Goal: Task Accomplishment & Management: Complete application form

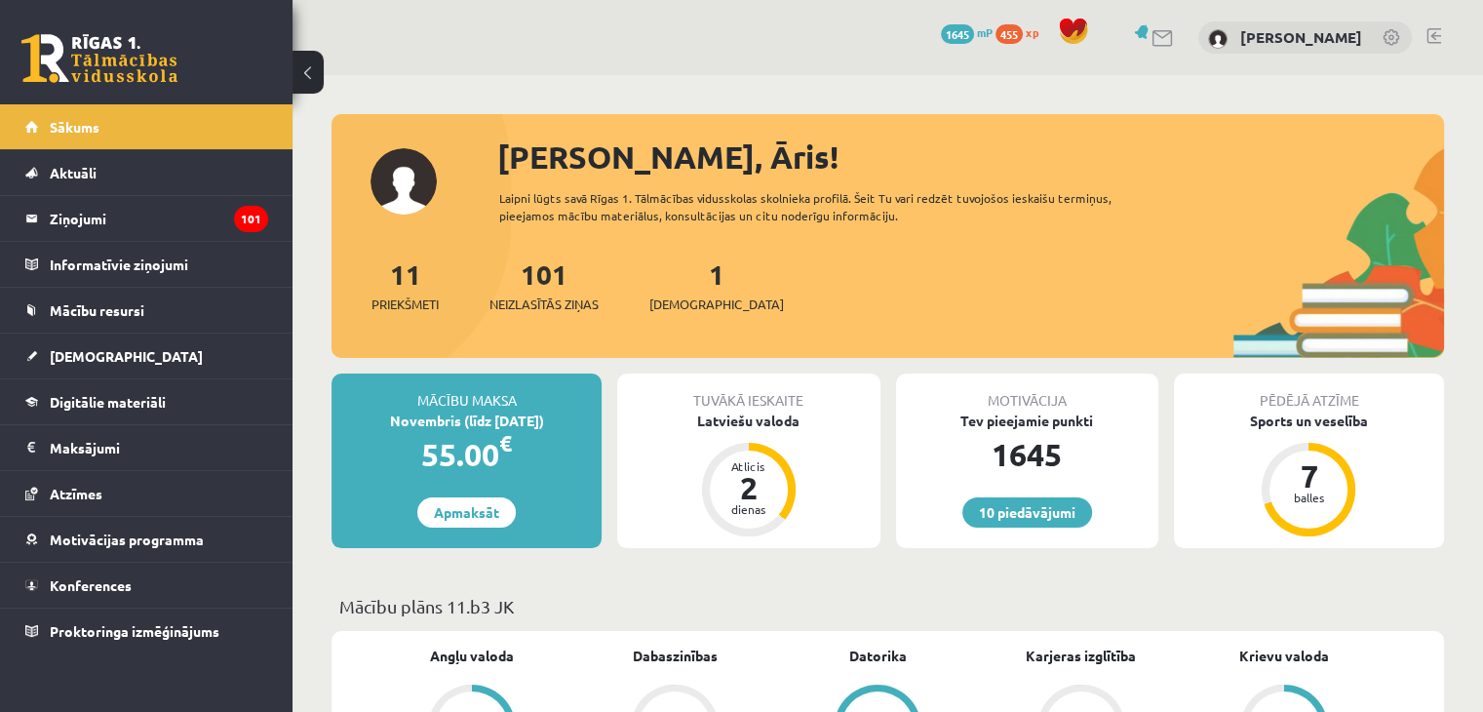
click at [490, 40] on div "10 Dāvanas 1645 mP 455 xp Āris Voronovs" at bounding box center [887, 37] width 1190 height 75
click at [682, 282] on link "1 Ieskaites" at bounding box center [716, 285] width 135 height 58
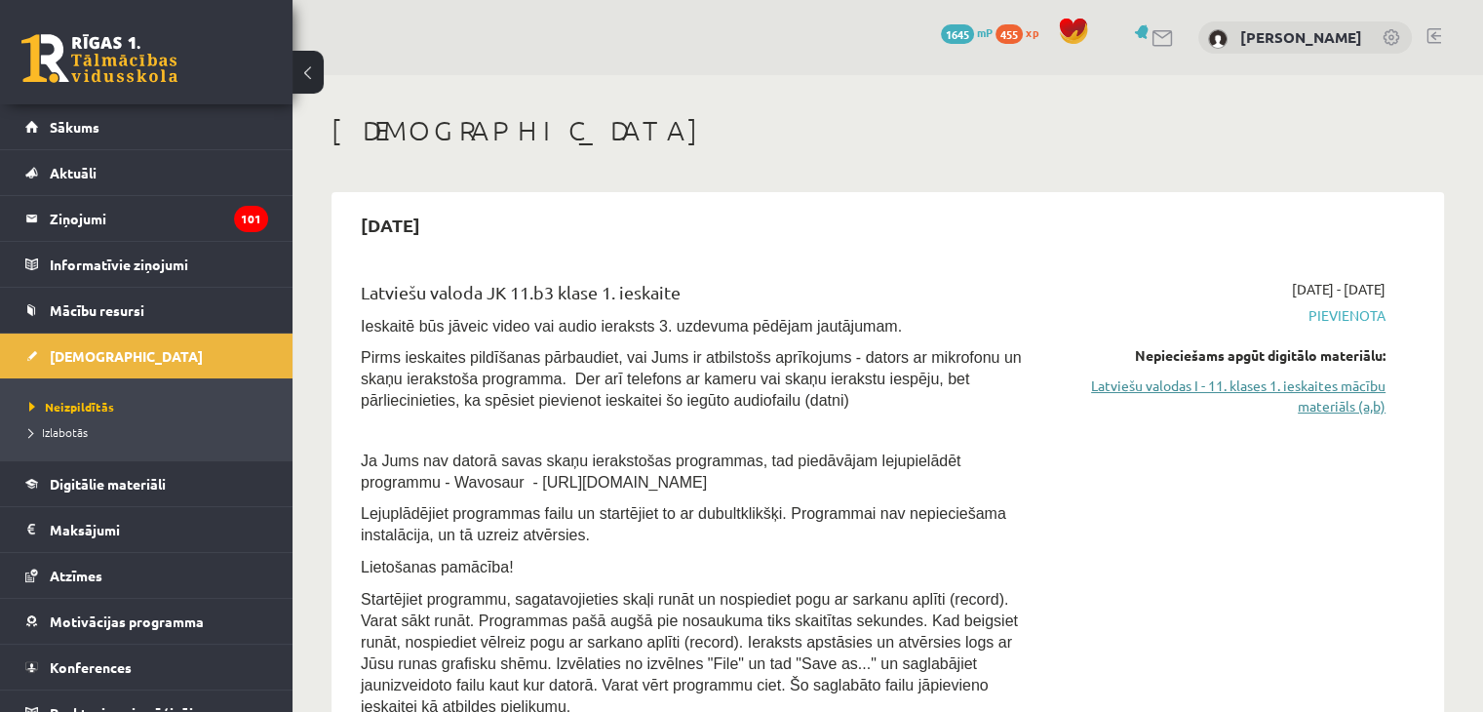
click at [1285, 388] on link "Latviešu valodas I - 11. klases 1. ieskaites mācību materiāls (a,b)" at bounding box center [1224, 395] width 322 height 41
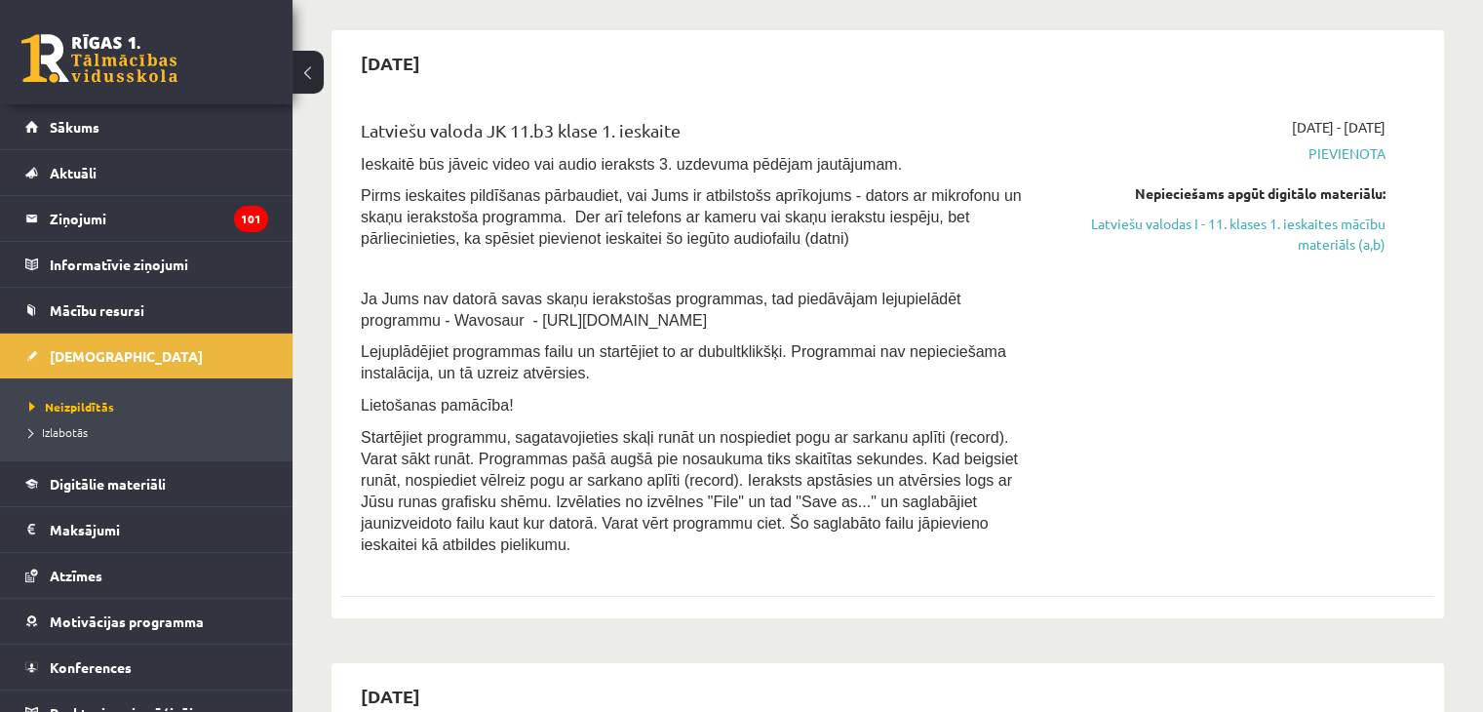
scroll to position [195, 0]
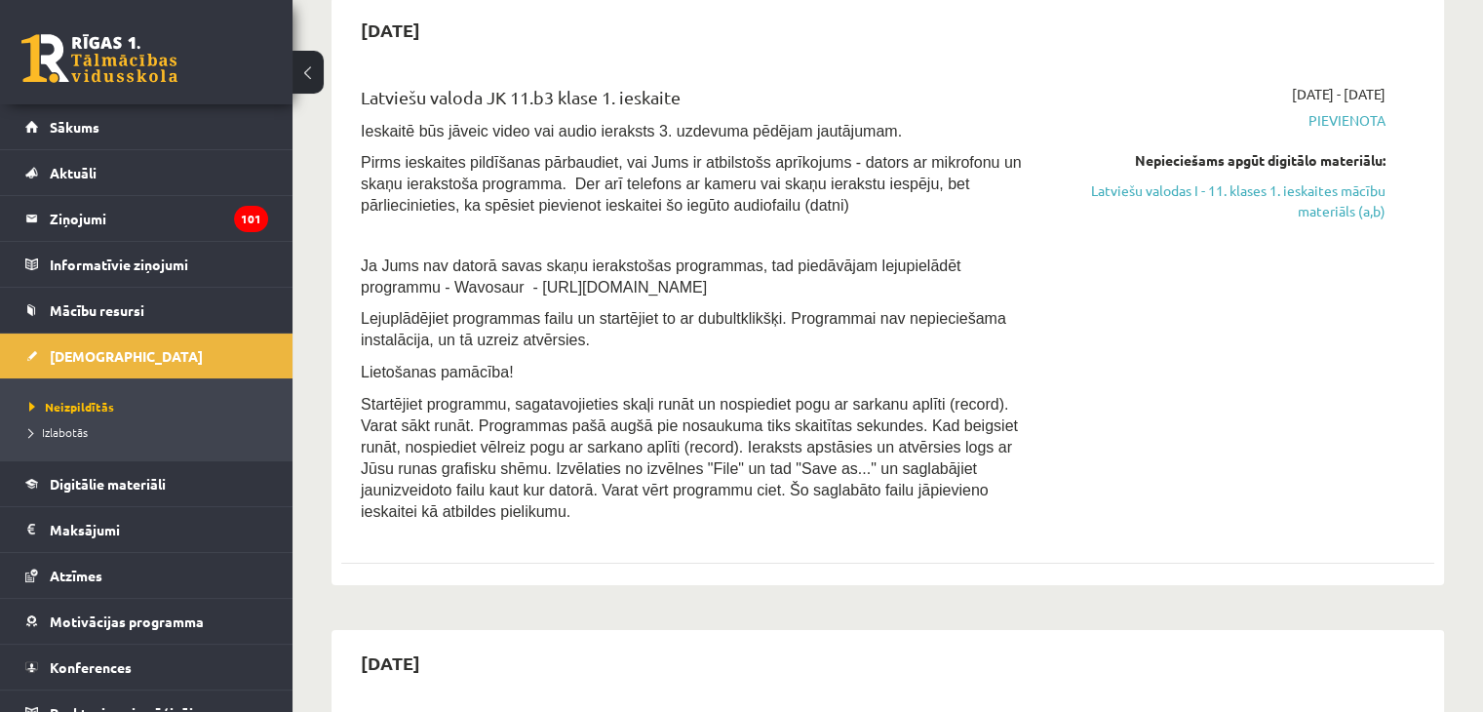
drag, startPoint x: 439, startPoint y: 285, endPoint x: 620, endPoint y: 293, distance: 181.5
click at [620, 293] on span "Ja Jums nav datorā savas skaņu ierakstošas programmas, tad piedāvājam lejupielā…" at bounding box center [660, 276] width 599 height 38
copy span "https://www.wavosaur.com/"
click at [704, 239] on p at bounding box center [698, 235] width 674 height 18
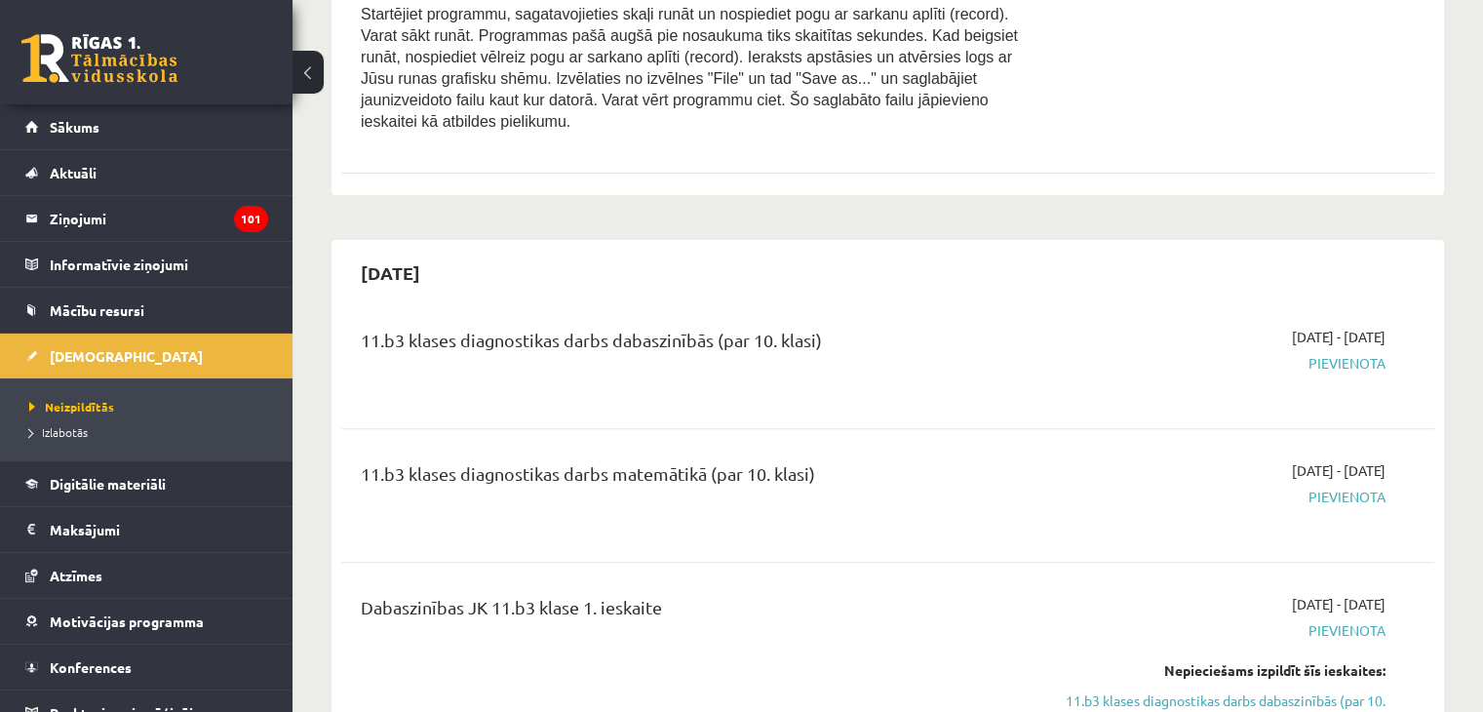
scroll to position [97, 0]
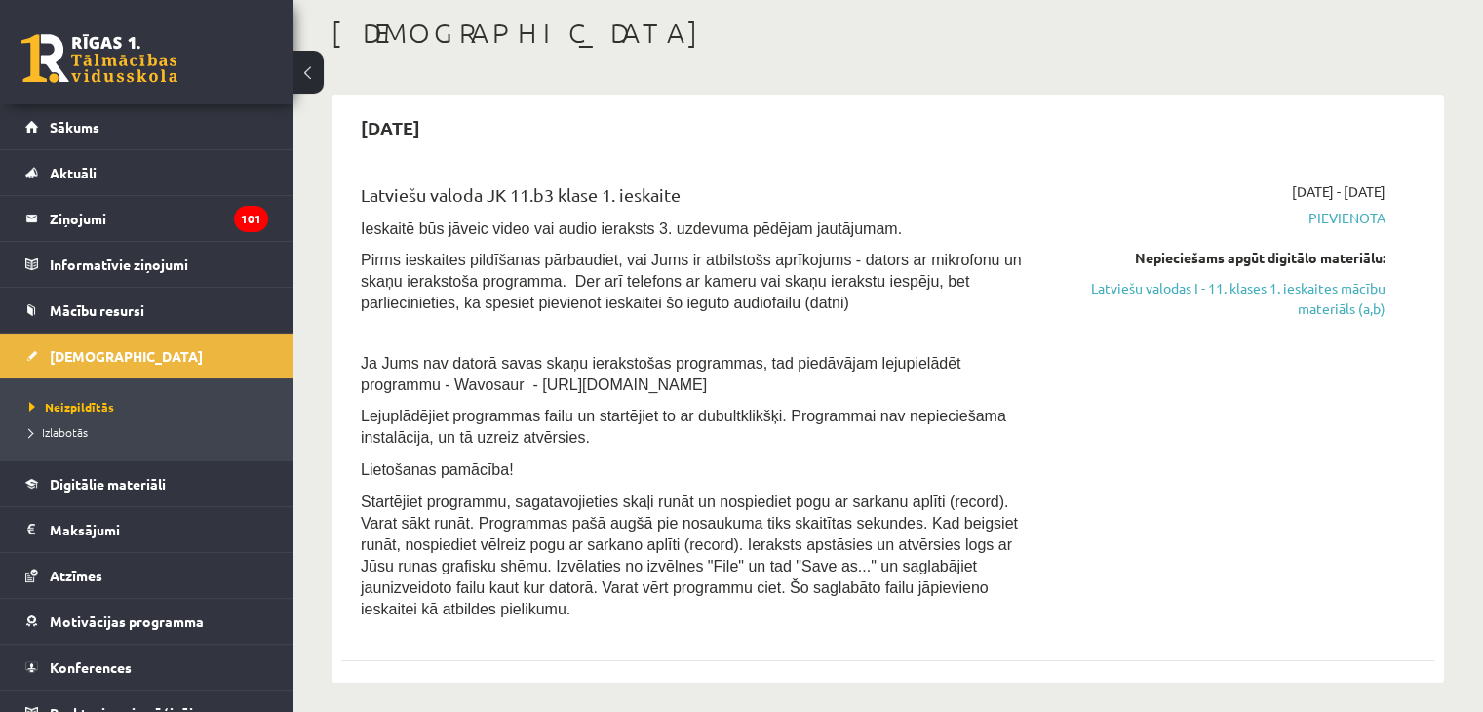
drag, startPoint x: 444, startPoint y: 383, endPoint x: 614, endPoint y: 379, distance: 169.7
click at [614, 379] on span "Ja Jums nav datorā savas skaņu ierakstošas programmas, tad piedāvājam lejupielā…" at bounding box center [660, 374] width 599 height 38
copy span "https://www.wavosaur.com"
click at [1032, 421] on p "Lejuplādējiet programmas failu un startējiet to ar dubultklikšķi. Programmai na…" at bounding box center [698, 426] width 674 height 43
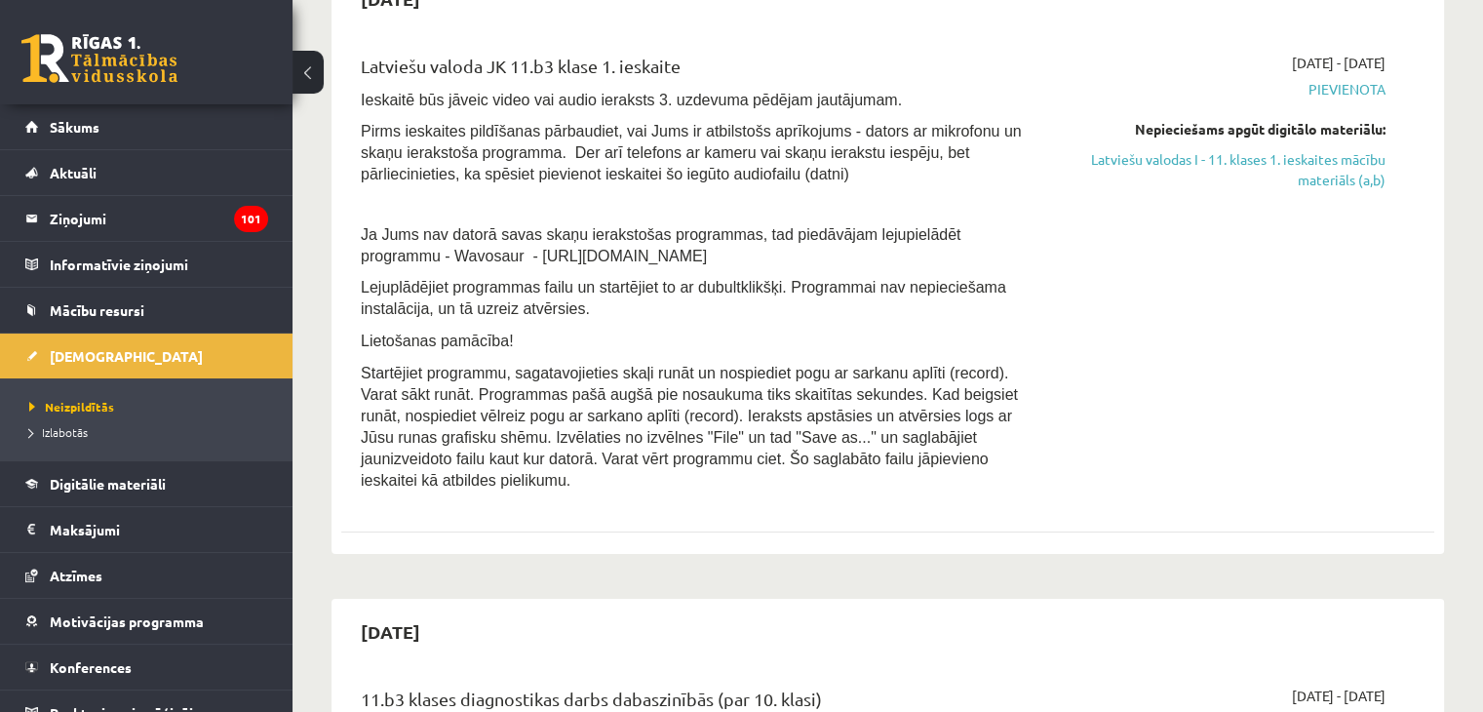
scroll to position [195, 0]
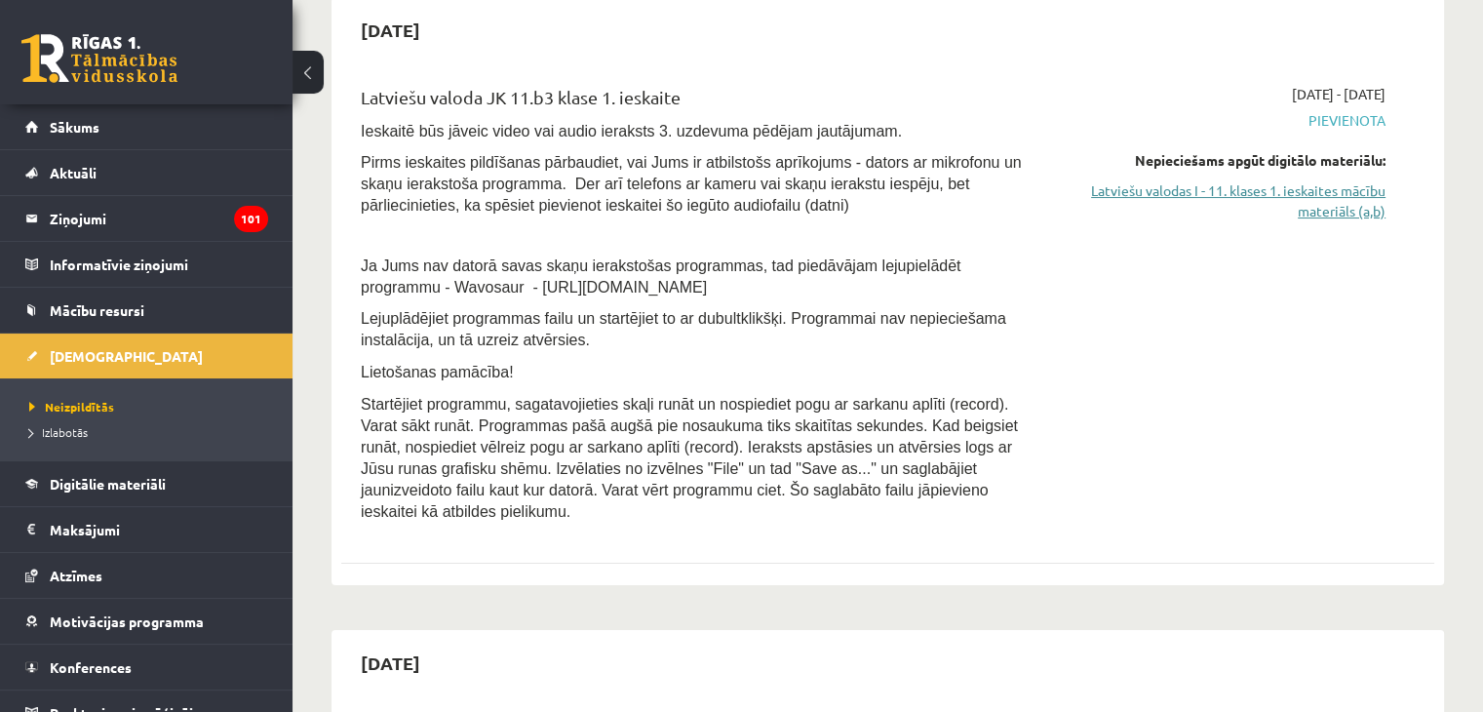
click at [1339, 203] on link "Latviešu valodas I - 11. klases 1. ieskaites mācību materiāls (a,b)" at bounding box center [1224, 200] width 322 height 41
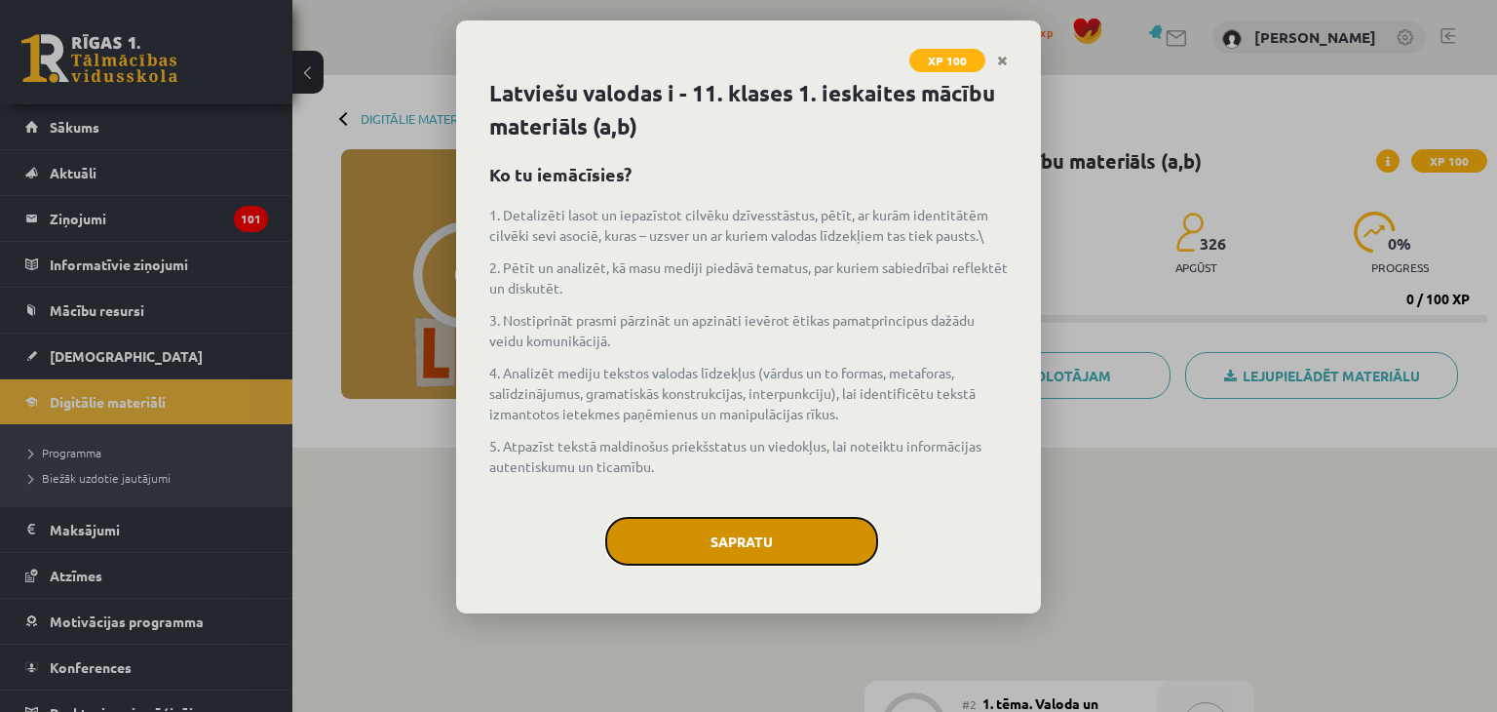
click at [681, 546] on button "Sapratu" at bounding box center [741, 541] width 273 height 49
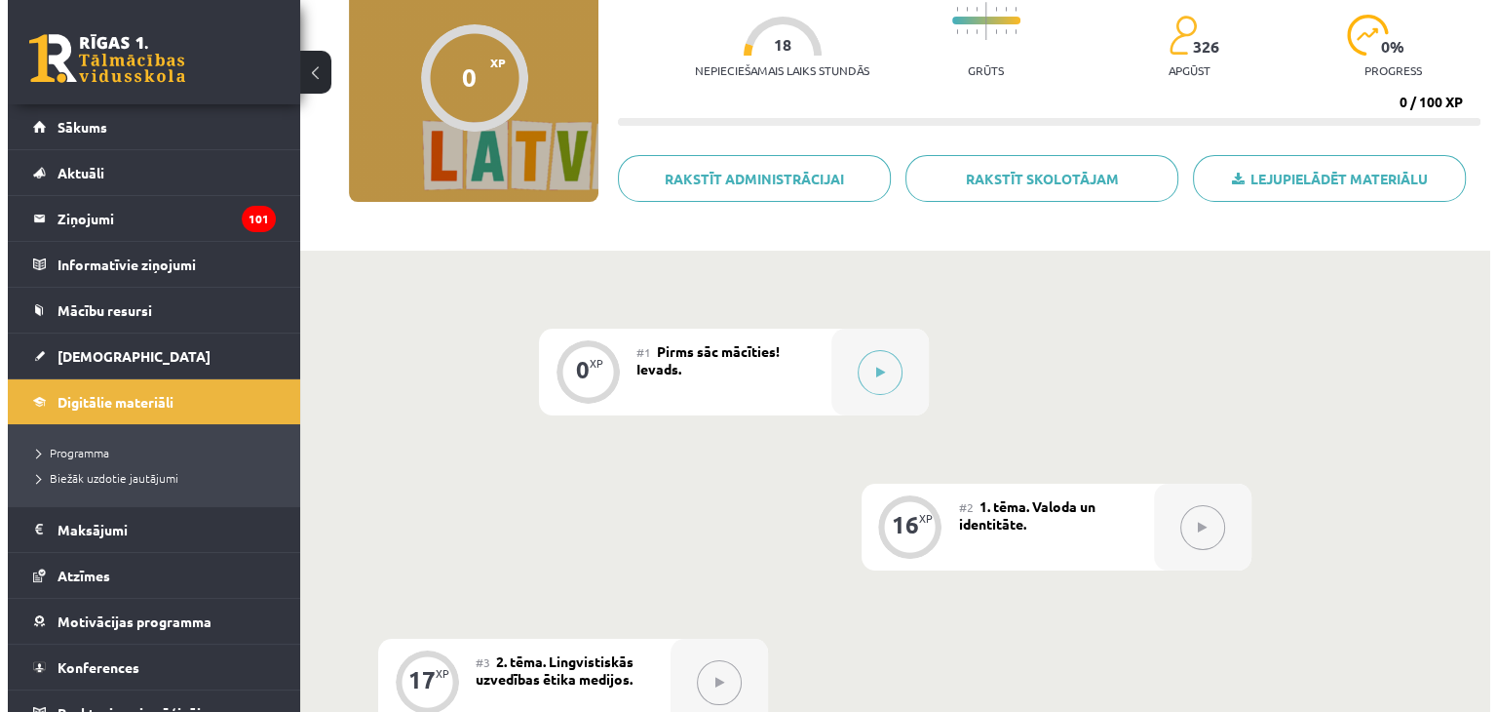
scroll to position [390, 0]
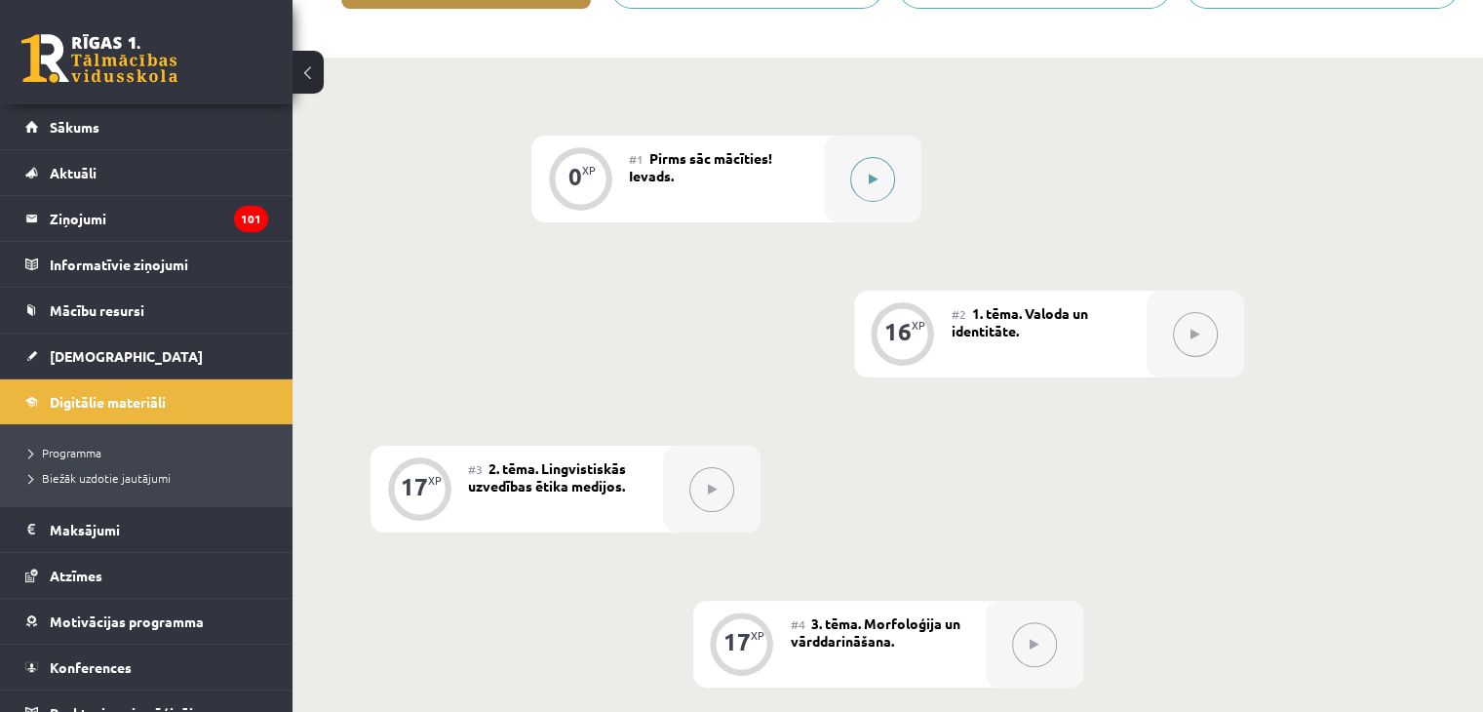
click at [878, 183] on button at bounding box center [872, 179] width 45 height 45
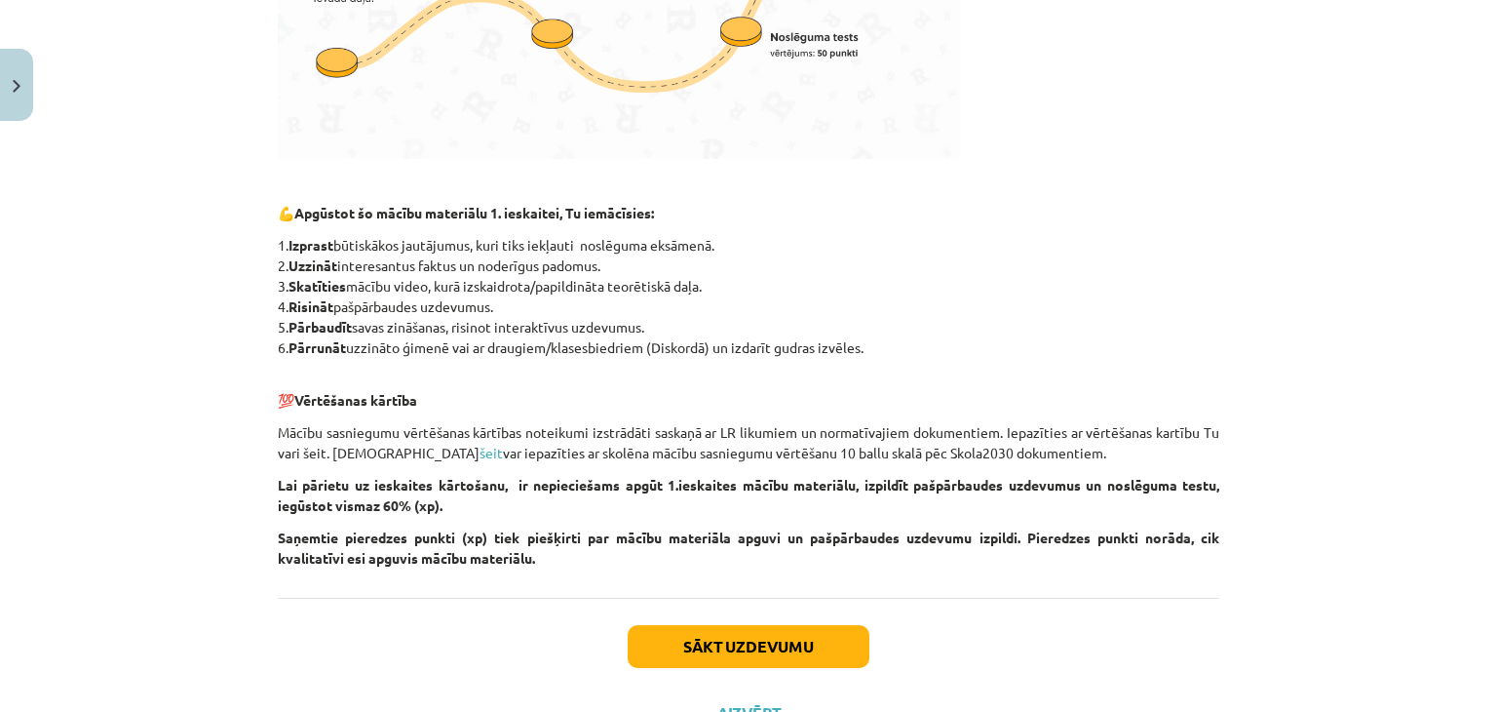
scroll to position [862, 0]
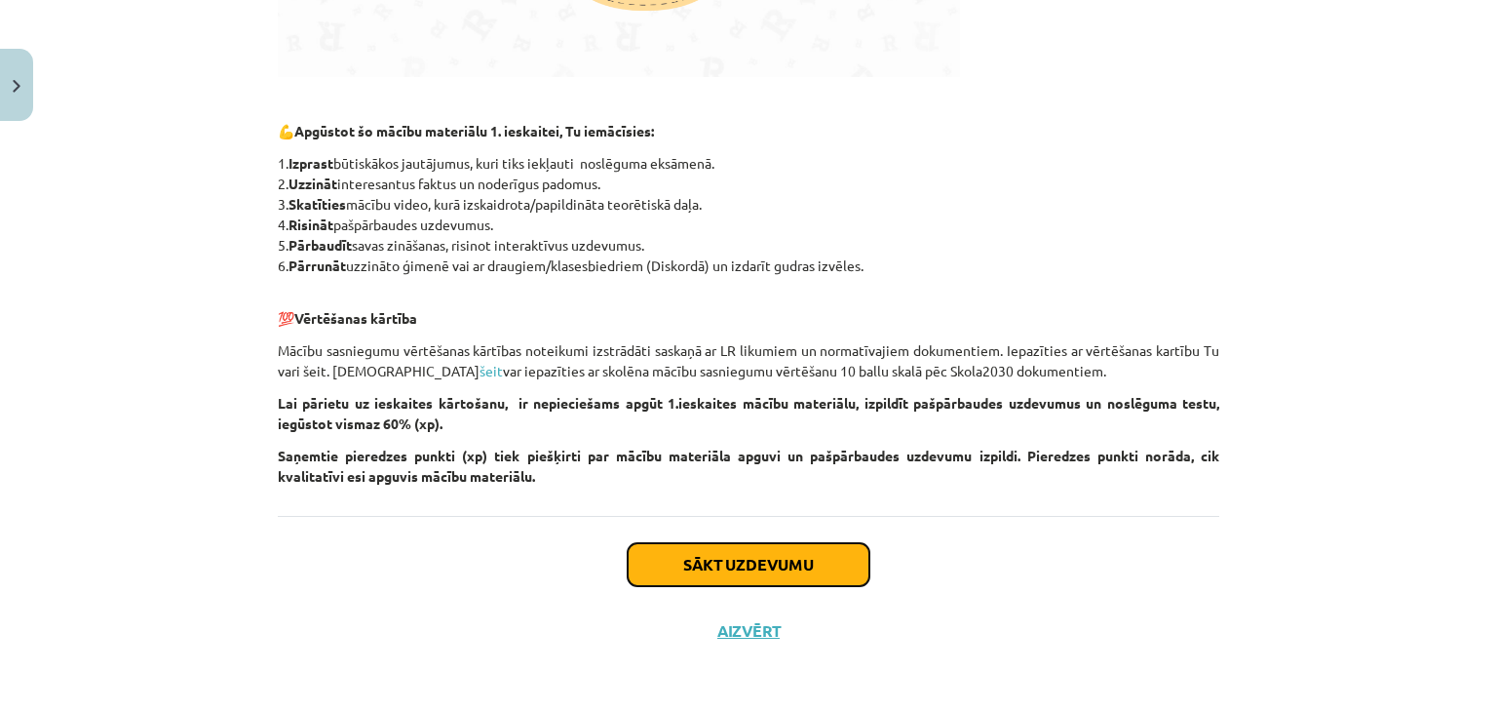
click at [776, 556] on button "Sākt uzdevumu" at bounding box center [749, 564] width 242 height 43
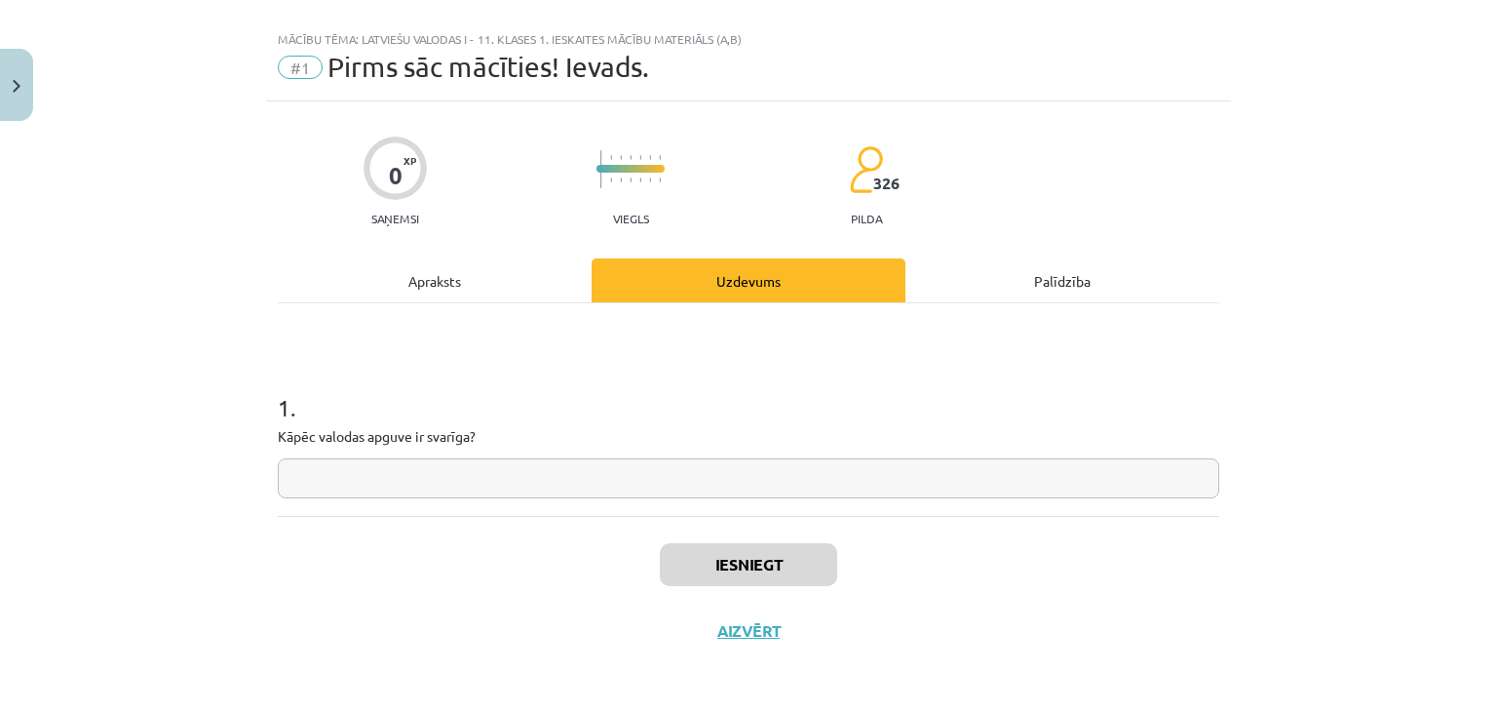
click at [575, 482] on input "text" at bounding box center [749, 478] width 942 height 40
drag, startPoint x: 260, startPoint y: 432, endPoint x: 481, endPoint y: 432, distance: 220.3
click at [477, 437] on div "0 XP Saņemsi Viegls 326 pilda Apraksts Uzdevums Palīdzība 1 . Kāpēc valodas apg…" at bounding box center [748, 382] width 965 height 562
click at [503, 395] on h1 "1 ." at bounding box center [749, 390] width 942 height 60
click at [386, 478] on input "text" at bounding box center [749, 478] width 942 height 40
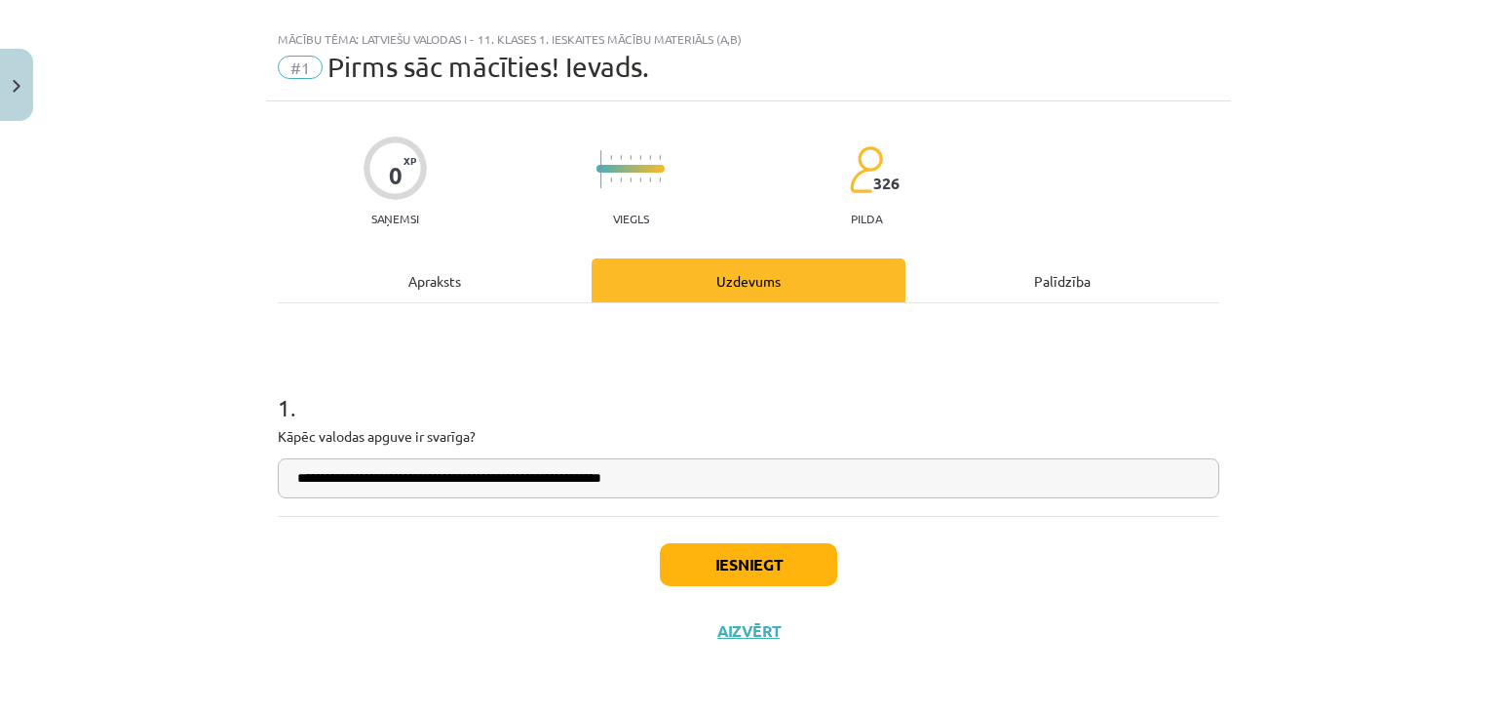
click at [560, 481] on input "**********" at bounding box center [749, 478] width 942 height 40
click at [683, 475] on input "**********" at bounding box center [749, 478] width 942 height 40
type input "**********"
drag, startPoint x: 698, startPoint y: 559, endPoint x: 715, endPoint y: 558, distance: 17.6
click at [703, 559] on button "Iesniegt" at bounding box center [748, 564] width 177 height 43
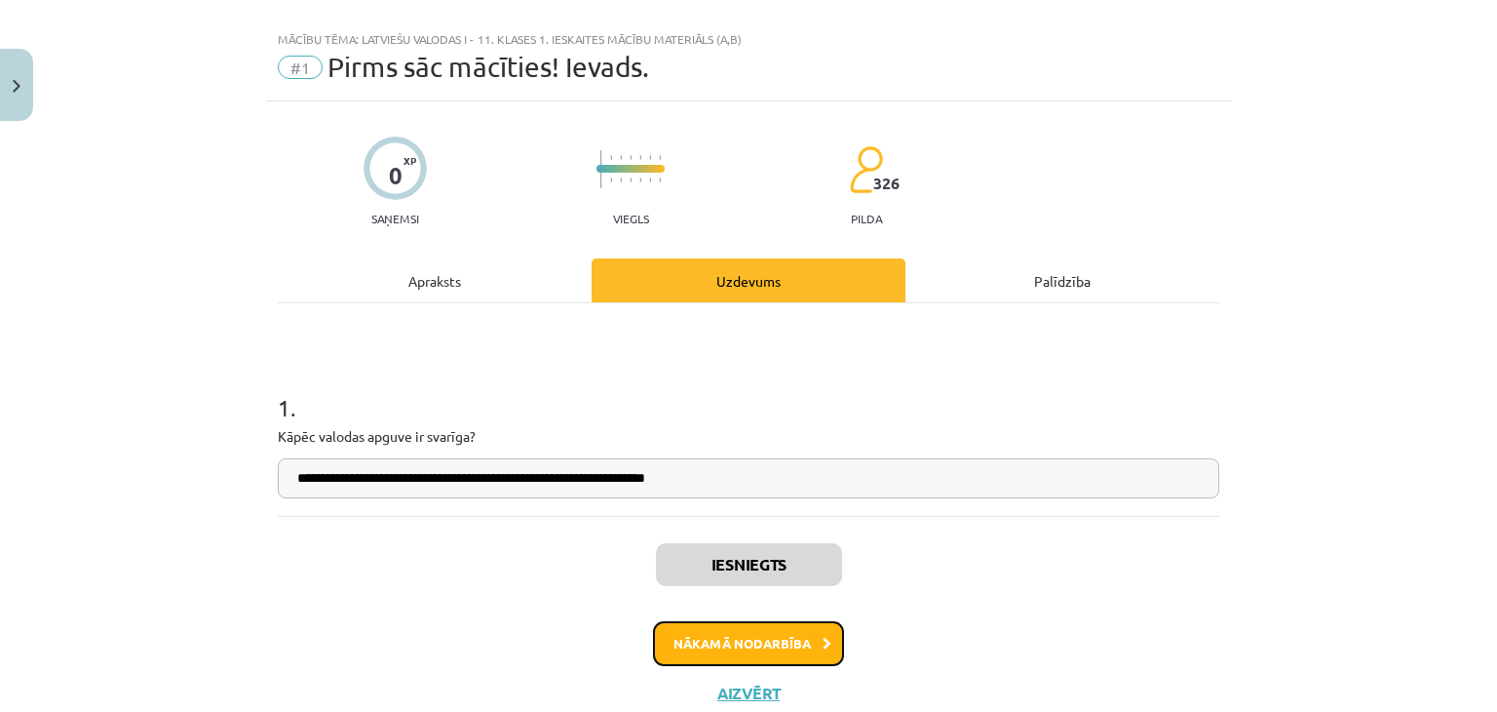
click at [746, 651] on button "Nākamā nodarbība" at bounding box center [748, 643] width 191 height 45
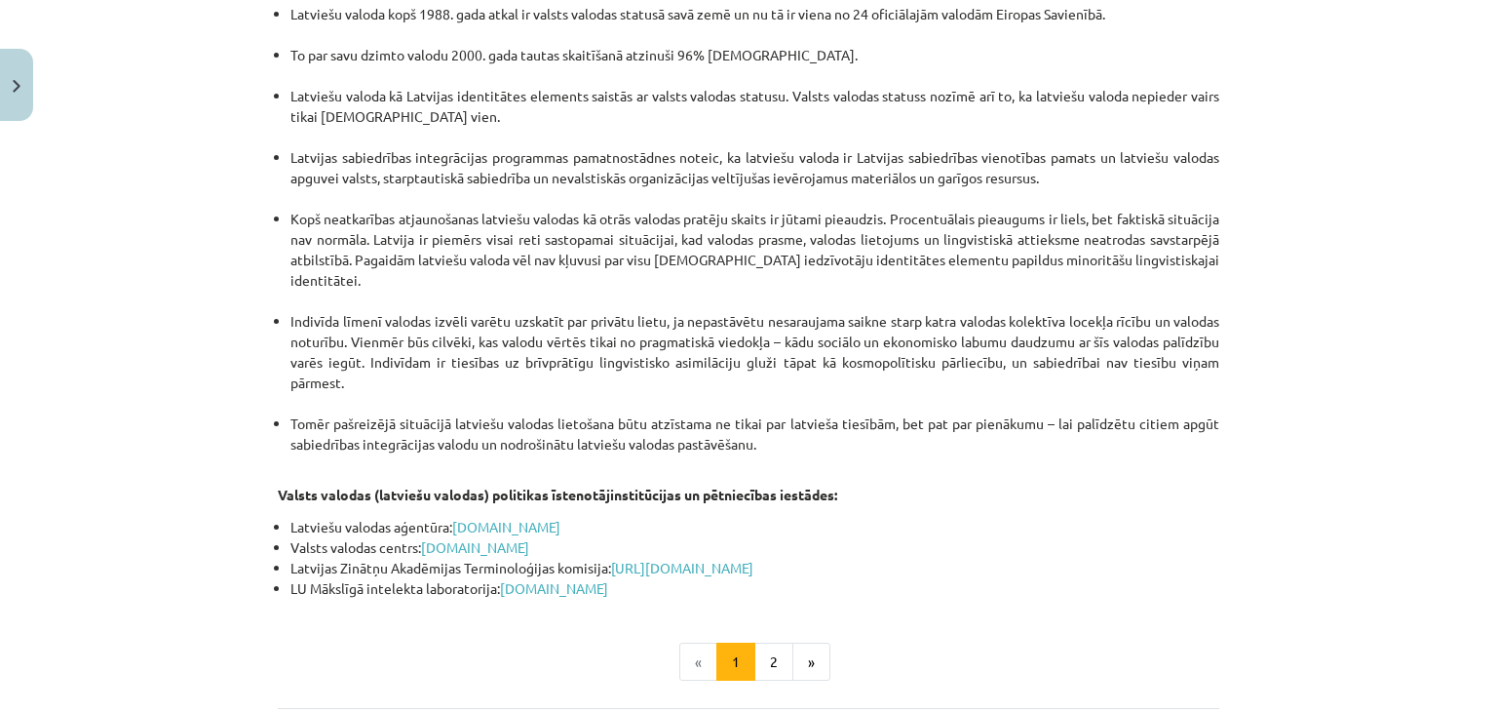
scroll to position [4104, 0]
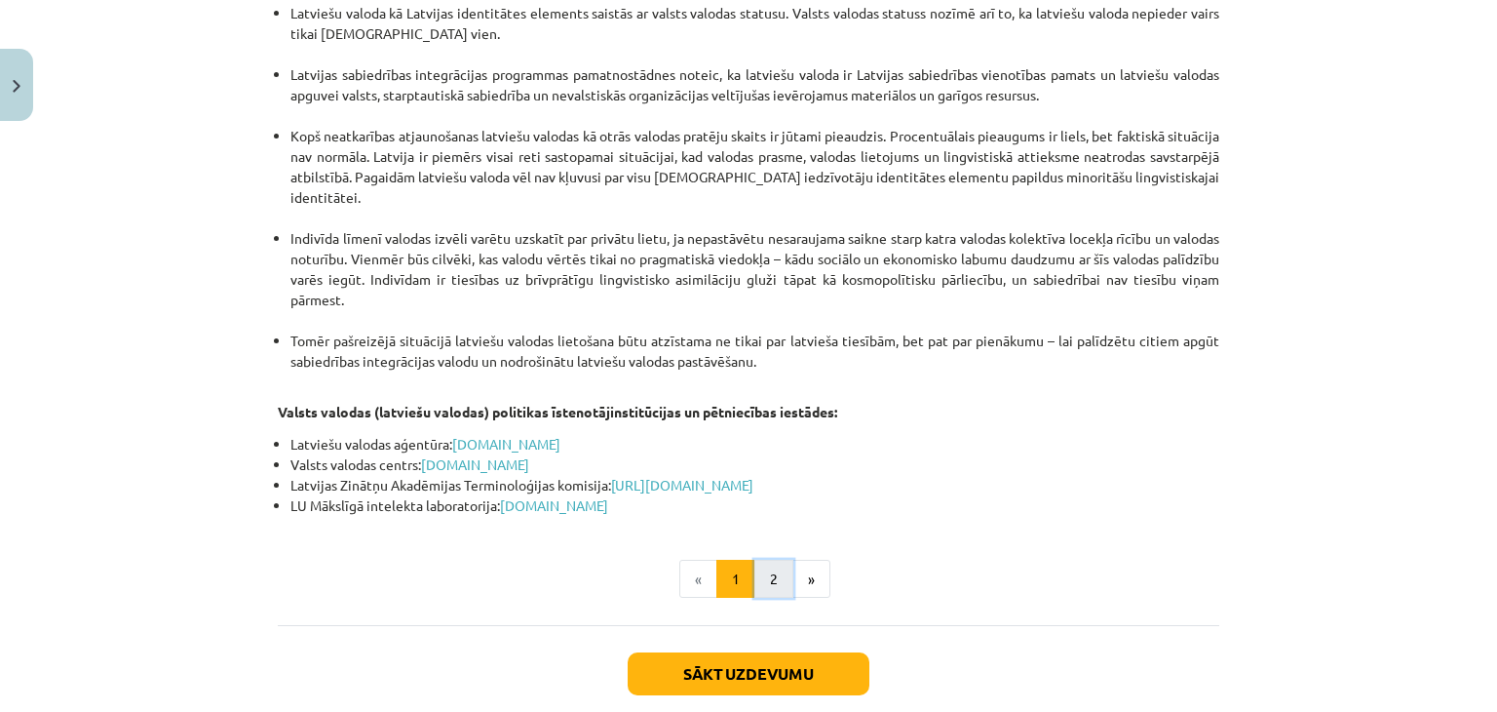
click at [762, 560] on button "2" at bounding box center [773, 579] width 39 height 39
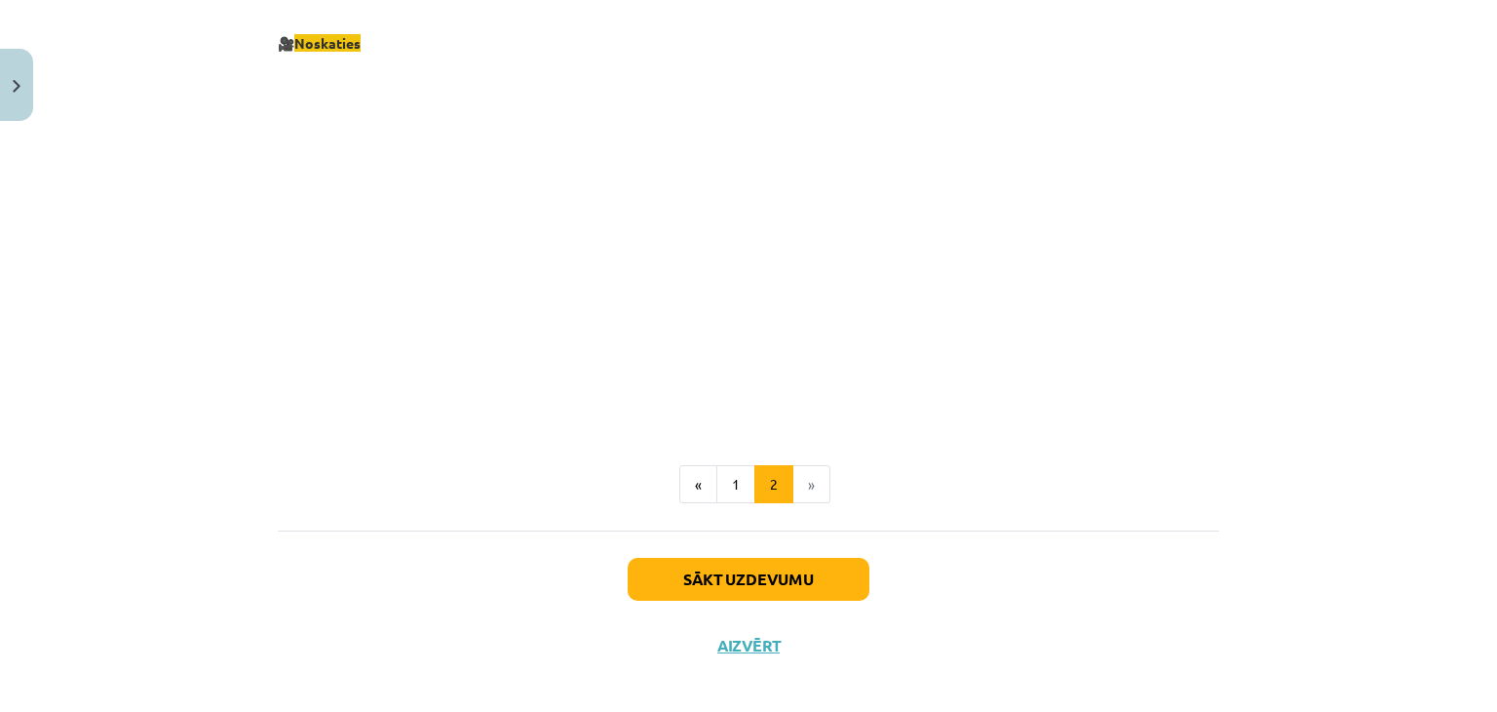
scroll to position [2103, 0]
click at [780, 585] on button "Sākt uzdevumu" at bounding box center [749, 578] width 242 height 43
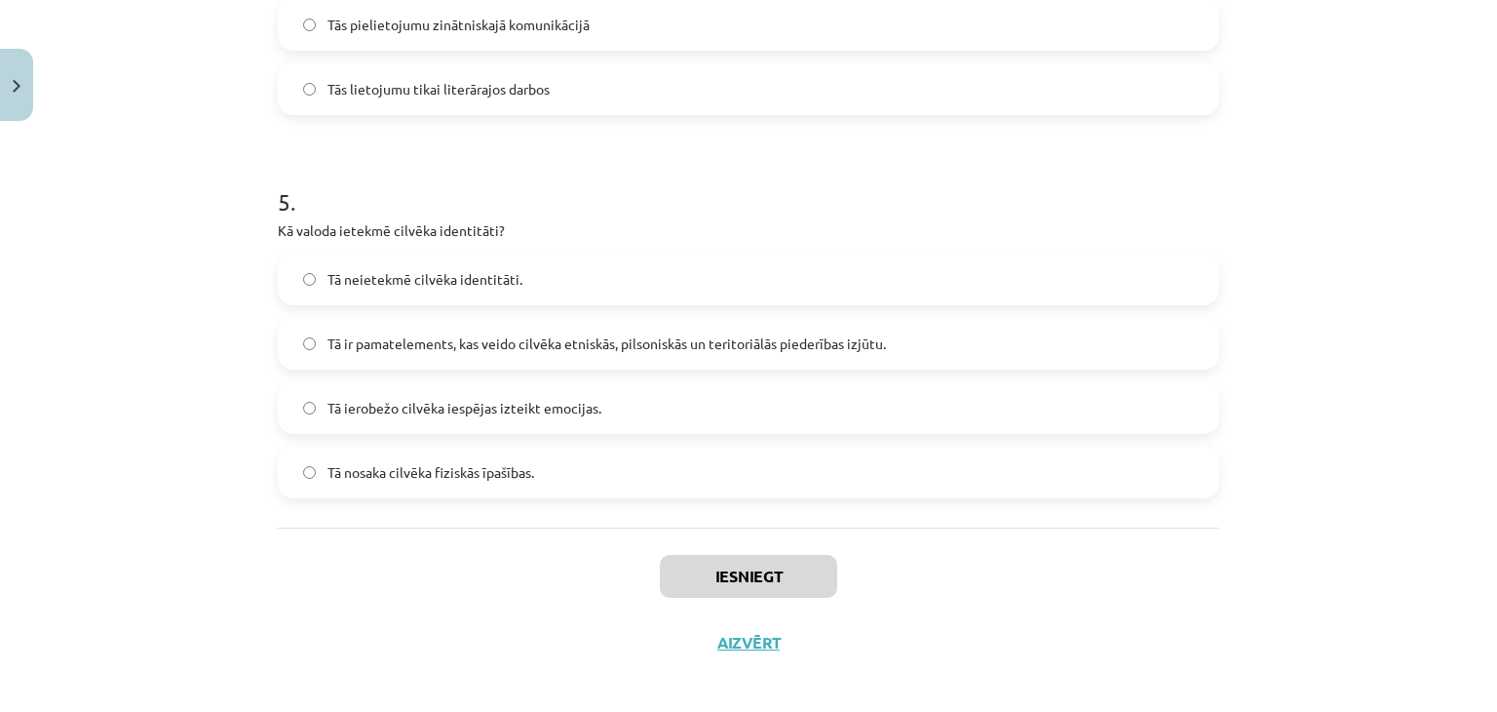
scroll to position [1778, 0]
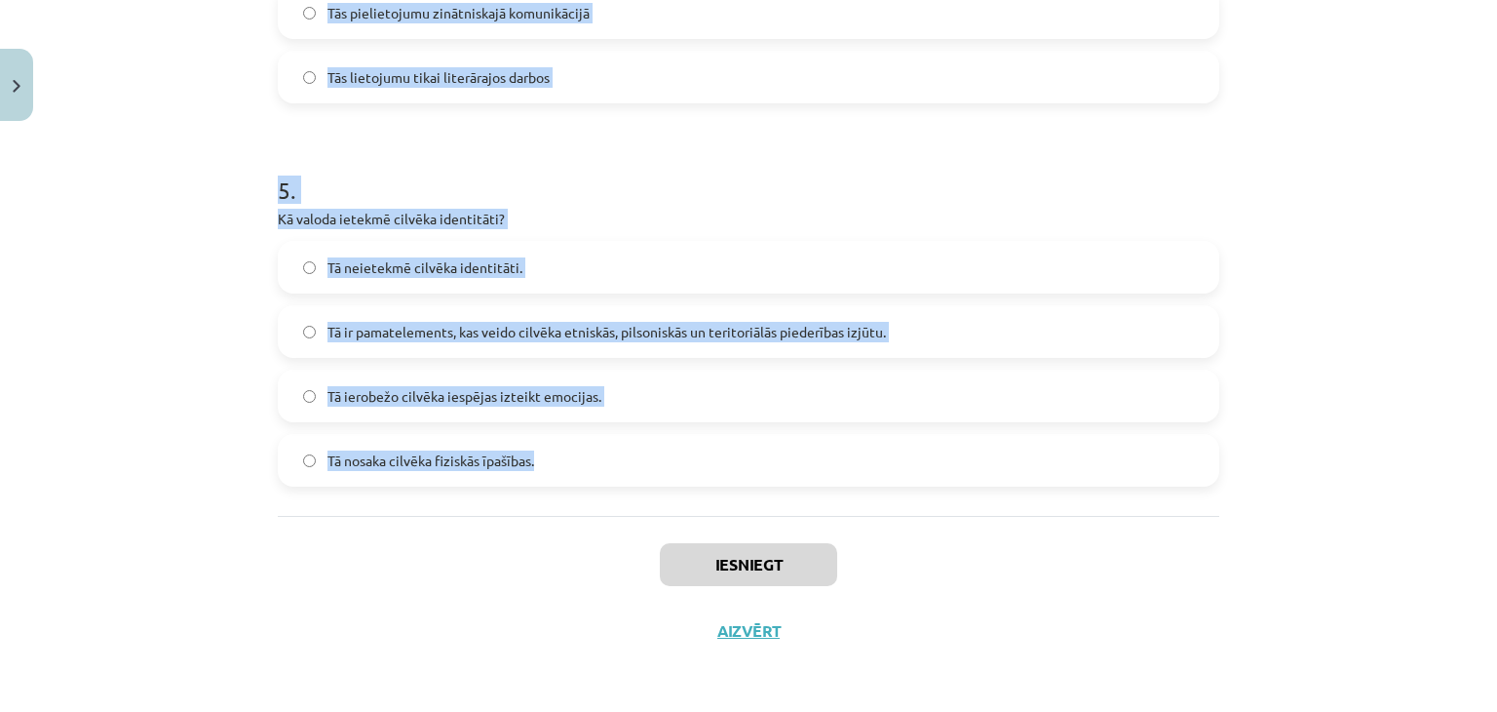
drag, startPoint x: 694, startPoint y: 293, endPoint x: 893, endPoint y: 447, distance: 251.5
click at [893, 447] on div "Mācību tēma: Latviešu valodas i - 11. klases 1. ieskaites mācību materiāls (a,b…" at bounding box center [748, 356] width 1497 height 712
copy form "1 . Kura valoda tiek minēta kā tāda, kurā ir atšķirīga vārdu izruna atkarībā no…"
click at [687, 202] on div "5 . Kā valoda ietekmē cilvēka identitāti? Tā neietekmē cilvēka identitāti. Tā i…" at bounding box center [749, 314] width 942 height 344
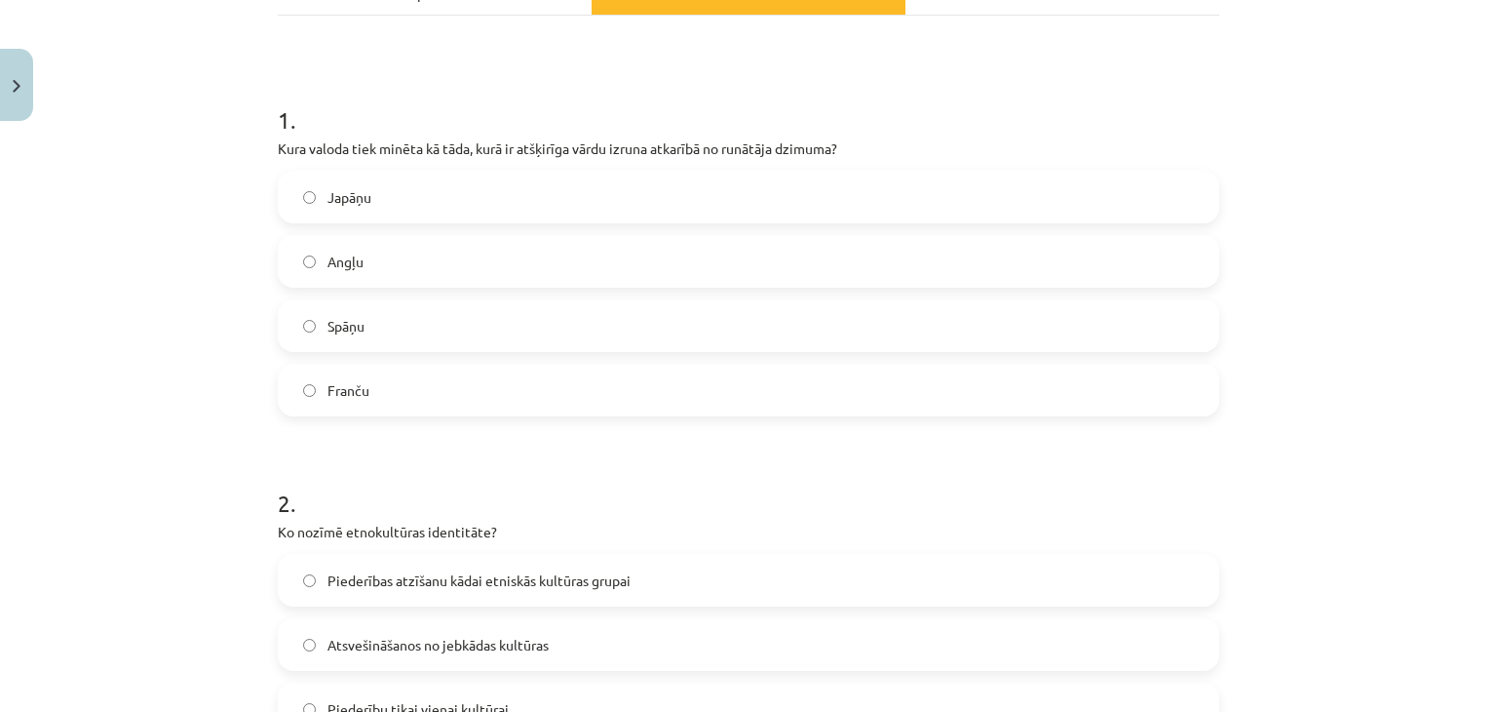
scroll to position [218, 0]
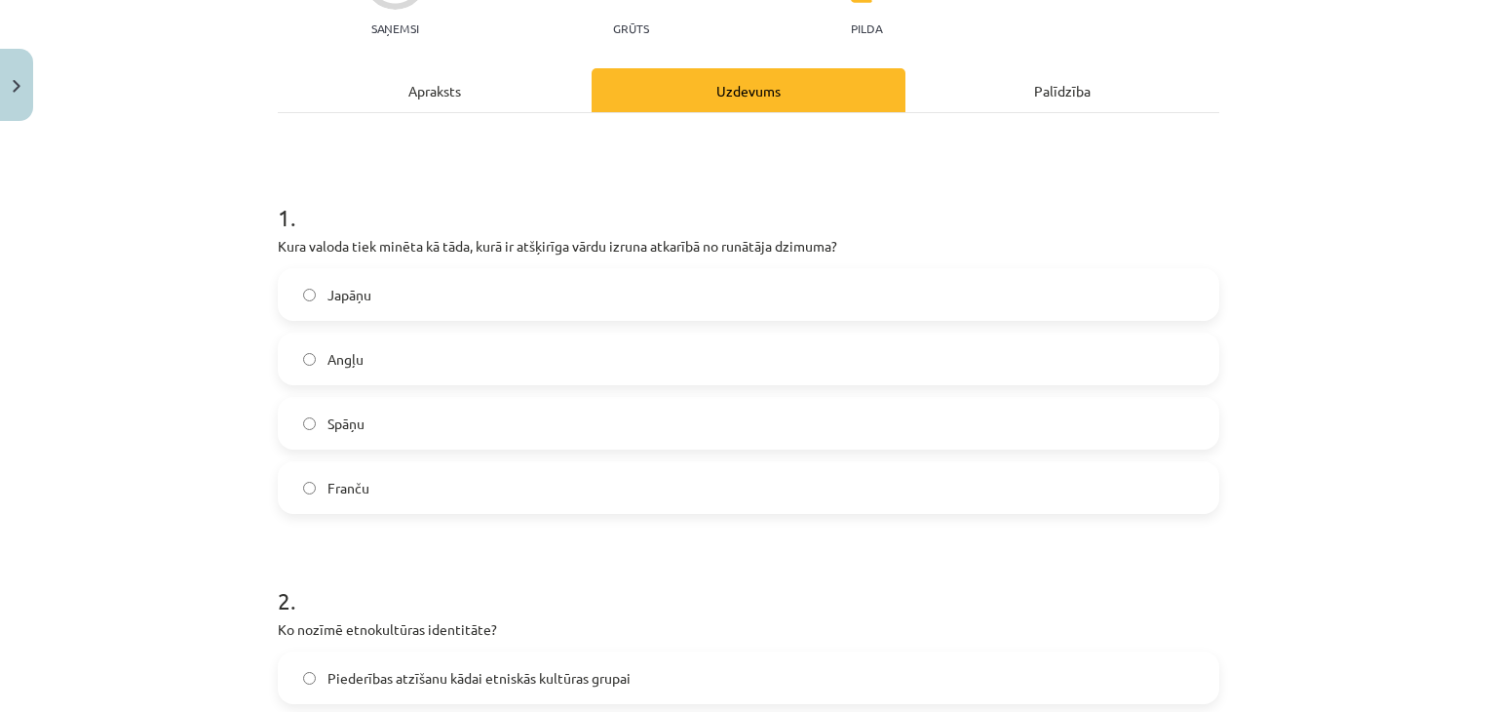
click at [362, 290] on span "Japāņu" at bounding box center [350, 295] width 44 height 20
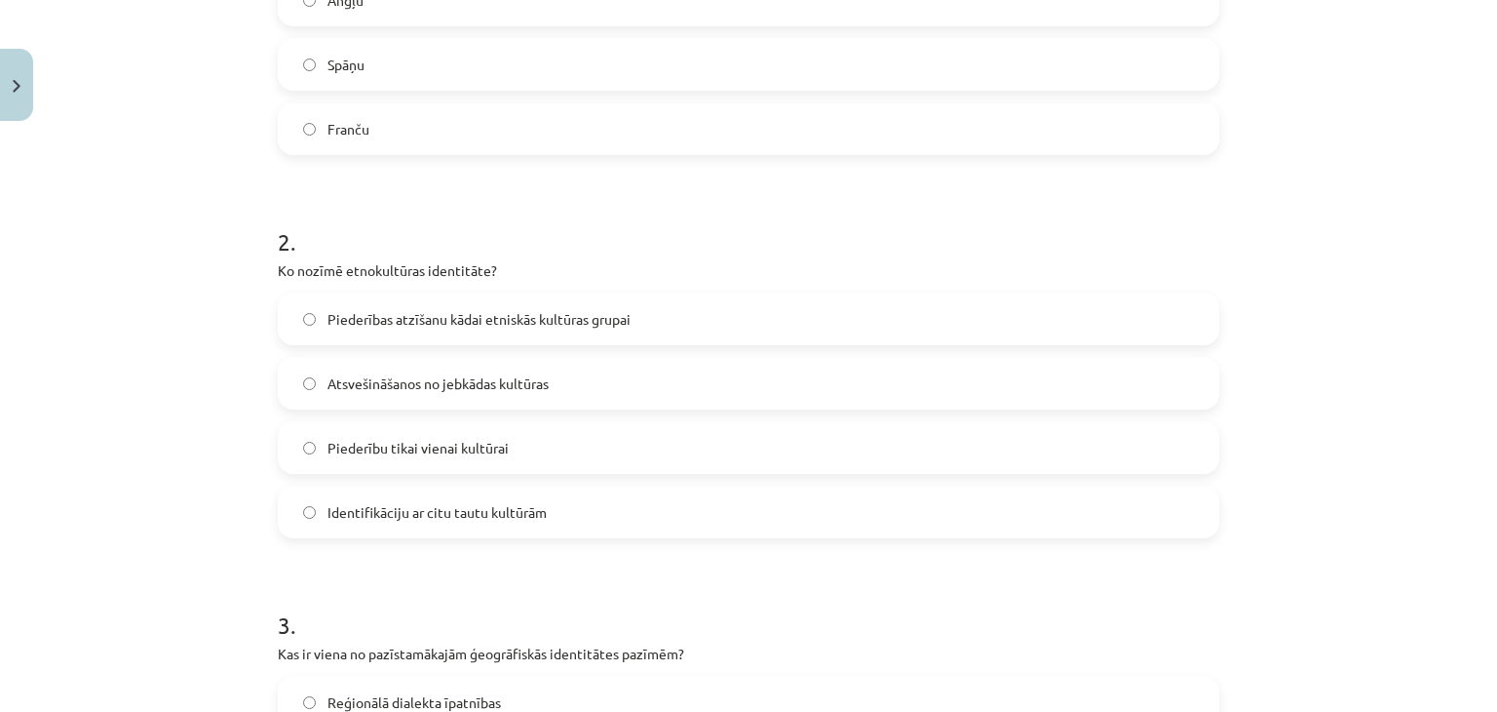
scroll to position [608, 0]
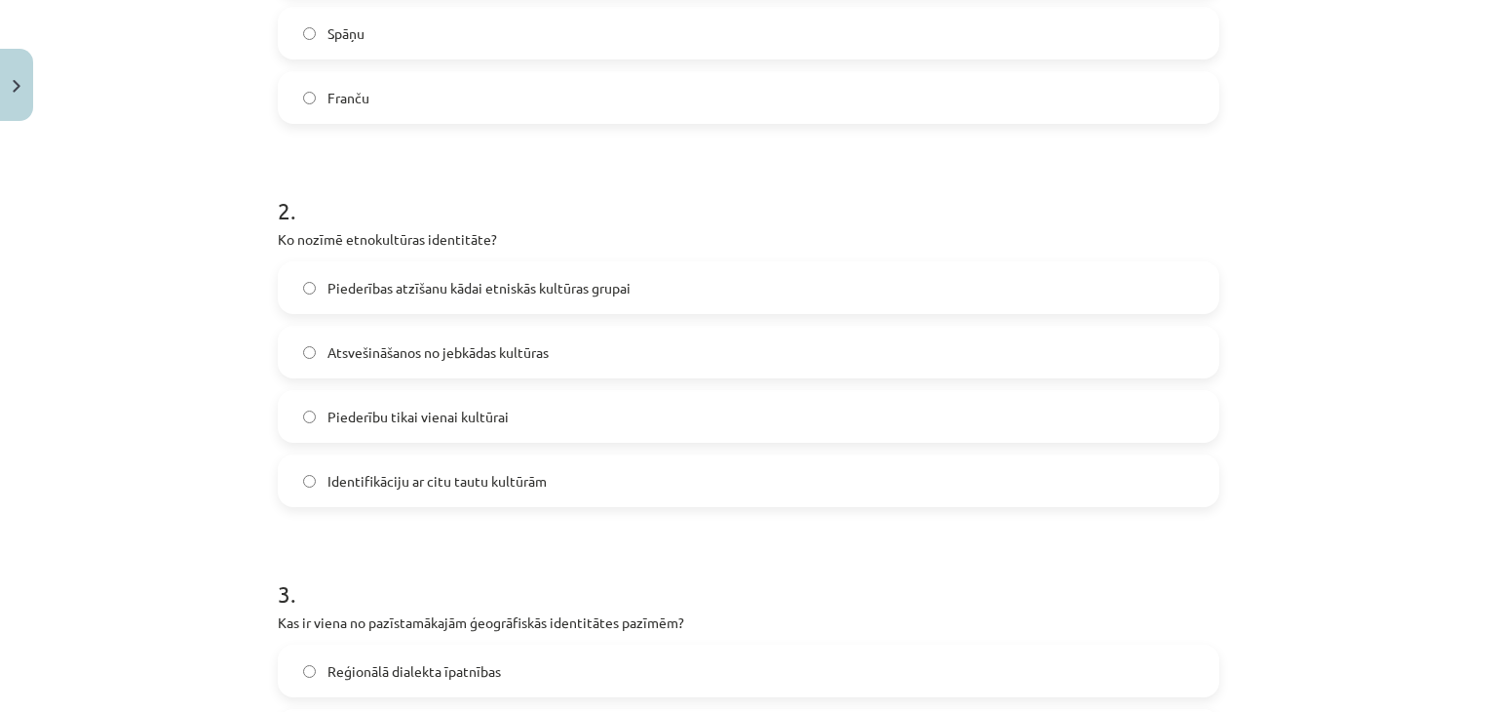
click at [448, 282] on span "Piederības atzīšanu kādai etniskās kultūras grupai" at bounding box center [479, 288] width 303 height 20
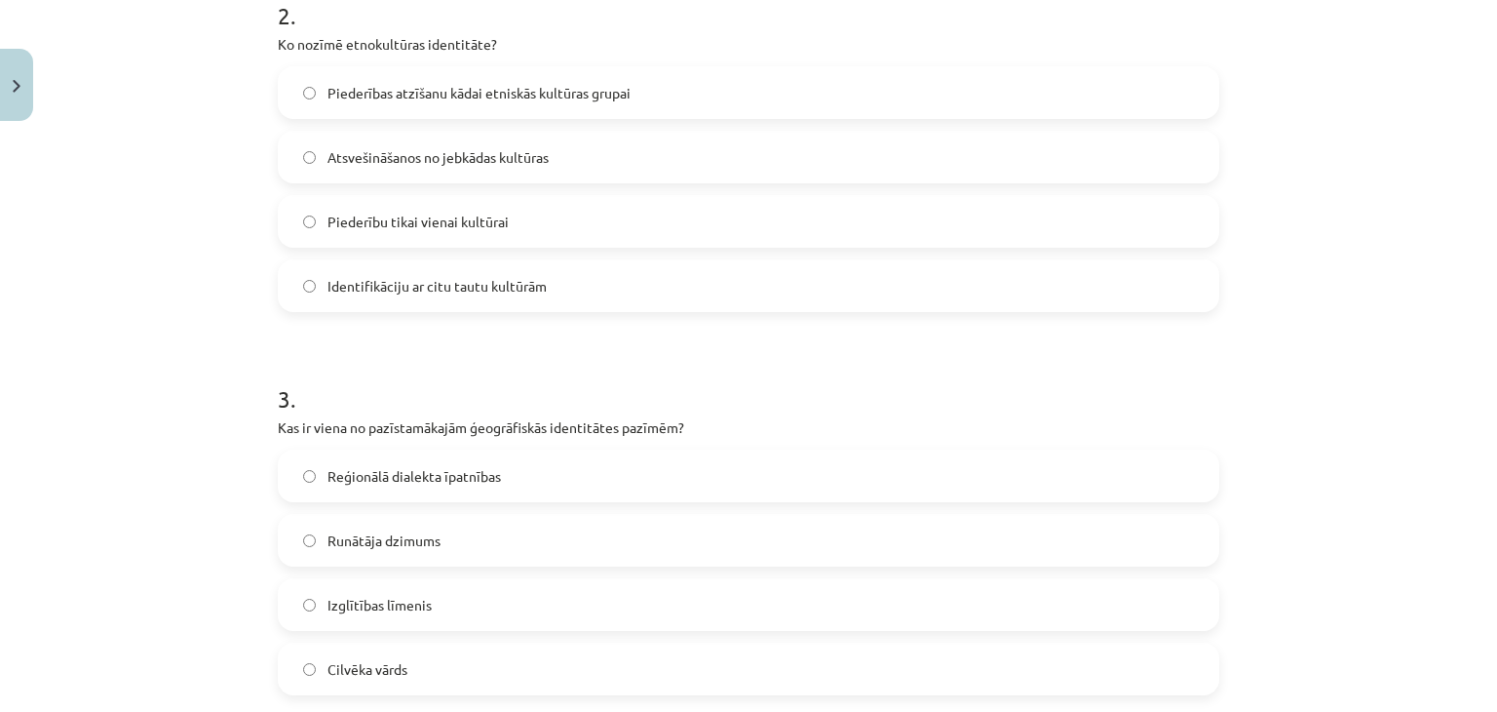
scroll to position [901, 0]
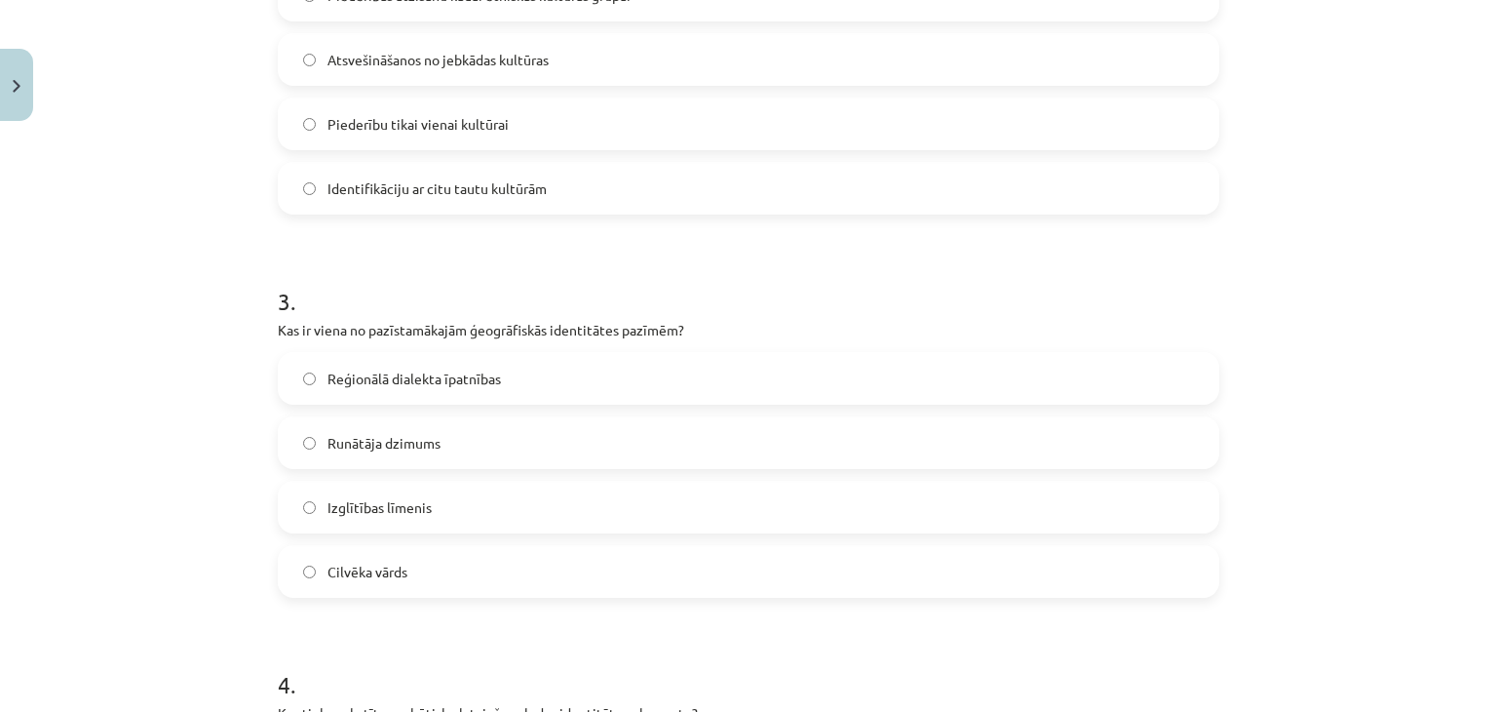
click at [463, 379] on span "Reģionālā dialekta īpatnības" at bounding box center [415, 378] width 174 height 20
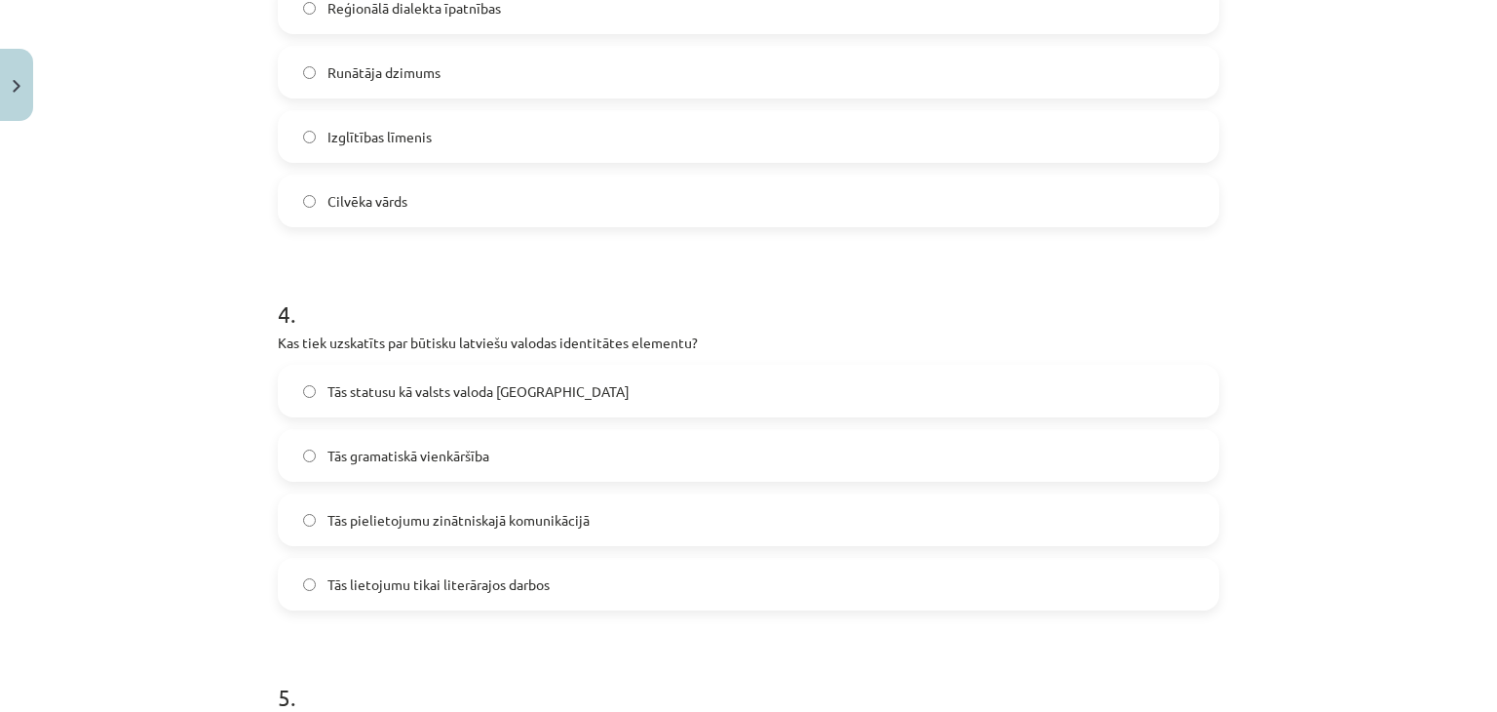
scroll to position [1291, 0]
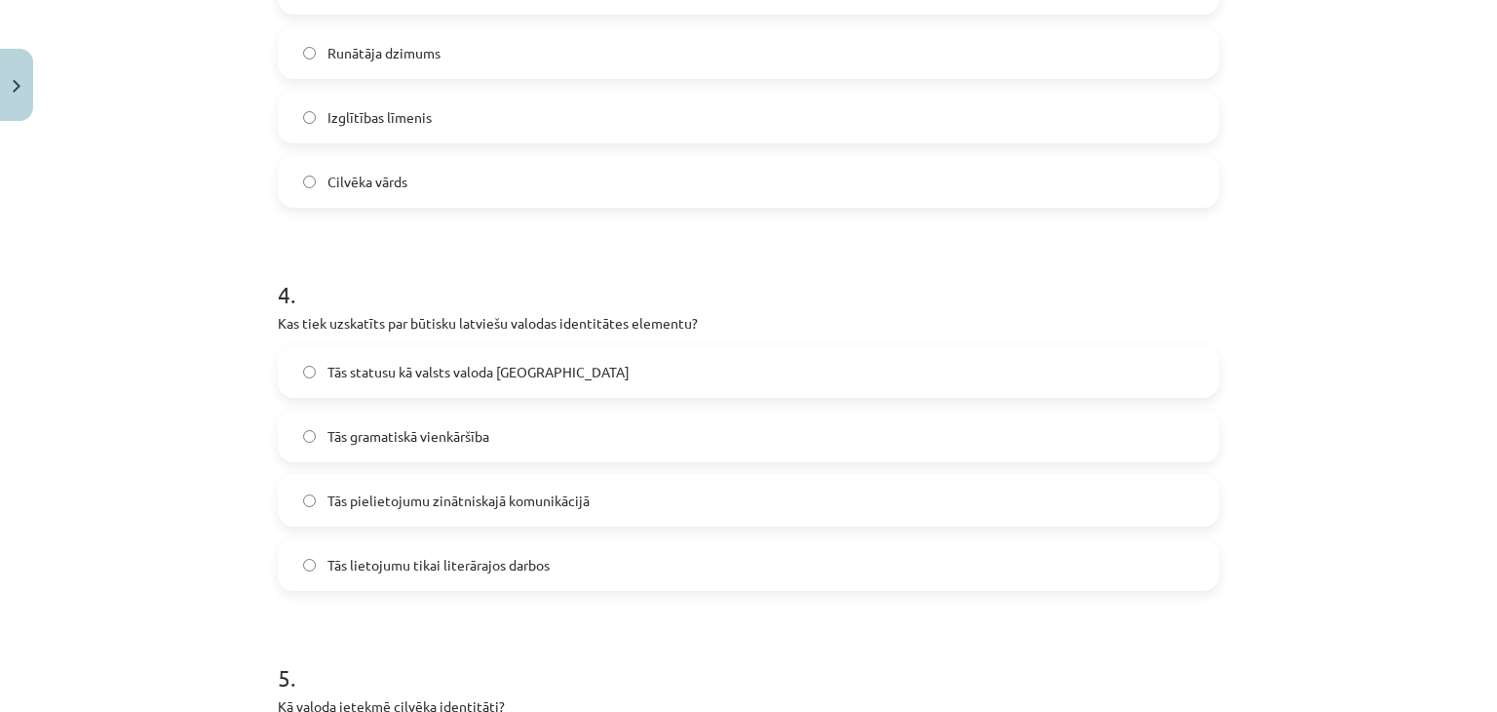
click at [452, 373] on span "Tās statusu kā valsts valoda Latvijā" at bounding box center [479, 372] width 302 height 20
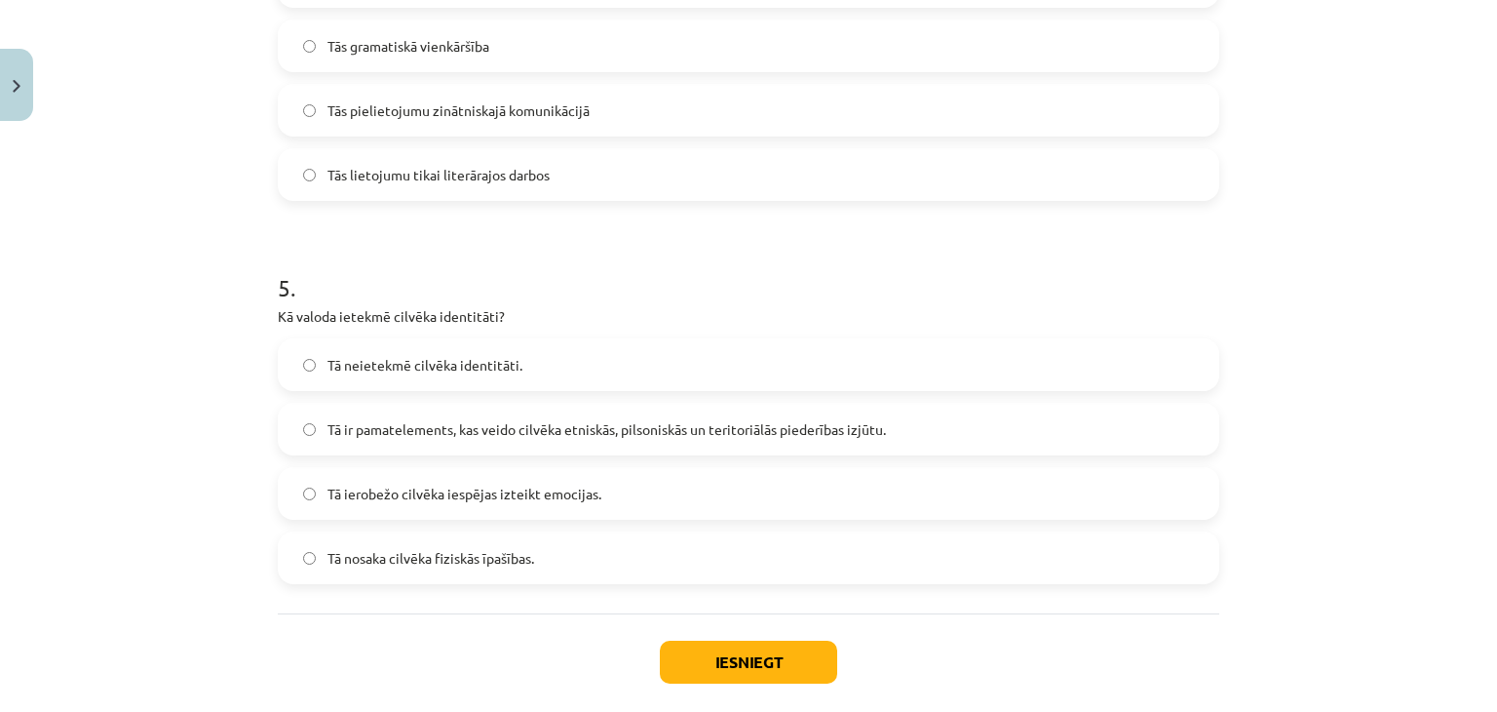
scroll to position [1778, 0]
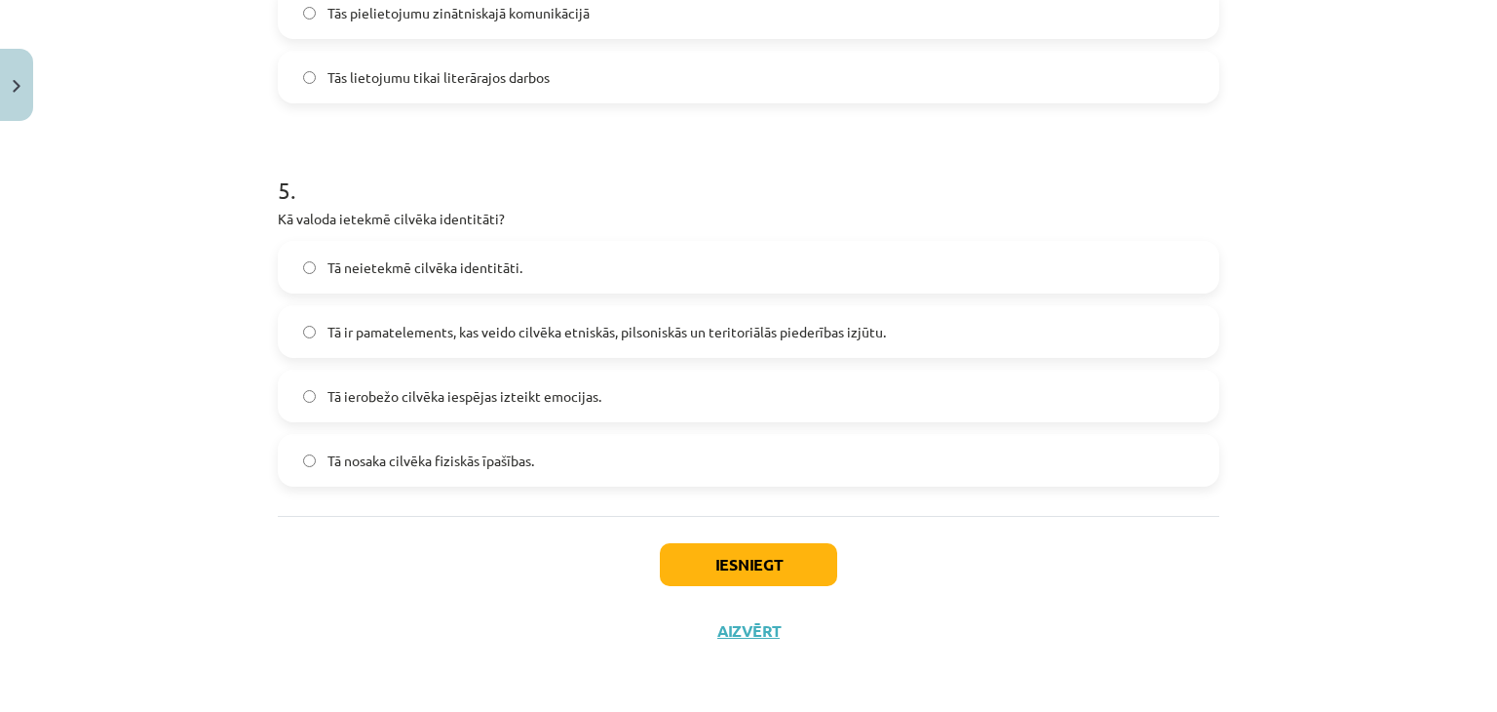
click at [650, 324] on span "Tā ir pamatelements, kas veido cilvēka etniskās, pilsoniskās un teritoriālās pi…" at bounding box center [607, 332] width 559 height 20
click at [732, 556] on button "Iesniegt" at bounding box center [748, 564] width 177 height 43
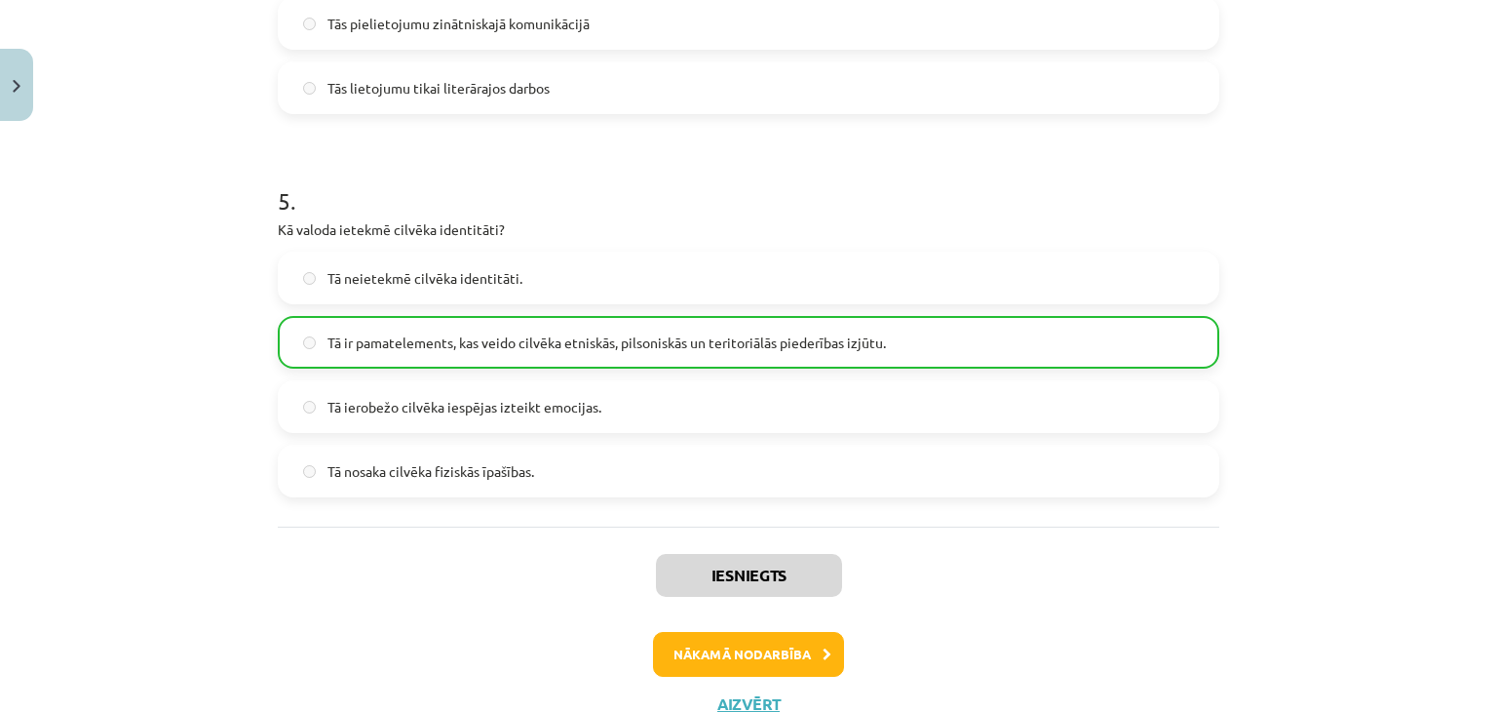
scroll to position [1840, 0]
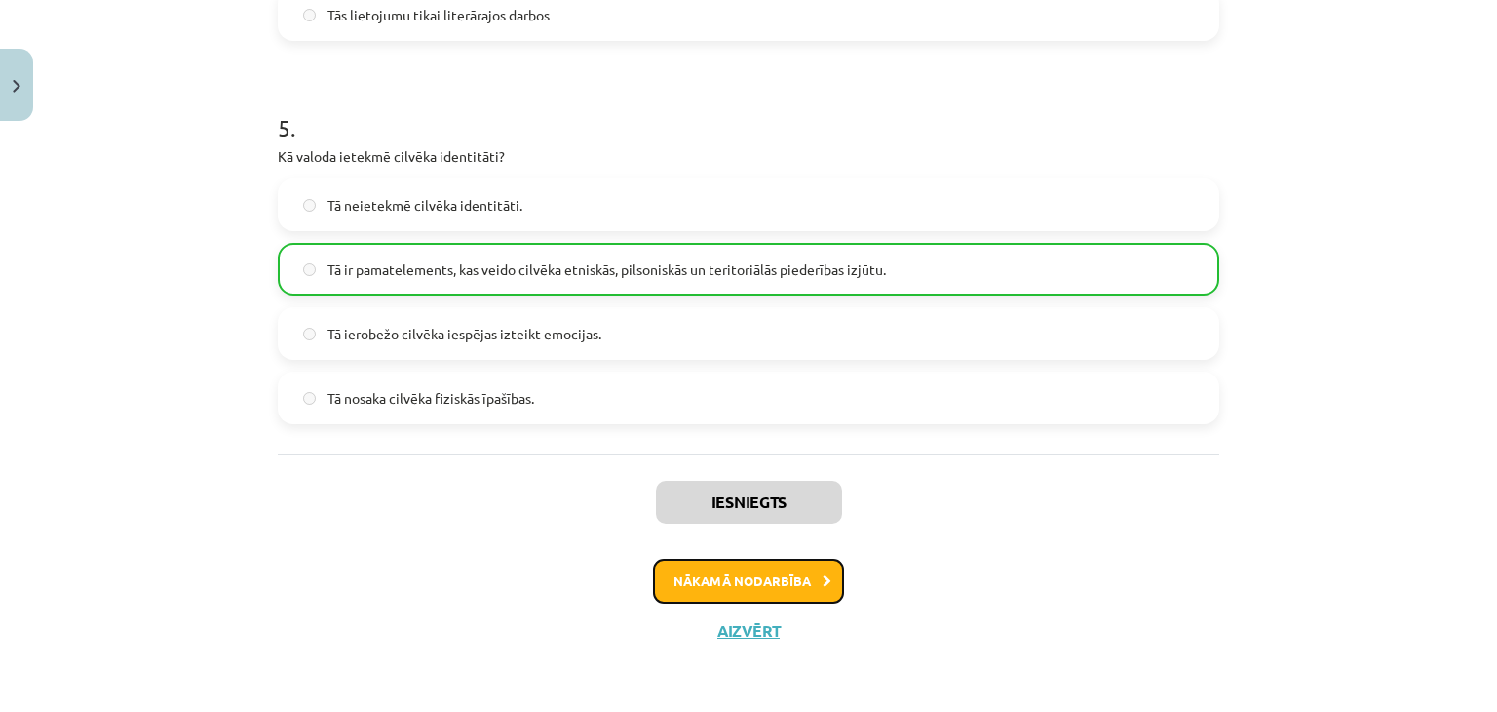
click at [799, 574] on button "Nākamā nodarbība" at bounding box center [748, 581] width 191 height 45
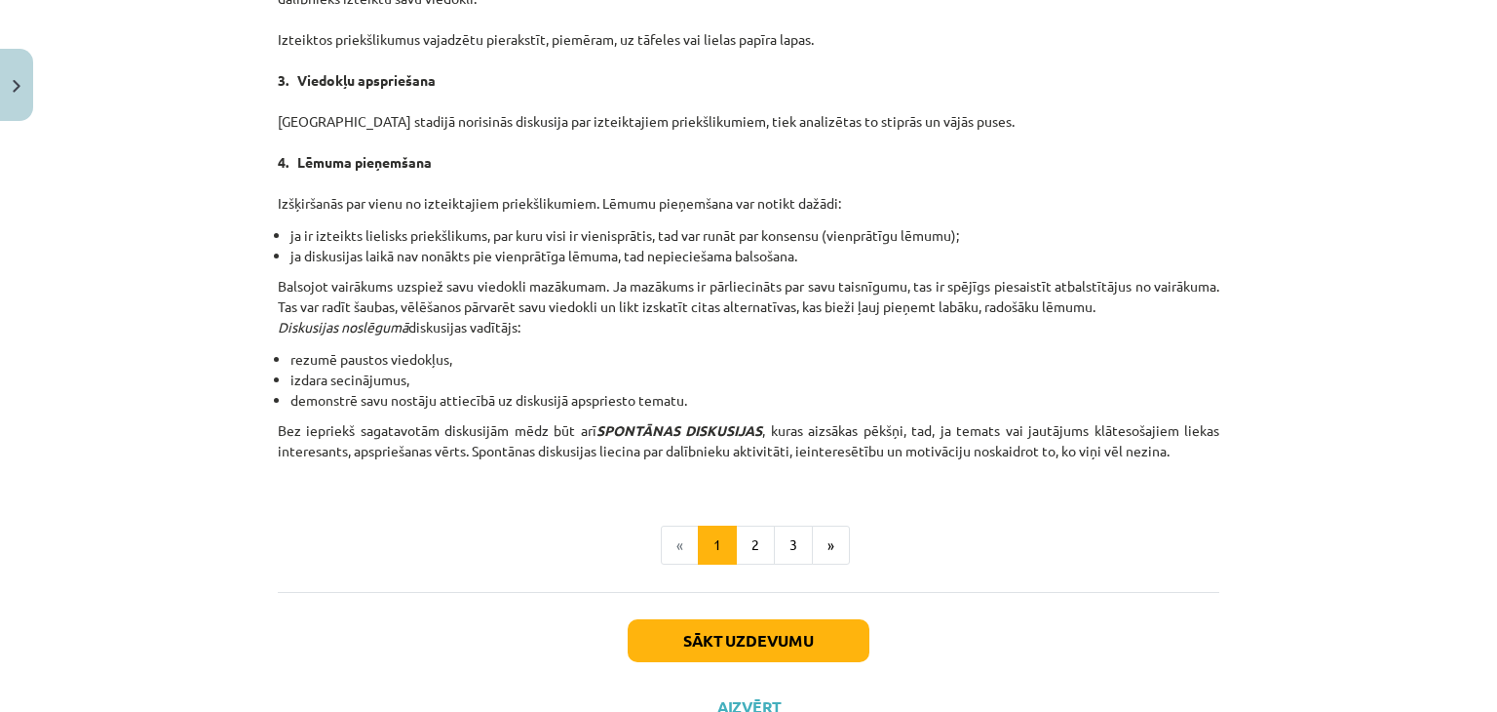
scroll to position [1766, 0]
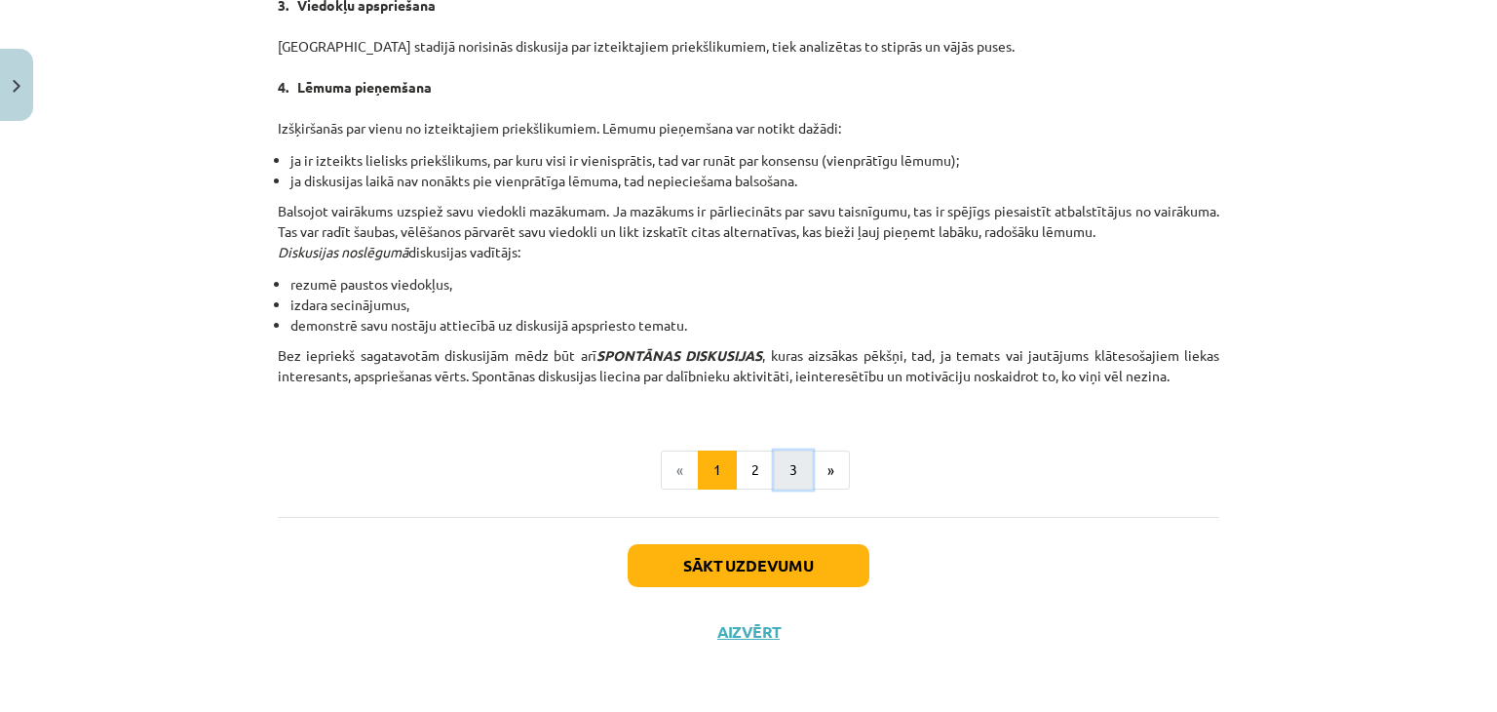
click at [783, 461] on button "3" at bounding box center [793, 469] width 39 height 39
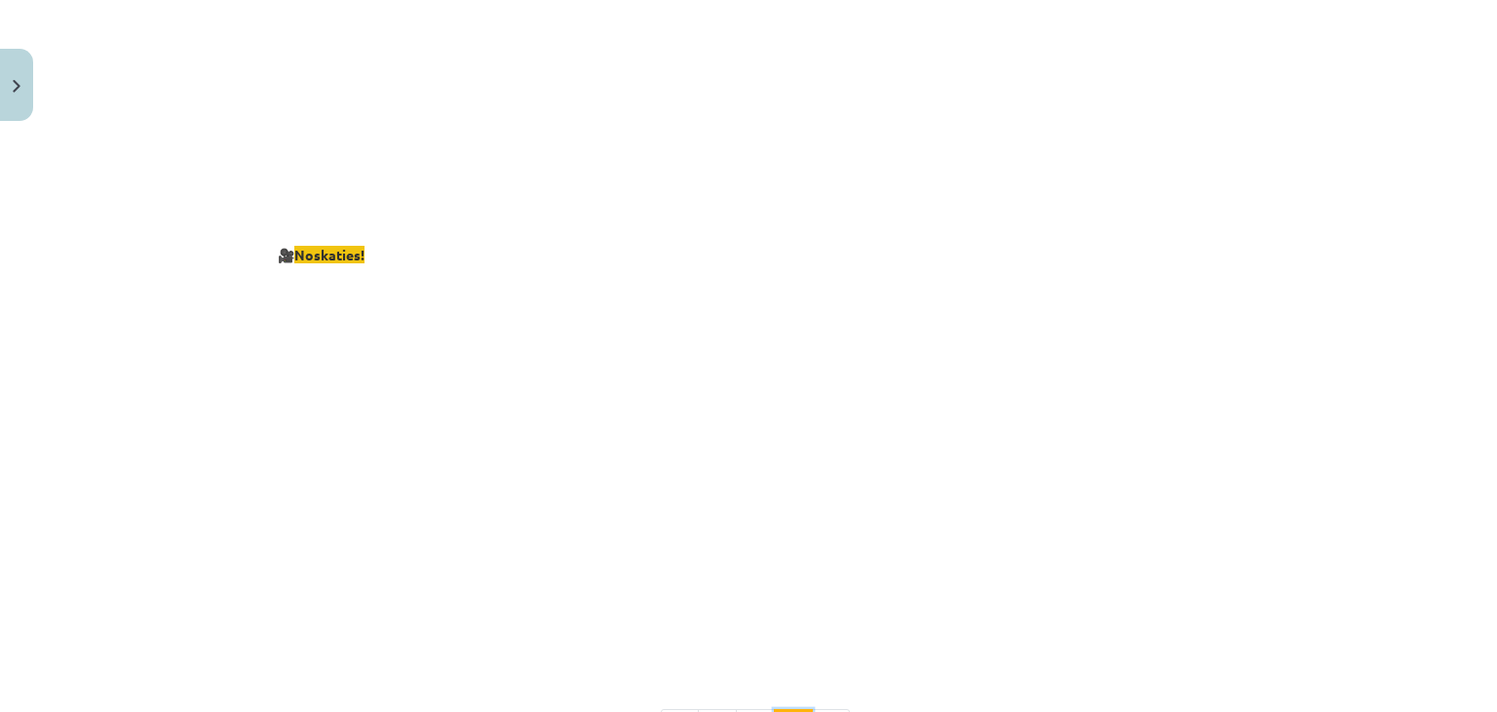
scroll to position [3629, 0]
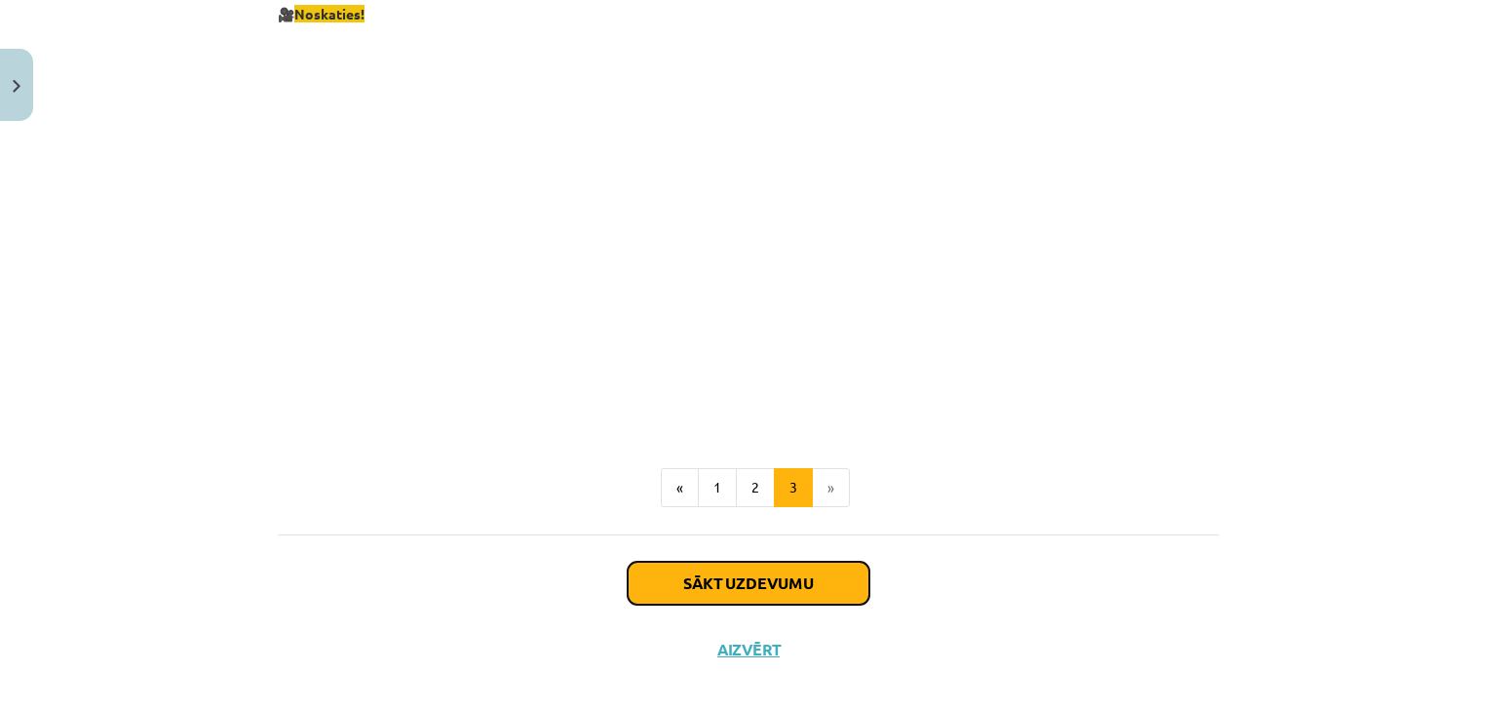
click at [801, 564] on button "Sākt uzdevumu" at bounding box center [749, 582] width 242 height 43
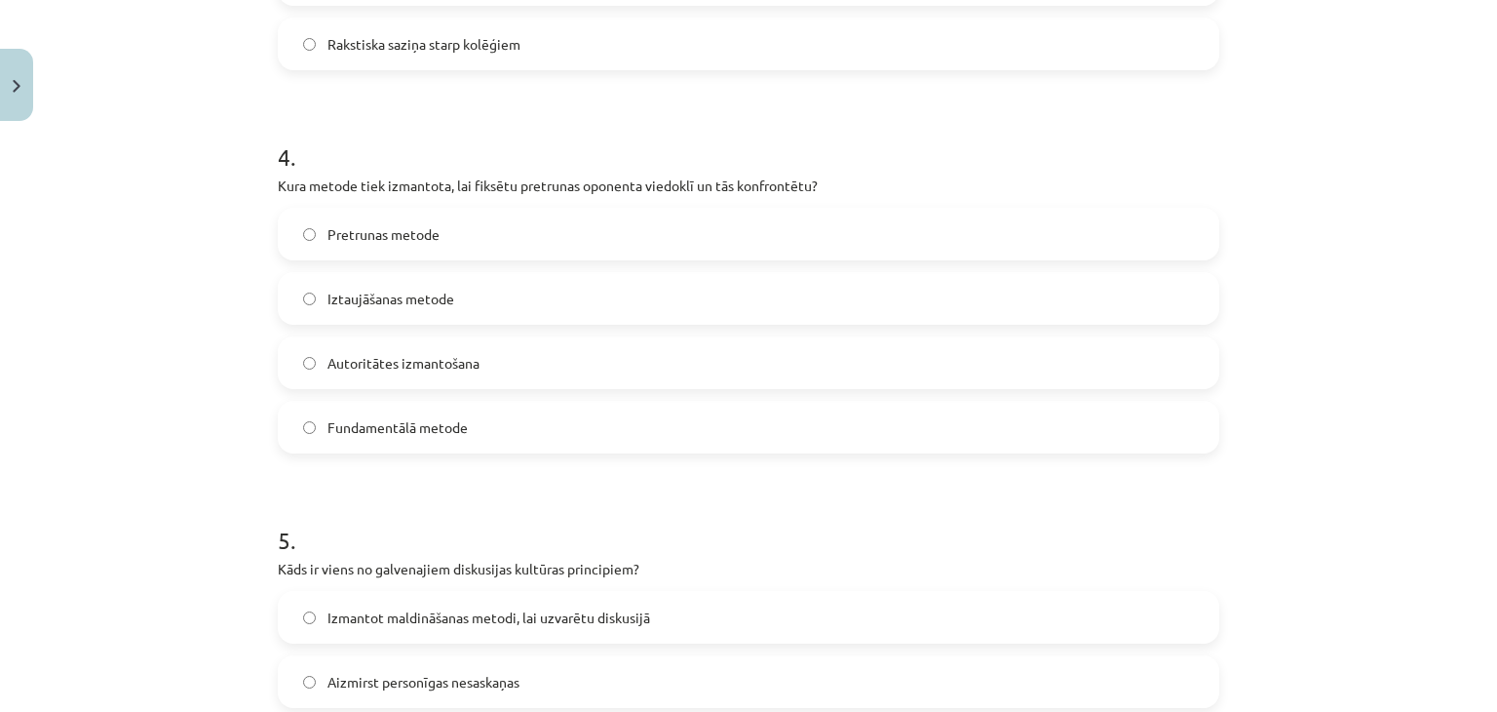
scroll to position [1778, 0]
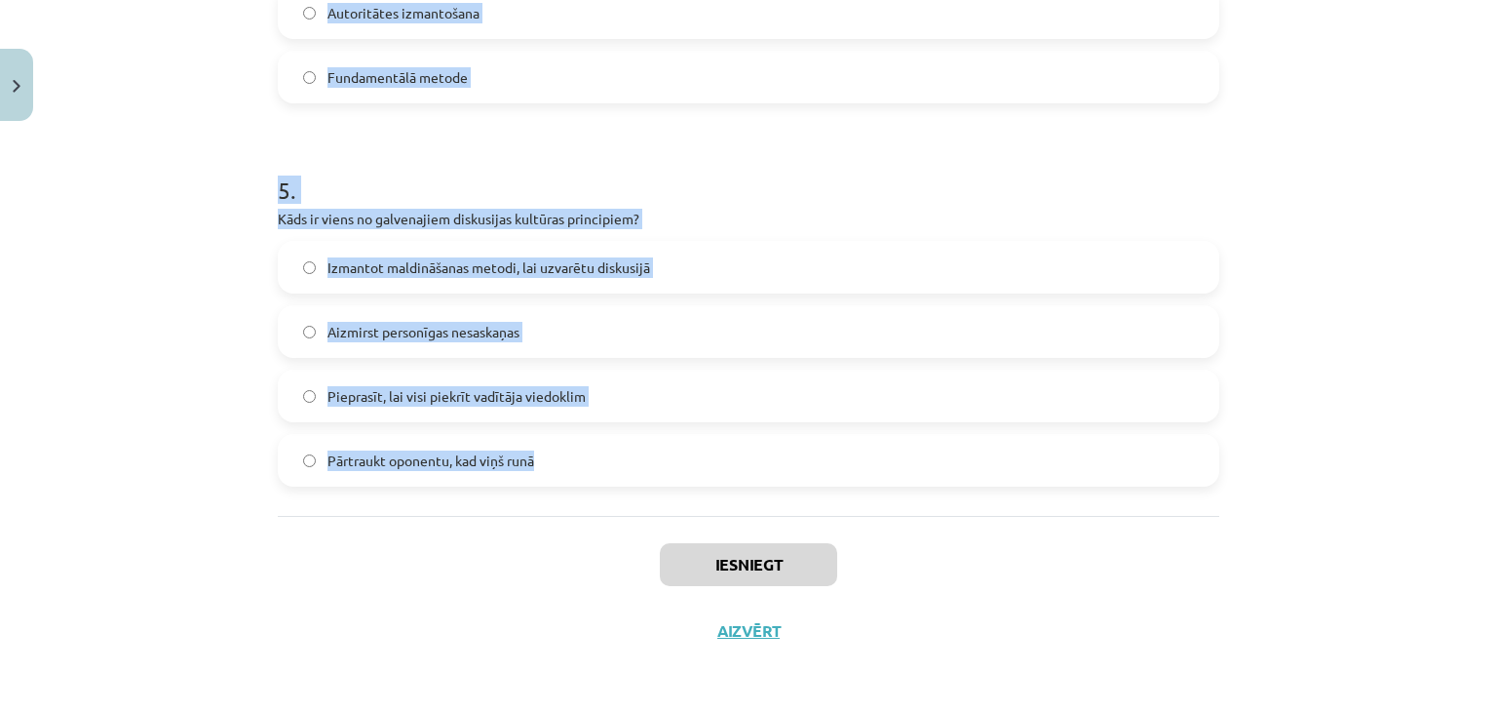
drag, startPoint x: 234, startPoint y: 379, endPoint x: 769, endPoint y: 461, distance: 541.4
click at [769, 461] on div "Mācību tēma: Latviešu valodas i - 11. klases 1. ieskaites mācību materiāls (a,b…" at bounding box center [748, 356] width 1497 height 712
copy form "1 . Kura no šīm metodēm pieder pie argumentācijas palīgmetodēm? Deduktīvā metod…"
click at [702, 150] on h1 "5 ." at bounding box center [749, 172] width 942 height 60
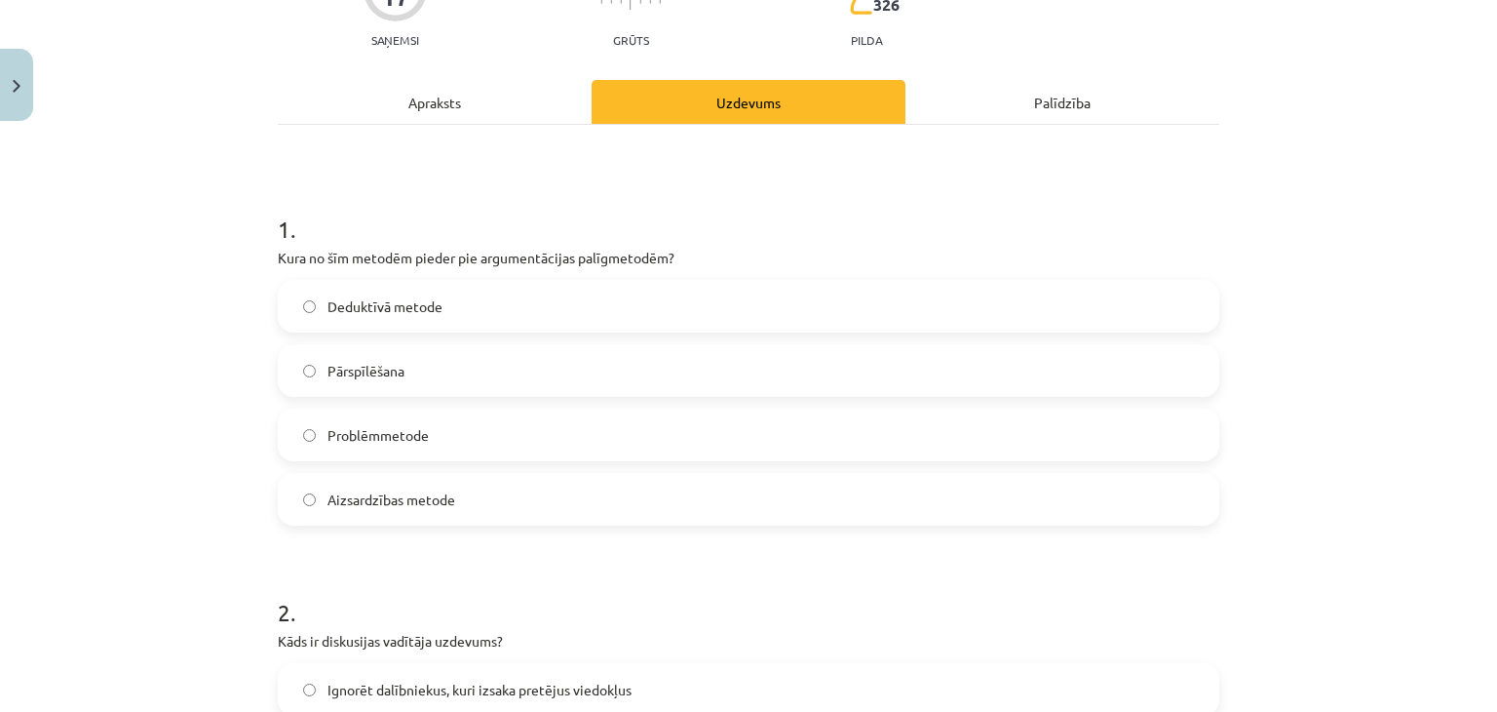
scroll to position [121, 0]
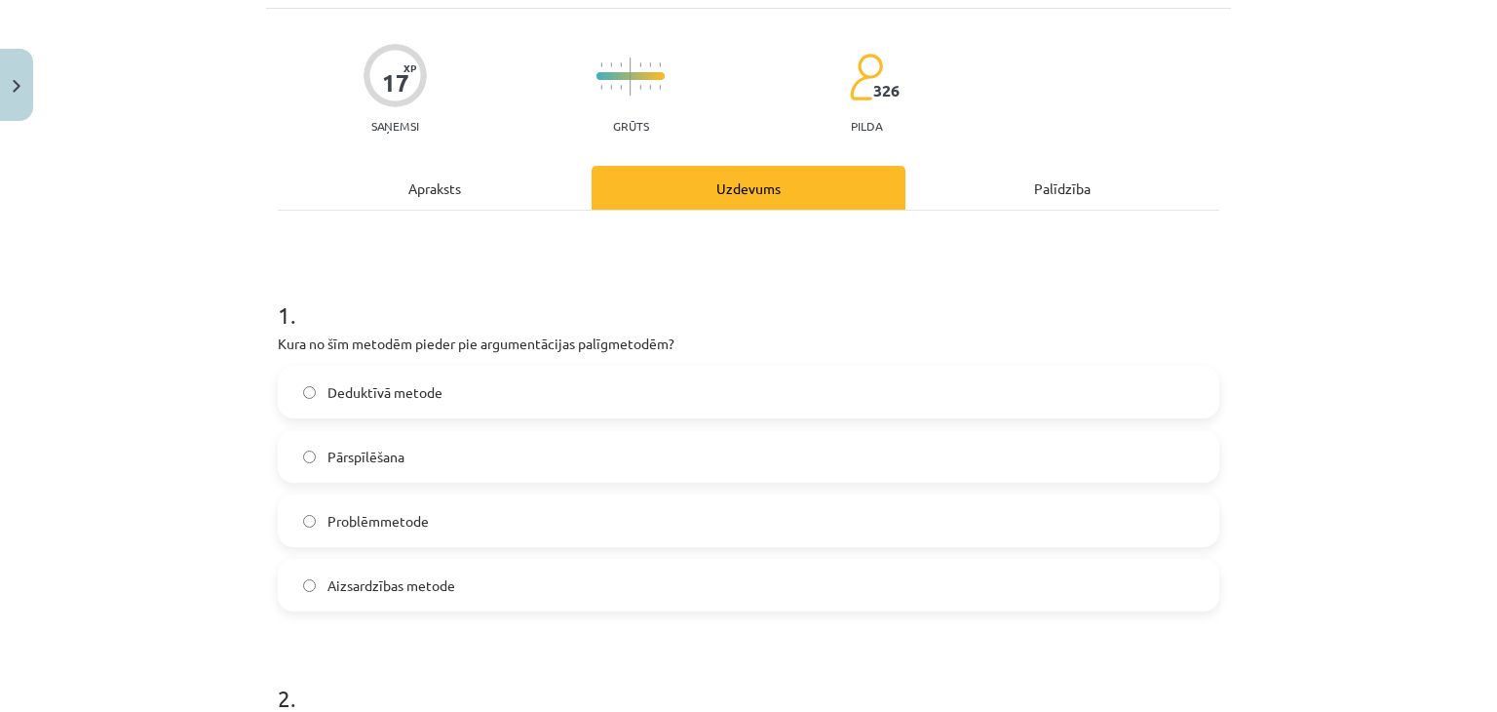
click at [447, 455] on label "Pārspīlēšana" at bounding box center [749, 456] width 938 height 49
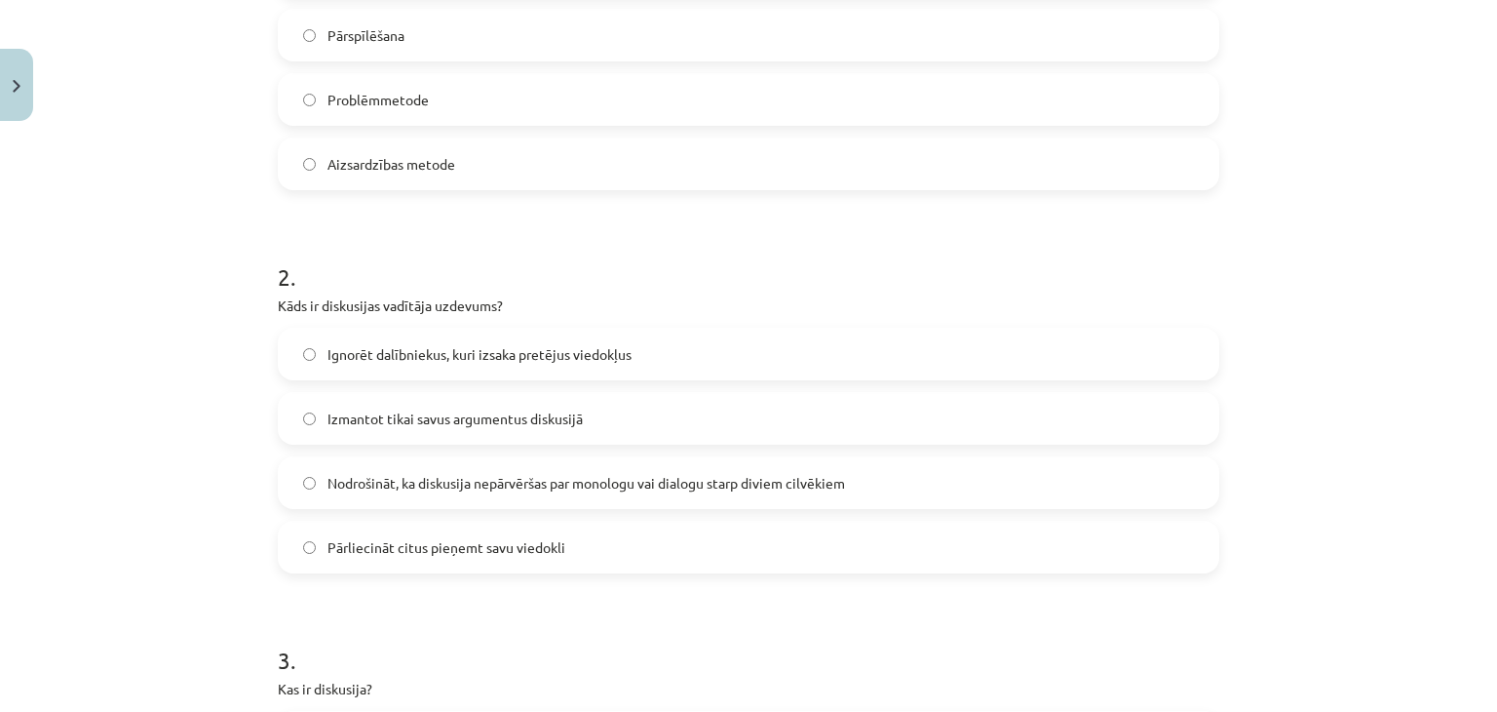
scroll to position [608, 0]
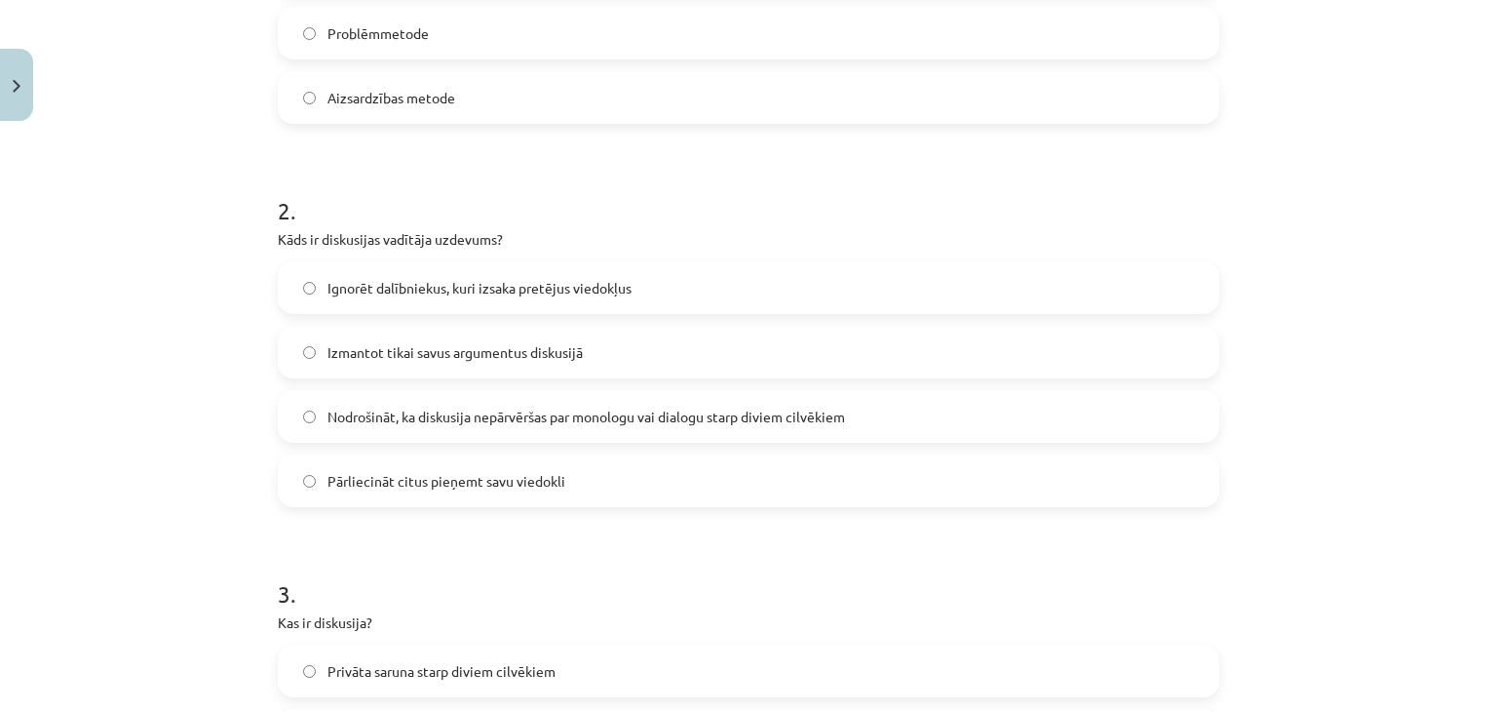
click at [560, 412] on span "Nodrošināt, ka diskusija nepārvēršas par monologu vai dialogu starp diviem cilv…" at bounding box center [587, 416] width 518 height 20
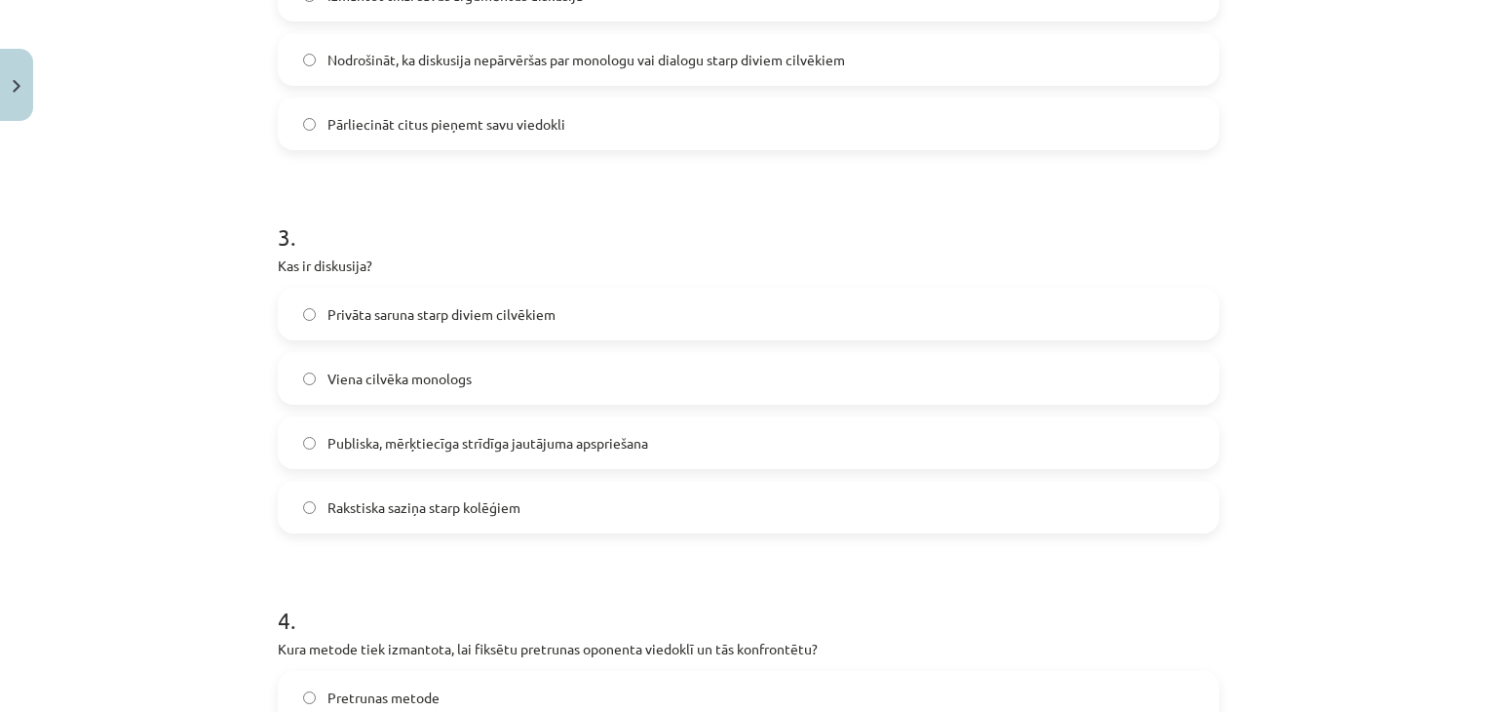
scroll to position [998, 0]
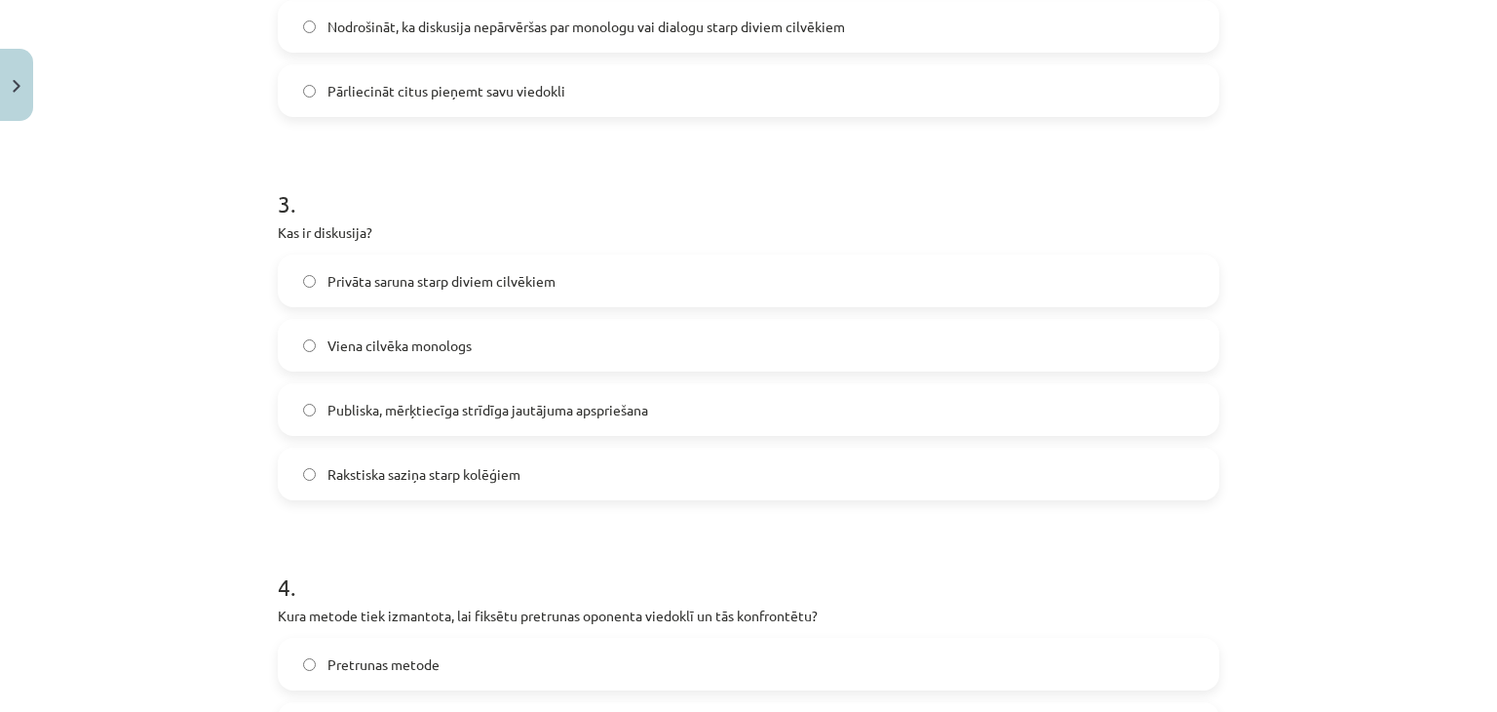
click at [384, 410] on span "Publiska, mērķtiecīga strīdīga jautājuma apspriešana" at bounding box center [488, 410] width 321 height 20
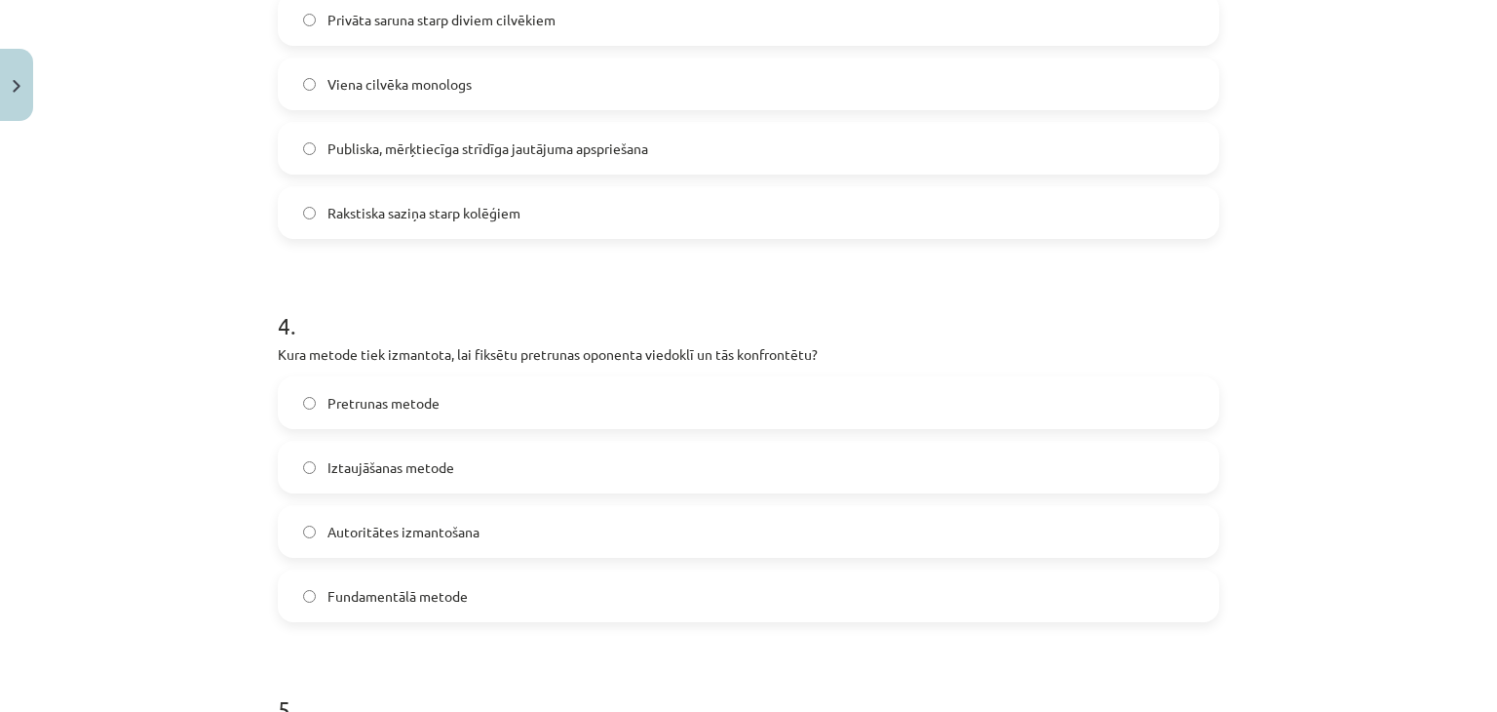
scroll to position [1291, 0]
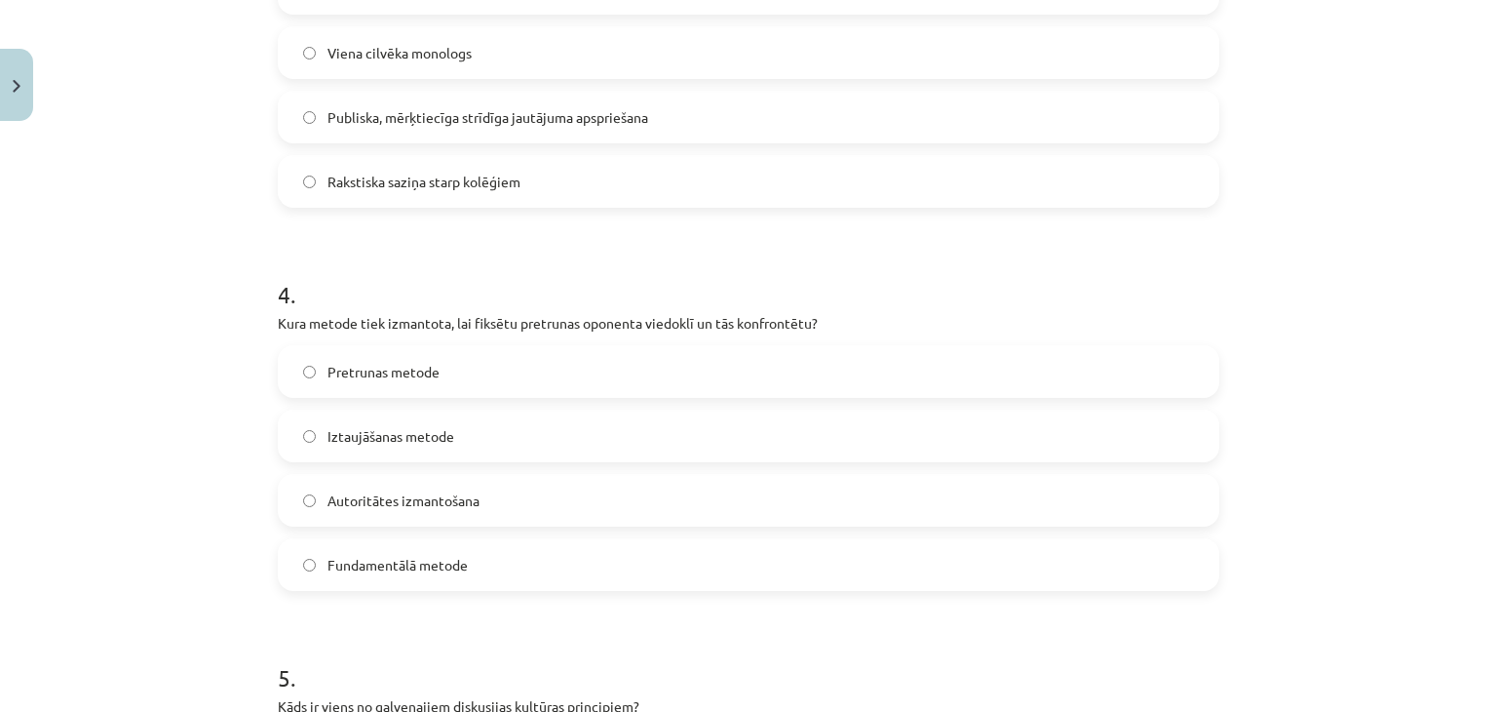
click at [418, 375] on span "Pretrunas metode" at bounding box center [384, 372] width 112 height 20
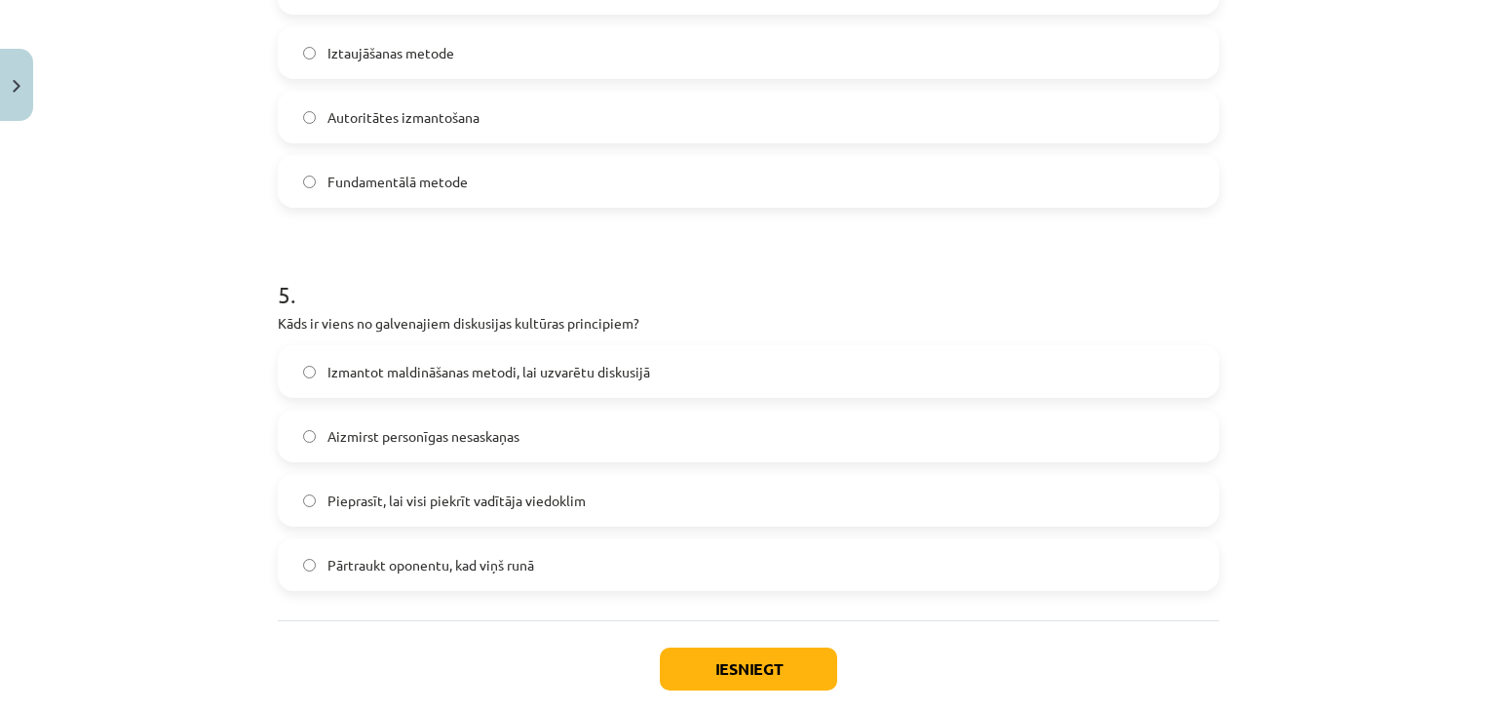
scroll to position [1681, 0]
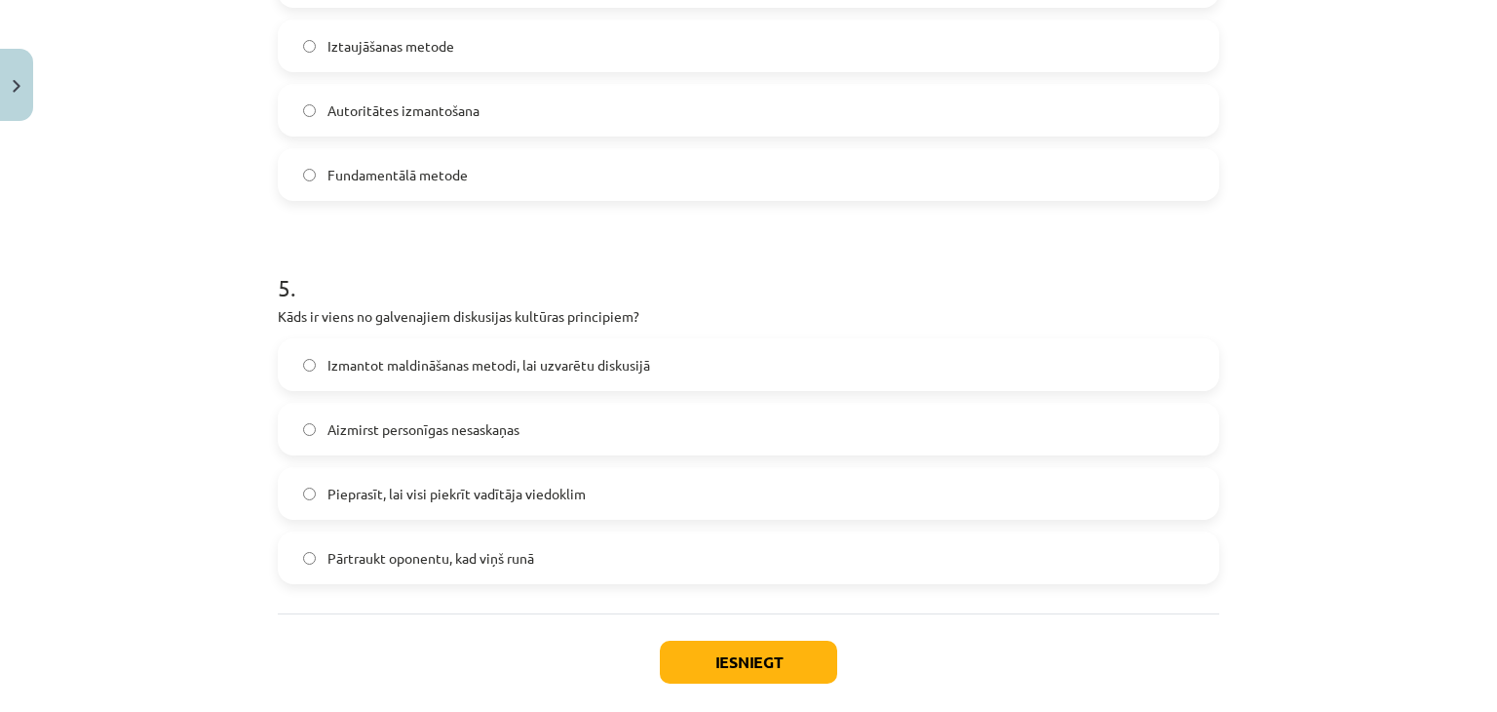
click at [467, 428] on span "Aizmirst personīgas nesaskaņas" at bounding box center [424, 429] width 192 height 20
click at [771, 663] on button "Iesniegt" at bounding box center [748, 661] width 177 height 43
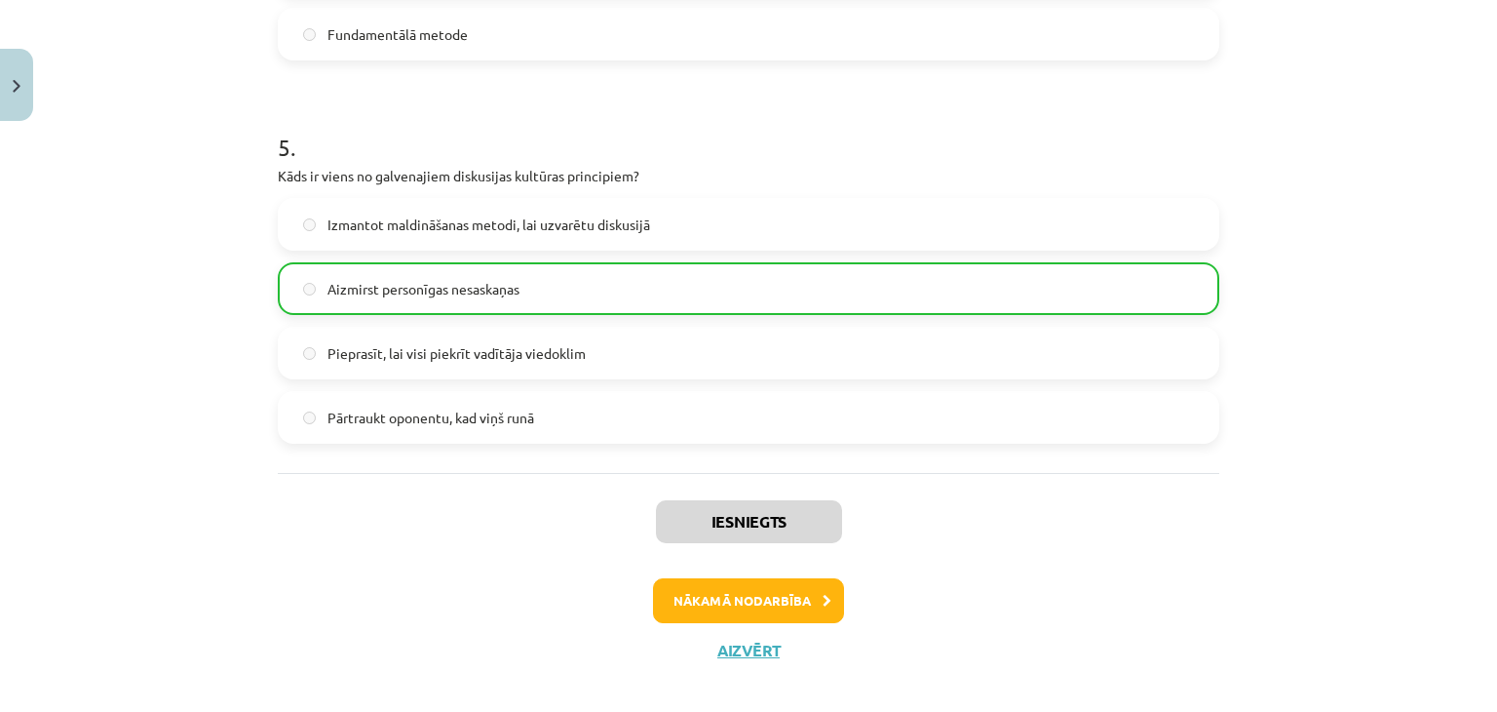
scroll to position [1840, 0]
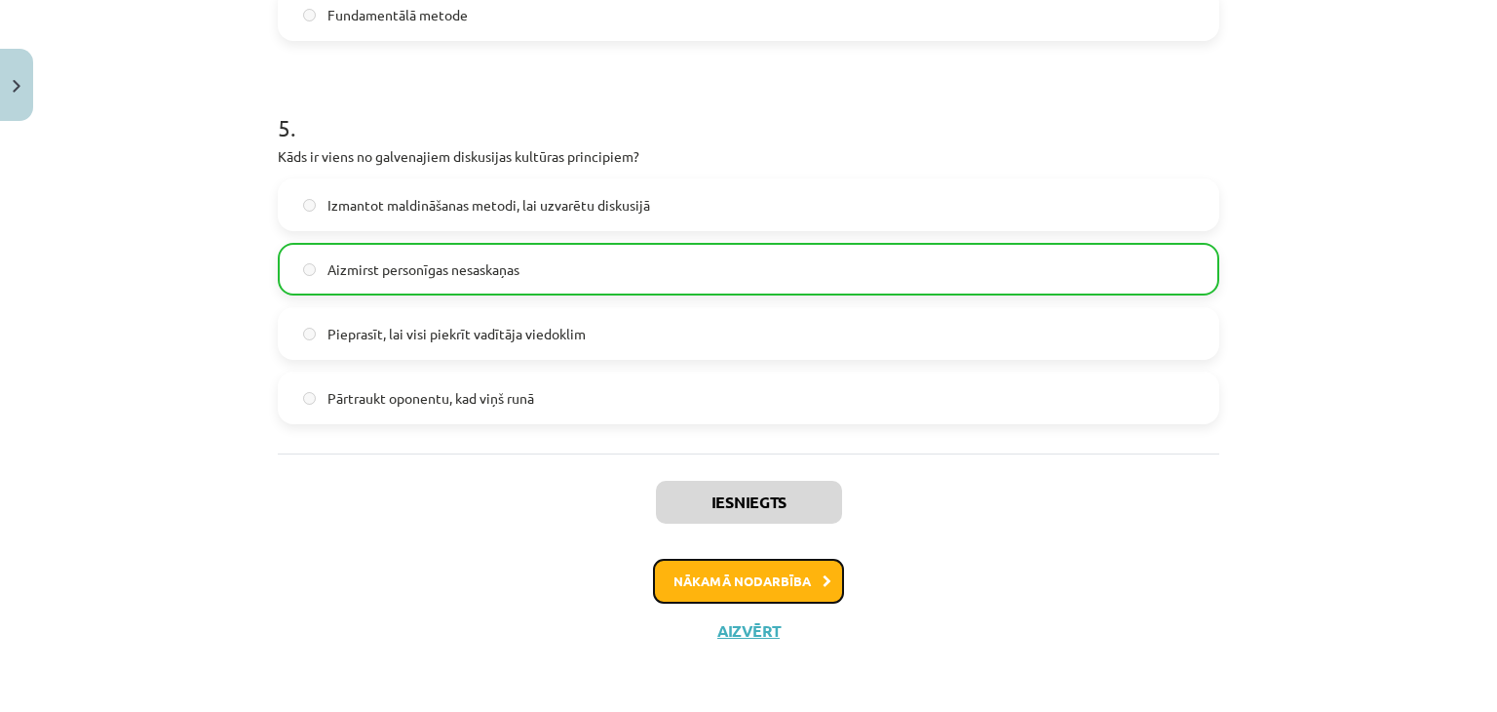
click at [802, 579] on button "Nākamā nodarbība" at bounding box center [748, 581] width 191 height 45
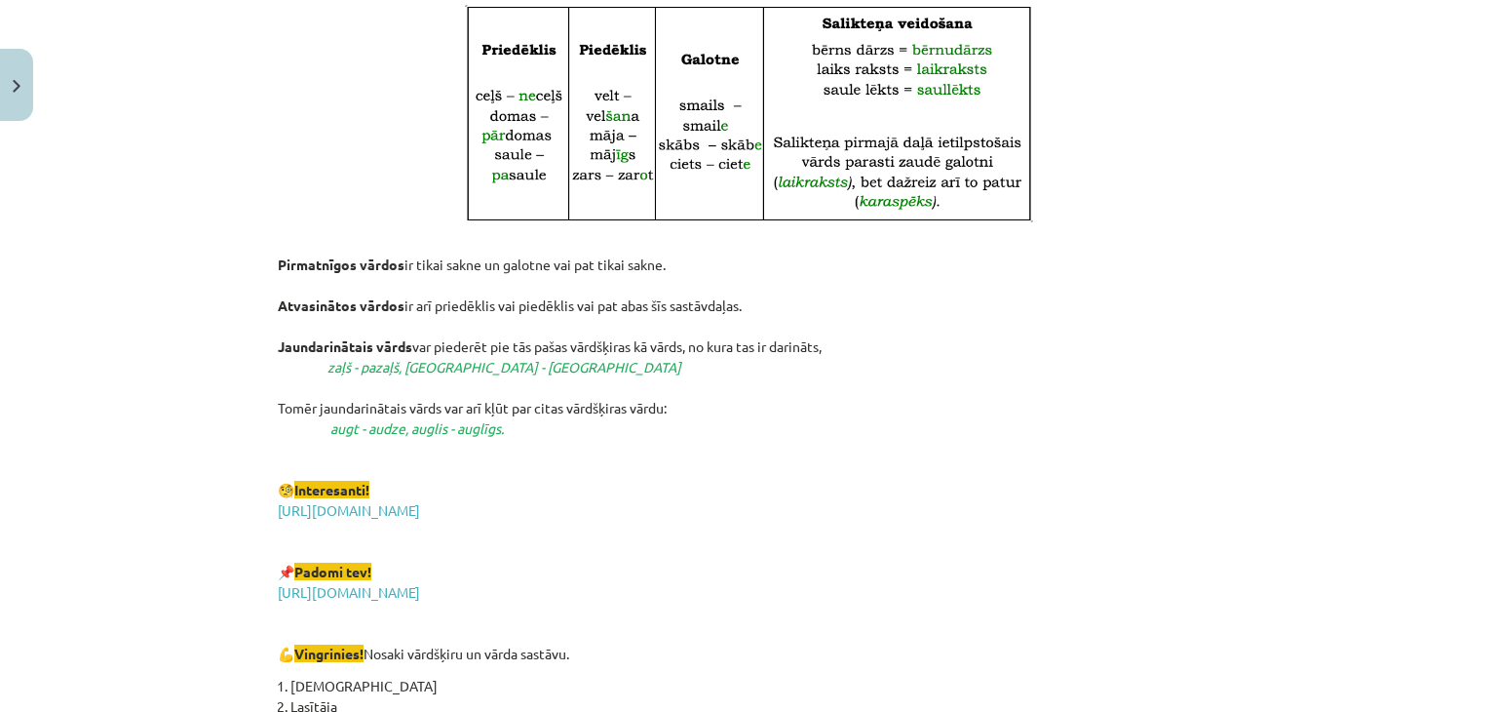
scroll to position [3453, 0]
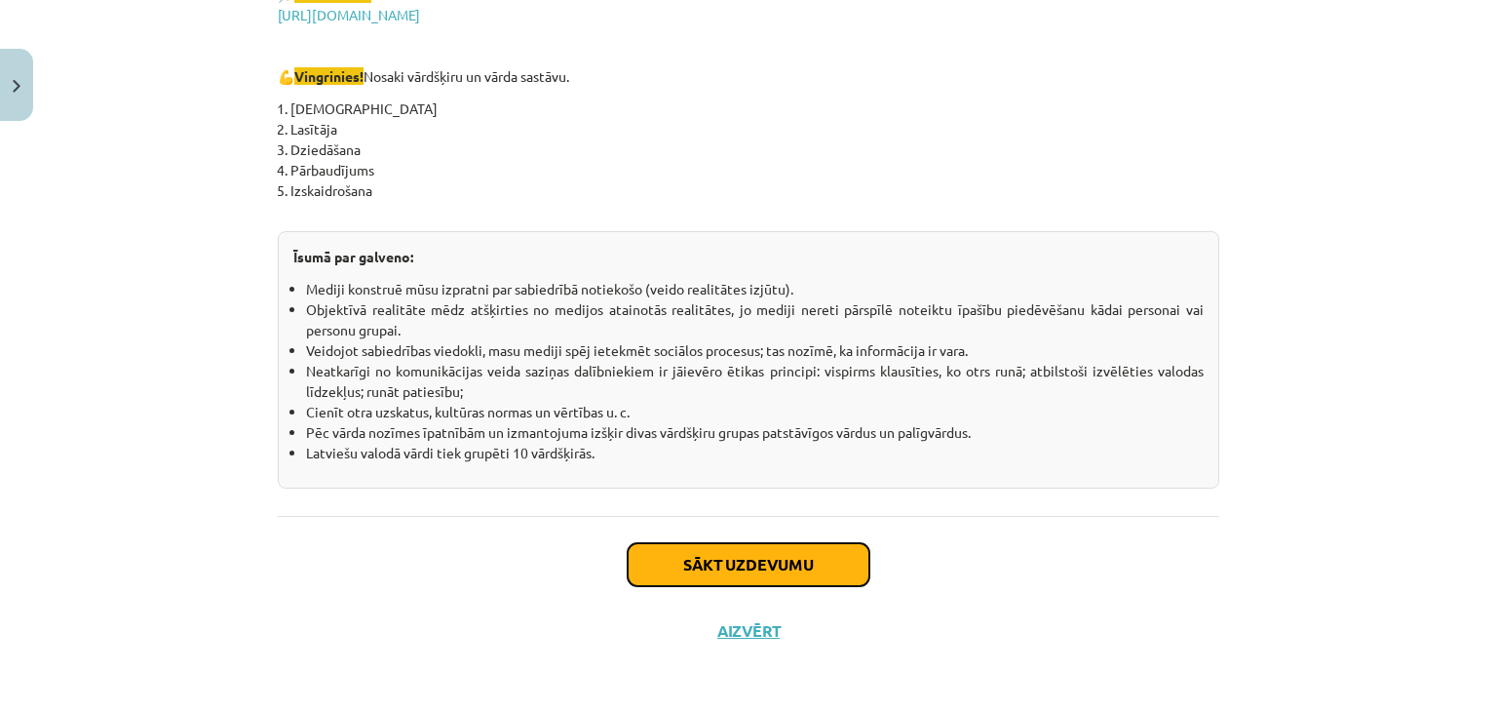
click at [807, 569] on button "Sākt uzdevumu" at bounding box center [749, 564] width 242 height 43
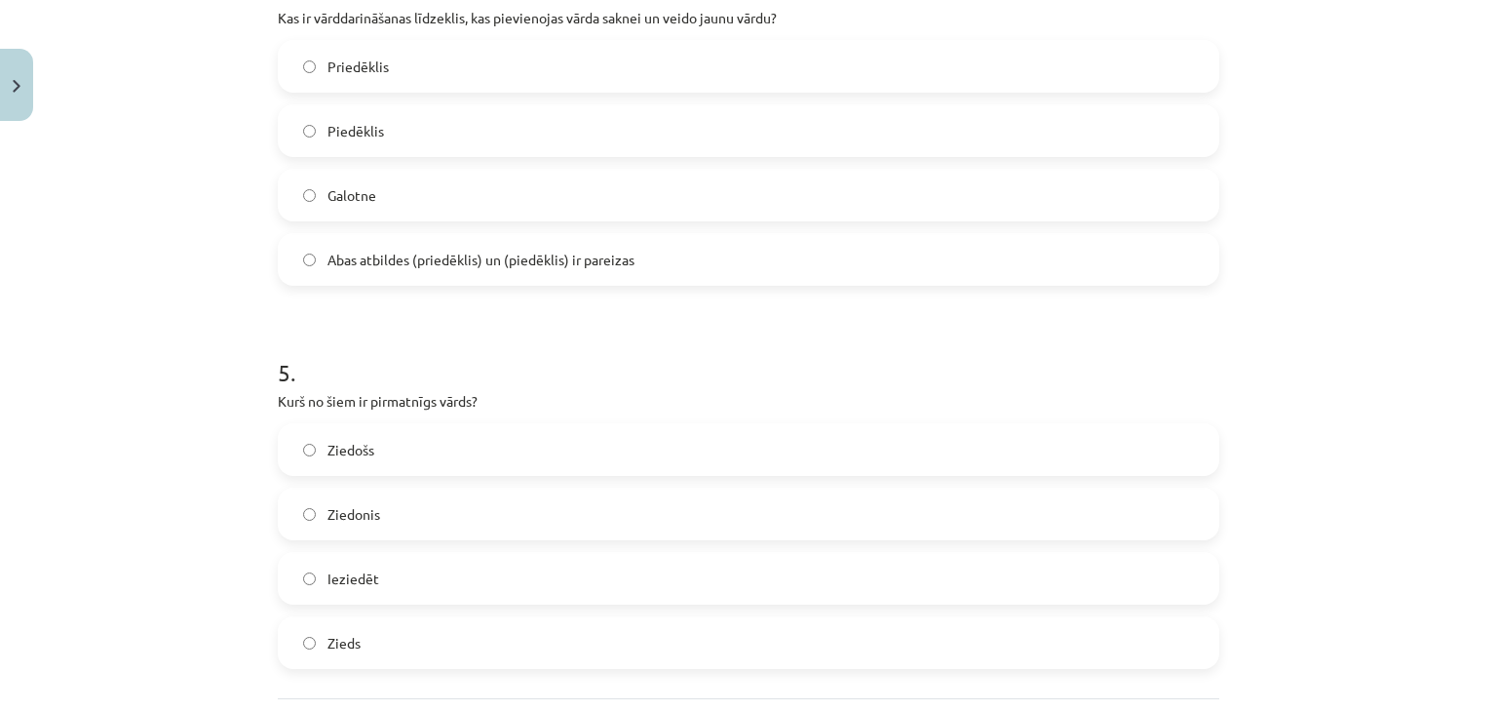
scroll to position [1778, 0]
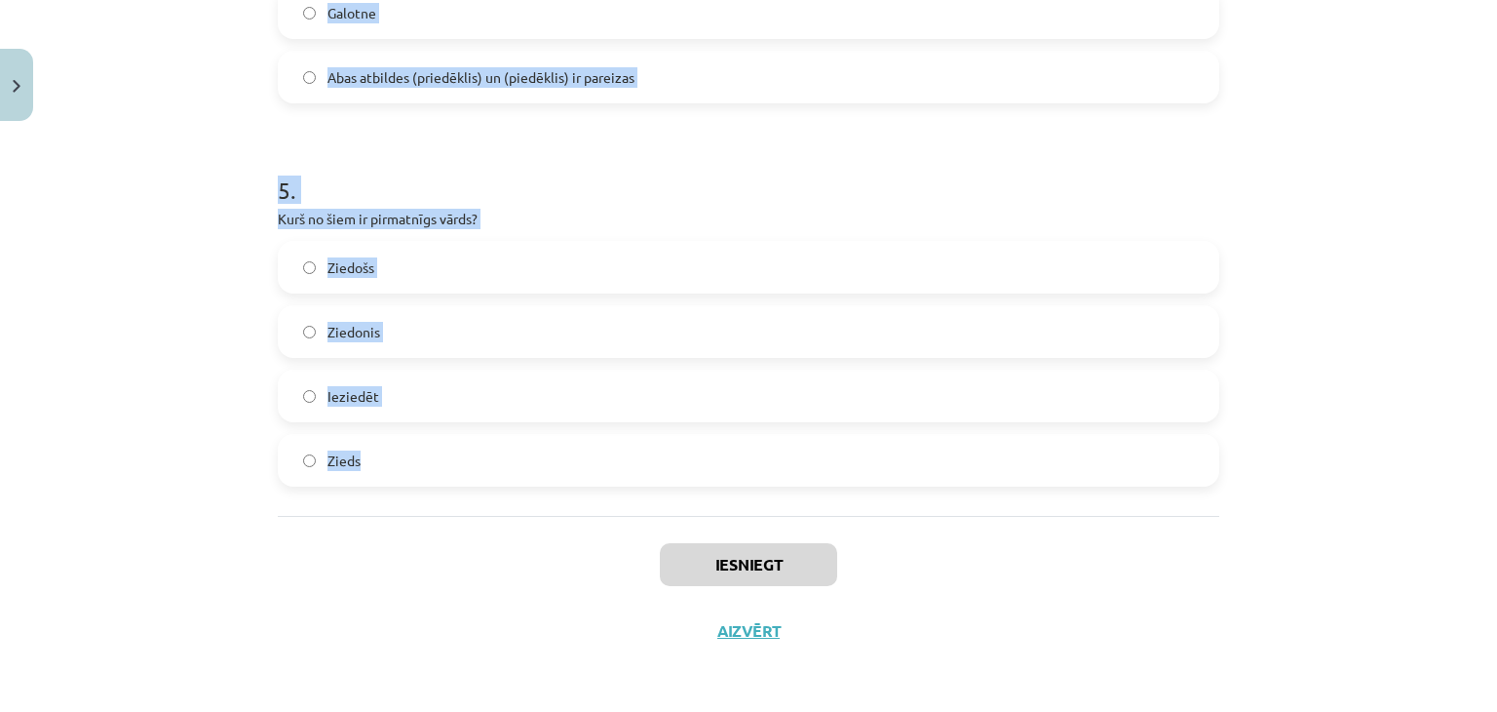
drag, startPoint x: 242, startPoint y: 397, endPoint x: 737, endPoint y: 472, distance: 500.8
click at [737, 472] on div "Mācību tēma: Latviešu valodas i - 11. klases 1. ieskaites mācību materiāls (a,b…" at bounding box center [748, 356] width 1497 height 712
copy form "1 . Cik vārdšķiru ir latviešu valodā? 9 10 11 8 2 . Kurš no šiem nav morfoloģij…"
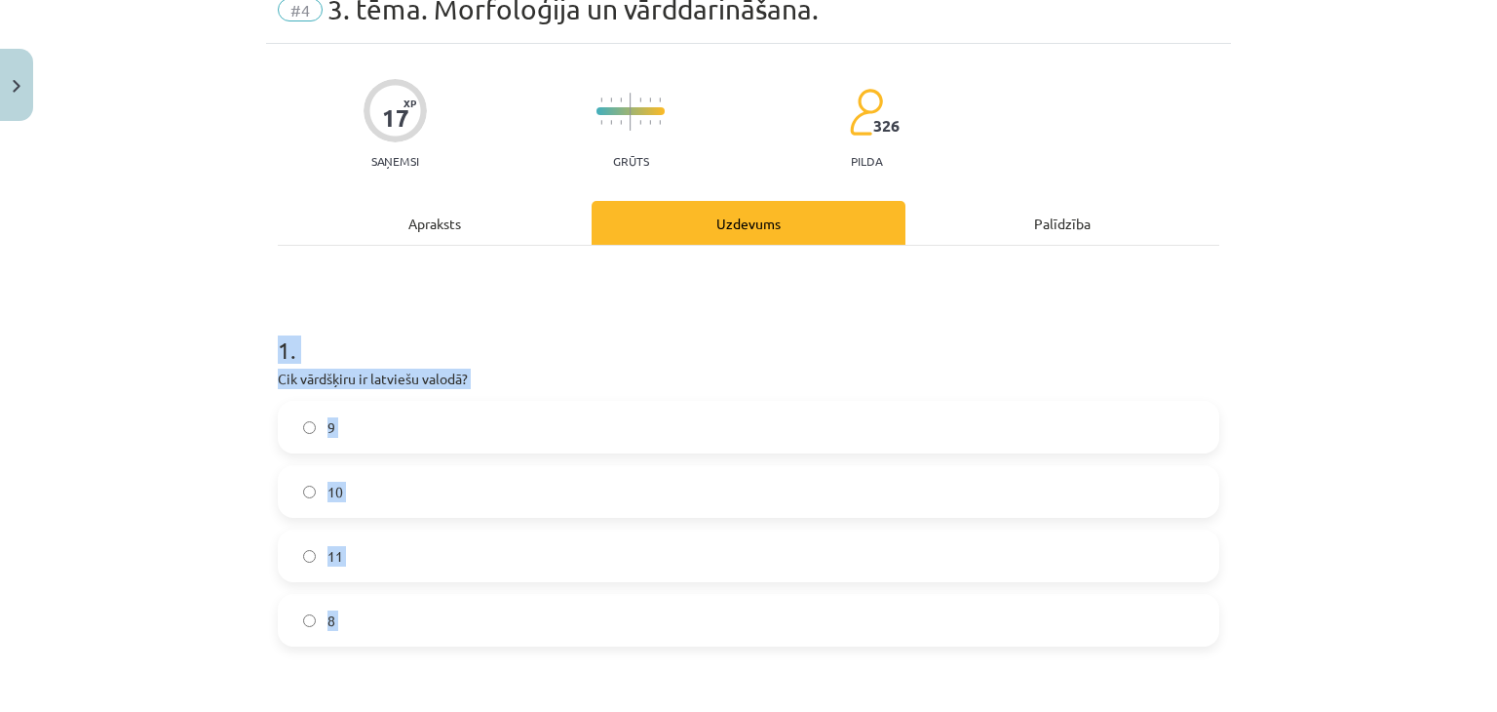
scroll to position [195, 0]
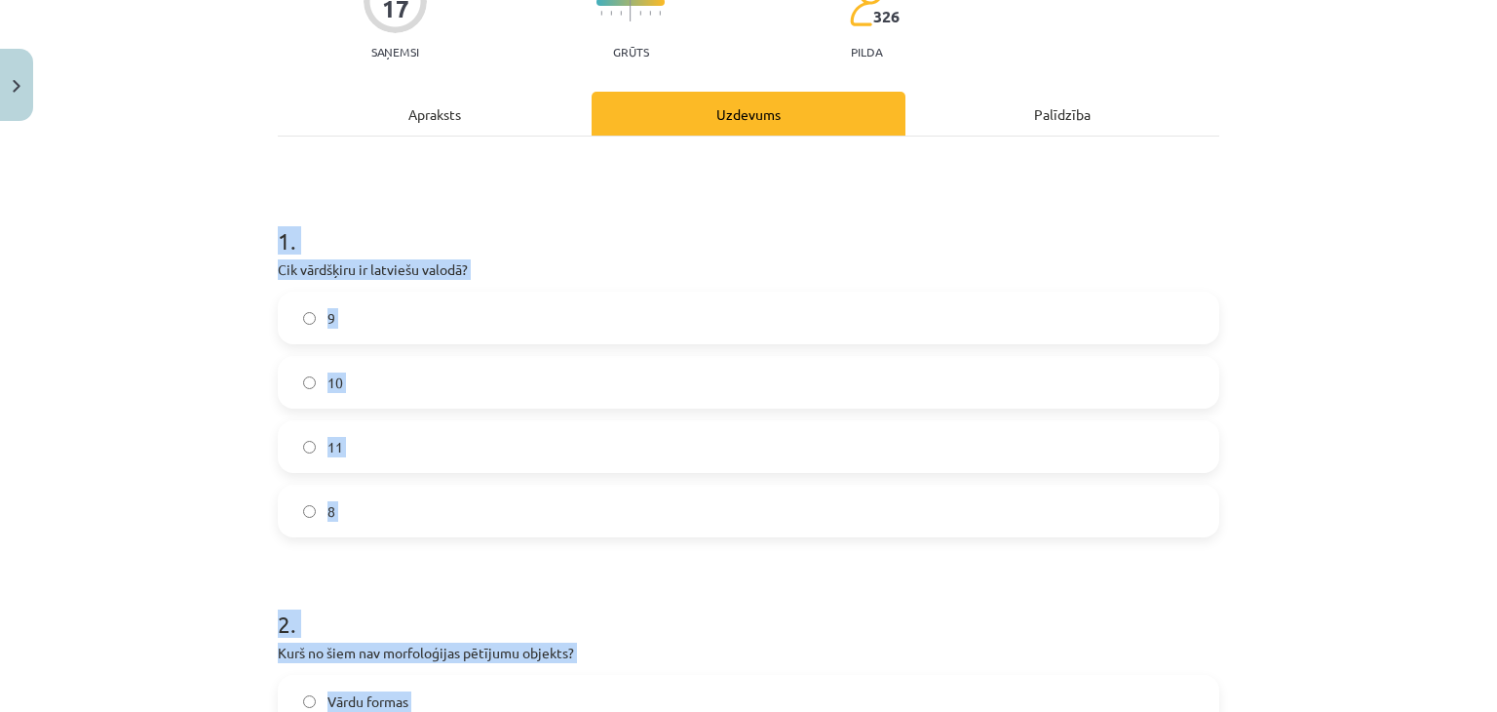
click at [251, 167] on div "Mācību tēma: Latviešu valodas i - 11. klases 1. ieskaites mācību materiāls (a,b…" at bounding box center [748, 356] width 1497 height 712
click at [136, 301] on div "Mācību tēma: Latviešu valodas i - 11. klases 1. ieskaites mācību materiāls (a,b…" at bounding box center [748, 356] width 1497 height 712
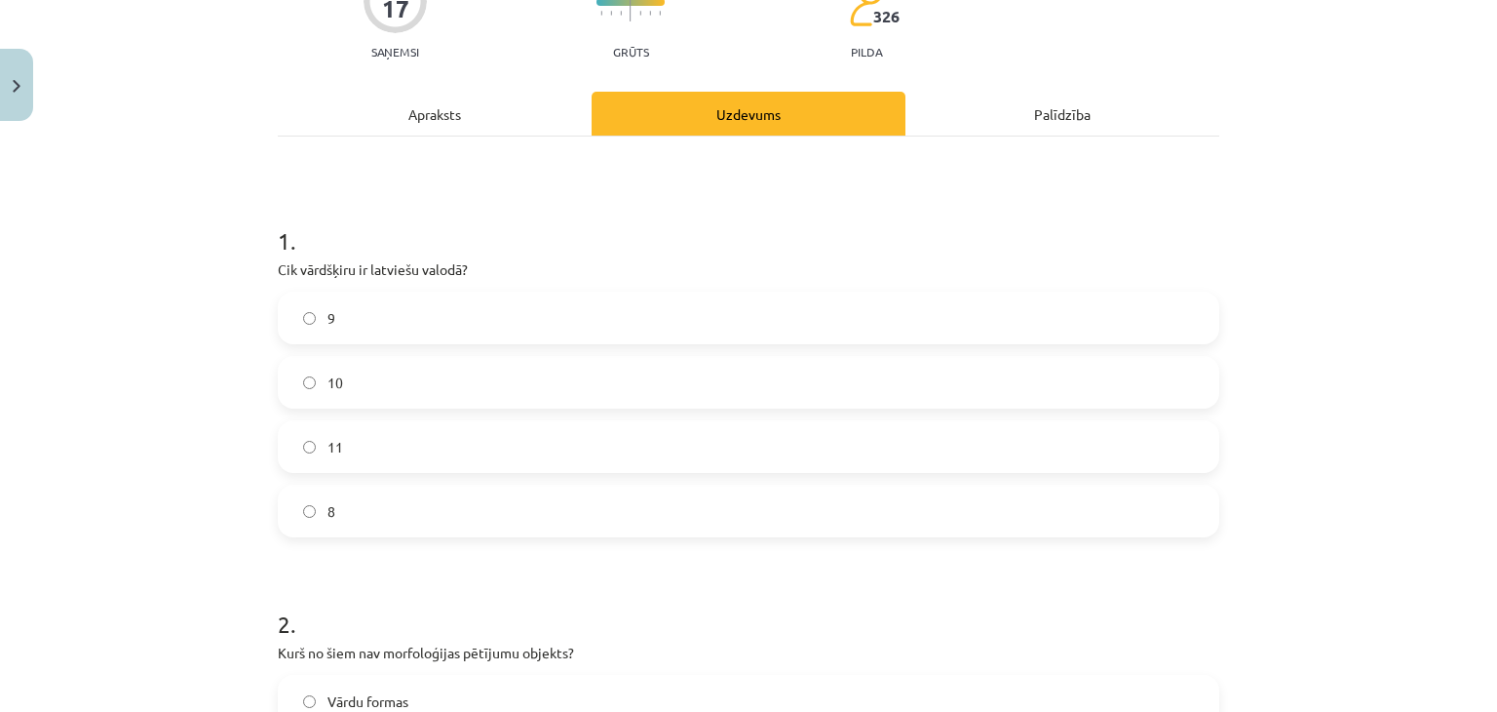
click at [336, 382] on label "10" at bounding box center [749, 382] width 938 height 49
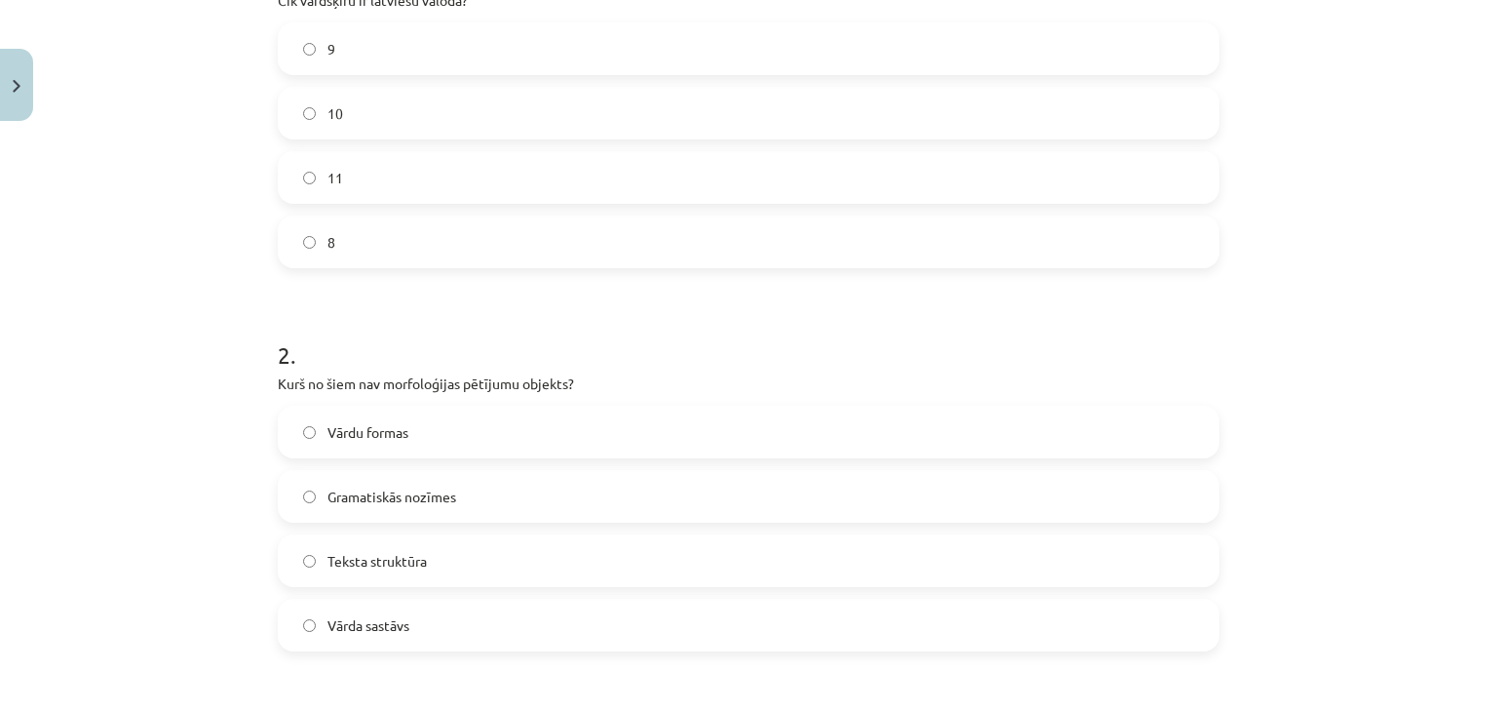
scroll to position [487, 0]
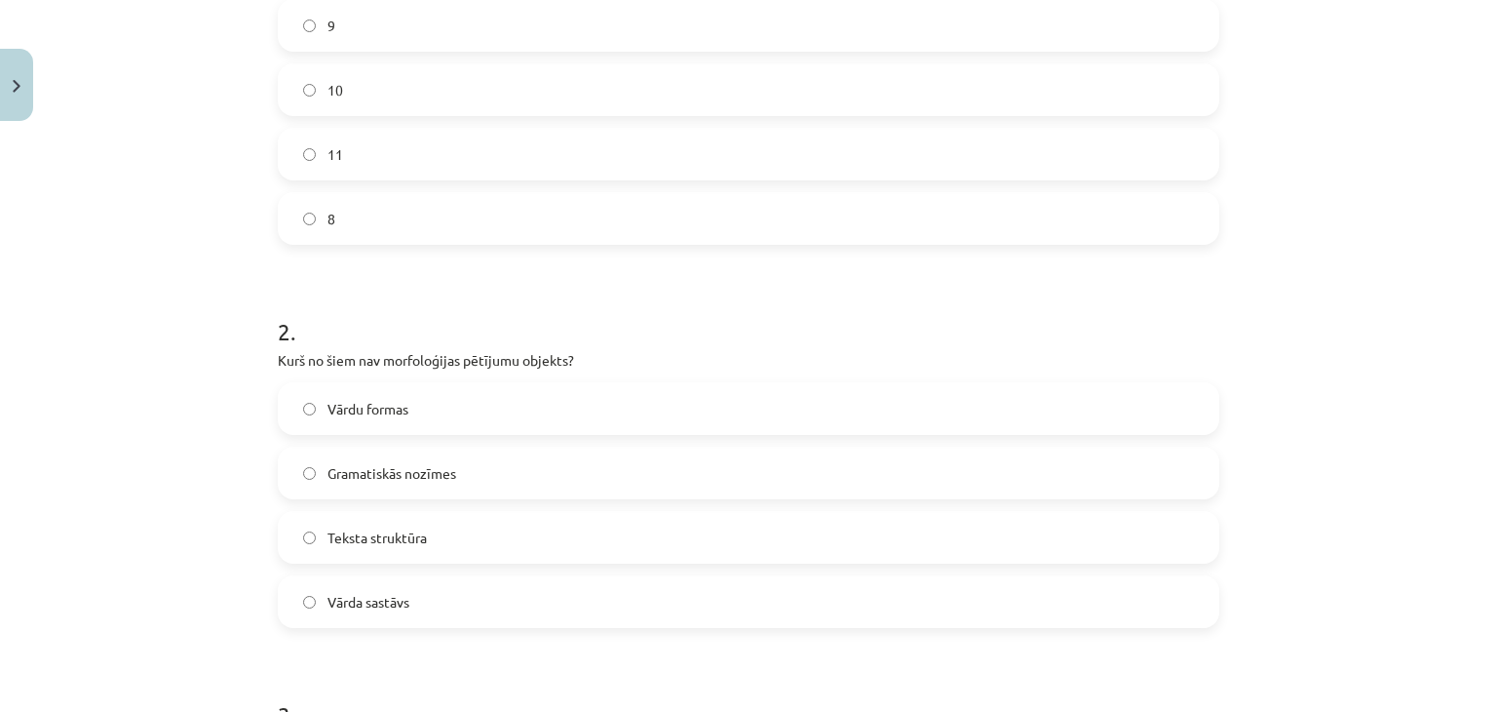
click at [483, 535] on label "Teksta struktūra" at bounding box center [749, 537] width 938 height 49
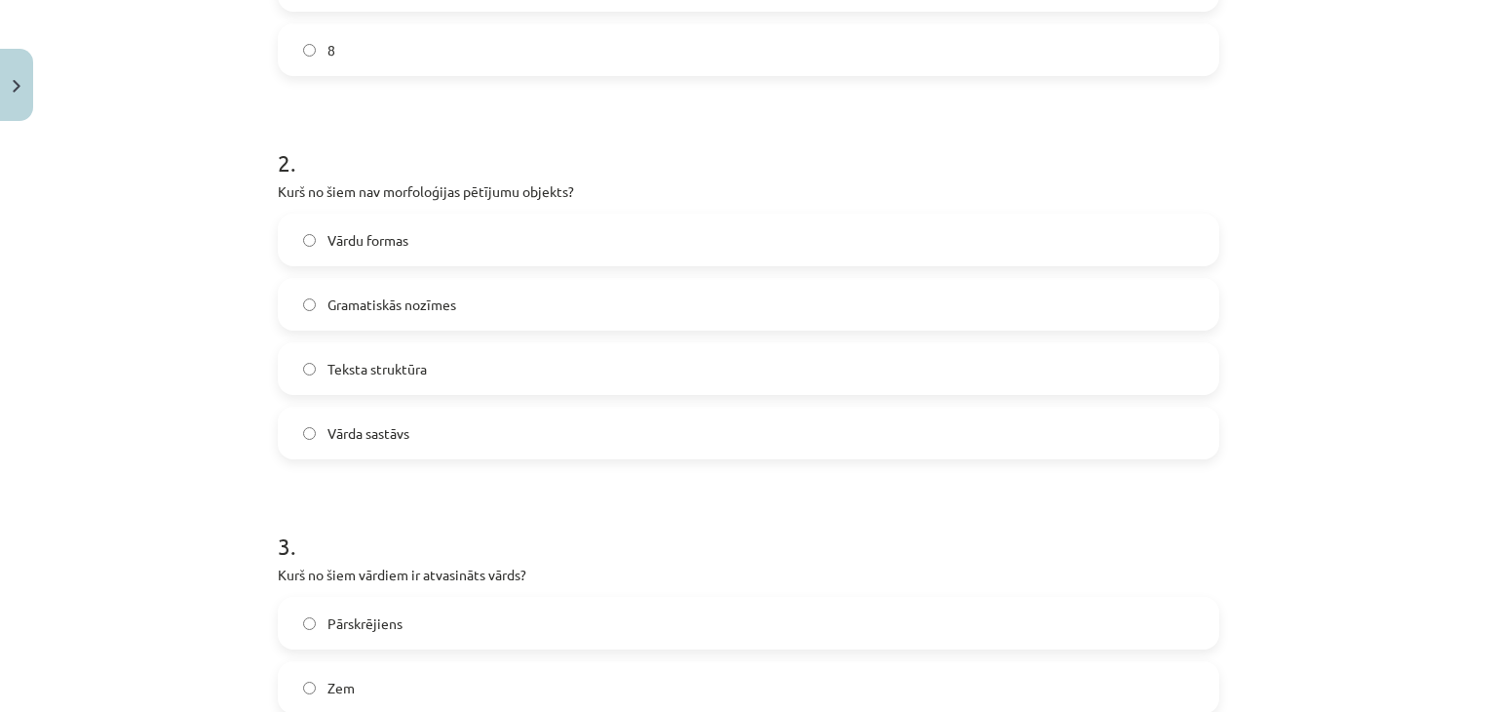
scroll to position [877, 0]
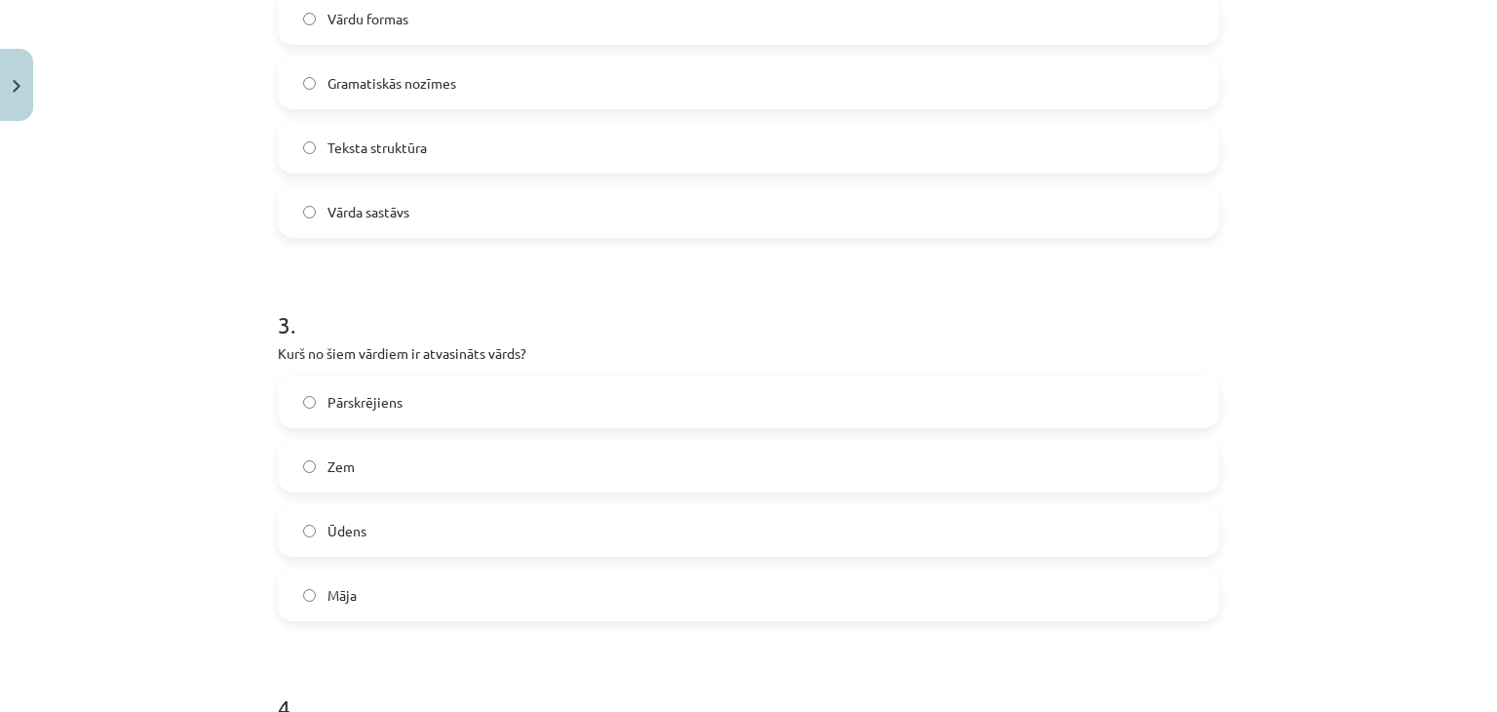
click at [412, 397] on label "Pārskrējiens" at bounding box center [749, 401] width 938 height 49
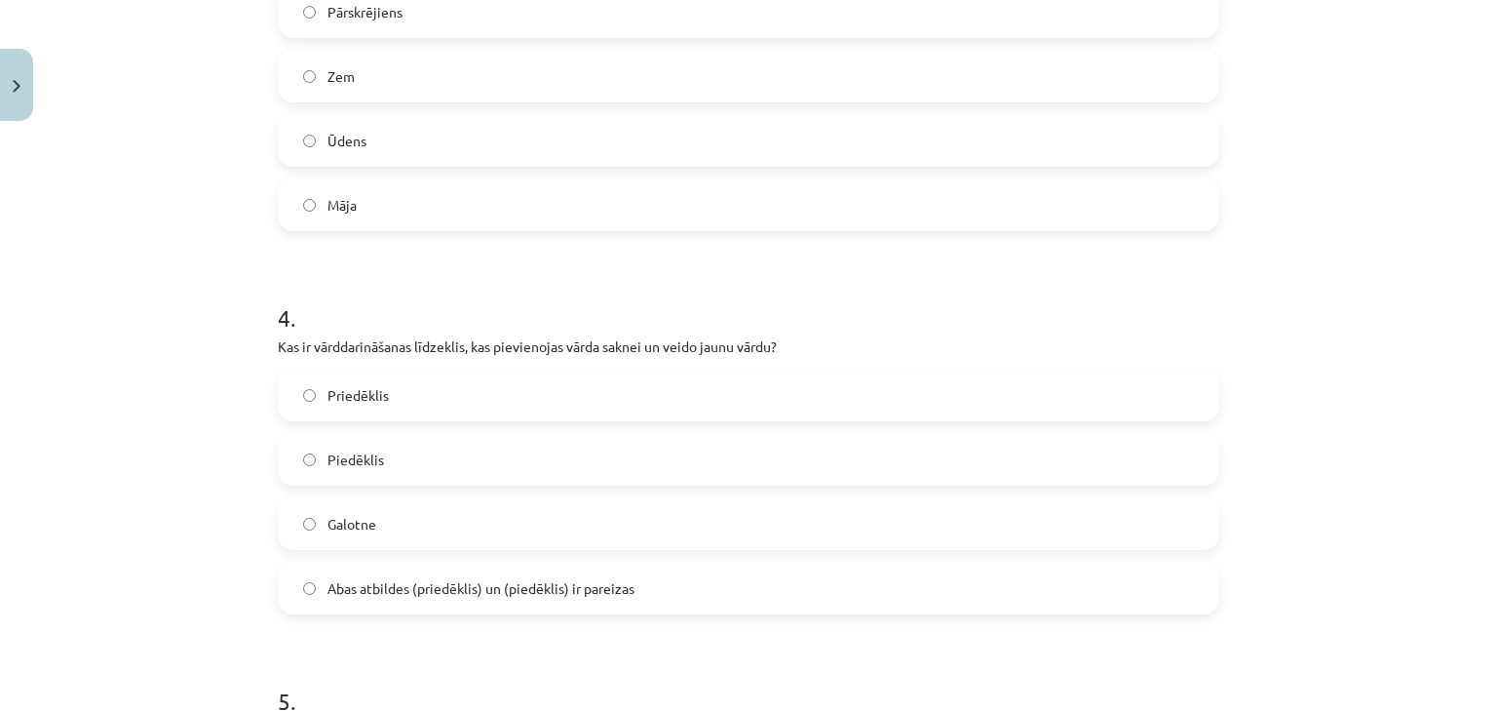
scroll to position [1365, 0]
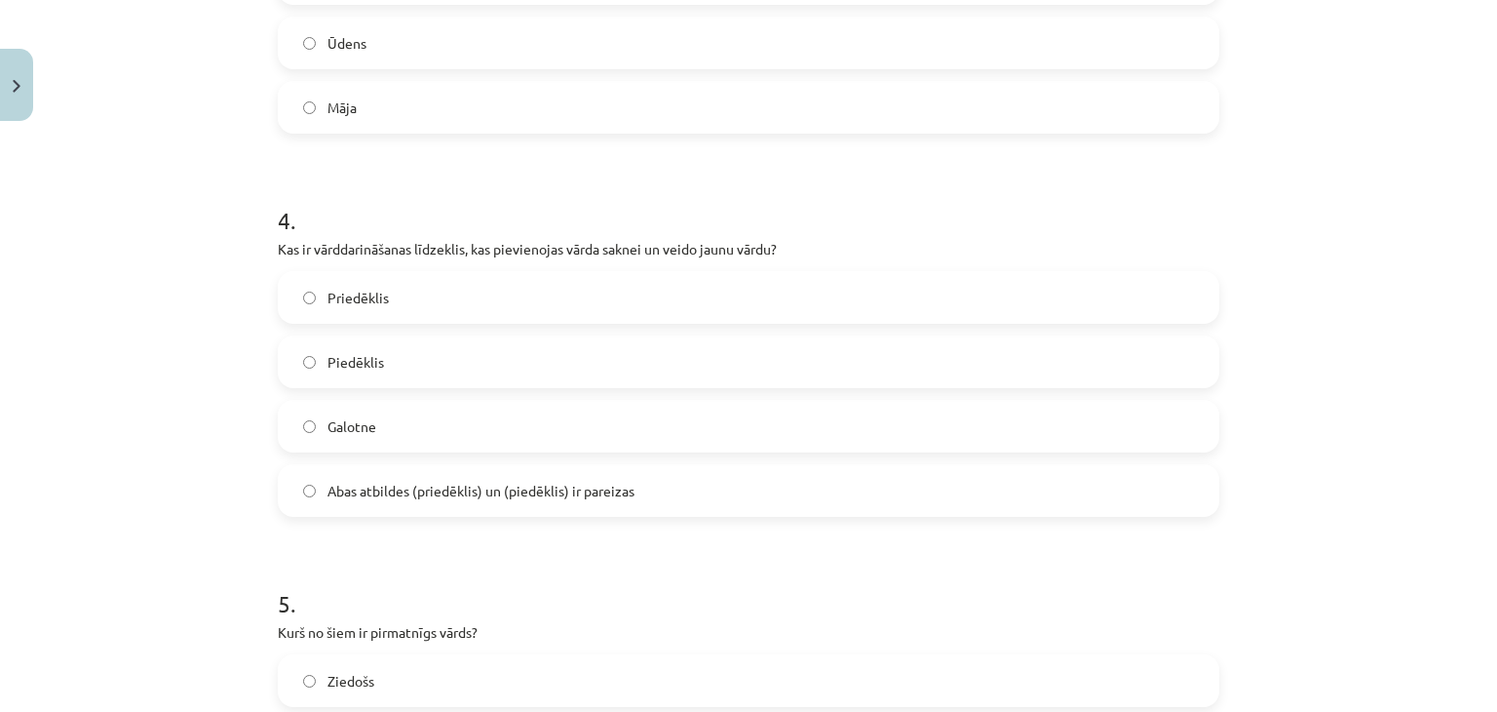
click at [461, 302] on label "Priedēklis" at bounding box center [749, 297] width 938 height 49
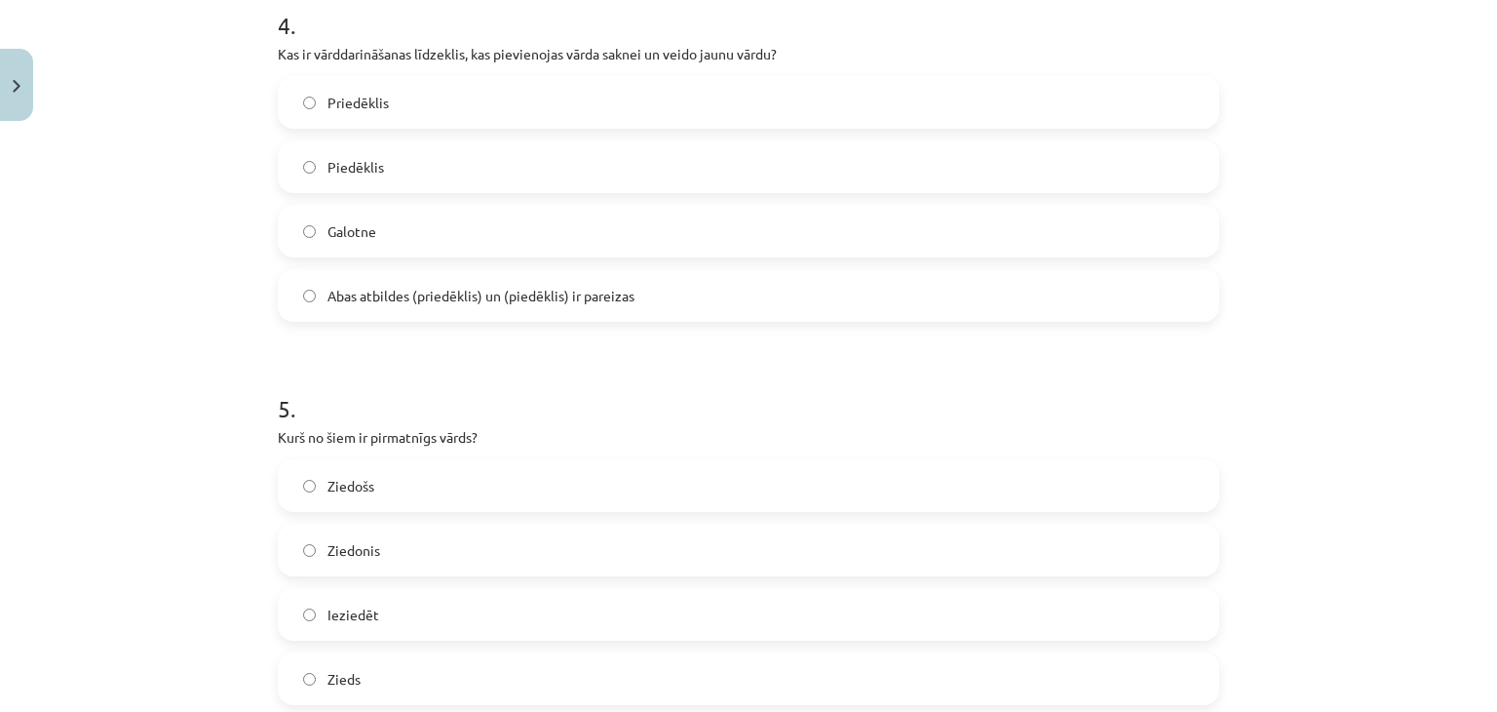
scroll to position [1657, 0]
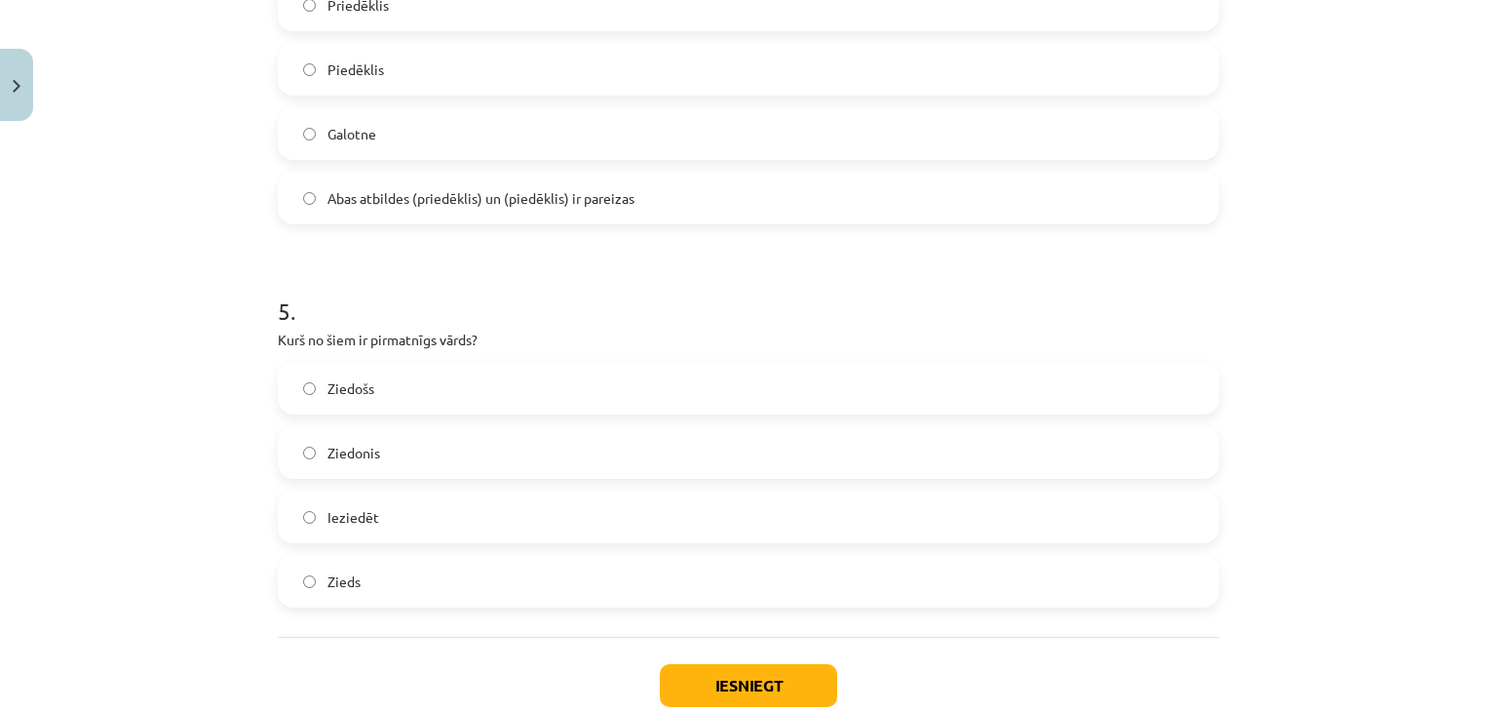
click at [378, 590] on label "Zieds" at bounding box center [749, 581] width 938 height 49
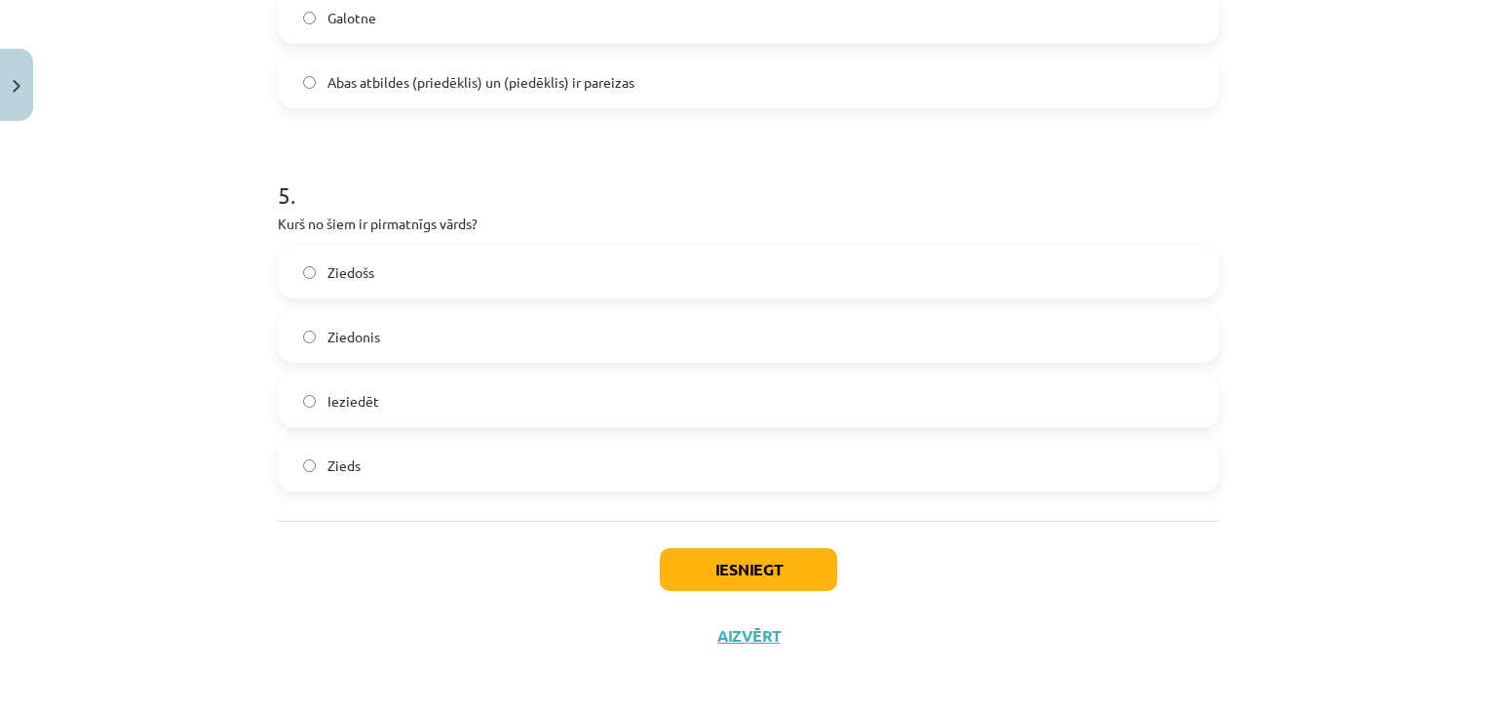
scroll to position [1778, 0]
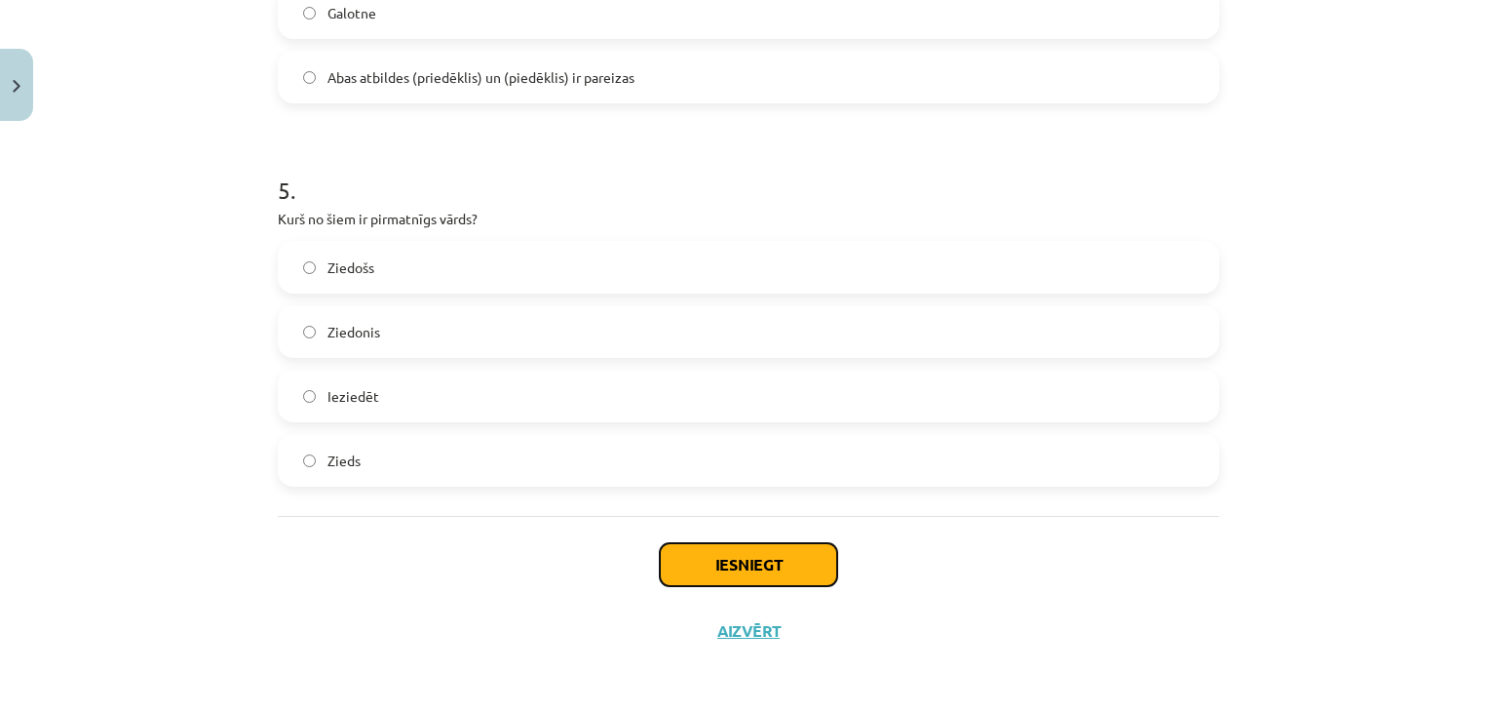
click at [749, 560] on button "Iesniegt" at bounding box center [748, 564] width 177 height 43
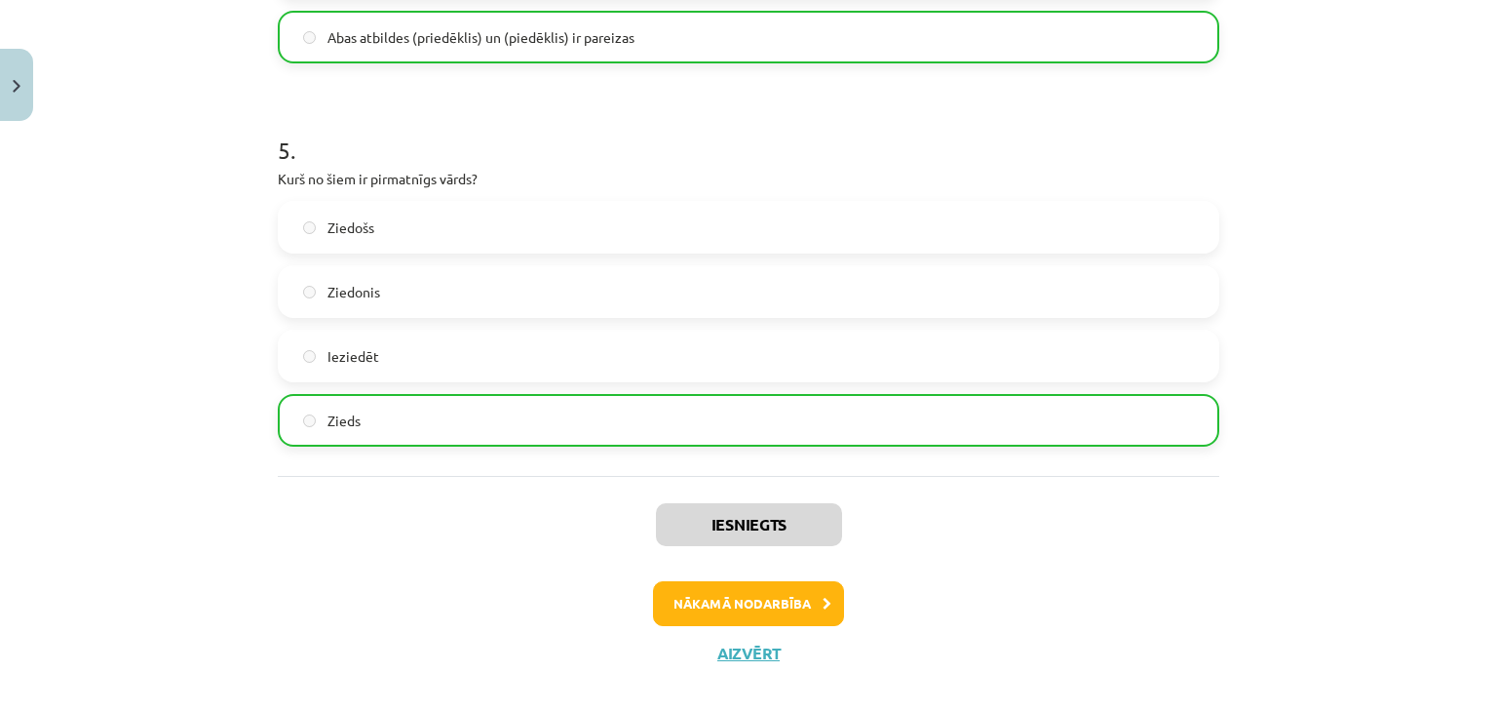
scroll to position [1840, 0]
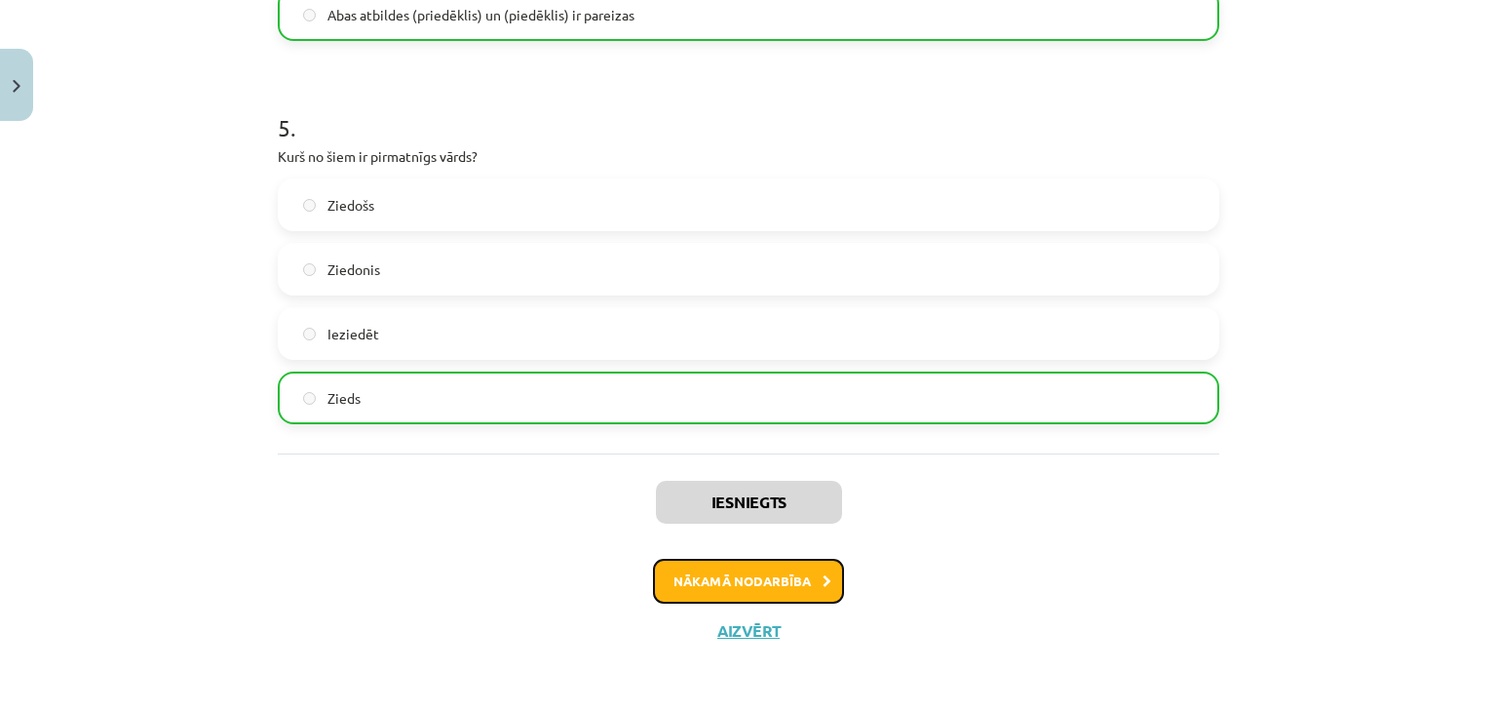
click at [795, 569] on button "Nākamā nodarbība" at bounding box center [748, 581] width 191 height 45
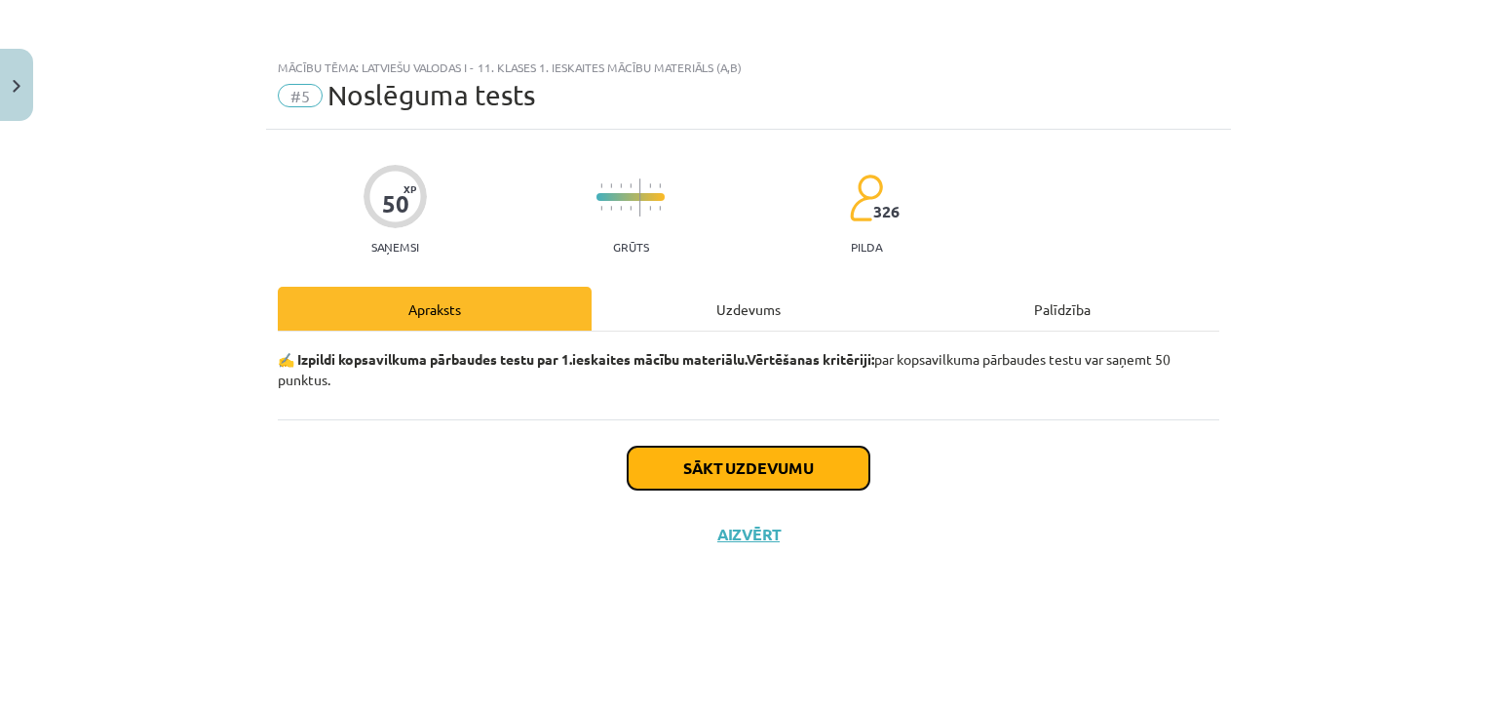
click at [768, 470] on button "Sākt uzdevumu" at bounding box center [749, 467] width 242 height 43
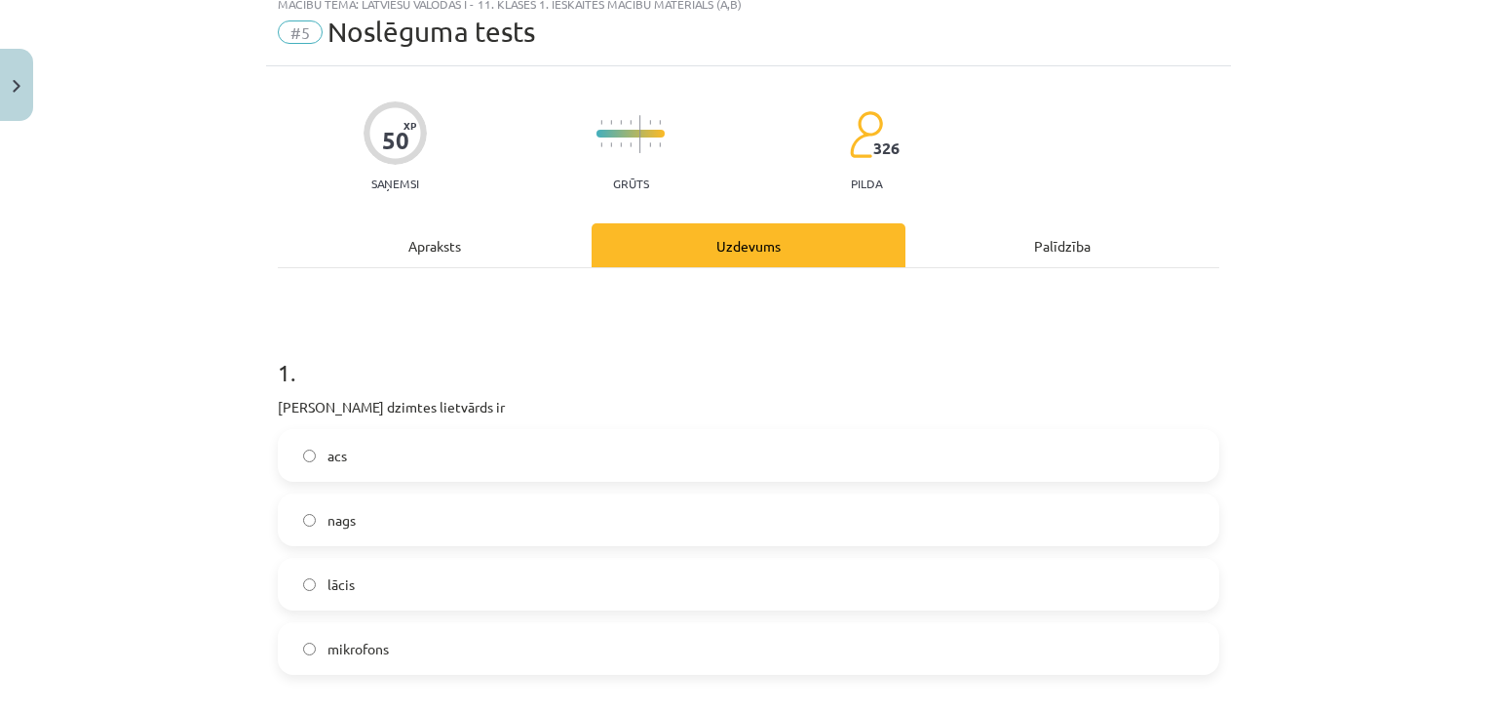
scroll to position [97, 0]
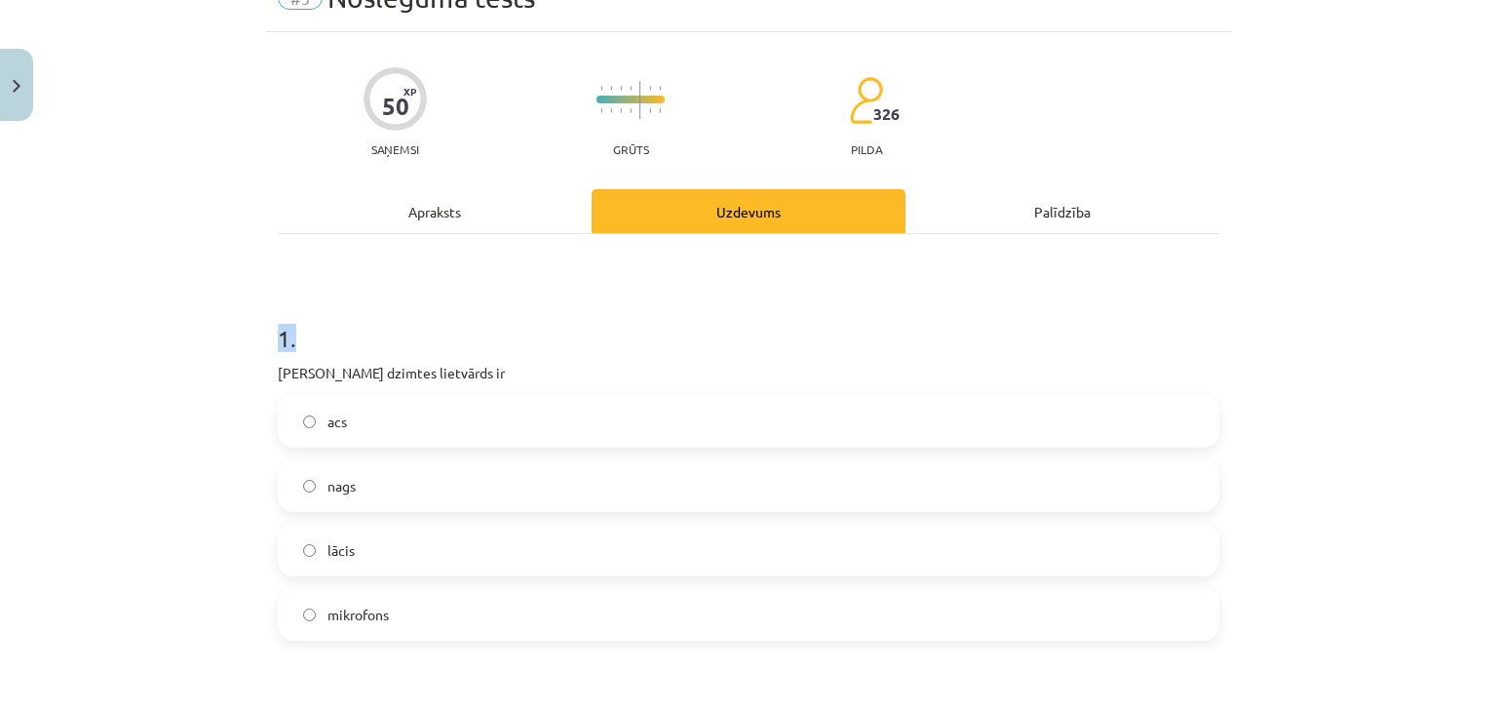
drag, startPoint x: 252, startPoint y: 346, endPoint x: 531, endPoint y: 337, distance: 278.9
click at [531, 337] on div "Mācību tēma: Latviešu valodas i - 11. klases 1. ieskaites mācību materiāls (a,b…" at bounding box center [748, 356] width 1497 height 712
click at [531, 337] on h1 "1 ." at bounding box center [749, 320] width 942 height 60
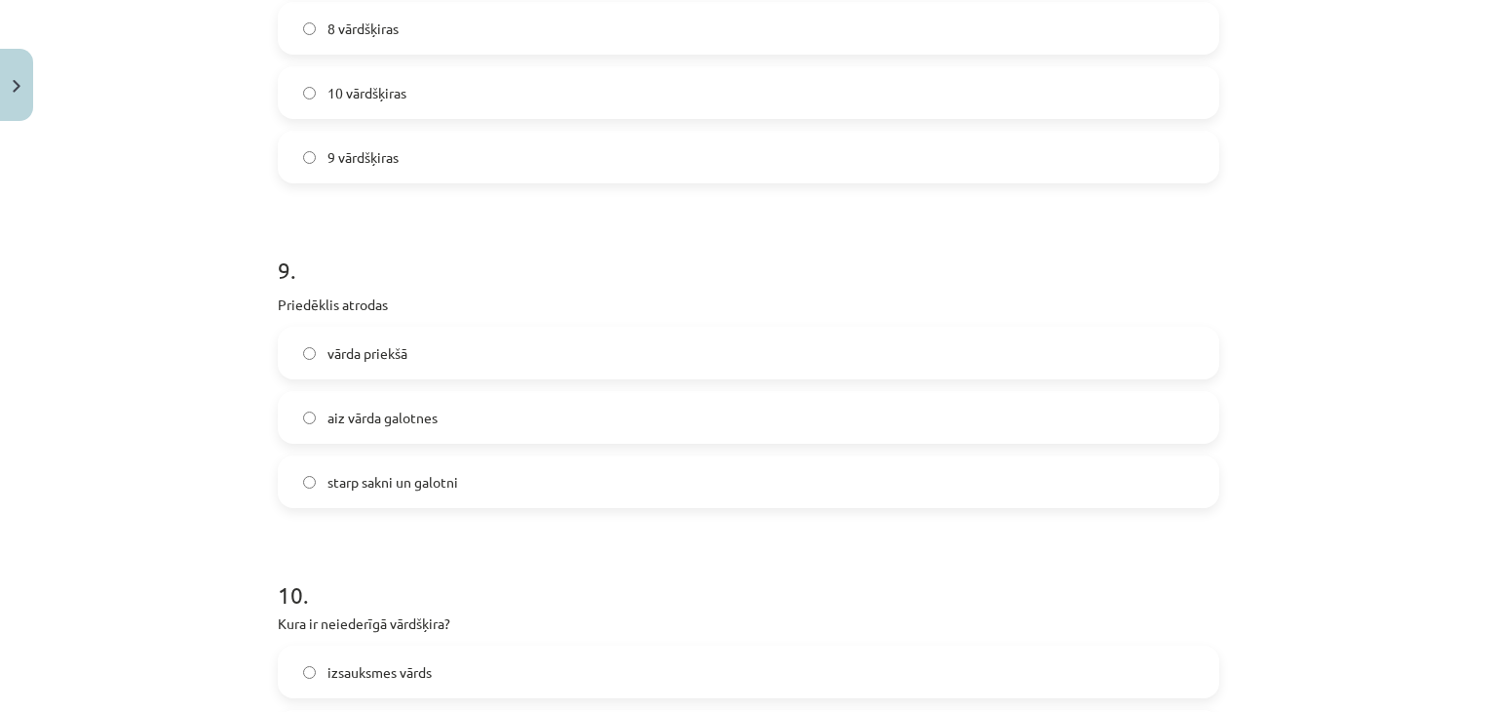
scroll to position [3389, 0]
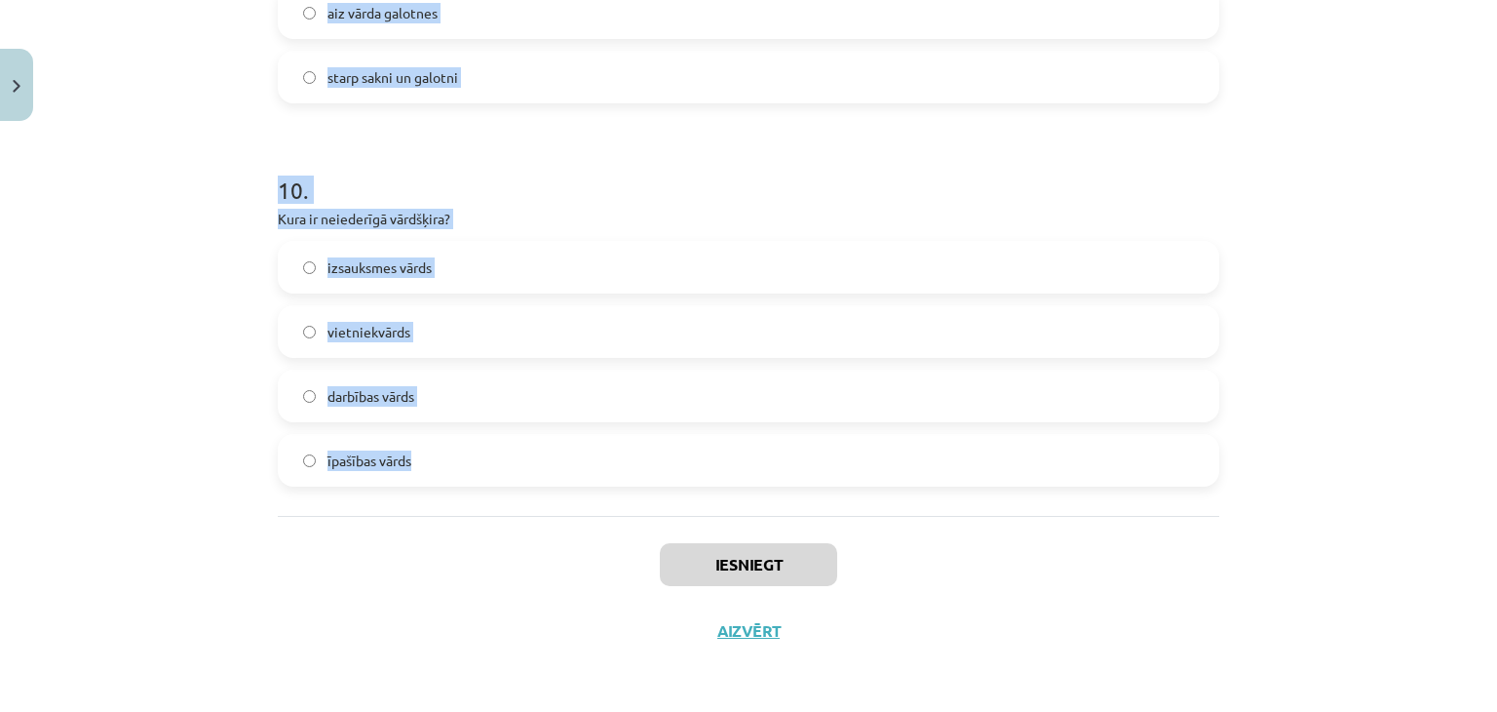
drag, startPoint x: 259, startPoint y: 363, endPoint x: 632, endPoint y: 446, distance: 381.7
copy form "Sieviešu dzimtes lietvārds ir acs nags lācis mikrofons 2 . Palīgvārdi ir apstāk…"
click at [140, 242] on div "Mācību tēma: Latviešu valodas i - 11. klases 1. ieskaites mācību materiāls (a,b…" at bounding box center [748, 356] width 1497 height 712
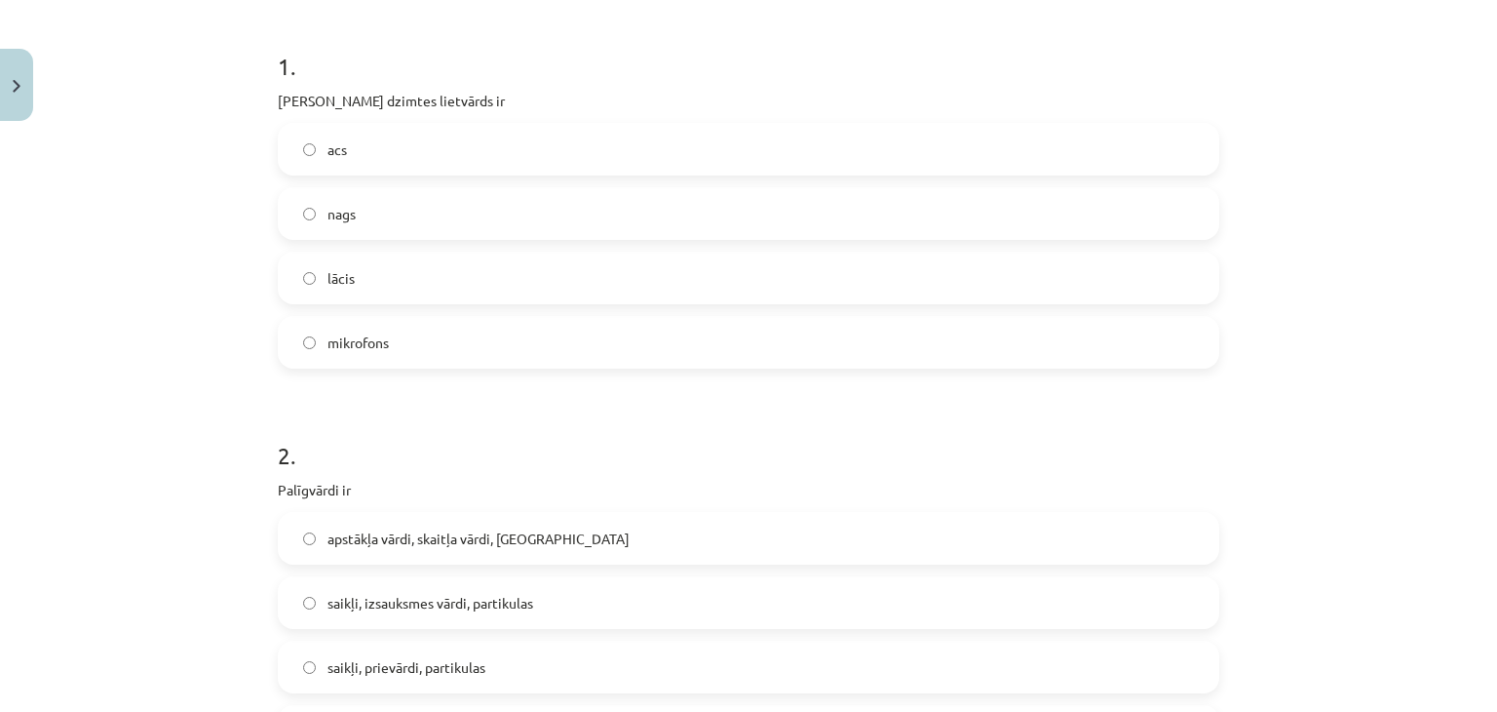
scroll to position [367, 0]
click at [449, 131] on label "acs" at bounding box center [749, 151] width 938 height 49
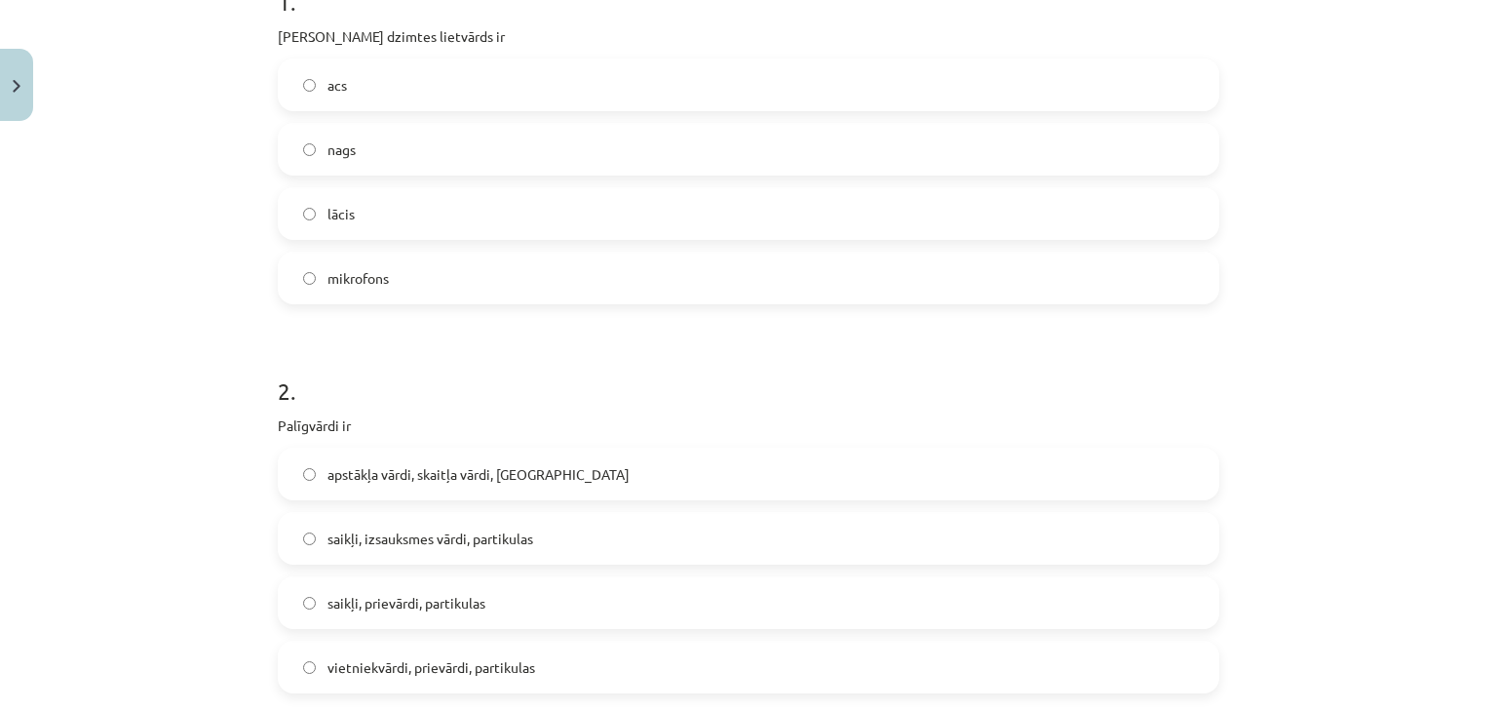
scroll to position [465, 0]
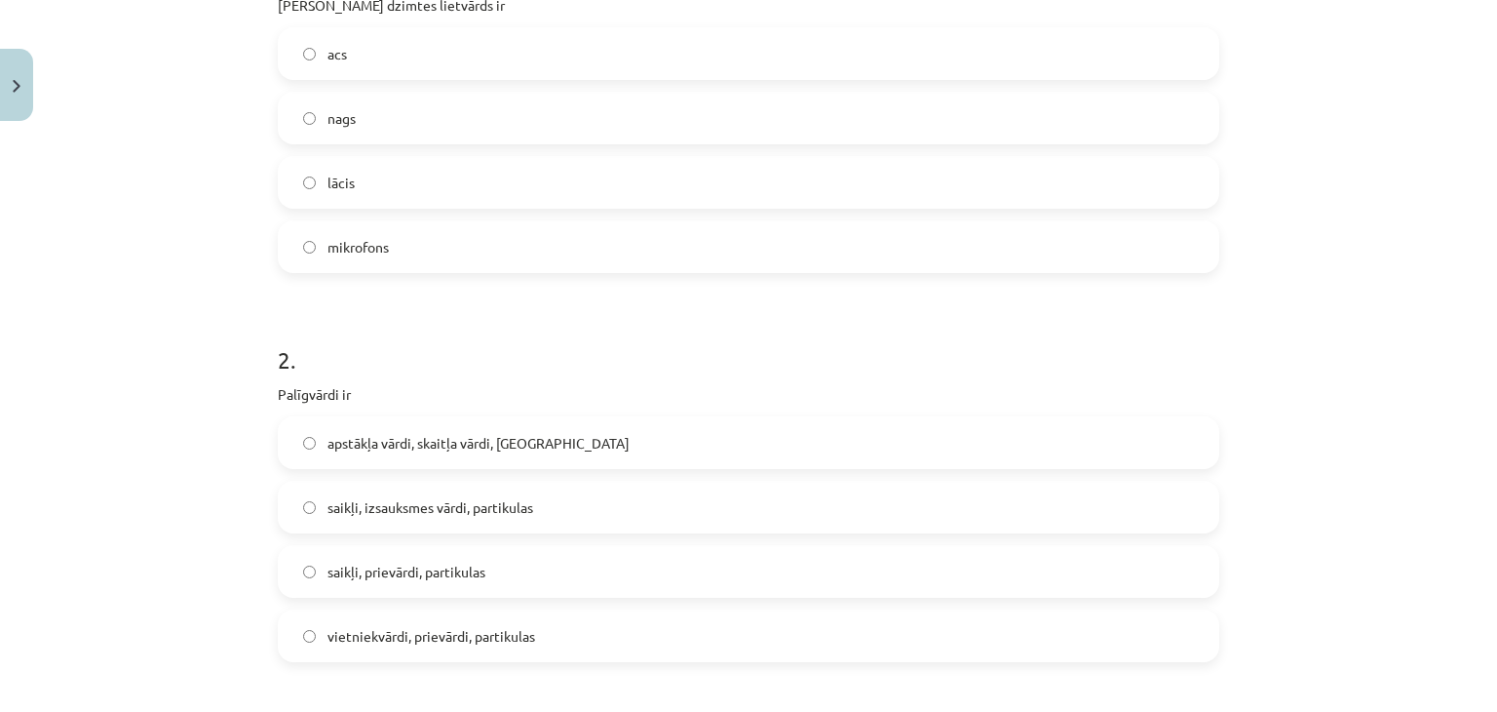
click at [479, 557] on label "saikļi, prievārdi, partikulas" at bounding box center [749, 571] width 938 height 49
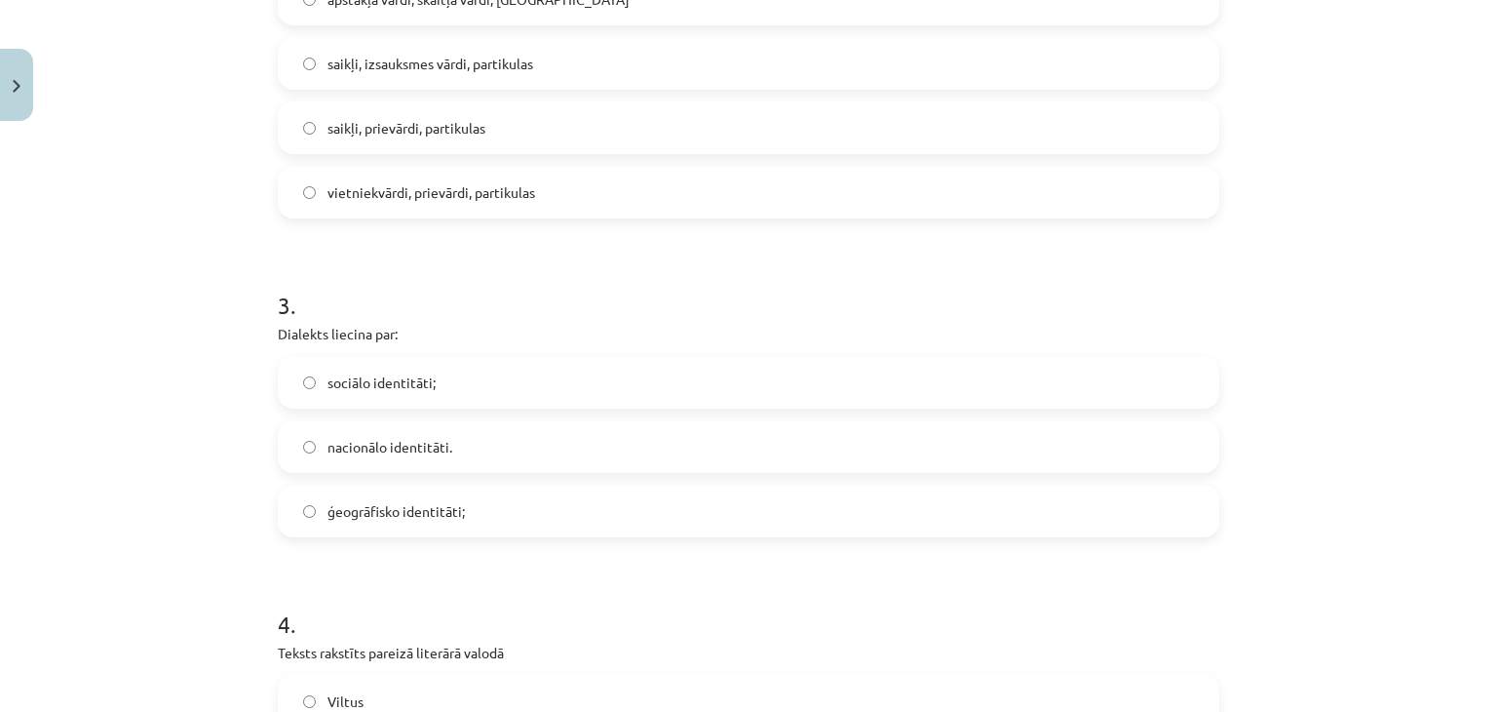
scroll to position [952, 0]
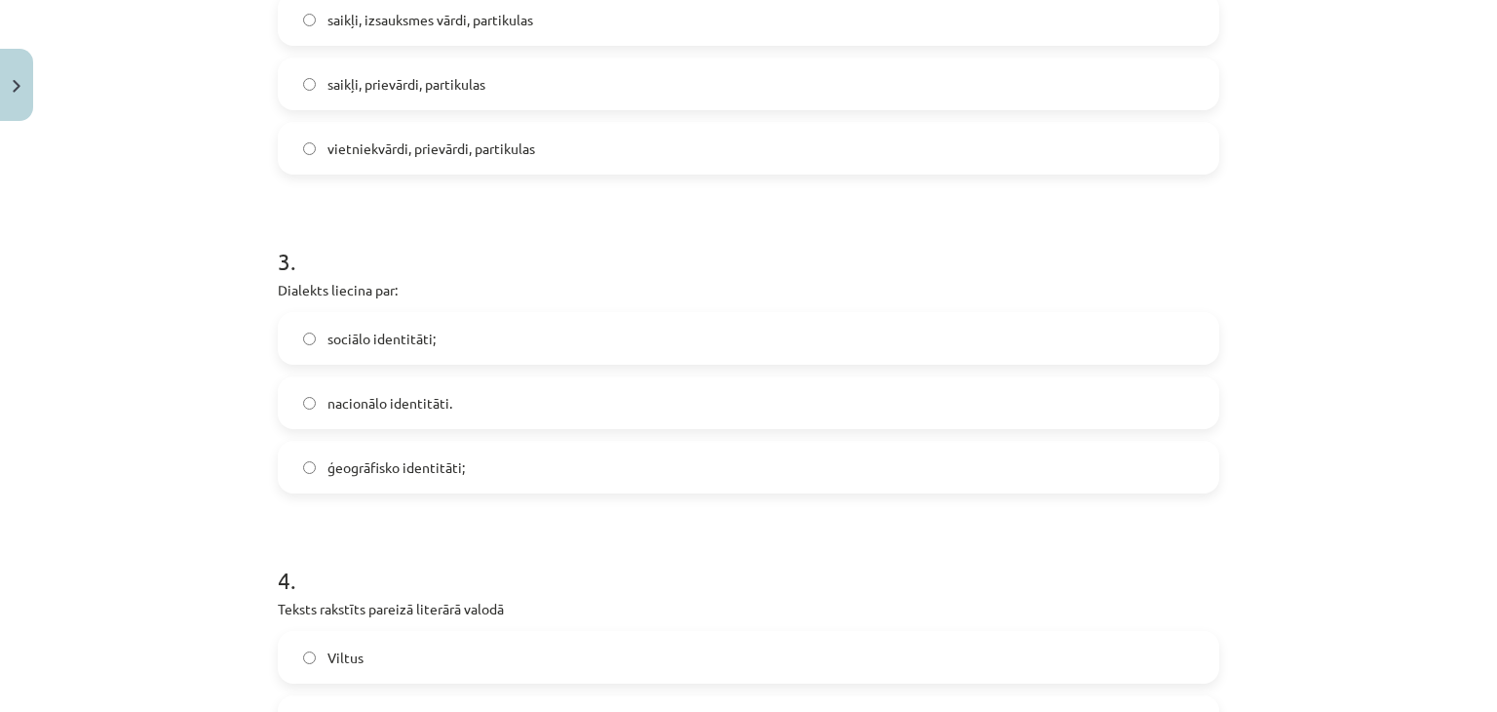
click at [393, 472] on span "ģeogrāfisko identitāti;" at bounding box center [396, 467] width 137 height 20
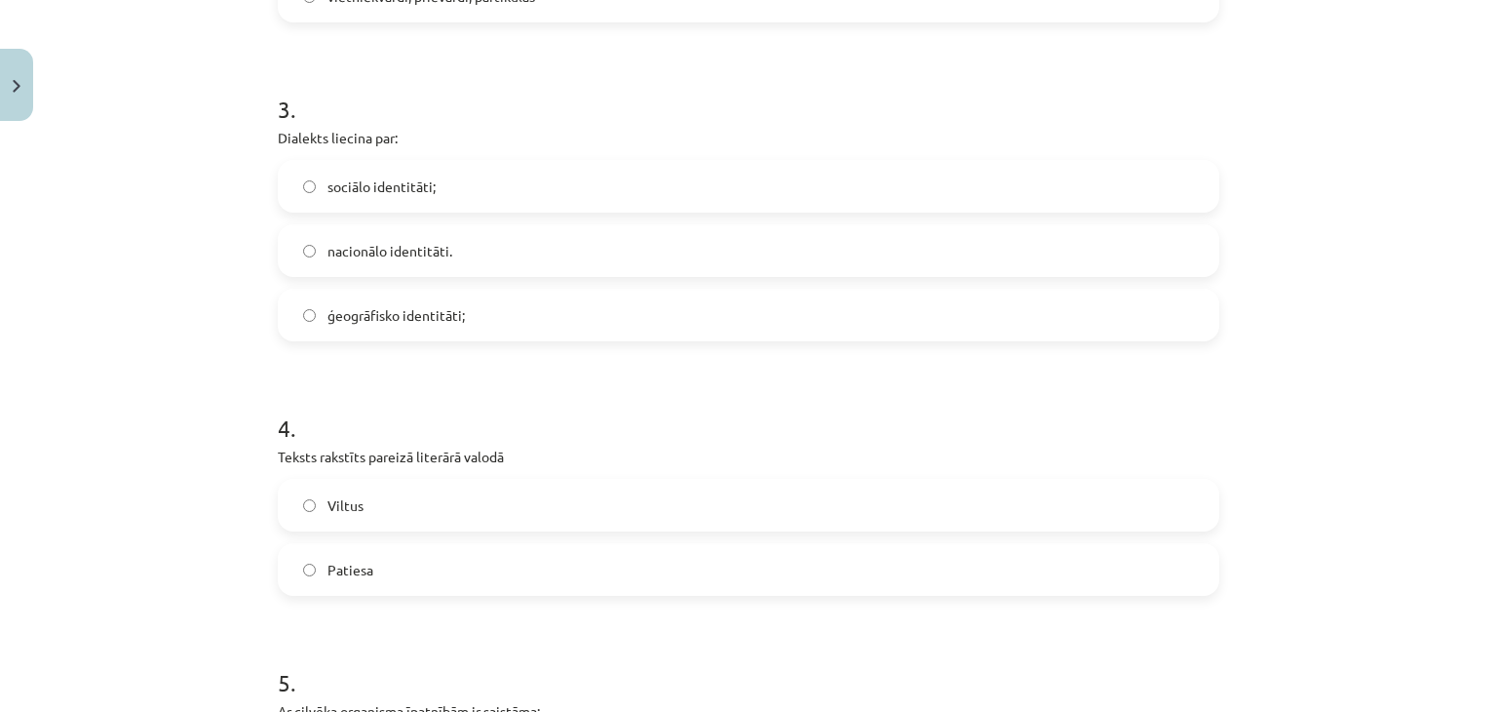
scroll to position [1245, 0]
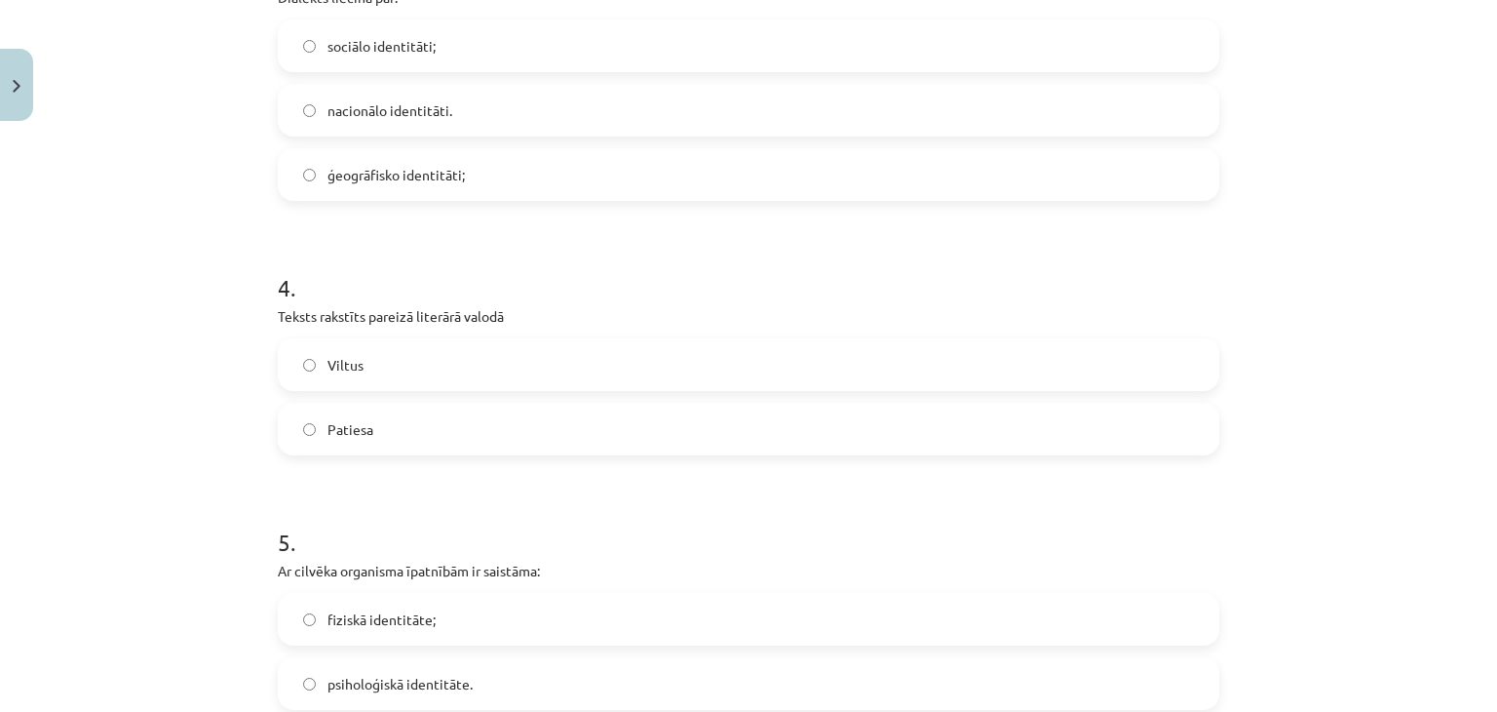
click at [403, 433] on label "Patiesa" at bounding box center [749, 429] width 938 height 49
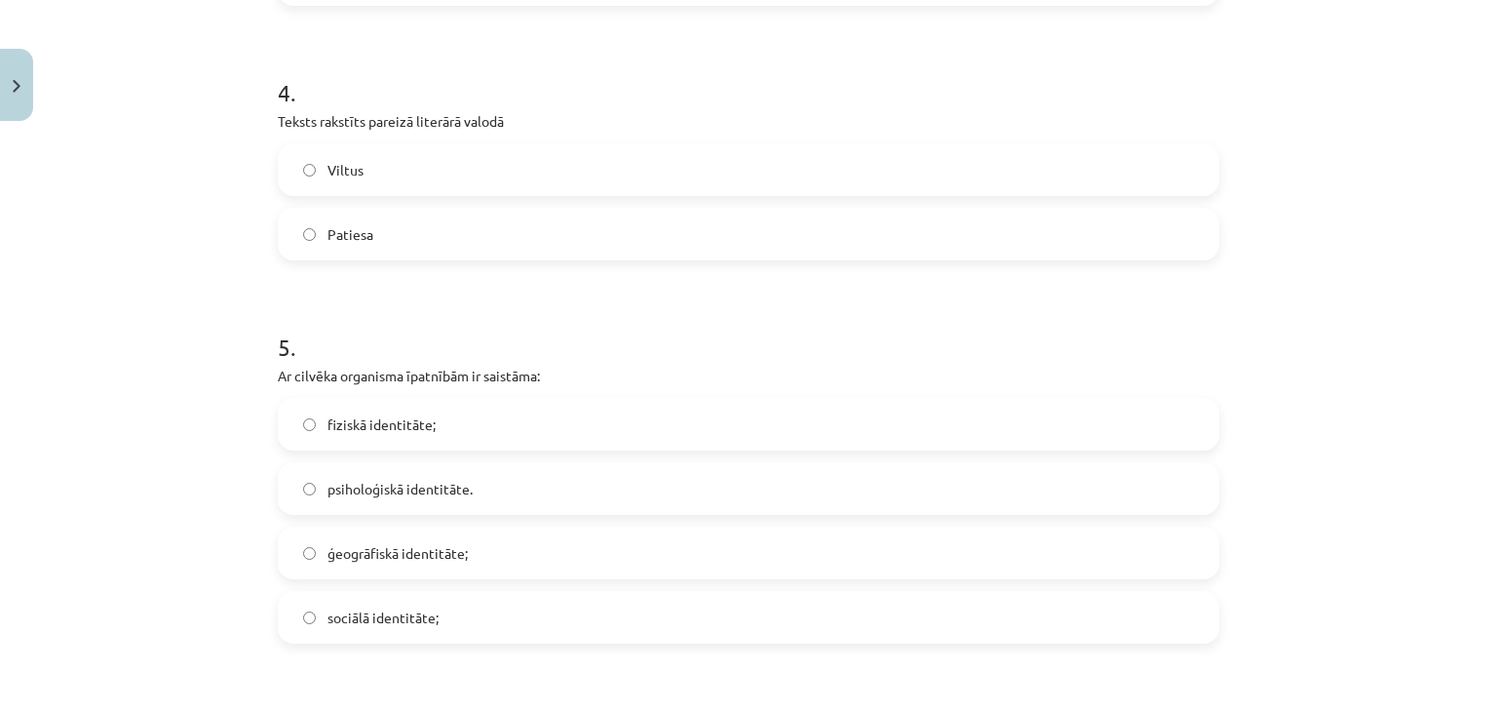
scroll to position [1537, 0]
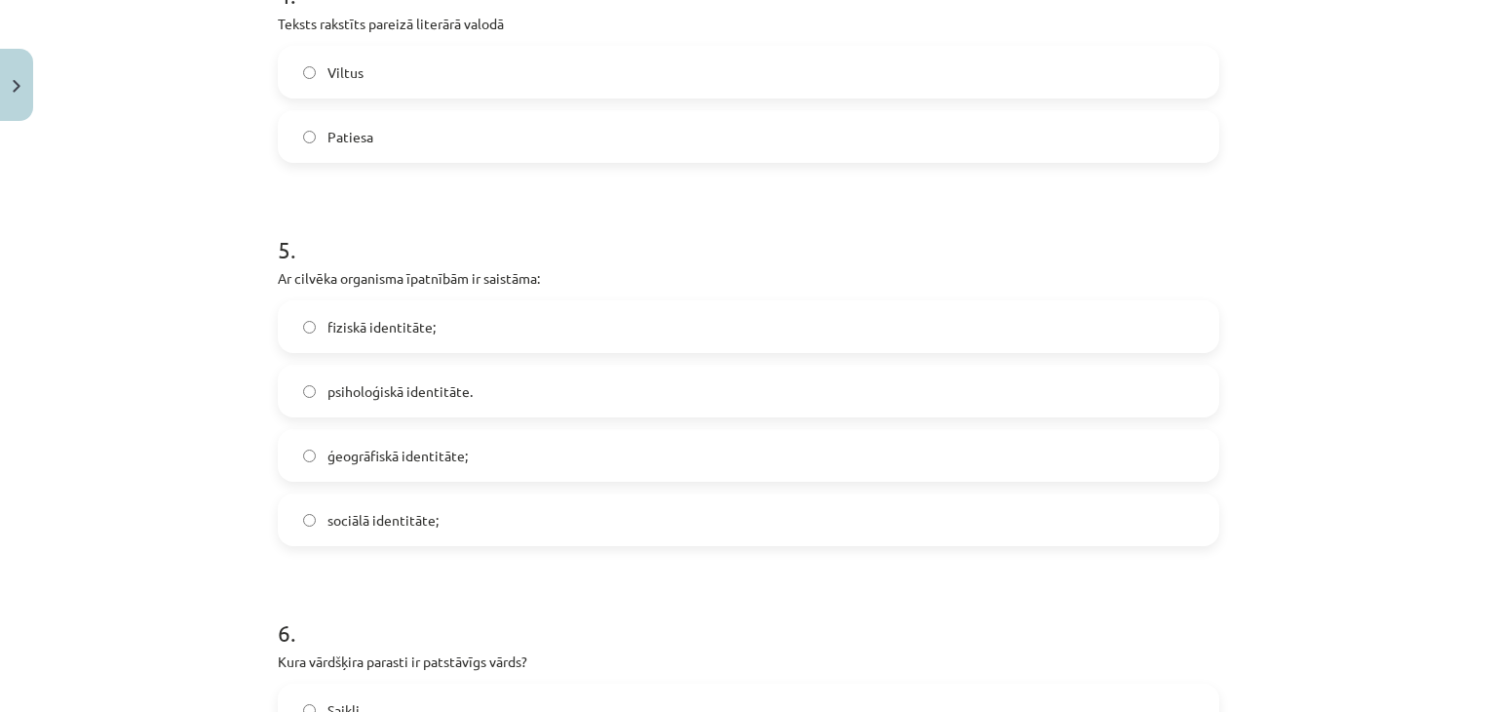
click at [409, 329] on span "fiziskā identitāte;" at bounding box center [382, 327] width 108 height 20
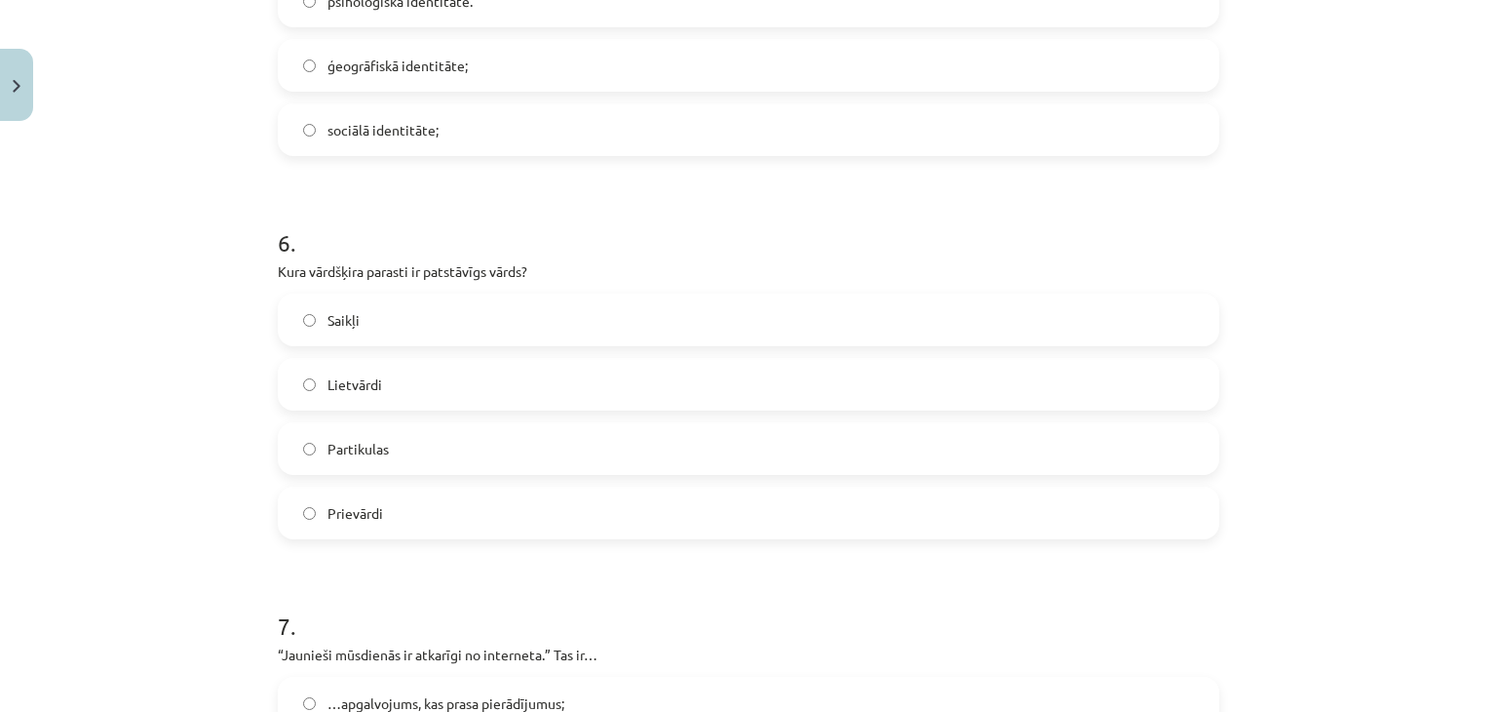
scroll to position [2025, 0]
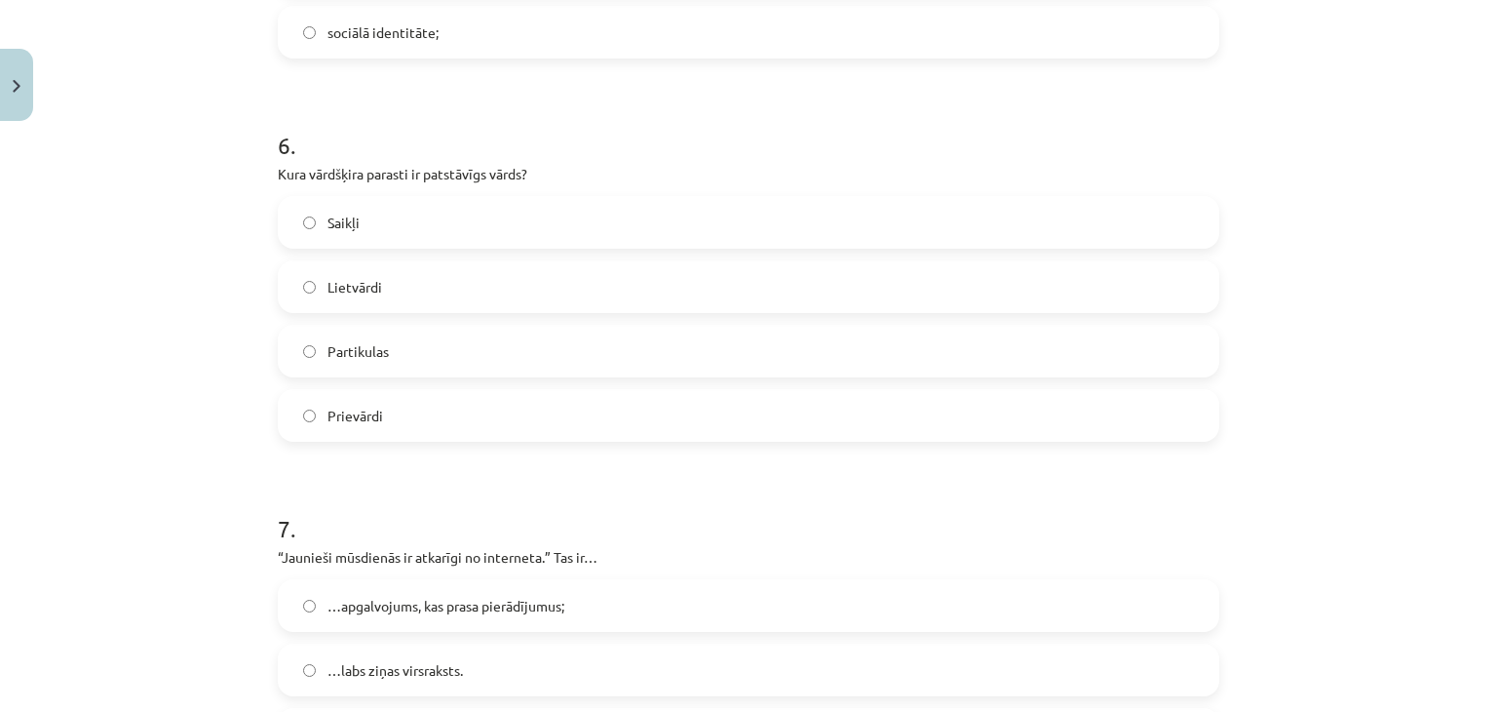
click at [465, 289] on label "Lietvārdi" at bounding box center [749, 286] width 938 height 49
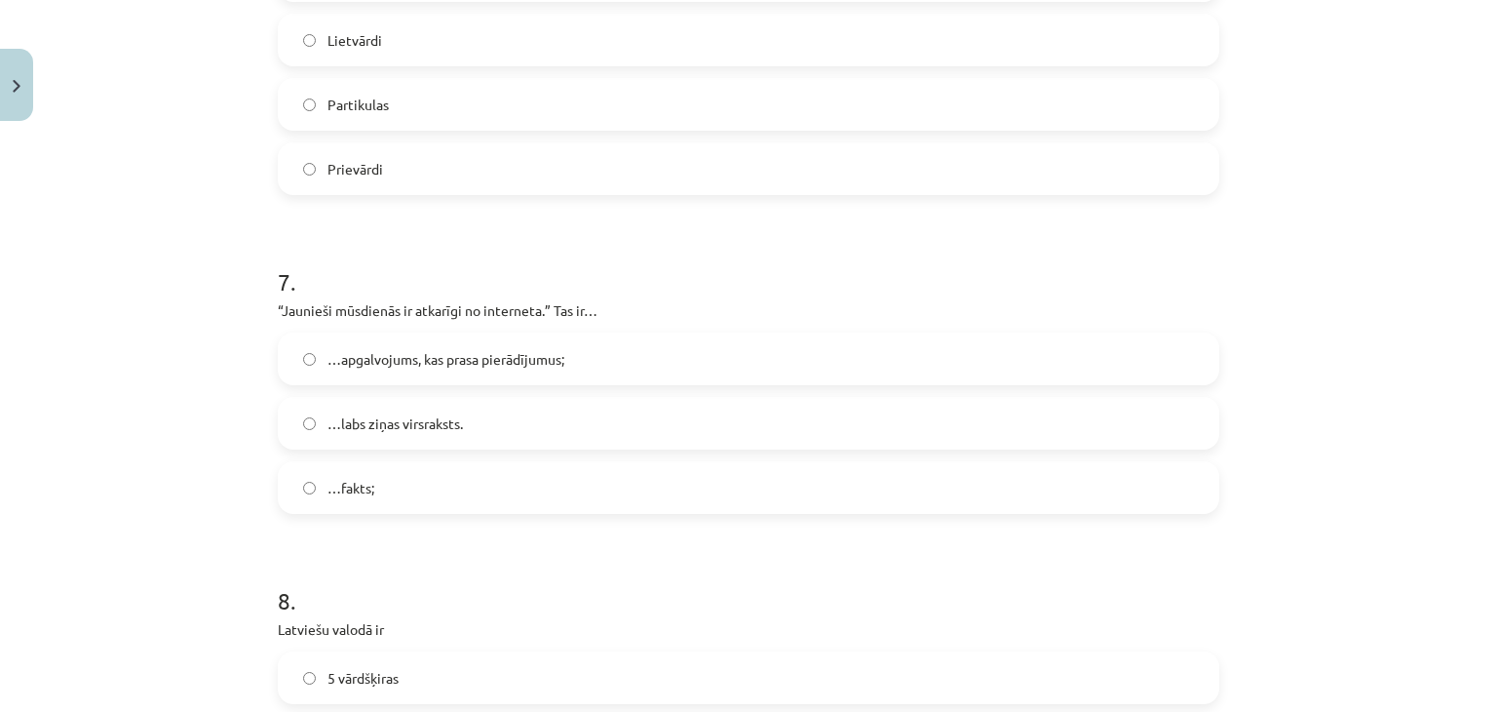
scroll to position [2317, 0]
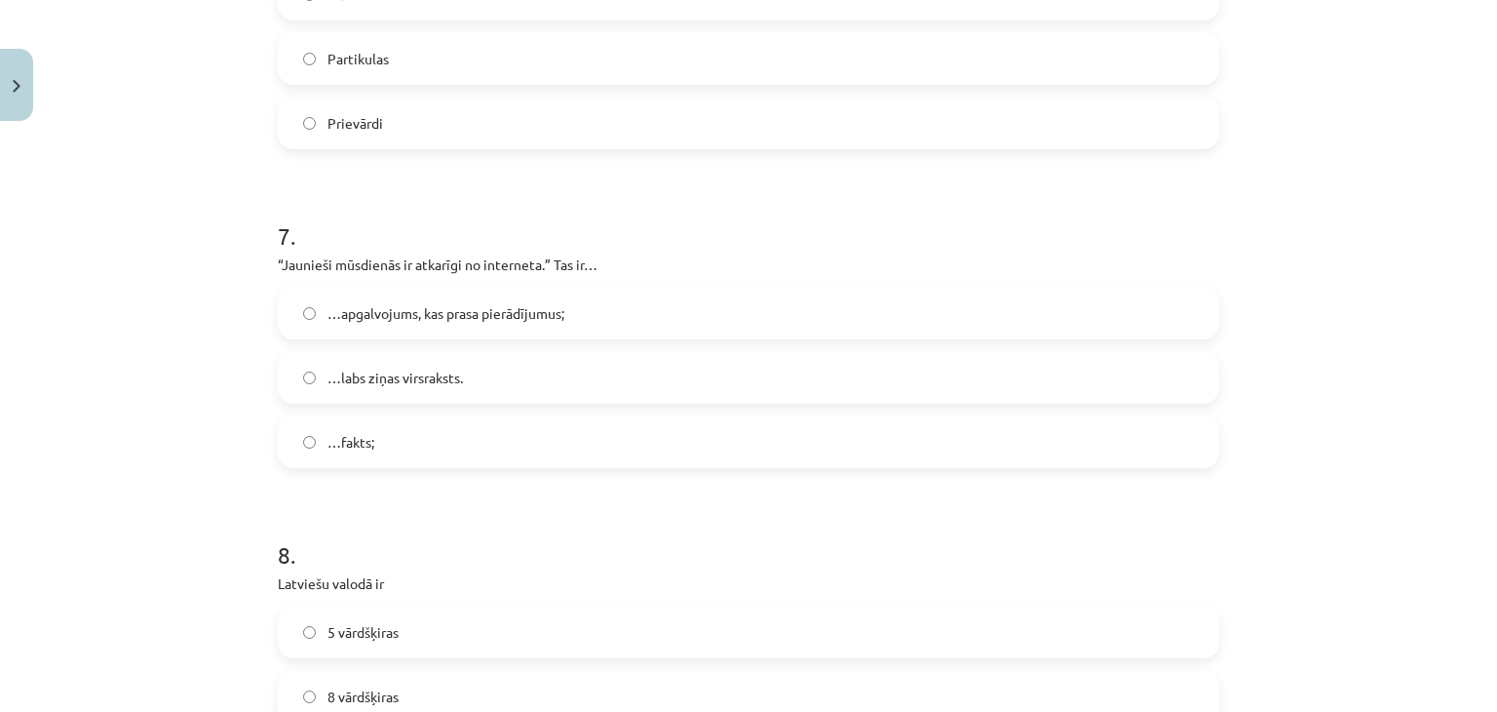
click at [539, 309] on span "…apgalvojums, kas prasa pierādījumus;" at bounding box center [446, 313] width 237 height 20
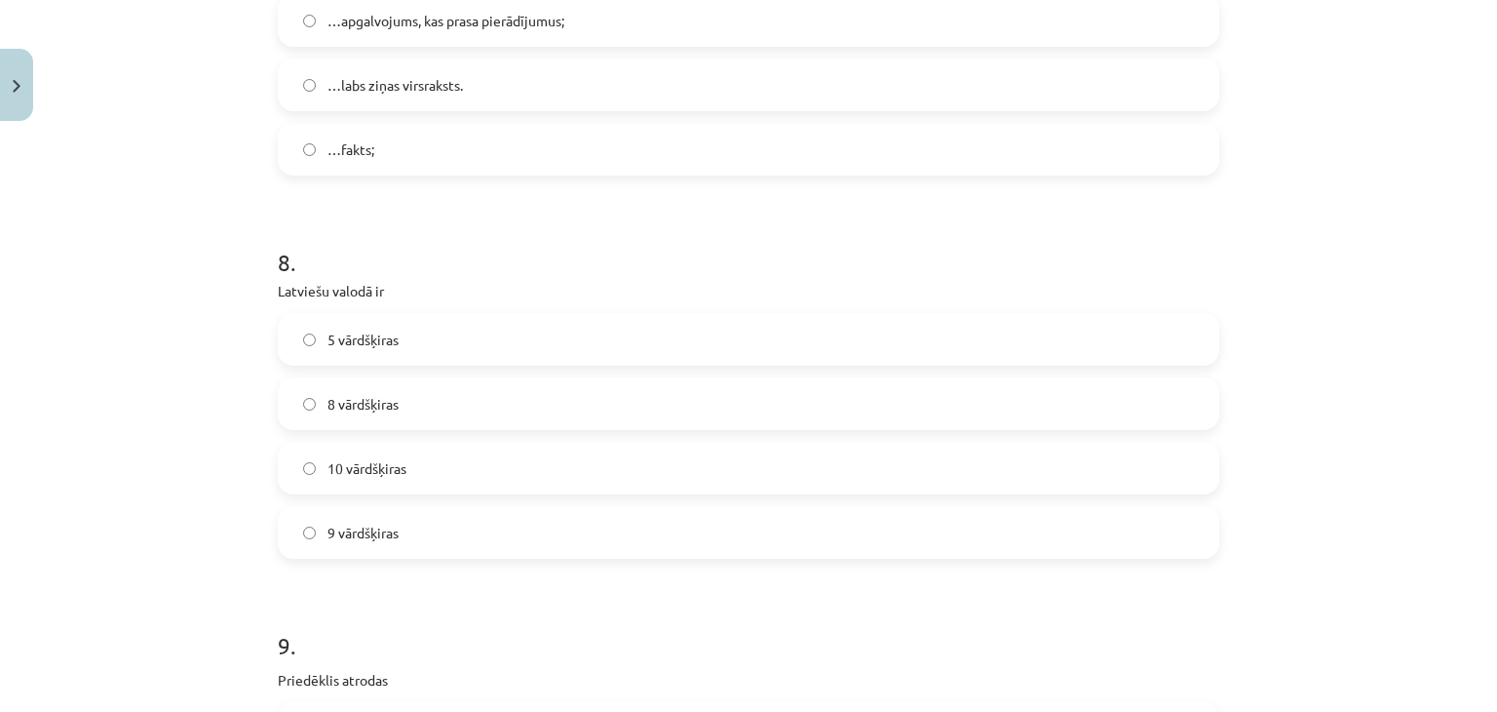
scroll to position [2707, 0]
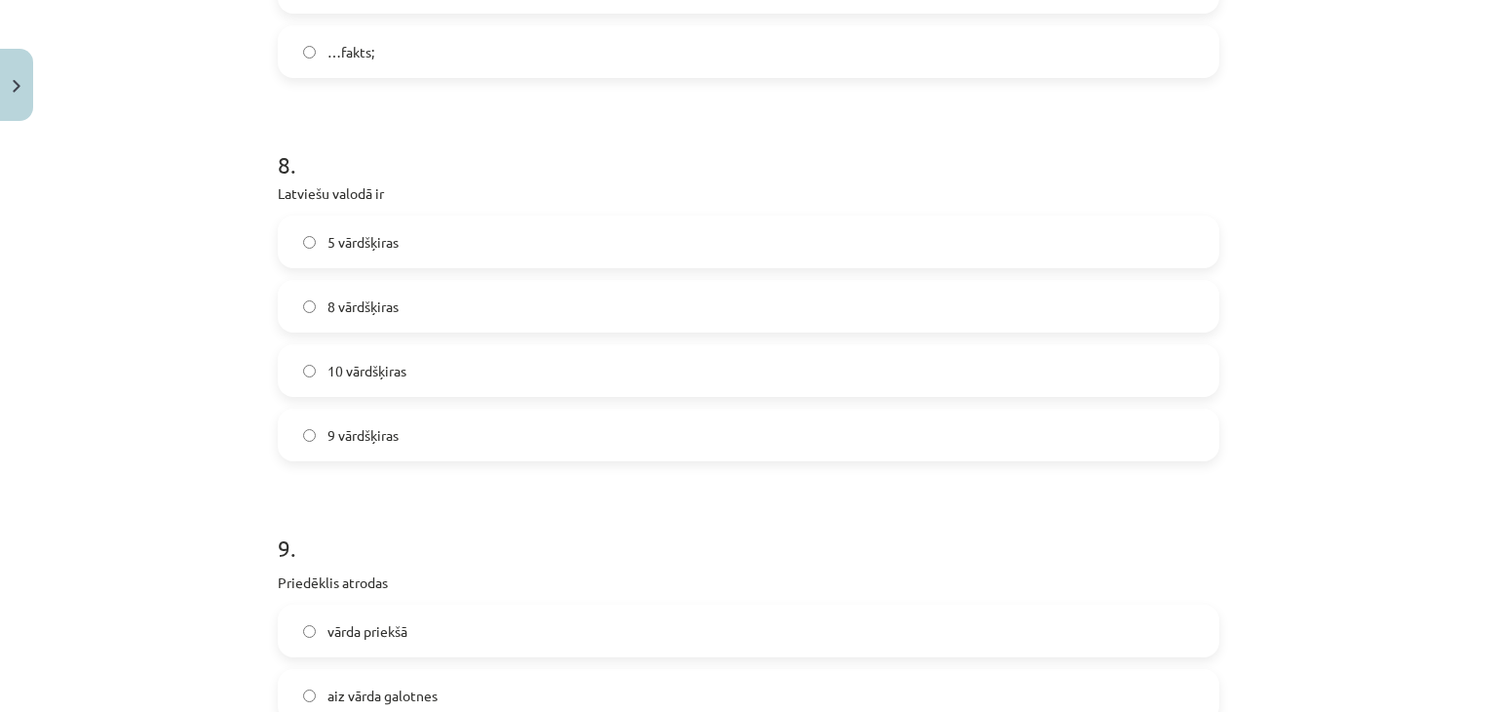
click at [364, 371] on span "10 vārdšķiras" at bounding box center [367, 371] width 79 height 20
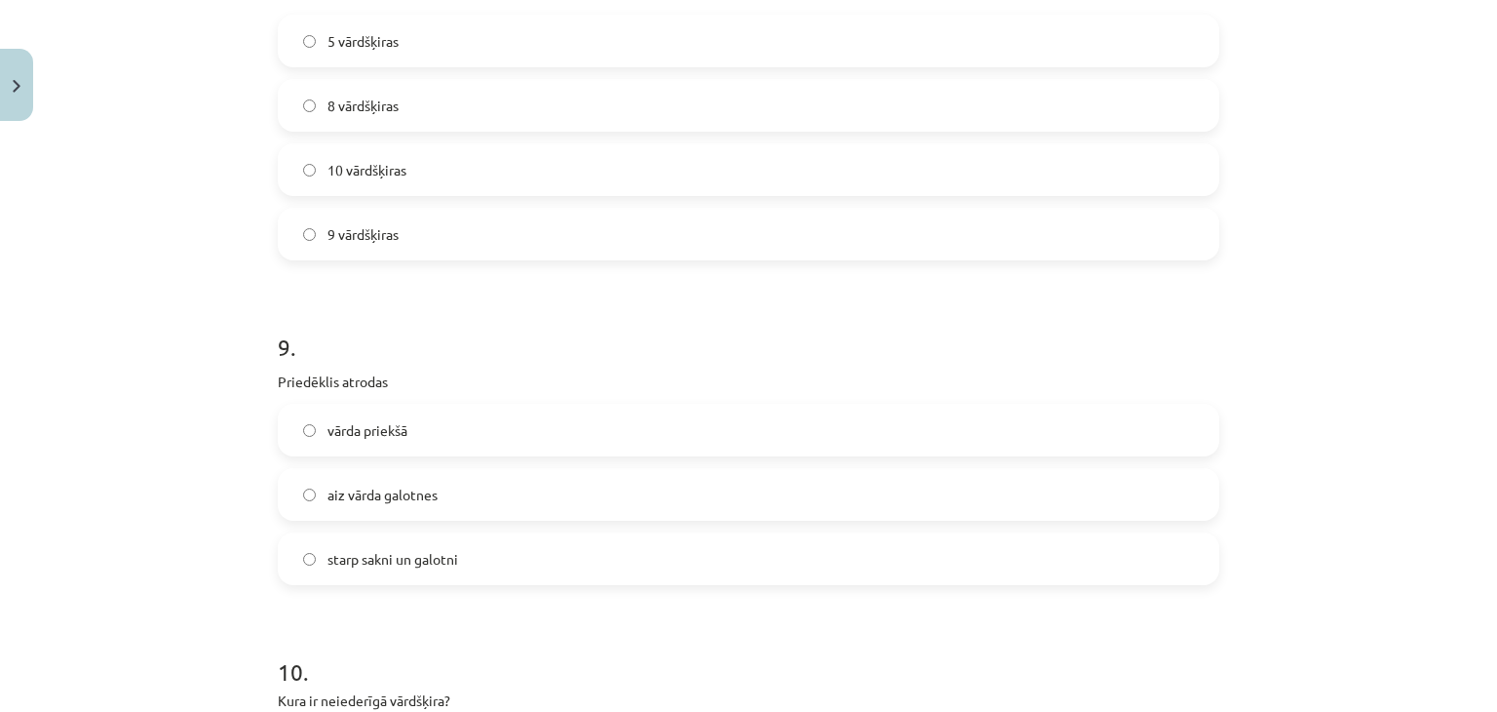
scroll to position [2999, 0]
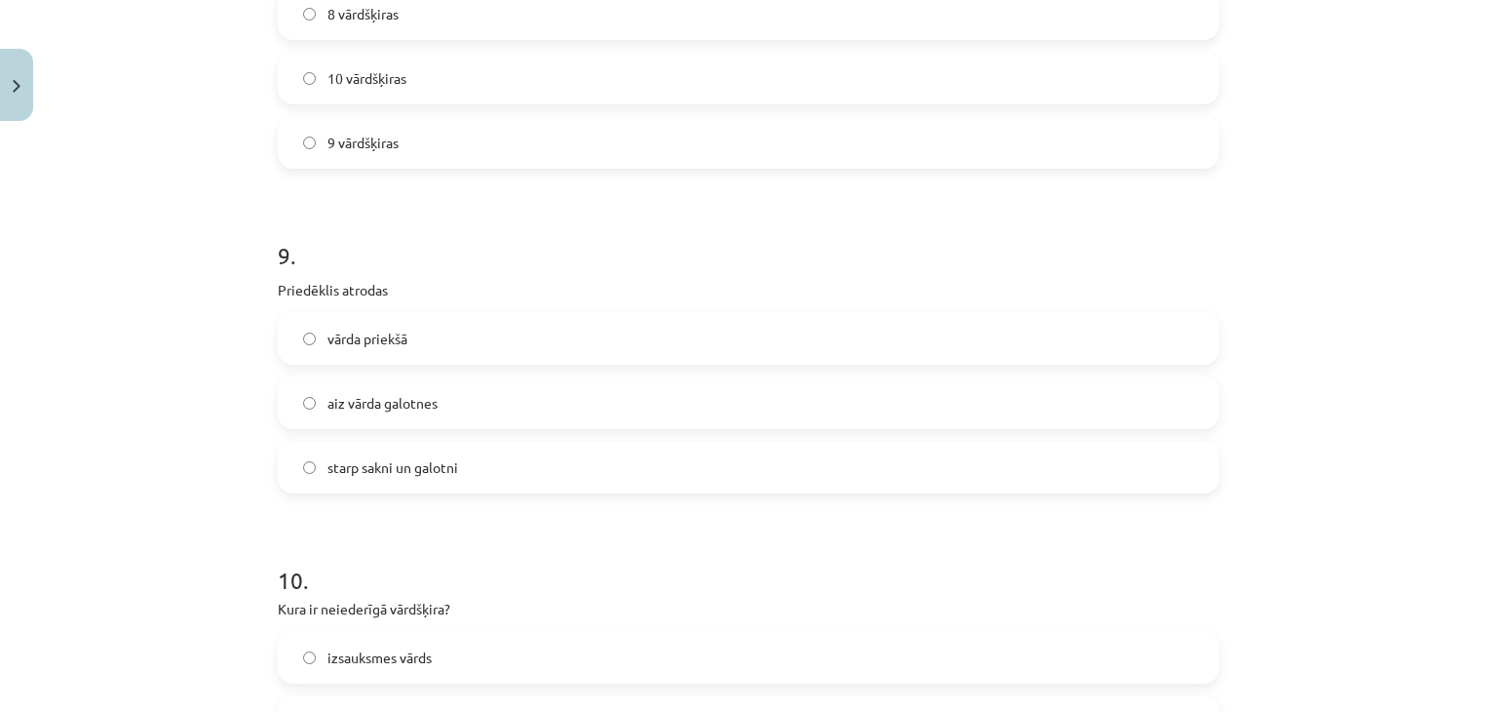
click at [408, 336] on label "vārda priekšā" at bounding box center [749, 338] width 938 height 49
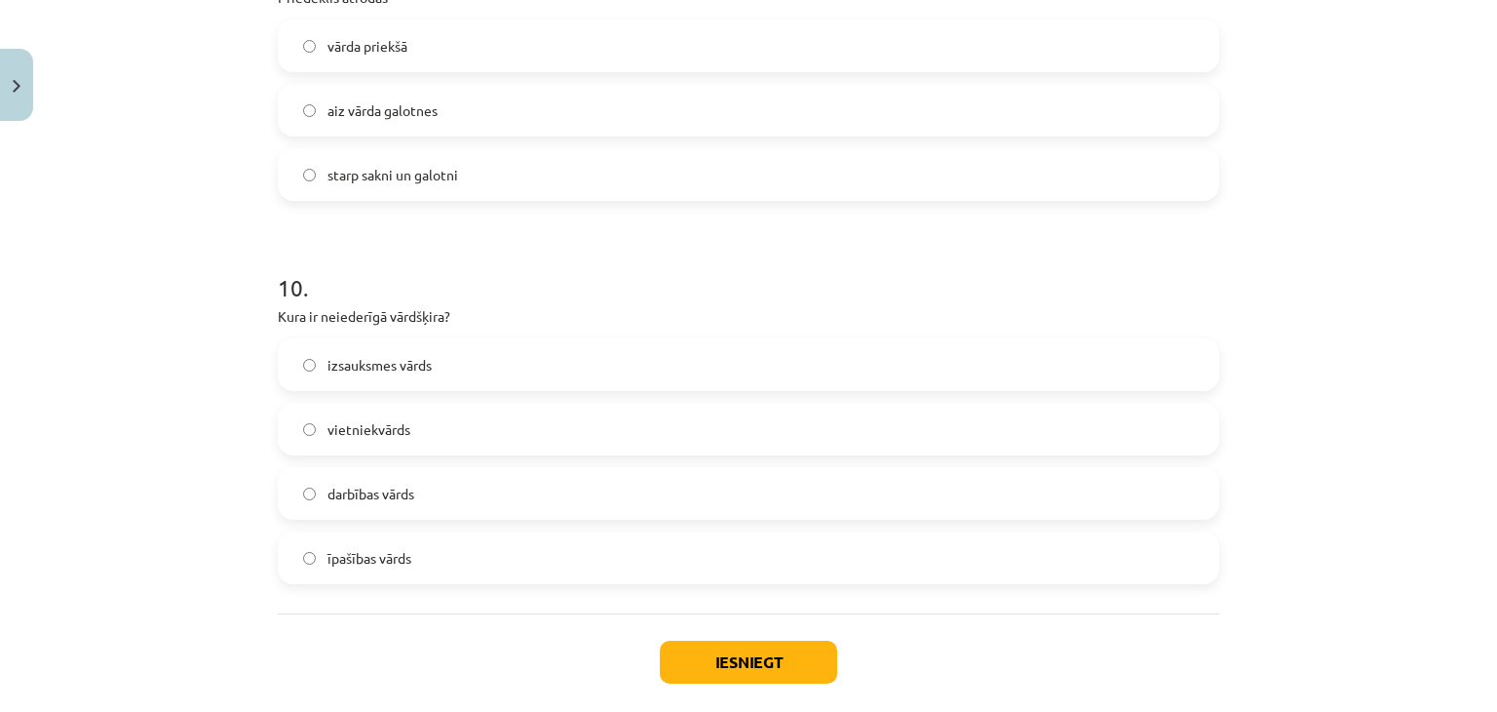
scroll to position [3389, 0]
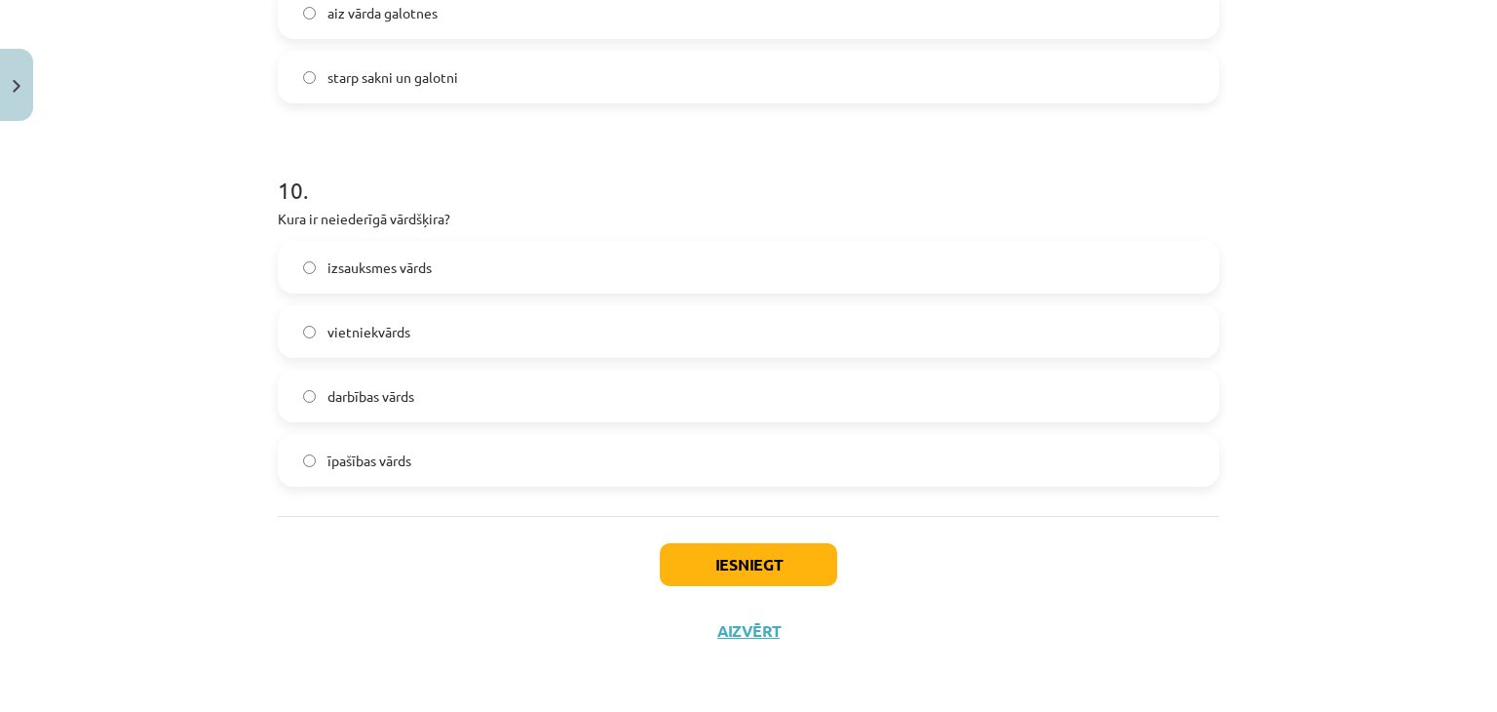
click at [417, 263] on span "izsauksmes vārds" at bounding box center [380, 267] width 104 height 20
click at [757, 556] on button "Iesniegt" at bounding box center [748, 564] width 177 height 43
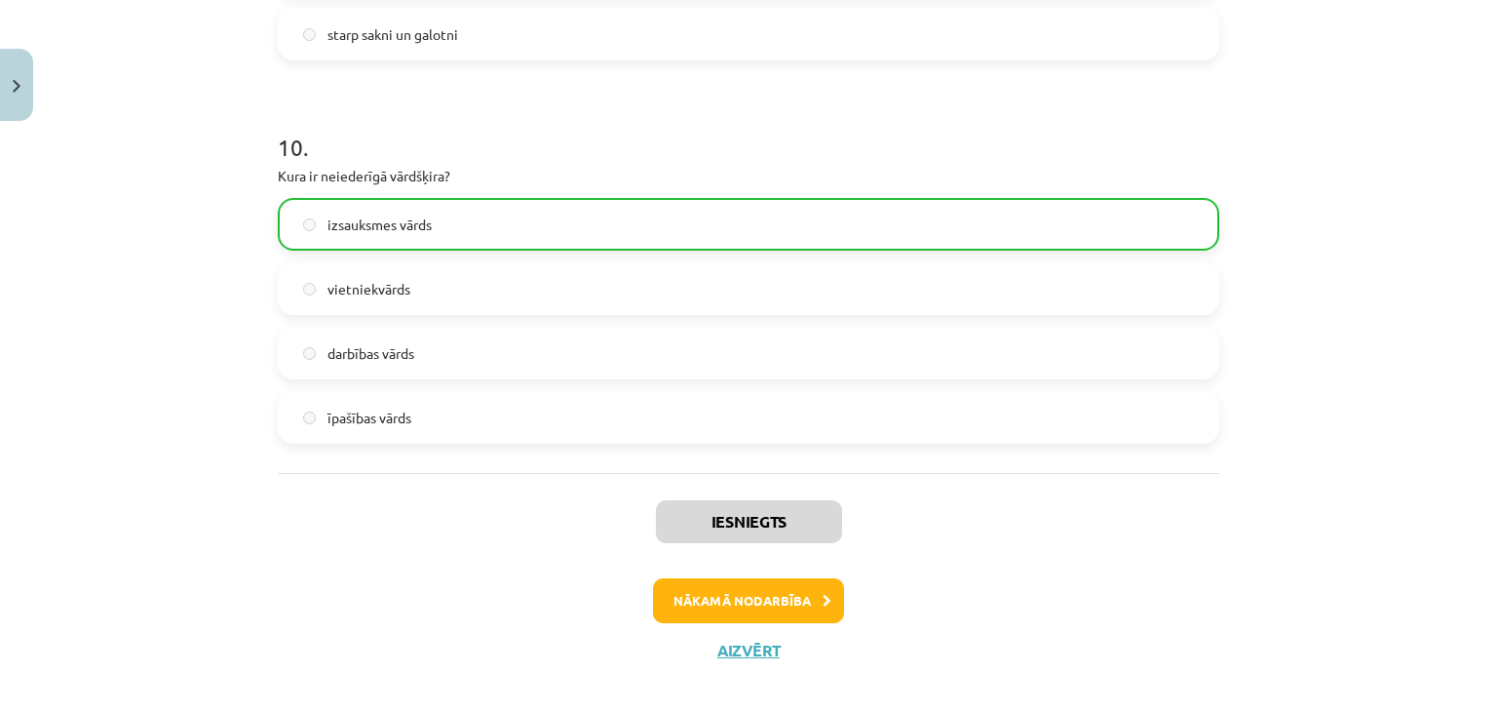
scroll to position [3451, 0]
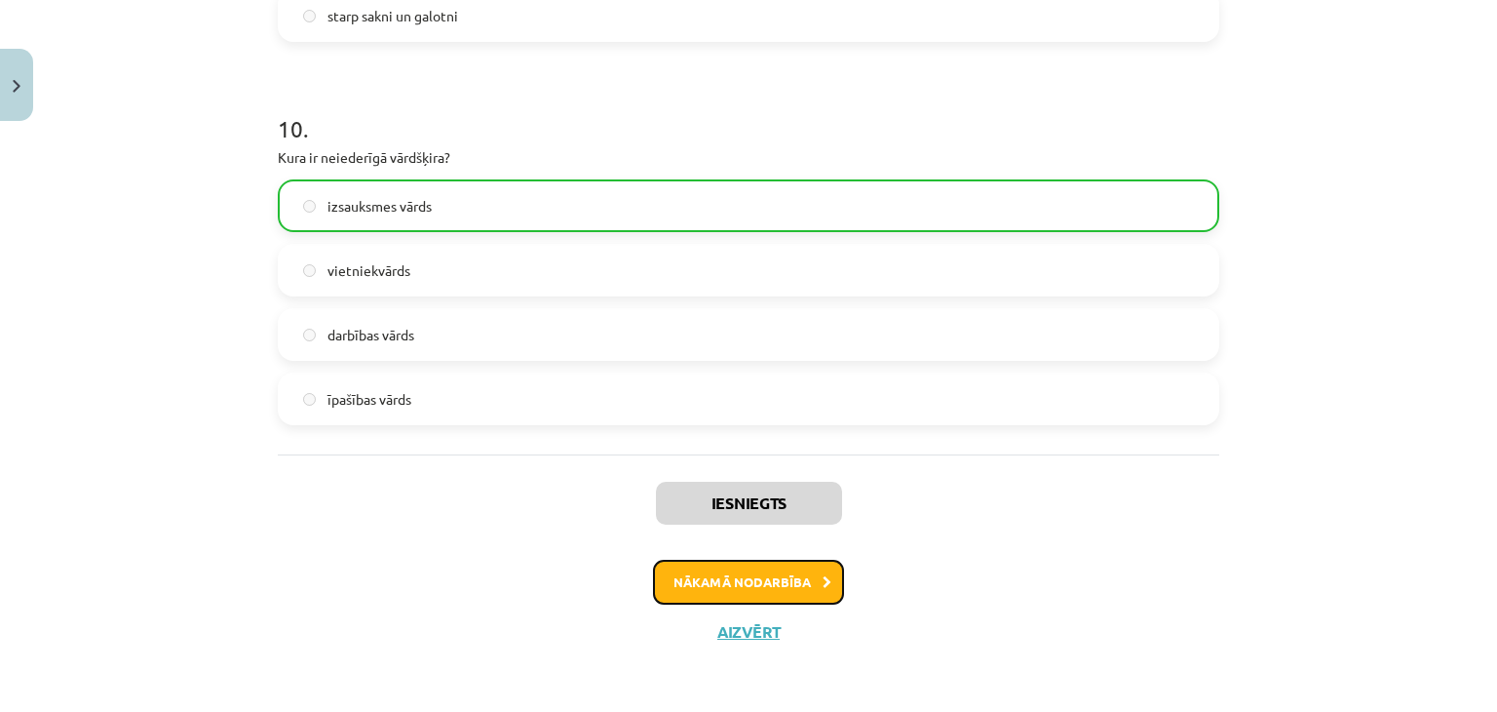
click at [737, 573] on button "Nākamā nodarbība" at bounding box center [748, 582] width 191 height 45
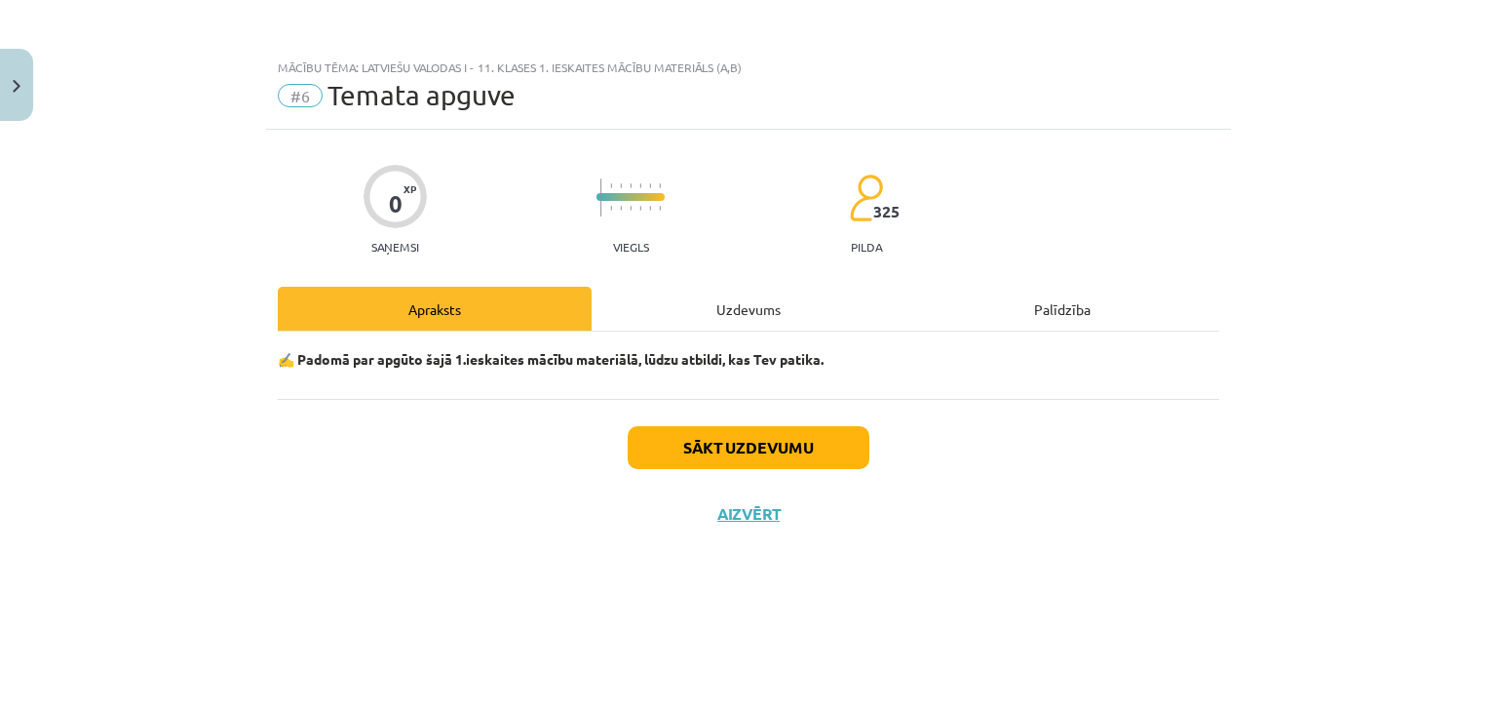
scroll to position [0, 0]
click at [699, 449] on button "Sākt uzdevumu" at bounding box center [749, 447] width 242 height 43
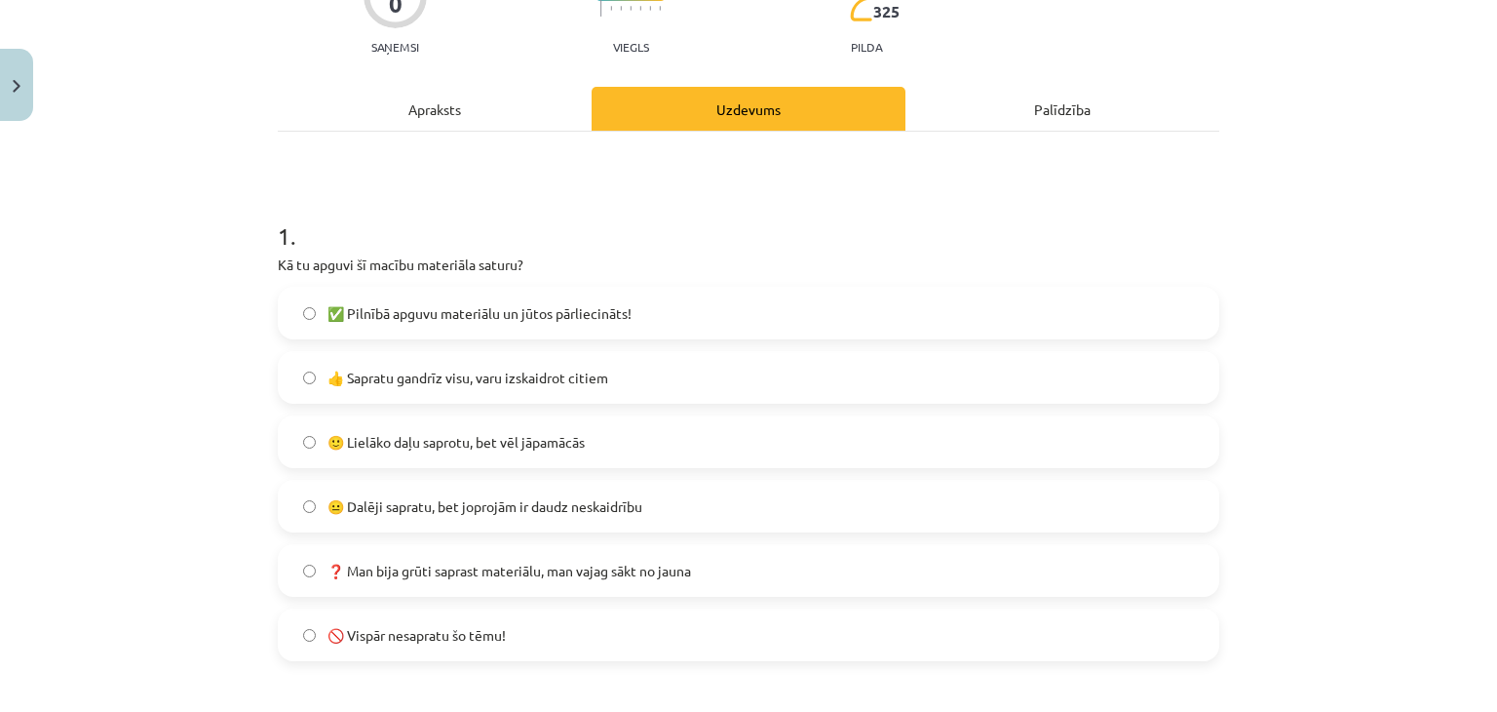
scroll to position [292, 0]
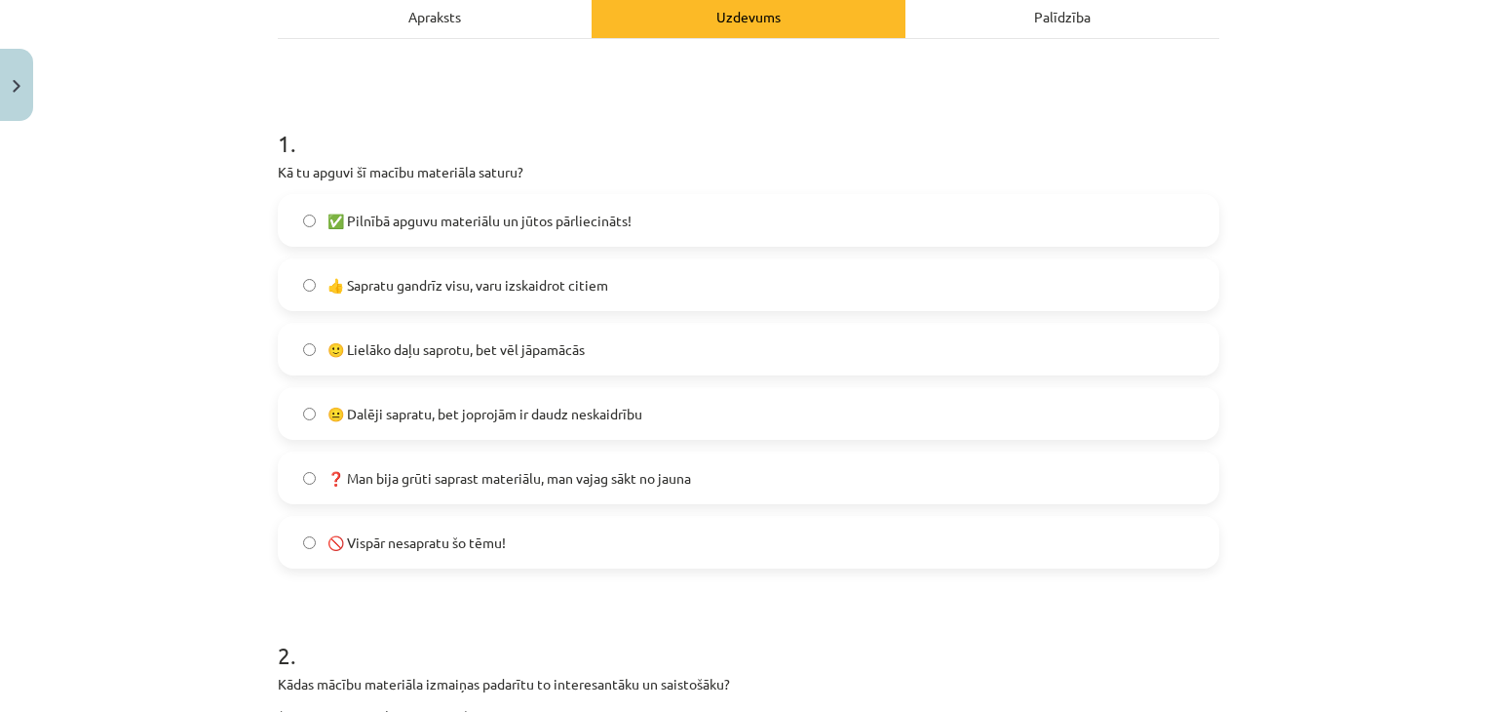
click at [487, 344] on span "🙂 Lielāko daļu saprotu, bet vēl jāpamācās" at bounding box center [456, 349] width 257 height 20
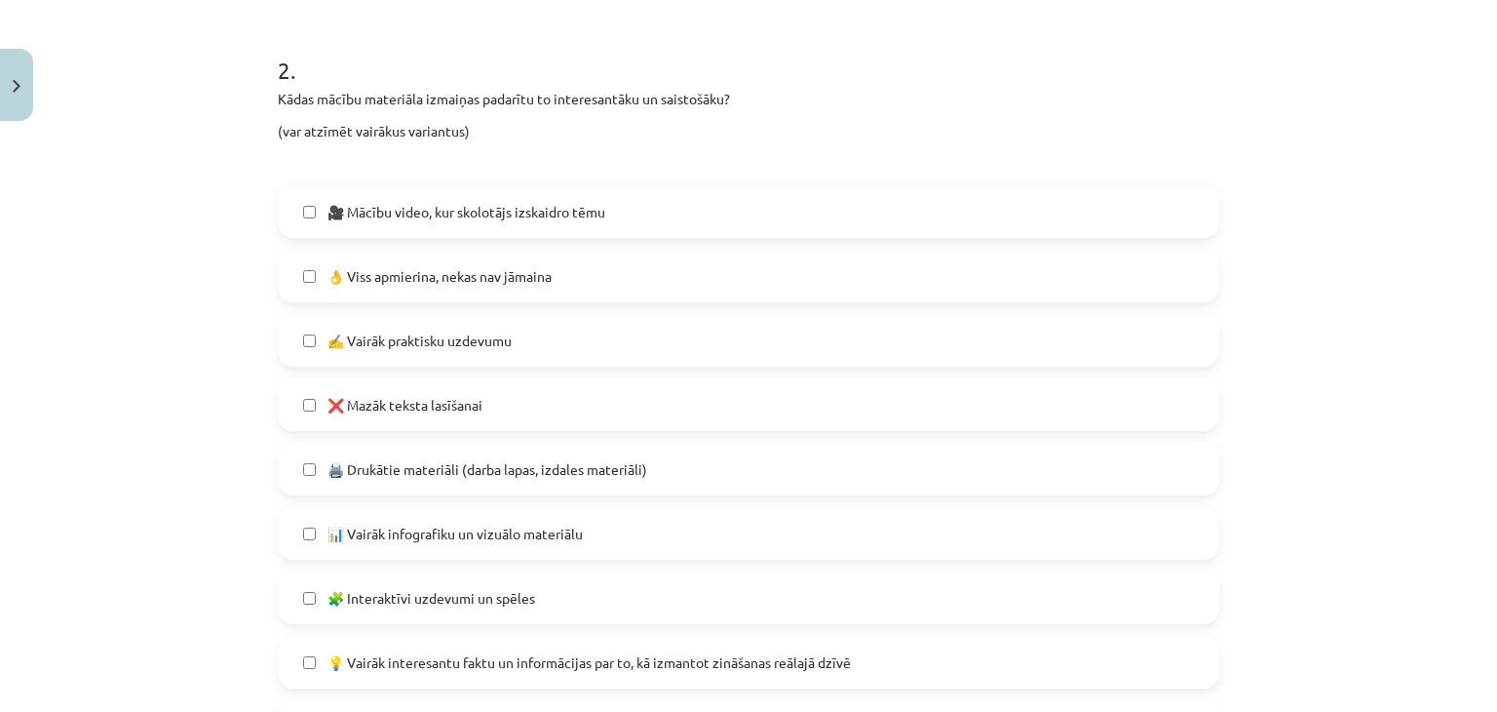
scroll to position [975, 0]
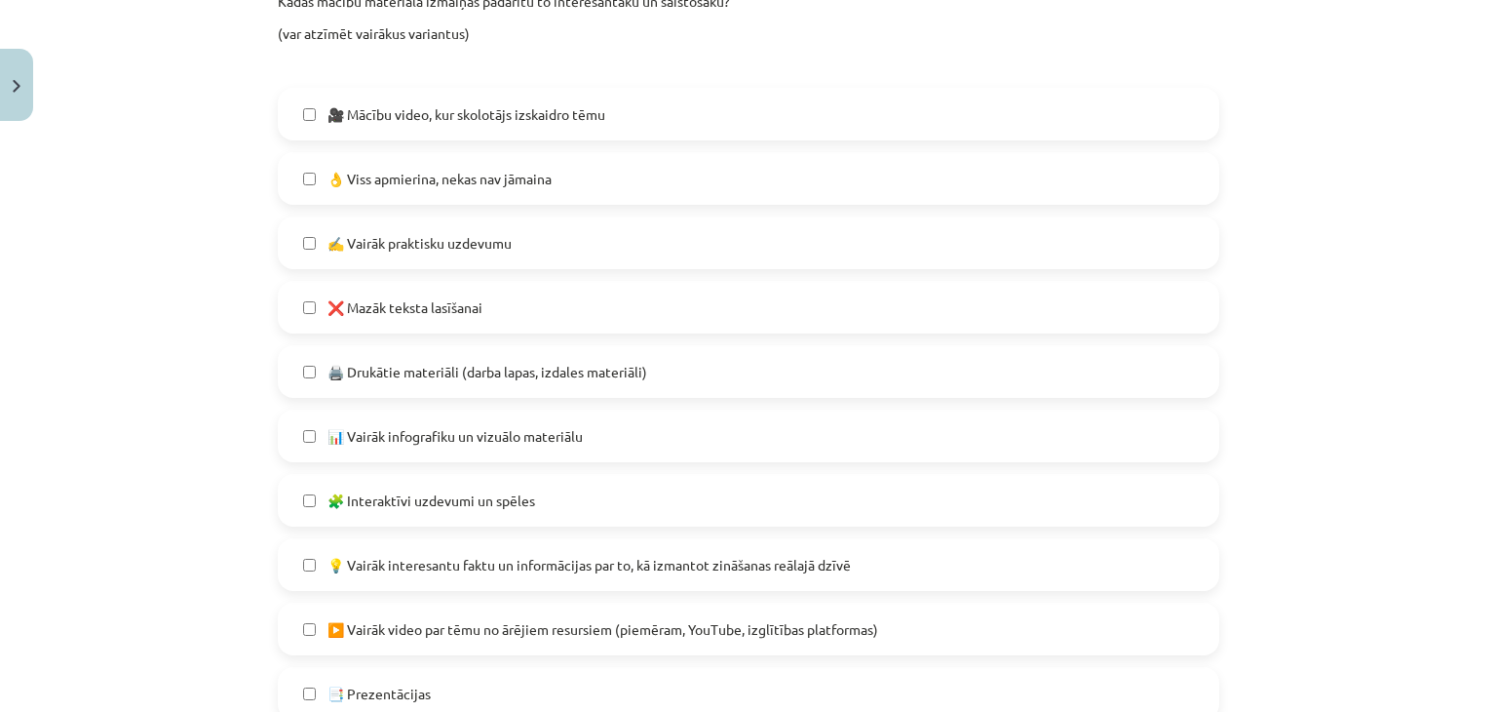
click at [533, 438] on span "📊 Vairāk infografiku un vizuālo materiālu" at bounding box center [455, 436] width 255 height 20
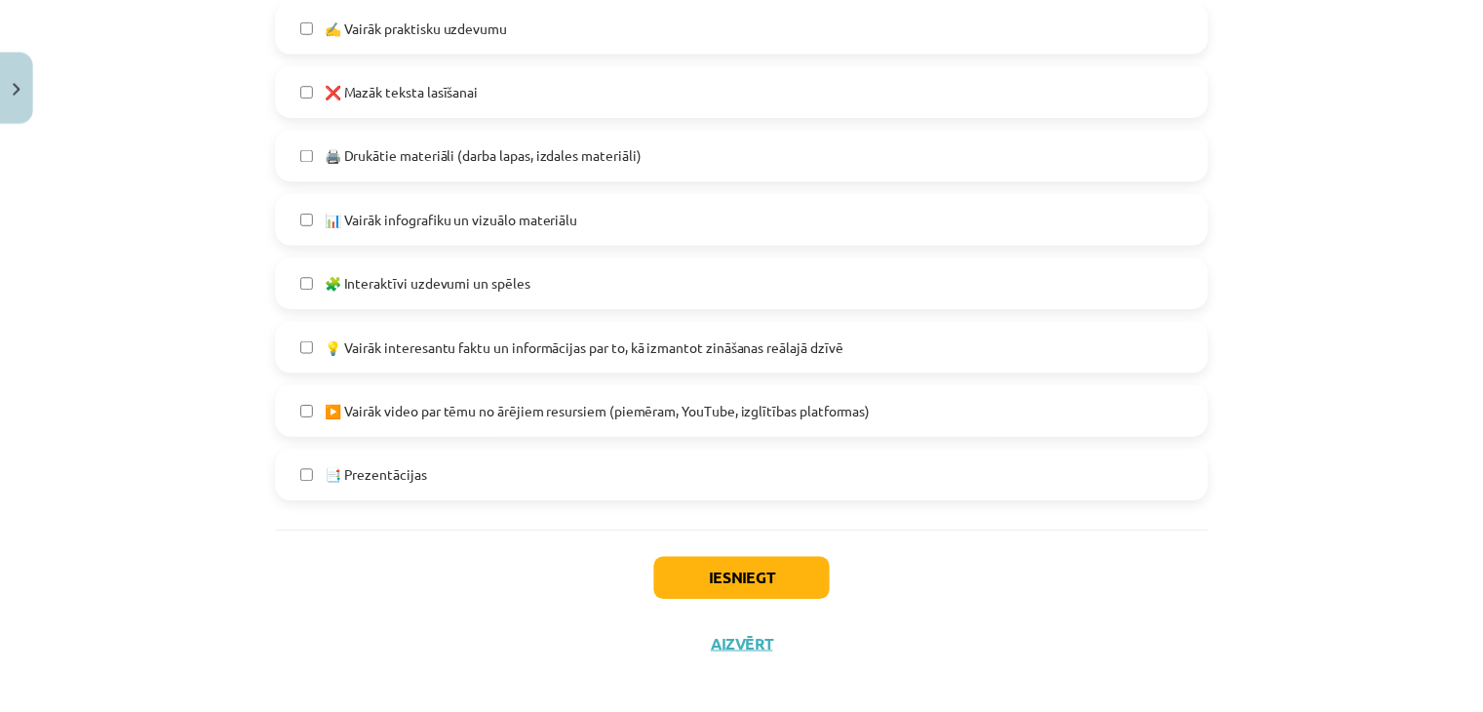
scroll to position [1209, 0]
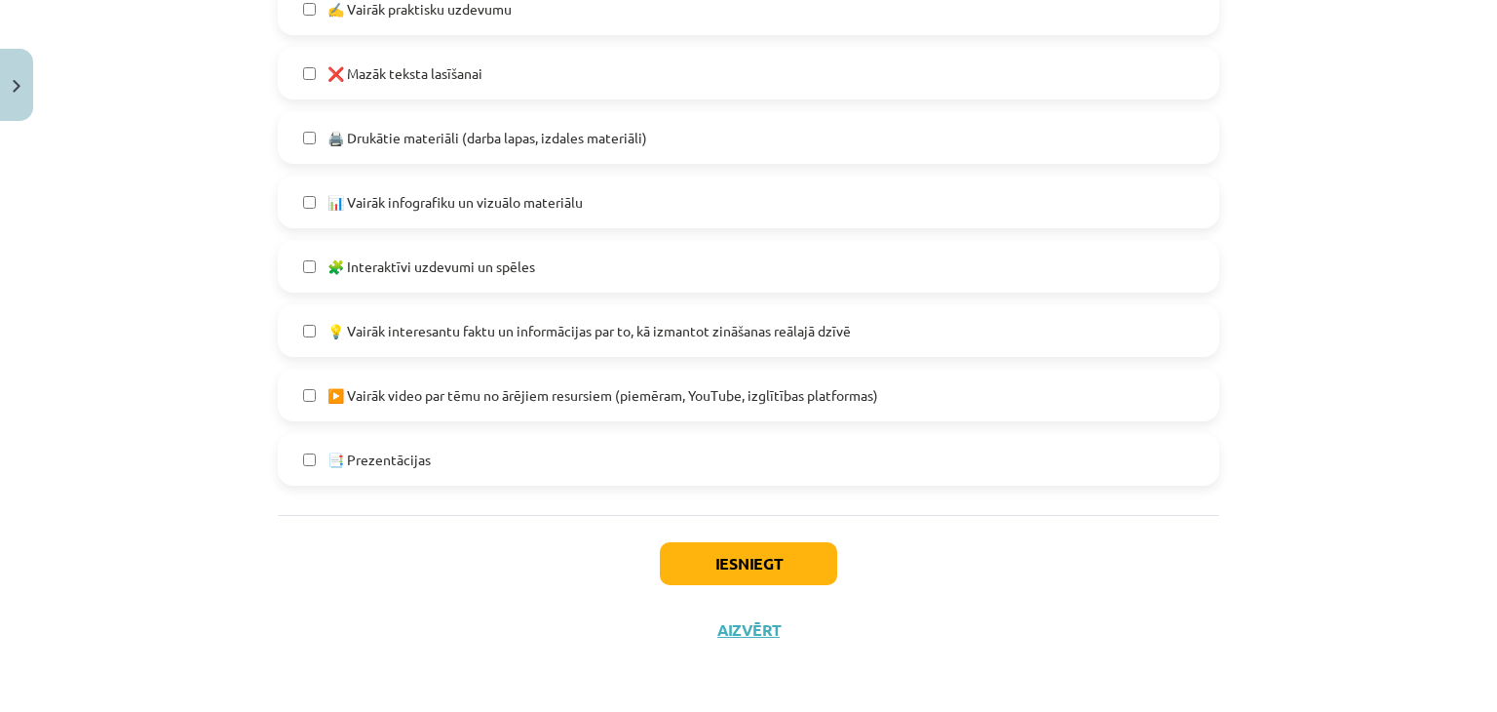
click at [403, 257] on span "🧩 Interaktīvi uzdevumi un spēles" at bounding box center [432, 266] width 208 height 20
click at [744, 551] on button "Iesniegt" at bounding box center [748, 563] width 177 height 43
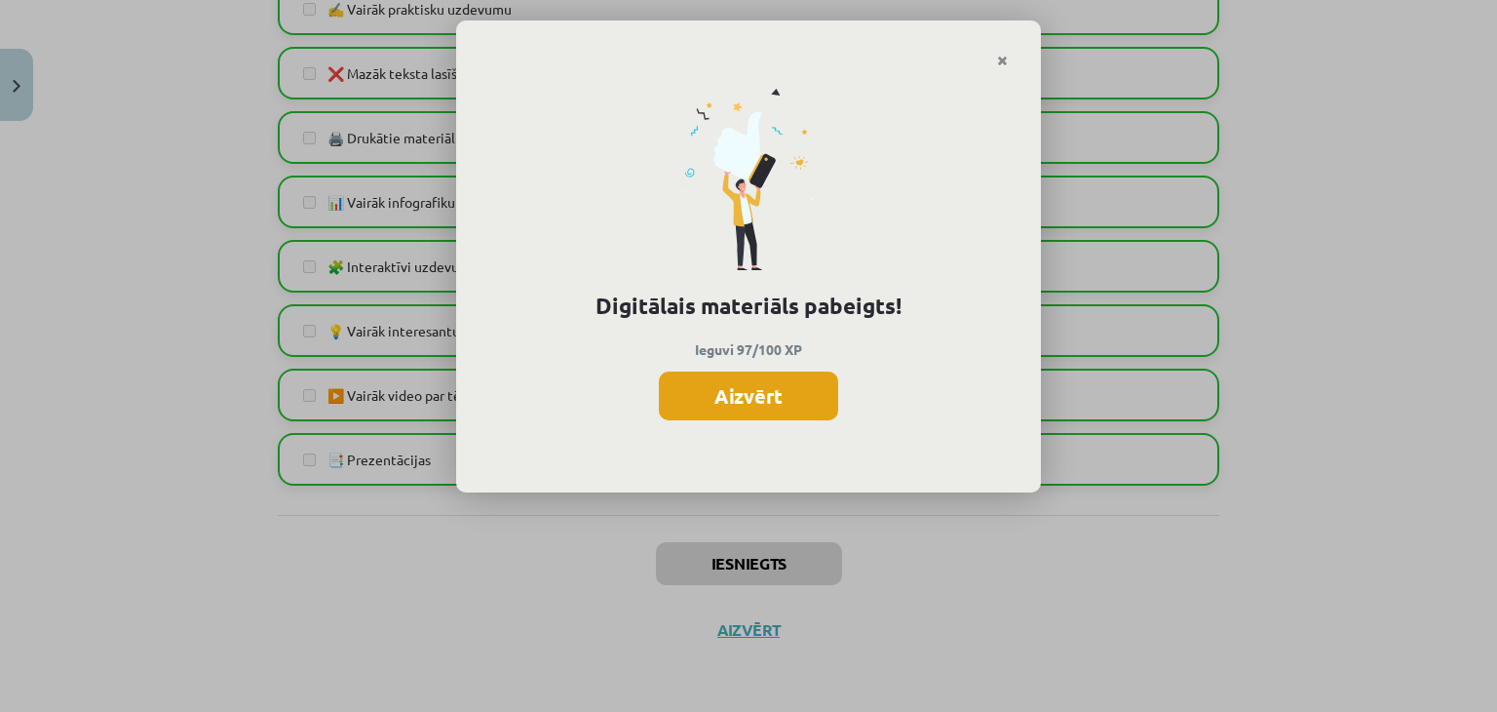
click at [756, 380] on button "Aizvērt" at bounding box center [748, 395] width 179 height 49
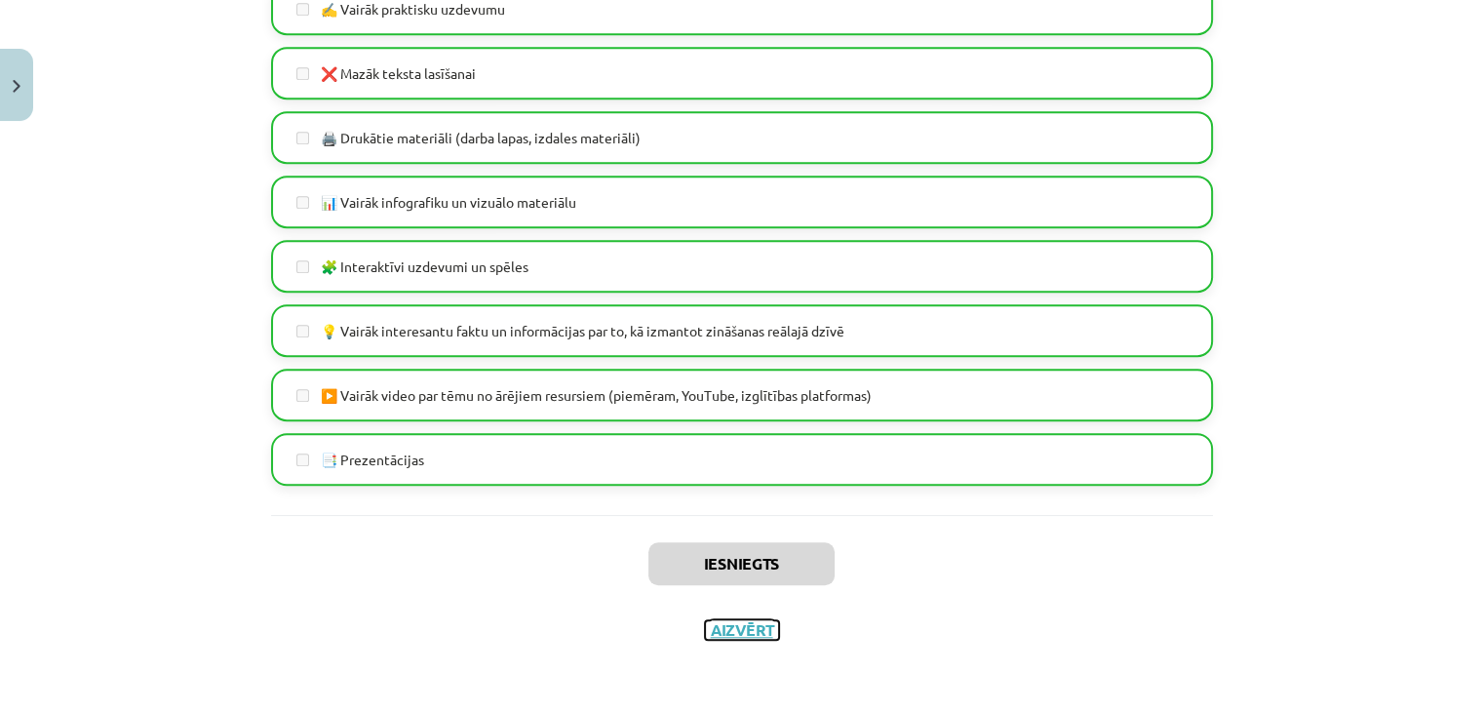
click at [745, 629] on button "Aizvērt" at bounding box center [742, 629] width 74 height 19
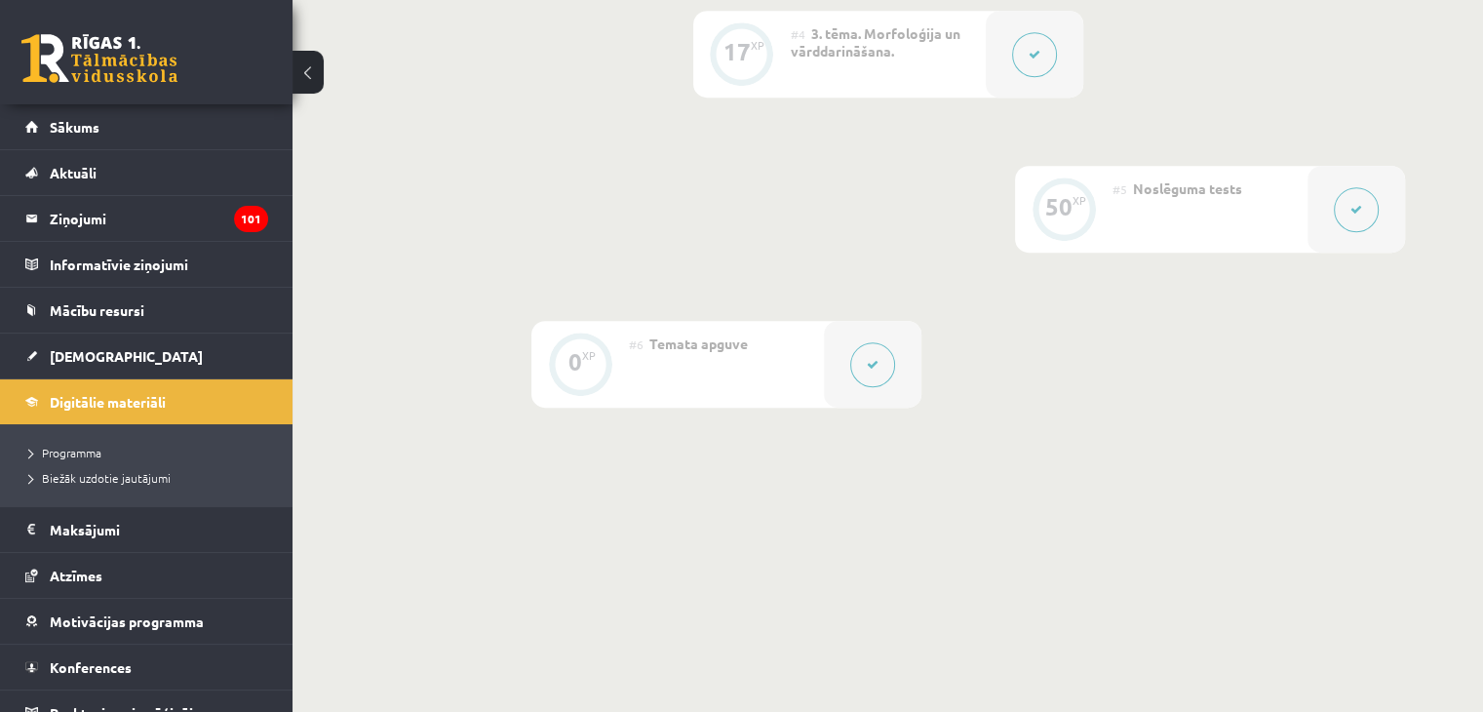
scroll to position [1017, 0]
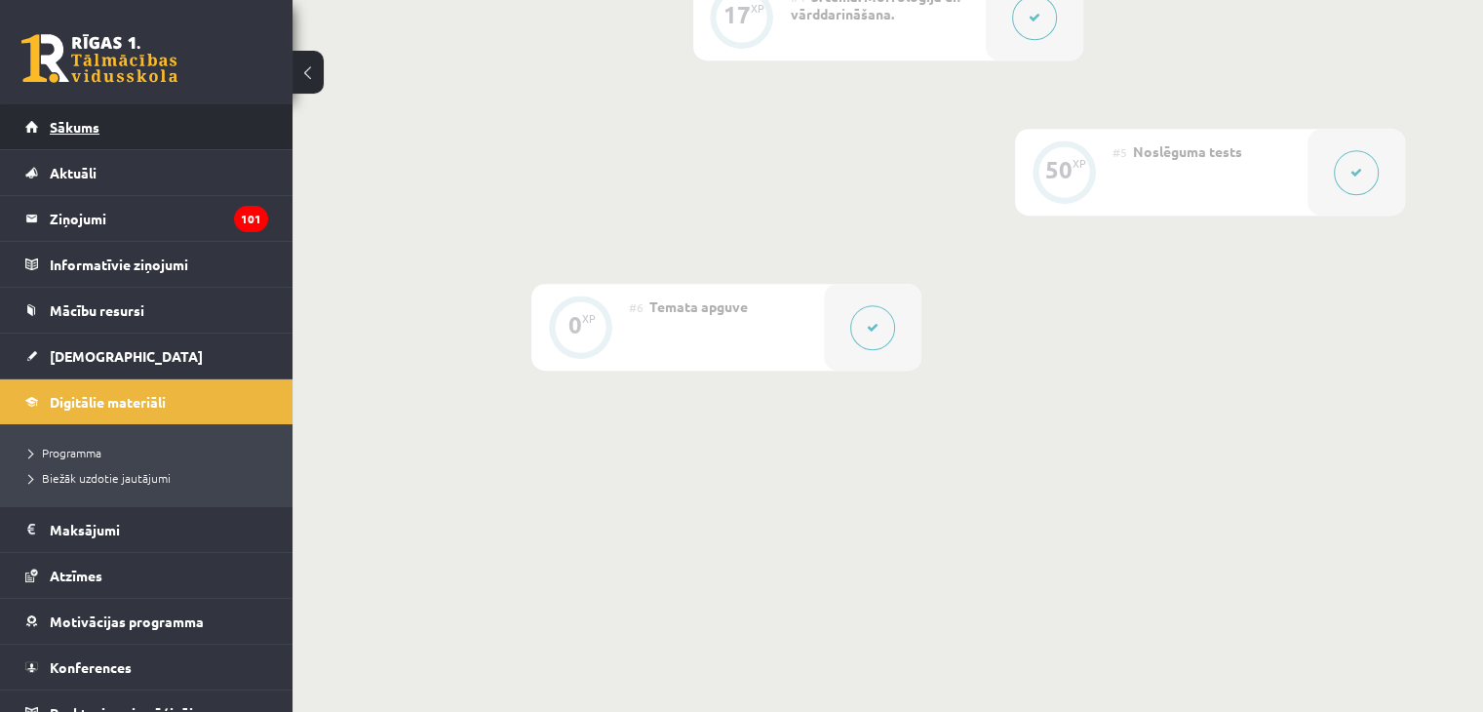
click at [137, 133] on link "Sākums" at bounding box center [146, 126] width 243 height 45
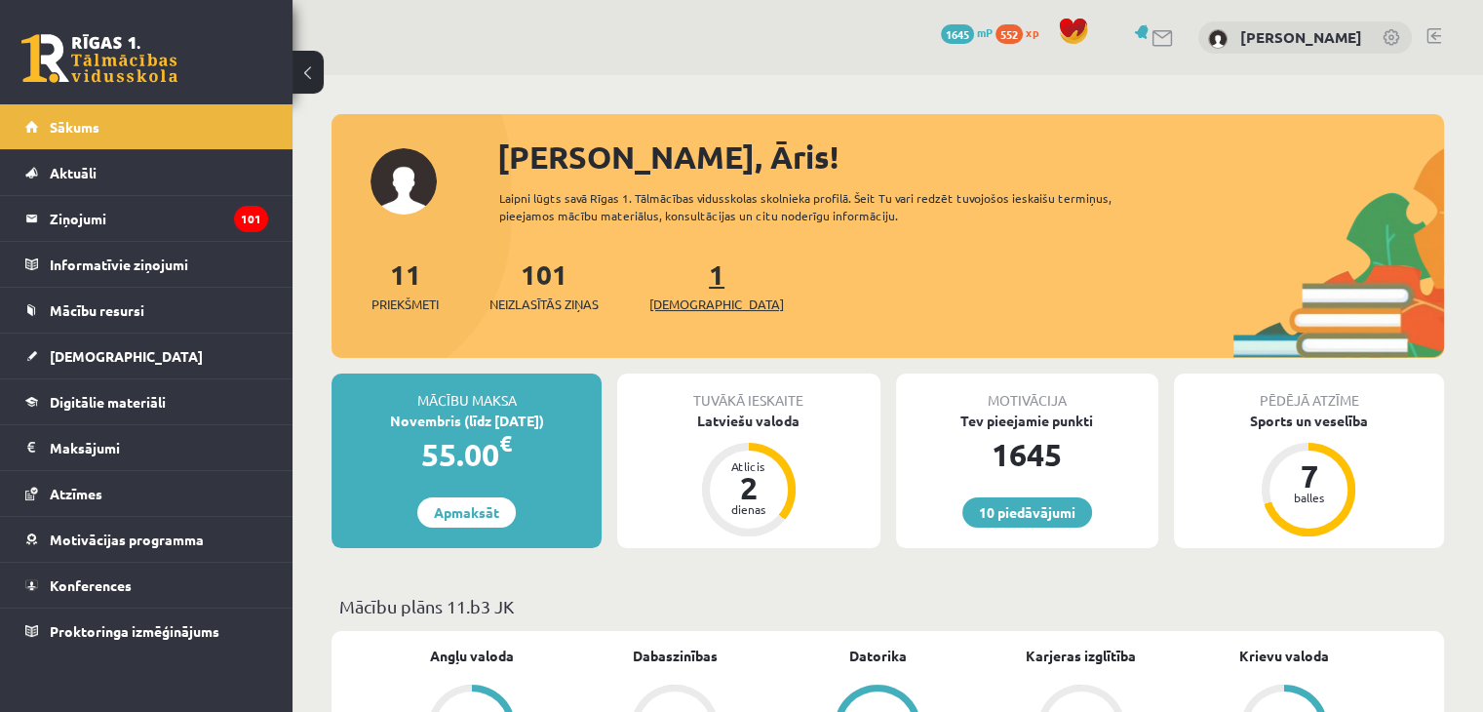
click at [686, 280] on link "1 Ieskaites" at bounding box center [716, 285] width 135 height 58
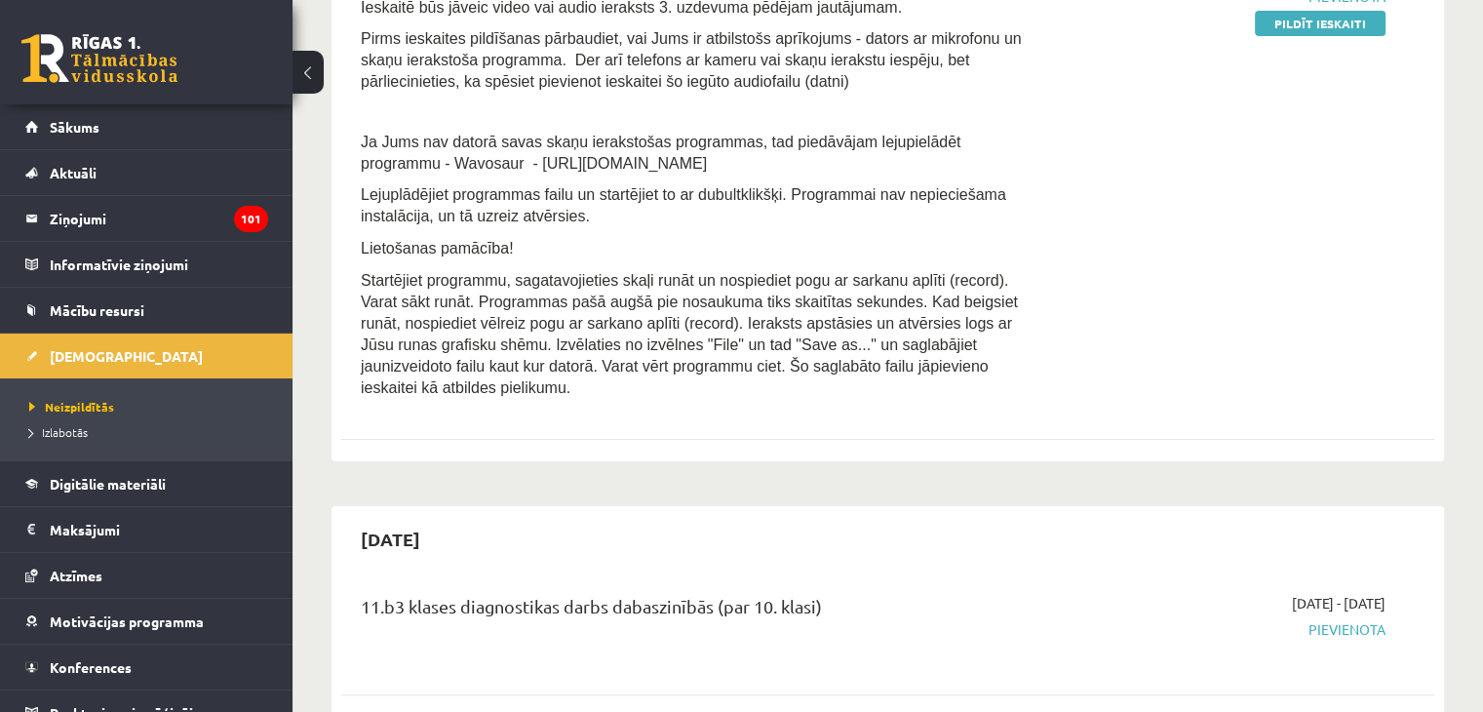
scroll to position [97, 0]
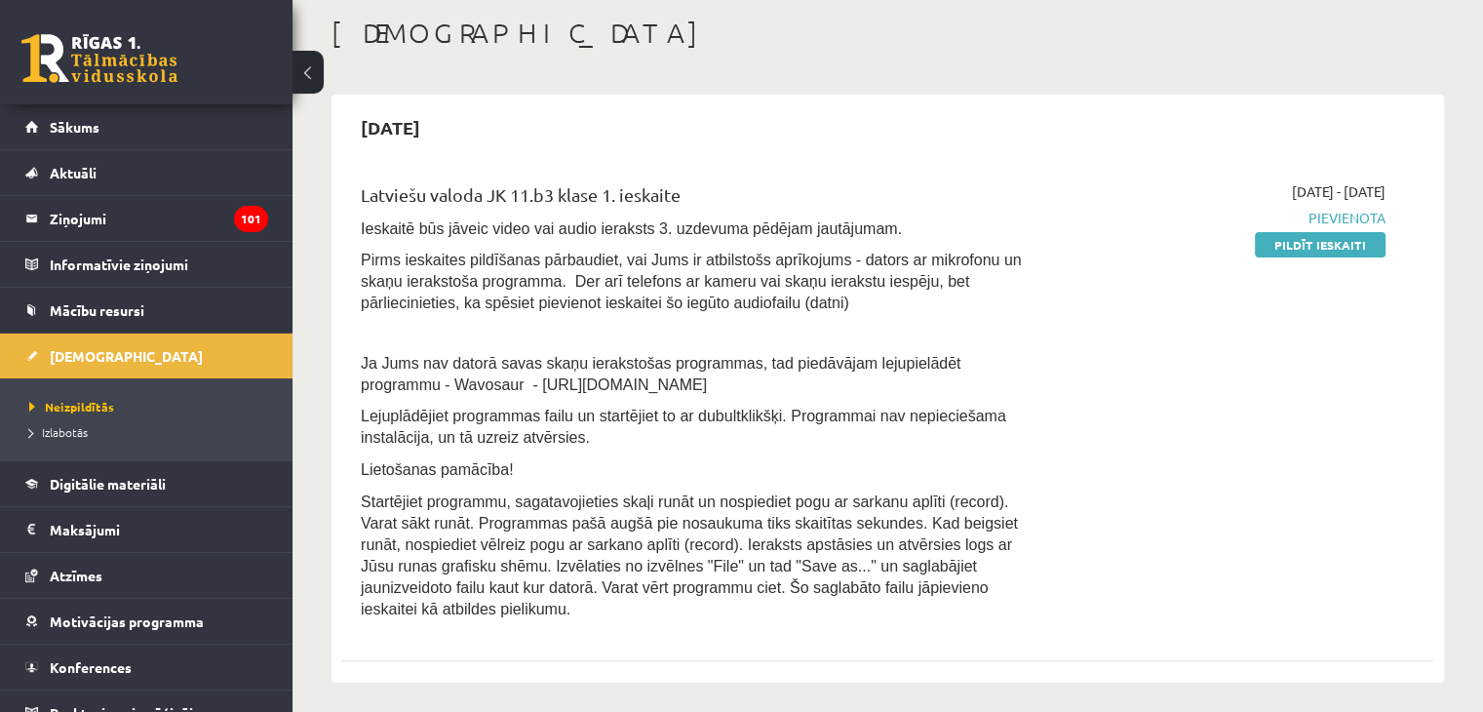
drag, startPoint x: 1287, startPoint y: 241, endPoint x: 834, endPoint y: 93, distance: 475.9
click at [1287, 241] on link "Pildīt ieskaiti" at bounding box center [1320, 244] width 131 height 25
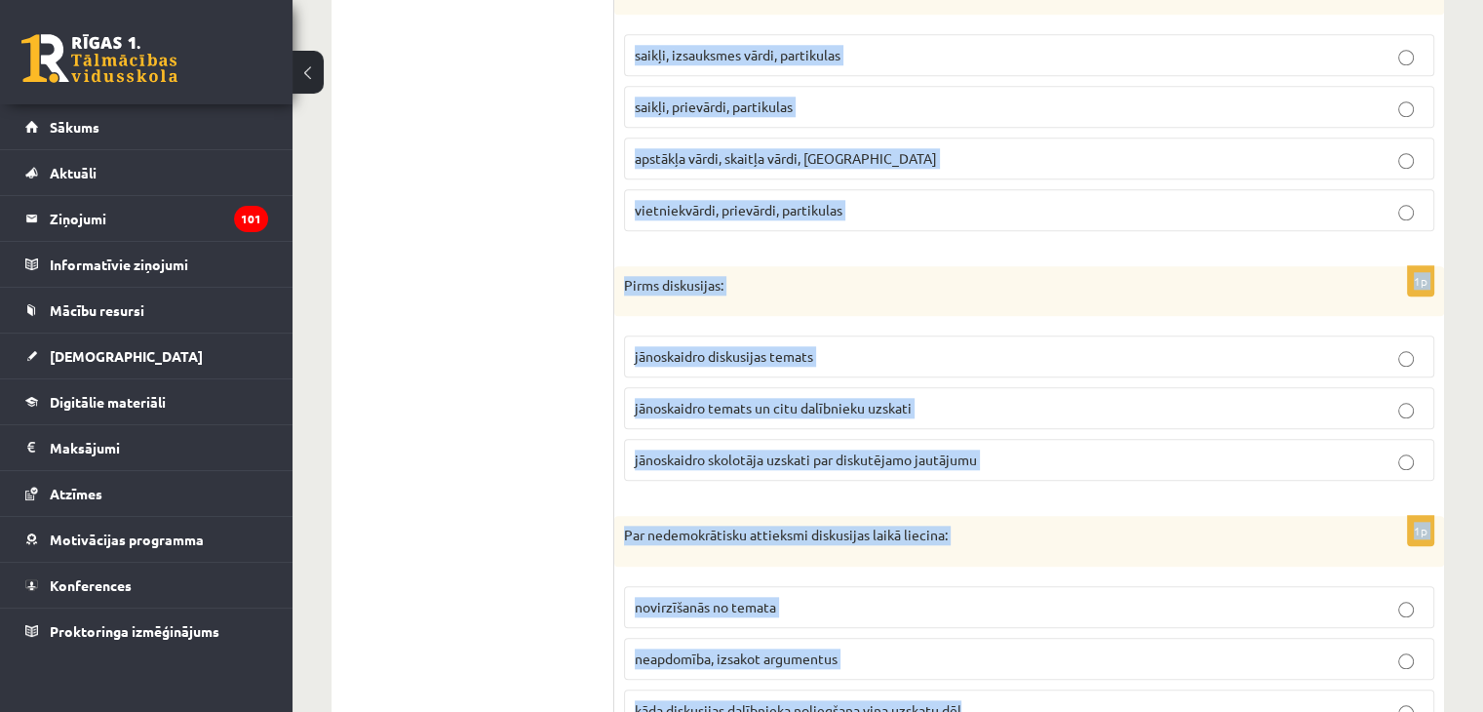
scroll to position [9358, 0]
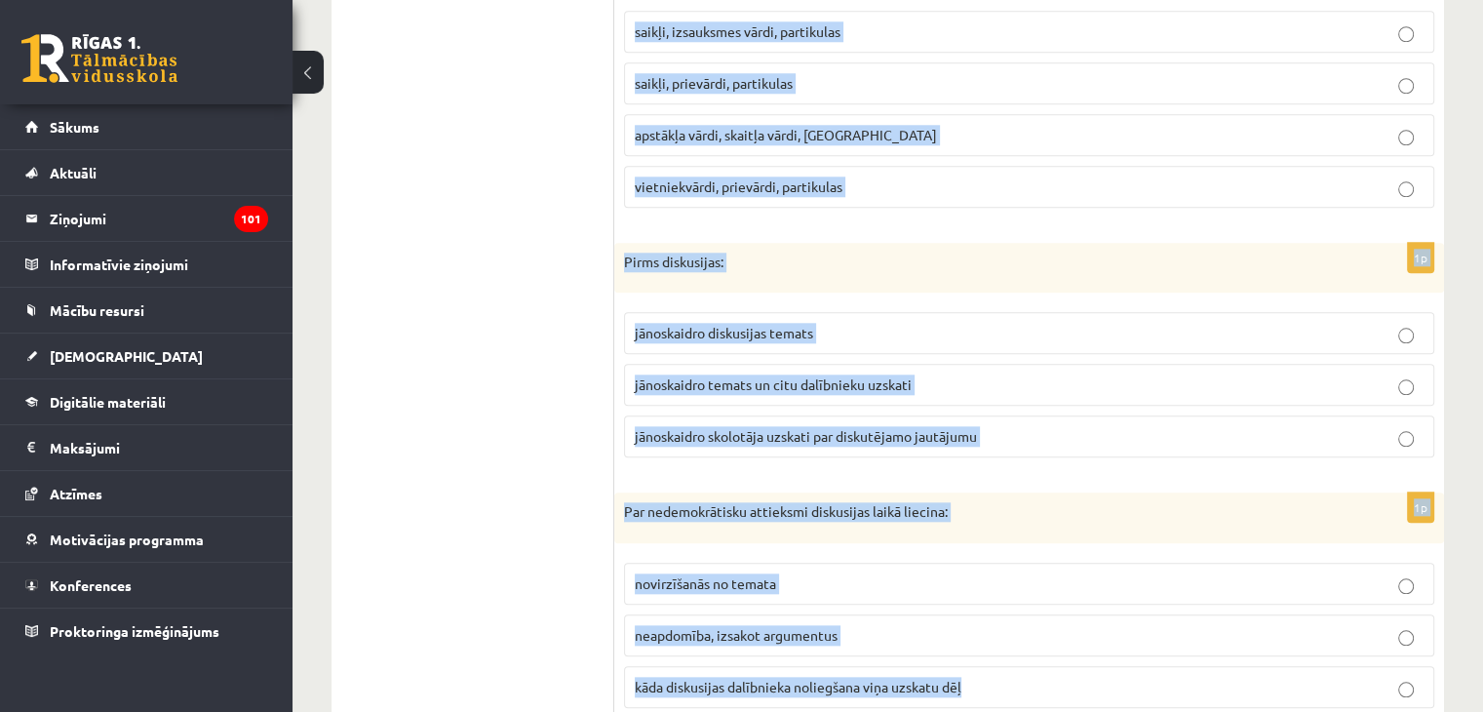
drag, startPoint x: 627, startPoint y: 185, endPoint x: 1188, endPoint y: 606, distance: 701.8
copy form "Sieviešu dzimtes lietvārds ir briedis uguns rags diktofons 1p Diskusija ir: sar…"
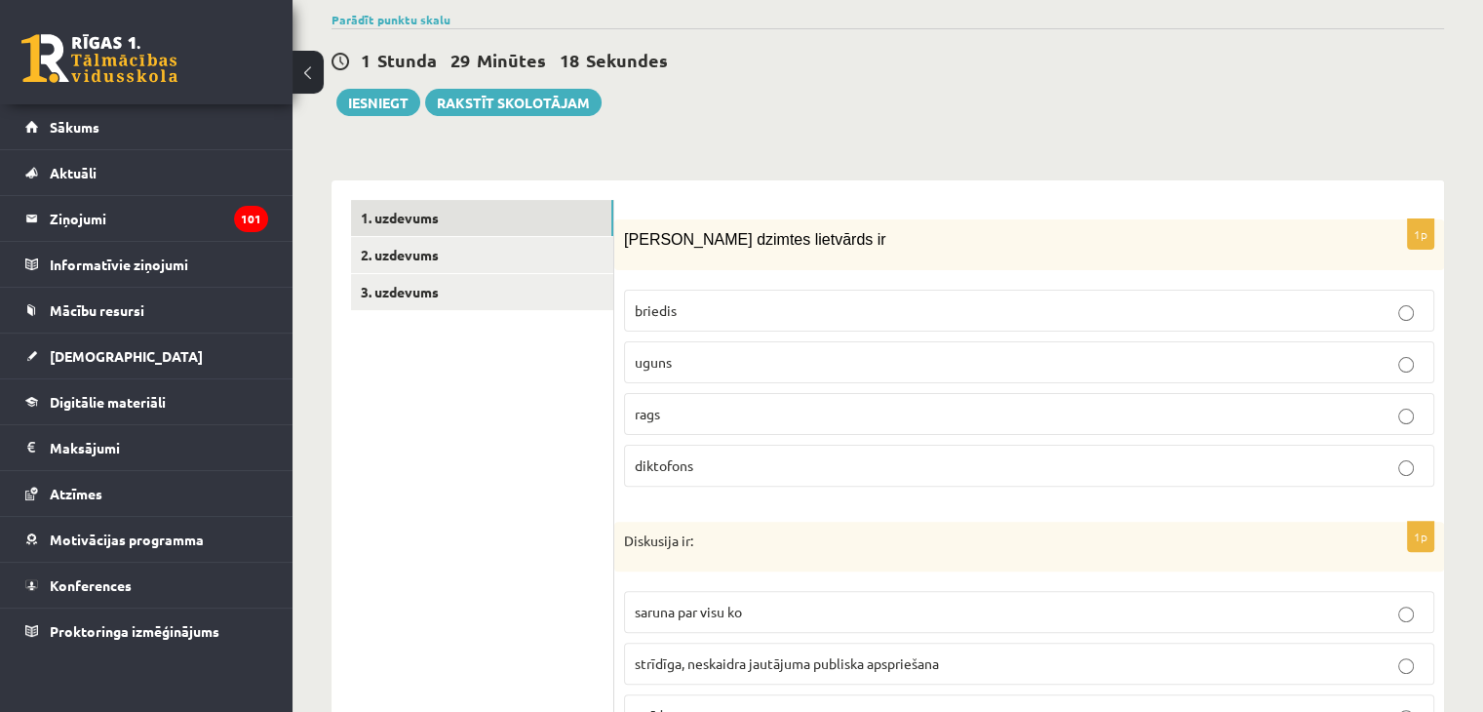
scroll to position [487, 0]
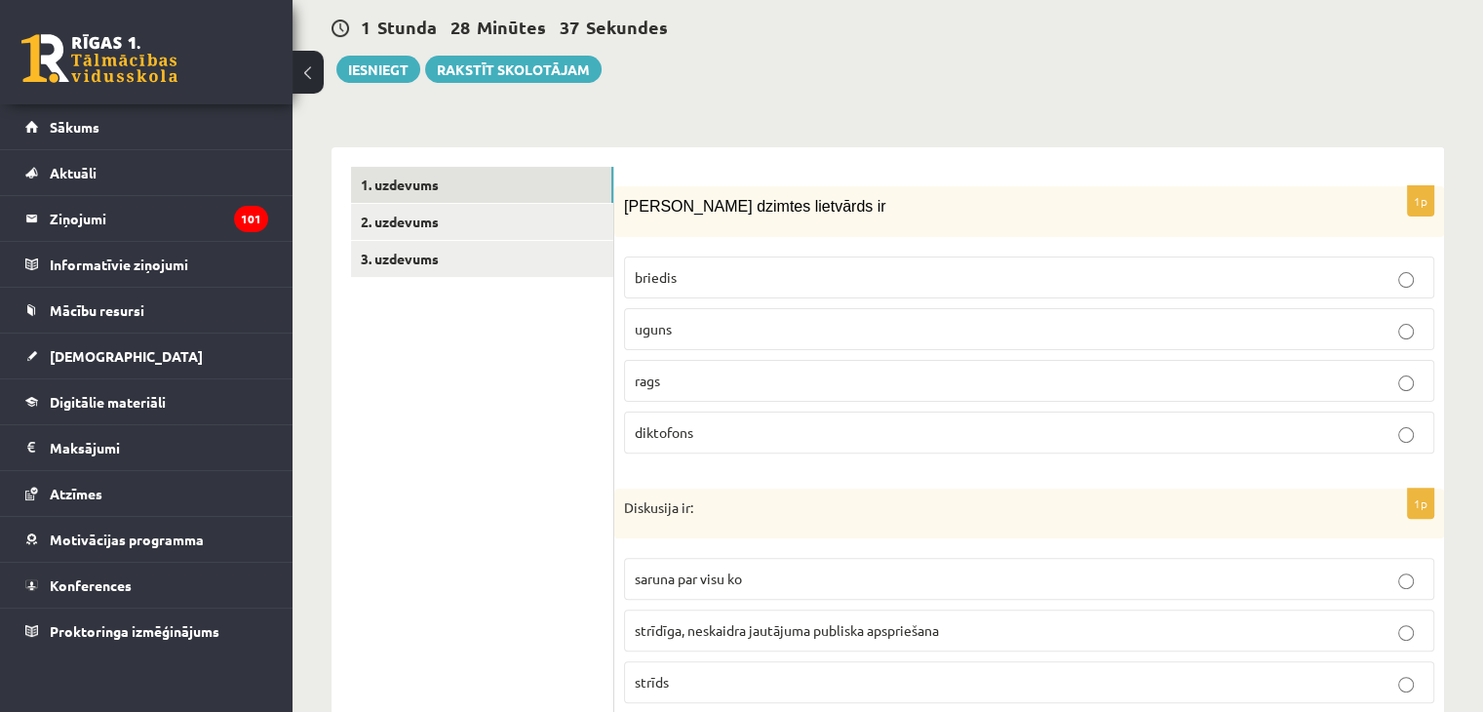
click at [763, 319] on p "uguns" at bounding box center [1029, 329] width 789 height 20
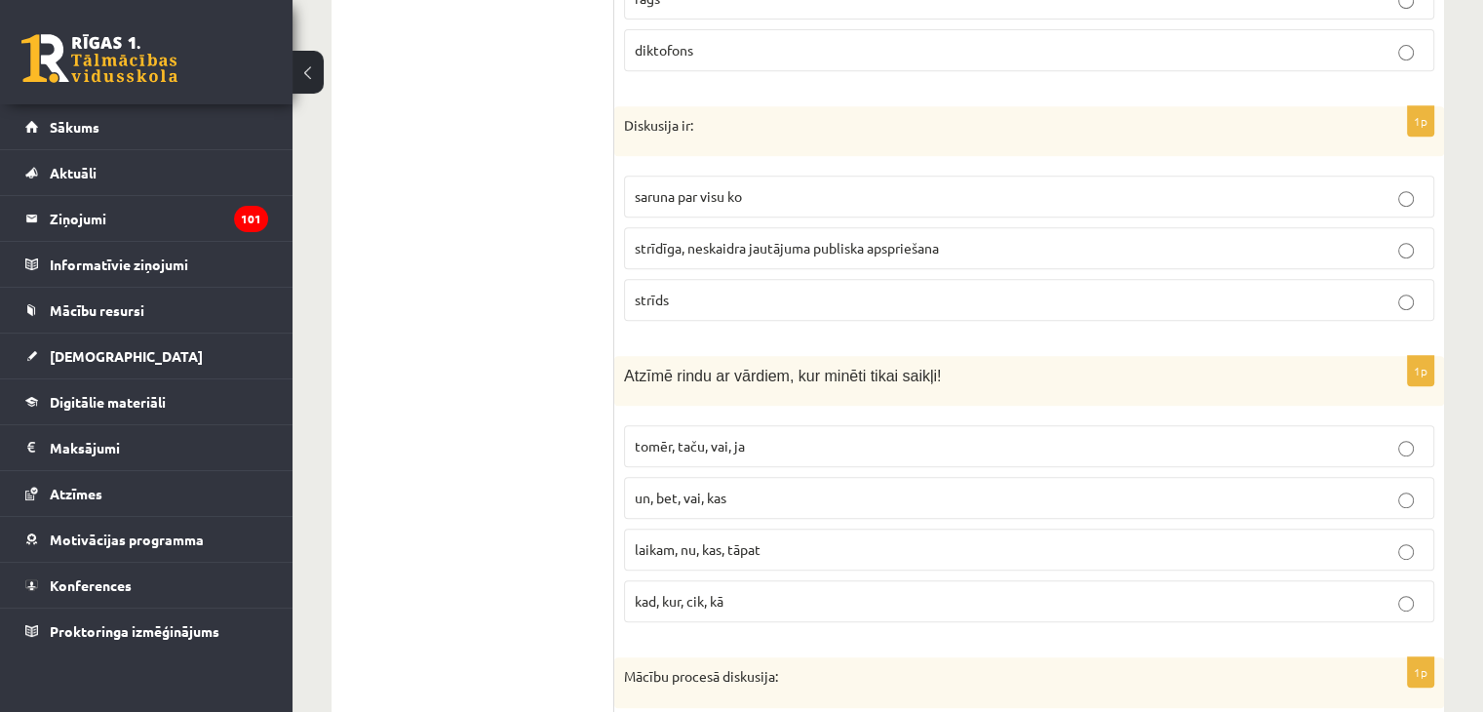
scroll to position [877, 0]
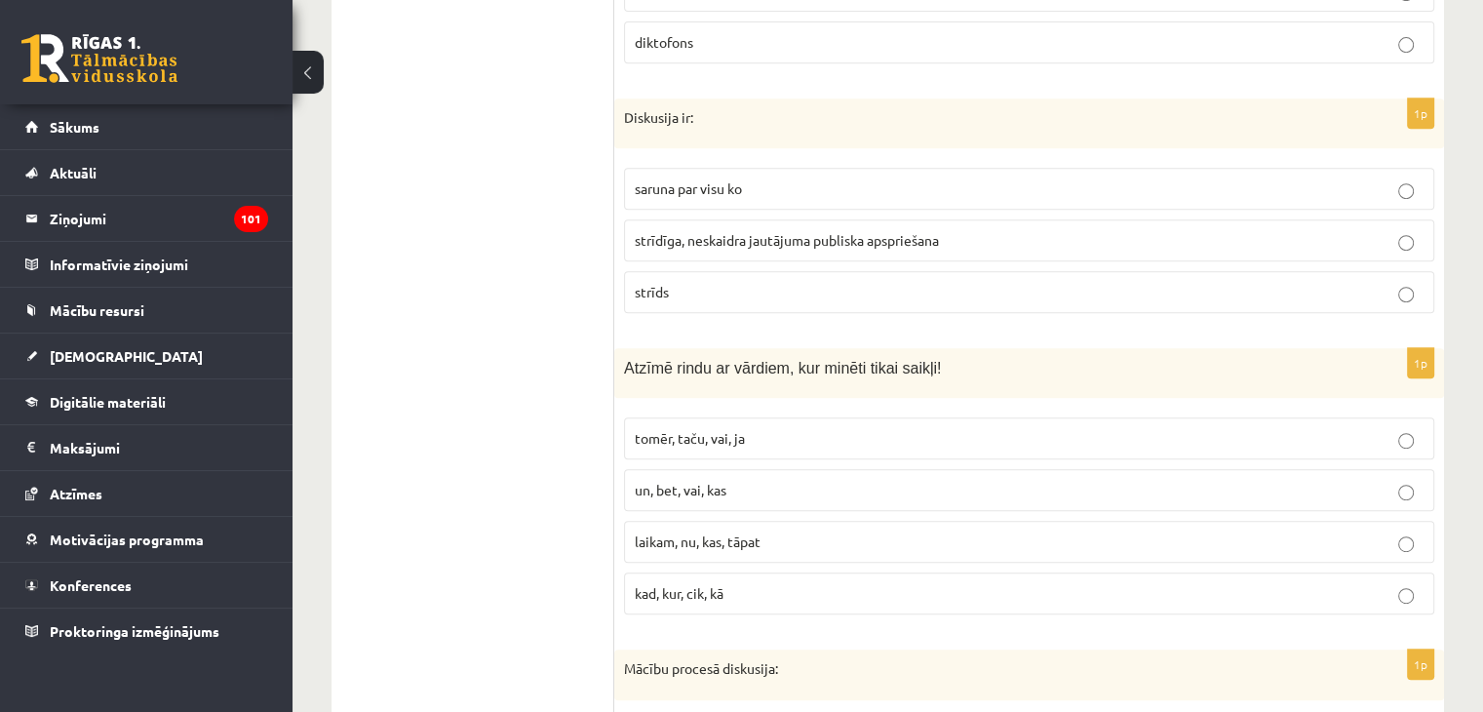
click at [812, 231] on span "strīdīga, neskaidra jautājuma publiska apspriešana" at bounding box center [787, 240] width 304 height 18
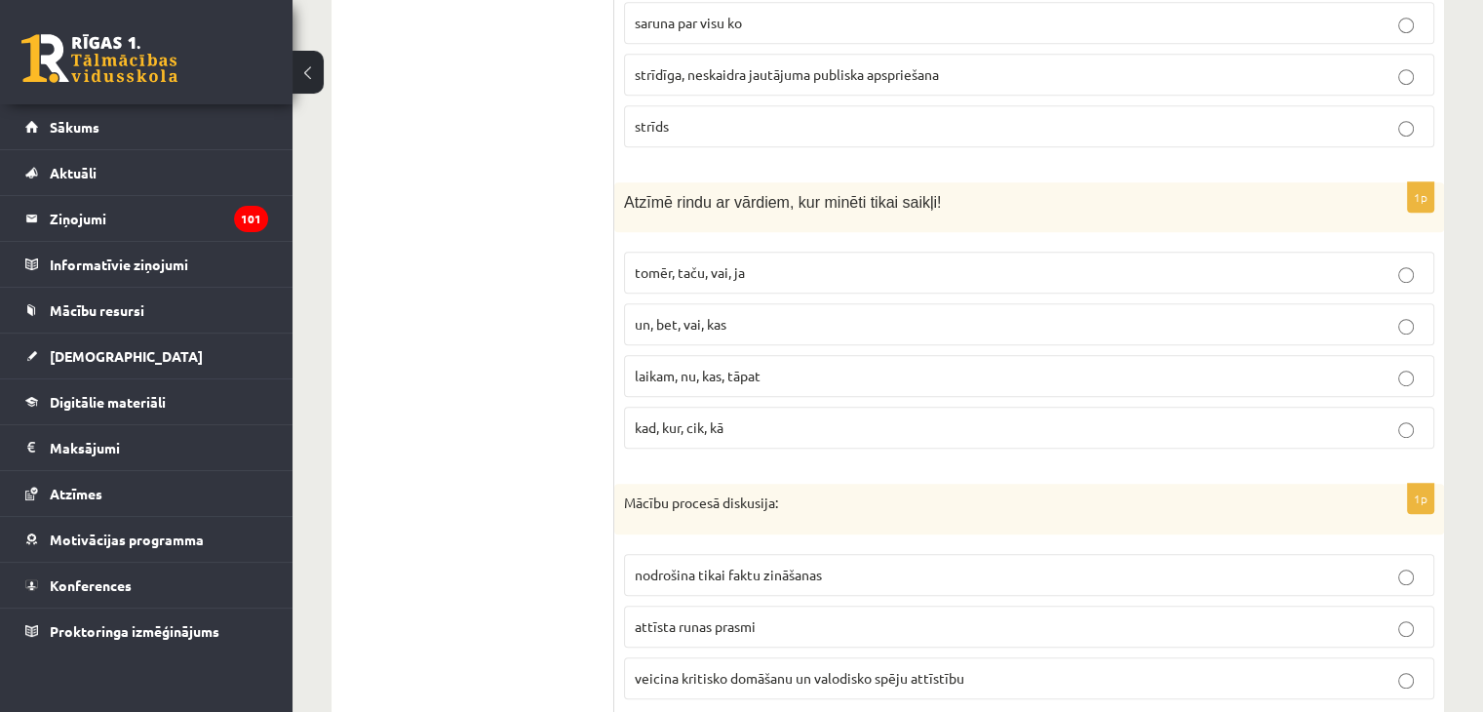
scroll to position [1072, 0]
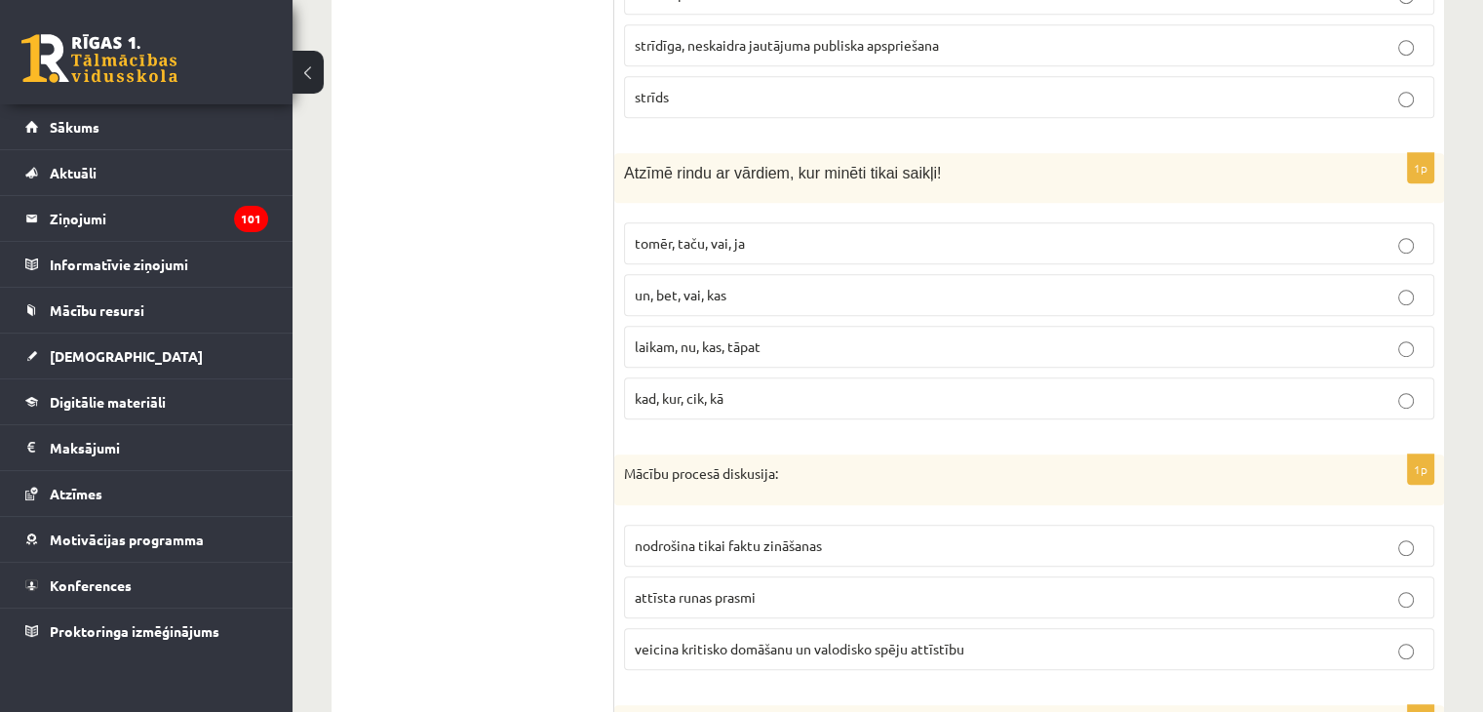
click at [795, 285] on p "un, bet, vai, kas" at bounding box center [1029, 295] width 789 height 20
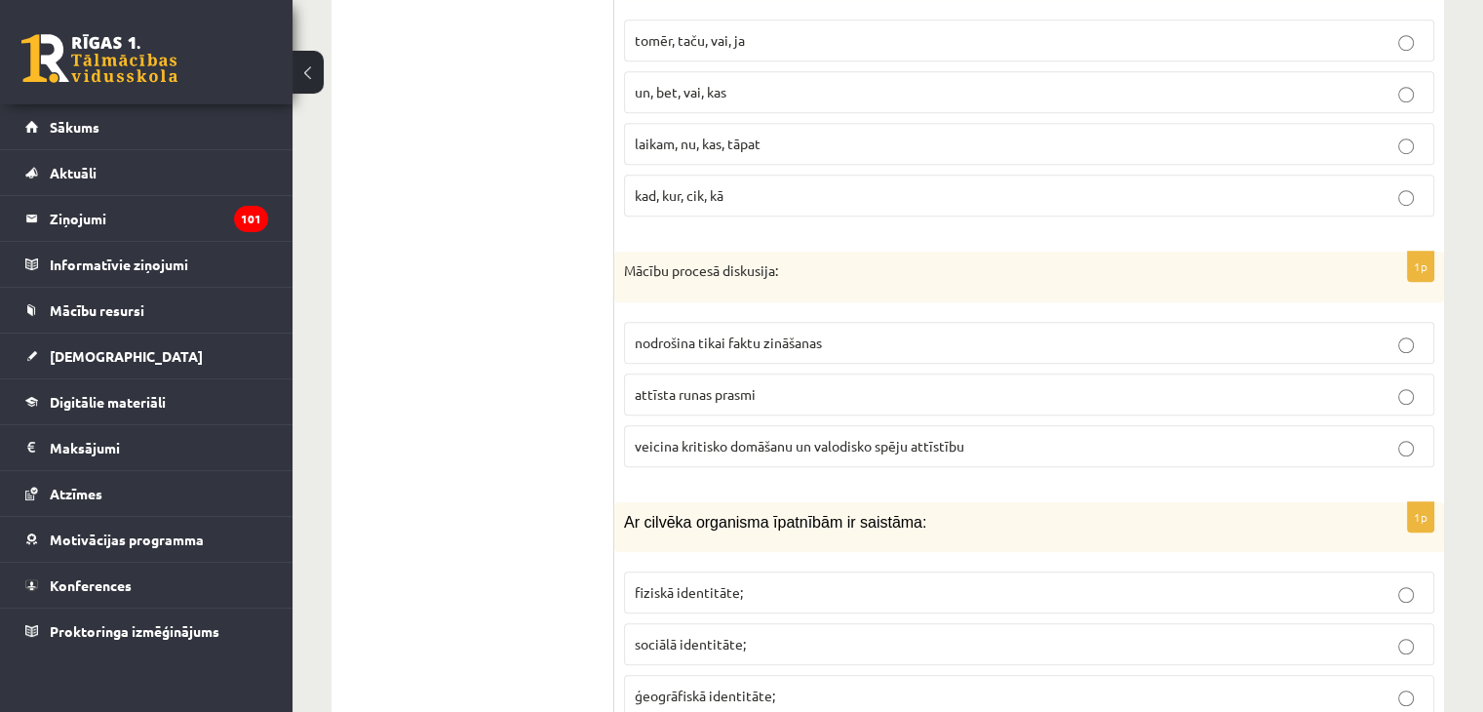
scroll to position [1365, 0]
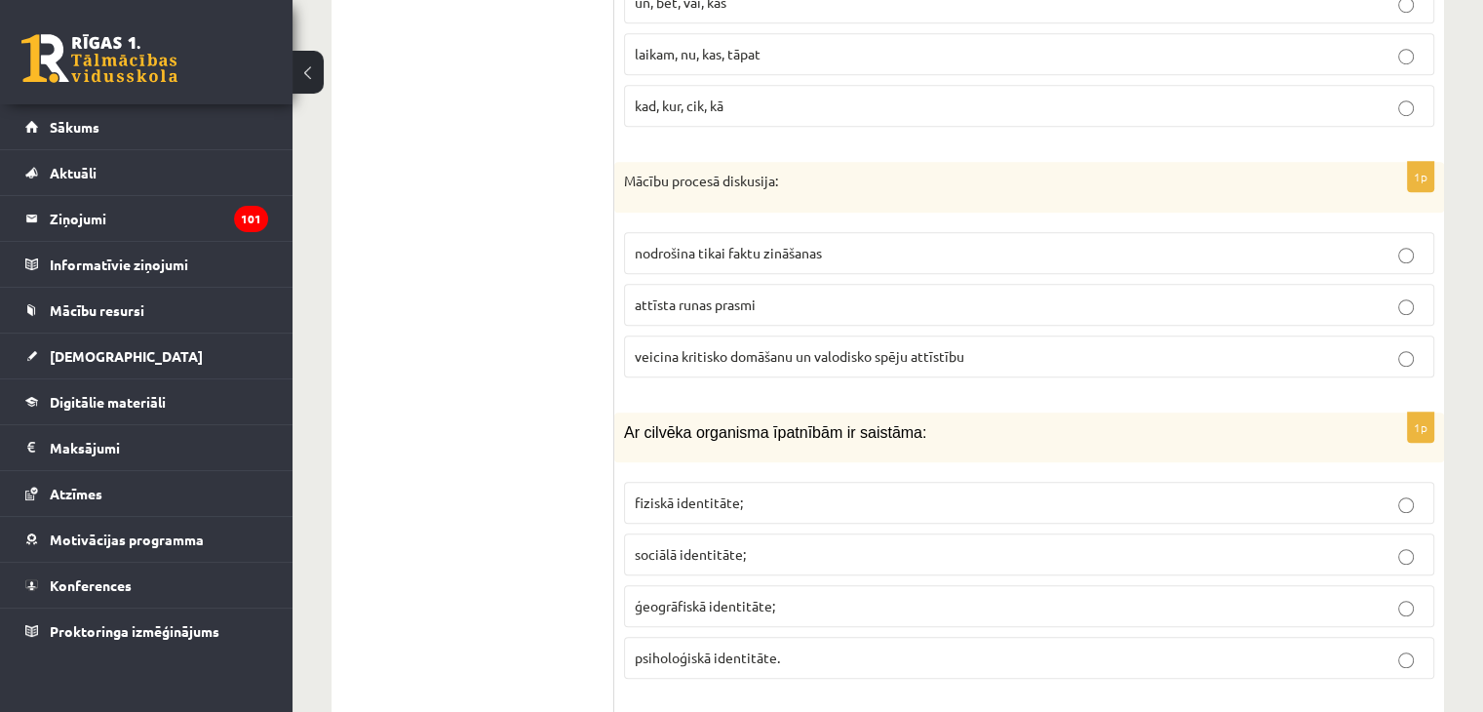
click at [784, 347] on span "veicina kritisko domāšanu un valodisko spēju attīstību" at bounding box center [799, 356] width 329 height 18
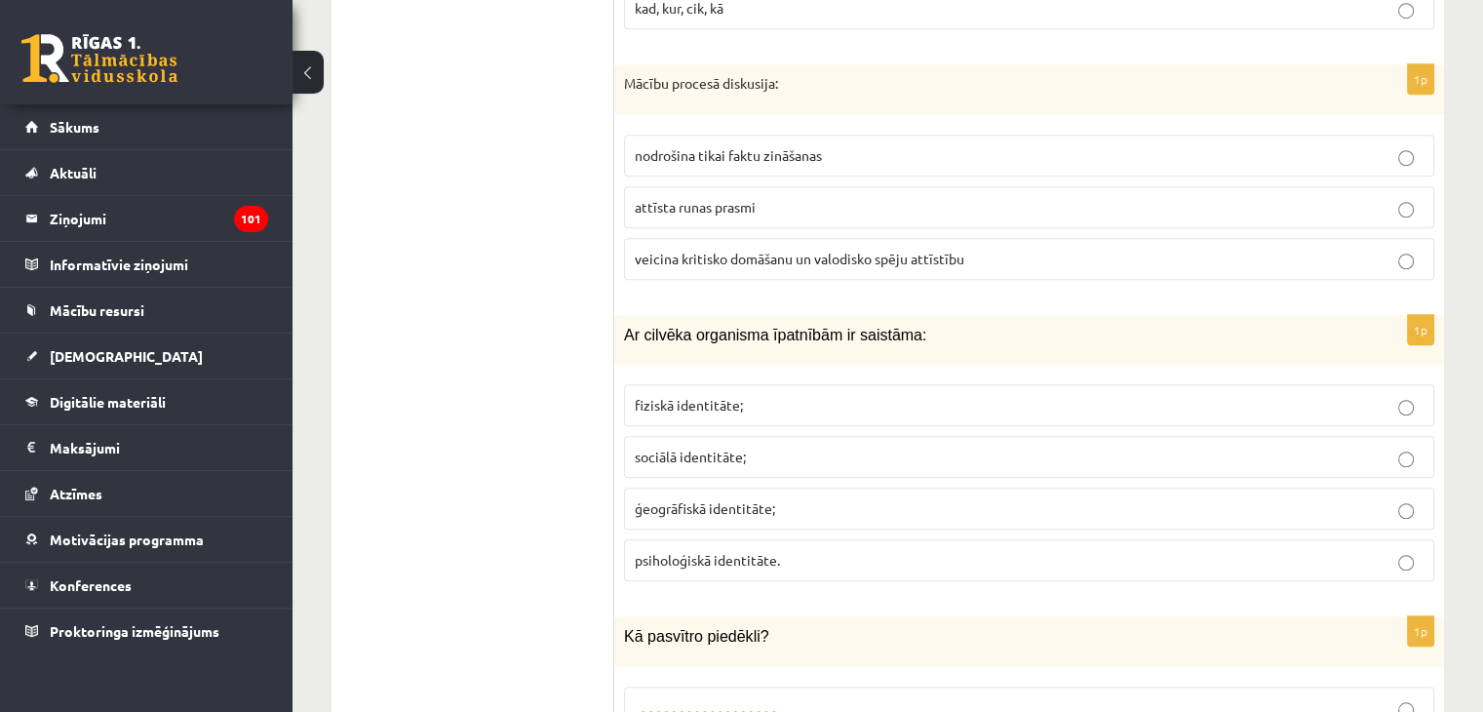
scroll to position [1560, 0]
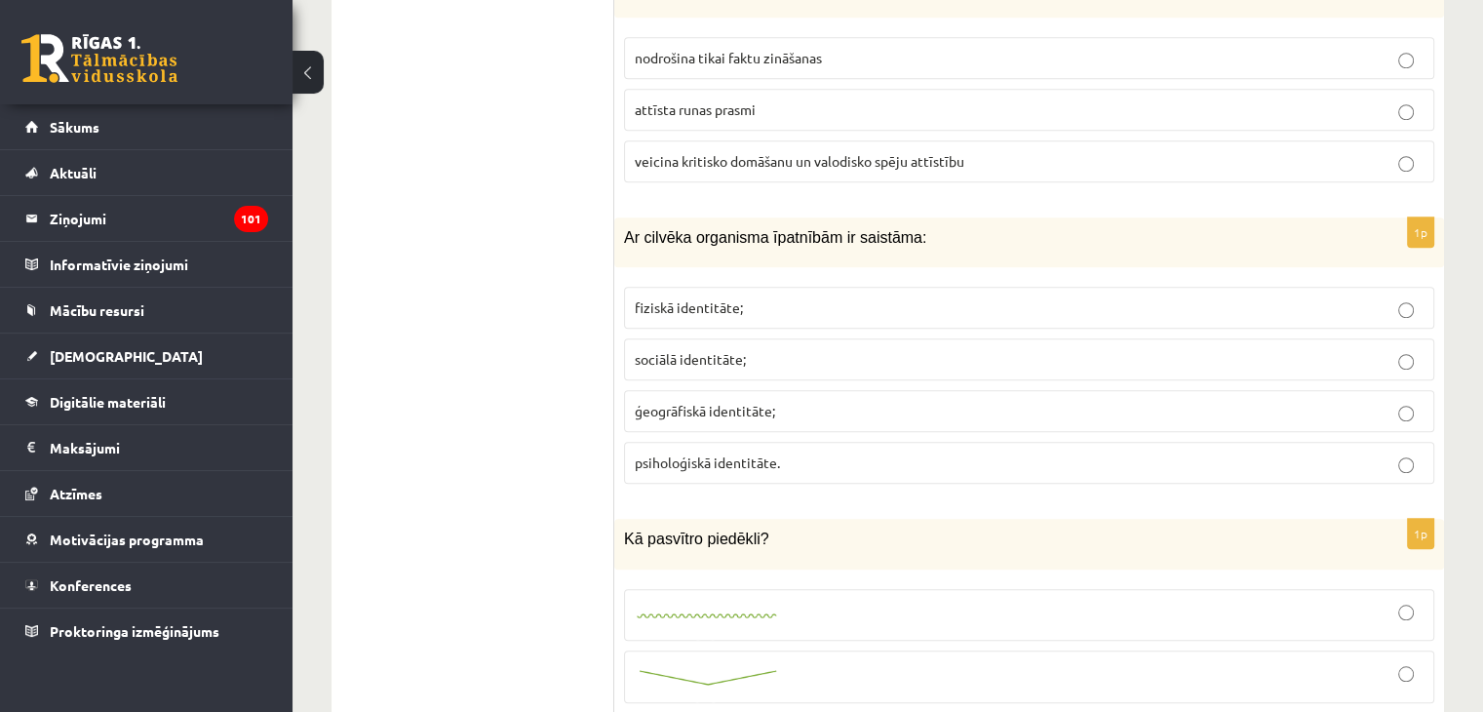
click at [696, 298] on span "fiziskā identitāte;" at bounding box center [689, 307] width 108 height 18
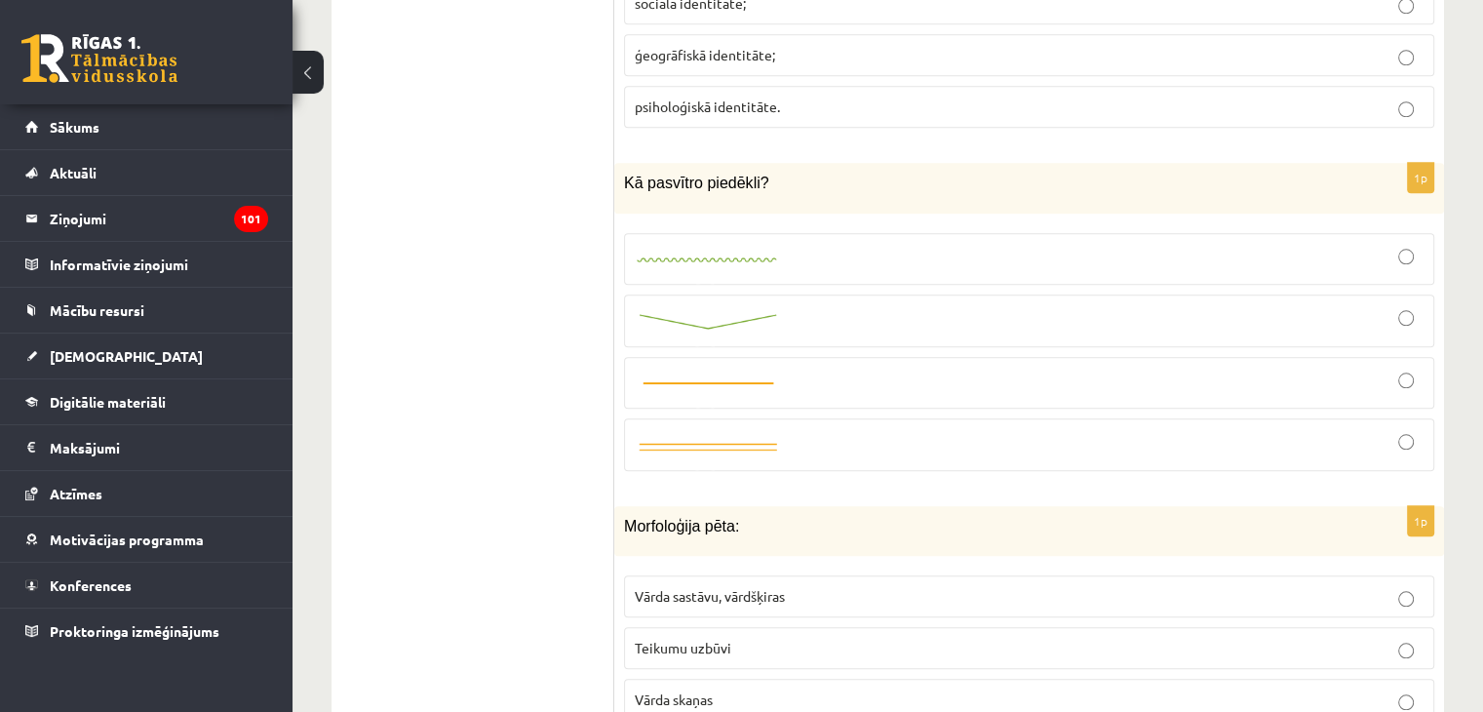
scroll to position [1950, 0]
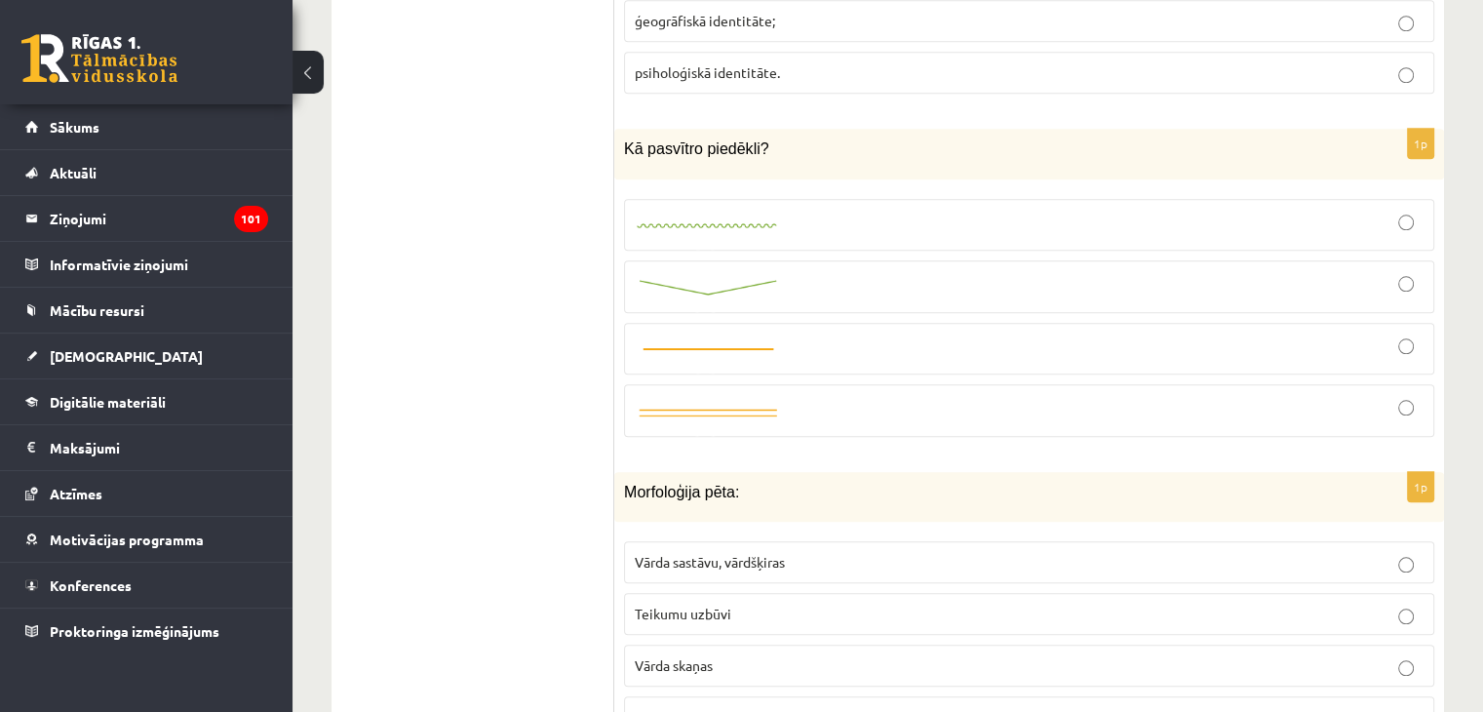
click at [823, 271] on div at bounding box center [1029, 287] width 789 height 32
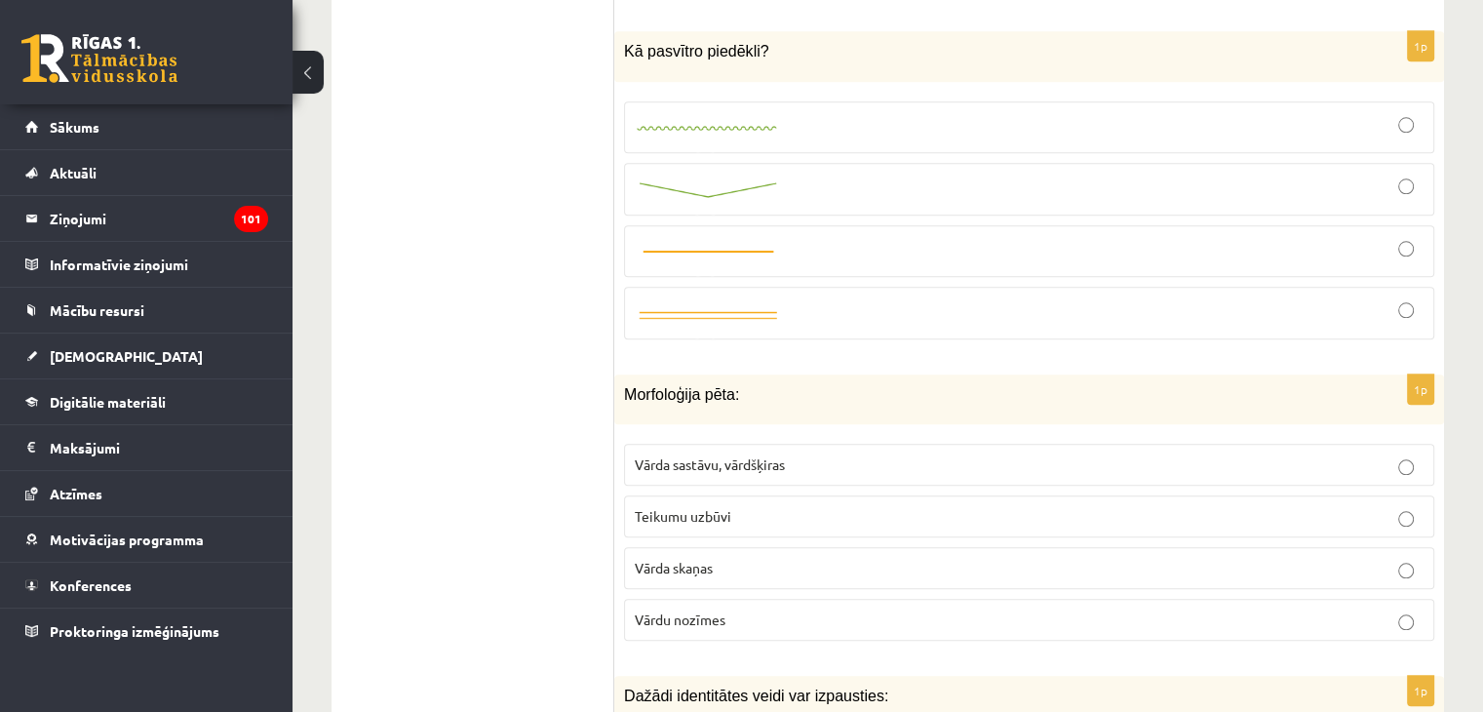
scroll to position [2145, 0]
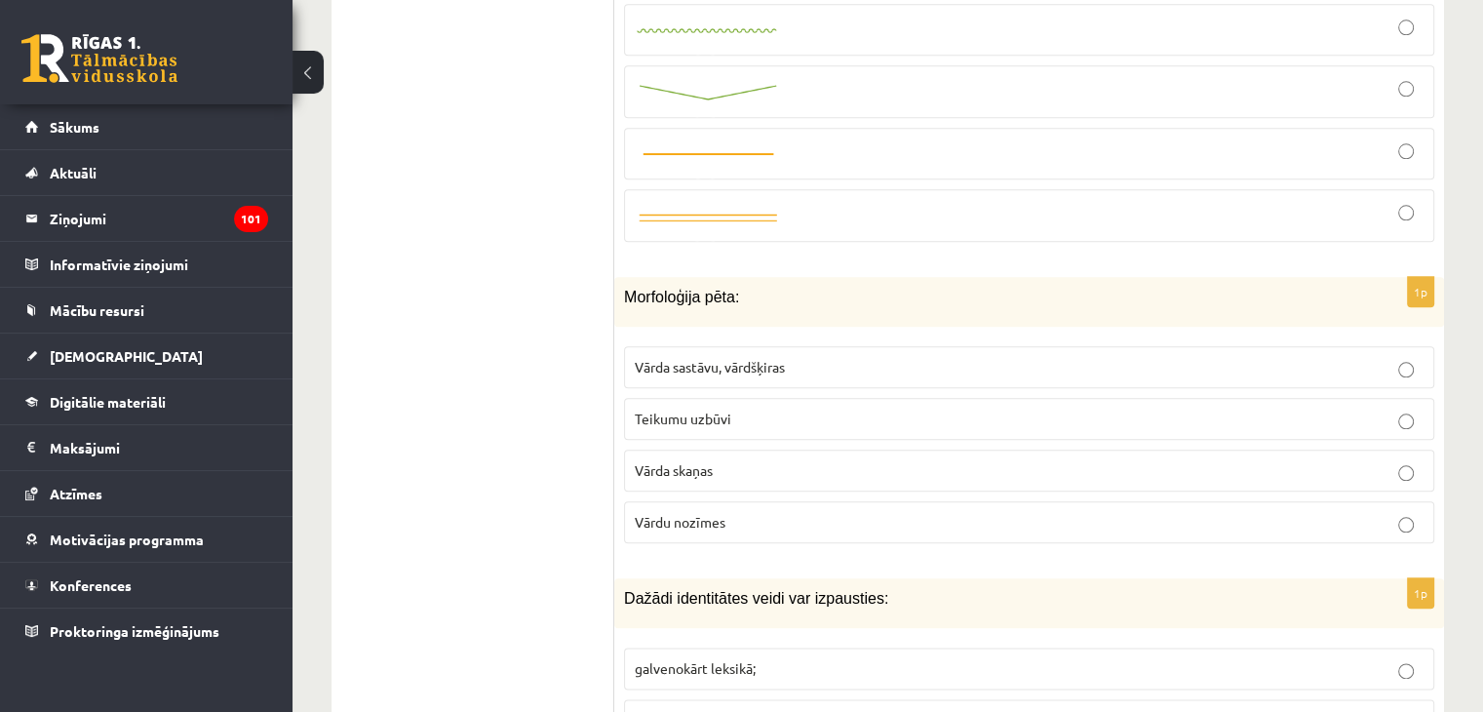
click at [790, 357] on p "Vārda sastāvu, vārdšķiras" at bounding box center [1029, 367] width 789 height 20
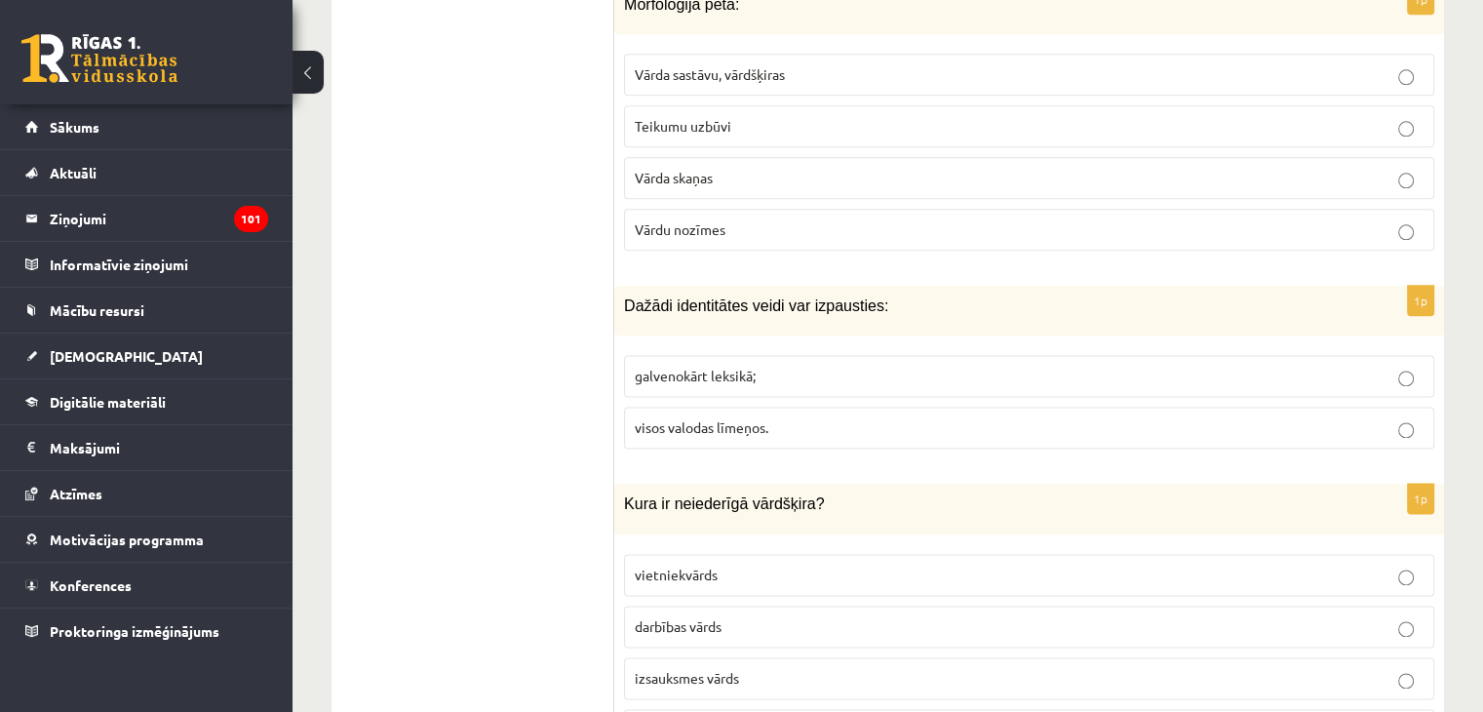
scroll to position [2534, 0]
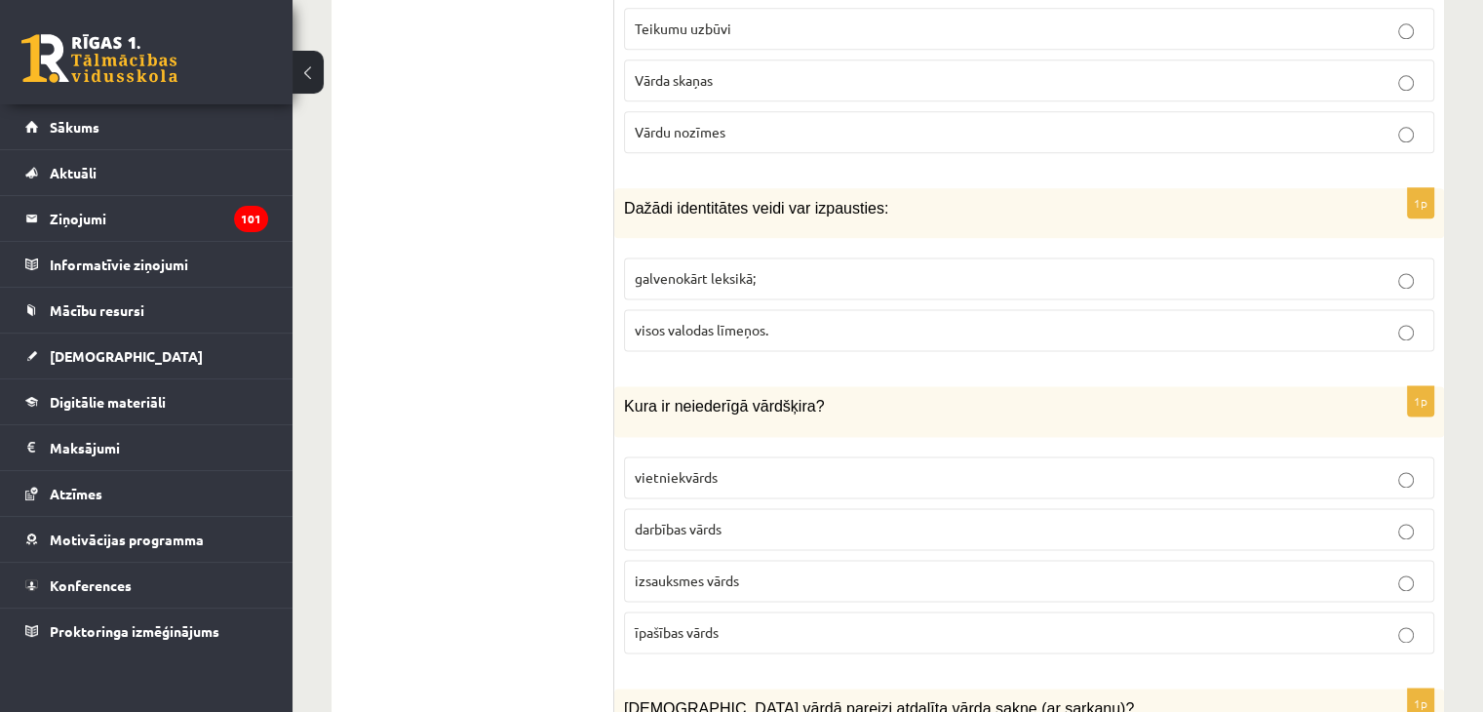
click at [679, 321] on span "visos valodas līmeņos." at bounding box center [702, 330] width 134 height 18
click at [710, 269] on span "galvenokārt leksikā;" at bounding box center [695, 278] width 121 height 18
click at [722, 321] on span "visos valodas līmeņos." at bounding box center [702, 330] width 134 height 18
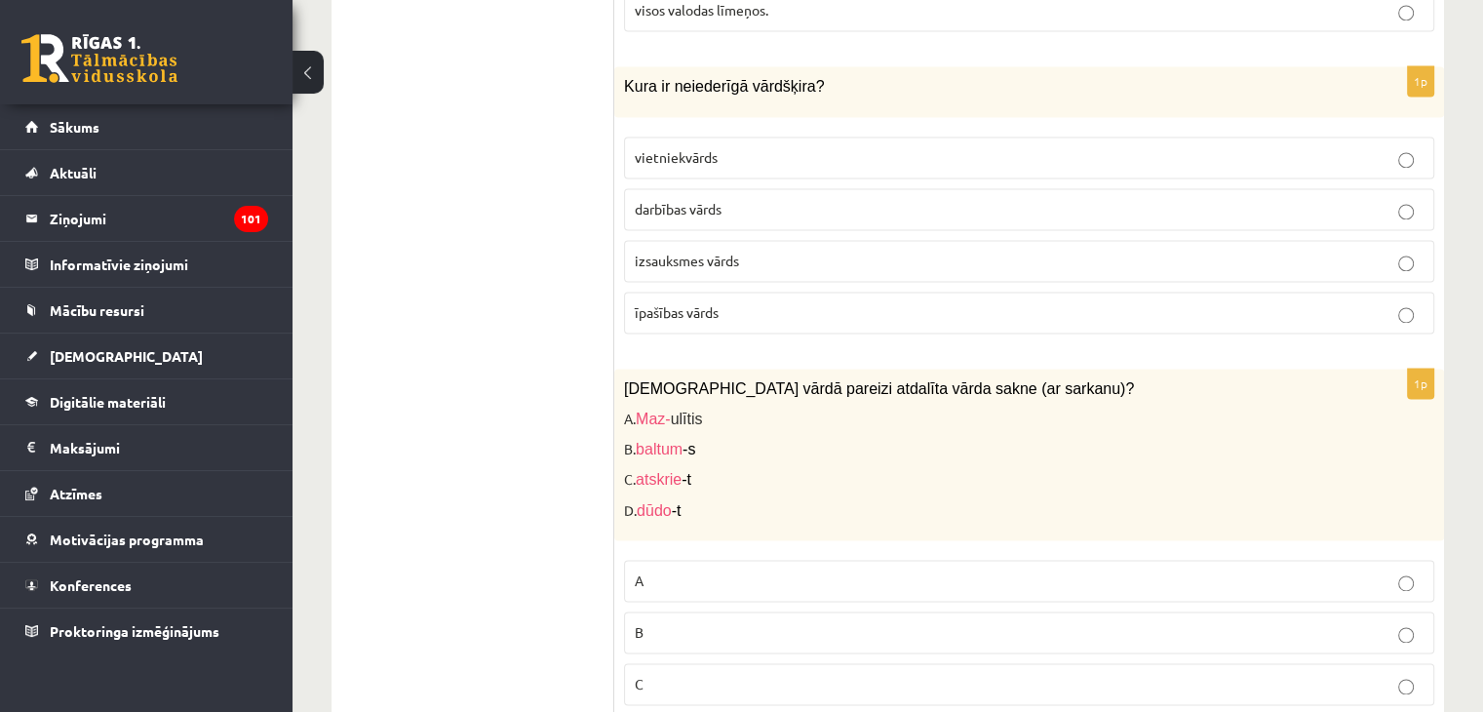
scroll to position [2827, 0]
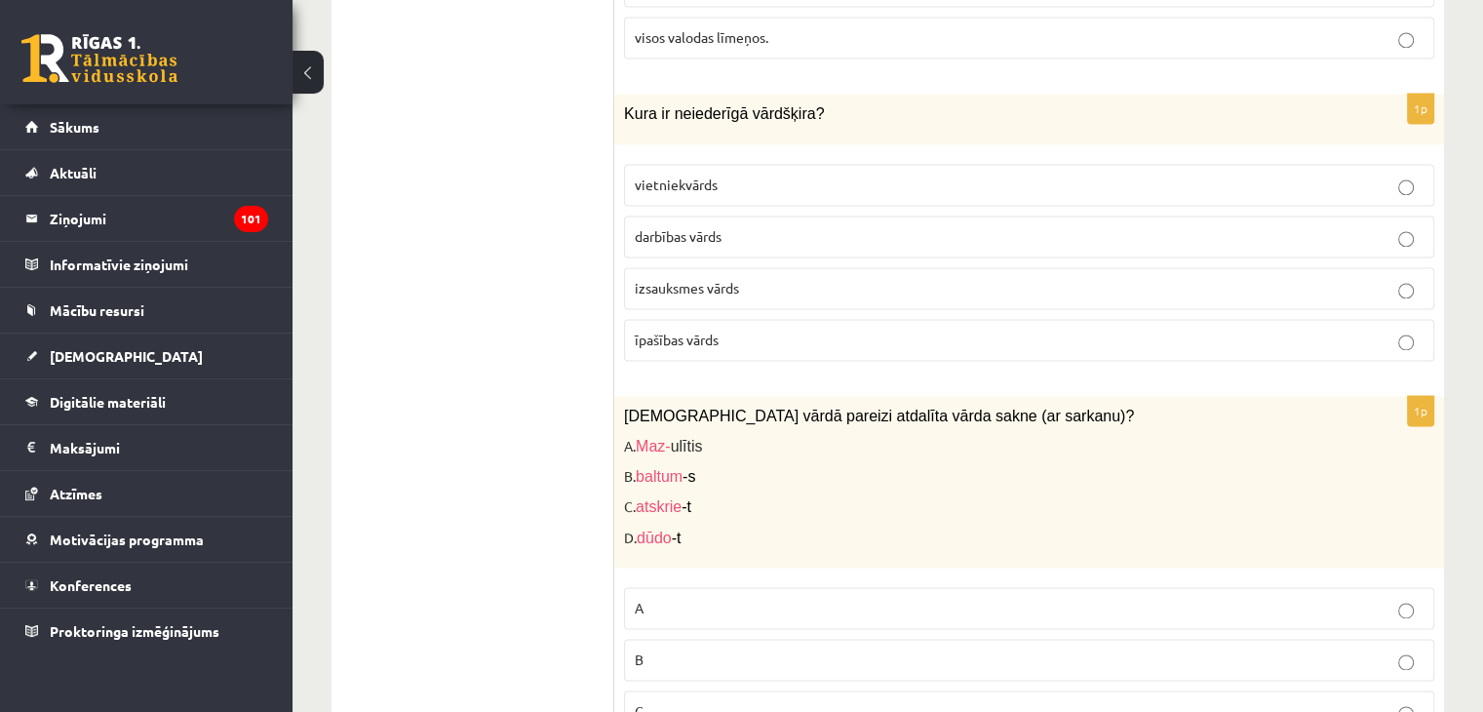
click at [715, 279] on span "izsauksmes vārds" at bounding box center [687, 288] width 104 height 18
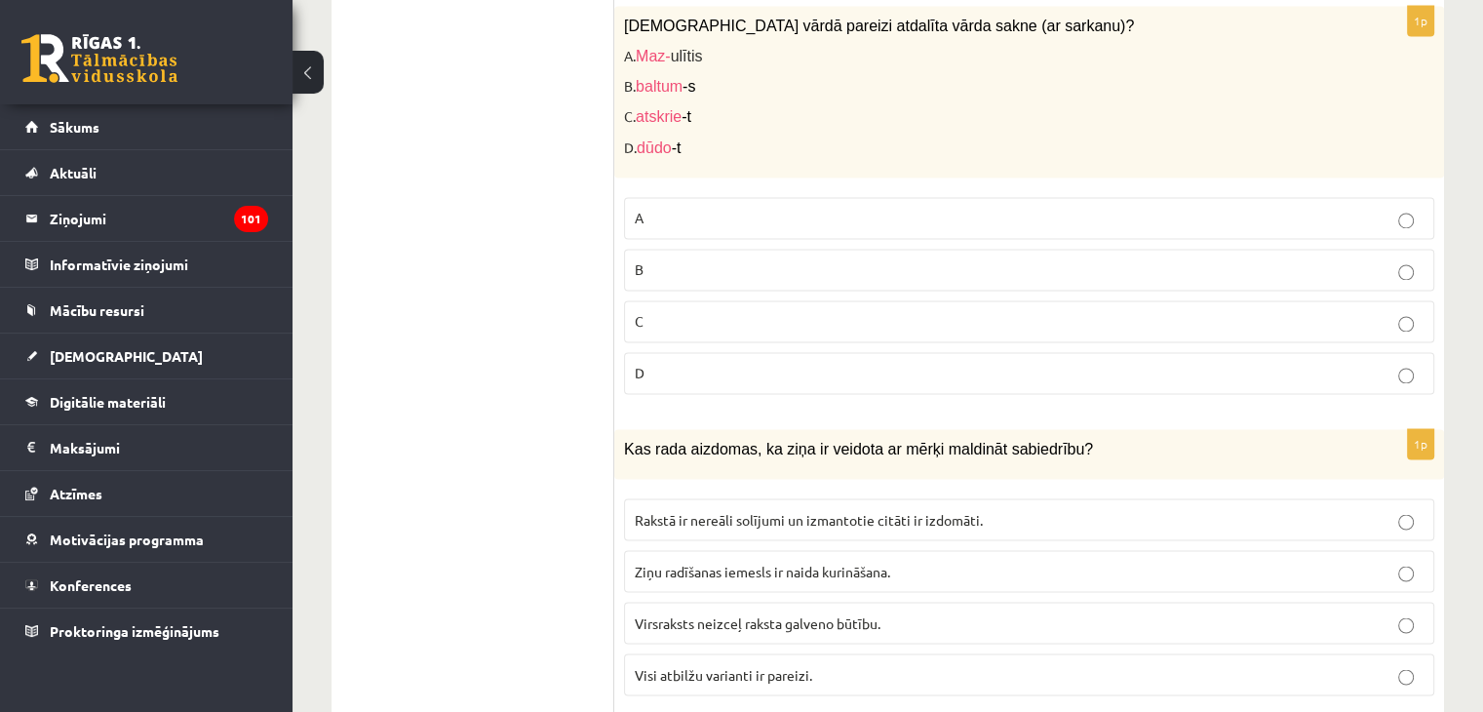
scroll to position [3119, 0]
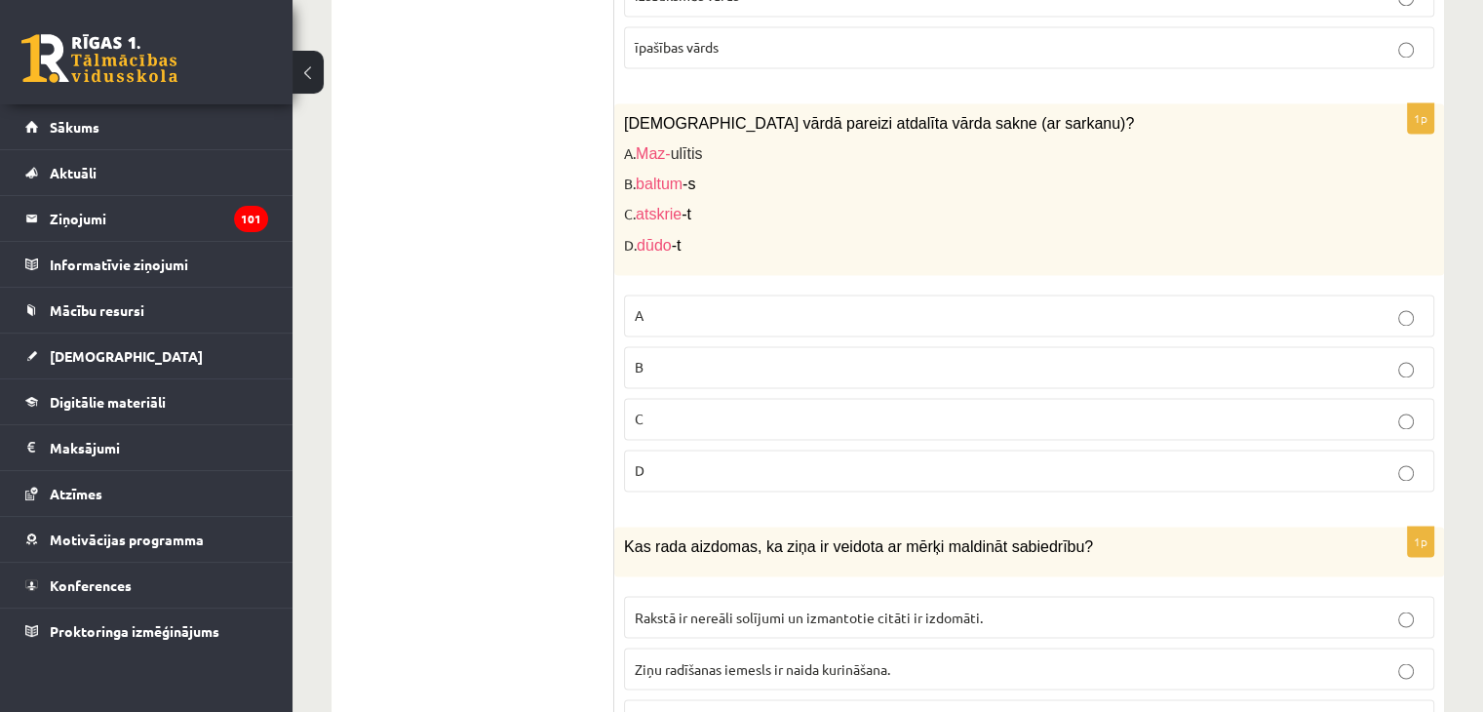
click at [798, 408] on p "C" at bounding box center [1029, 418] width 789 height 20
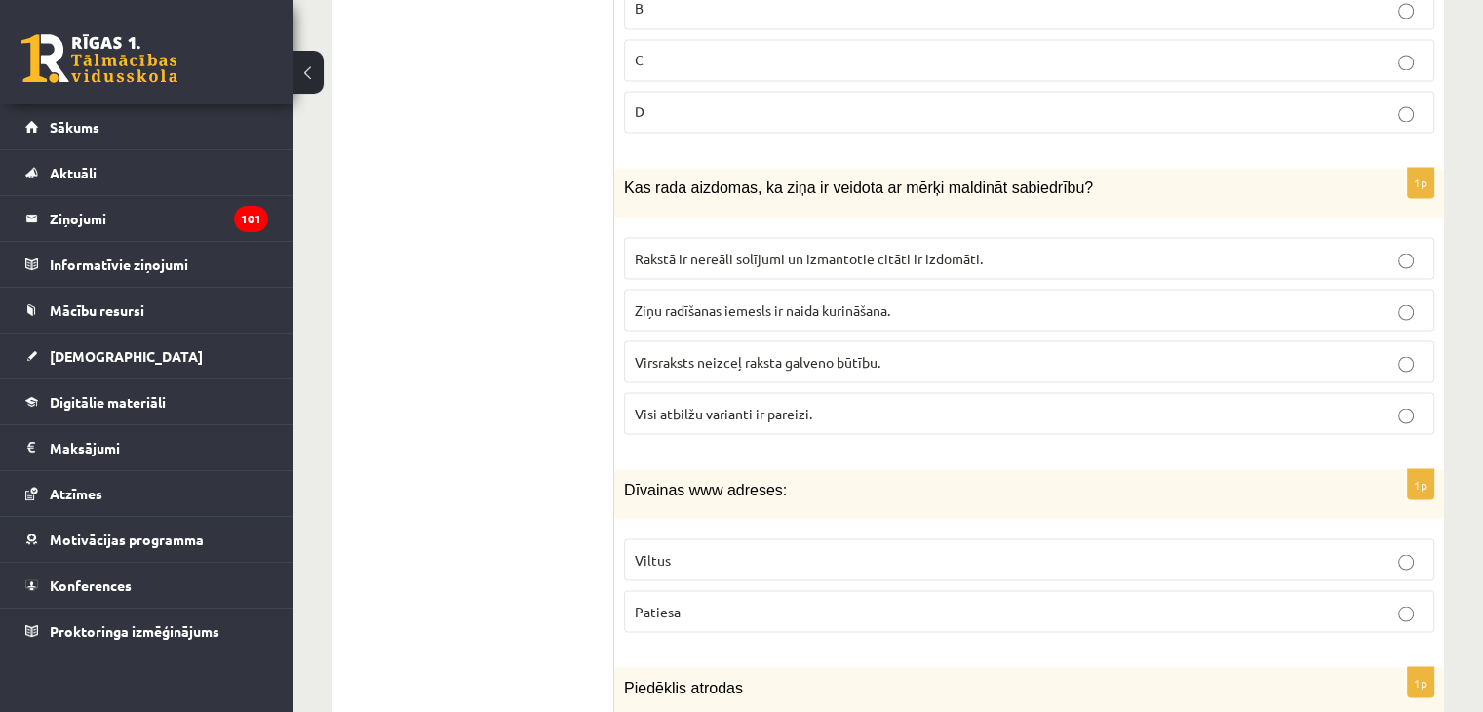
scroll to position [3509, 0]
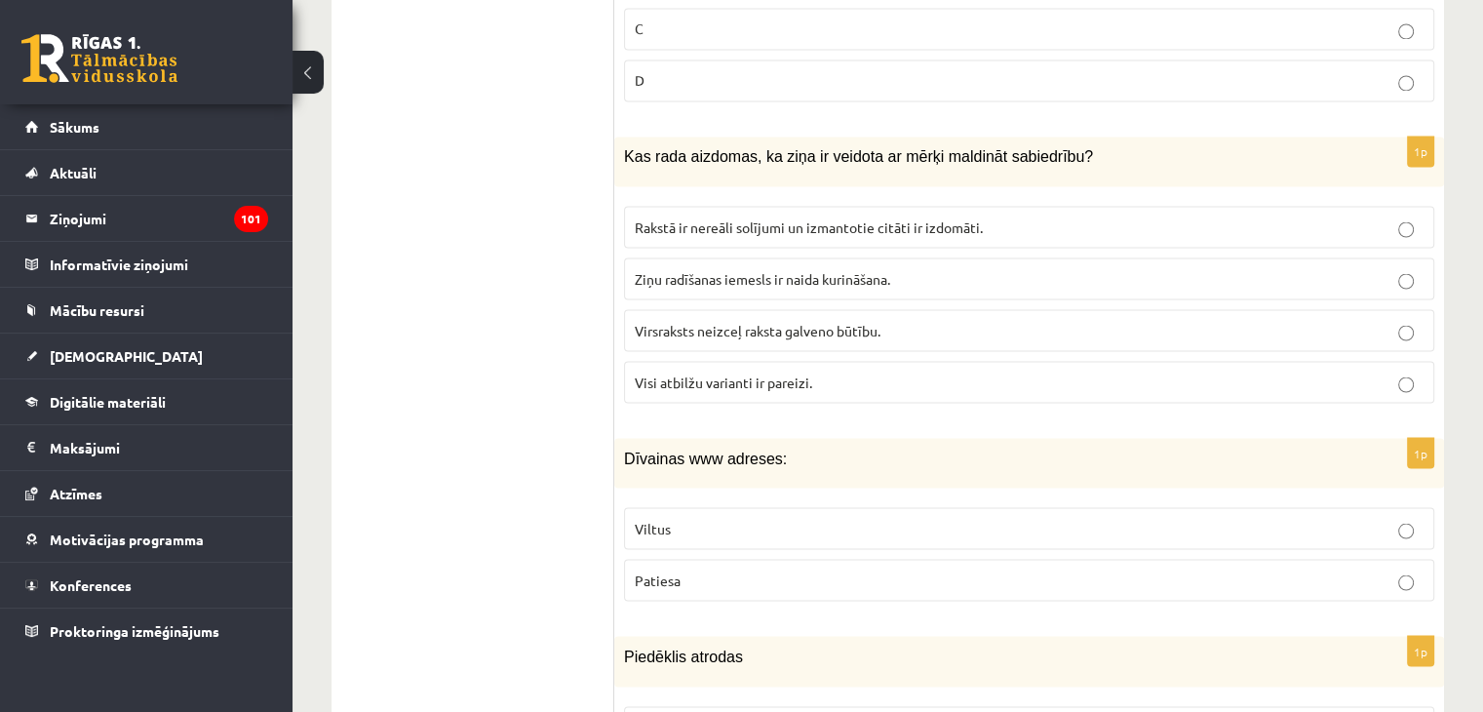
click at [731, 372] on span "Visi atbilžu varianti ir pareizi." at bounding box center [723, 381] width 177 height 18
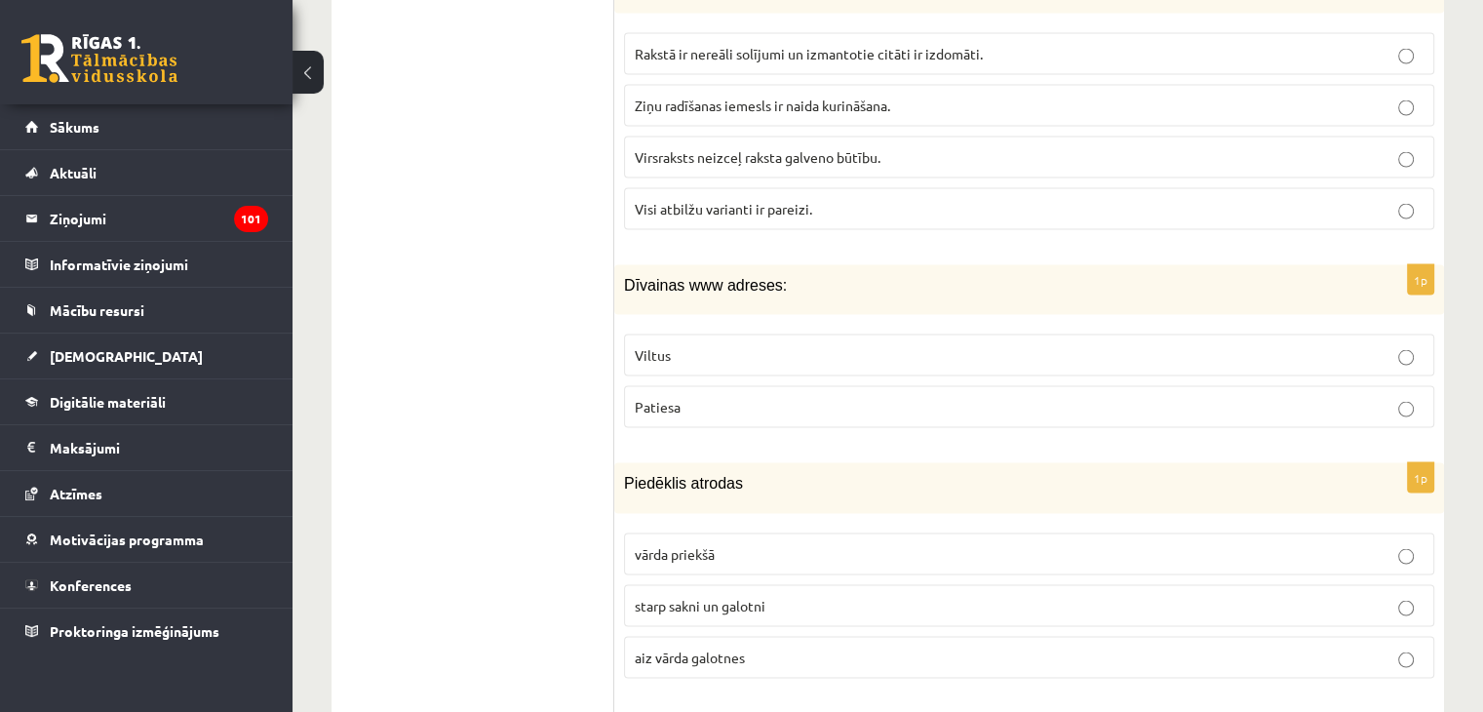
scroll to position [3704, 0]
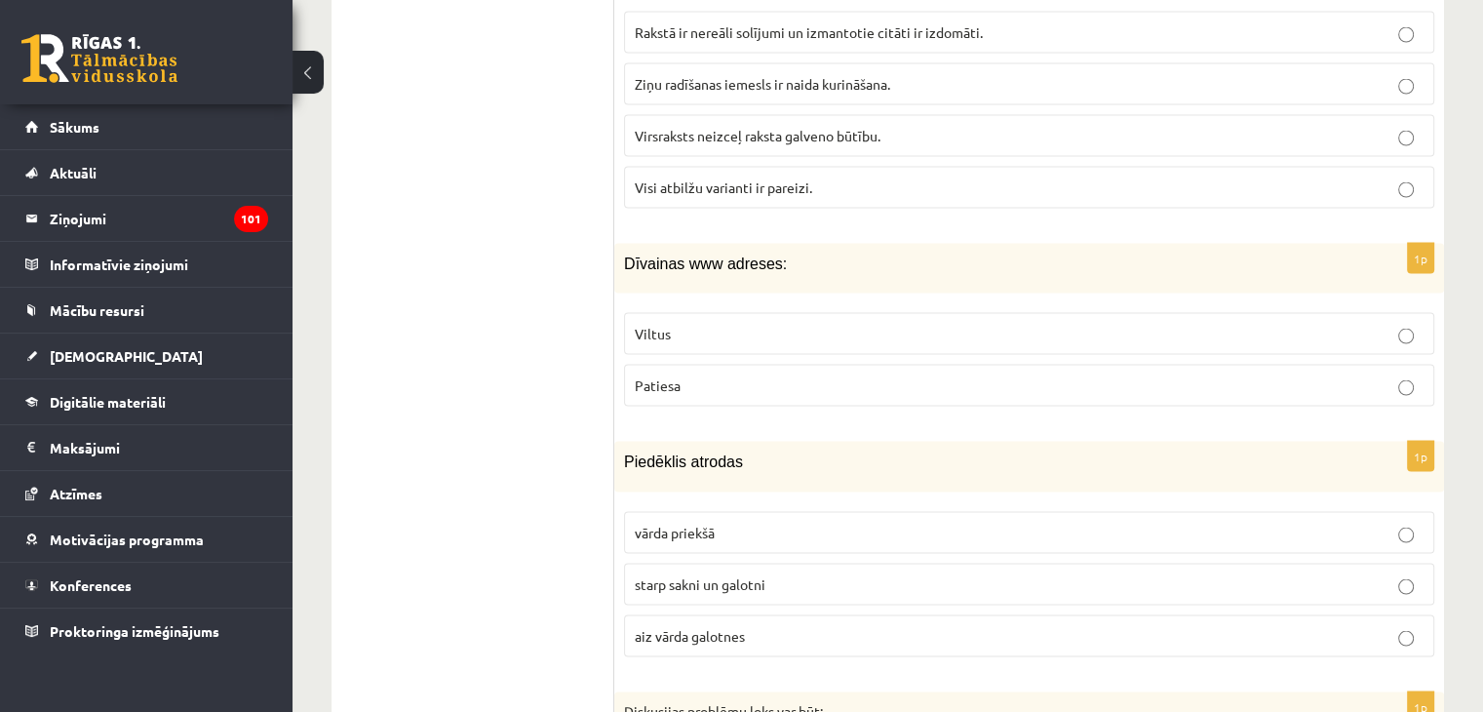
click at [741, 323] on p "Viltus" at bounding box center [1029, 333] width 789 height 20
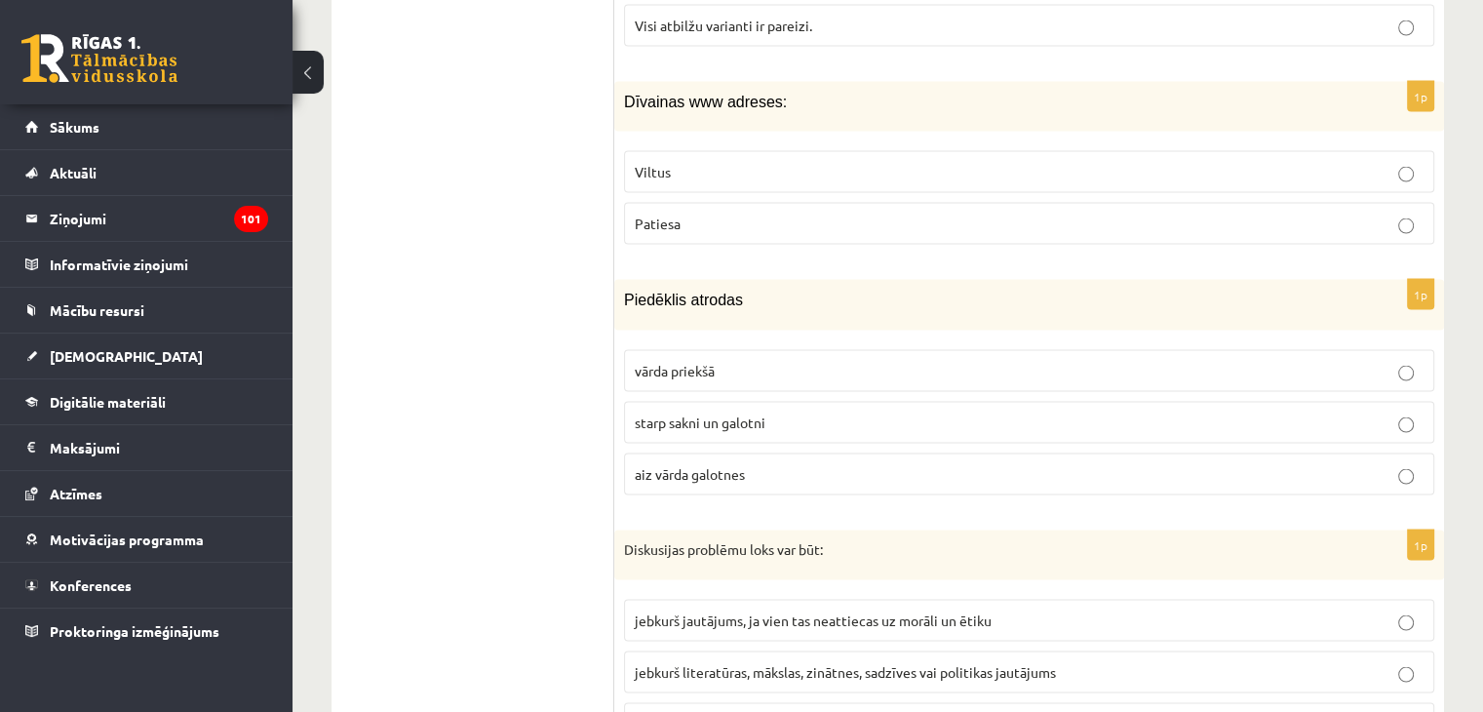
scroll to position [3899, 0]
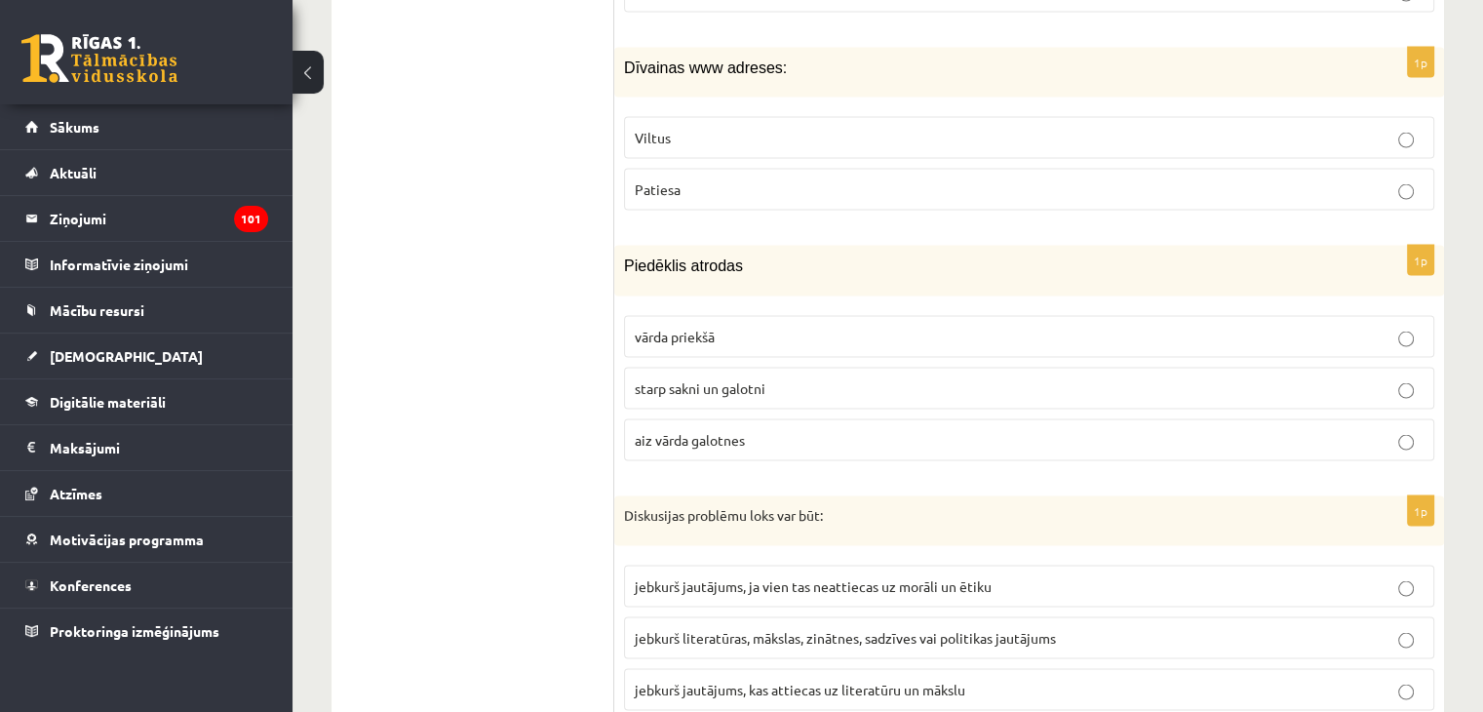
click at [717, 379] on span "starp sakni un galotni" at bounding box center [700, 388] width 131 height 18
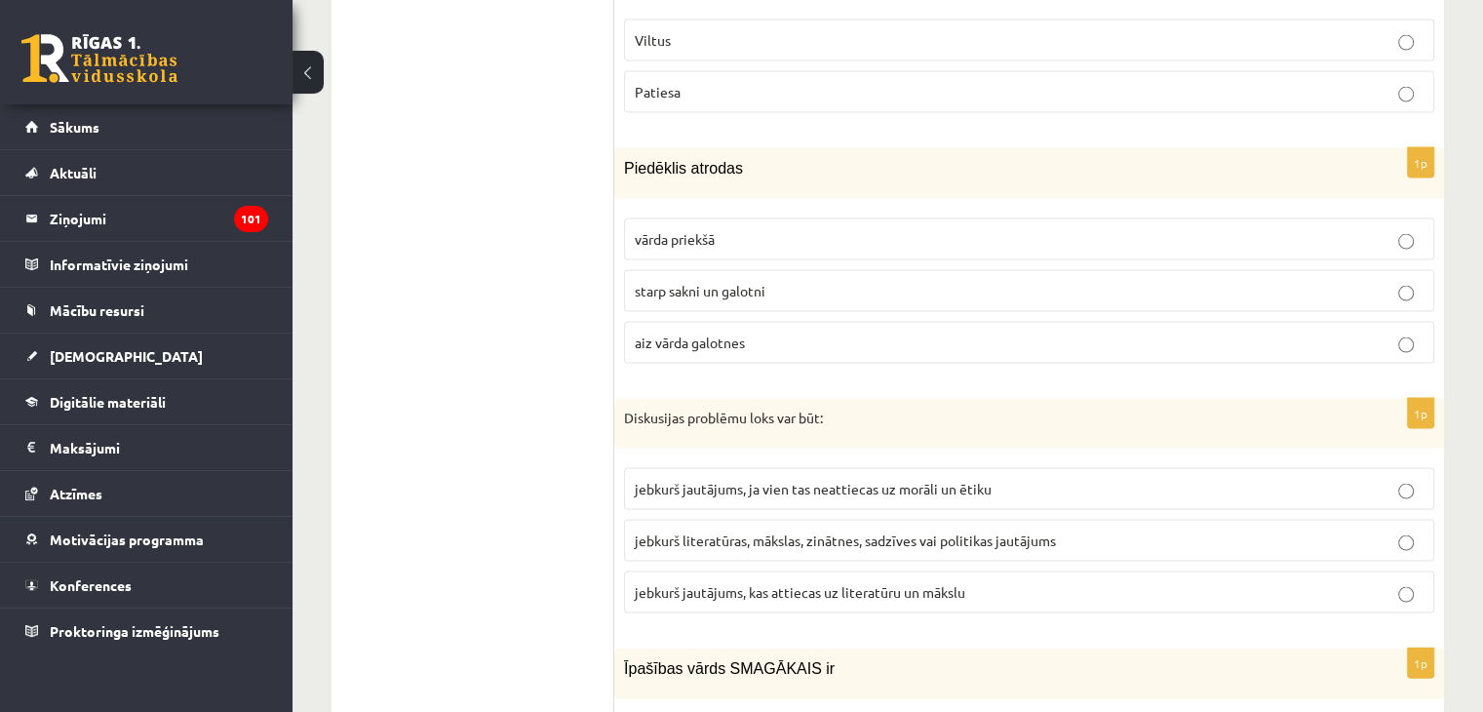
click at [920, 531] on span "jebkurš literatūras, mākslas, zinātnes, sadzīves vai politikas jautājums" at bounding box center [845, 540] width 421 height 18
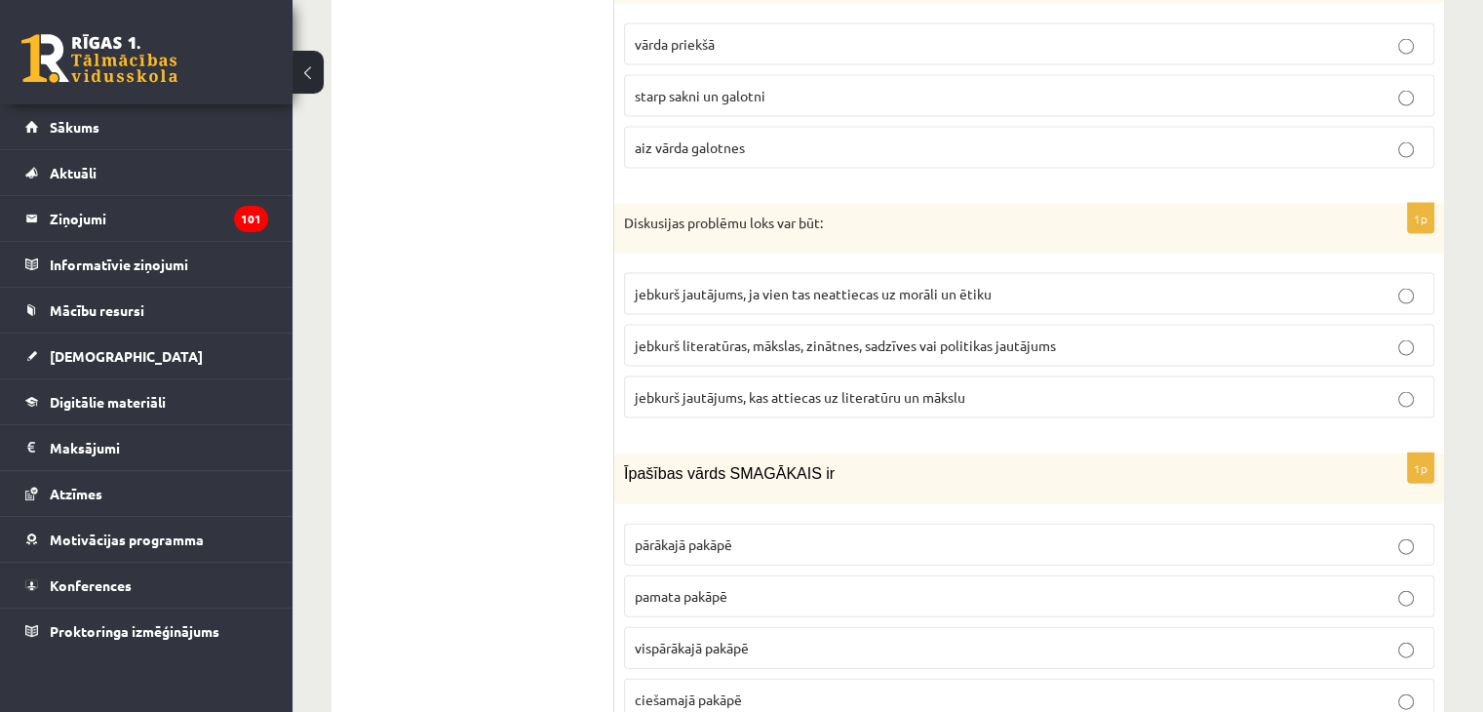
scroll to position [4289, 0]
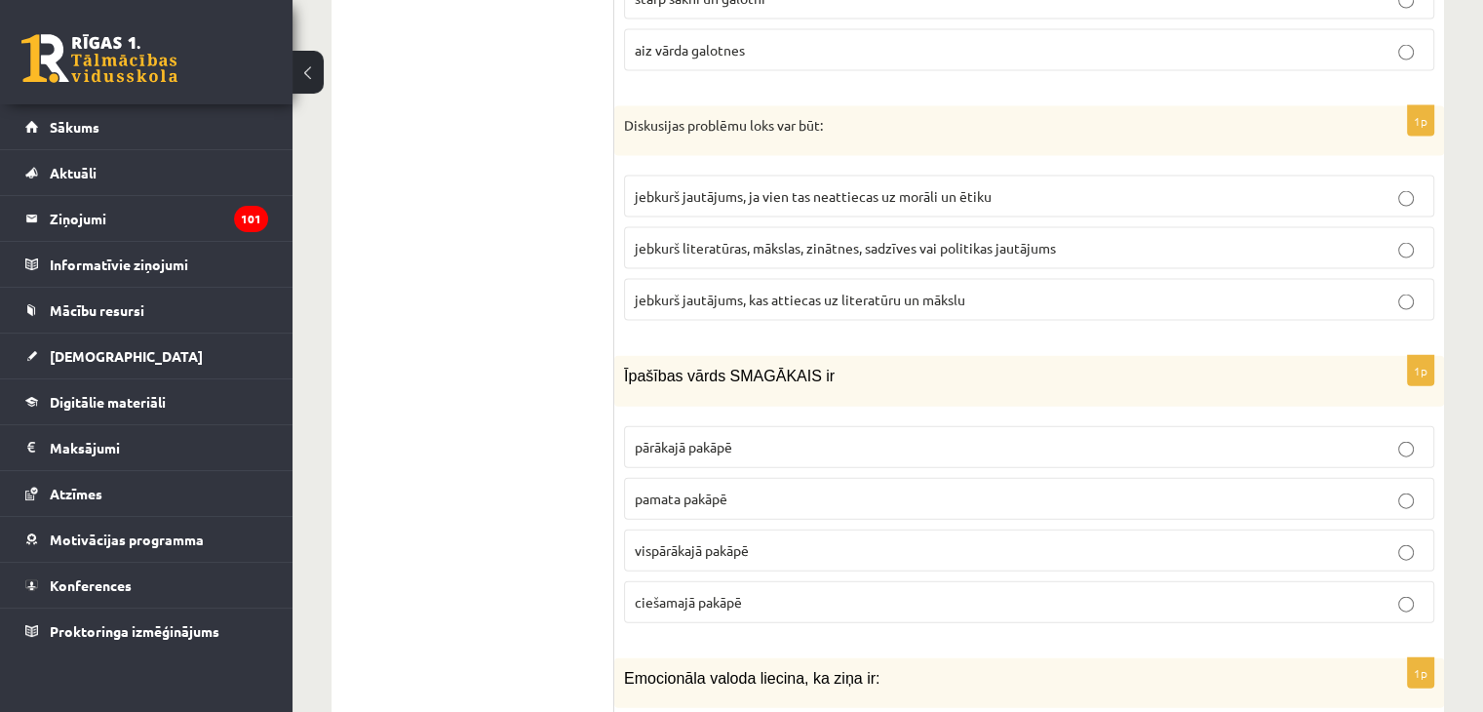
click at [732, 438] on span "pārākajā pakāpē" at bounding box center [683, 447] width 97 height 18
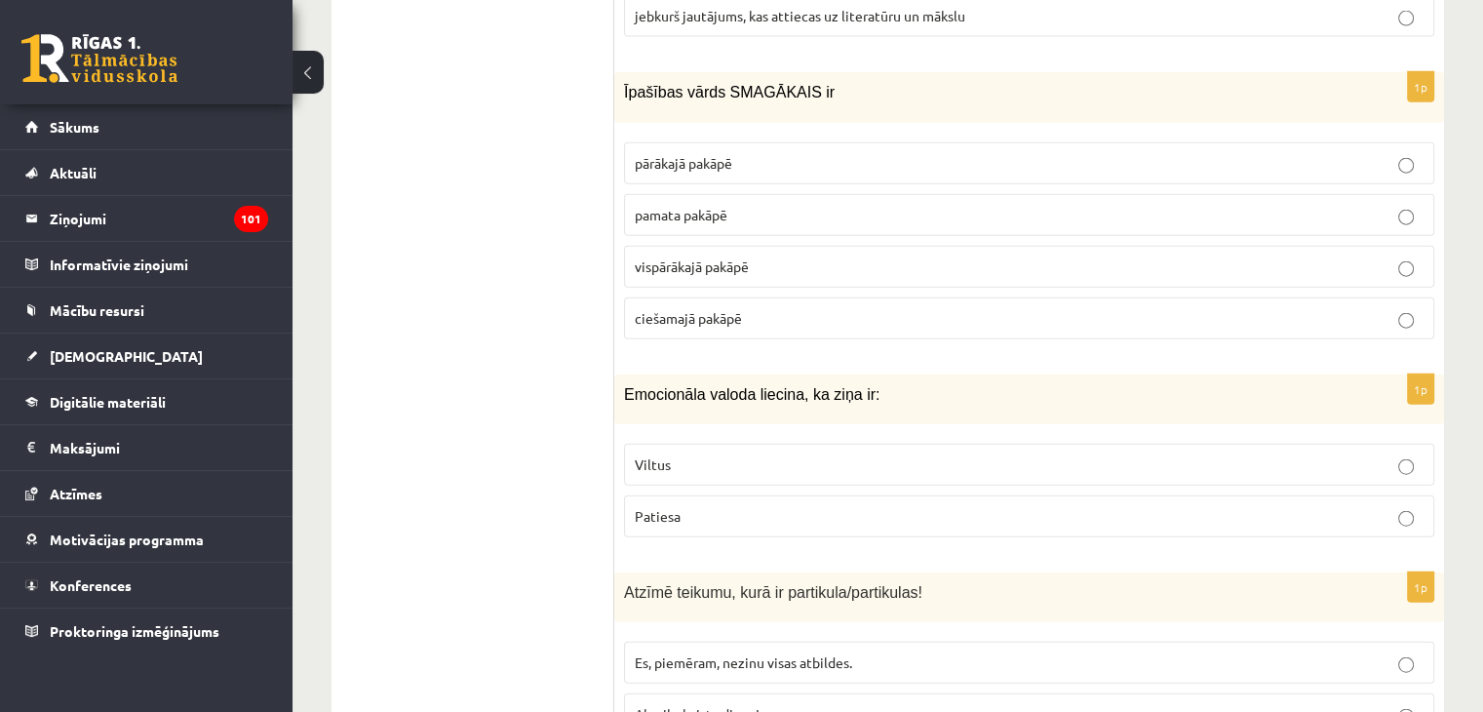
scroll to position [4581, 0]
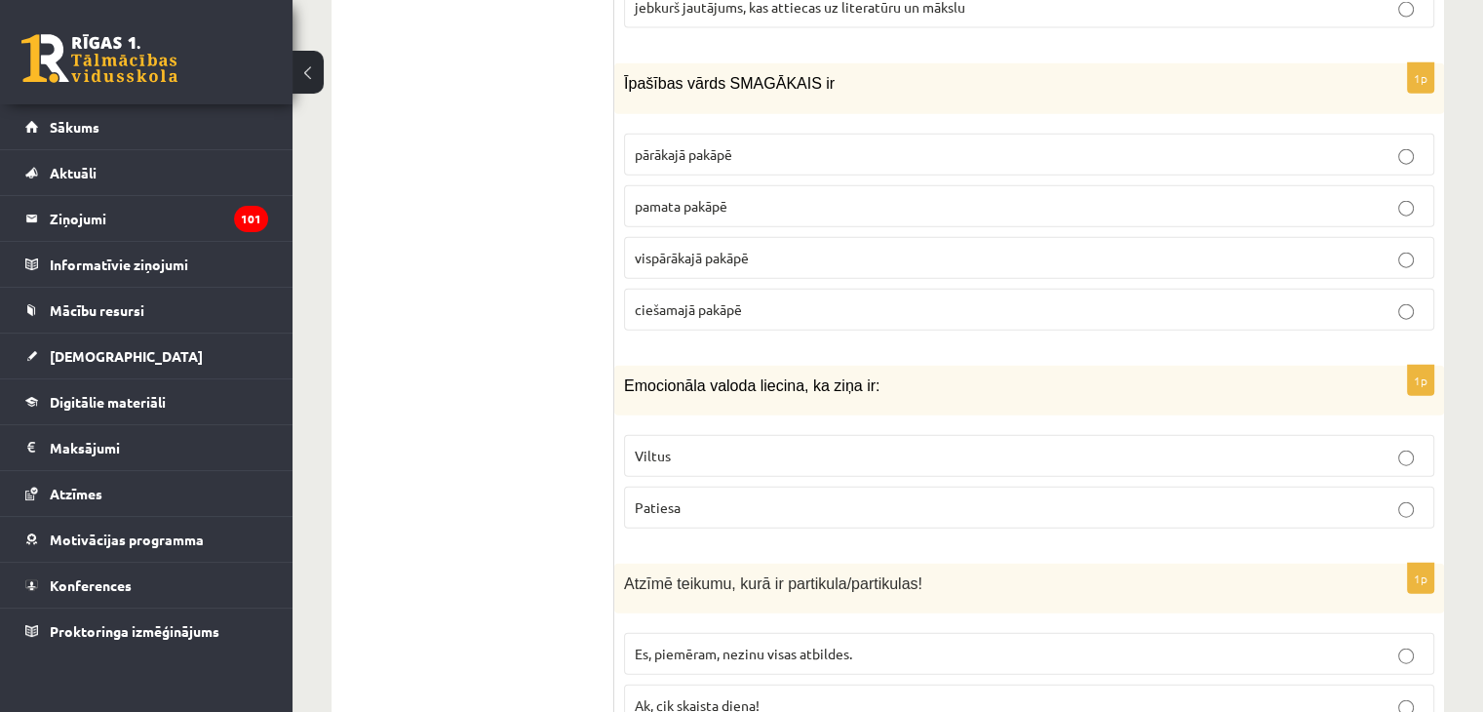
click at [785, 445] on p "Viltus" at bounding box center [1029, 455] width 789 height 20
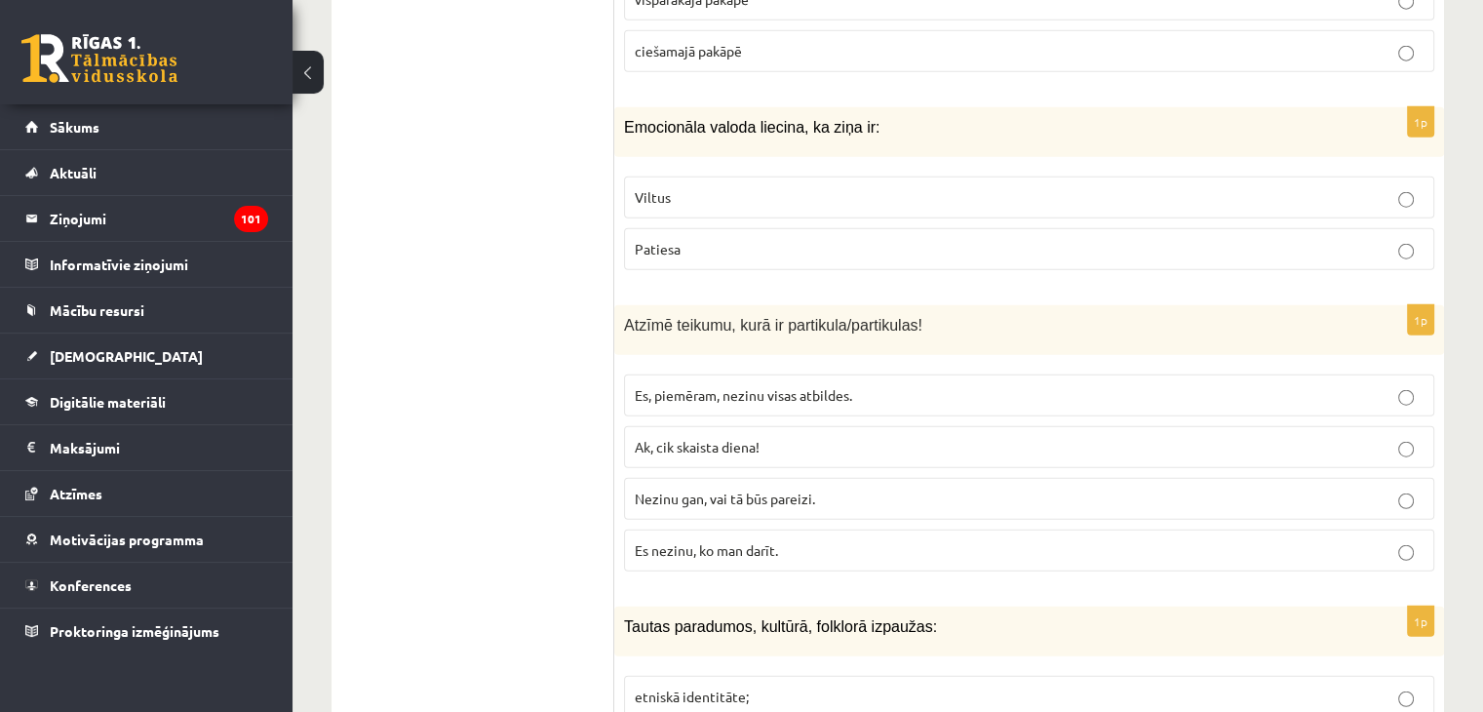
scroll to position [4874, 0]
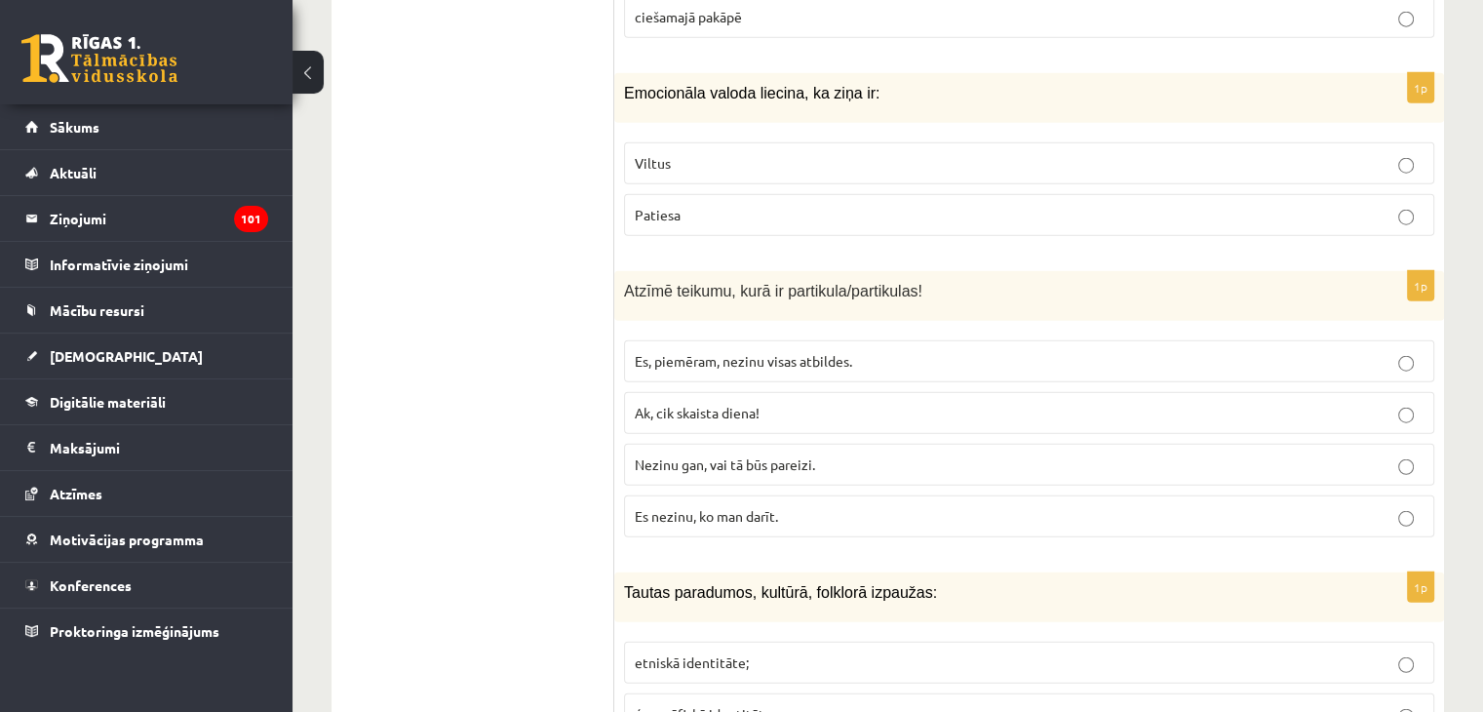
drag, startPoint x: 749, startPoint y: 422, endPoint x: 632, endPoint y: 422, distance: 117.0
click at [745, 455] on span "Nezinu gan, vai tā būs pareizi." at bounding box center [725, 464] width 180 height 18
click at [691, 455] on span "Nezinu gan, vai tā būs pareizi." at bounding box center [725, 464] width 180 height 18
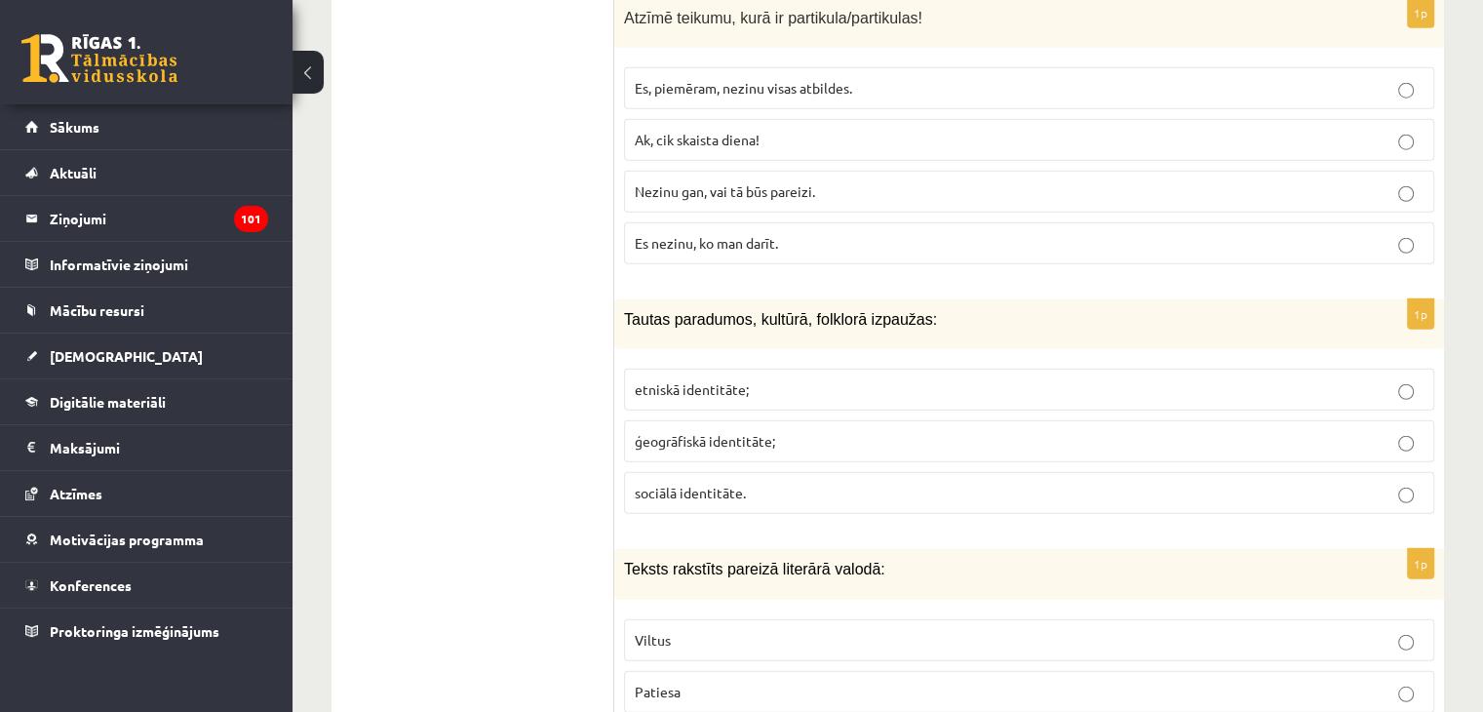
scroll to position [5166, 0]
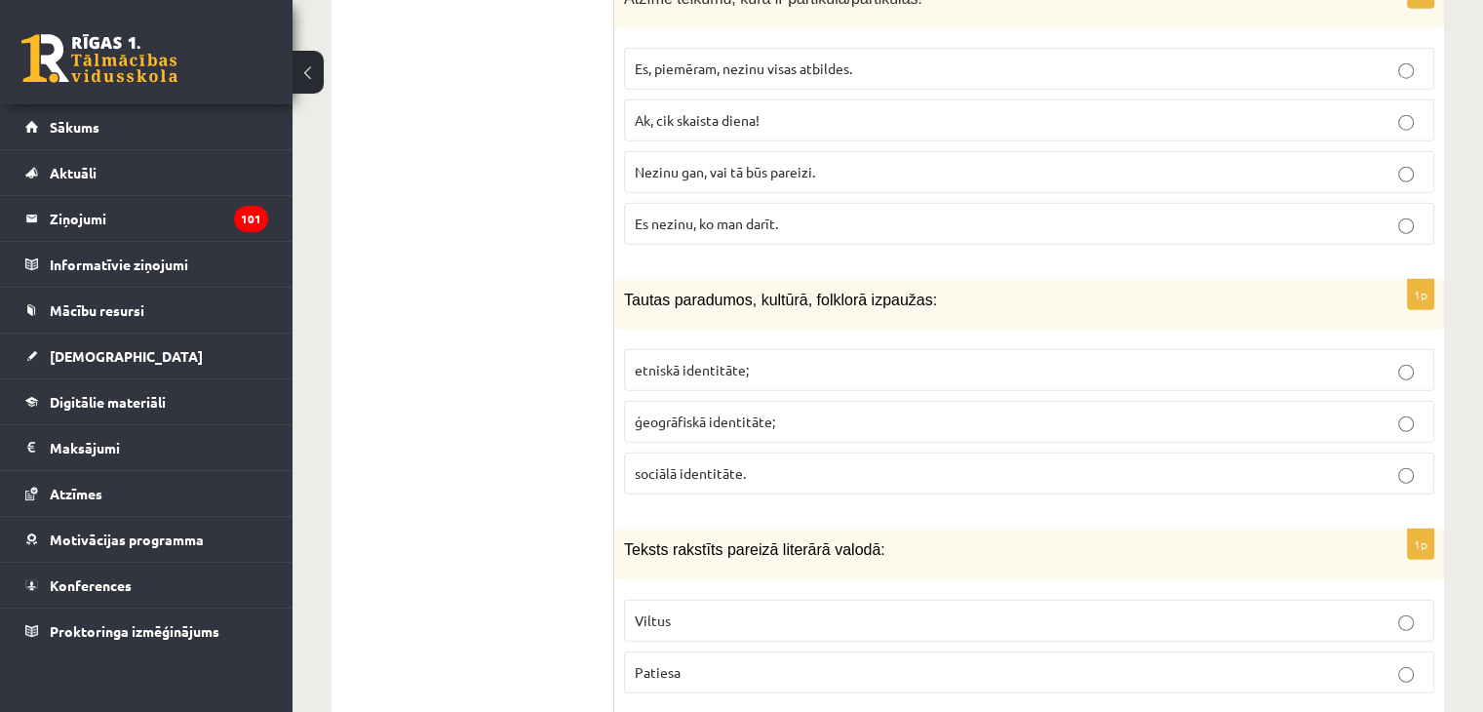
click at [754, 360] on p "etniskā identitāte;" at bounding box center [1029, 370] width 789 height 20
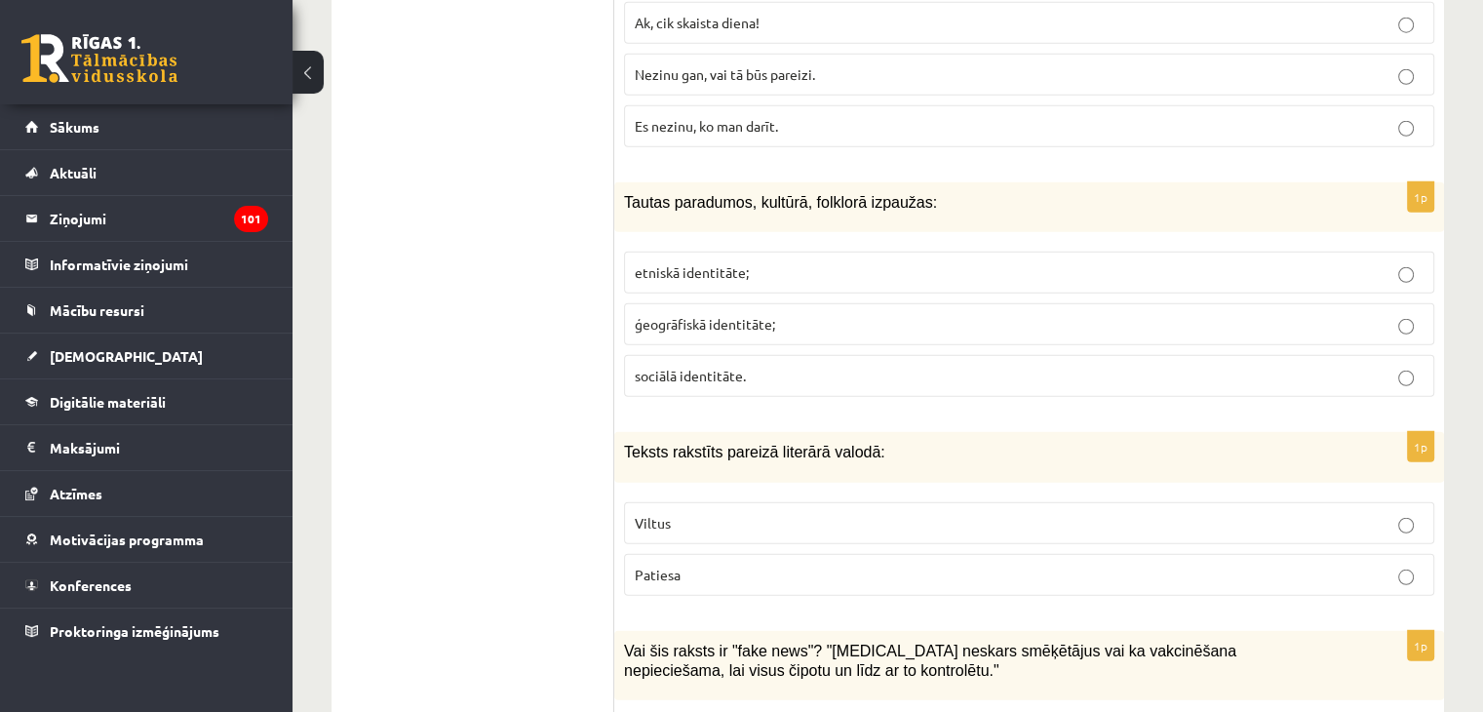
scroll to position [5361, 0]
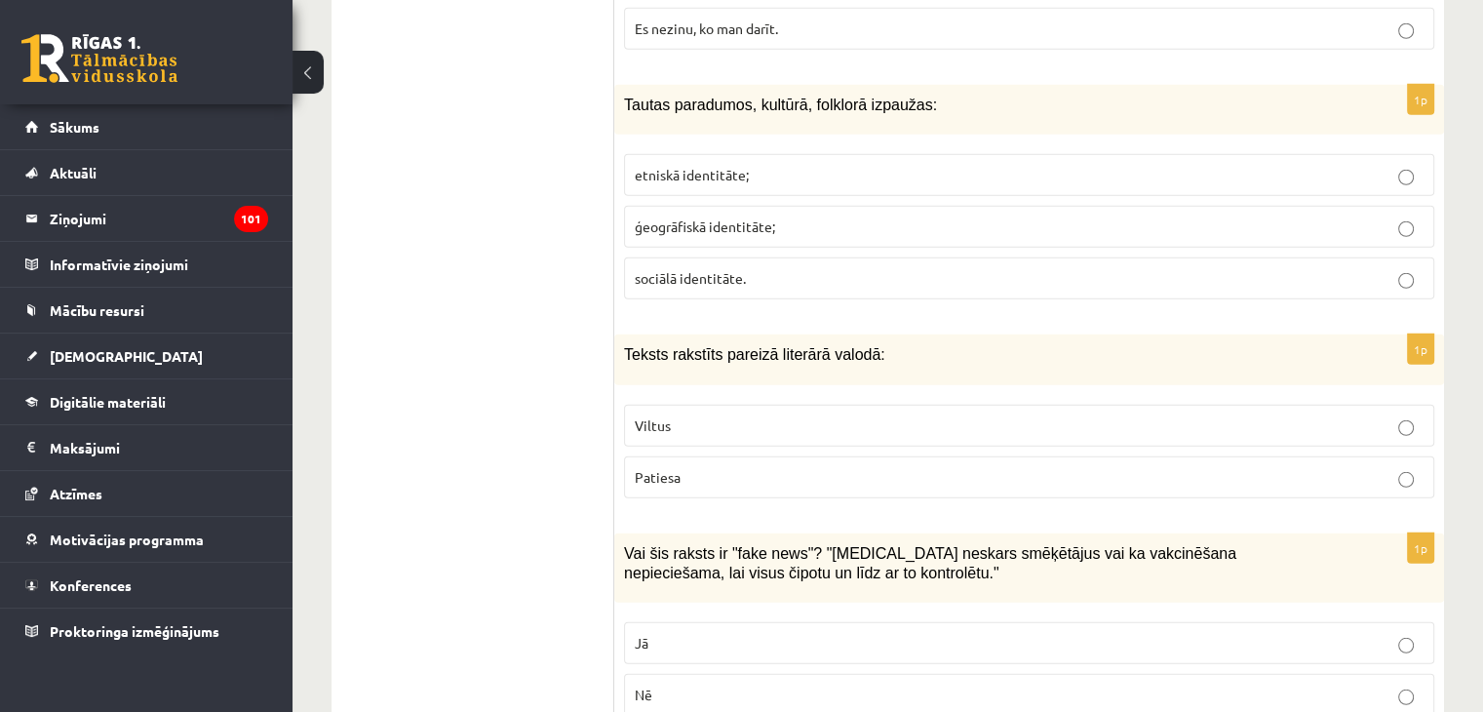
click at [720, 467] on p "Patiesa" at bounding box center [1029, 477] width 789 height 20
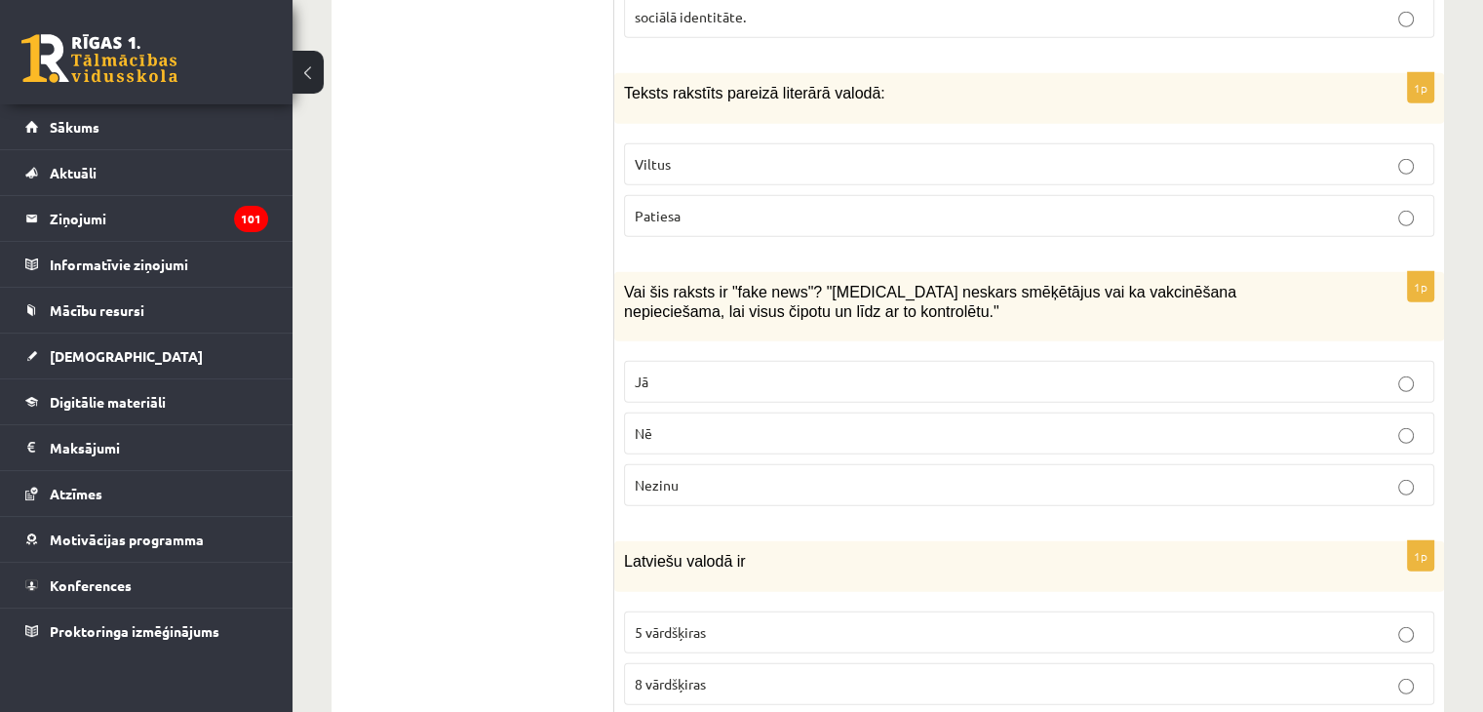
scroll to position [5654, 0]
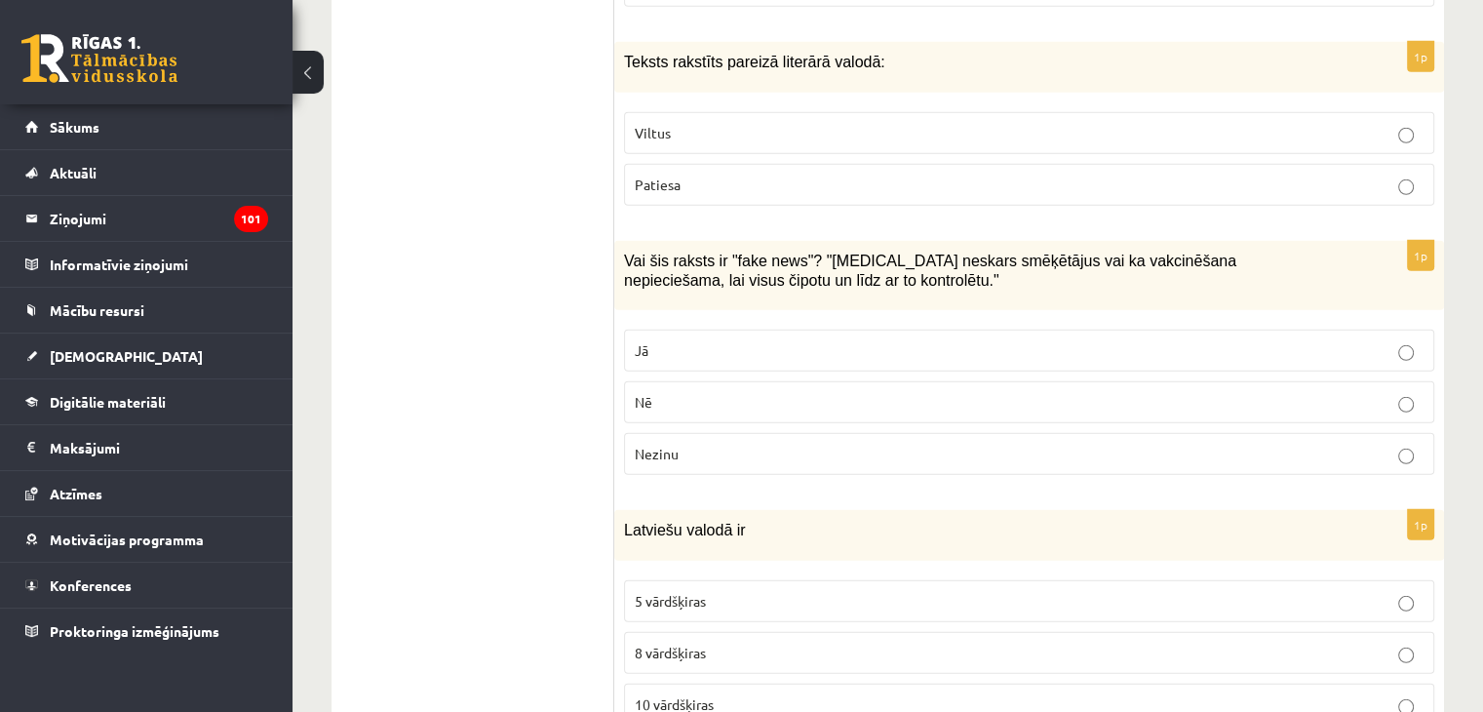
click at [694, 392] on p "Nē" at bounding box center [1029, 402] width 789 height 20
click at [704, 340] on p "Jā" at bounding box center [1029, 350] width 789 height 20
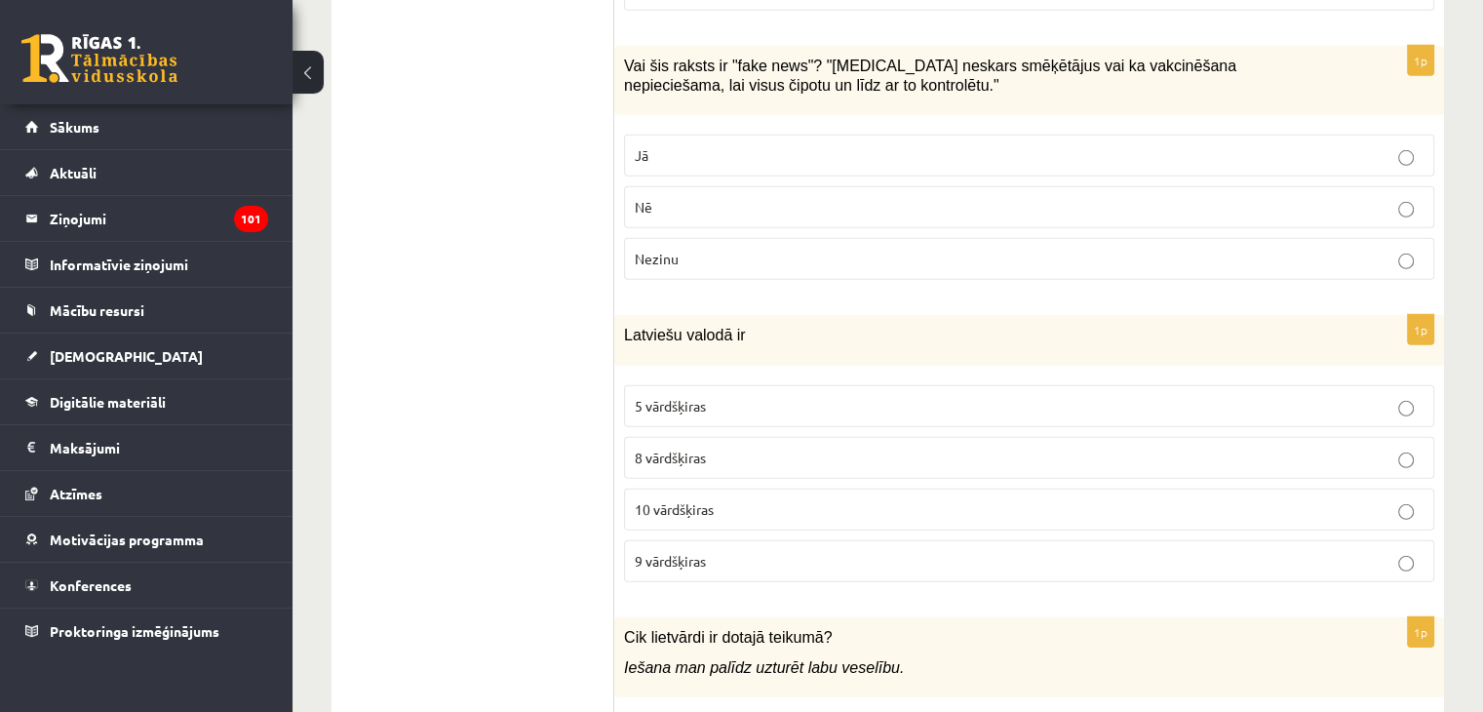
scroll to position [5946, 0]
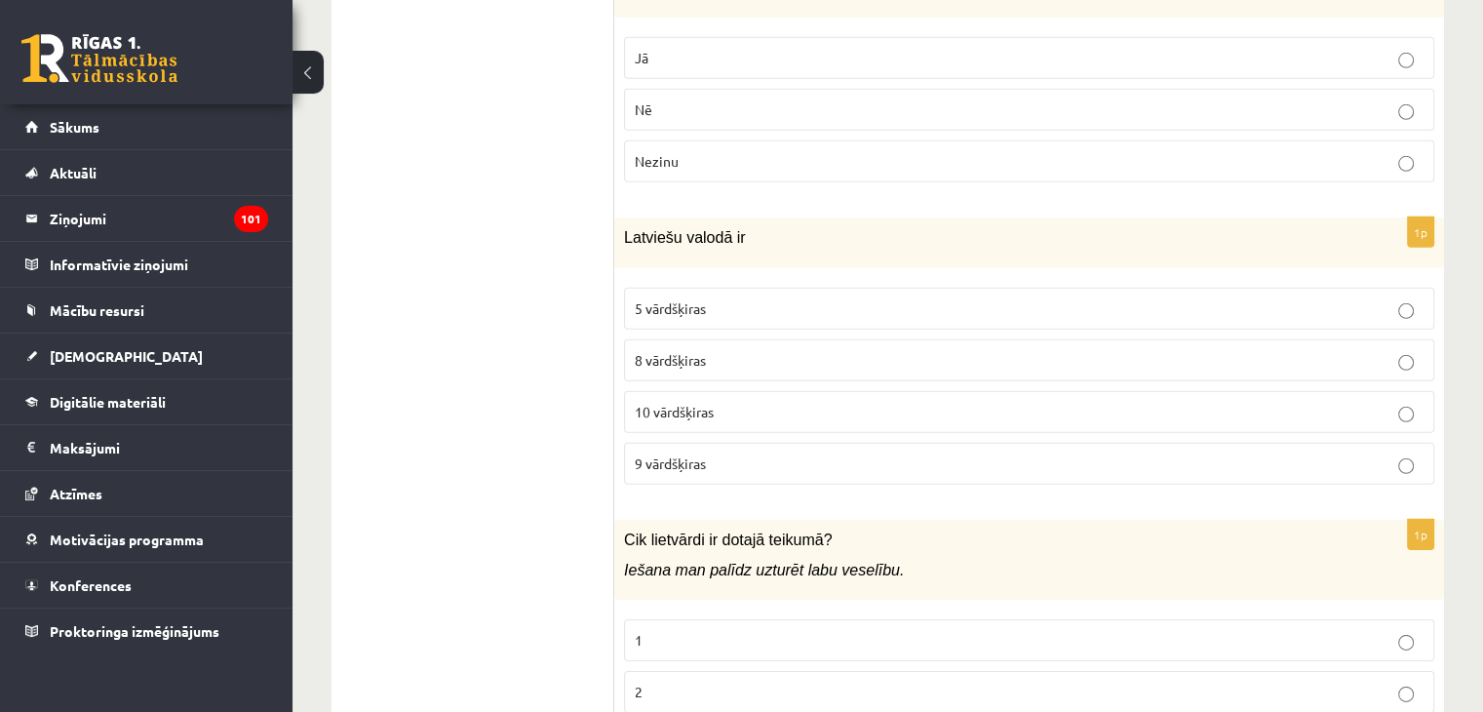
click at [729, 402] on p "10 vārdšķiras" at bounding box center [1029, 412] width 789 height 20
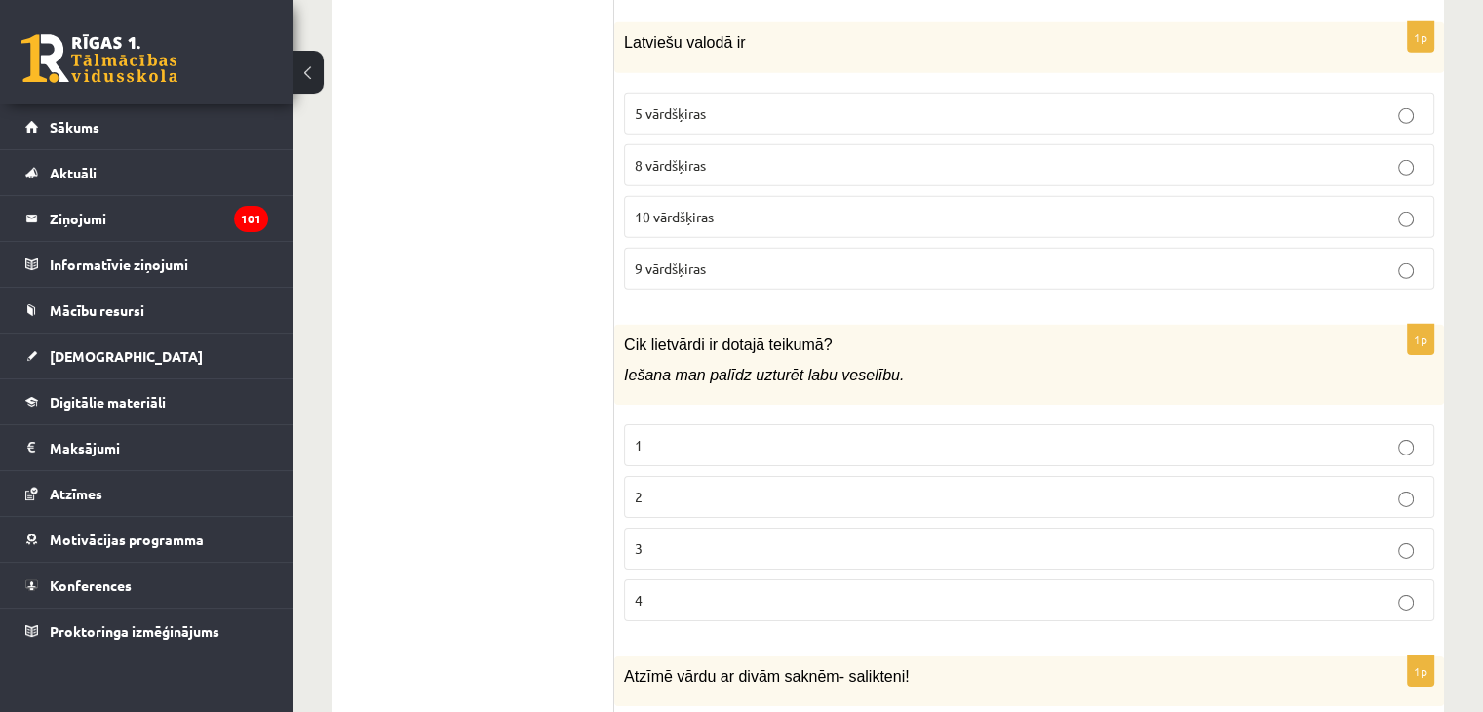
scroll to position [6239, 0]
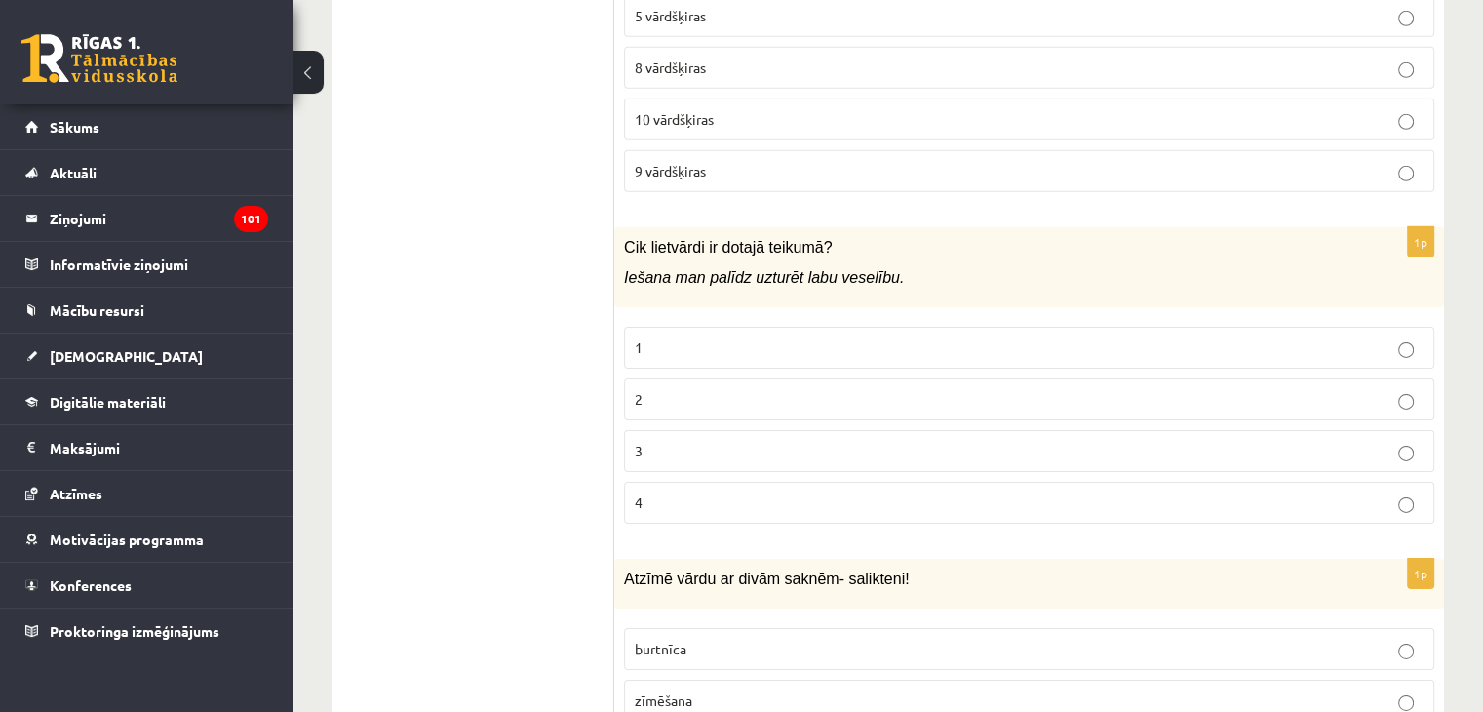
click at [722, 389] on p "2" at bounding box center [1029, 399] width 789 height 20
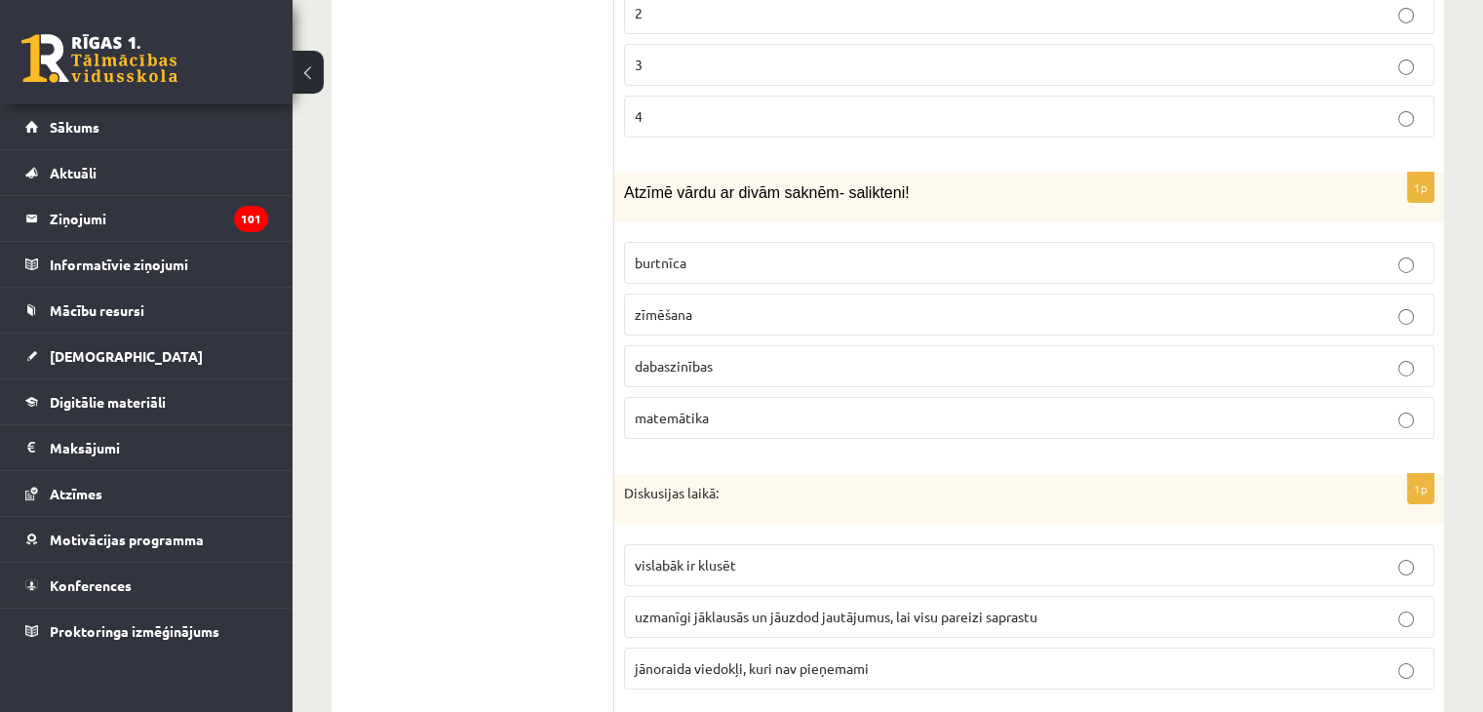
scroll to position [6628, 0]
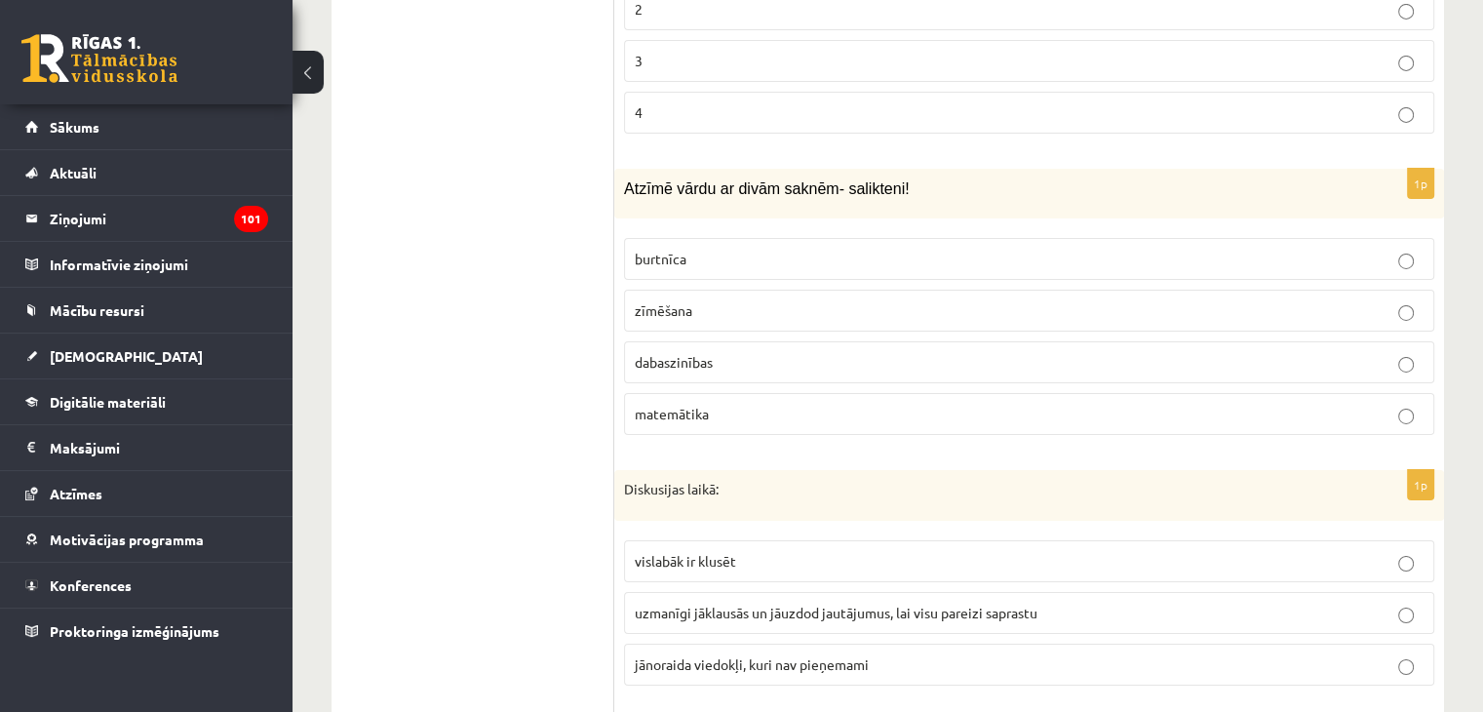
click at [725, 352] on p "dabaszinības" at bounding box center [1029, 362] width 789 height 20
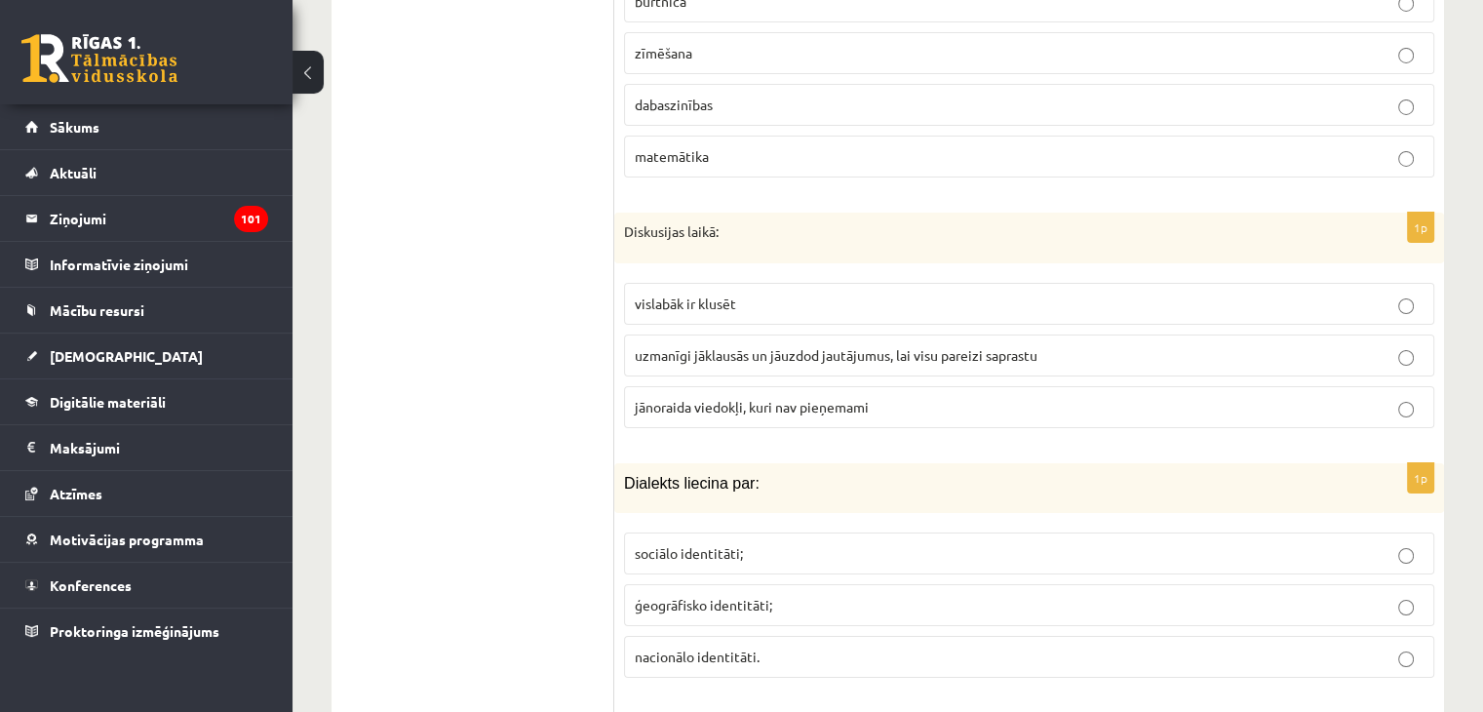
scroll to position [6921, 0]
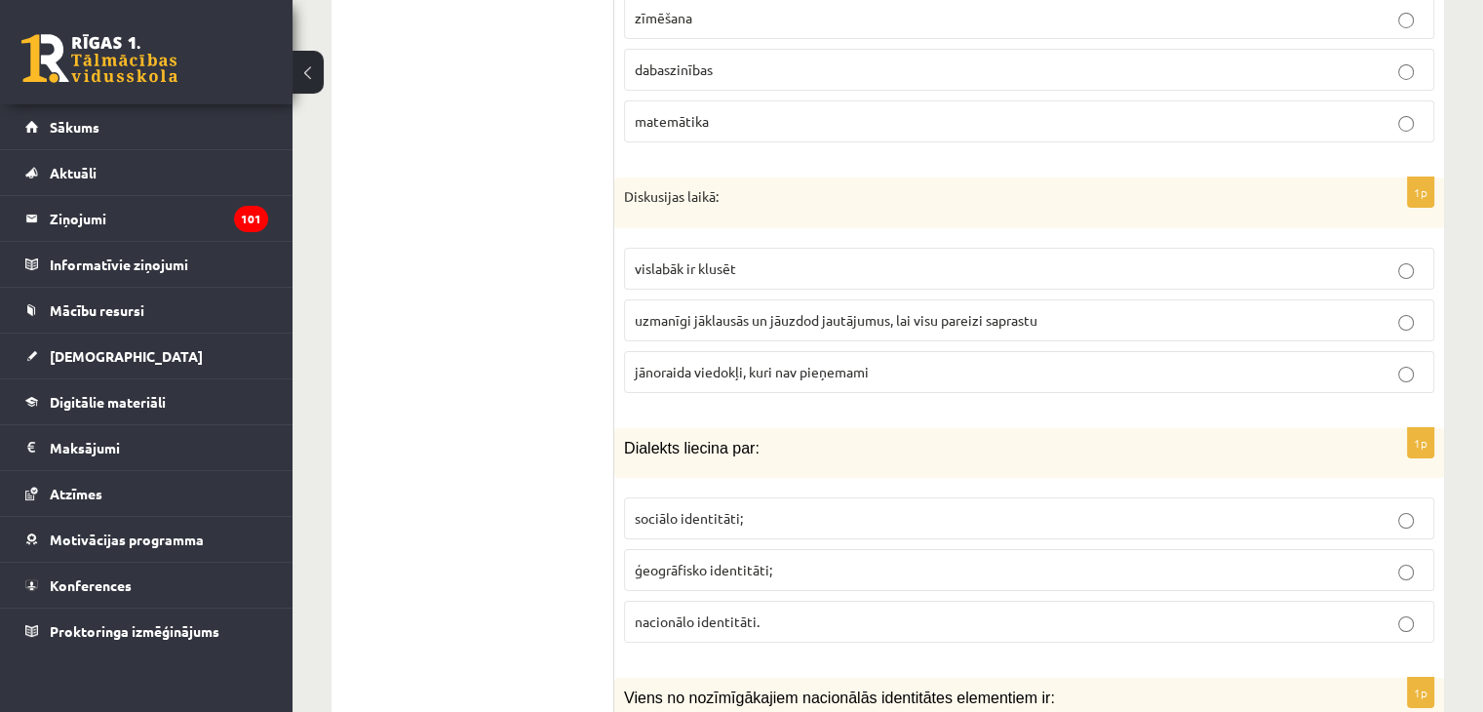
click at [842, 311] on span "uzmanīgi jāklausās un jāuzdod jautājumus, lai visu pareizi saprastu" at bounding box center [836, 320] width 403 height 18
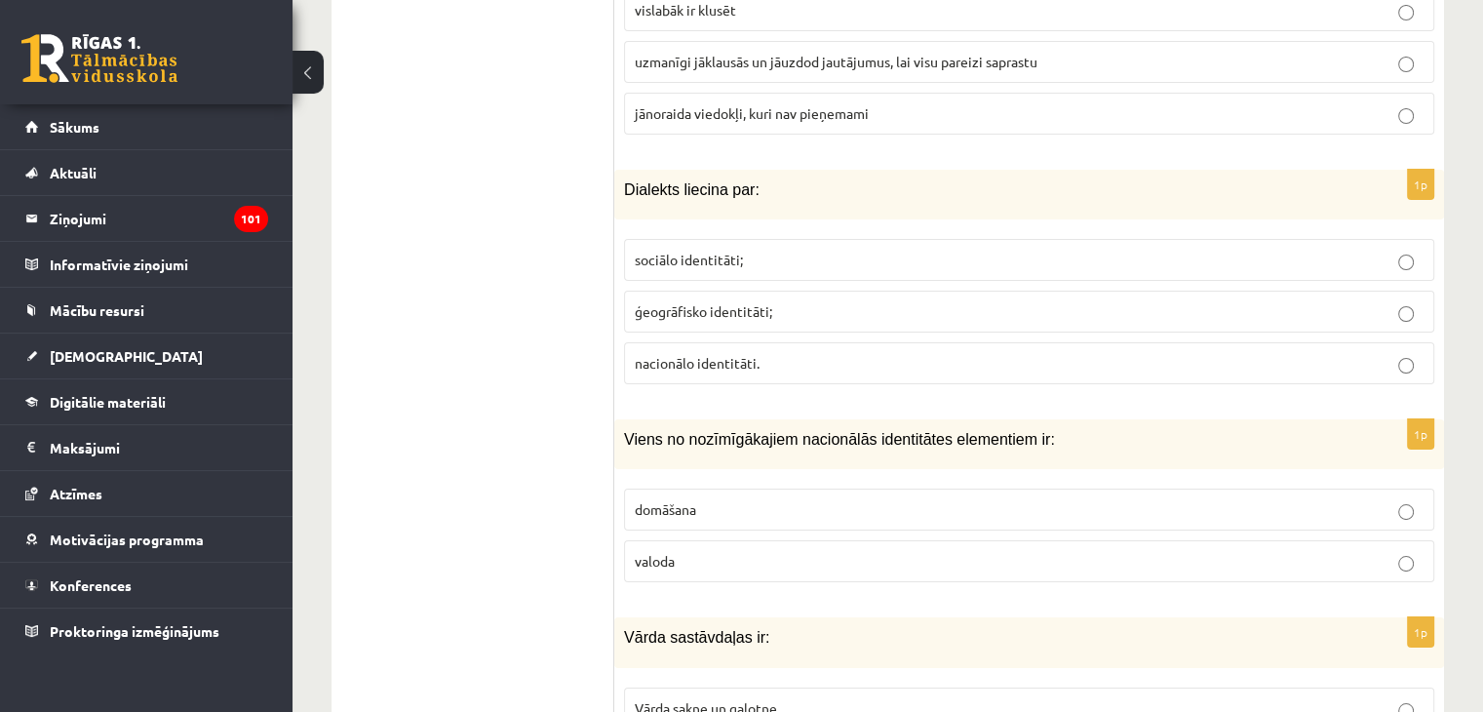
scroll to position [7213, 0]
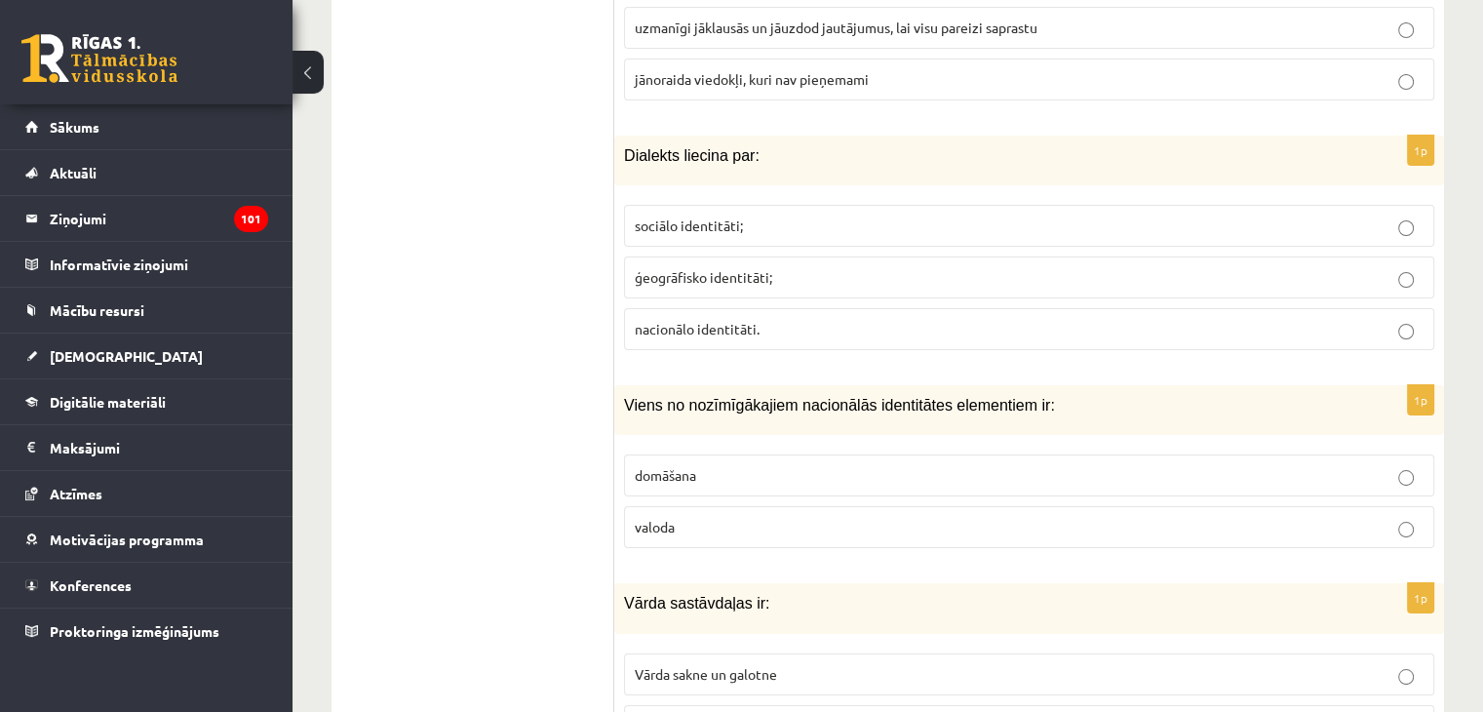
click at [738, 268] on span "ģeogrāfisko identitāti;" at bounding box center [703, 277] width 137 height 18
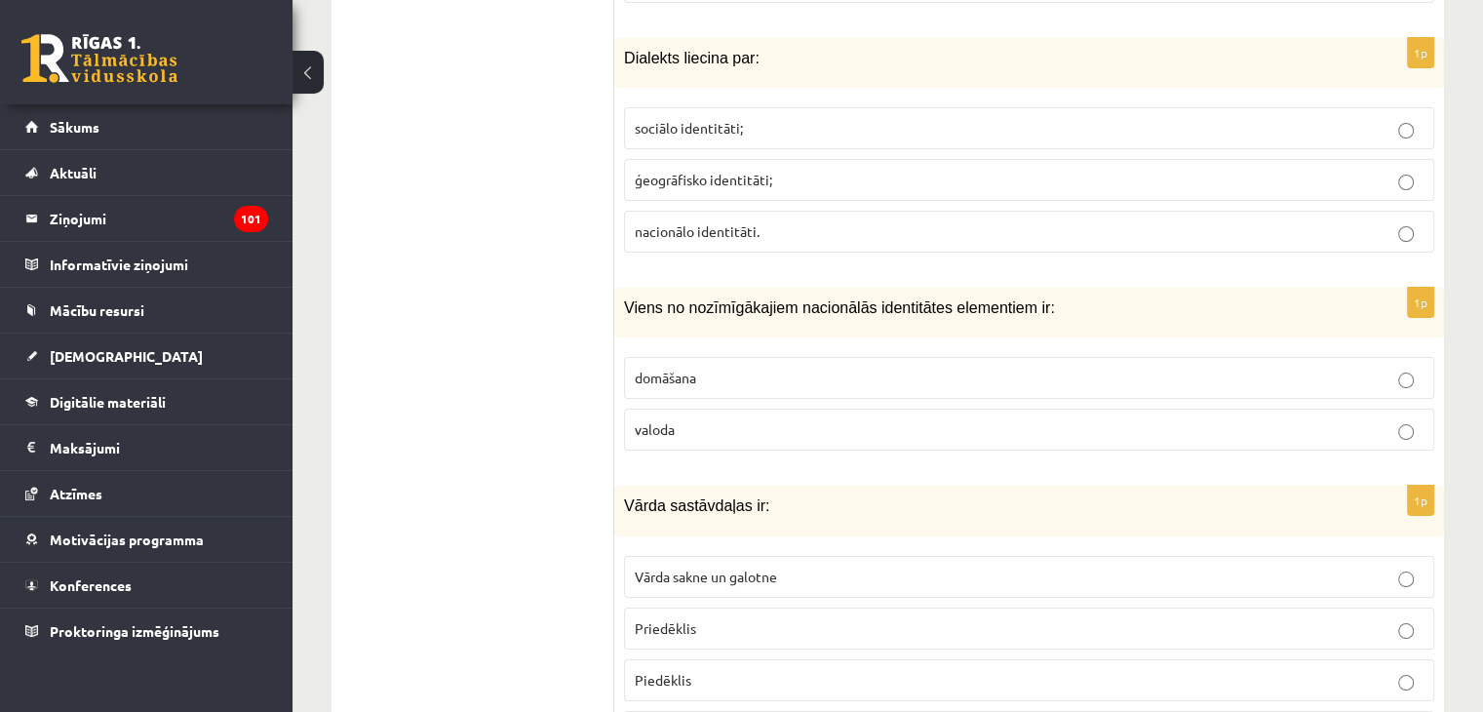
scroll to position [7408, 0]
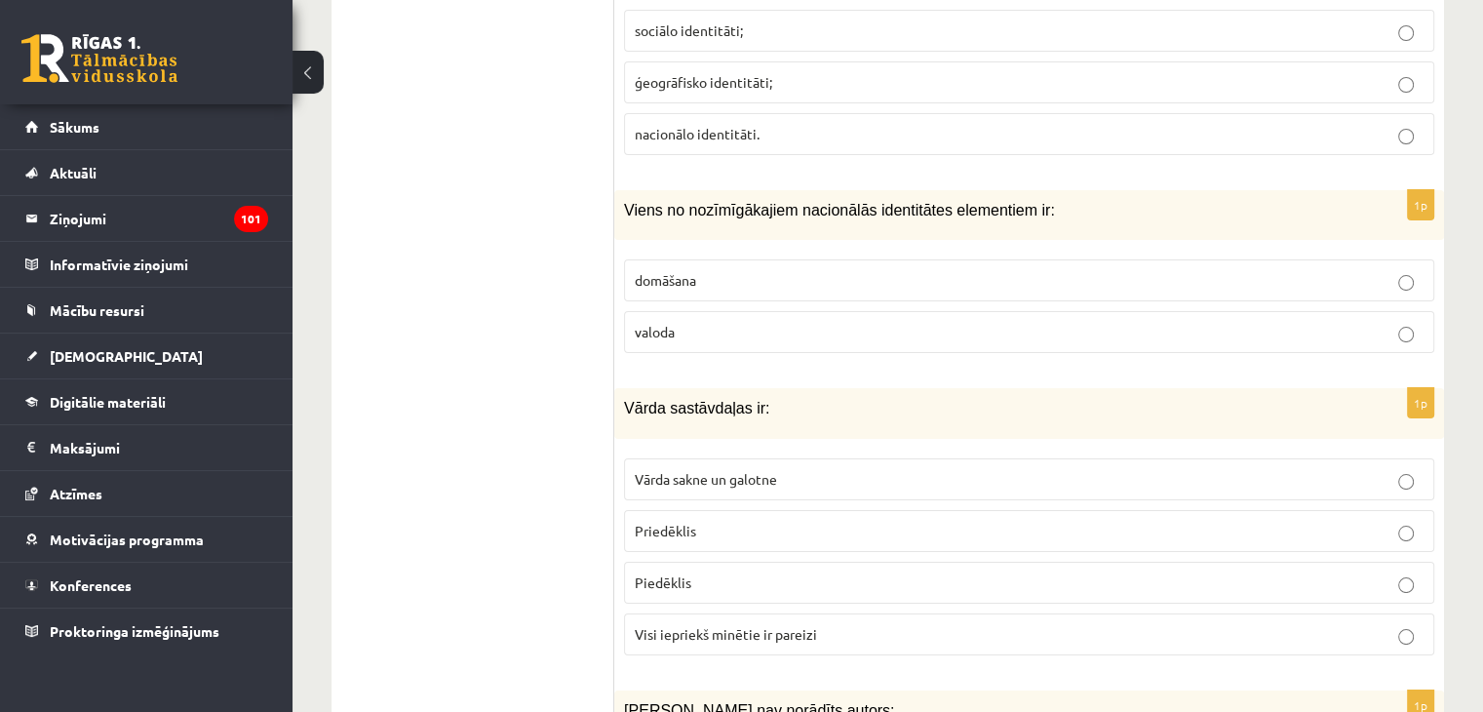
click at [671, 311] on label "valoda" at bounding box center [1029, 332] width 810 height 42
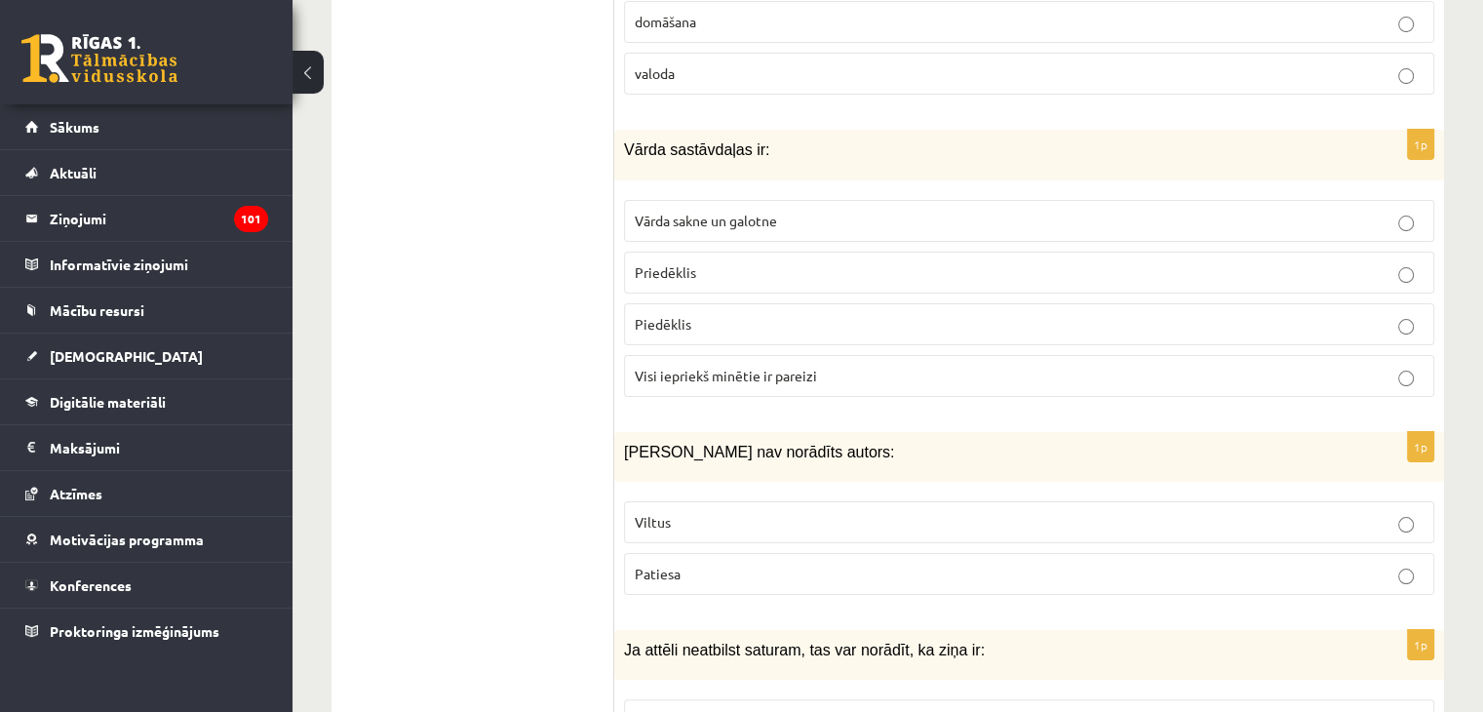
scroll to position [7701, 0]
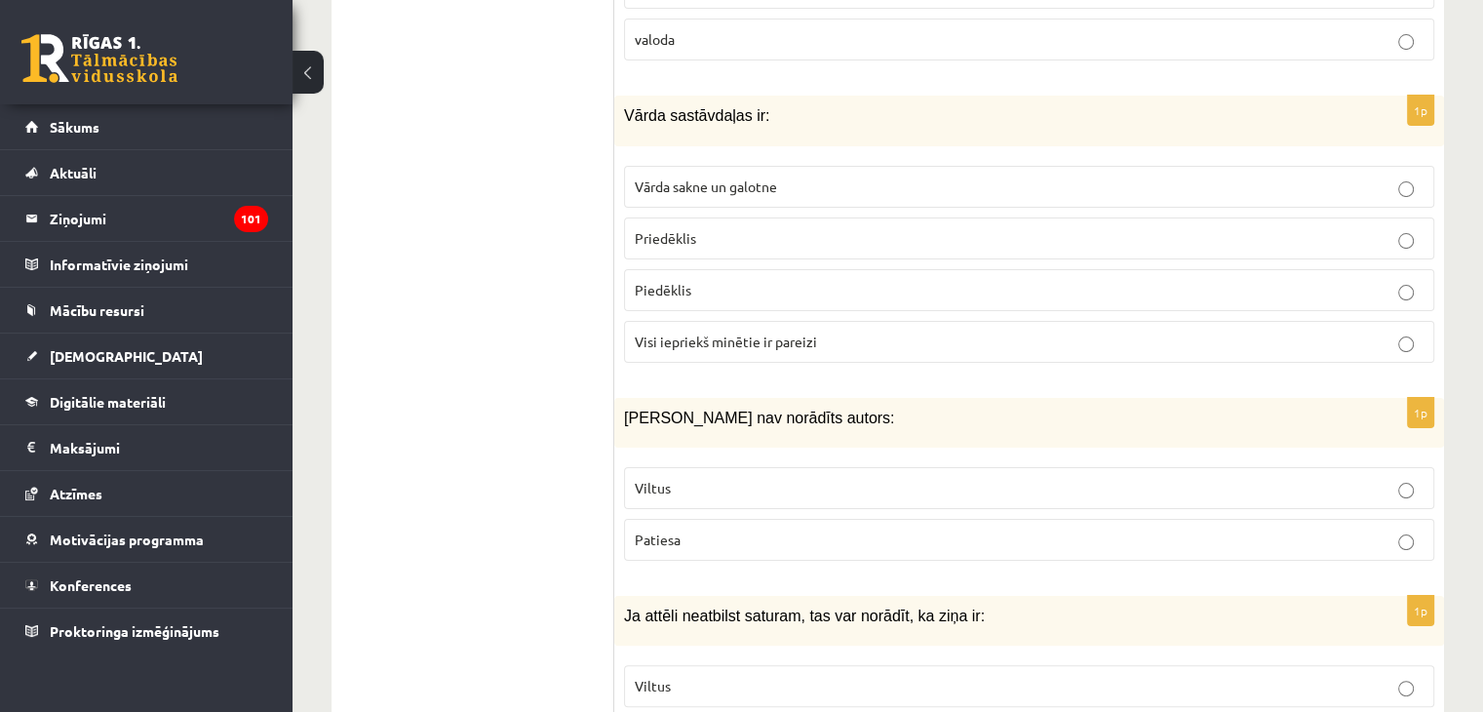
click at [671, 332] on span "Visi iepriekš minētie ir pareizi" at bounding box center [726, 341] width 182 height 18
click at [726, 177] on span "Vārda sakne un galotne" at bounding box center [706, 186] width 142 height 18
click at [716, 478] on p "Viltus" at bounding box center [1029, 488] width 789 height 20
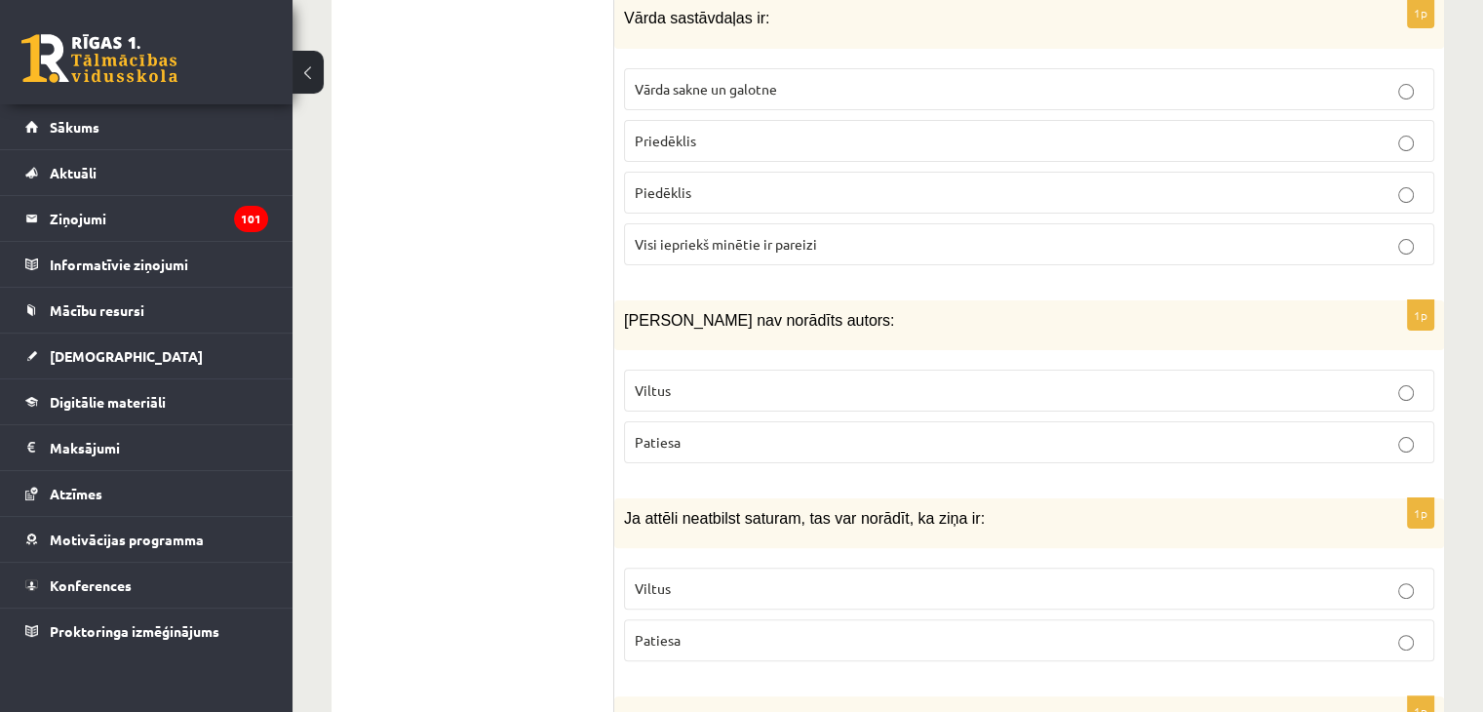
scroll to position [7896, 0]
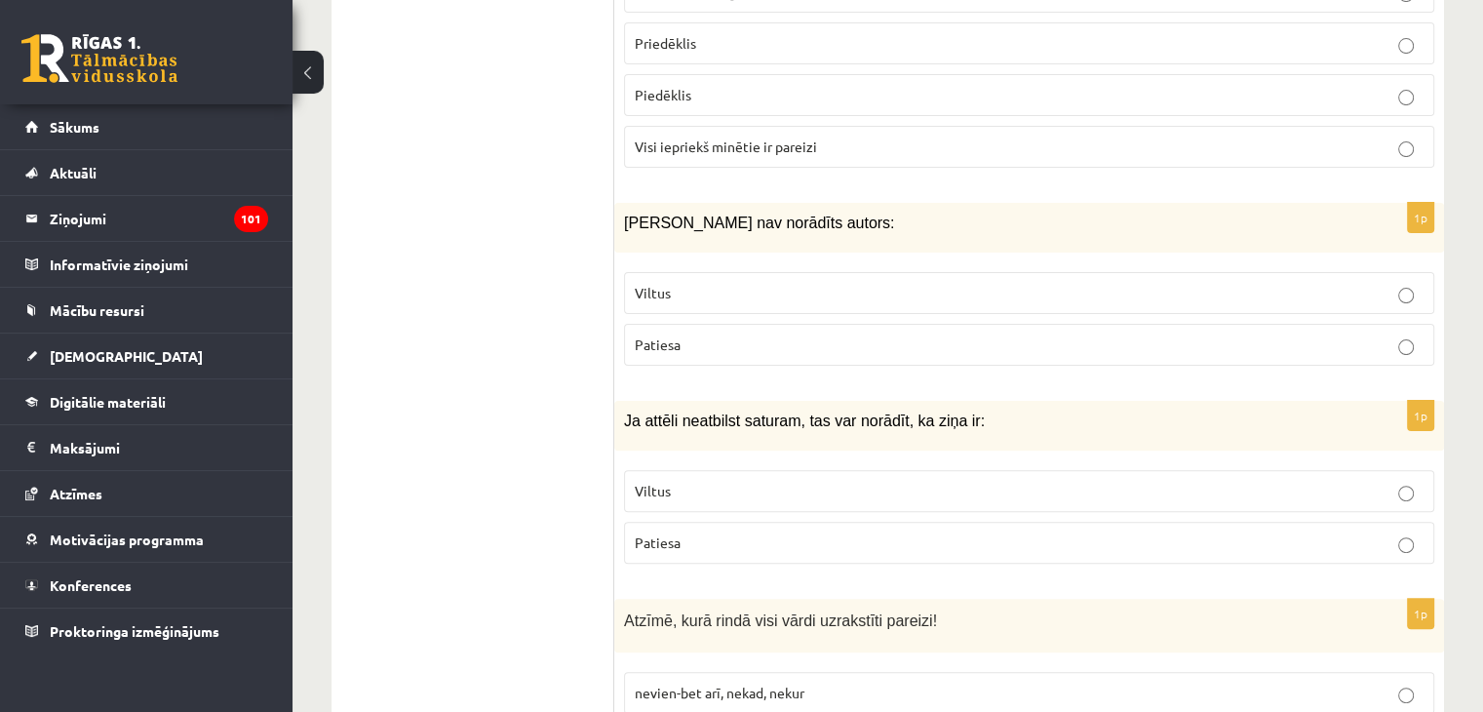
click at [835, 481] on p "Viltus" at bounding box center [1029, 491] width 789 height 20
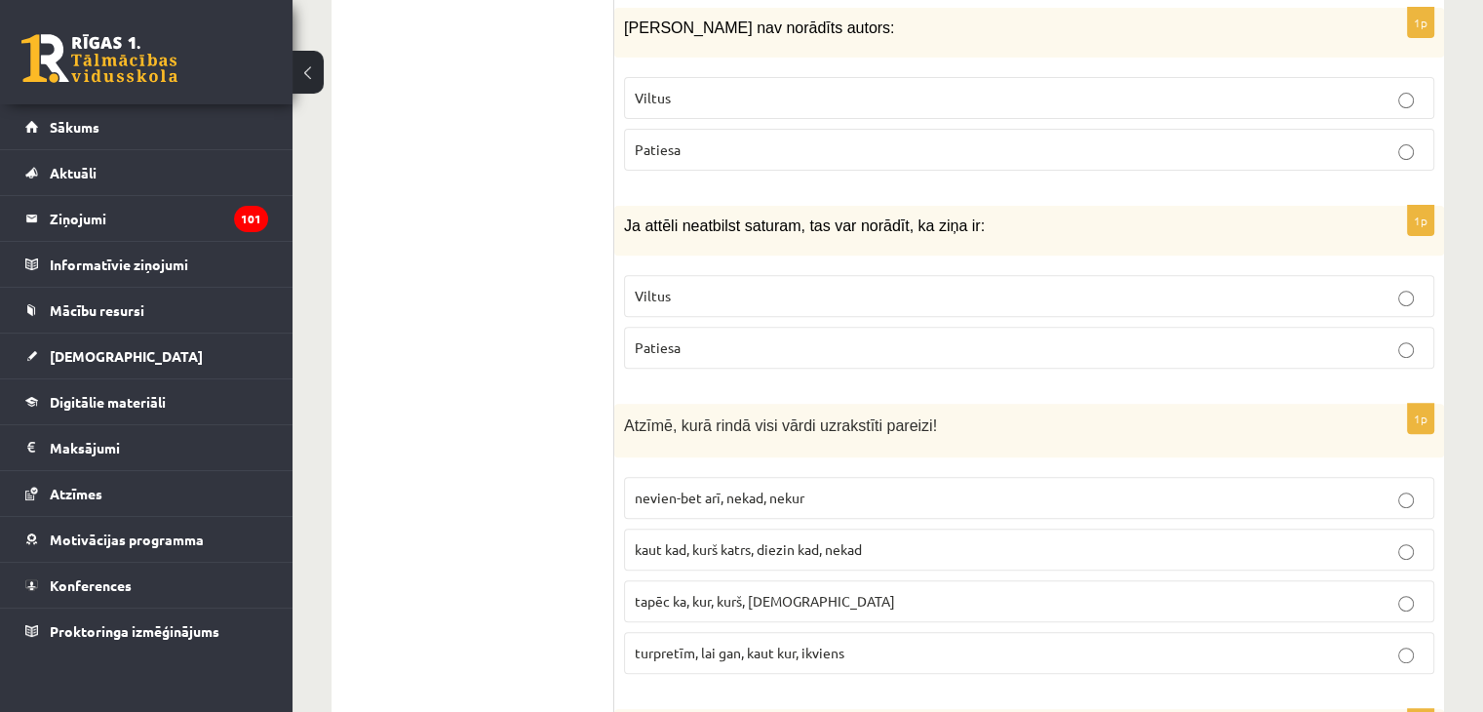
scroll to position [8188, 0]
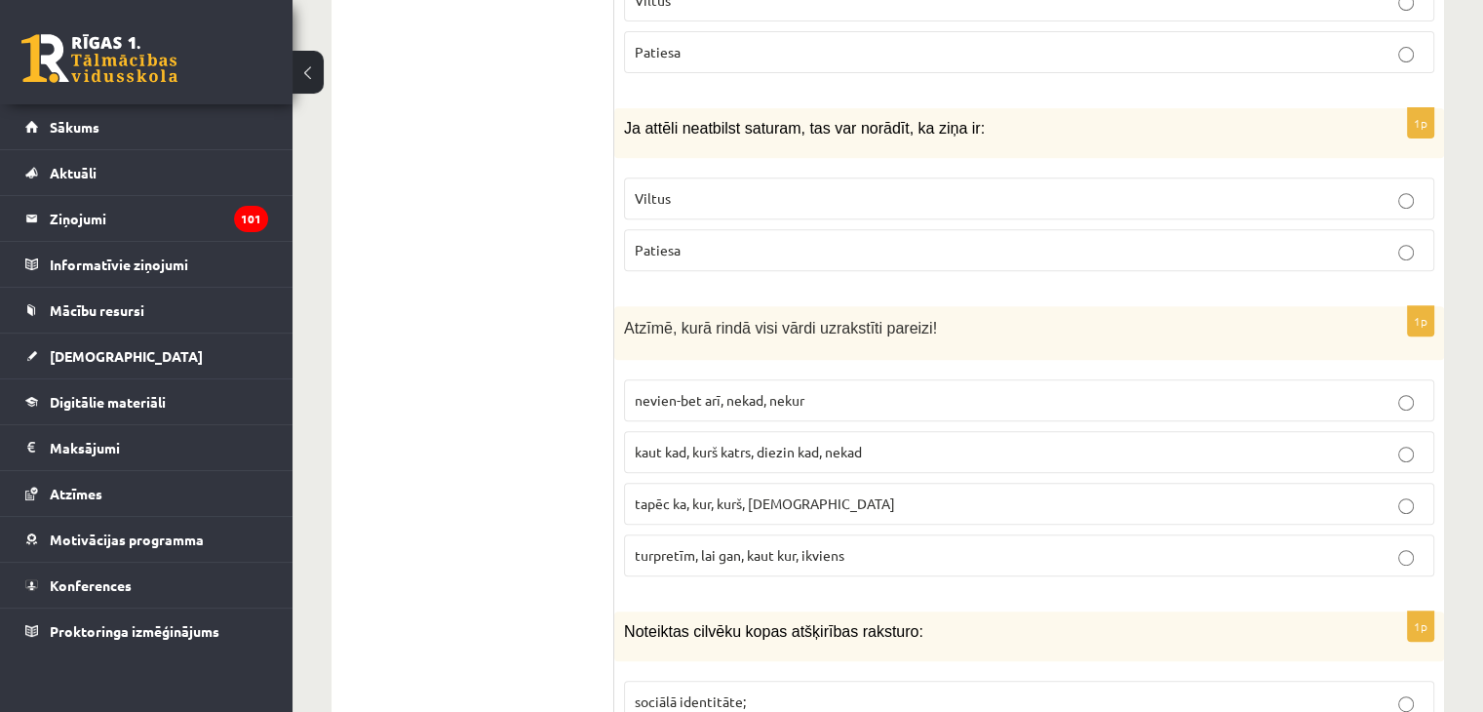
click at [746, 494] on span "tapēc ka, kur, kurš, neviens" at bounding box center [765, 503] width 260 height 18
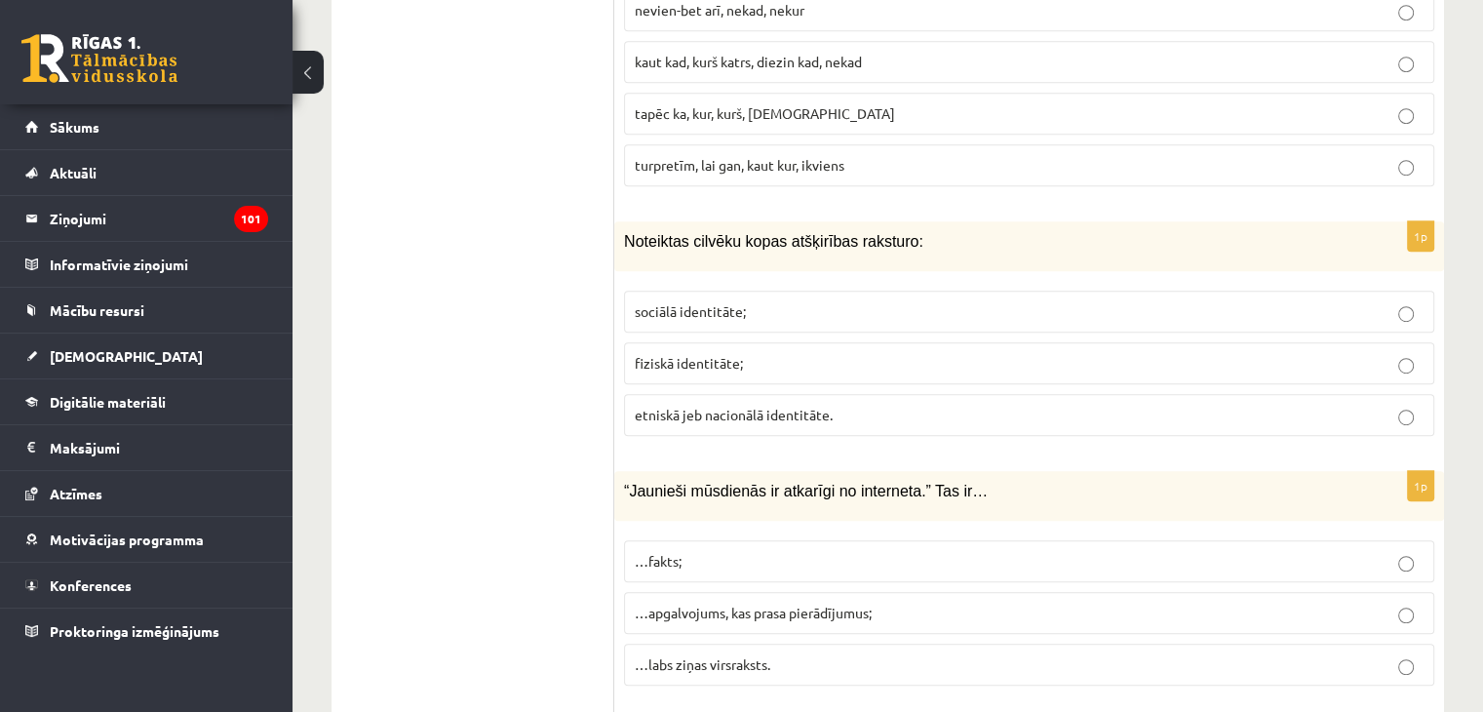
scroll to position [8481, 0]
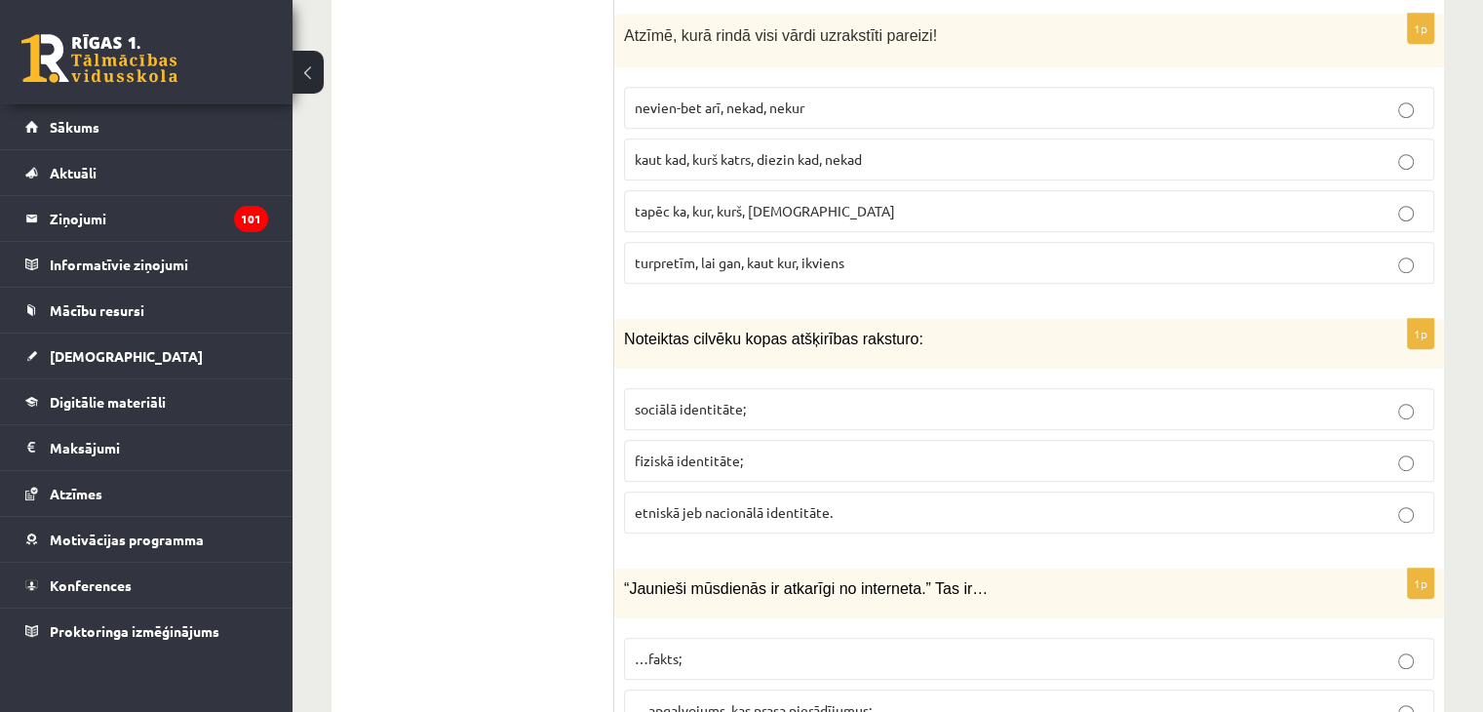
click at [822, 503] on span "etniskā jeb nacionālā identitāte." at bounding box center [734, 512] width 198 height 18
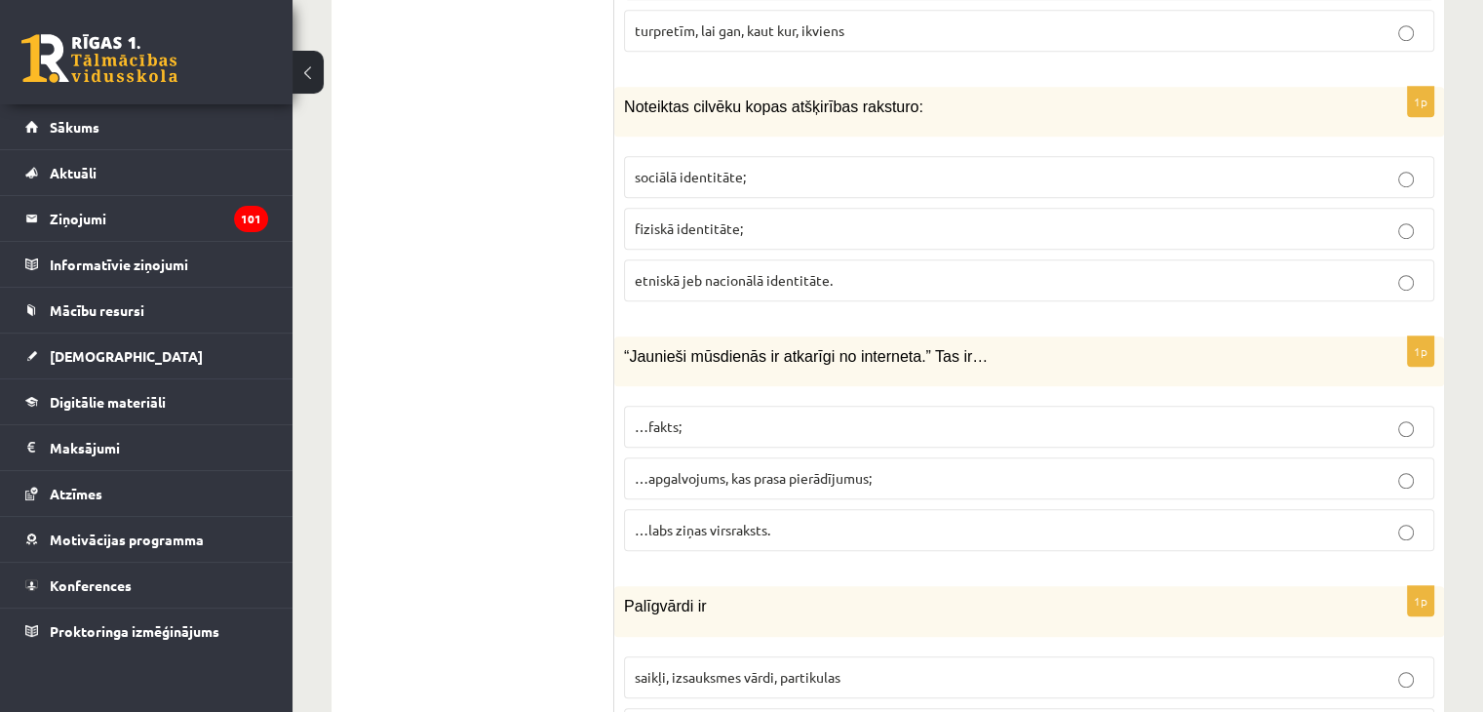
scroll to position [8773, 0]
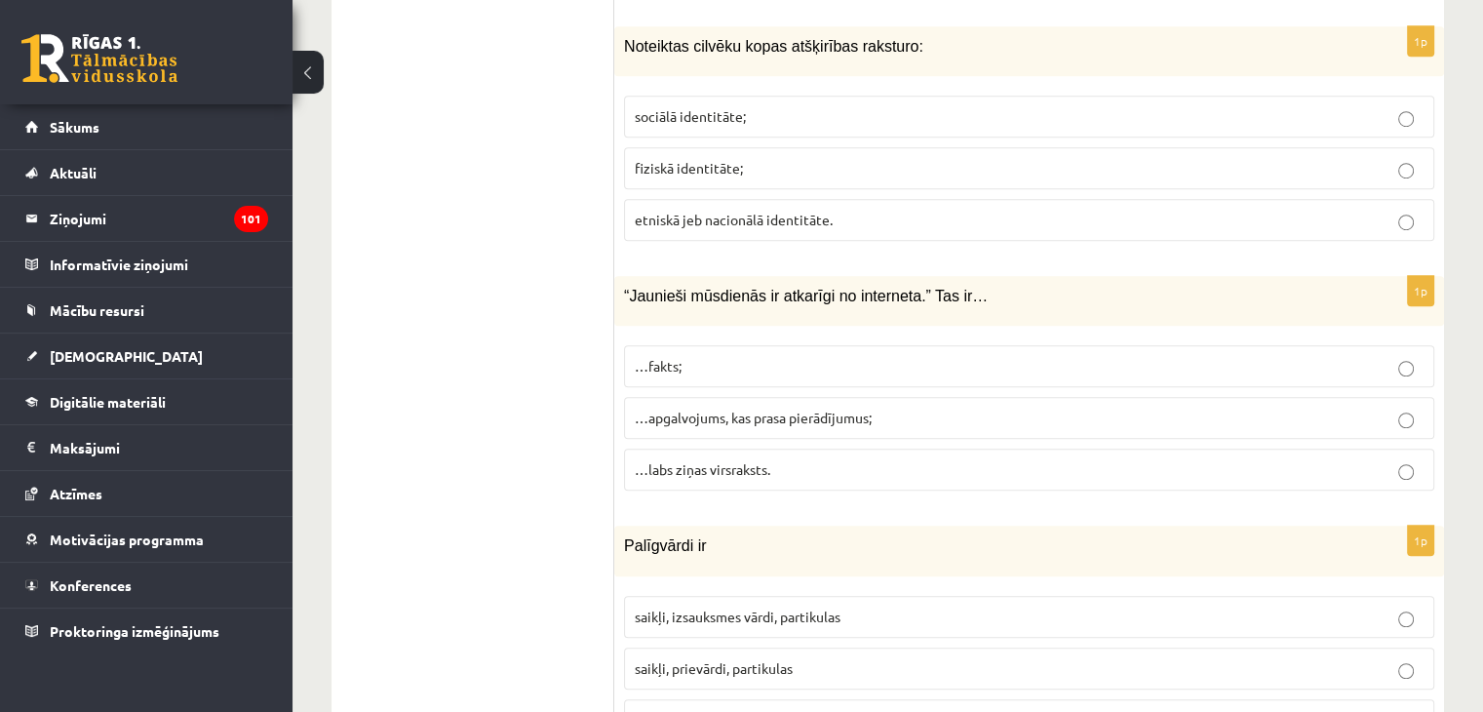
click at [831, 408] on span "…apgalvojums, kas prasa pierādījumus;" at bounding box center [753, 417] width 237 height 18
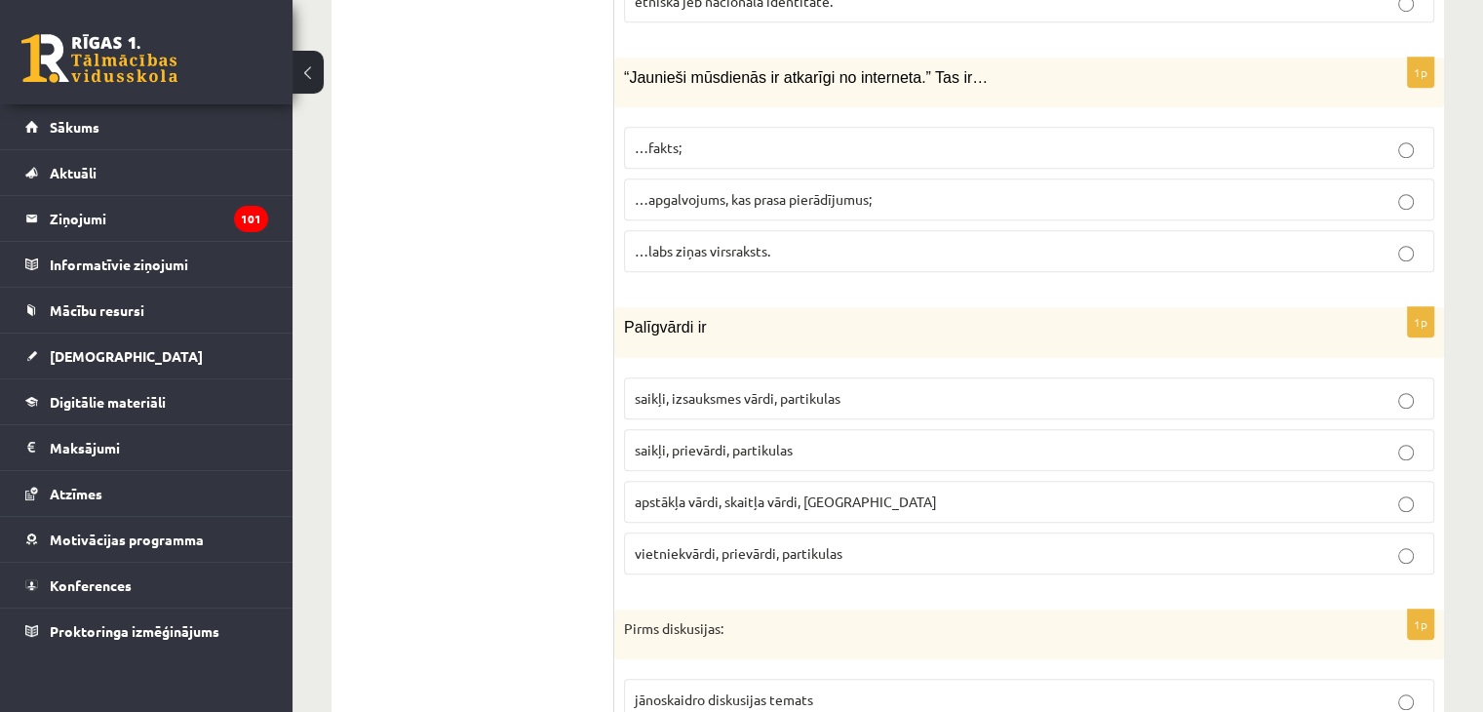
scroll to position [9065, 0]
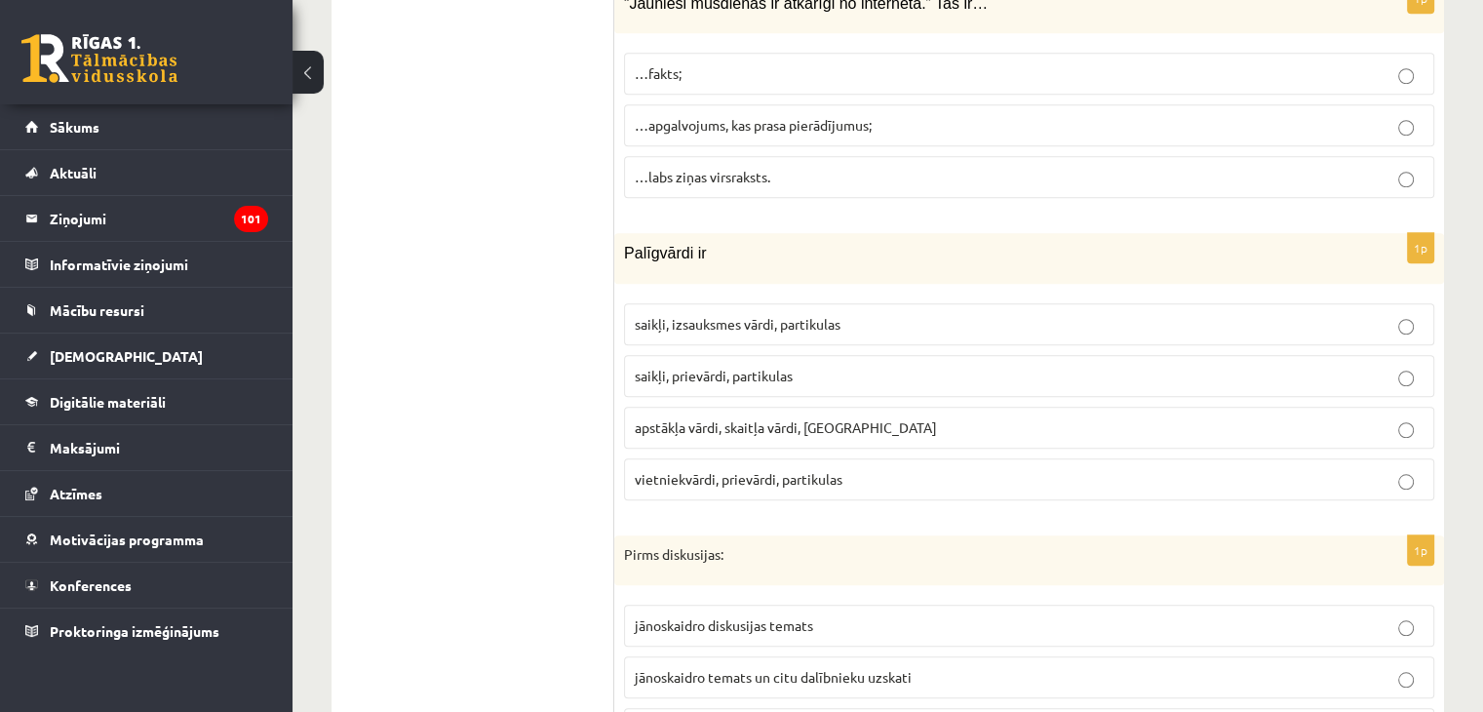
click at [769, 315] on span "saikļi, izsauksmes vārdi, partikulas" at bounding box center [738, 324] width 206 height 18
click at [781, 367] on span "saikļi, prievārdi, partikulas" at bounding box center [714, 376] width 158 height 18
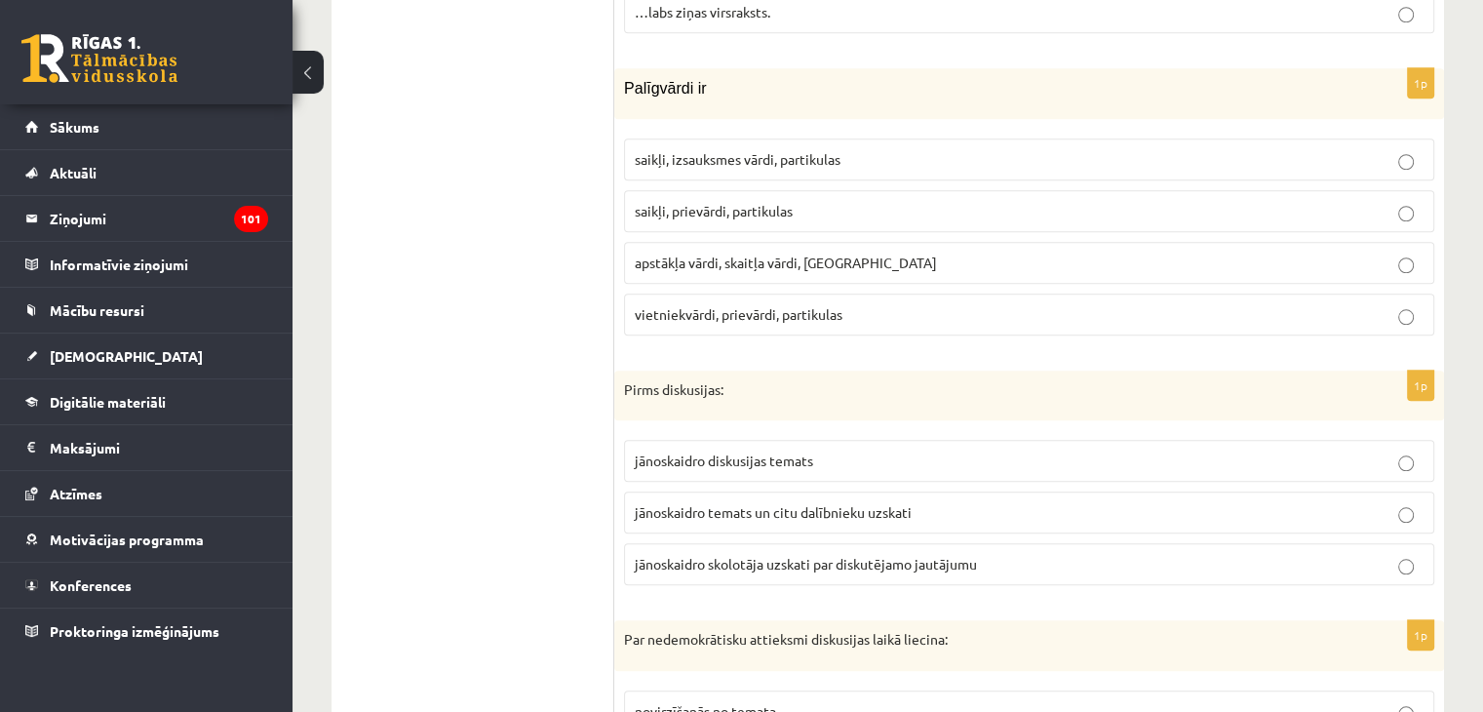
scroll to position [9260, 0]
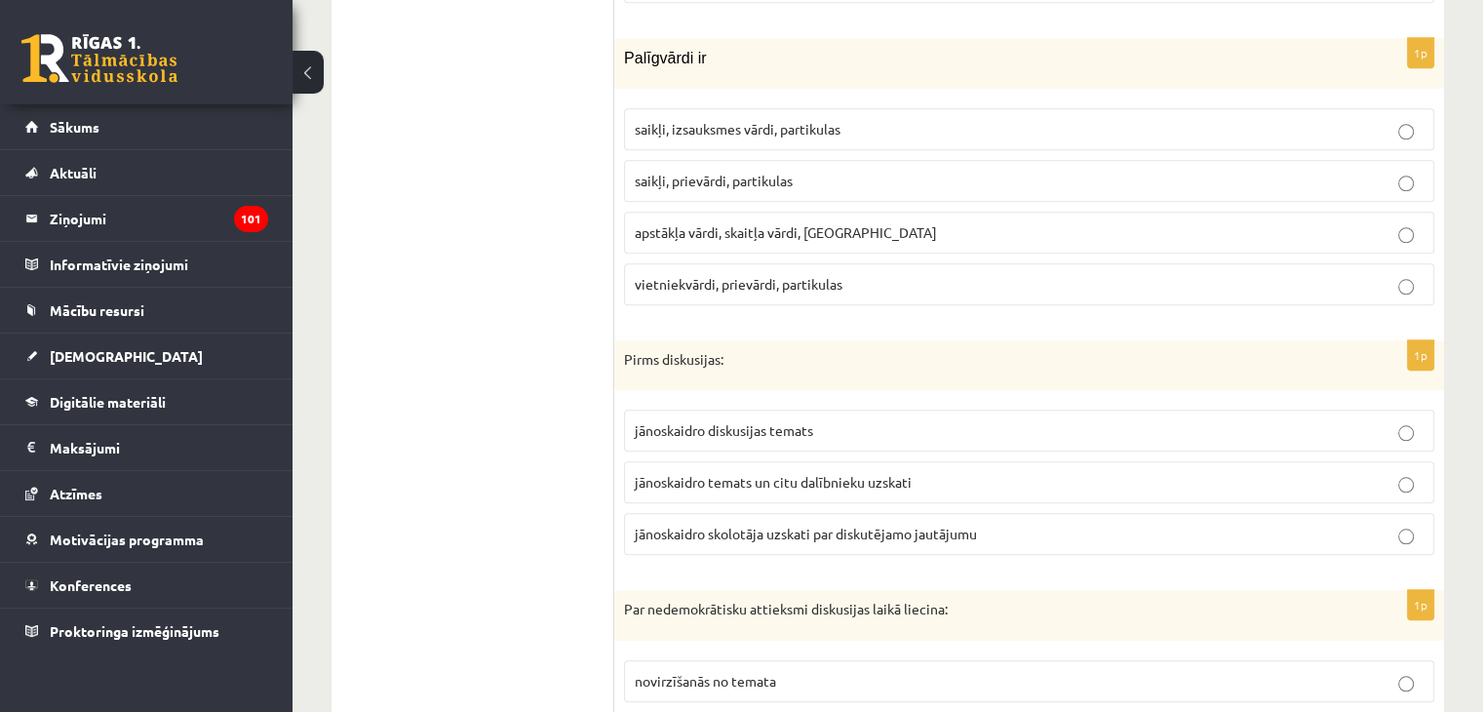
click at [871, 473] on span "jānoskaidro temats un citu dalībnieku uzskati" at bounding box center [773, 482] width 277 height 18
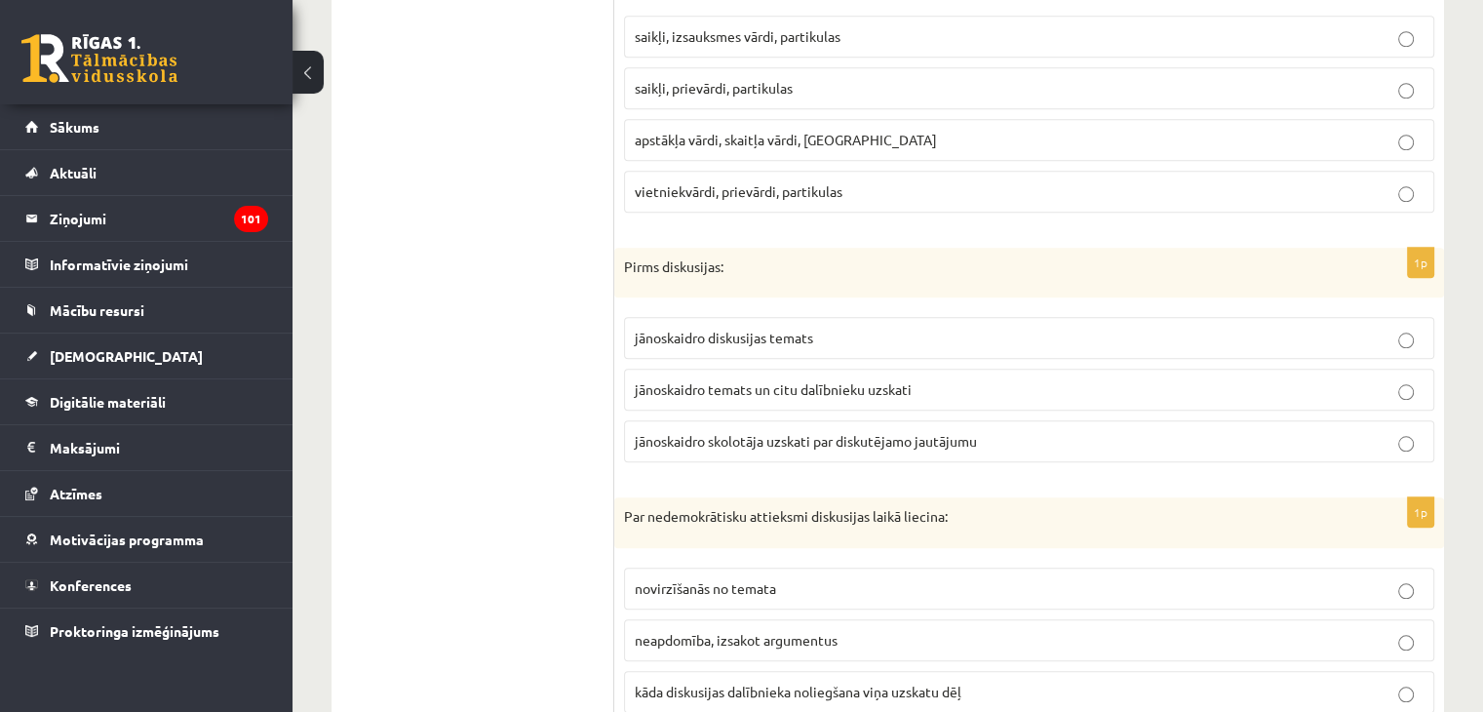
scroll to position [9358, 0]
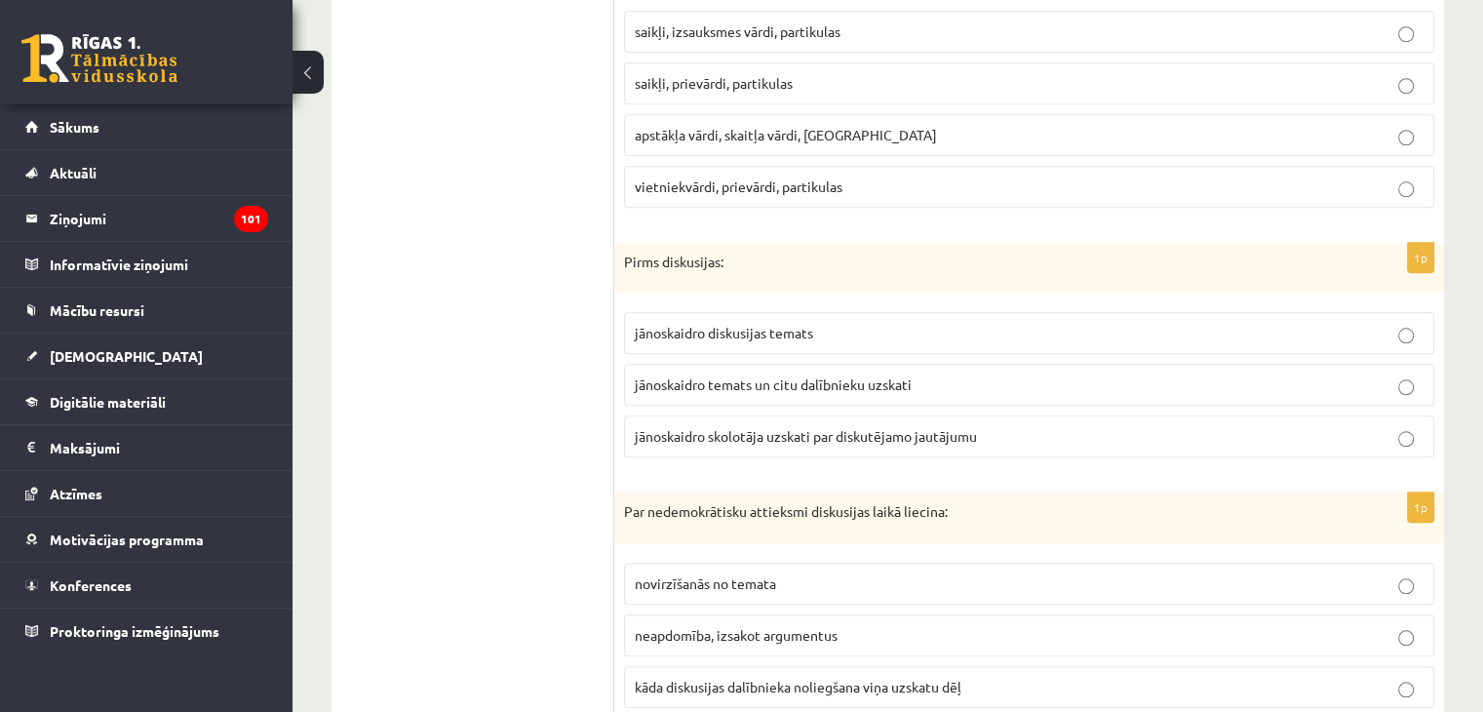
click at [872, 677] on span "kāda diskusijas dalībnieka noliegšana viņa uzskatu dēļ" at bounding box center [798, 686] width 327 height 18
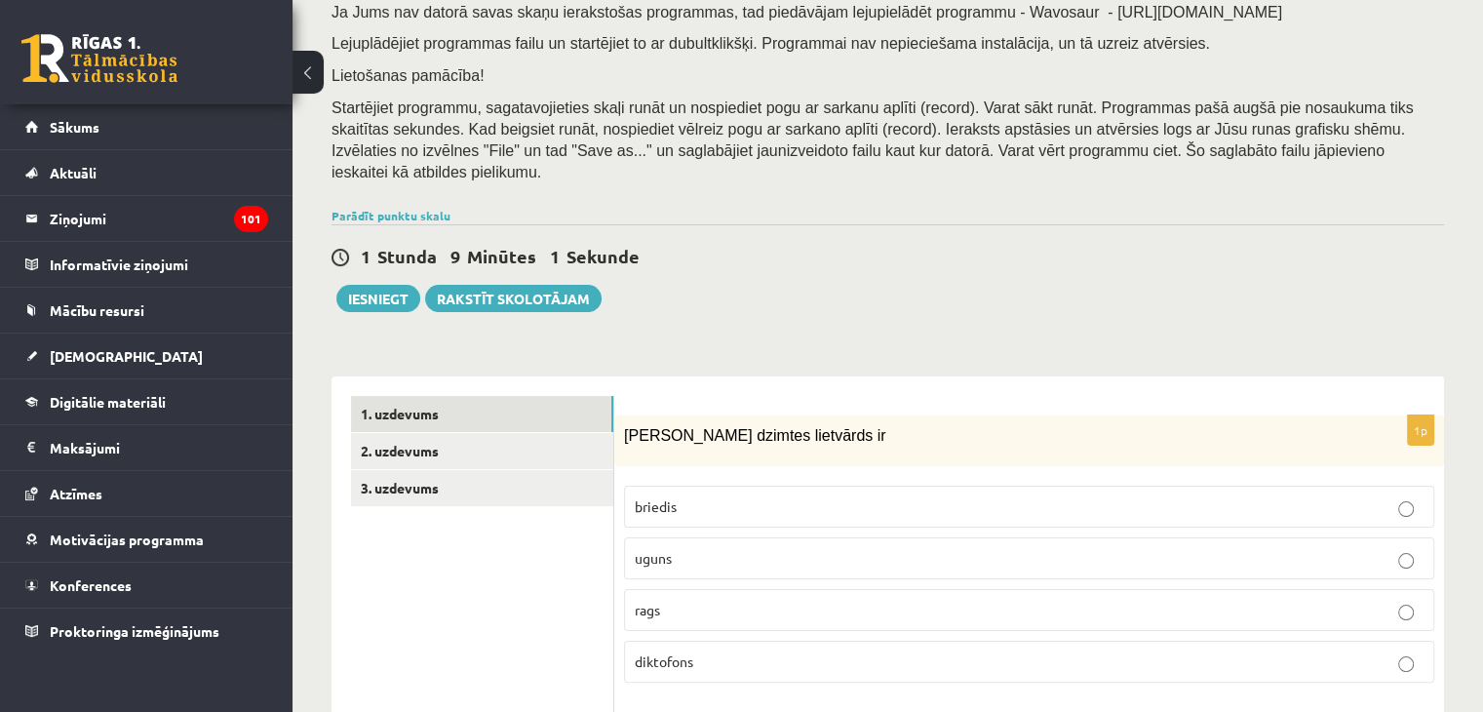
scroll to position [292, 0]
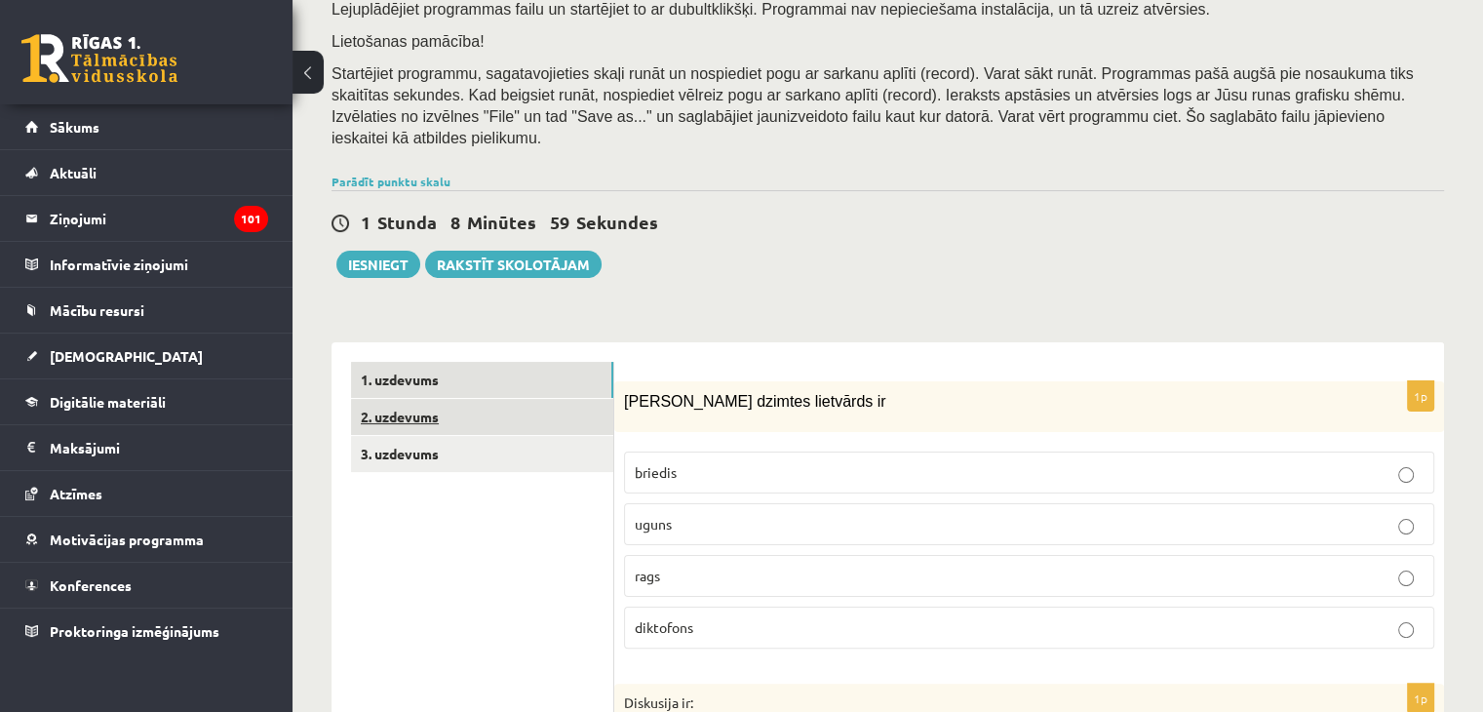
click at [444, 399] on link "2. uzdevums" at bounding box center [482, 417] width 262 height 36
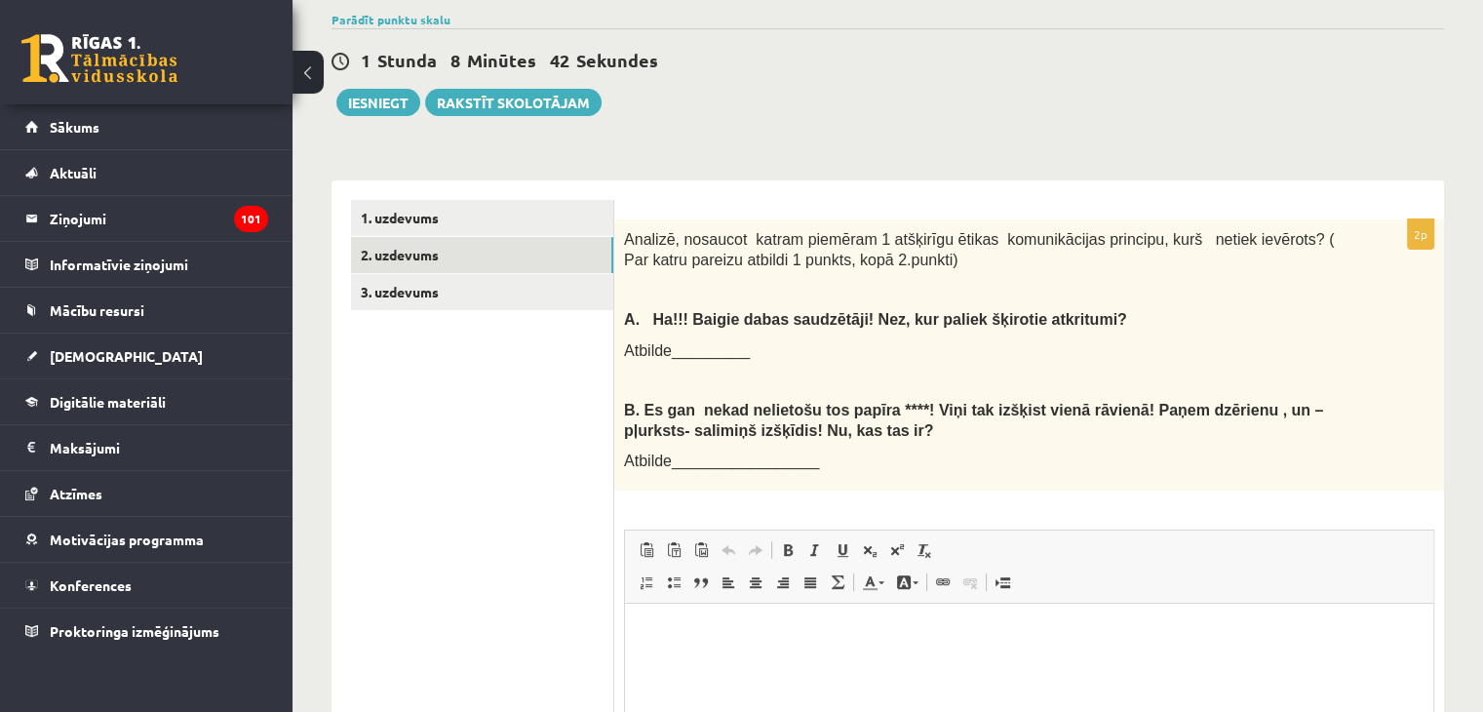
scroll to position [487, 0]
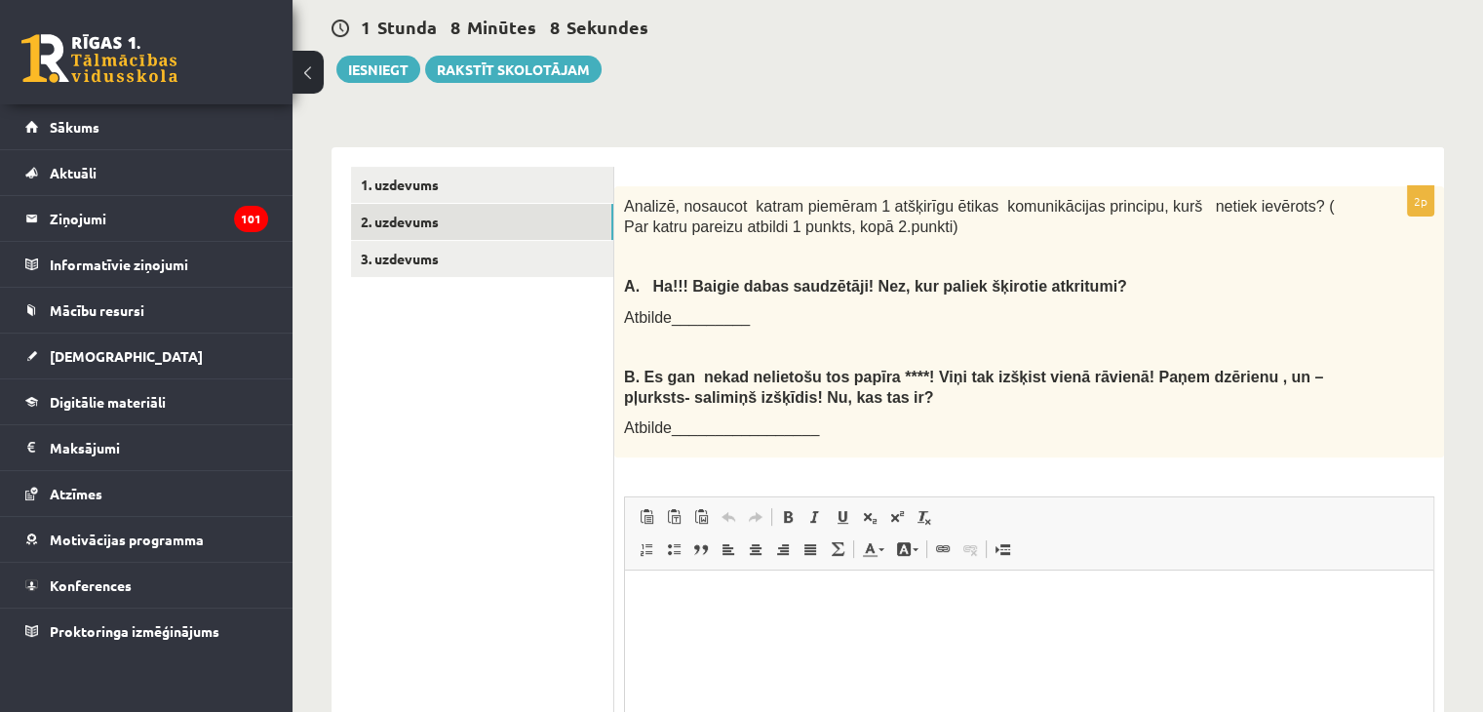
click at [621, 186] on div "Analizē, nosaucot katram piemēram 1 atšķirīgu ētikas komunikācijas principu, ku…" at bounding box center [1029, 321] width 830 height 271
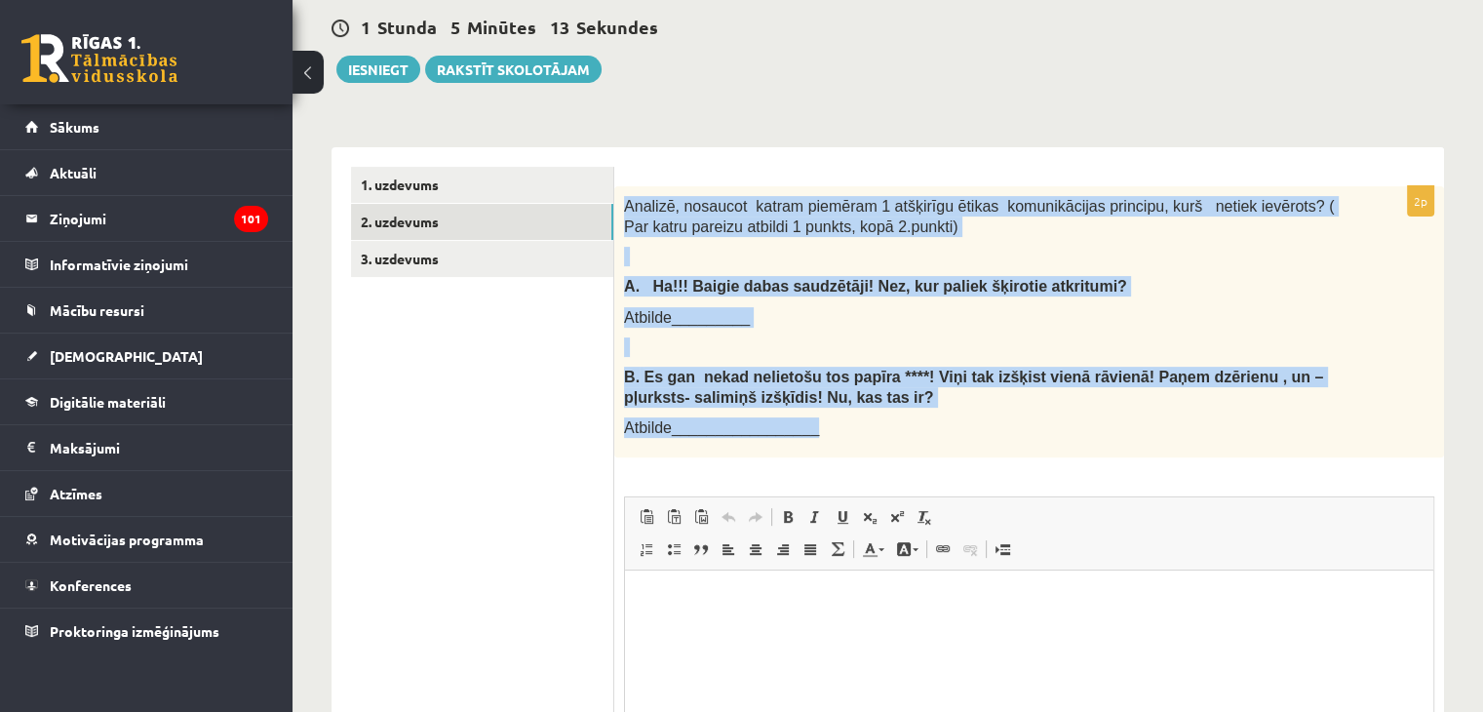
drag, startPoint x: 624, startPoint y: 184, endPoint x: 1307, endPoint y: 402, distance: 717.1
click at [1307, 402] on div "Analizē, nosaucot katram piemēram 1 atšķirīgu ētikas komunikācijas principu, ku…" at bounding box center [1029, 321] width 830 height 271
copy div "Analizē, nosaucot katram piemēram 1 atšķirīgu ētikas komunikācijas principu, ku…"
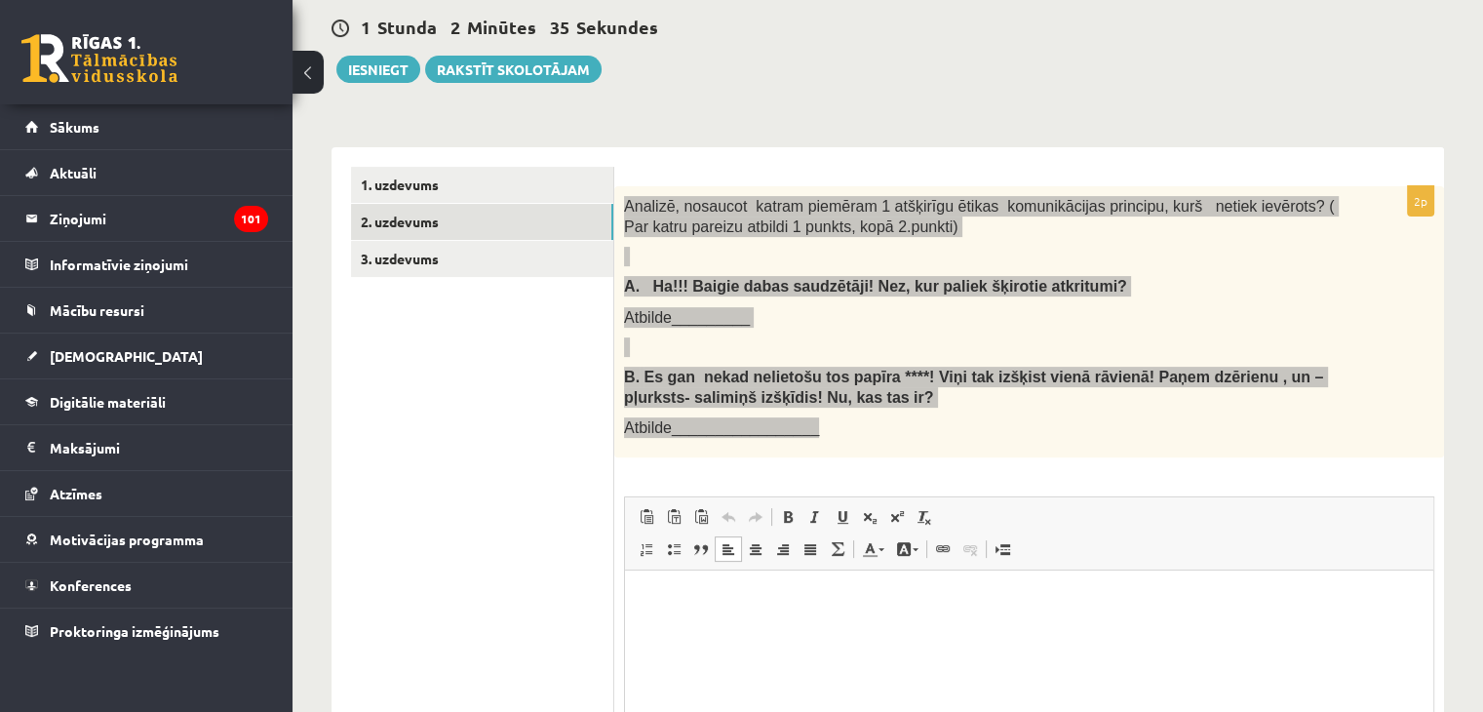
click at [726, 597] on p "Bagātinātā teksta redaktors, wiswyg-editor-user-answer-47433937066560" at bounding box center [1028, 600] width 769 height 20
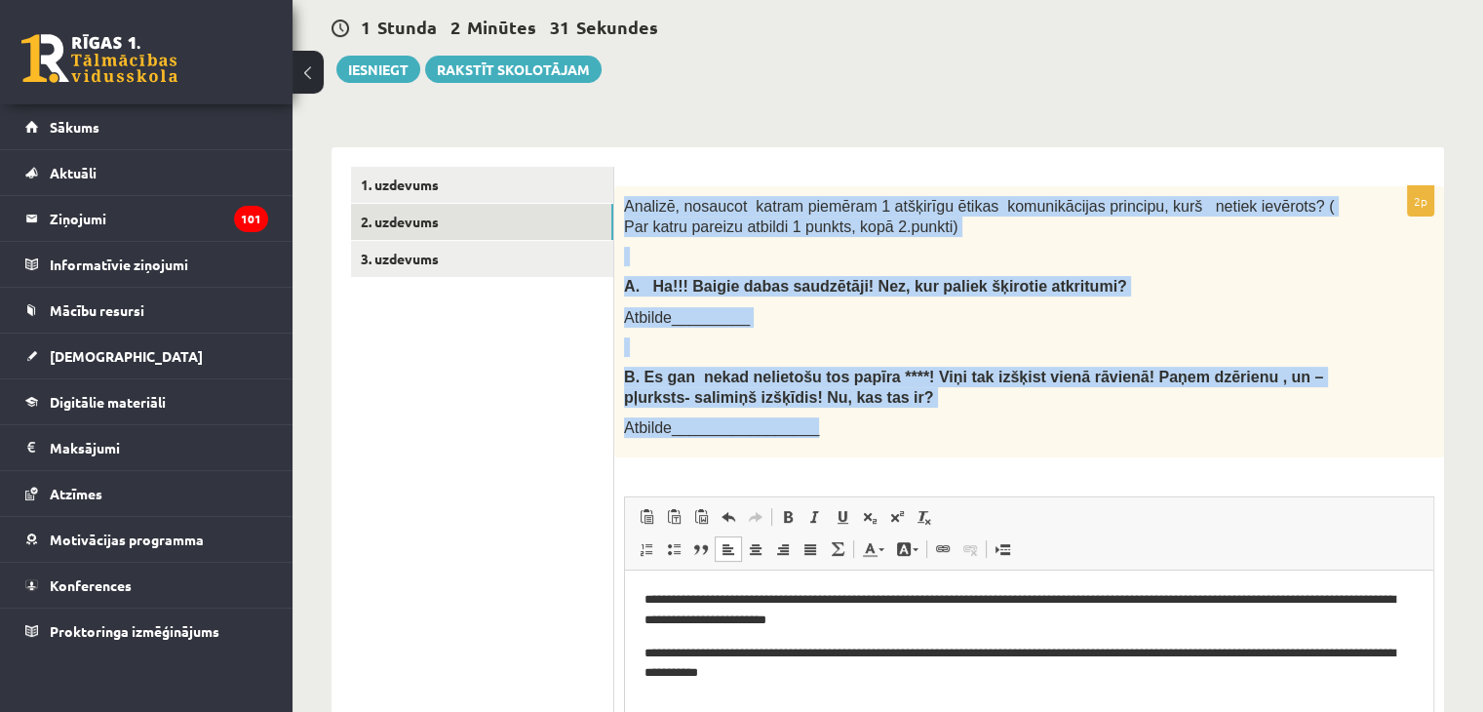
click at [971, 418] on div "Analizē, nosaucot katram piemēram 1 atšķirīgu ētikas komunikācijas principu, ku…" at bounding box center [1029, 321] width 830 height 271
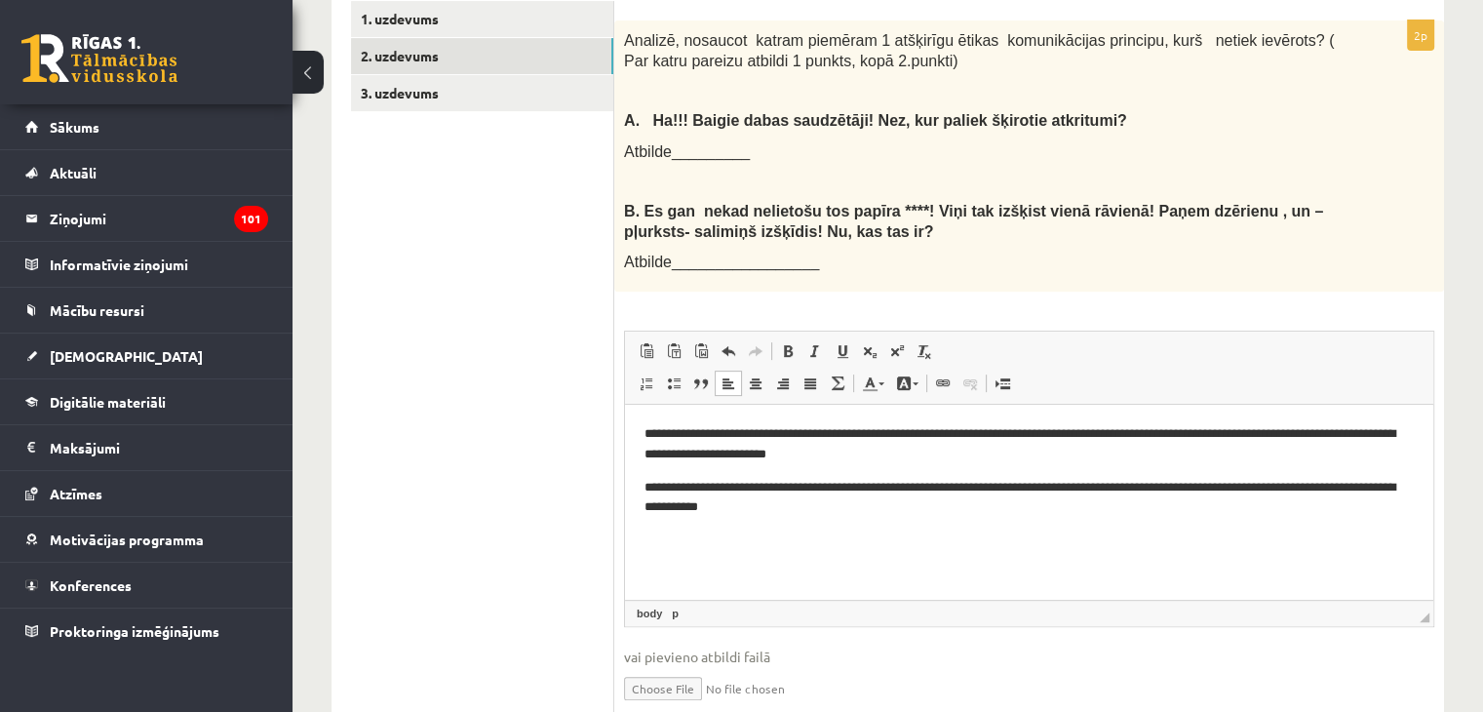
scroll to position [682, 0]
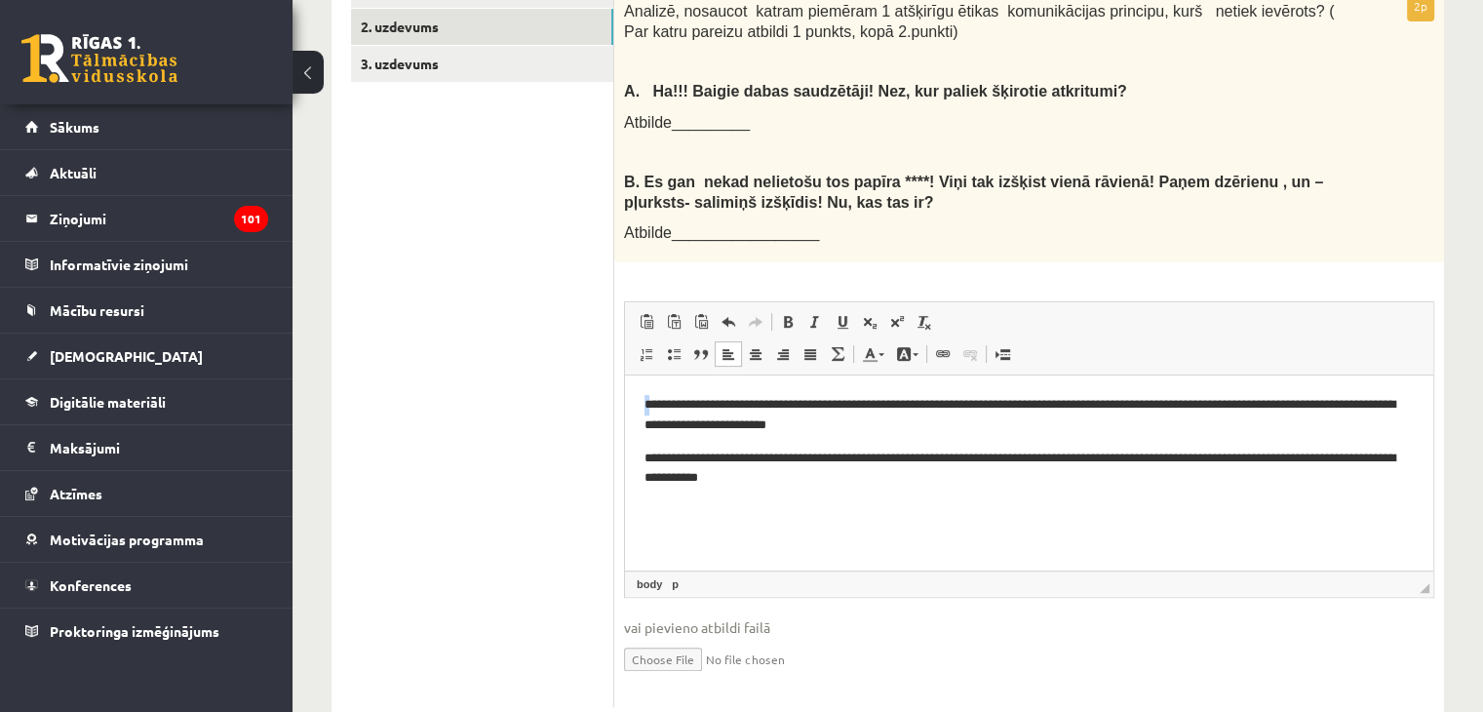
drag, startPoint x: 642, startPoint y: 406, endPoint x: 655, endPoint y: 402, distance: 13.3
click at [650, 406] on html "**********" at bounding box center [1029, 441] width 808 height 133
click at [882, 341] on link "Teksta krāsa" at bounding box center [873, 353] width 34 height 25
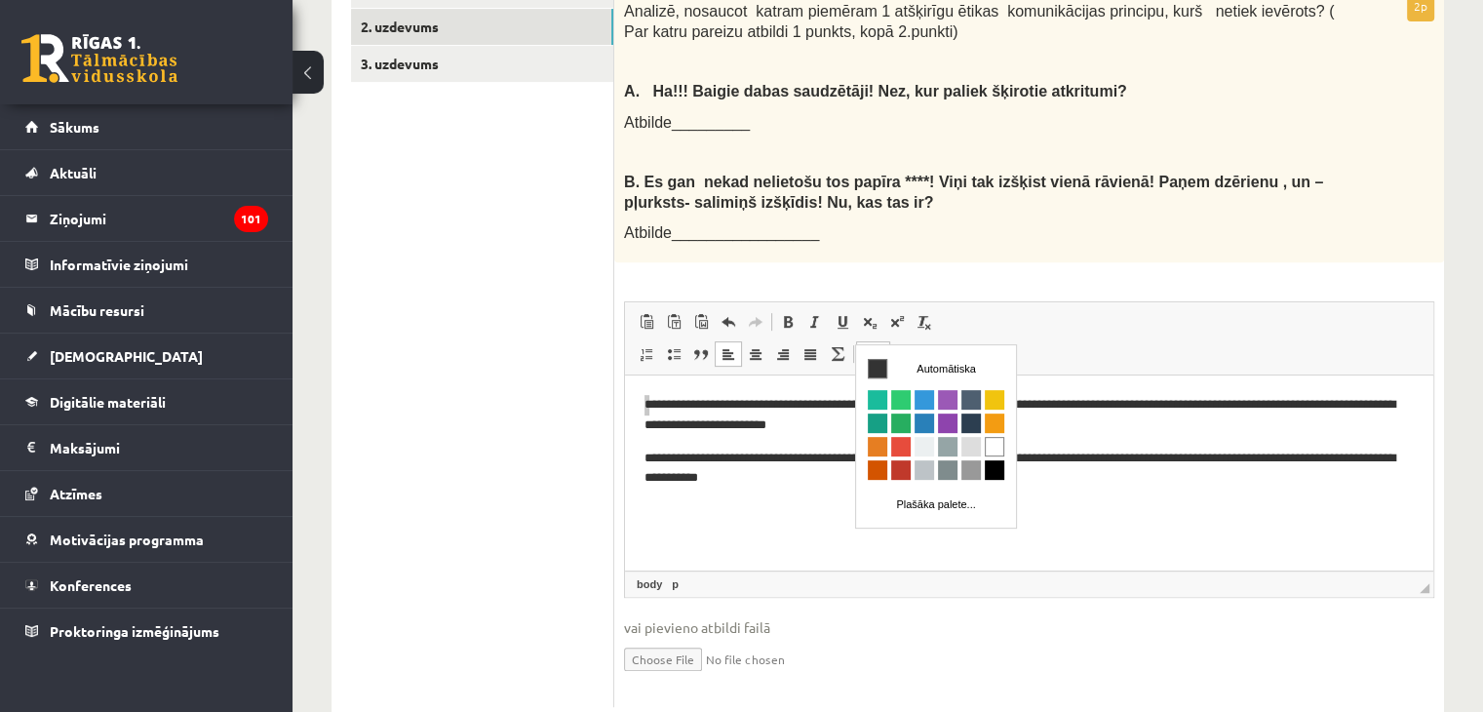
scroll to position [0, 0]
click at [995, 472] on span "Krāsa" at bounding box center [994, 468] width 19 height 19
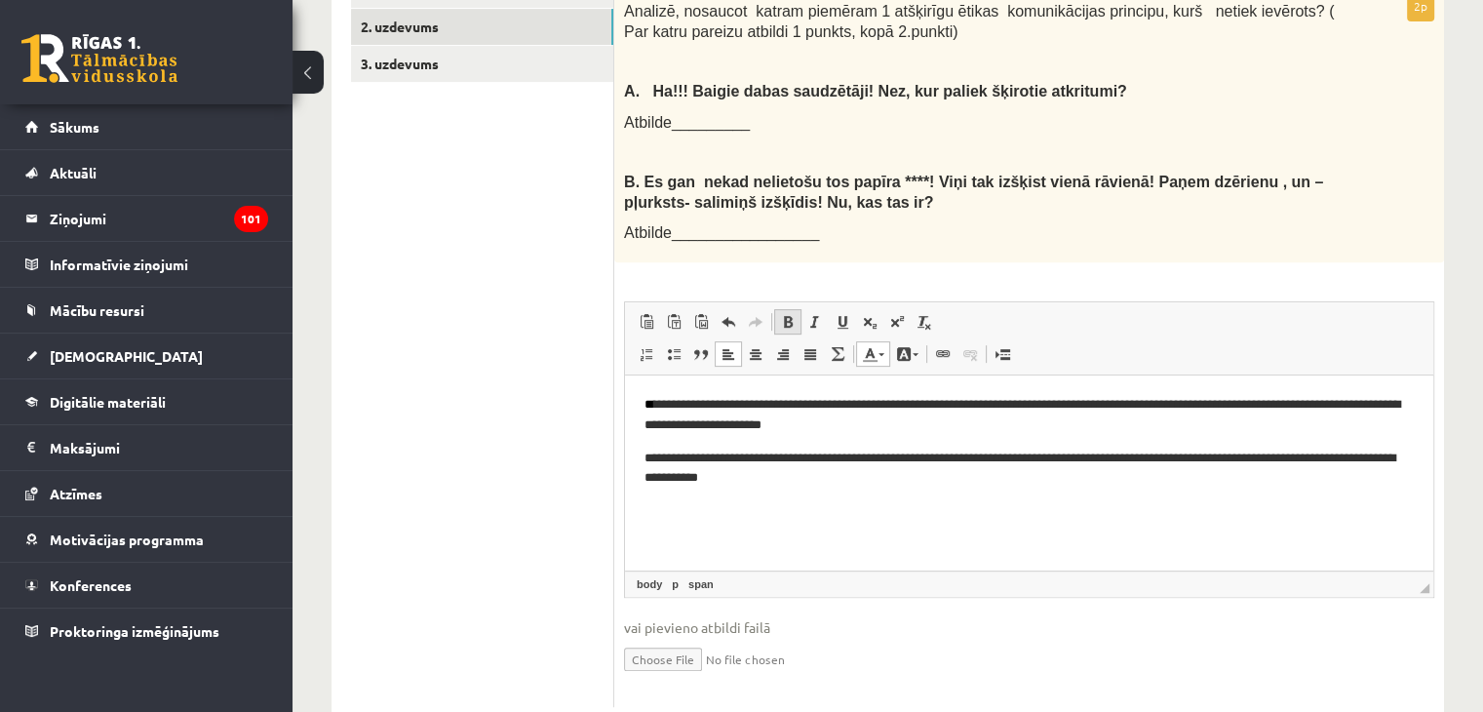
click at [786, 314] on span at bounding box center [788, 322] width 16 height 16
drag, startPoint x: 867, startPoint y: 522, endPoint x: 827, endPoint y: 521, distance: 40.0
click at [863, 508] on html "**********" at bounding box center [1029, 441] width 808 height 133
drag, startPoint x: 642, startPoint y: 456, endPoint x: 655, endPoint y: 455, distance: 12.7
click at [655, 455] on html "**********" at bounding box center [1029, 441] width 808 height 133
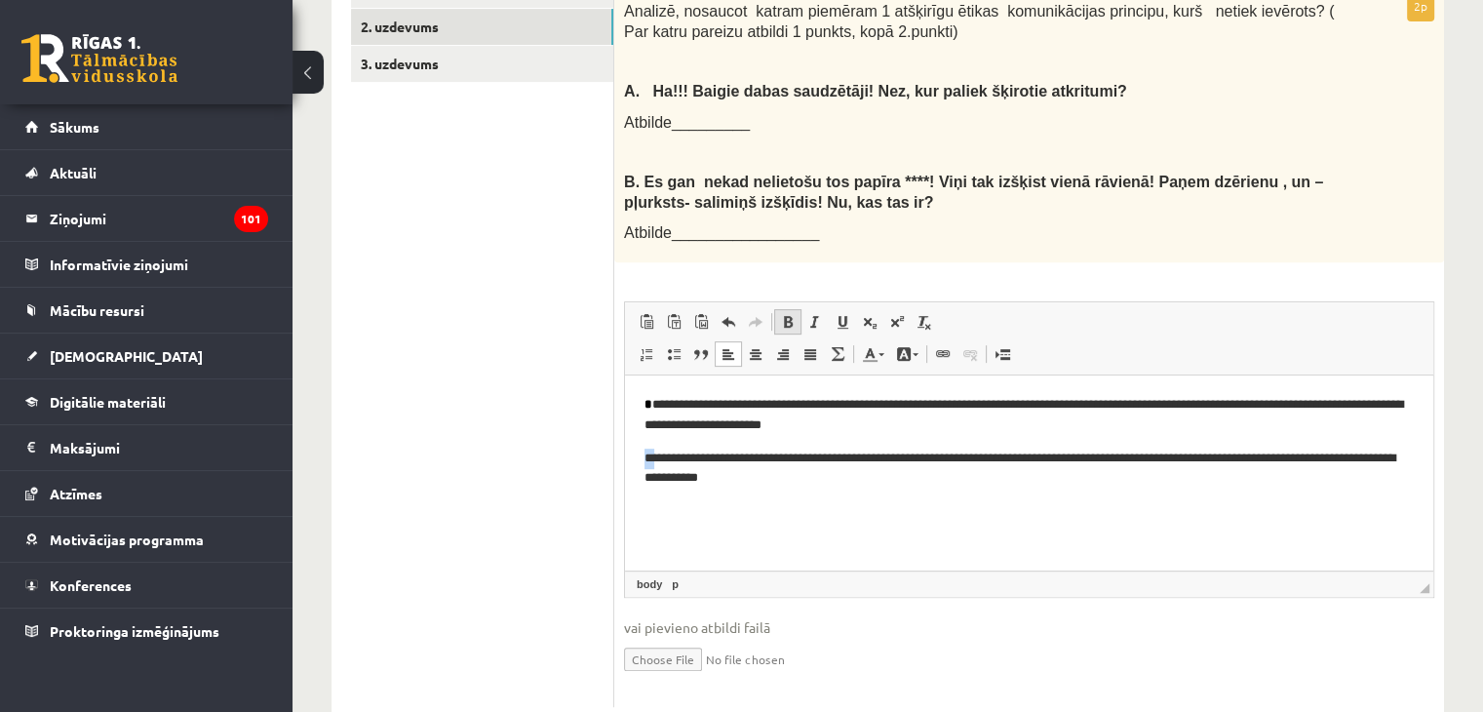
click at [794, 314] on span at bounding box center [788, 322] width 16 height 16
click at [849, 508] on html "**********" at bounding box center [1029, 441] width 808 height 133
drag, startPoint x: 640, startPoint y: 403, endPoint x: 656, endPoint y: 406, distance: 16.1
click at [656, 406] on html "**********" at bounding box center [1029, 441] width 808 height 133
click at [788, 314] on span at bounding box center [788, 322] width 16 height 16
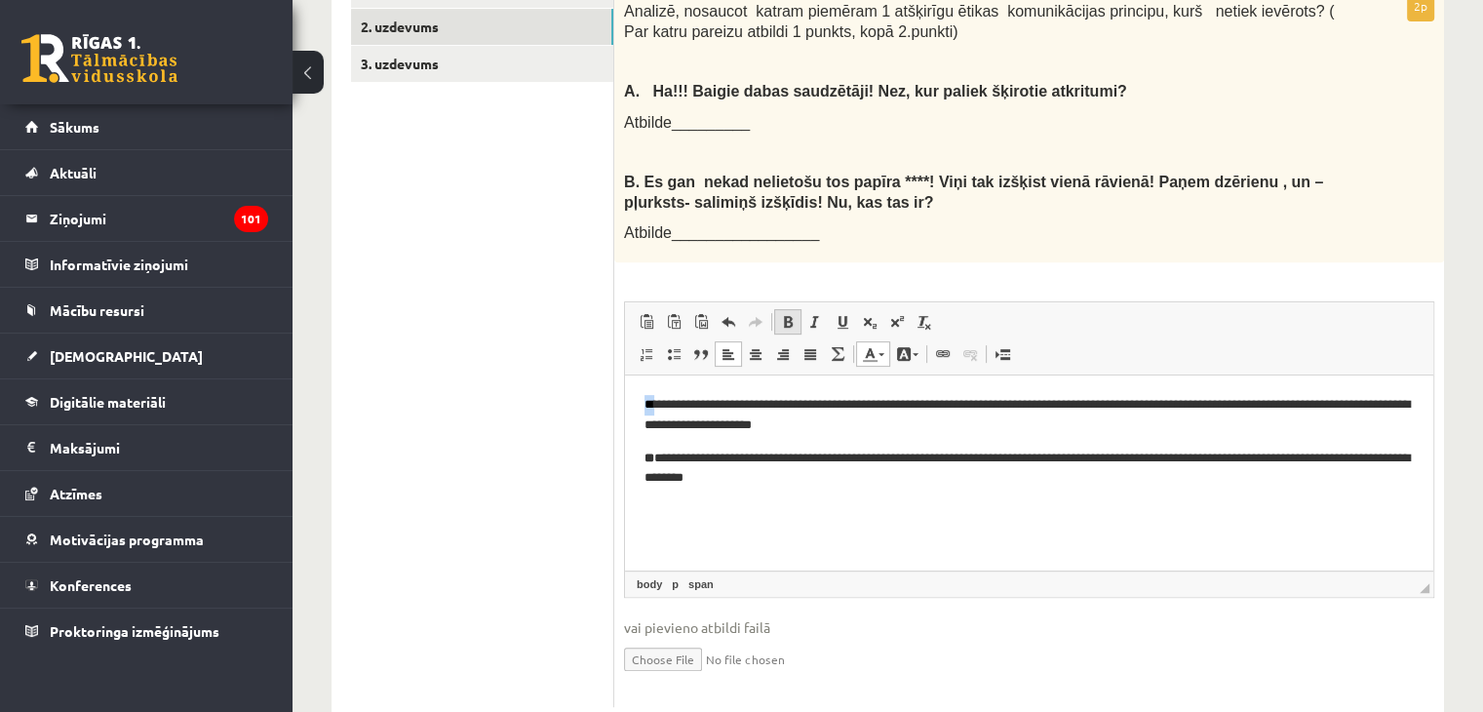
click at [791, 314] on span at bounding box center [788, 322] width 16 height 16
click at [841, 508] on html "**********" at bounding box center [1029, 441] width 808 height 133
click at [883, 341] on link "Teksta krāsa" at bounding box center [873, 353] width 34 height 25
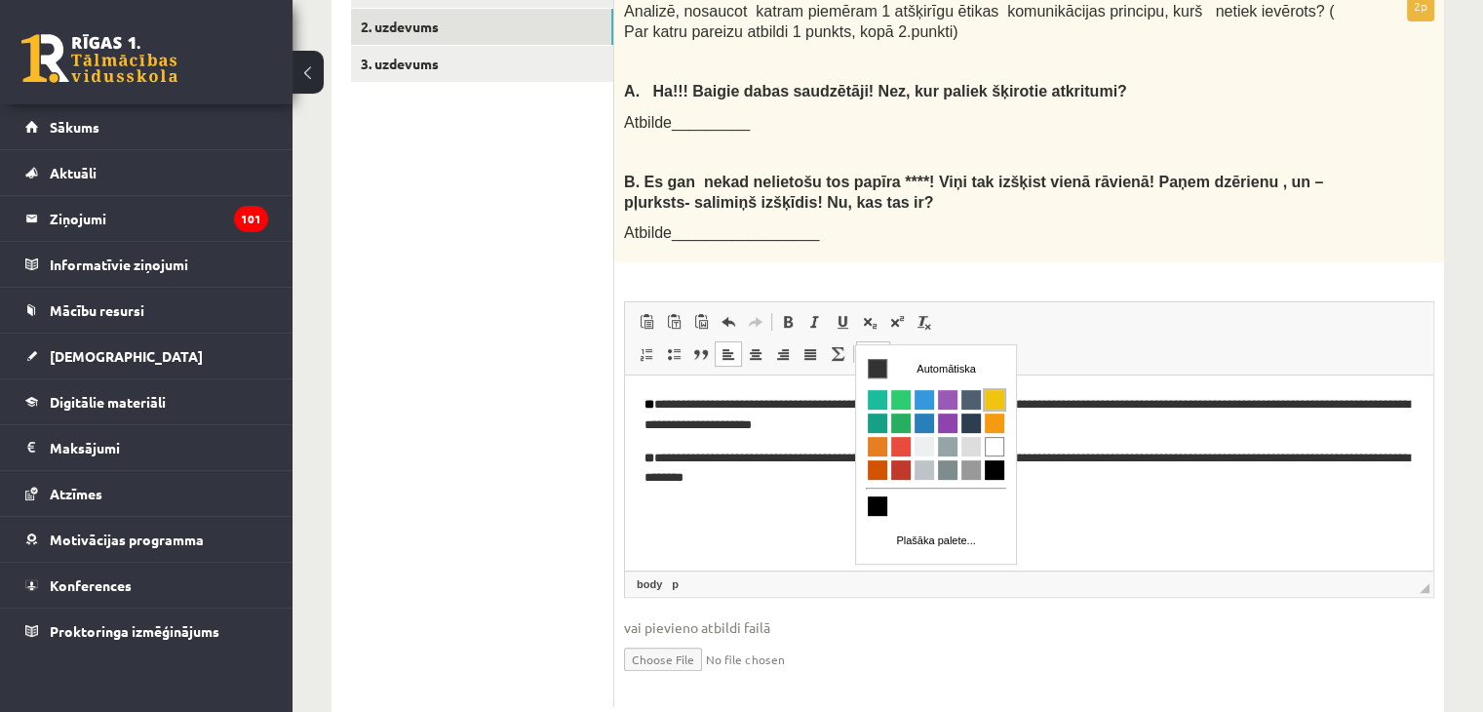
click at [1001, 398] on span "Krāsa" at bounding box center [994, 398] width 19 height 19
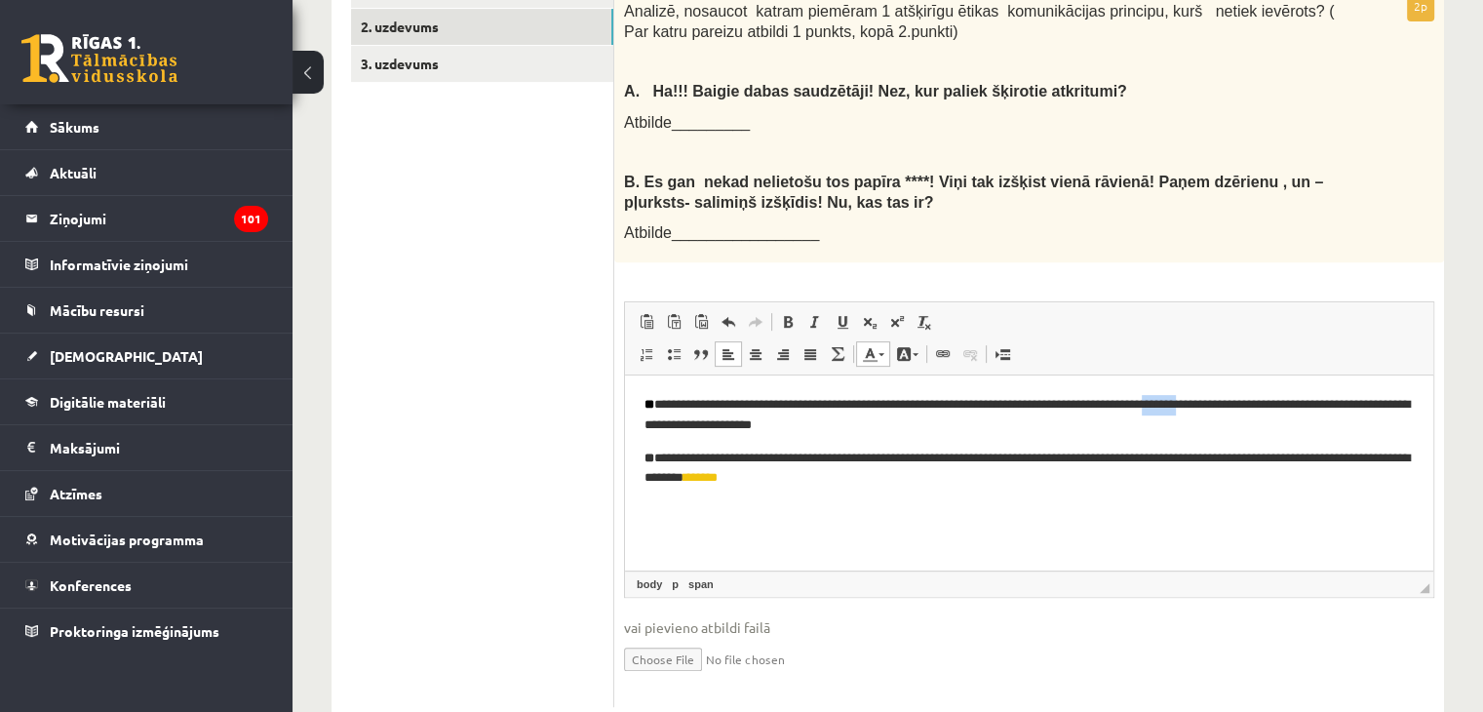
drag, startPoint x: 1201, startPoint y: 406, endPoint x: 1234, endPoint y: 406, distance: 33.2
click at [1234, 406] on p "**********" at bounding box center [1029, 415] width 770 height 41
click at [912, 341] on link "Fona krāsa" at bounding box center [907, 353] width 34 height 25
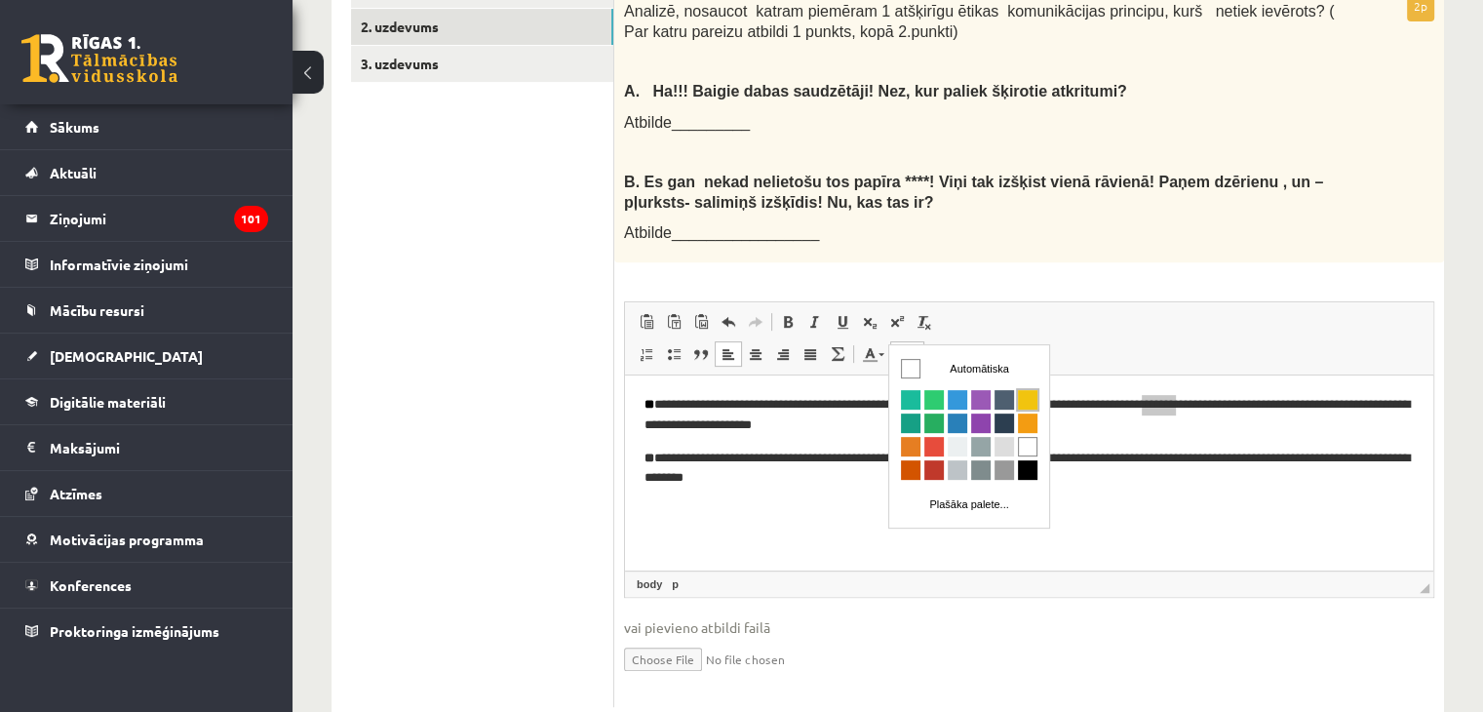
click at [1029, 393] on span "Krāsa" at bounding box center [1027, 398] width 19 height 19
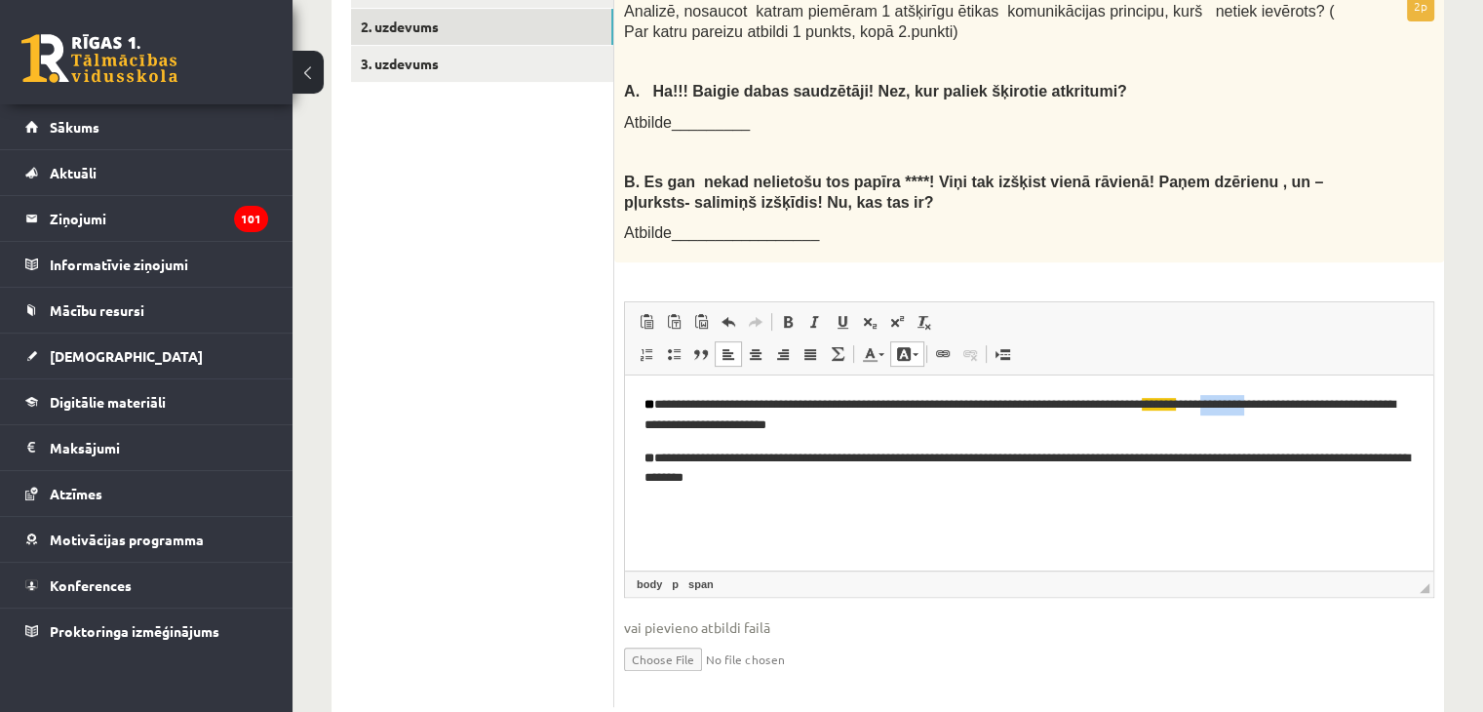
drag, startPoint x: 1271, startPoint y: 405, endPoint x: 1314, endPoint y: 405, distance: 42.9
click at [1314, 405] on p "**********" at bounding box center [1029, 415] width 770 height 41
click at [912, 341] on link "Fona krāsa" at bounding box center [907, 353] width 34 height 25
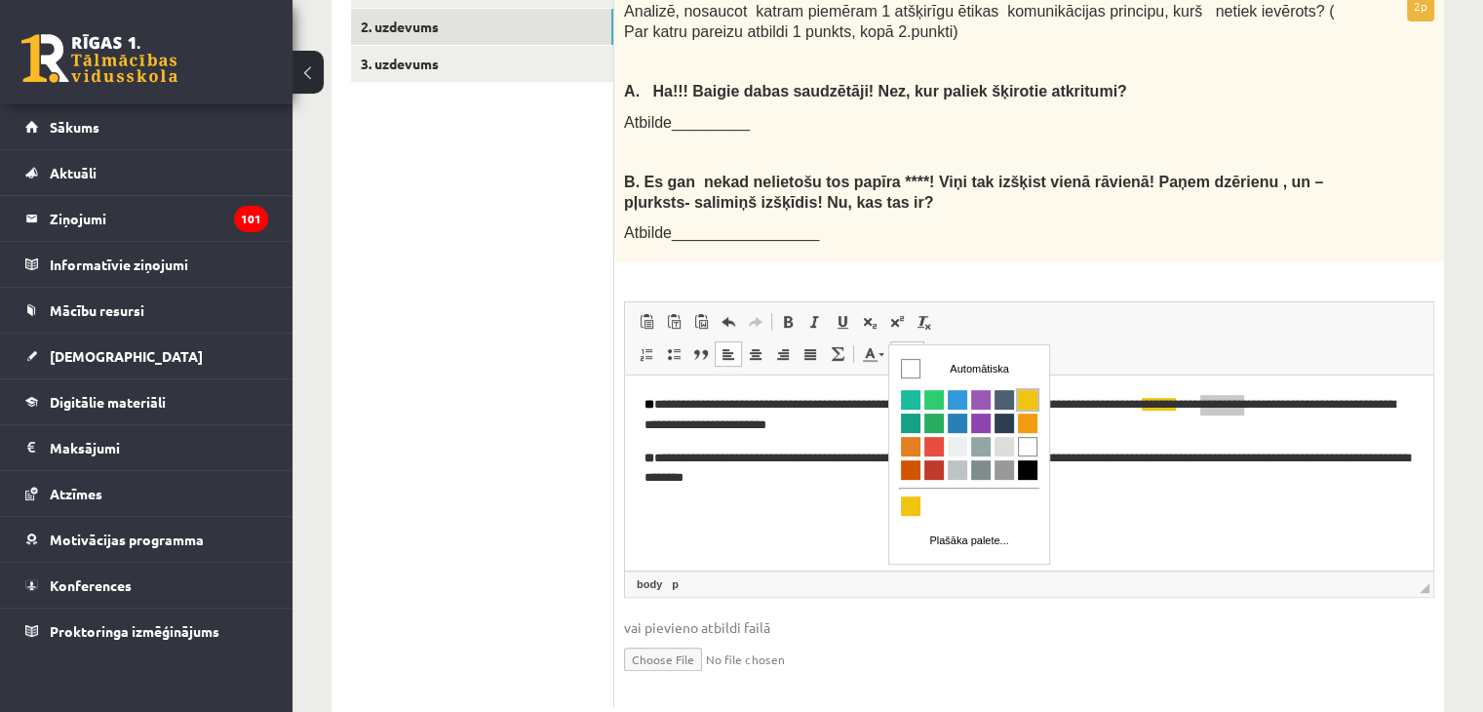
click at [1034, 399] on span "Krāsa" at bounding box center [1027, 398] width 19 height 19
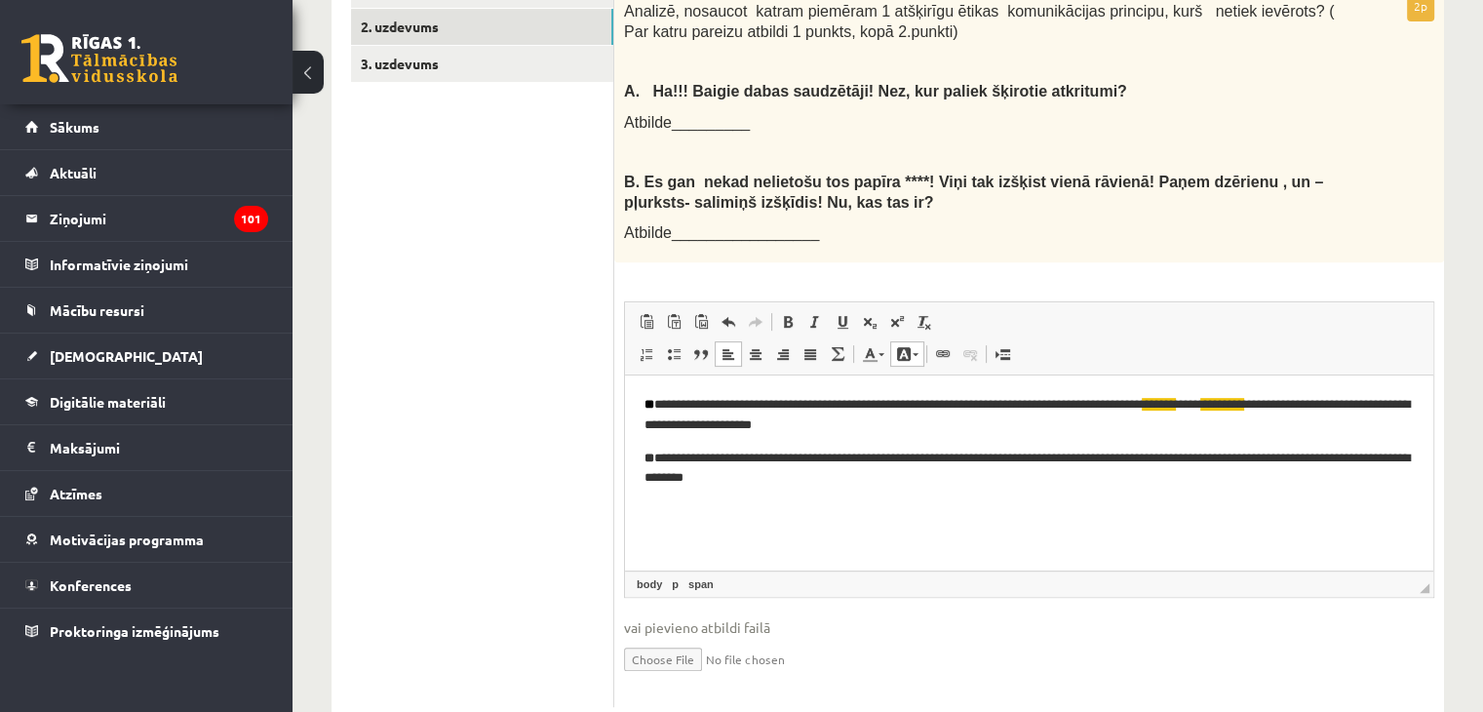
click at [1062, 508] on html "**********" at bounding box center [1029, 441] width 808 height 133
drag, startPoint x: 830, startPoint y: 459, endPoint x: 867, endPoint y: 466, distance: 37.7
click at [867, 466] on p "**********" at bounding box center [1029, 468] width 770 height 41
click at [878, 341] on link "Teksta krāsa" at bounding box center [873, 353] width 34 height 25
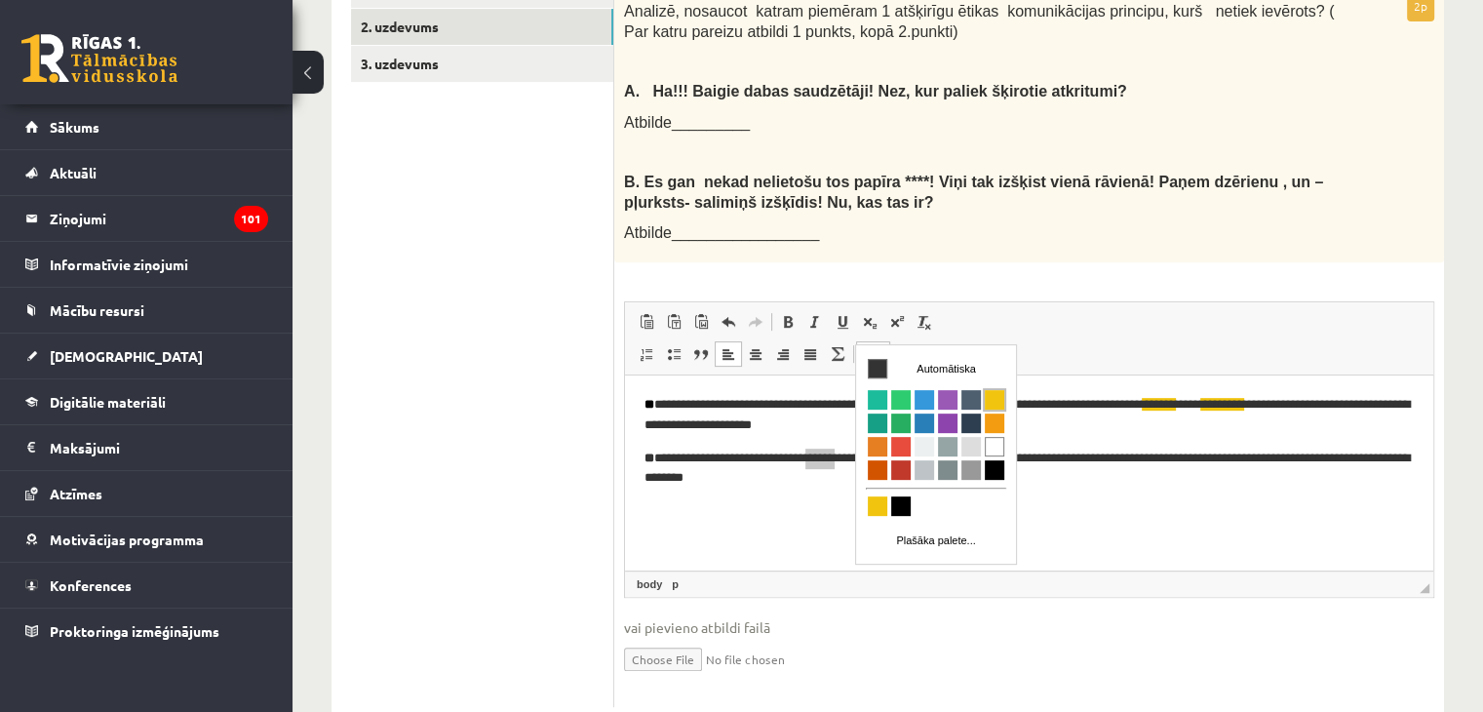
click at [993, 400] on span "Krāsa" at bounding box center [994, 398] width 19 height 19
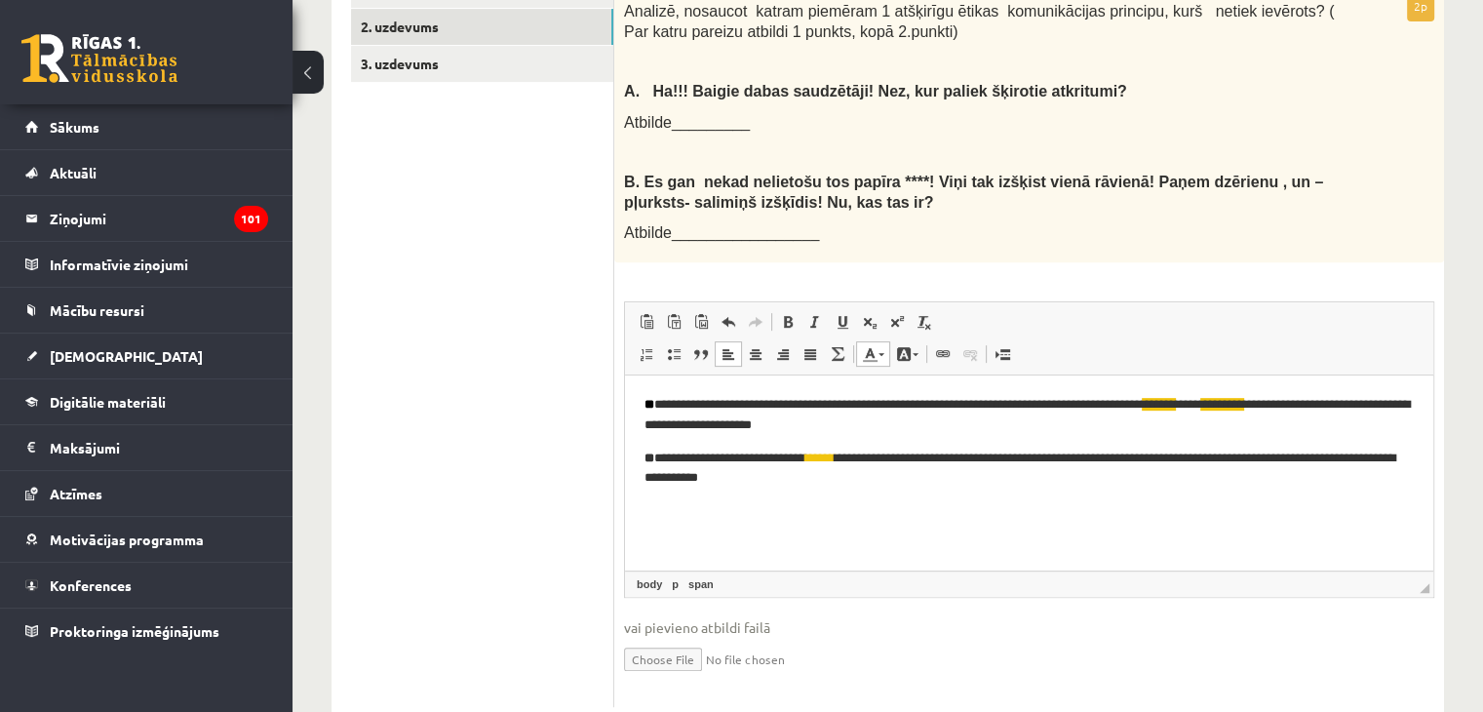
click at [969, 484] on p "**********" at bounding box center [1029, 468] width 770 height 41
drag, startPoint x: 895, startPoint y: 458, endPoint x: 987, endPoint y: 464, distance: 92.8
click at [987, 464] on p "**********" at bounding box center [1029, 468] width 770 height 41
click at [916, 341] on link "Fona krāsa" at bounding box center [907, 353] width 34 height 25
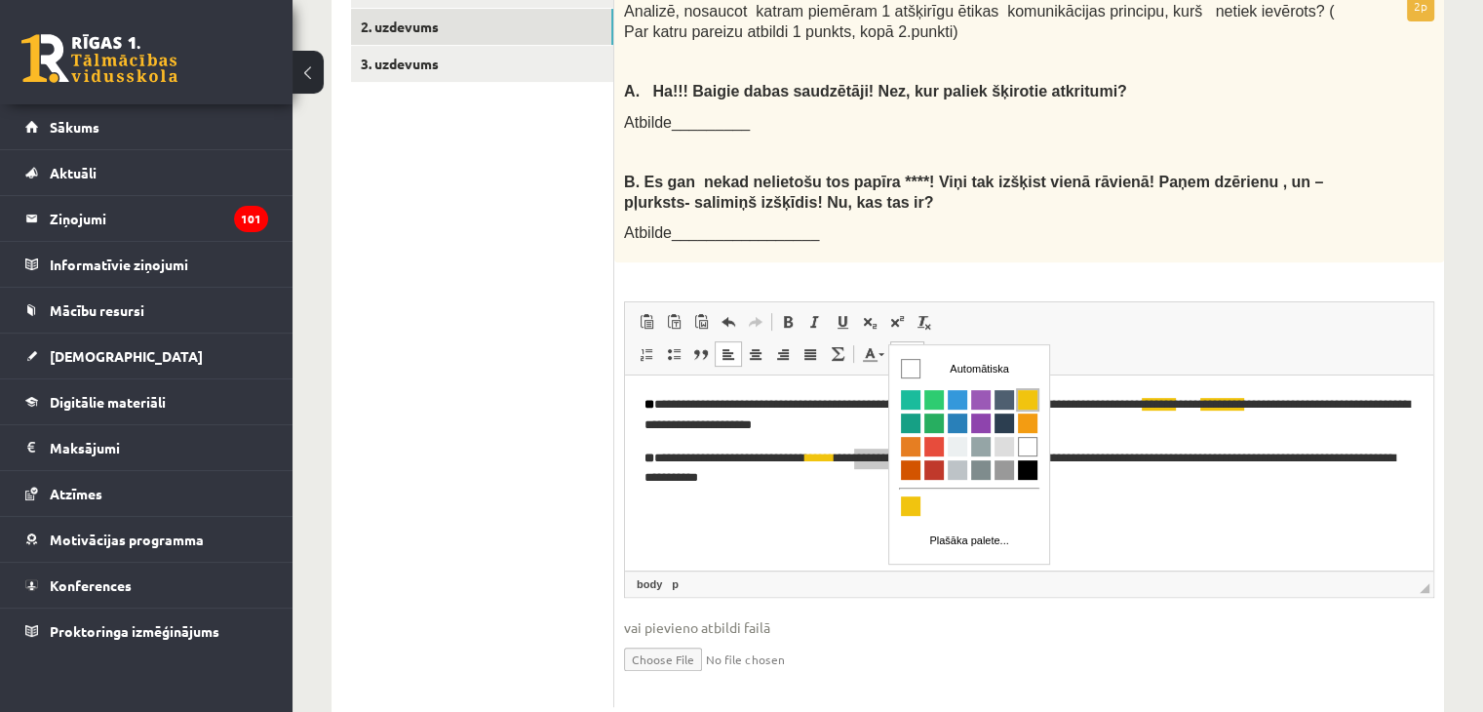
drag, startPoint x: 1032, startPoint y: 395, endPoint x: 1303, endPoint y: 455, distance: 277.6
click at [1032, 395] on span "Krāsa" at bounding box center [1027, 398] width 19 height 19
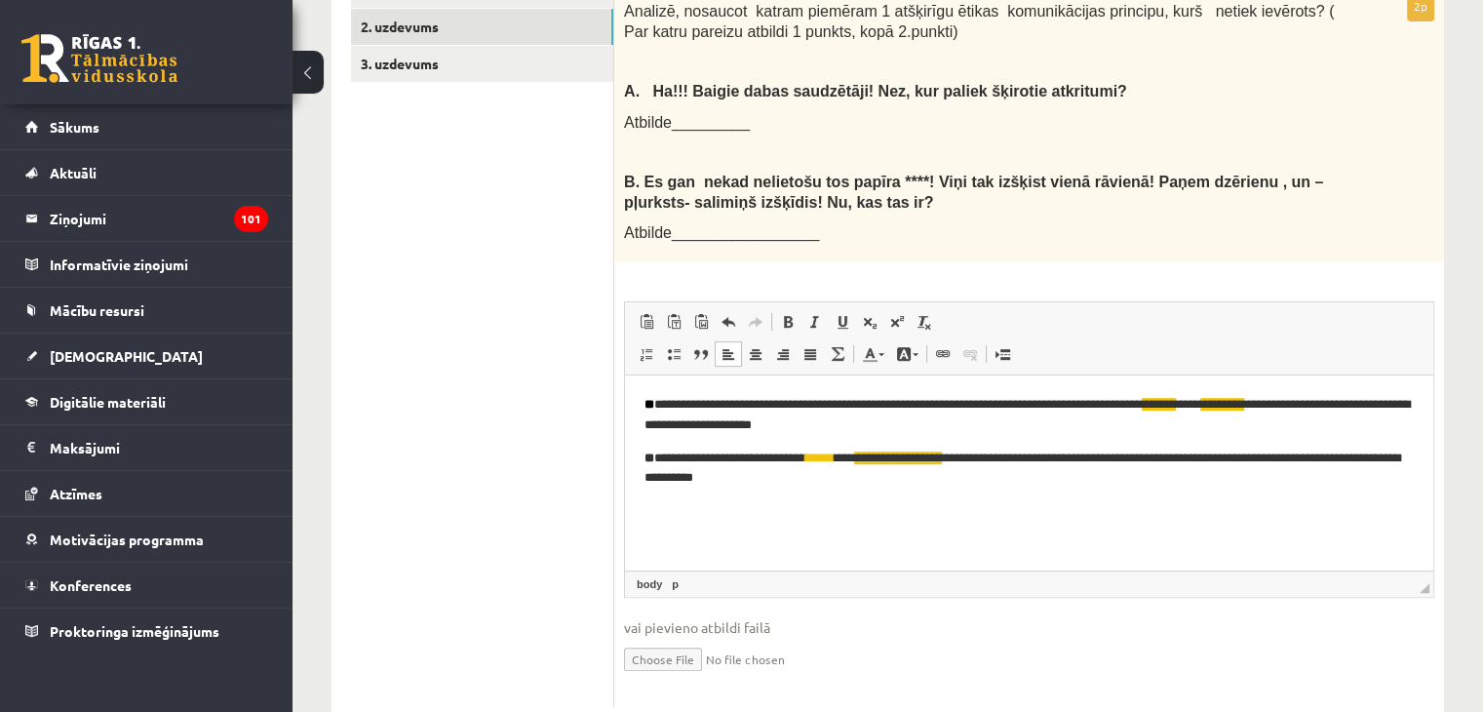
click at [1052, 508] on html "**********" at bounding box center [1029, 441] width 808 height 133
drag, startPoint x: 845, startPoint y: 460, endPoint x: 867, endPoint y: 460, distance: 21.4
click at [867, 460] on p "**********" at bounding box center [1029, 468] width 770 height 41
click at [883, 341] on link "Teksta krāsa" at bounding box center [873, 353] width 34 height 25
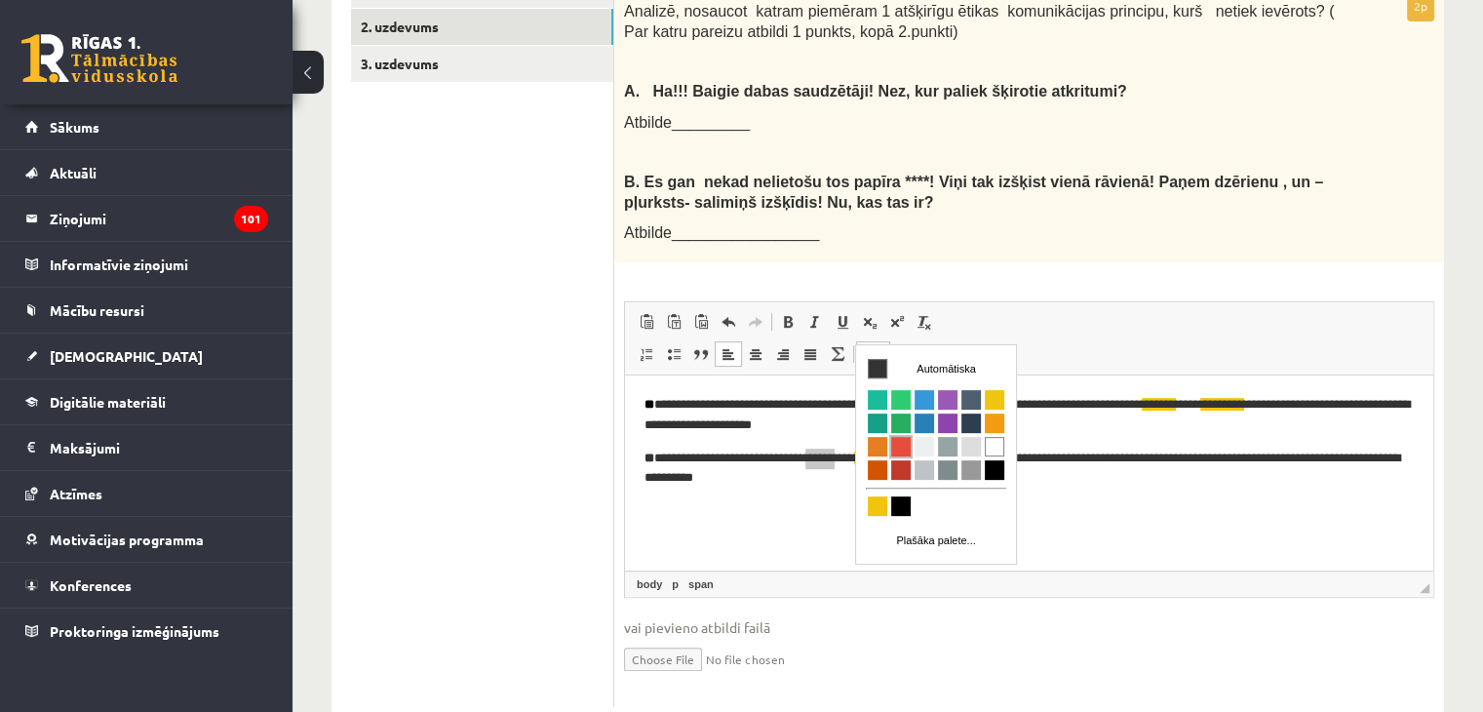
click at [906, 446] on span "Krāsa" at bounding box center [900, 445] width 19 height 19
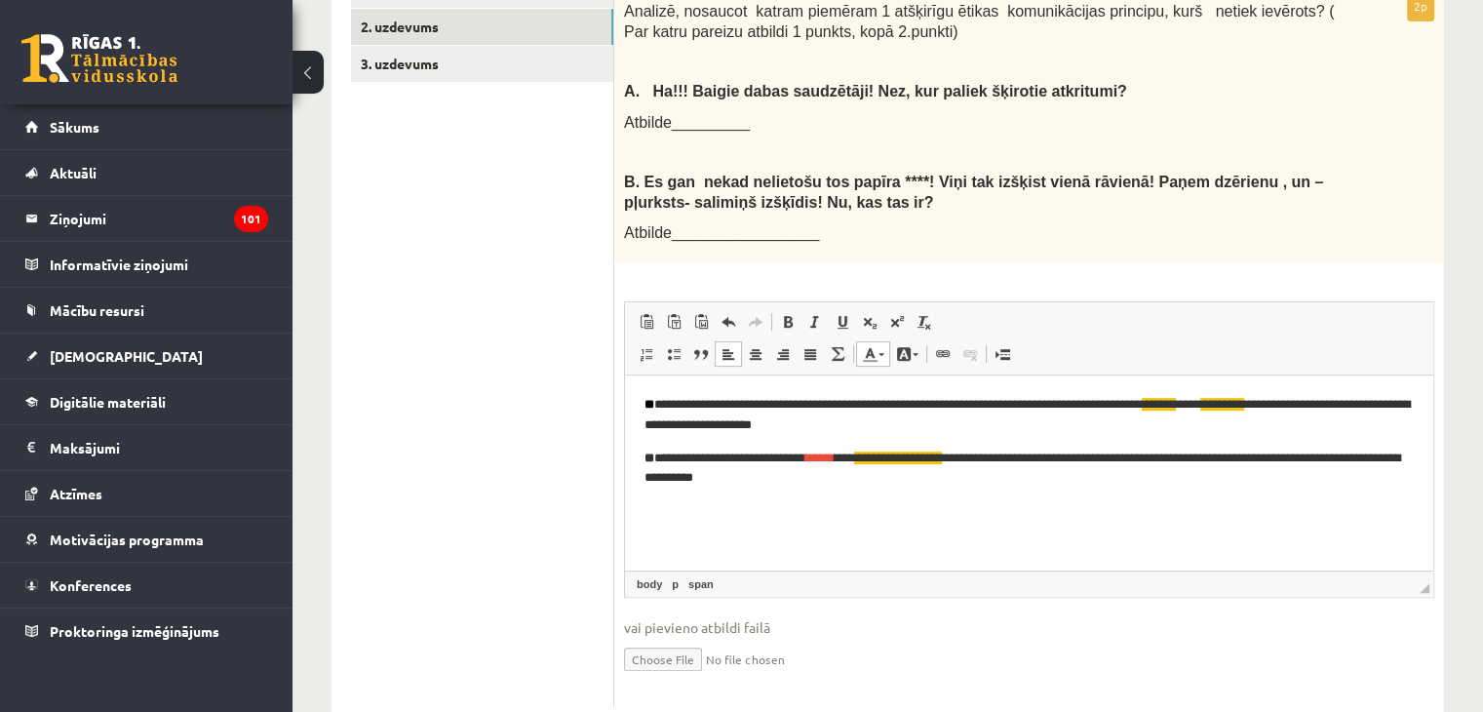
click at [1014, 504] on html "**********" at bounding box center [1029, 441] width 808 height 133
click at [965, 508] on html "**********" at bounding box center [1029, 441] width 808 height 133
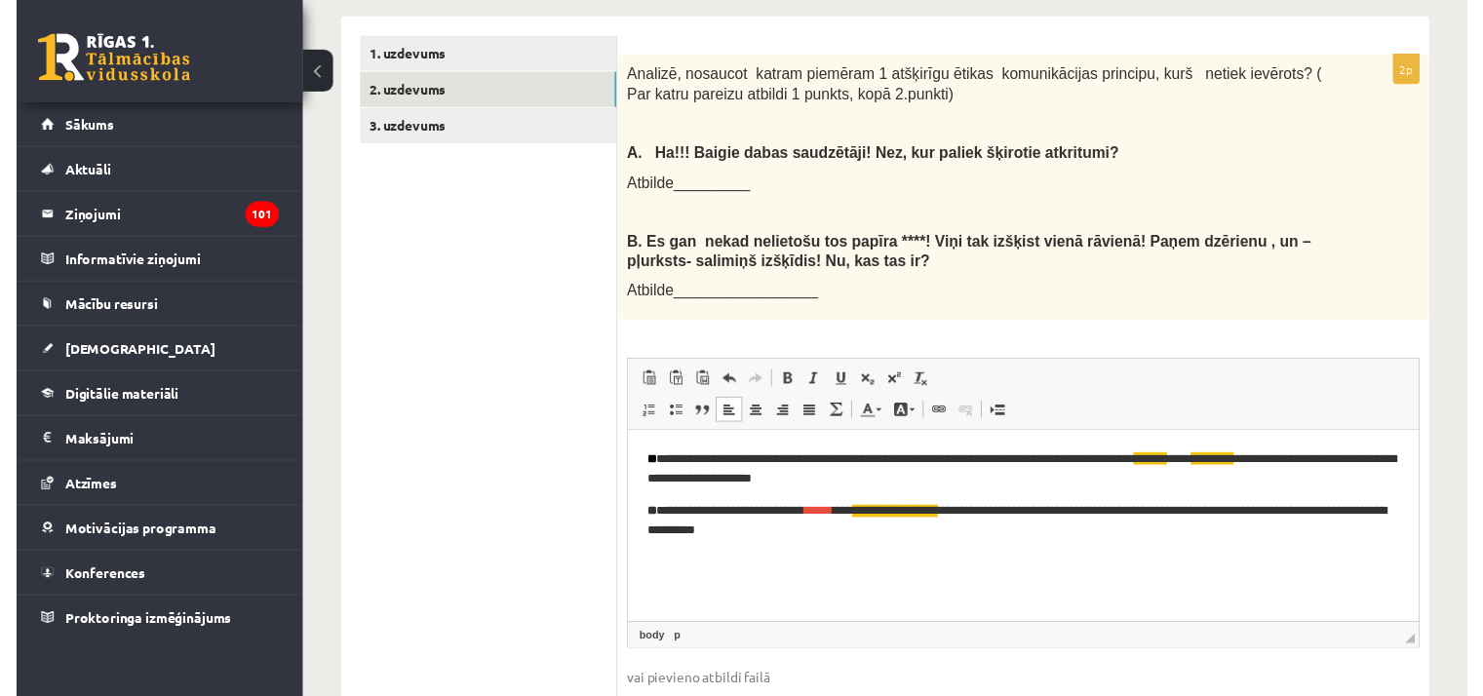
scroll to position [585, 0]
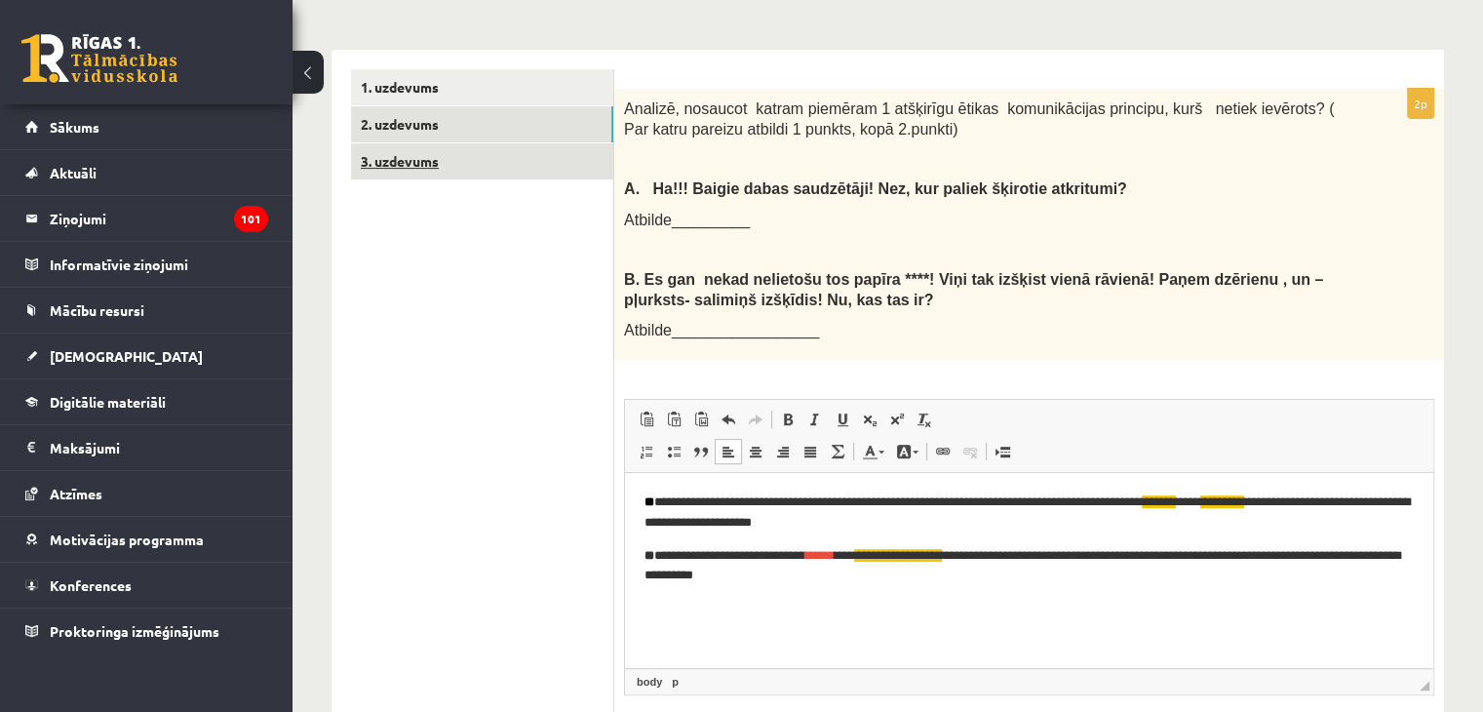
click at [440, 143] on link "3. uzdevums" at bounding box center [482, 161] width 262 height 36
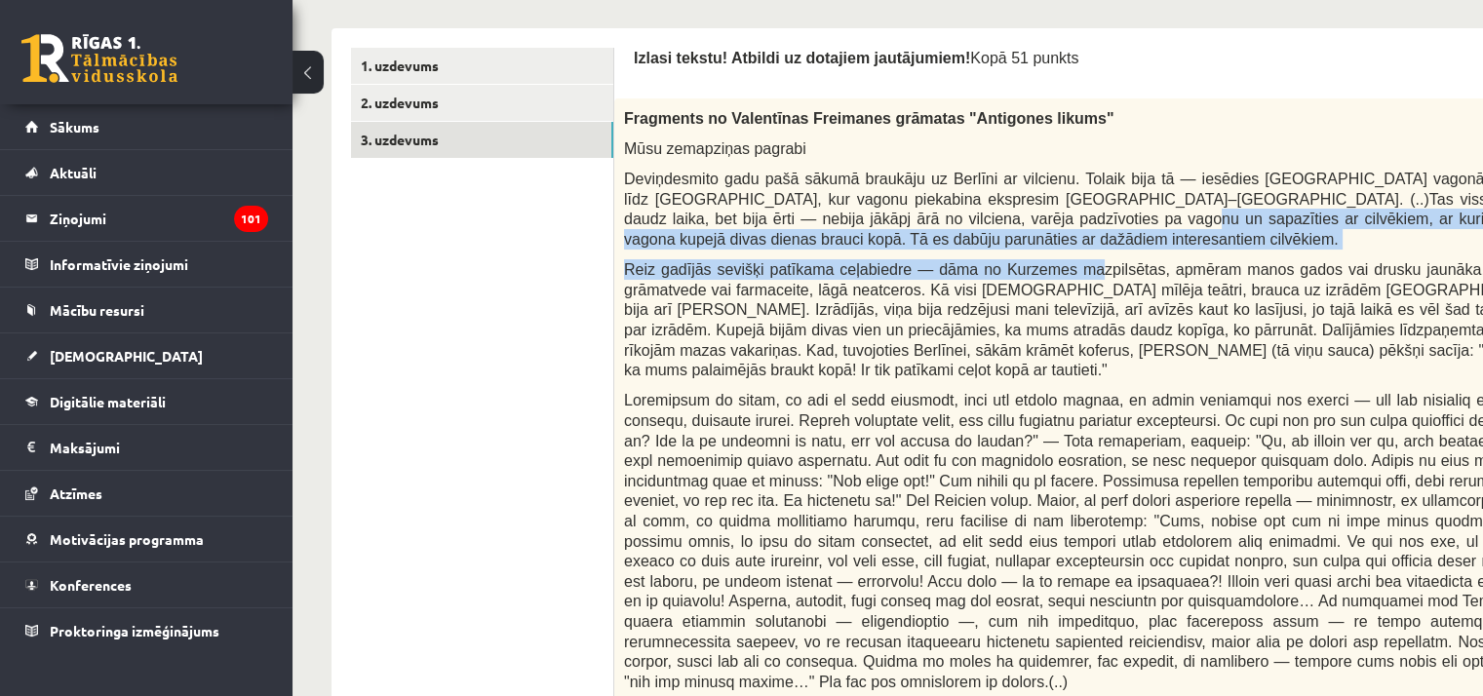
drag, startPoint x: 1075, startPoint y: 250, endPoint x: 926, endPoint y: 226, distance: 151.0
click at [926, 226] on div "Fragments no Valentīnas Freimanes grāmatas "Antigones likums" Mūsu zemapziņas p…" at bounding box center [1136, 571] width 1045 height 946
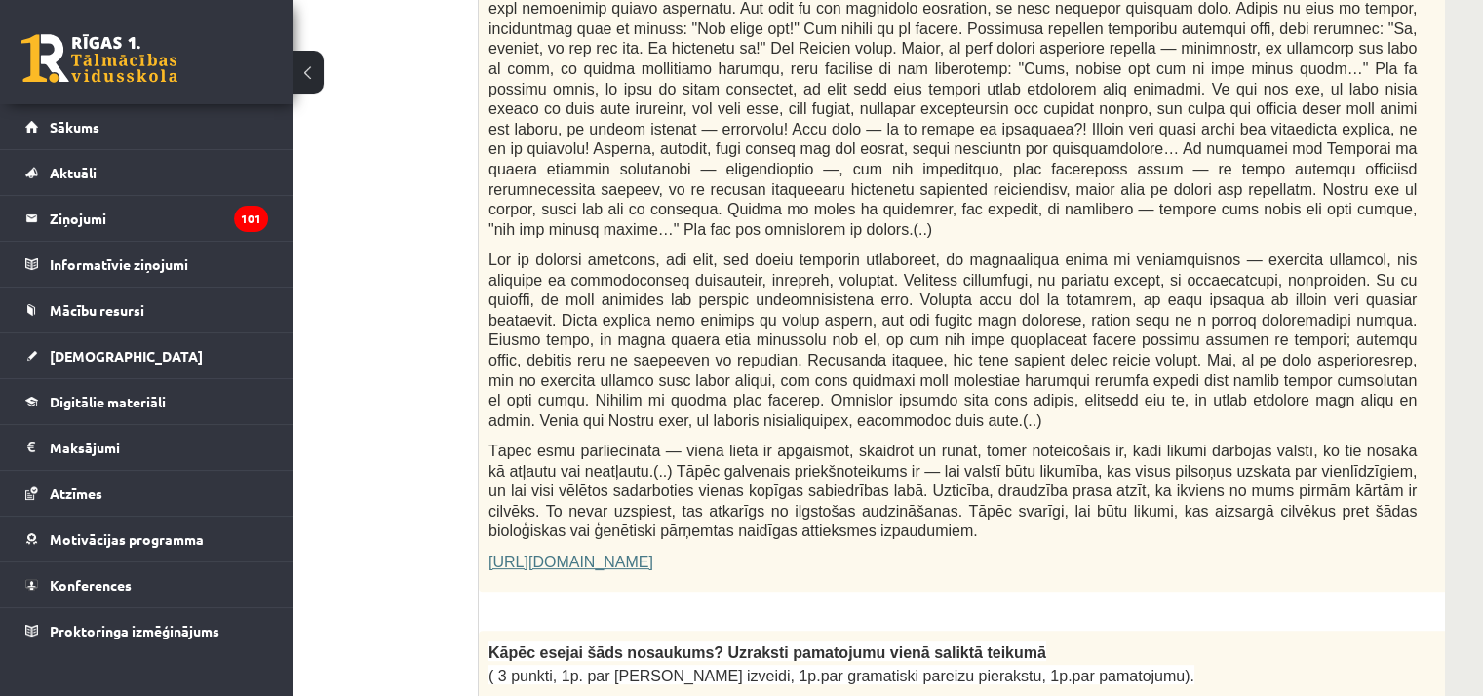
scroll to position [1072, 135]
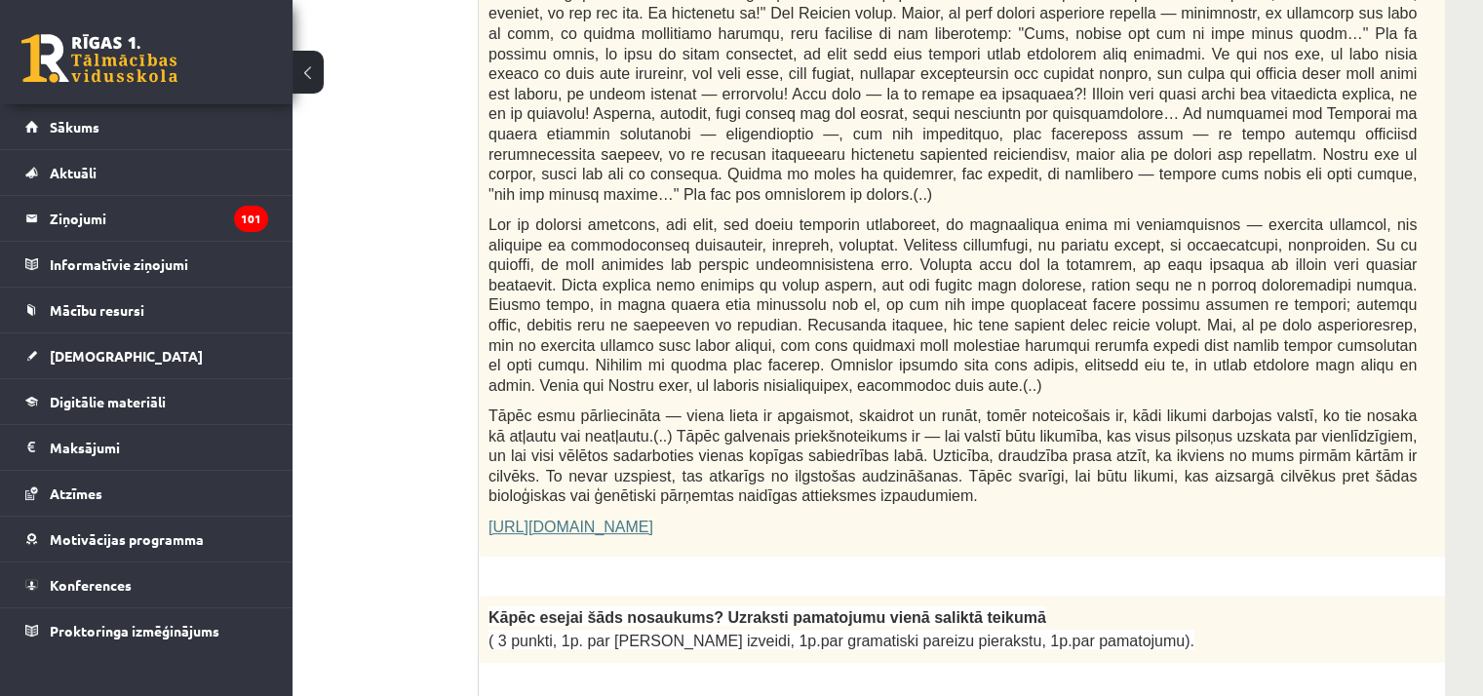
click at [940, 508] on div "Fragments no Valentīnas Freimanes grāmatas "Antigones likums" Mūsu zemapziņas p…" at bounding box center [1001, 84] width 1045 height 946
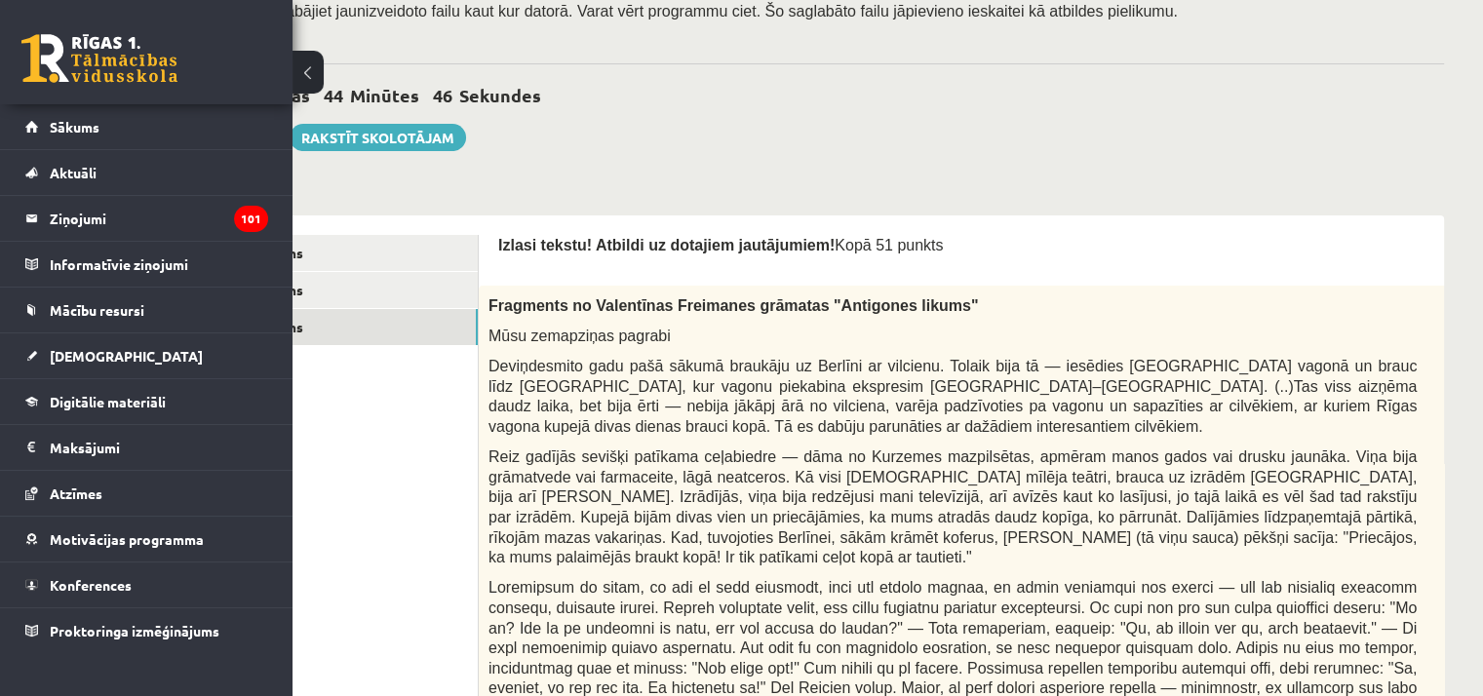
scroll to position [430, 135]
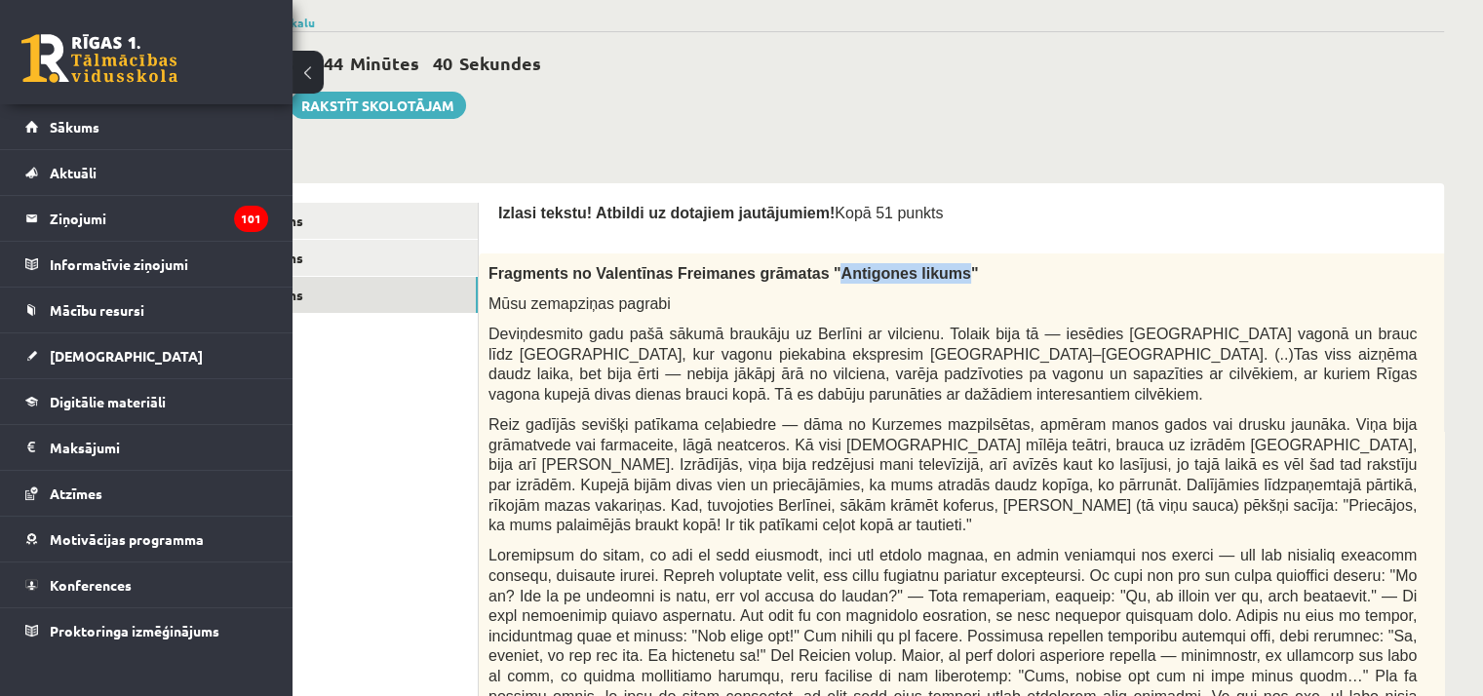
drag, startPoint x: 791, startPoint y: 274, endPoint x: 905, endPoint y: 274, distance: 114.0
click at [905, 274] on span "Fragments no Valentīnas Freimanes grāmatas "Antigones likums"" at bounding box center [732, 273] width 489 height 17
copy span "Antigones likums"
click at [801, 110] on div "0 Stundas 43 Minūtes 58 Sekundes Ieskaite saglabāta! Iesniegt Rakstīt skolotājam" at bounding box center [820, 75] width 1248 height 88
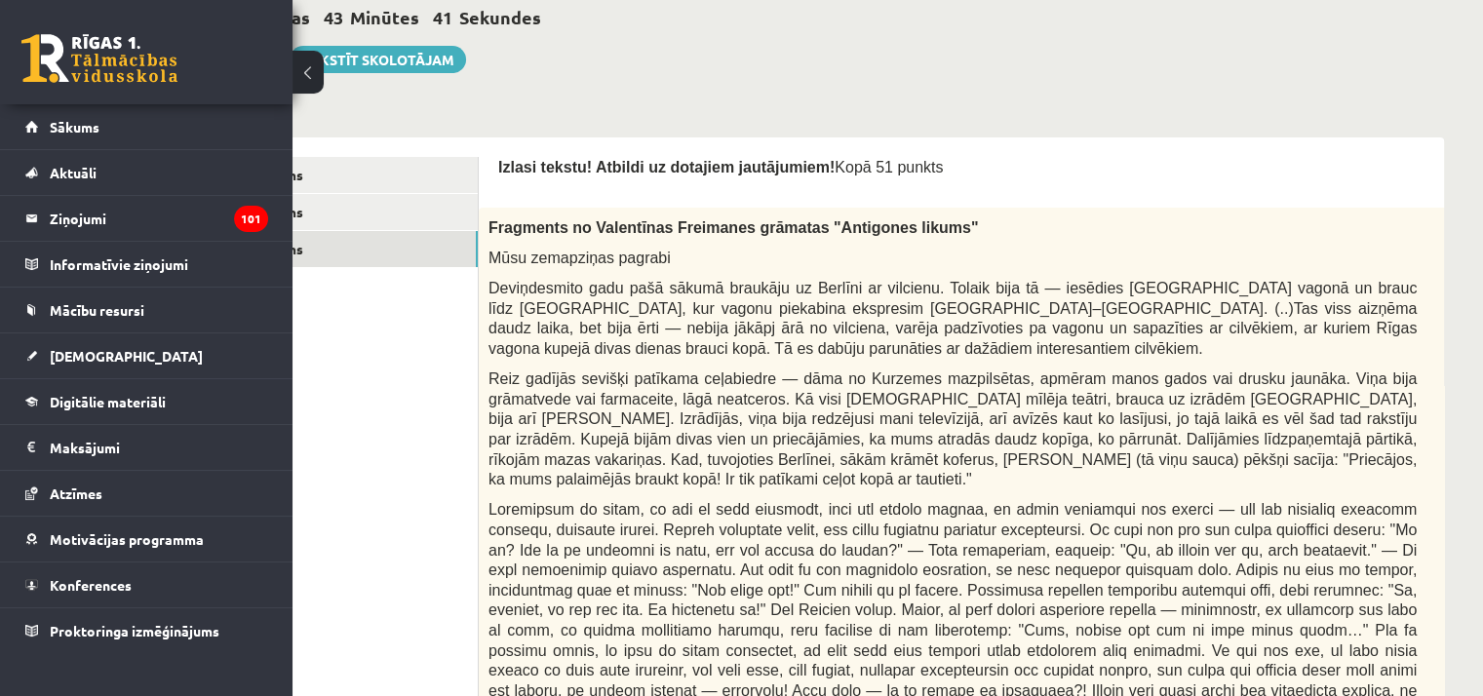
scroll to position [332, 135]
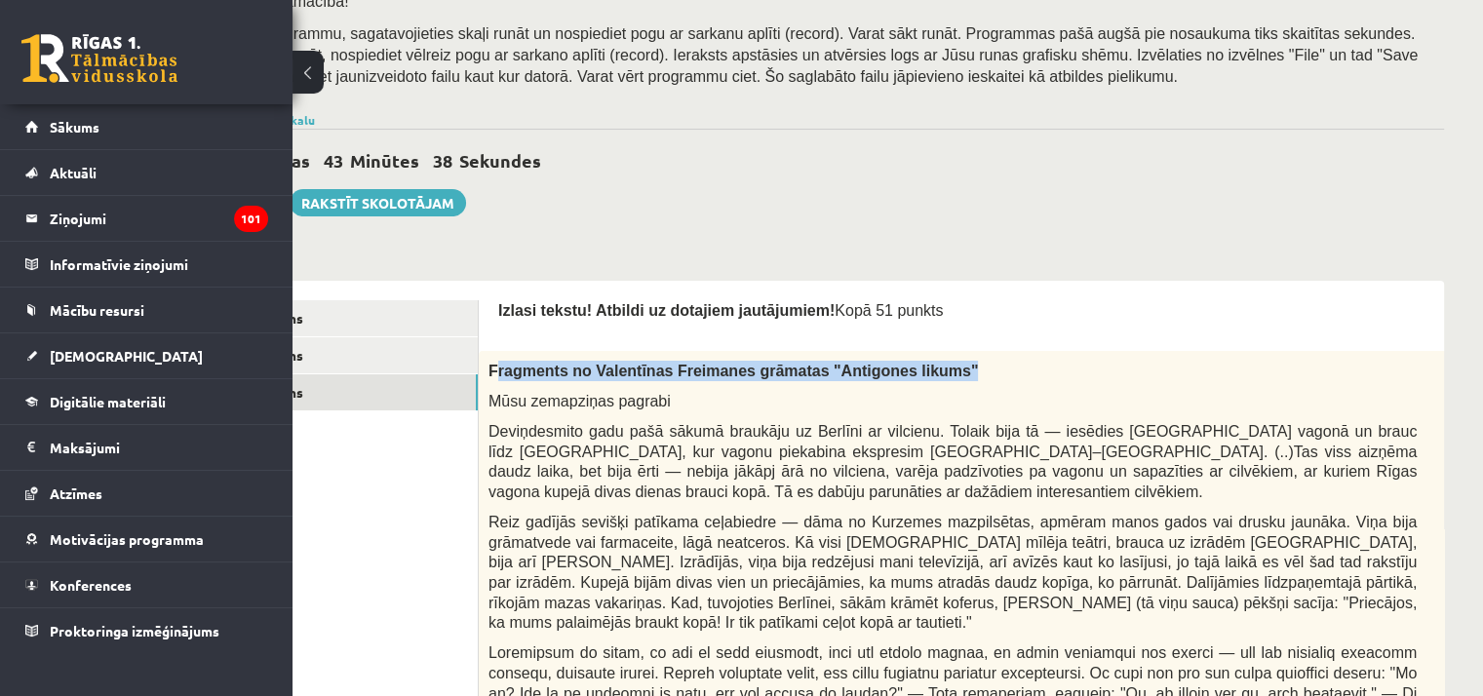
drag, startPoint x: 537, startPoint y: 374, endPoint x: 887, endPoint y: 371, distance: 350.0
click at [913, 371] on p "Fragments no Valentīnas Freimanes grāmatas "Antigones likums"" at bounding box center [952, 371] width 928 height 20
drag, startPoint x: 979, startPoint y: 360, endPoint x: 808, endPoint y: 360, distance: 170.6
click at [979, 361] on p "Fragments no Valentīnas Freimanes grāmatas "Antigones likums"" at bounding box center [952, 371] width 928 height 20
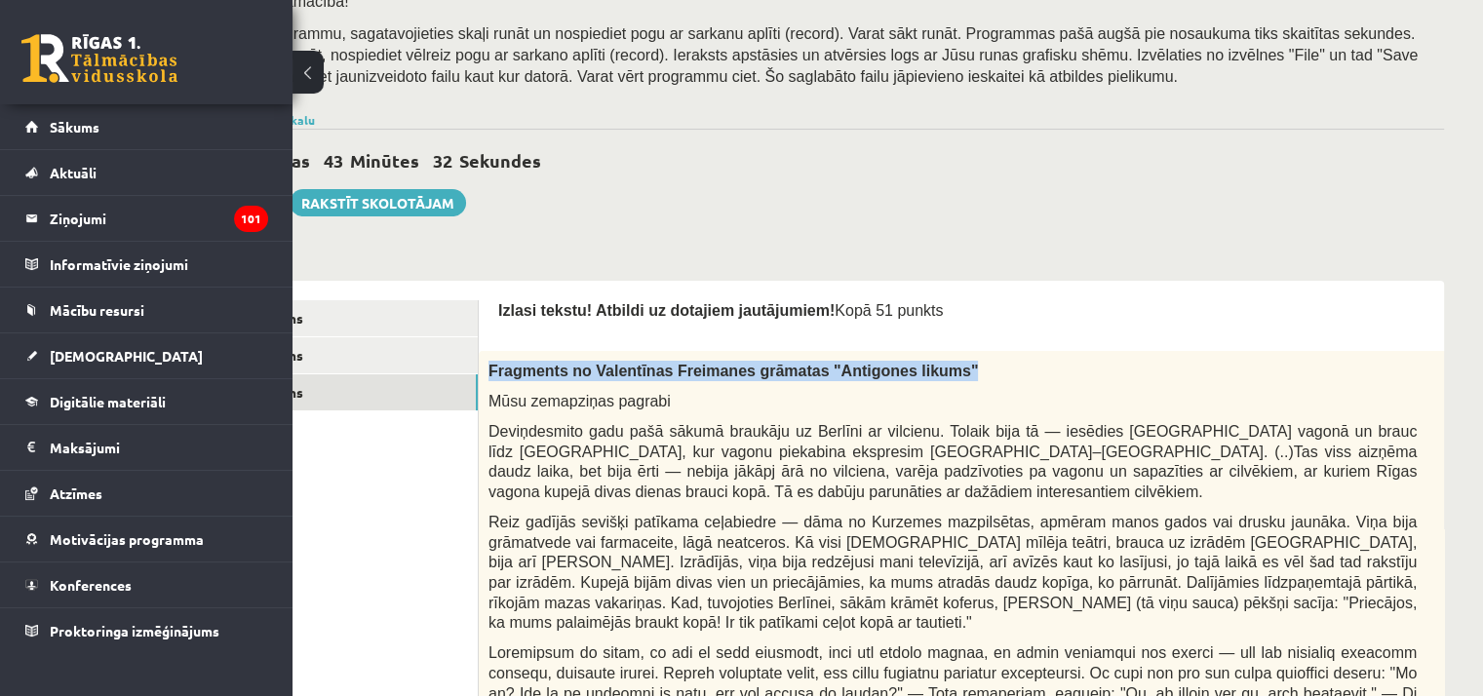
drag, startPoint x: 486, startPoint y: 367, endPoint x: 908, endPoint y: 376, distance: 421.2
copy span "Fragments no Valentīnas Freimanes grāmatas "Antigones likums""
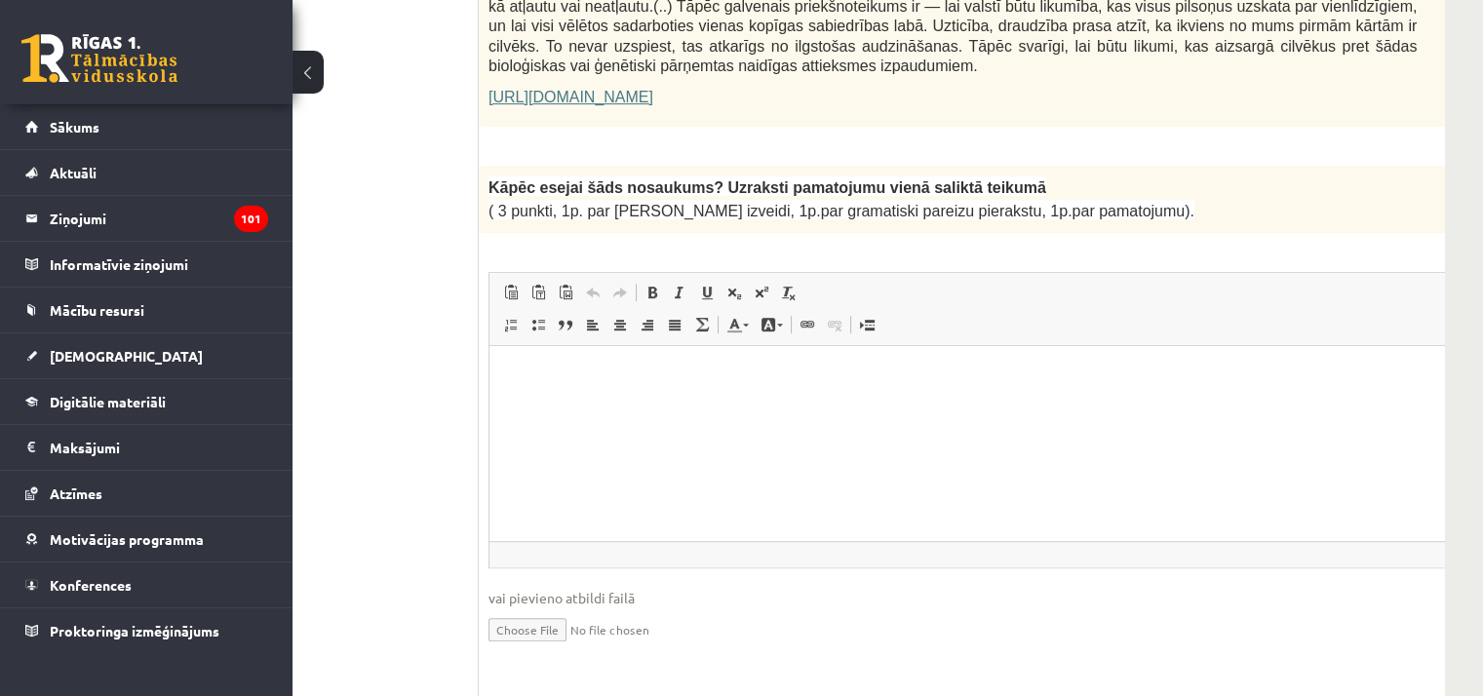
scroll to position [1405, 135]
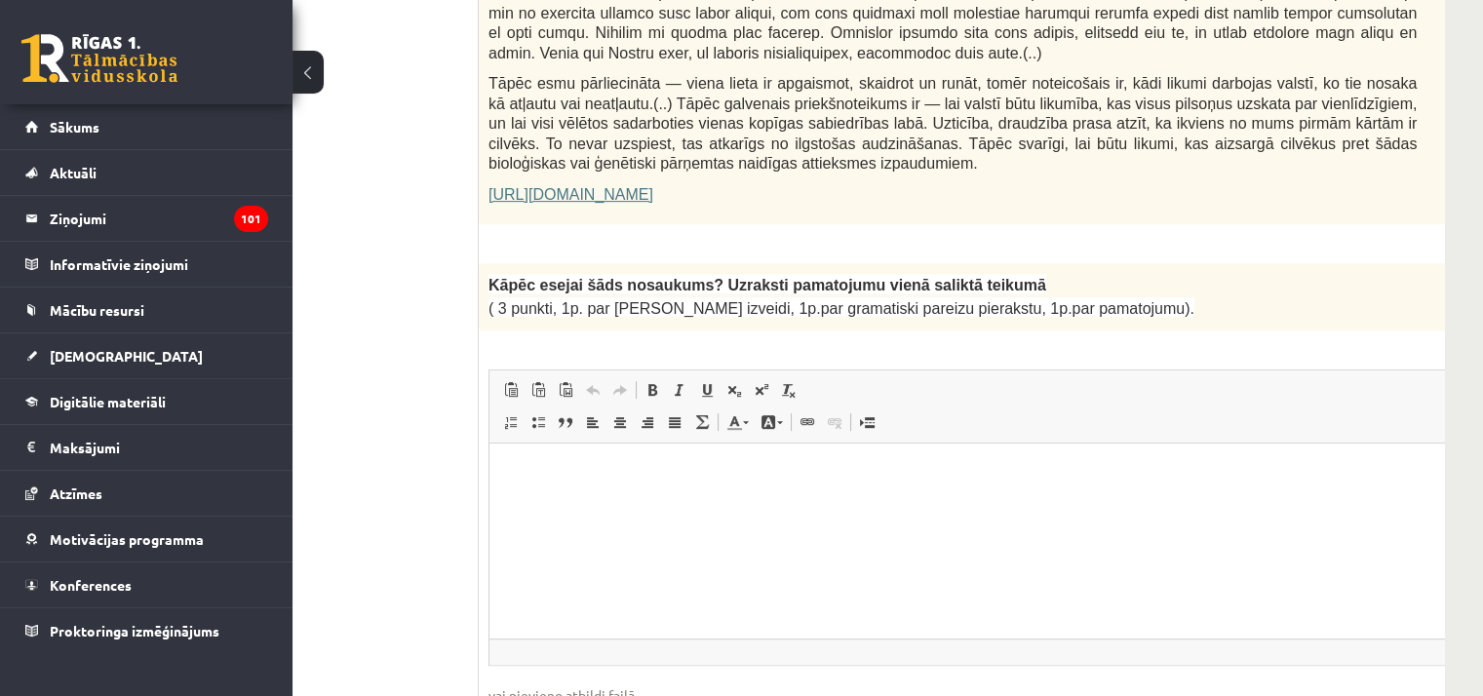
drag, startPoint x: 487, startPoint y: 237, endPoint x: 1127, endPoint y: 265, distance: 640.1
click at [1127, 265] on div "Kāpēc esejai šāds nosaukums? Uzraksti pamatojumu vienā saliktā teikumā ( 3 punk…" at bounding box center [1001, 296] width 1045 height 67
copy div "Kāpēc esejai šāds nosaukums? Uzraksti pamatojumu vienā saliktā teikumā ( 3 punk…"
click at [612, 502] on html at bounding box center [1001, 472] width 1024 height 59
click at [569, 472] on p "Bagātinātā teksta redaktors, wiswyg-editor-user-answer-47433913033220" at bounding box center [1001, 472] width 985 height 20
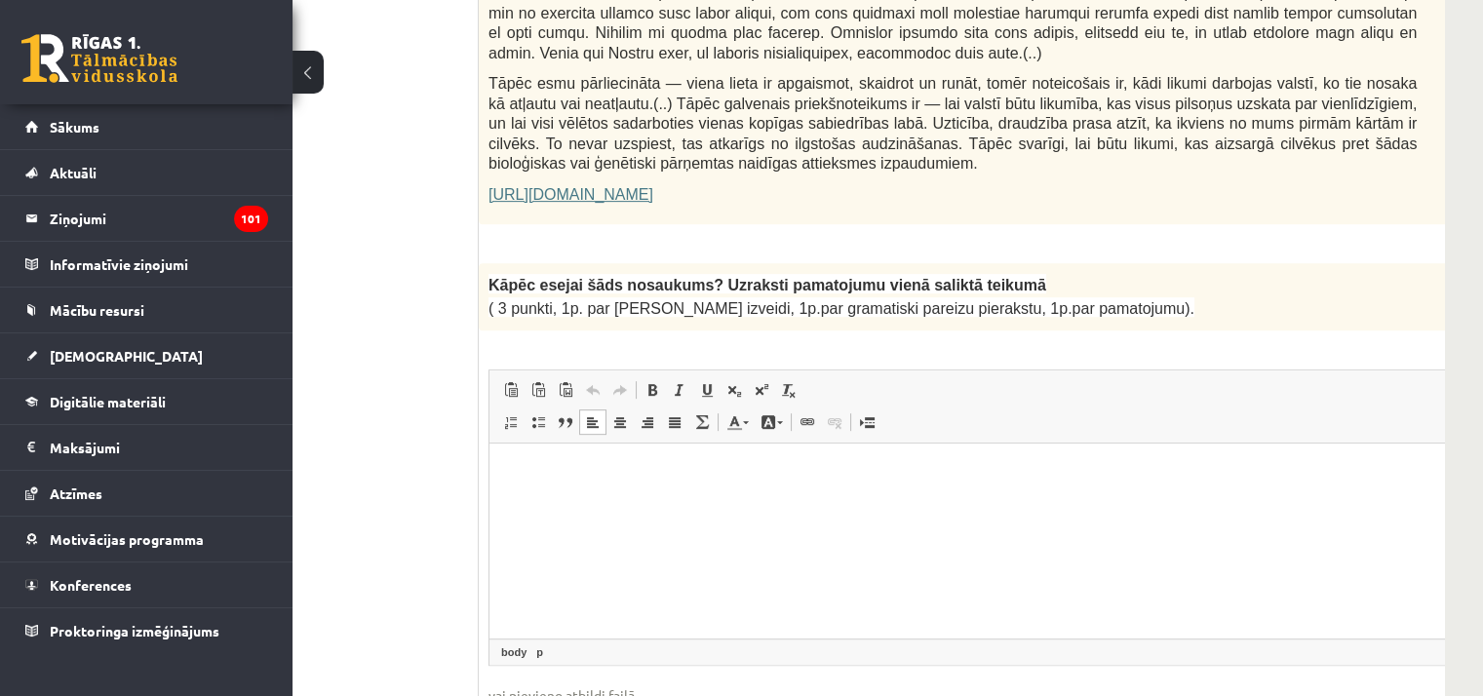
click at [1208, 273] on p "Kāpēc esejai šāds nosaukums? Uzraksti pamatojumu vienā saliktā teikumā" at bounding box center [952, 284] width 928 height 23
click at [563, 475] on p "Bagātinātā teksta redaktors, wiswyg-editor-user-answer-47433913033220" at bounding box center [1001, 472] width 985 height 20
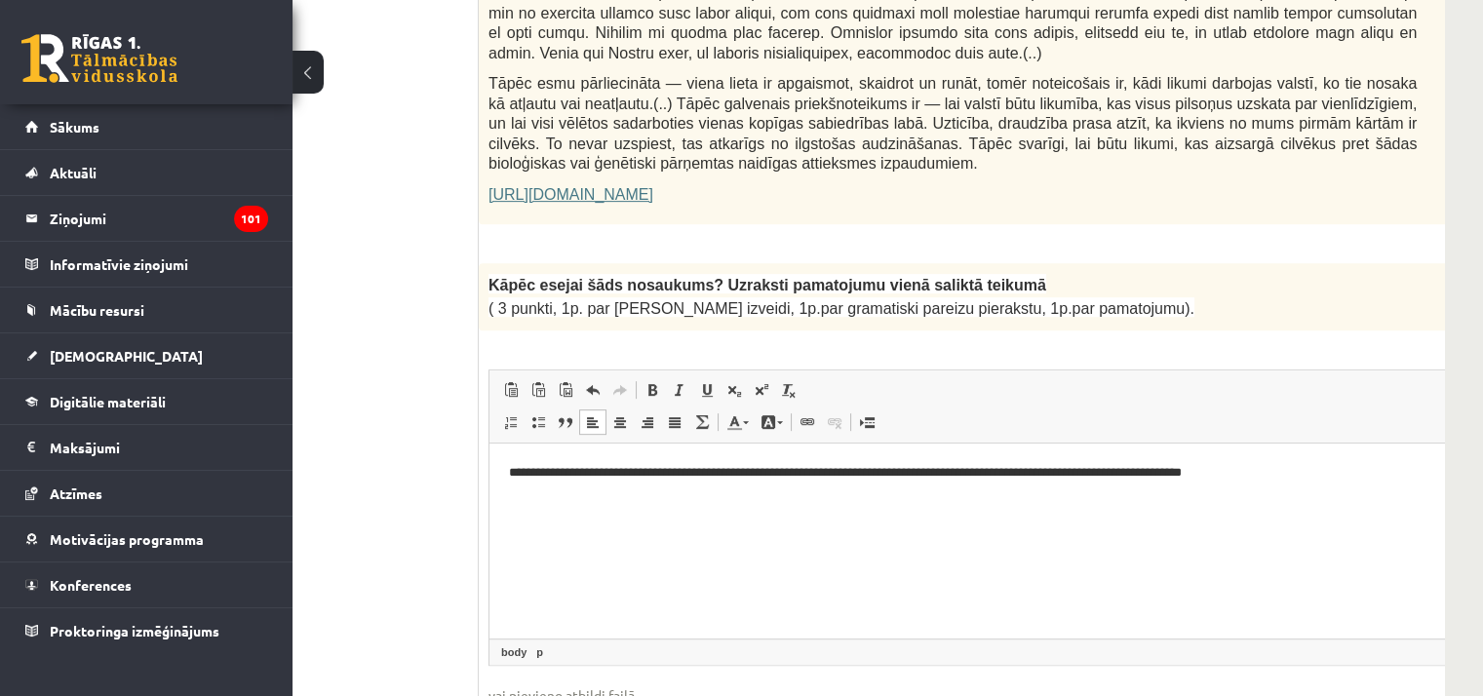
click at [516, 472] on p "**********" at bounding box center [975, 472] width 933 height 20
click at [1282, 471] on p "**********" at bounding box center [975, 472] width 933 height 20
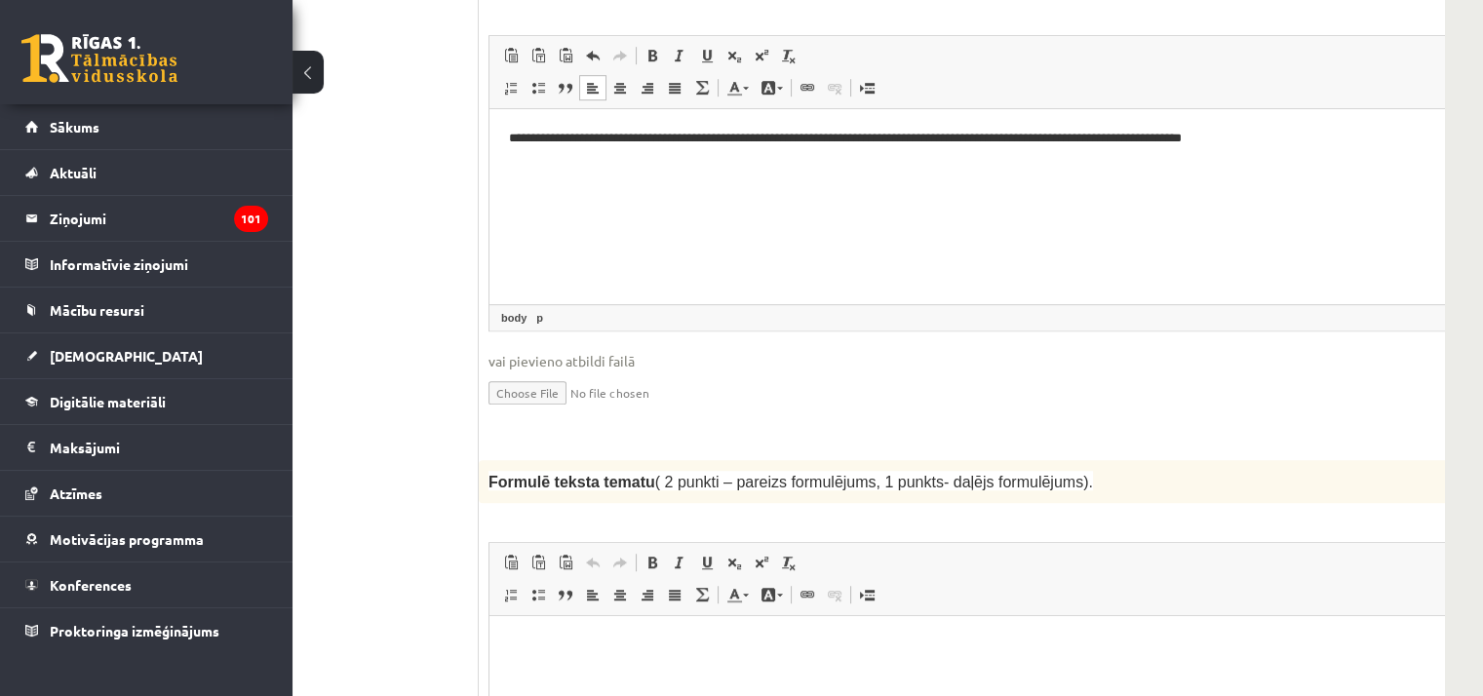
scroll to position [1795, 135]
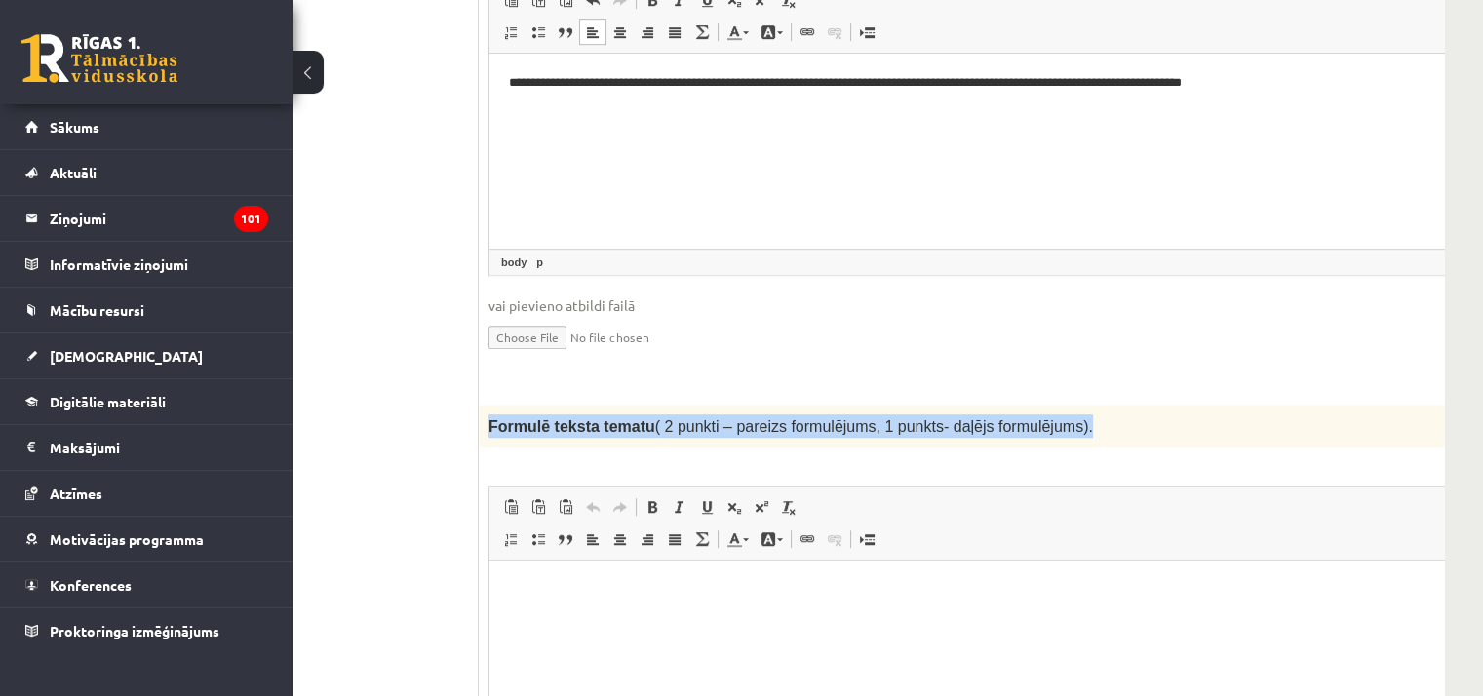
drag, startPoint x: 485, startPoint y: 378, endPoint x: 1047, endPoint y: 379, distance: 561.5
click at [1047, 405] on div "Formulē teksta tematu ( 2 punkti – pareizs formulējums, 1 punkts- daļējs formul…" at bounding box center [1001, 426] width 1045 height 43
copy span "Formulē teksta tematu ( 2 punkti – pareizs formulējums, 1 punkts- daļējs formul…"
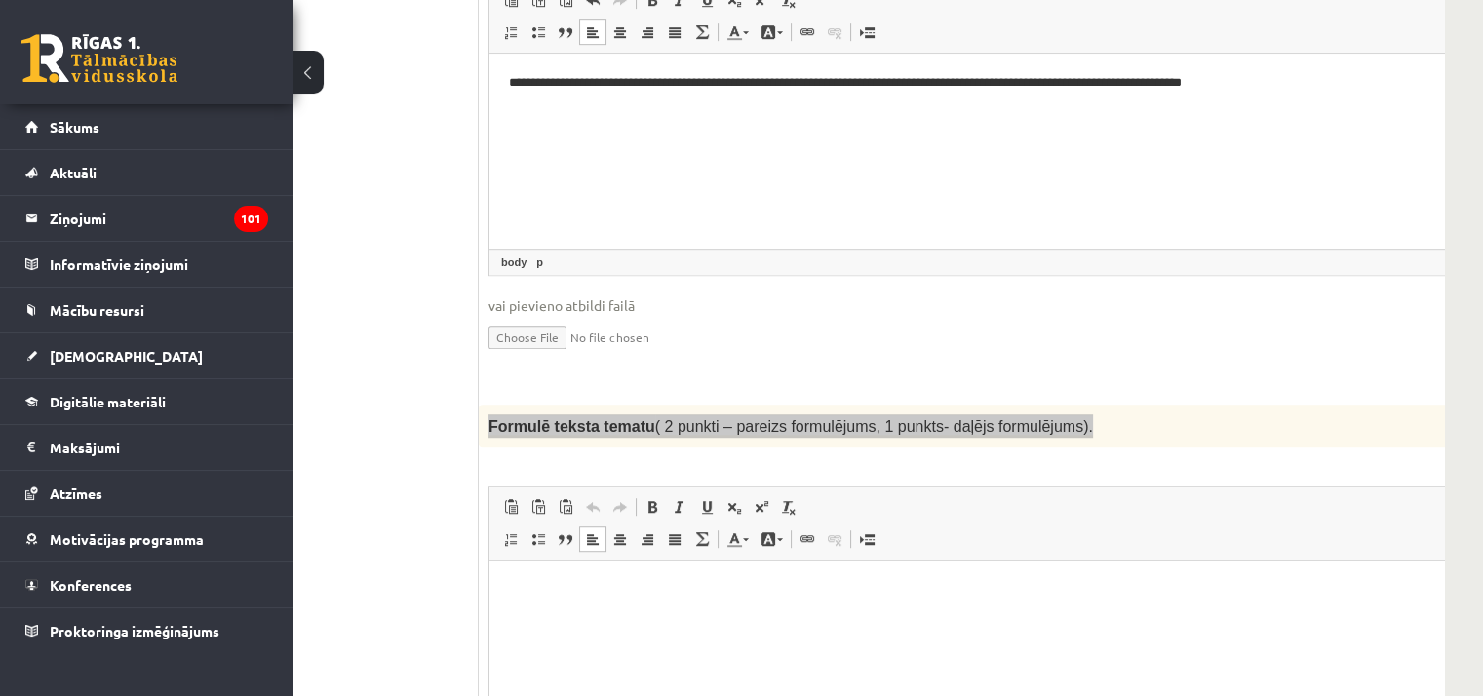
click at [676, 618] on html at bounding box center [1001, 589] width 1024 height 59
click at [678, 617] on html at bounding box center [1001, 589] width 1024 height 59
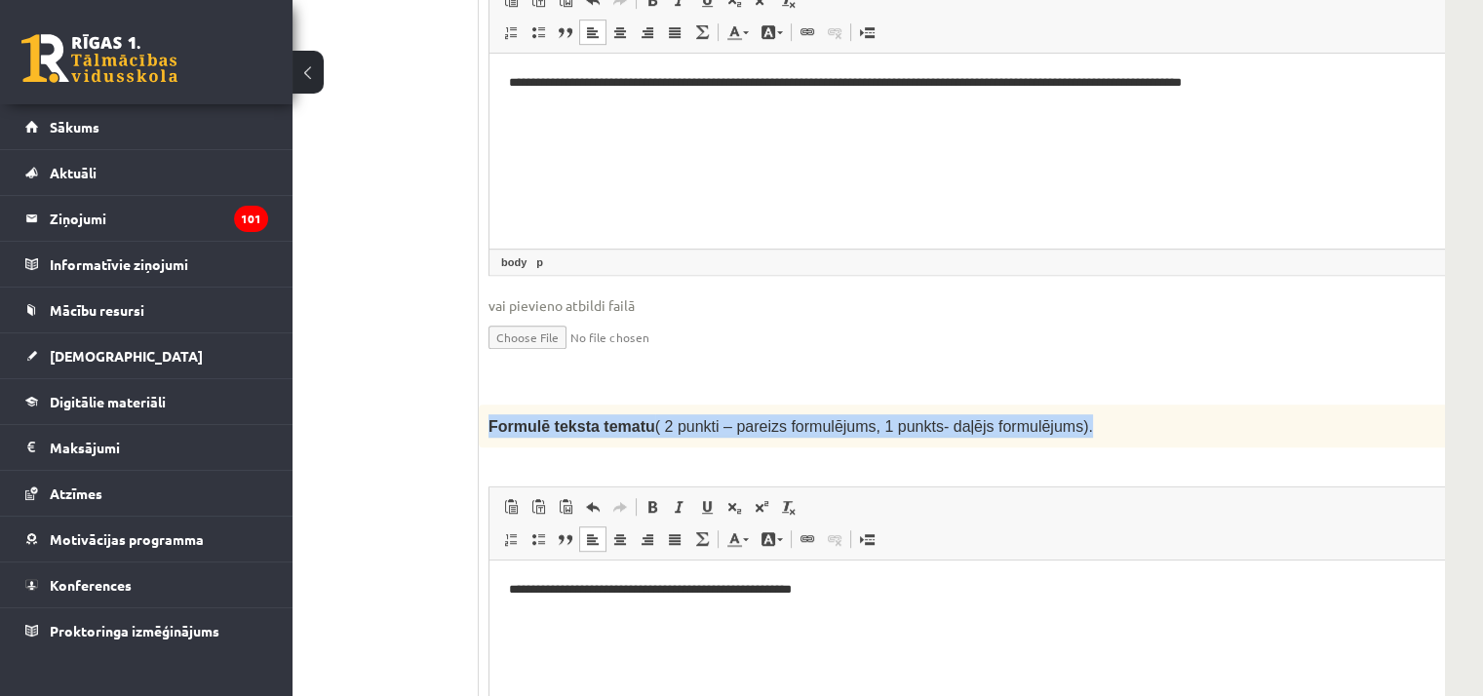
click at [1135, 414] on p "Formulē teksta tematu ( 2 punkti – pareizs formulējums, 1 punkts- daļējs formul…" at bounding box center [952, 425] width 928 height 23
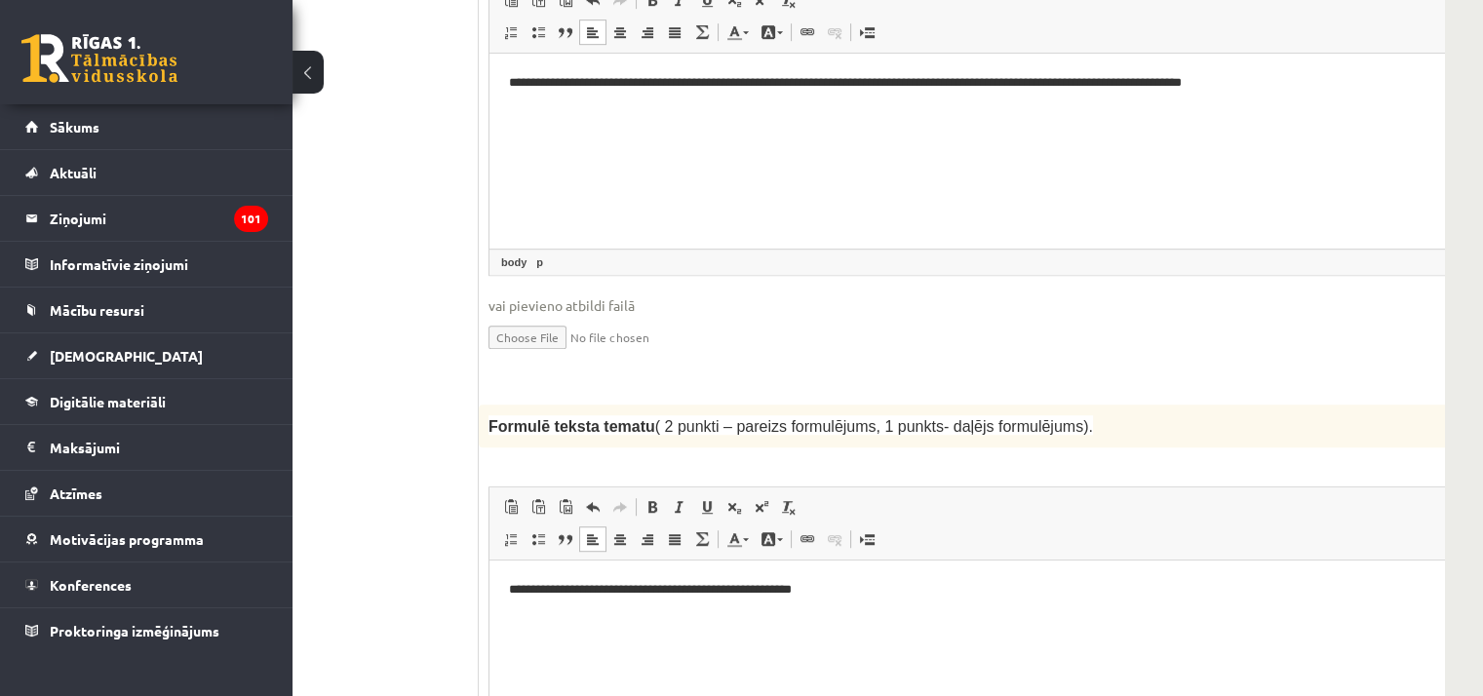
click at [836, 592] on p "**********" at bounding box center [975, 590] width 933 height 20
click at [516, 594] on p "**********" at bounding box center [975, 590] width 933 height 20
click at [844, 589] on p "**********" at bounding box center [975, 590] width 933 height 20
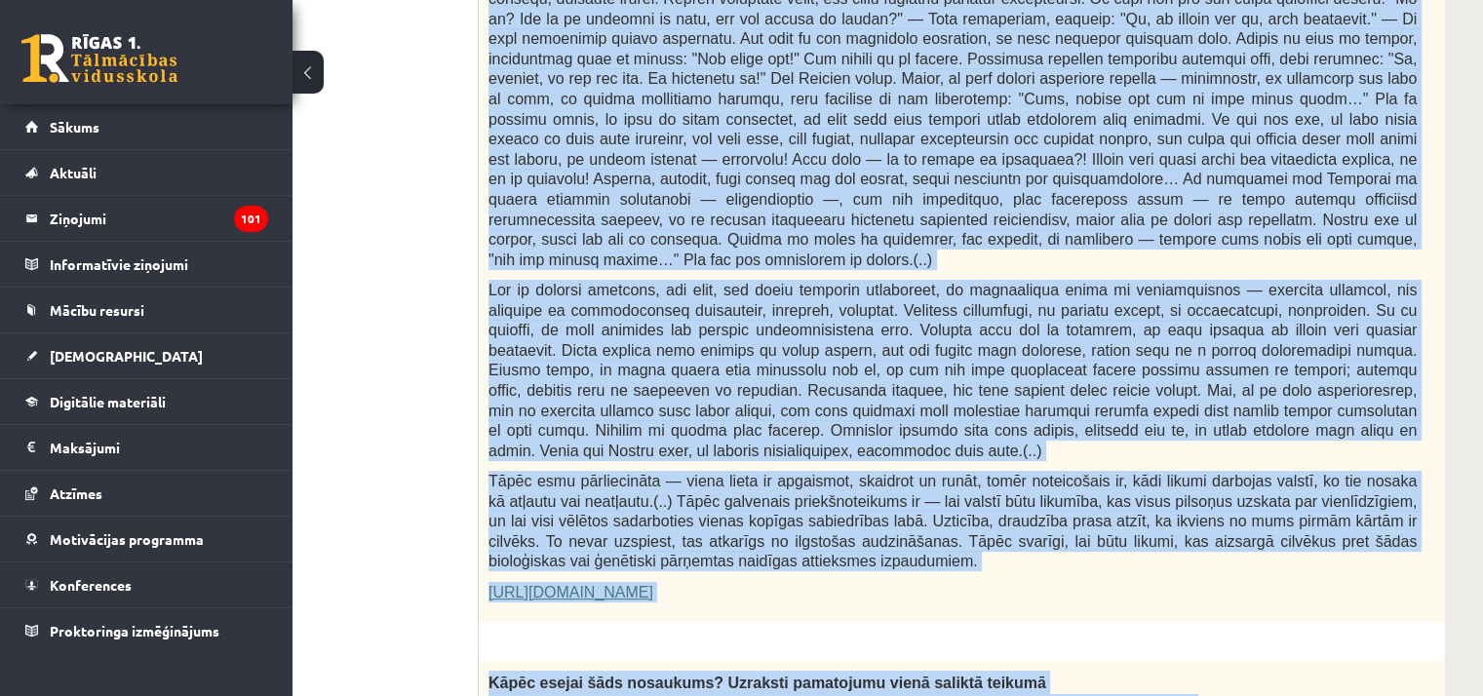
scroll to position [1154, 135]
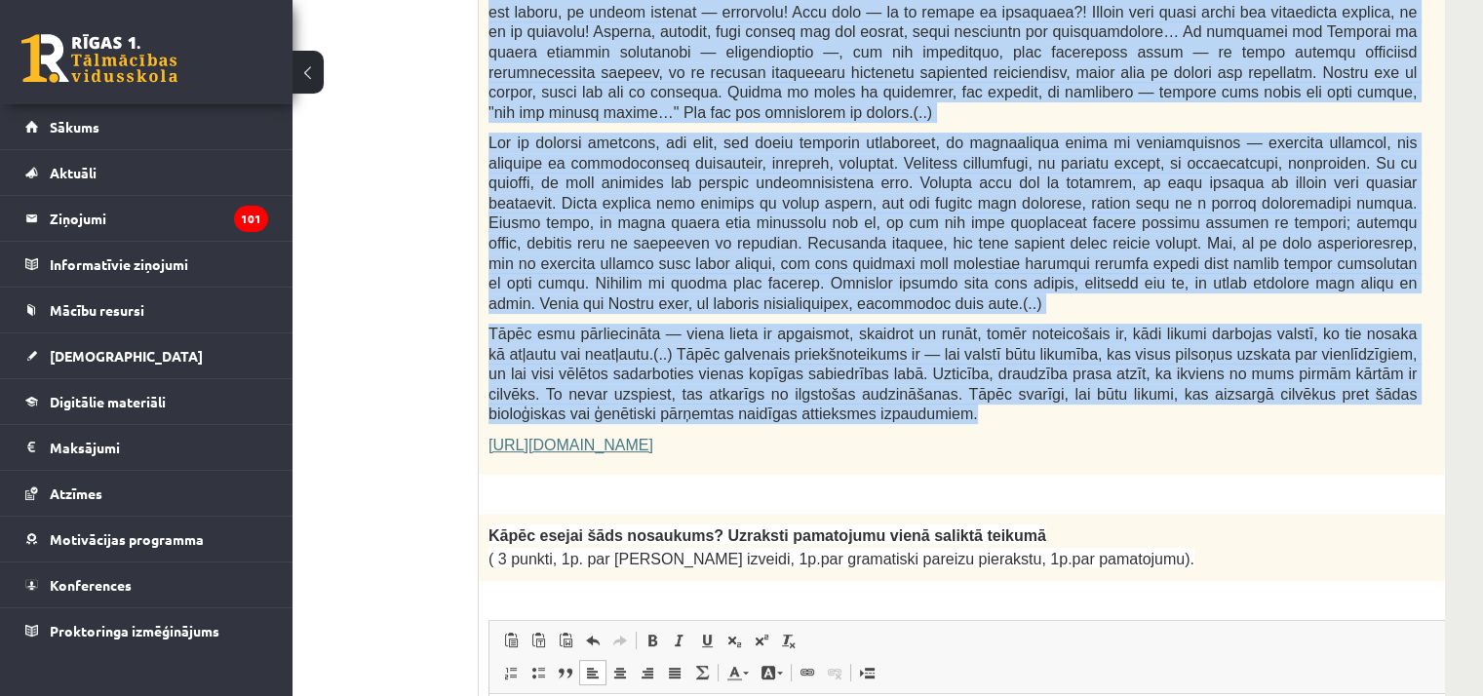
drag, startPoint x: 485, startPoint y: 171, endPoint x: 840, endPoint y: 369, distance: 406.7
click at [840, 369] on div "Fragments no Valentīnas Freimanes grāmatas "Antigones likums" Mūsu zemapziņas p…" at bounding box center [1001, 2] width 1045 height 946
copy div "Fragments no Valentīnas Freimanes grāmatas "Antigones likums" Mūsu zemapziņas p…"
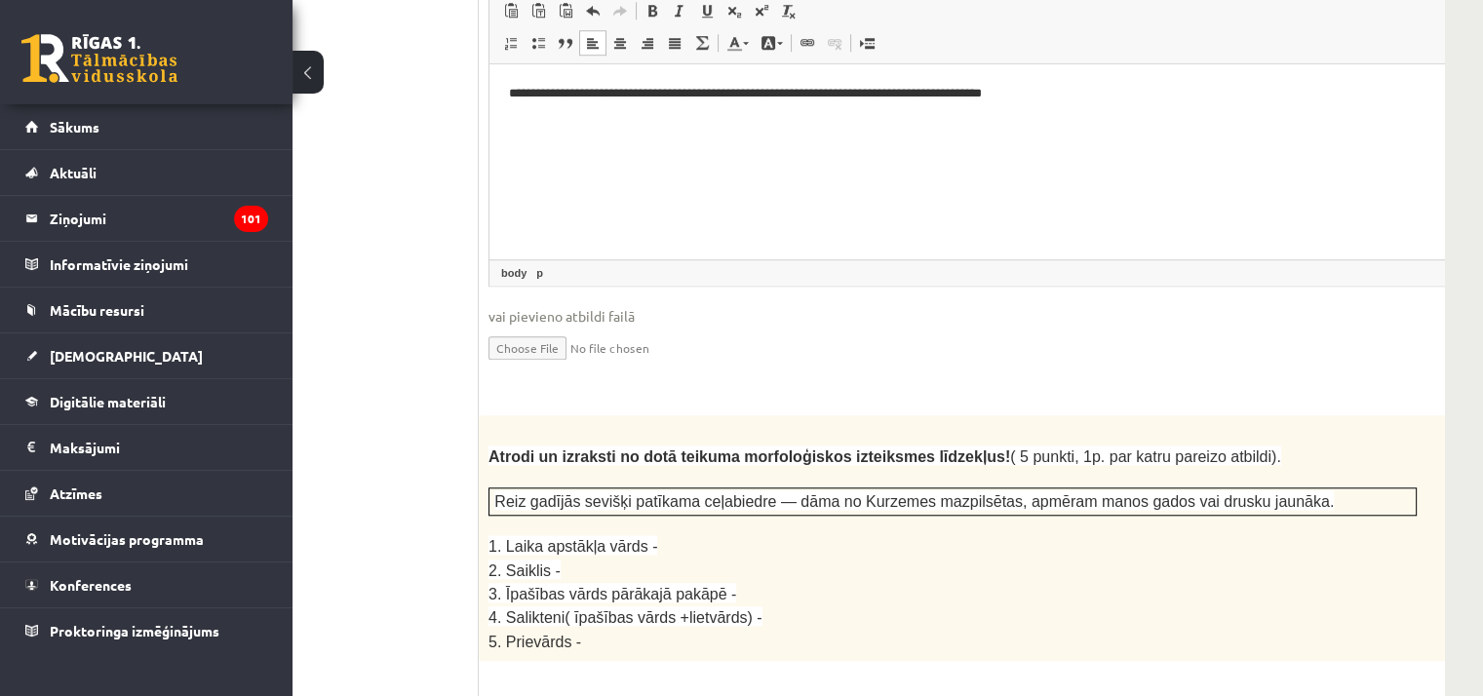
scroll to position [2324, 135]
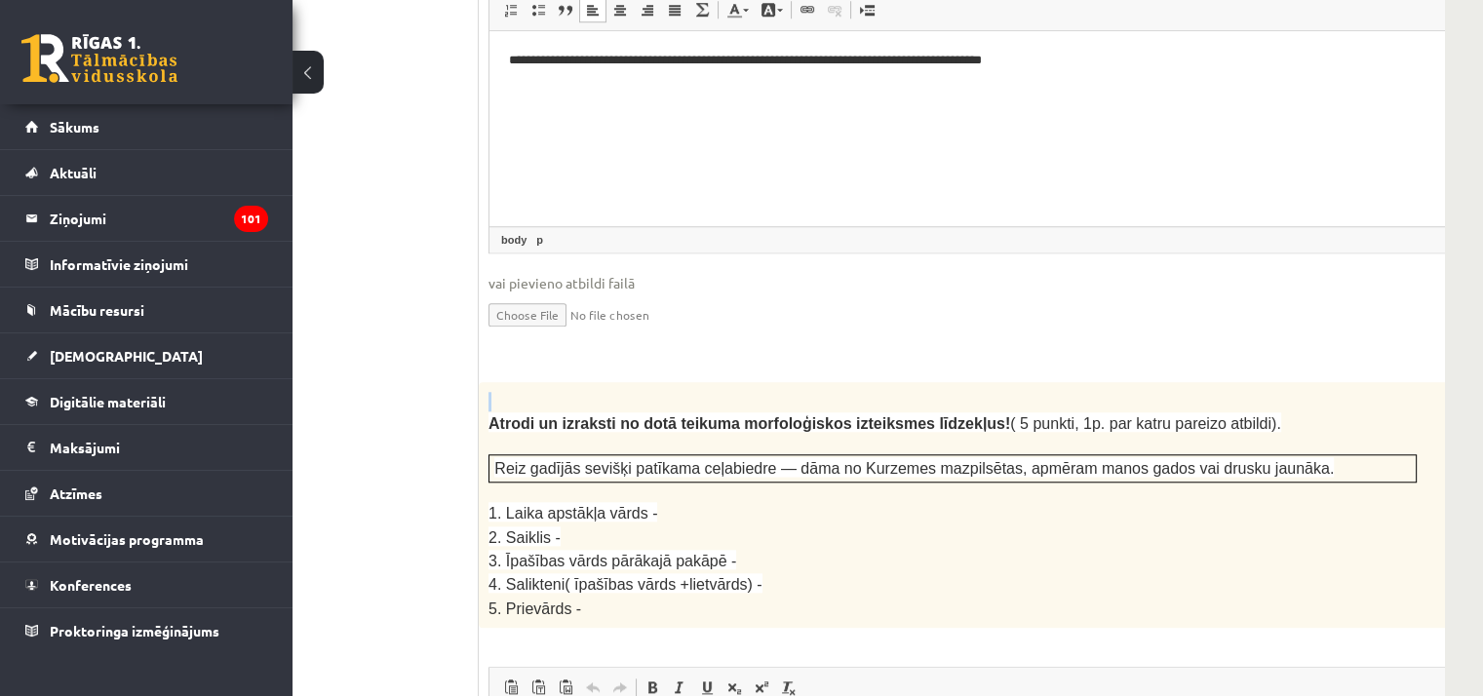
drag, startPoint x: 488, startPoint y: 371, endPoint x: 721, endPoint y: 298, distance: 244.2
click at [708, 298] on fieldset "**********" at bounding box center [1000, 155] width 1025 height 396
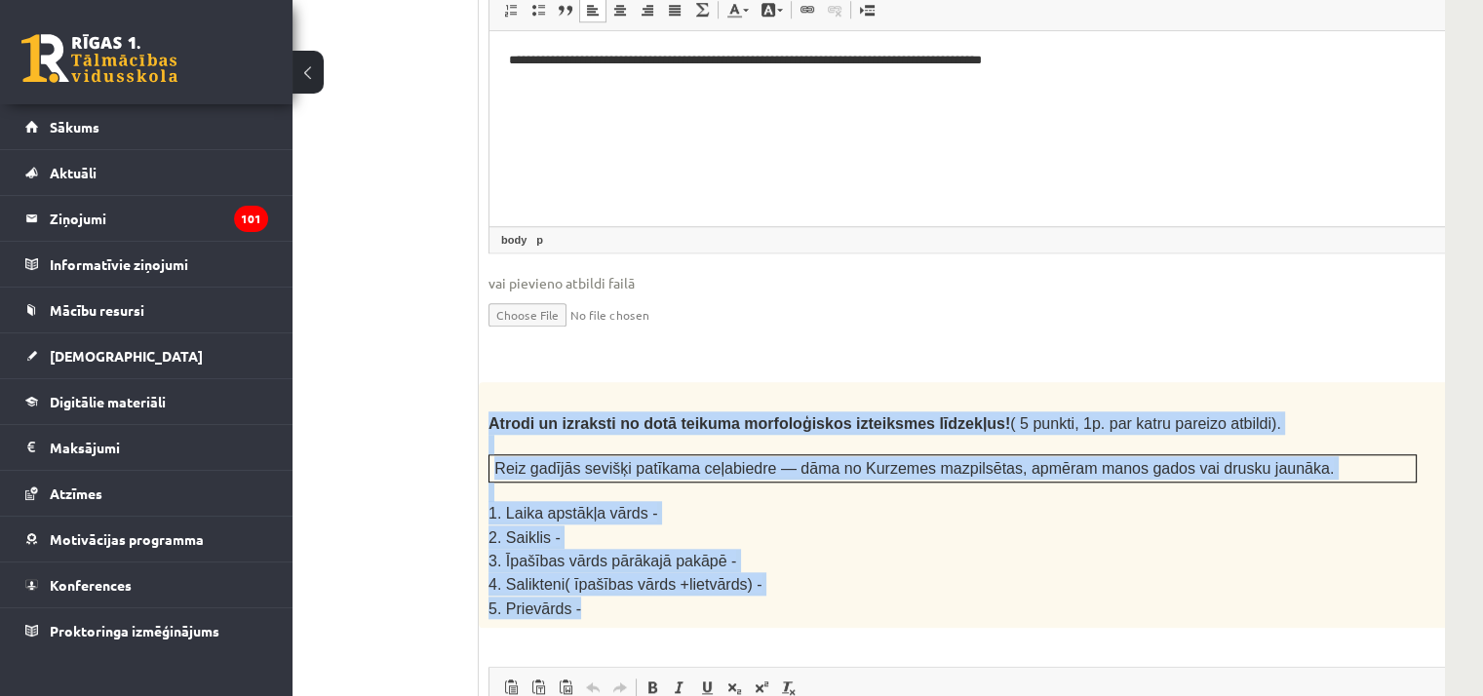
drag, startPoint x: 483, startPoint y: 368, endPoint x: 749, endPoint y: 540, distance: 316.6
click at [749, 540] on div "Atrodi un izraksti no dotā teikuma morfoloģiskos izteiksmes līdzekļus! ( 5 punk…" at bounding box center [1001, 505] width 1045 height 246
copy div "Atrodi un izraksti no dotā teikuma morfoloģiskos izteiksmes līdzekļus! ( 5 punk…"
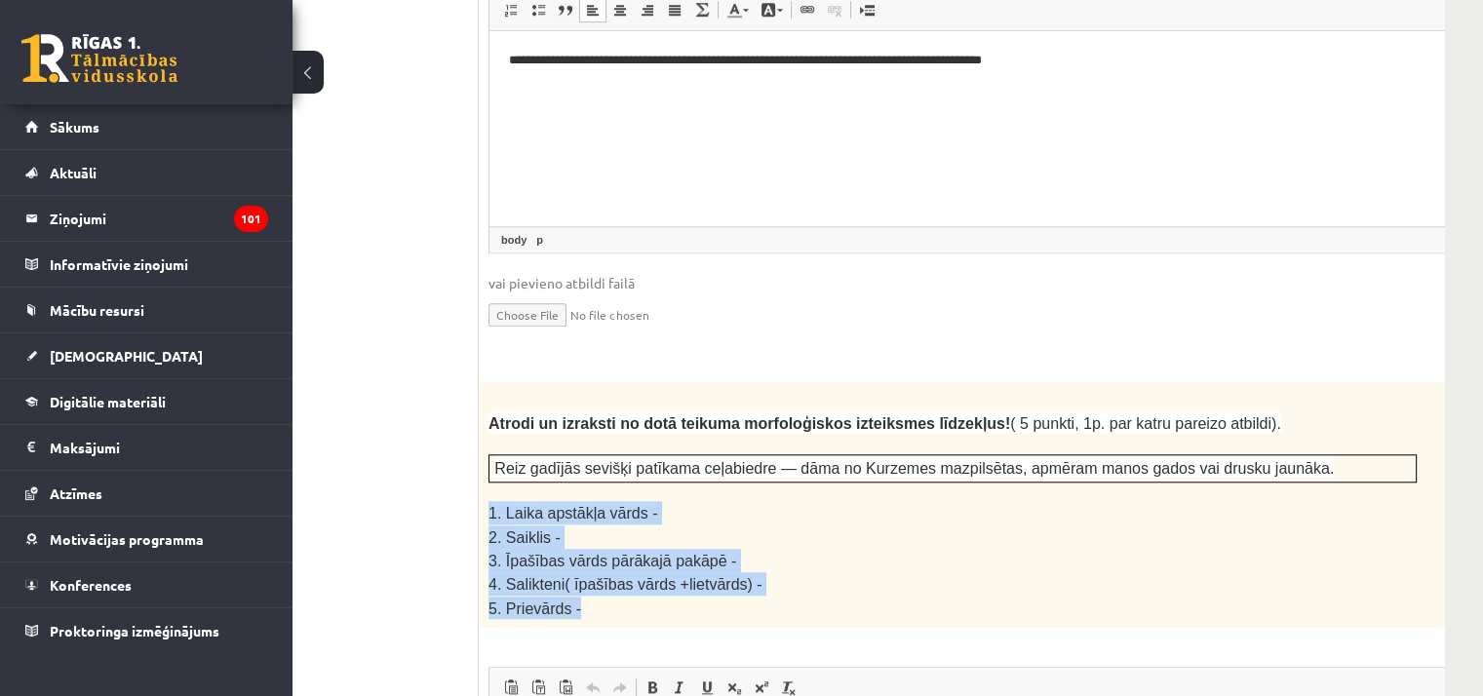
drag, startPoint x: 486, startPoint y: 457, endPoint x: 591, endPoint y: 538, distance: 132.0
click at [591, 538] on div "Atrodi un izraksti no dotā teikuma morfoloģiskos izteiksmes līdzekļus! ( 5 punk…" at bounding box center [1001, 505] width 1045 height 246
copy div "1. Laika apstākļa vārds - 2. Saiklis - 3. Īpašības vārds pārākajā pakāpē - 4. S…"
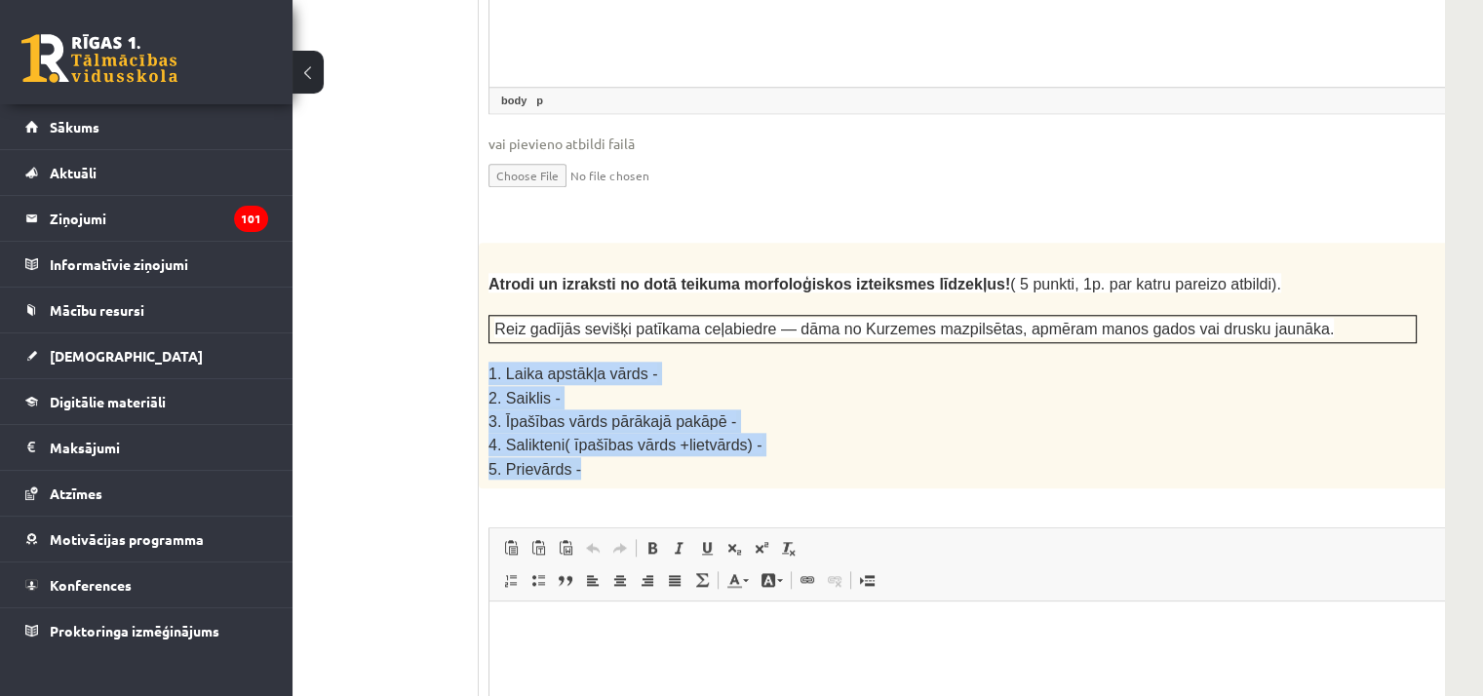
scroll to position [2616, 135]
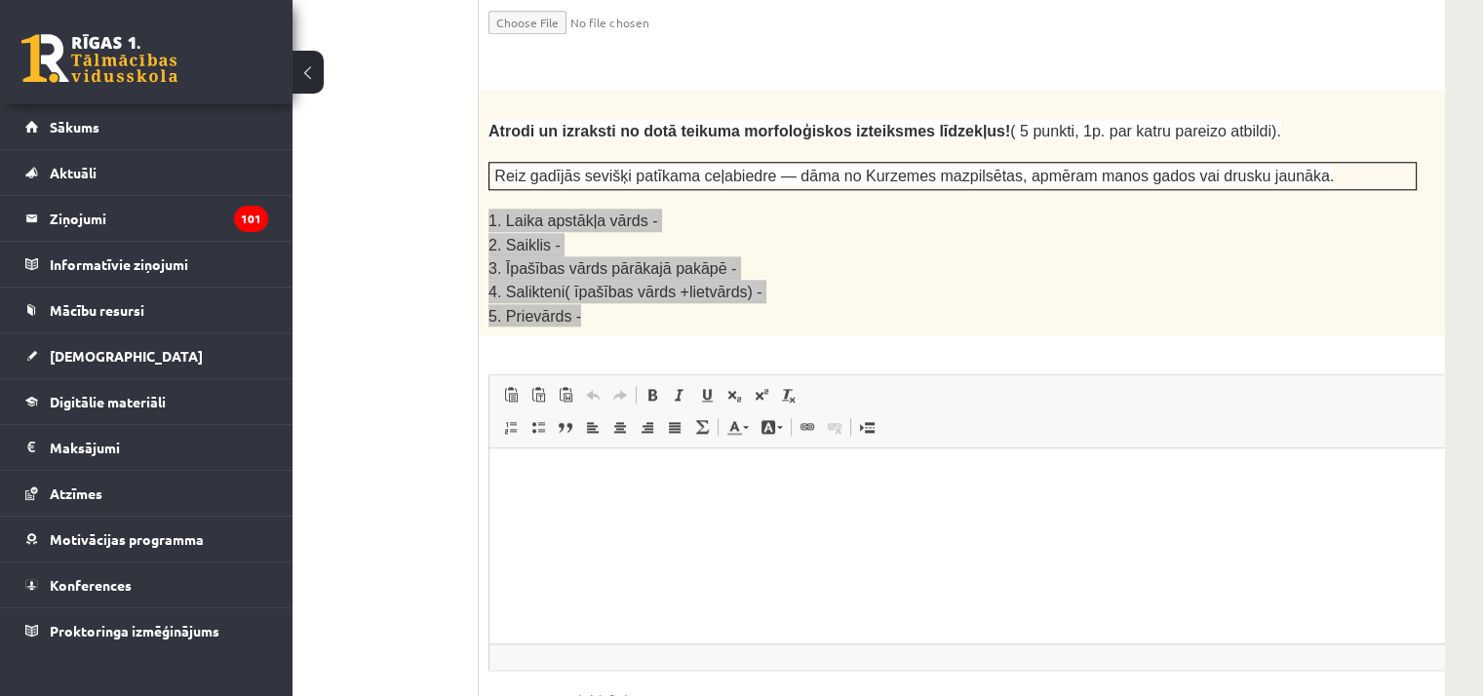
click at [539, 500] on html at bounding box center [1001, 477] width 1024 height 59
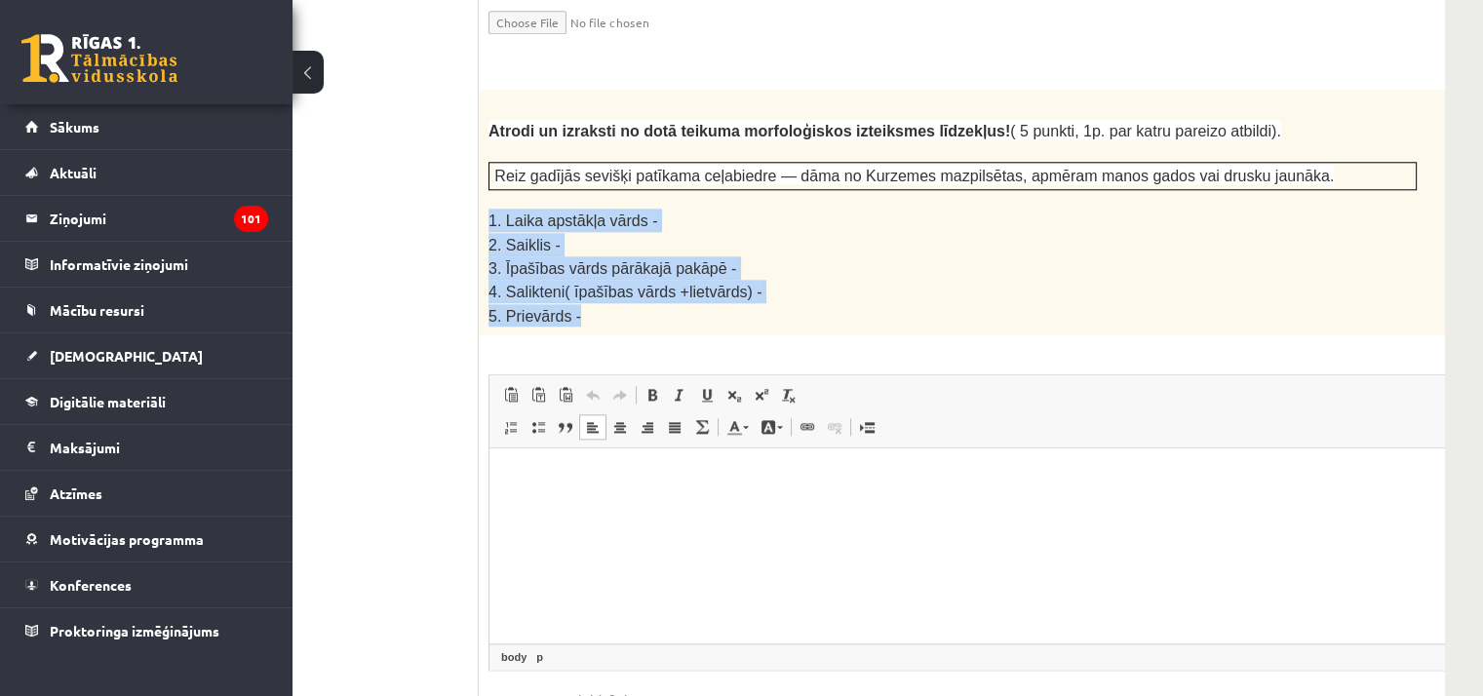
click at [802, 304] on p "5. Prievārds -" at bounding box center [952, 315] width 928 height 22
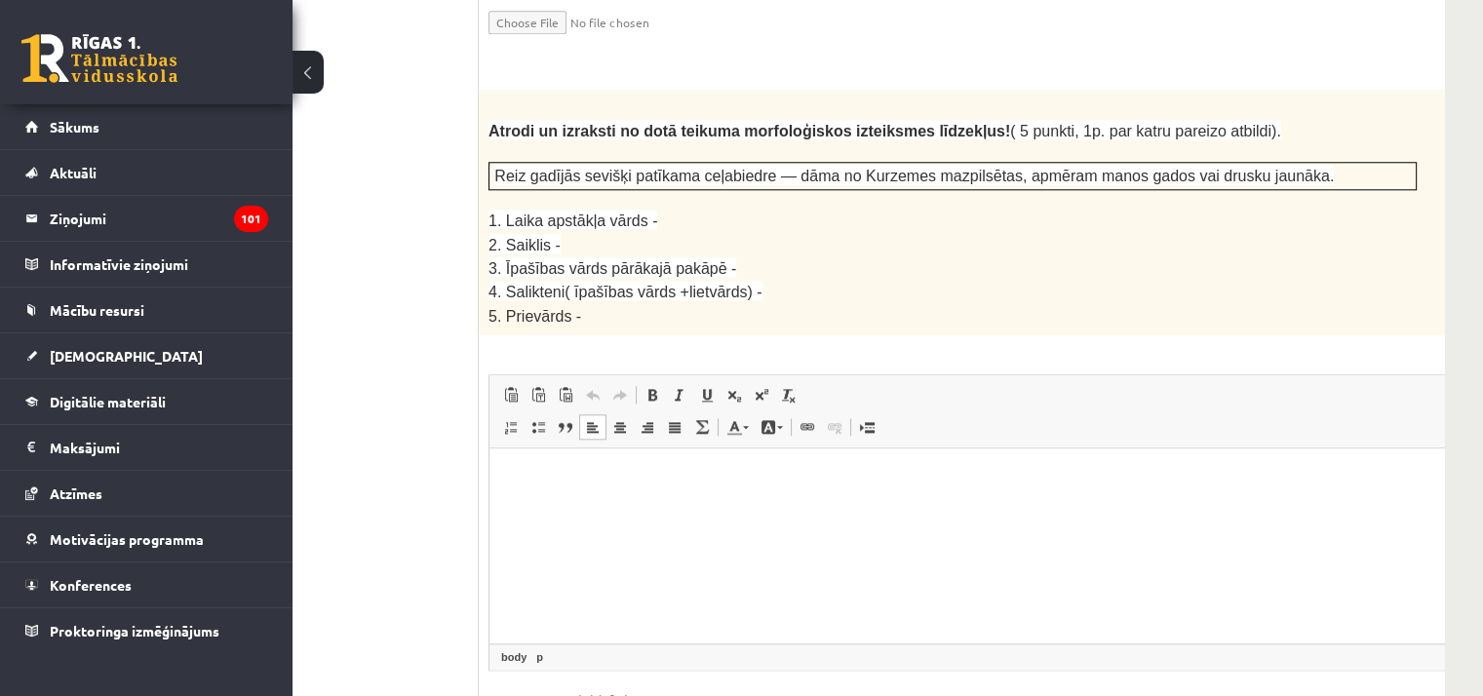
click at [600, 507] on html at bounding box center [1001, 477] width 1024 height 59
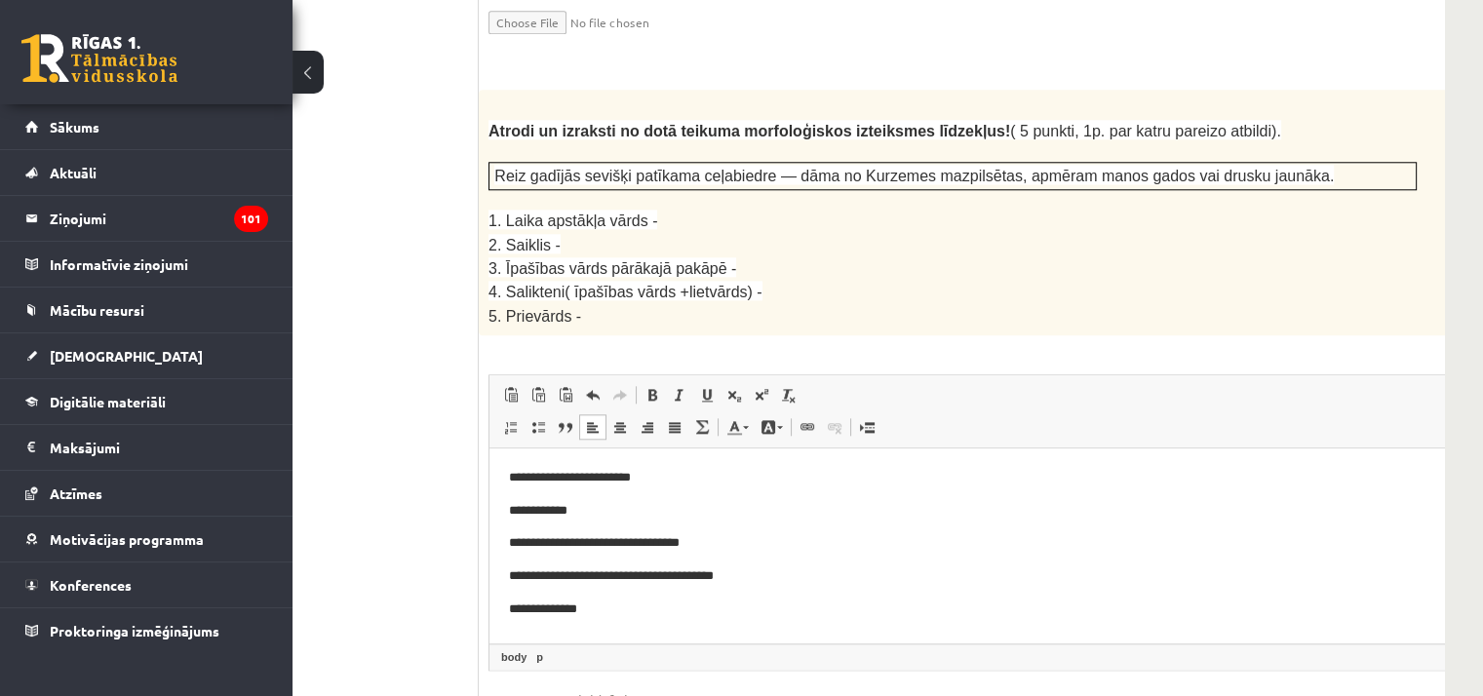
click at [671, 482] on p "**********" at bounding box center [975, 478] width 933 height 20
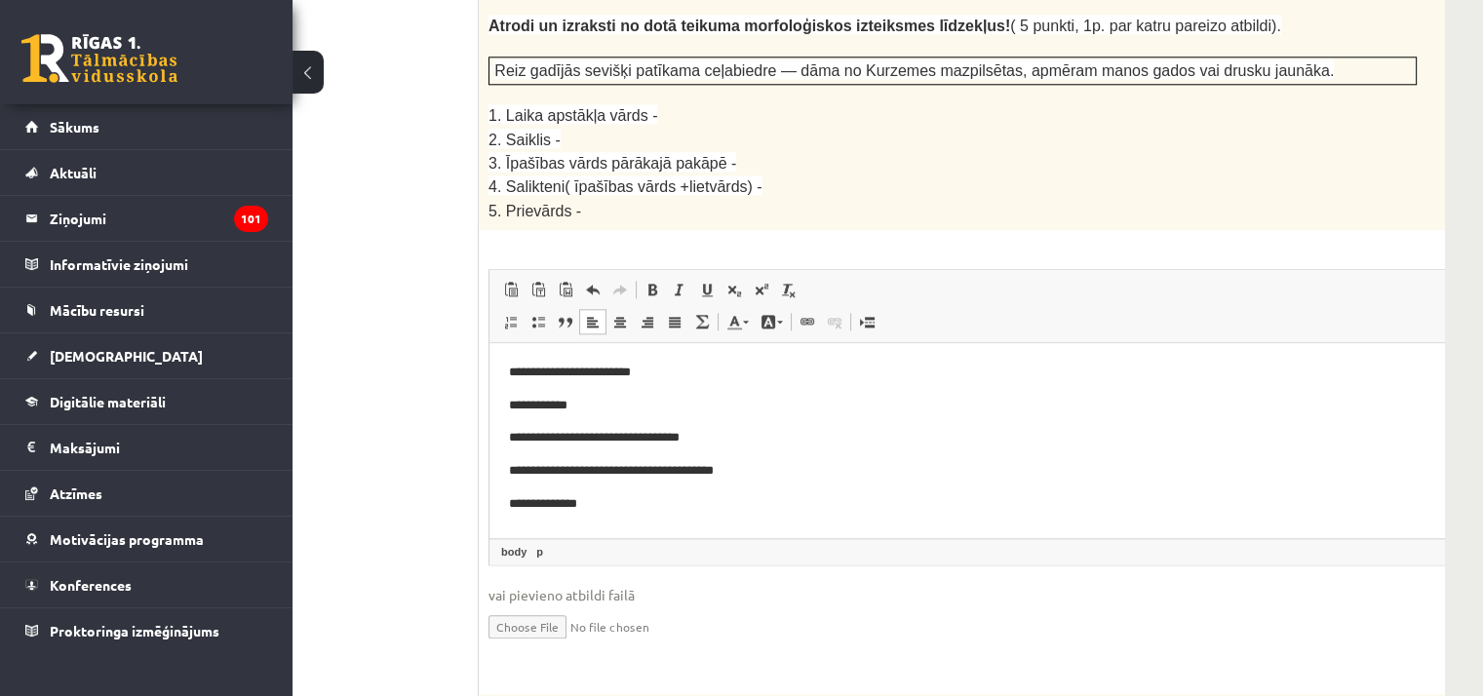
scroll to position [2714, 135]
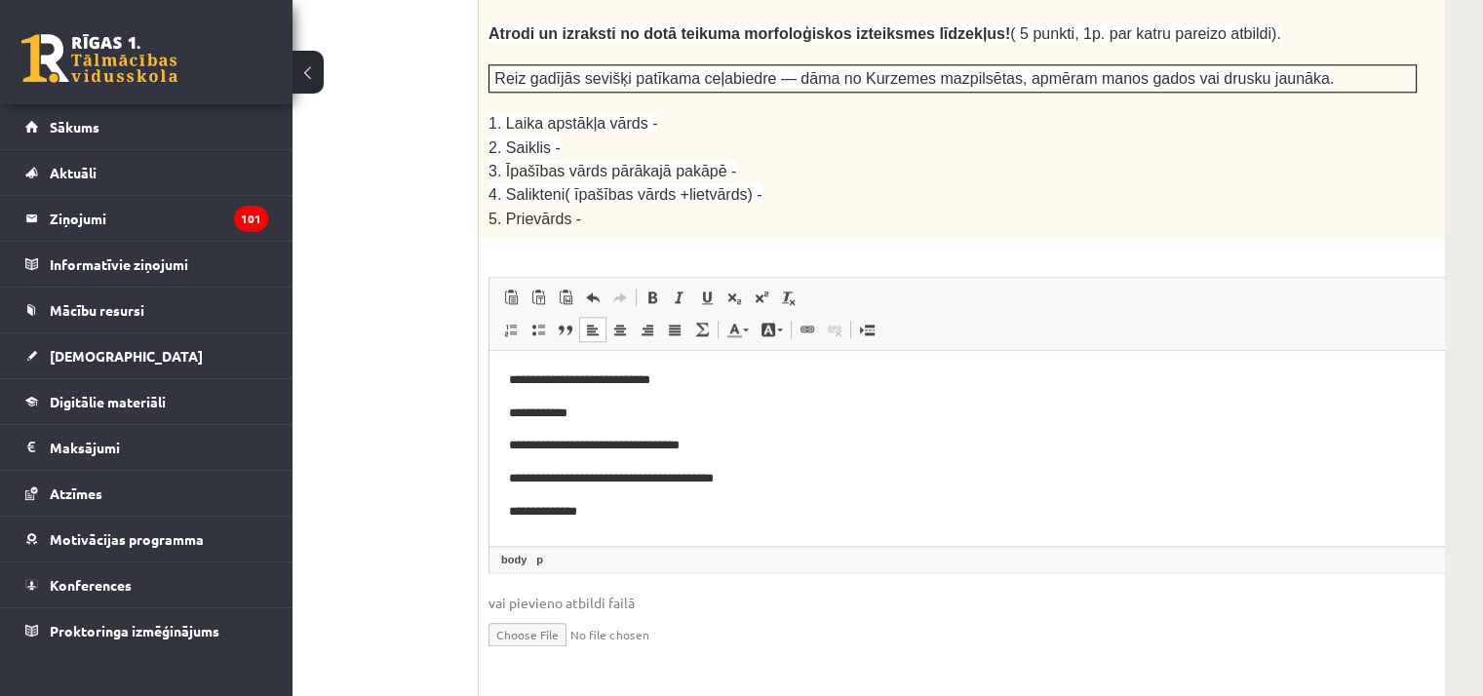
click at [599, 413] on p "**********" at bounding box center [975, 414] width 933 height 20
click at [744, 452] on p "**********" at bounding box center [975, 446] width 933 height 20
click at [778, 486] on p "**********" at bounding box center [975, 479] width 933 height 20
click at [638, 503] on p "**********" at bounding box center [975, 512] width 933 height 20
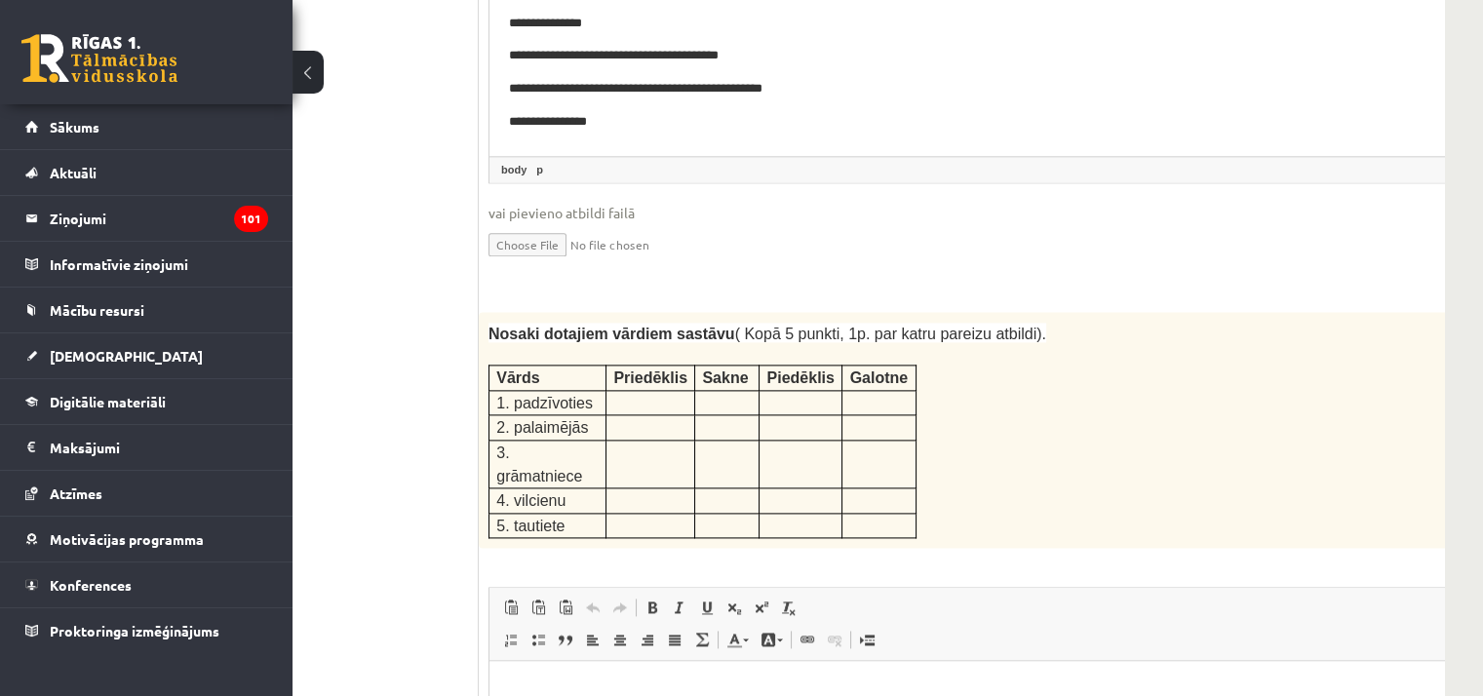
scroll to position [3201, 135]
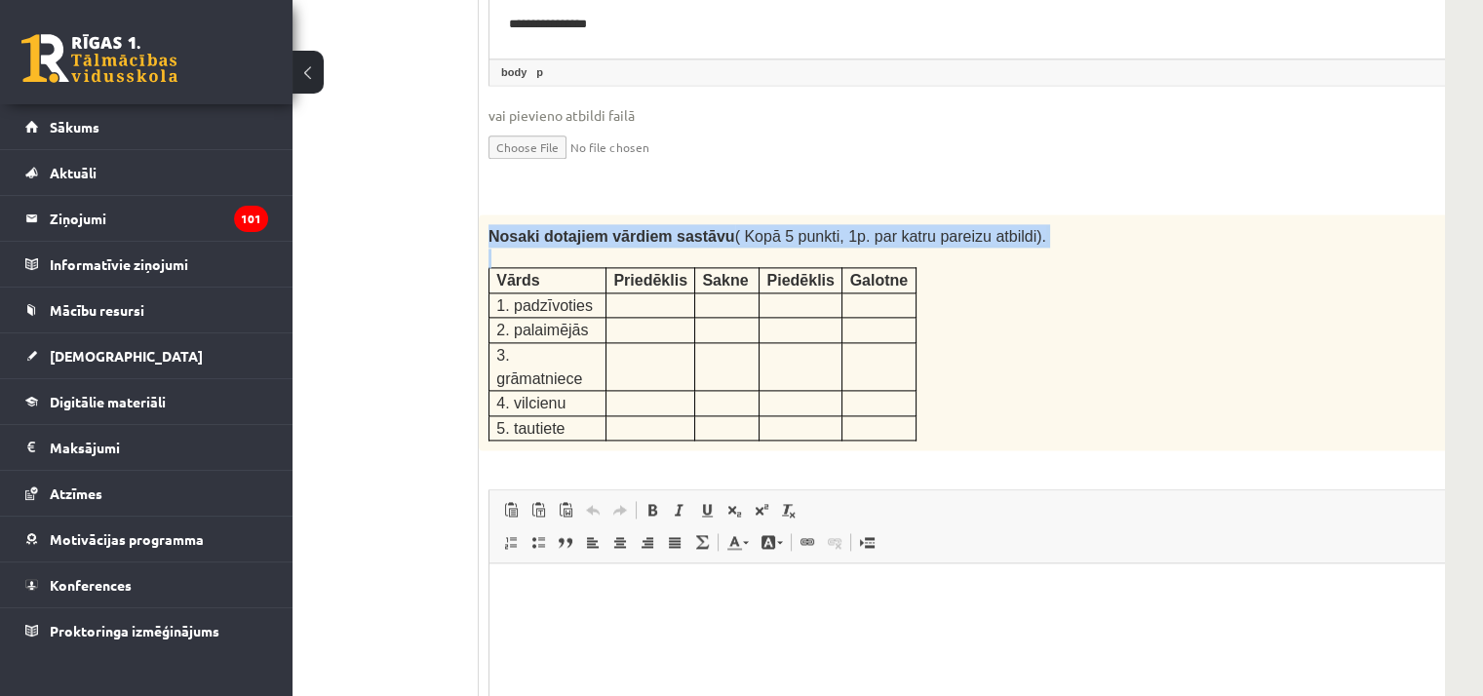
drag, startPoint x: 487, startPoint y: 170, endPoint x: 934, endPoint y: 308, distance: 467.4
click at [934, 308] on div "Nosaki dotajiem vārdiem sastāvu ( Kopā 5 punkti, 1p. par katru pareizu atbildi)…" at bounding box center [1001, 332] width 1045 height 236
copy div "Nosaki dotajiem vārdiem sastāvu ( Kopā 5 punkti, 1p. par katru pareizu atbildi)."
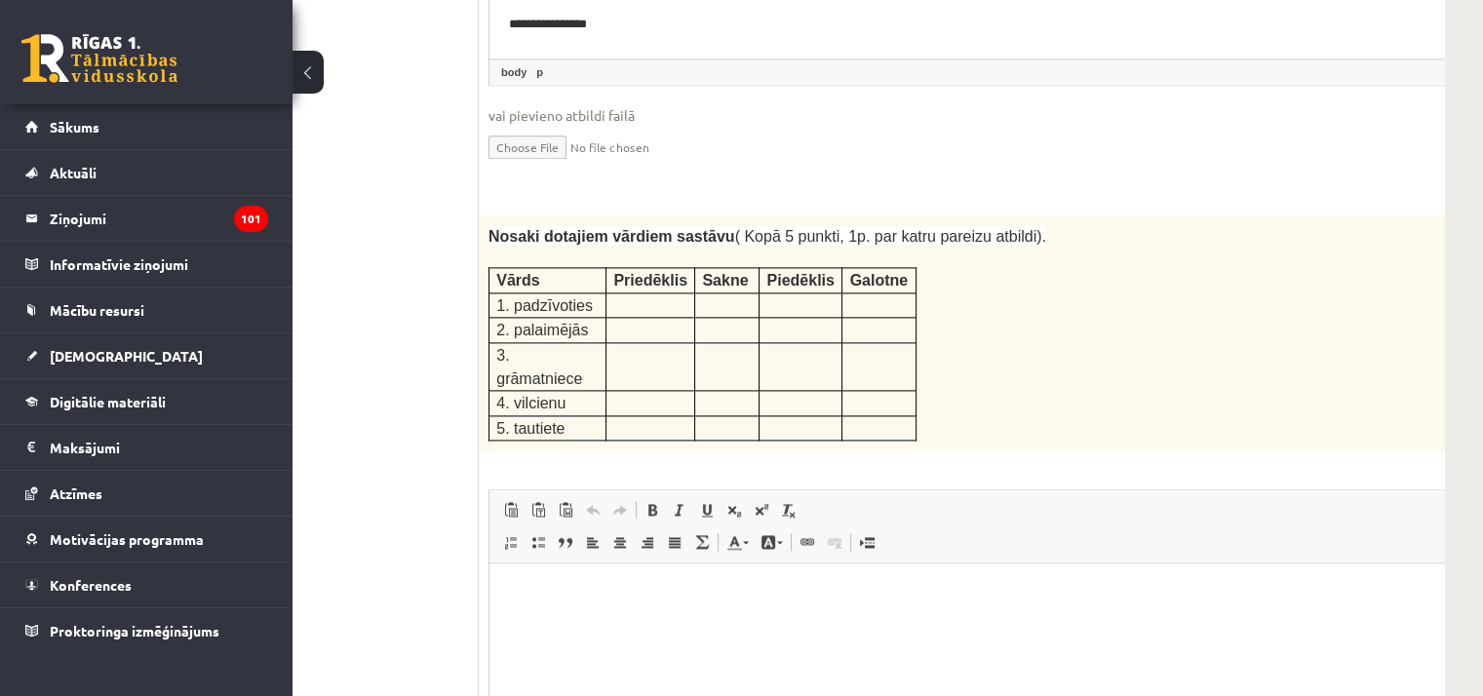
click at [389, 185] on ul "1. uzdevums 2. uzdevums 3. uzdevums" at bounding box center [346, 661] width 263 height 6461
click at [524, 586] on p "Bagātinātā teksta redaktors, wiswyg-editor-user-answer-47434019526460" at bounding box center [1001, 593] width 985 height 20
click at [626, 293] on p at bounding box center [650, 302] width 74 height 19
click at [565, 589] on p "Bagātinātā teksta redaktors, wiswyg-editor-user-answer-47434019526460" at bounding box center [1001, 593] width 985 height 20
click at [504, 594] on html "**********" at bounding box center [1001, 592] width 1024 height 59
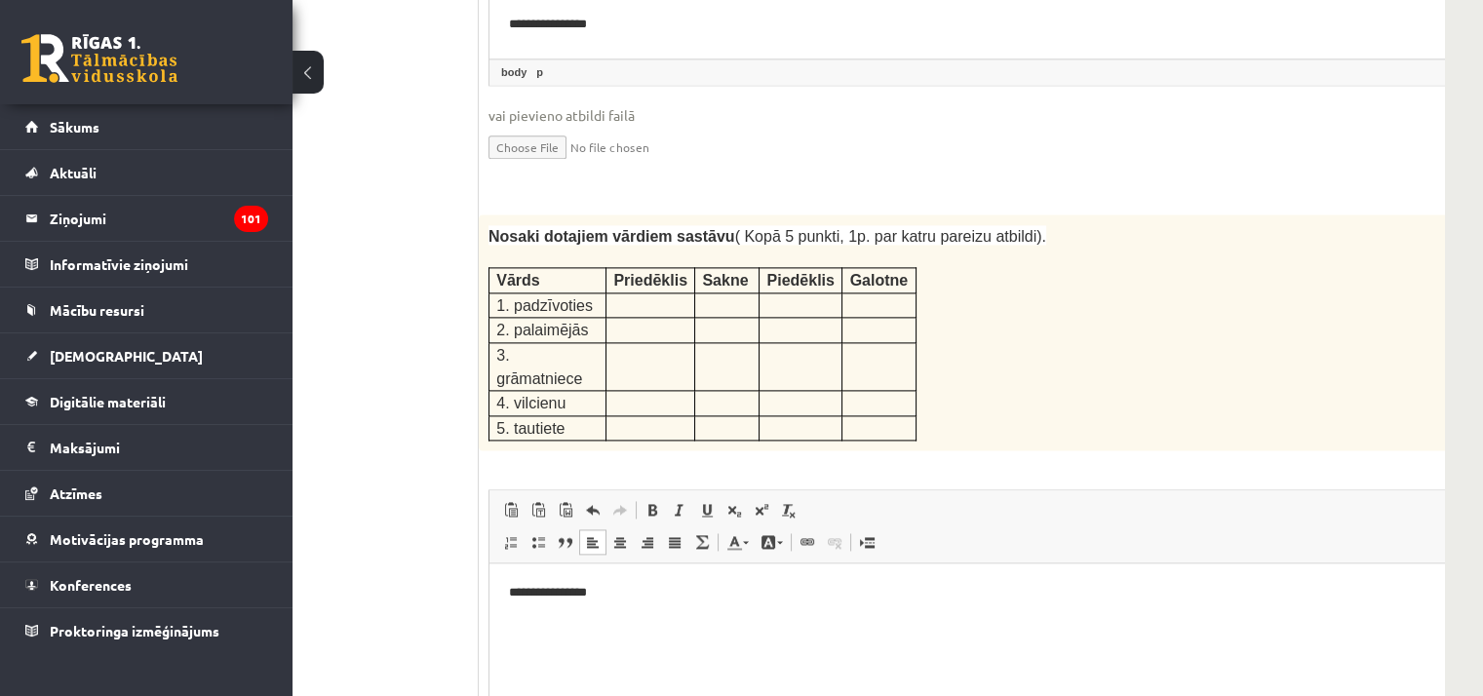
click at [614, 585] on p "**********" at bounding box center [975, 593] width 933 height 20
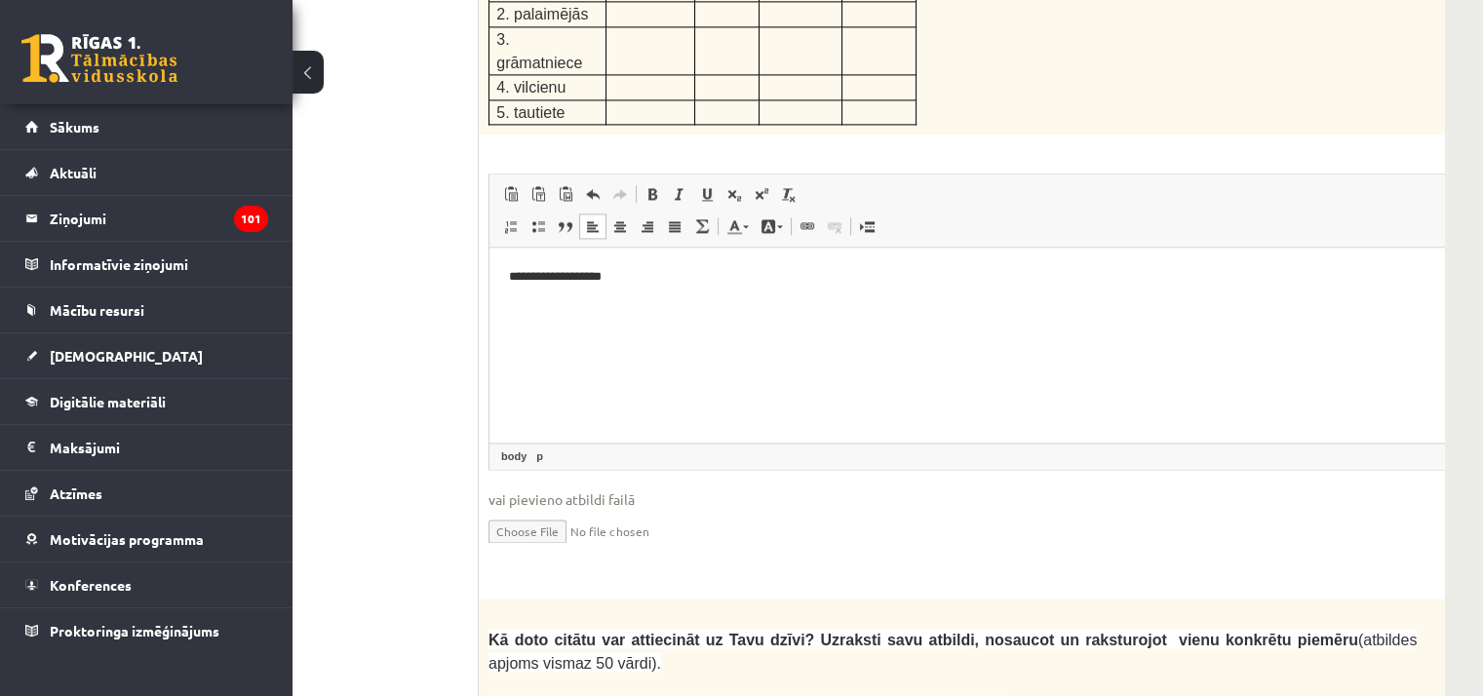
scroll to position [3412, 135]
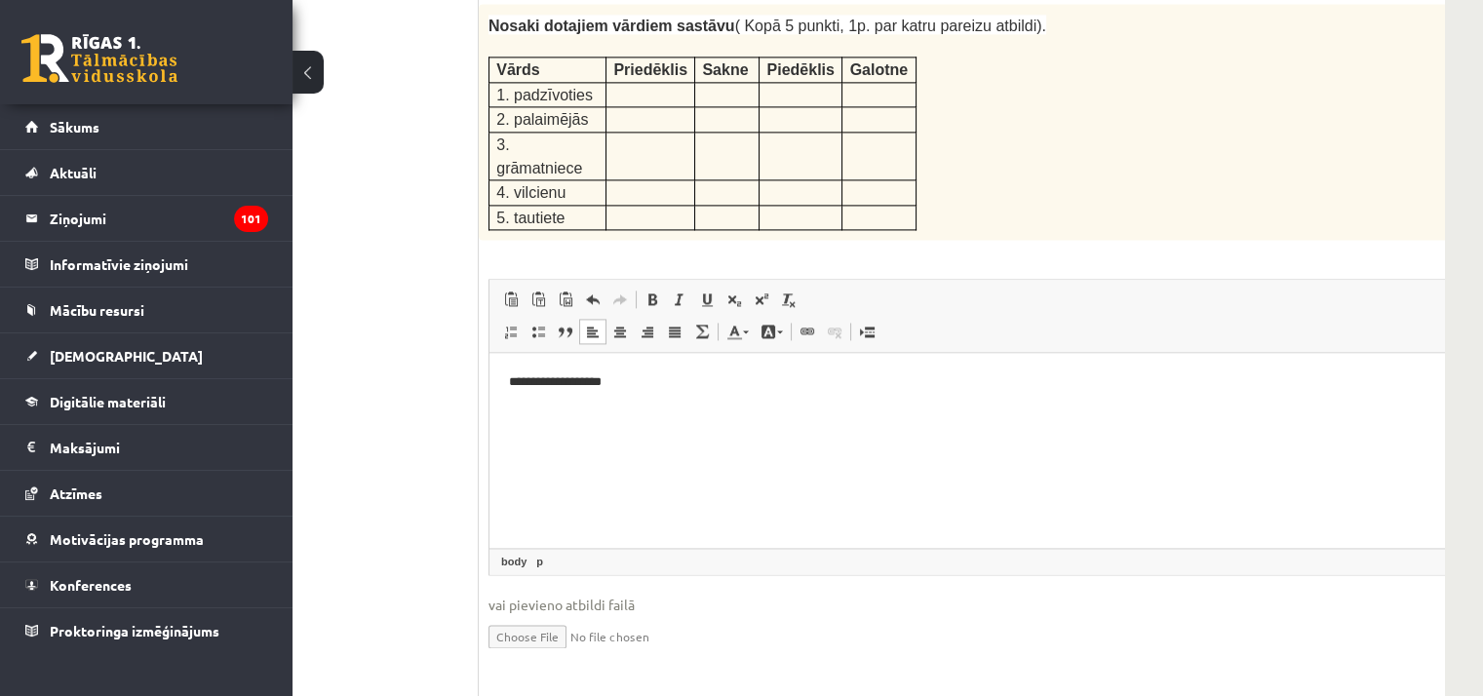
click at [523, 390] on p "**********" at bounding box center [975, 382] width 933 height 20
click at [624, 382] on p "**********" at bounding box center [975, 382] width 933 height 20
click at [646, 385] on p "**********" at bounding box center [975, 382] width 933 height 20
click at [650, 384] on p "**********" at bounding box center [975, 382] width 933 height 20
click at [669, 384] on p "**********" at bounding box center [975, 382] width 933 height 20
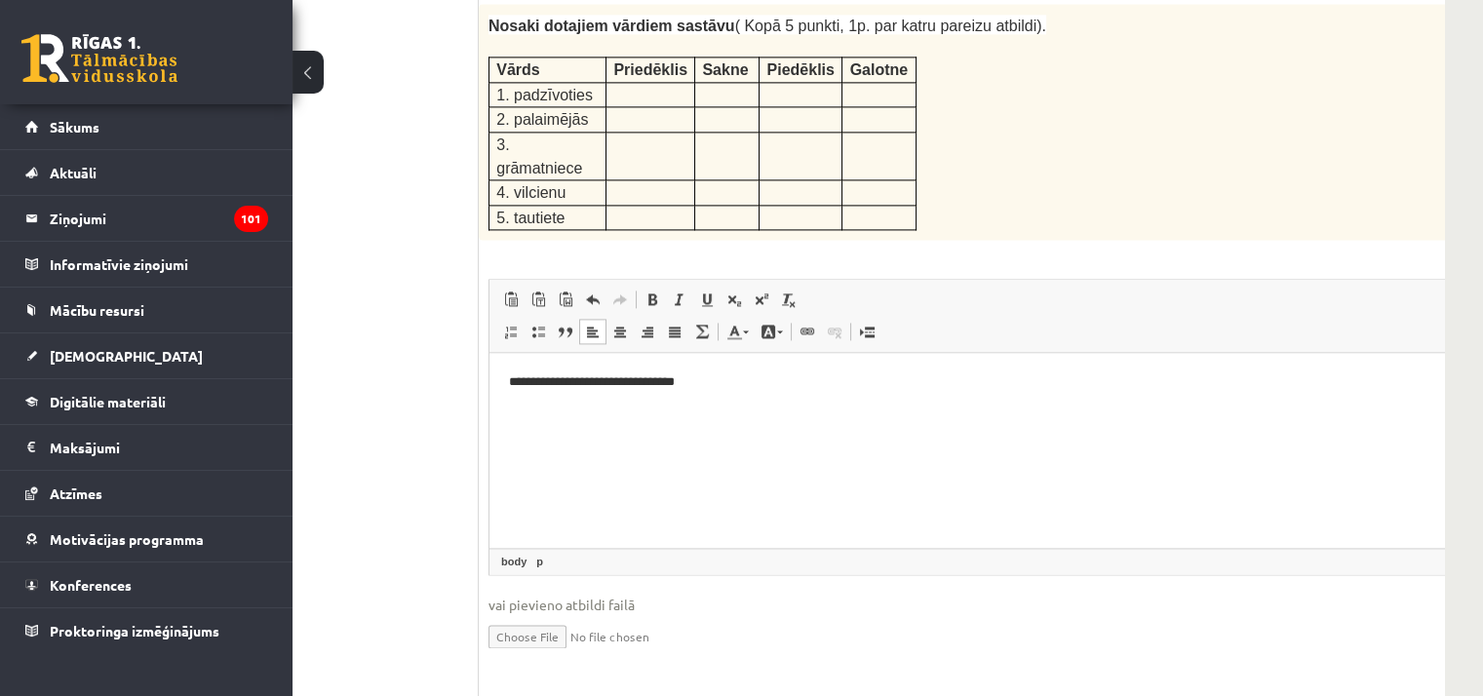
click at [669, 384] on p "**********" at bounding box center [975, 382] width 933 height 20
click at [715, 381] on p "**********" at bounding box center [975, 382] width 933 height 20
click at [781, 381] on p "**********" at bounding box center [975, 382] width 933 height 20
click at [802, 380] on p "**********" at bounding box center [975, 382] width 933 height 20
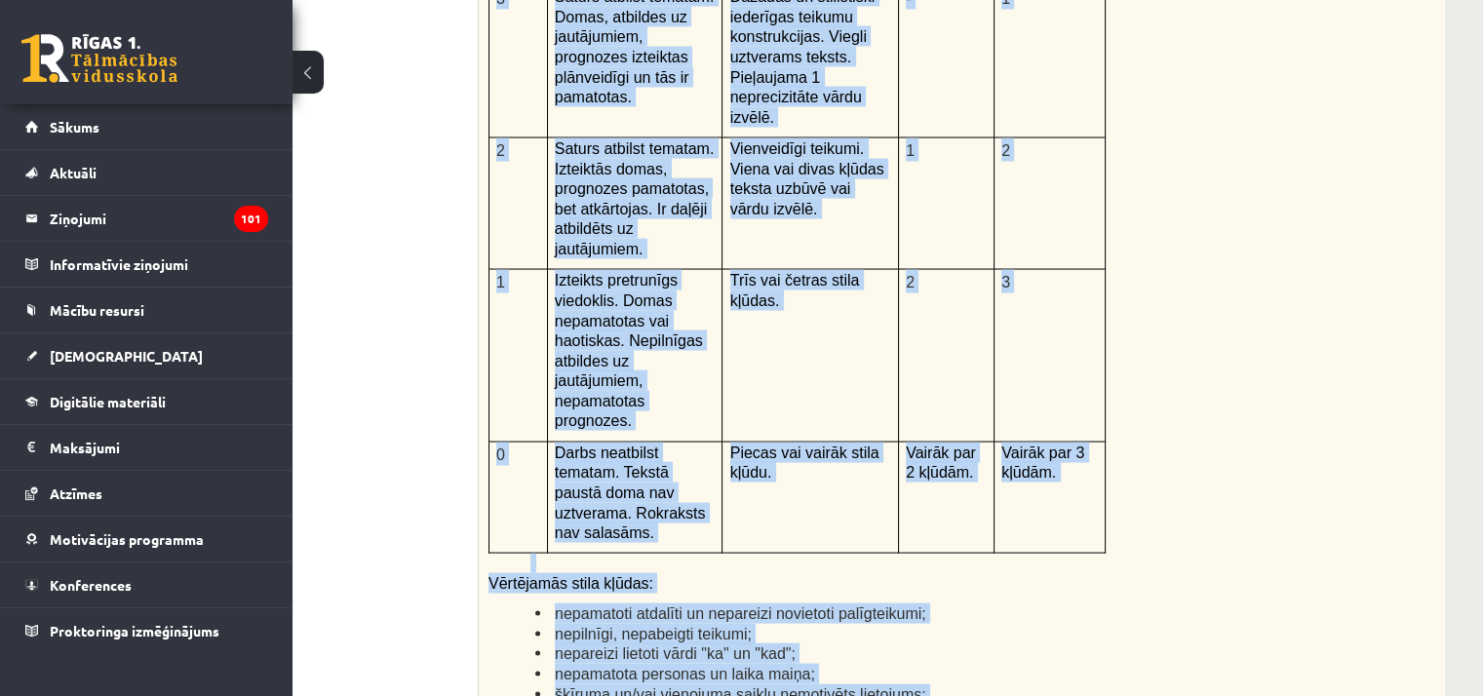
scroll to position [4468, 135]
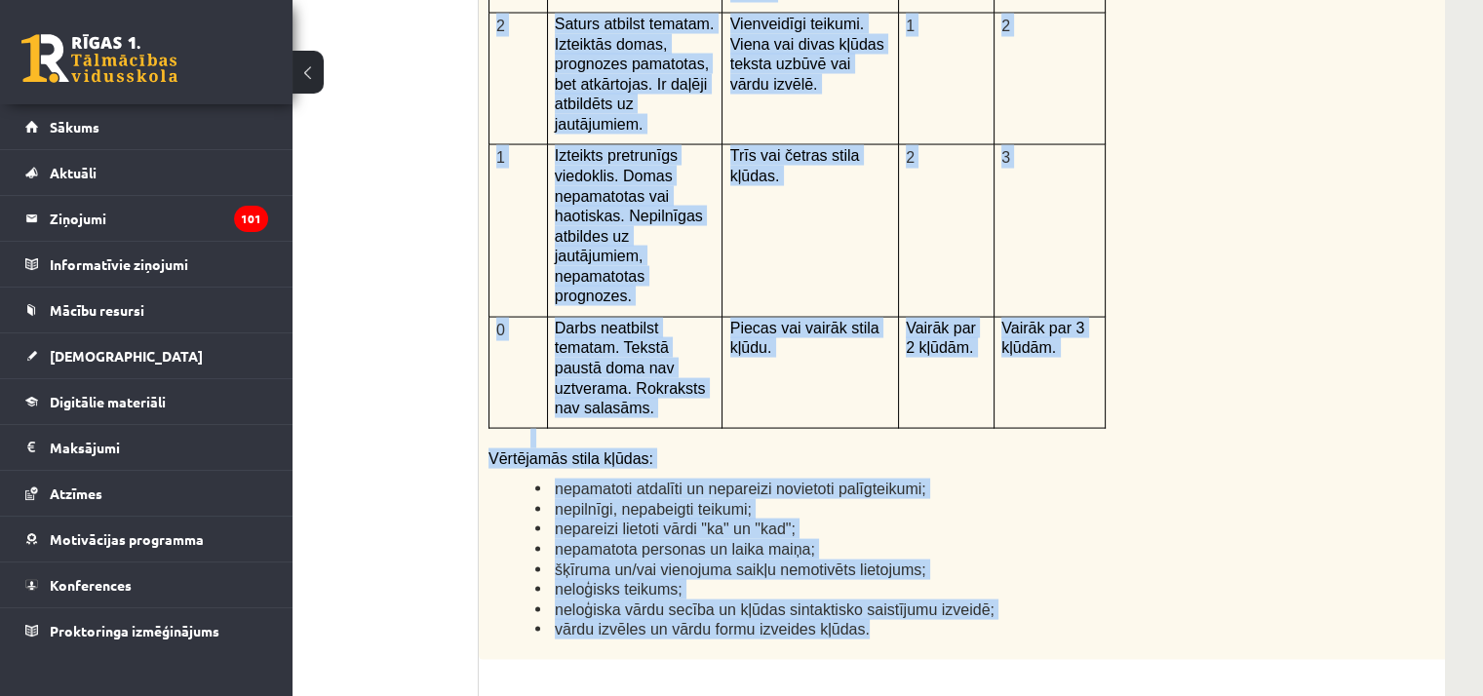
drag, startPoint x: 486, startPoint y: 248, endPoint x: 839, endPoint y: 414, distance: 390.3
click at [839, 414] on div "Kā doto citātu var attiecināt uz Tavu dzīvi? Uzraksti savu atbildi, nosaucot un…" at bounding box center [1001, 153] width 1045 height 1013
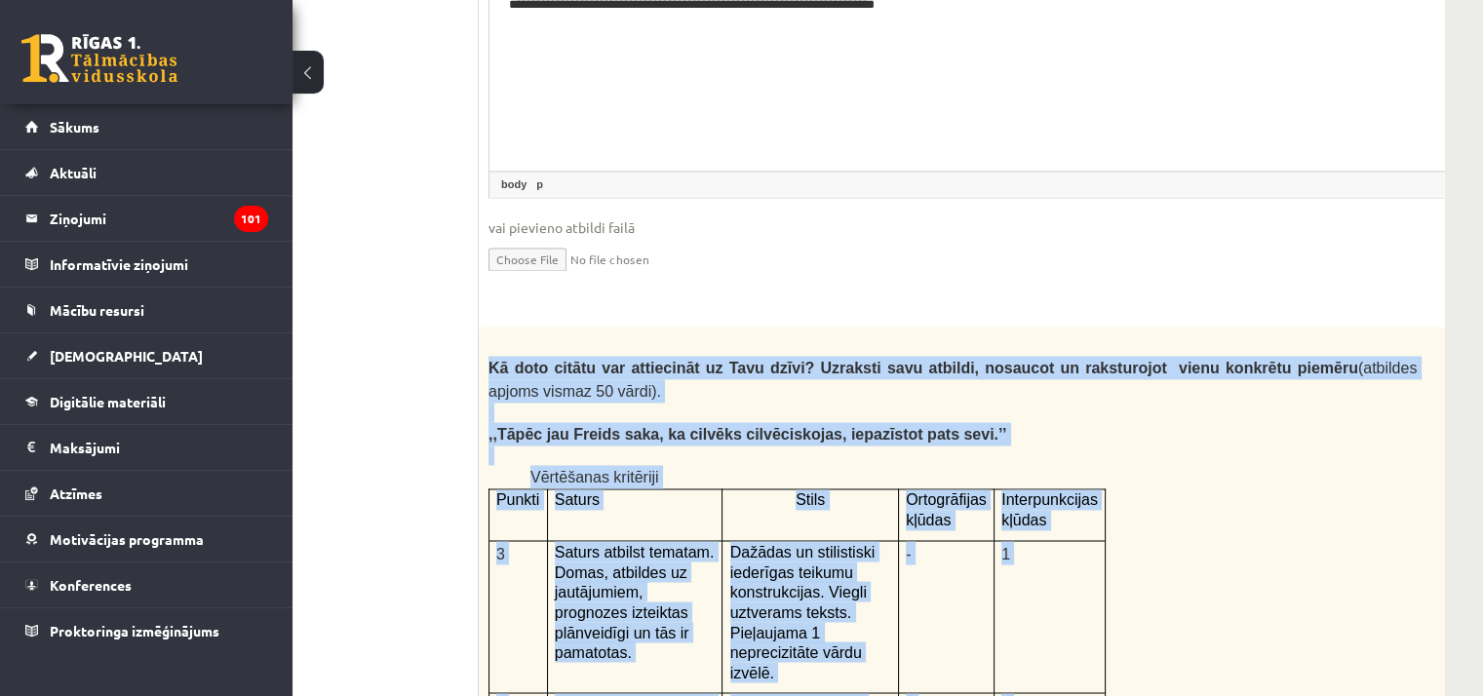
scroll to position [3786, 135]
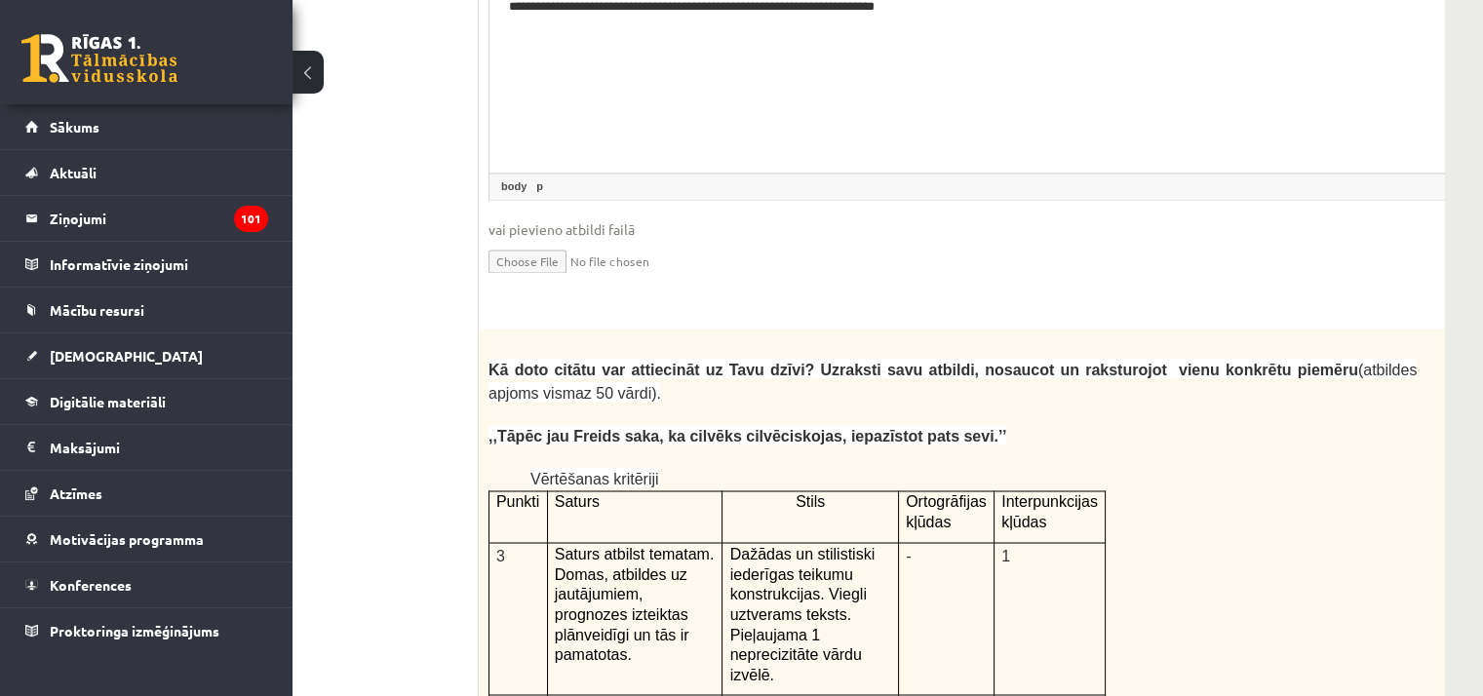
click at [348, 376] on ul "1. uzdevums 2. uzdevums 3. uzdevums" at bounding box center [346, 77] width 263 height 6461
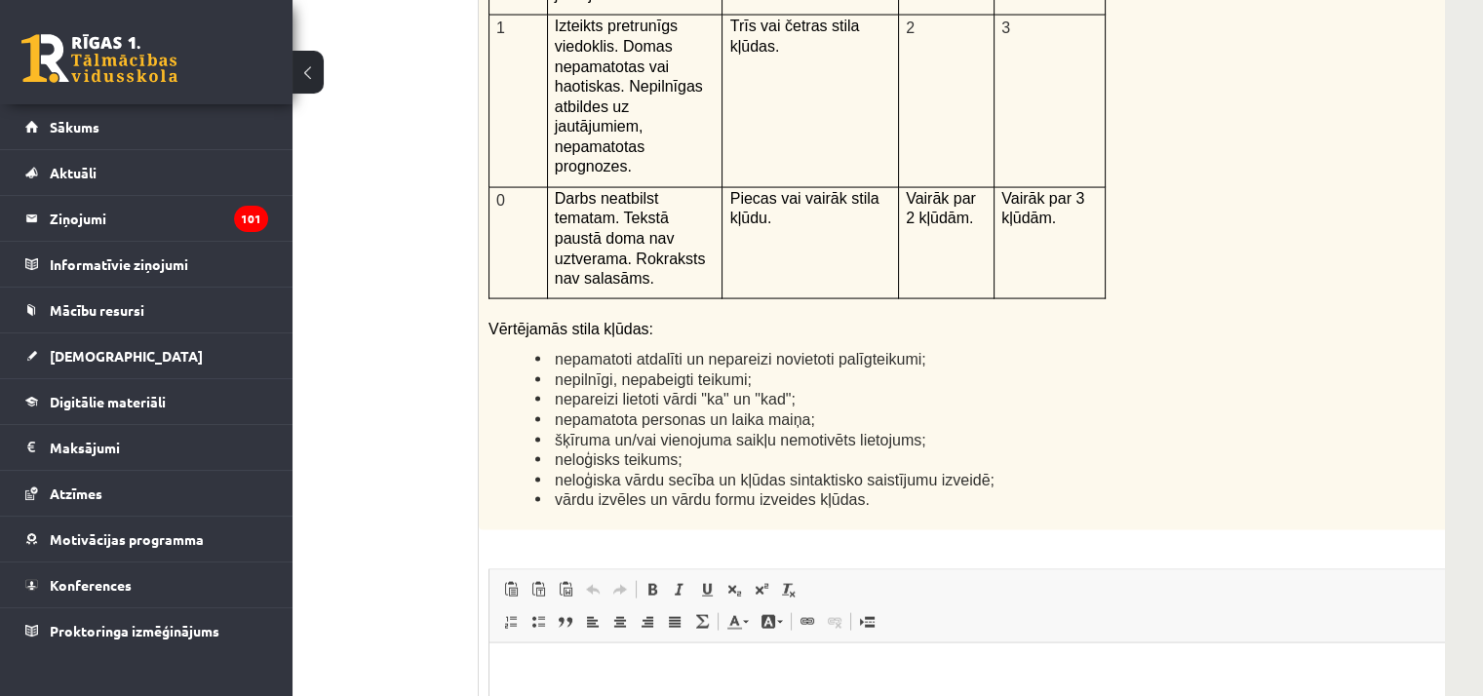
scroll to position [4663, 135]
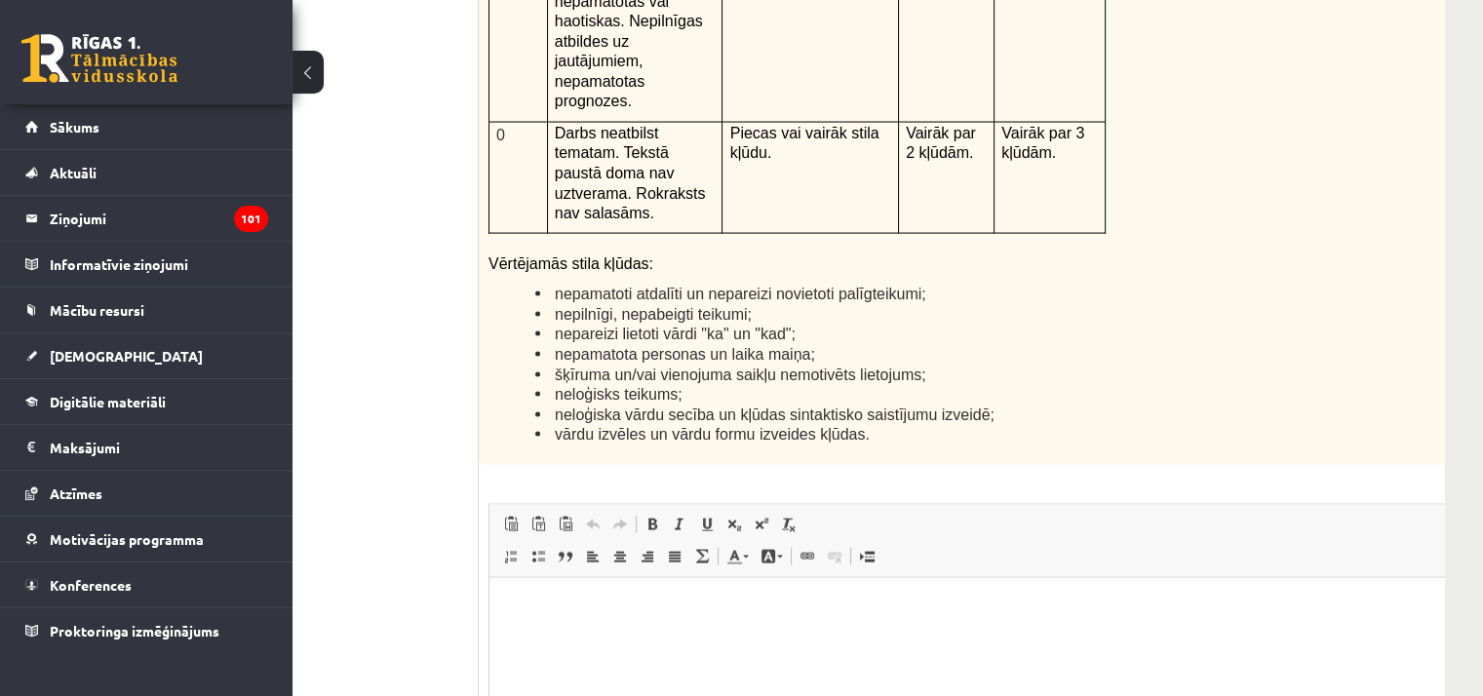
click at [592, 627] on html at bounding box center [1001, 606] width 1024 height 59
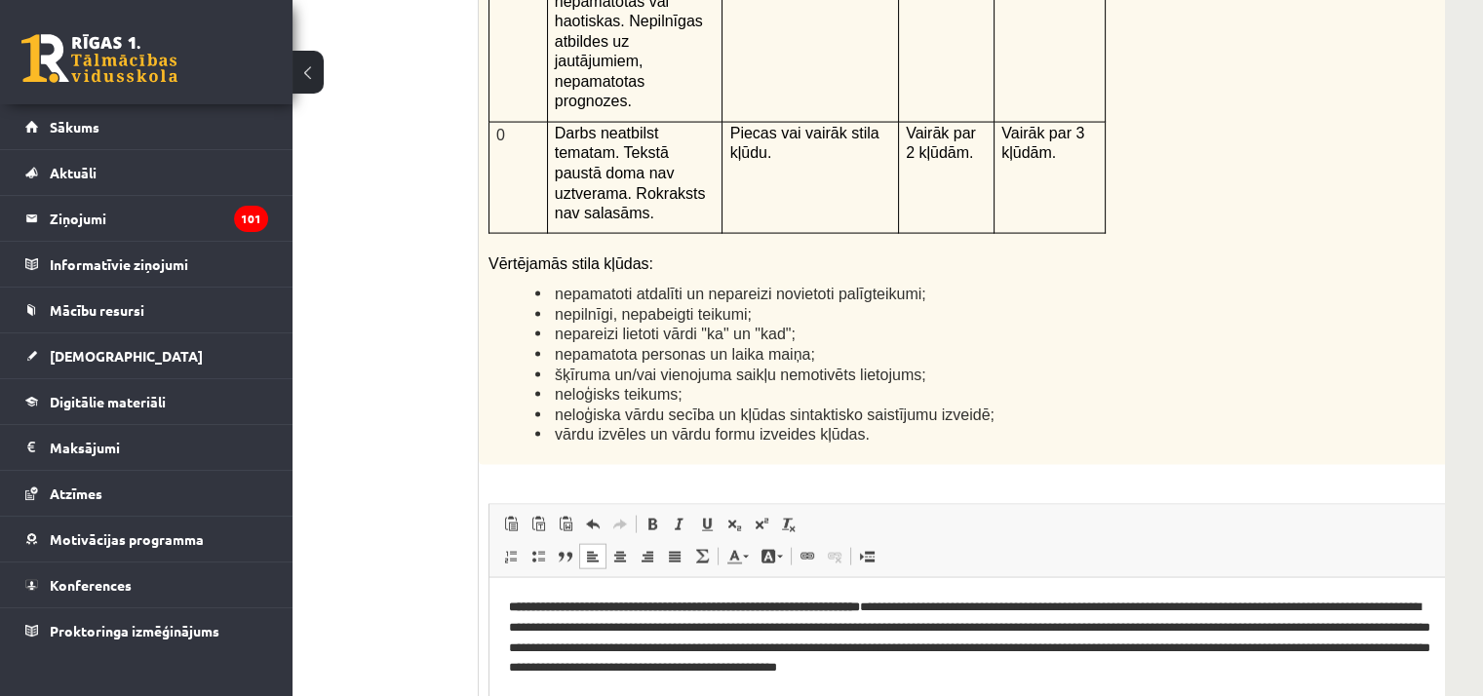
click at [1264, 697] on html "**********" at bounding box center [1001, 637] width 1024 height 120
drag, startPoint x: 931, startPoint y: 605, endPoint x: 946, endPoint y: 599, distance: 15.7
click at [946, 606] on p "**********" at bounding box center [975, 637] width 933 height 81
click at [651, 517] on span at bounding box center [652, 525] width 16 height 16
click at [895, 697] on html "**********" at bounding box center [1001, 637] width 1024 height 120
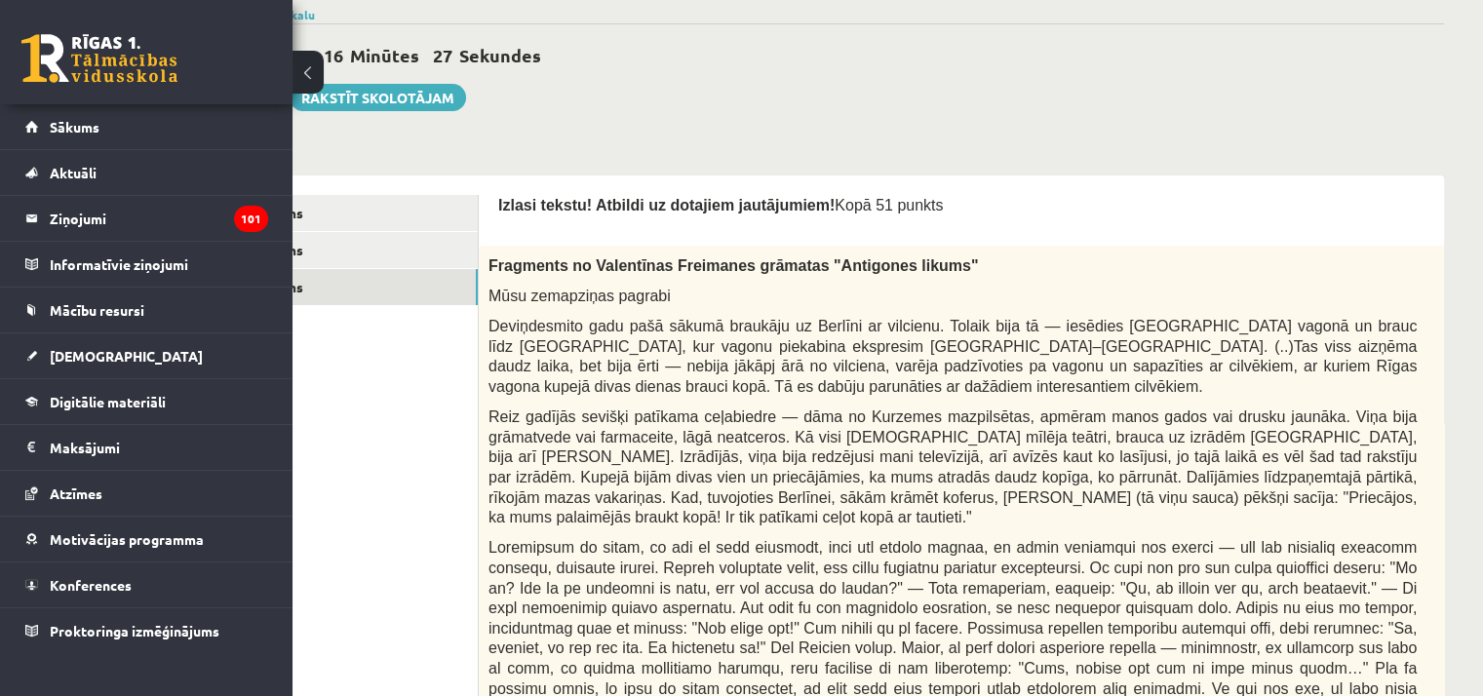
scroll to position [0, 135]
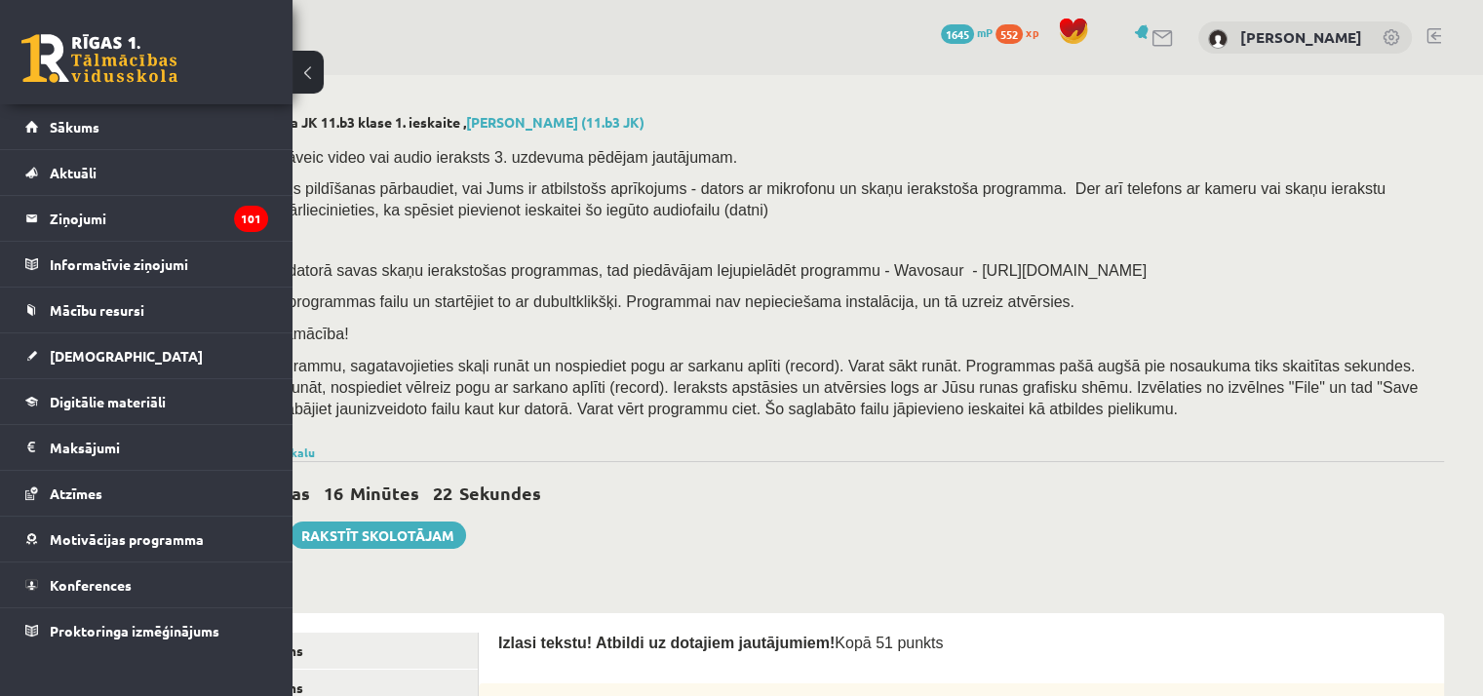
click at [308, 73] on button at bounding box center [307, 72] width 31 height 43
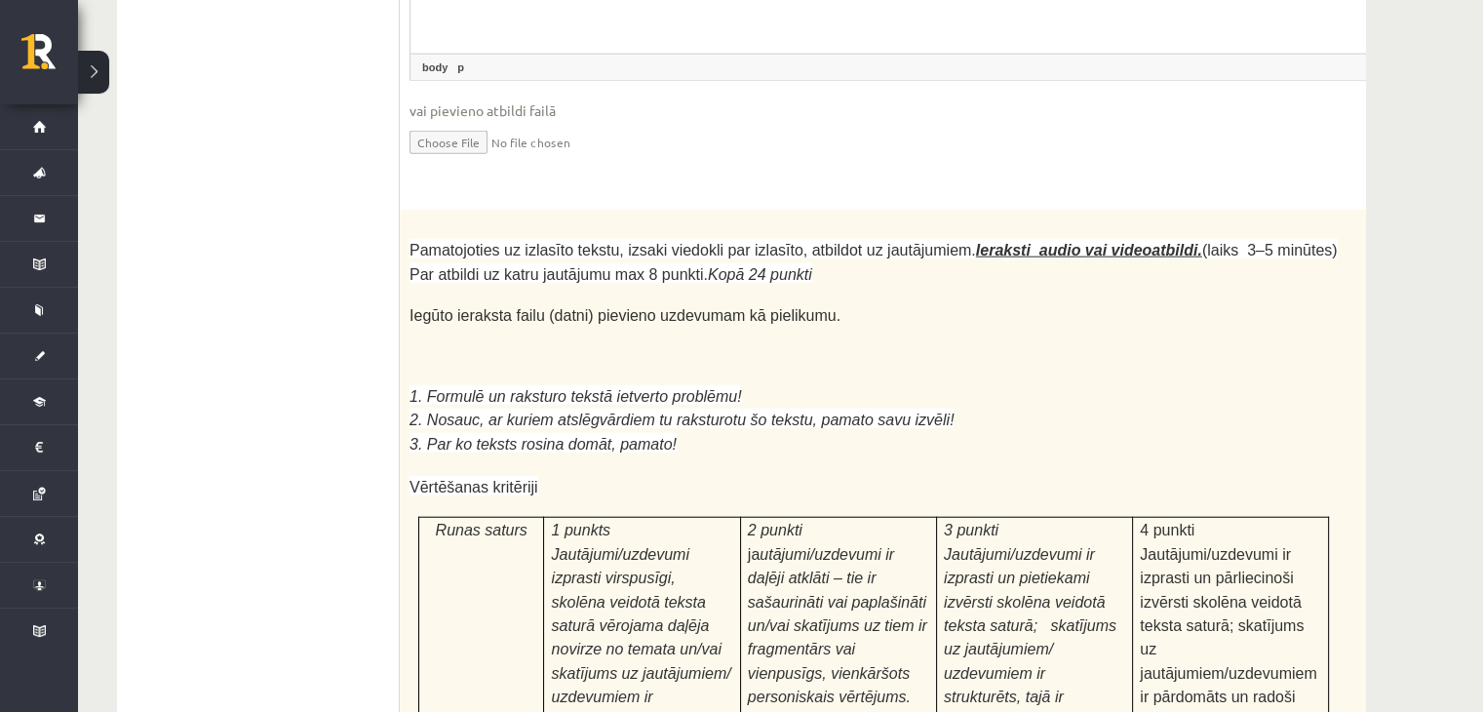
scroll to position [5341, 0]
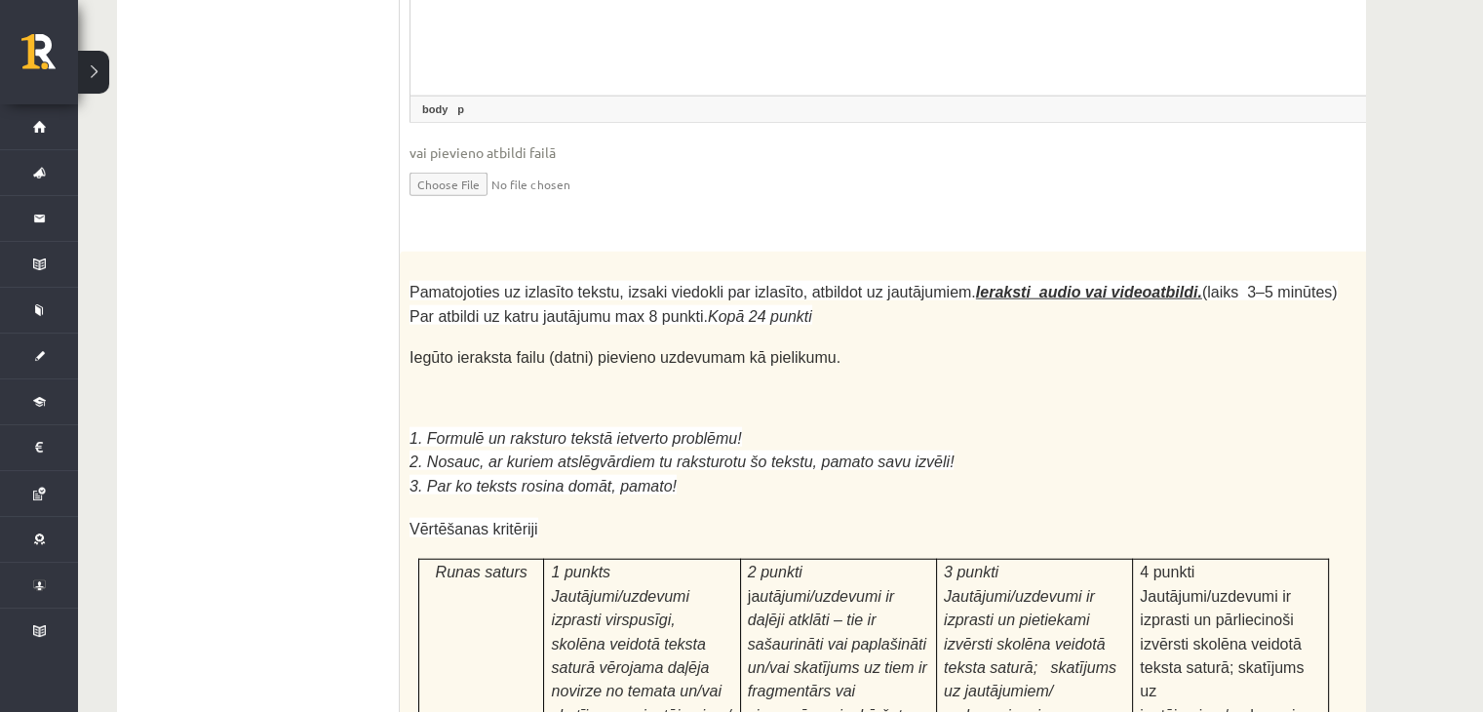
drag, startPoint x: 408, startPoint y: 61, endPoint x: 890, endPoint y: 62, distance: 481.5
click at [958, 347] on p "Iegūto ieraksta failu (datni) pievieno uzdevumam kā pielikumu." at bounding box center [873, 357] width 928 height 21
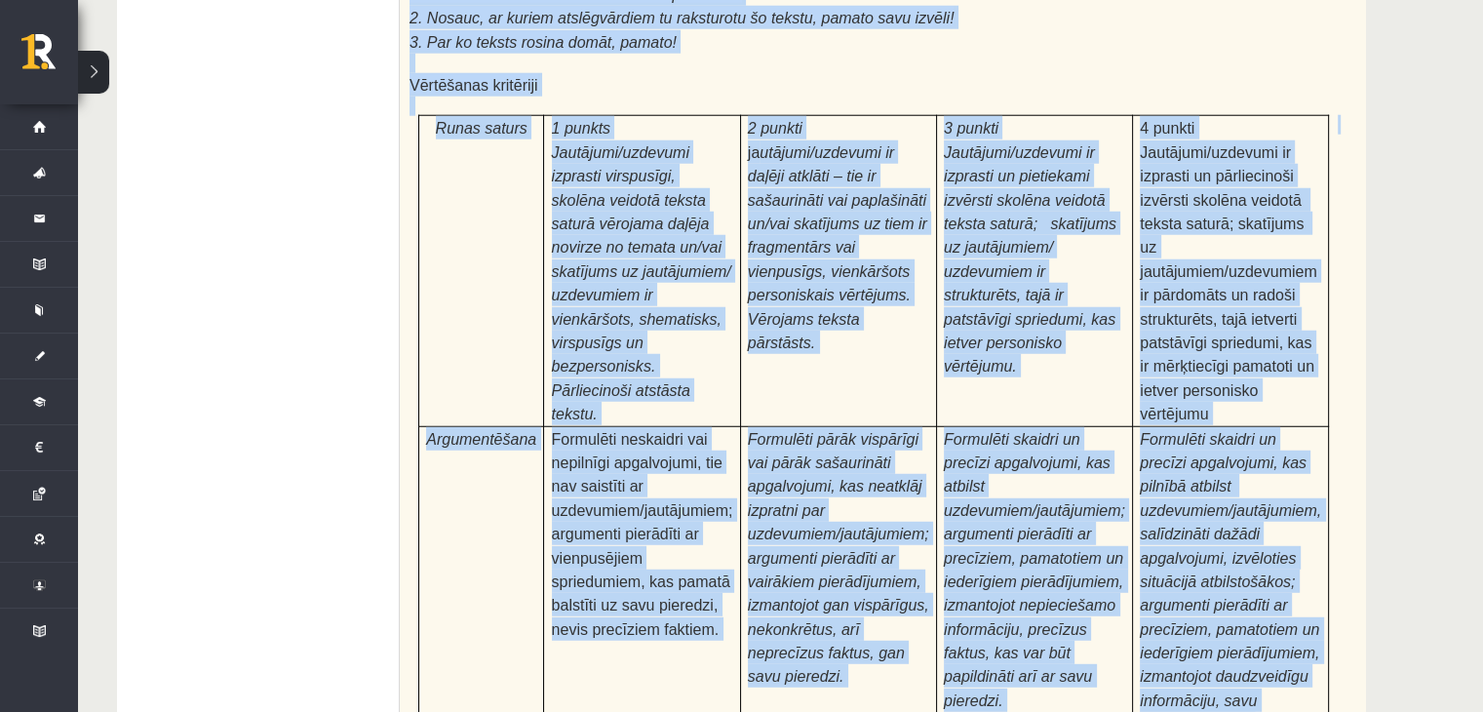
scroll to position [5888, 0]
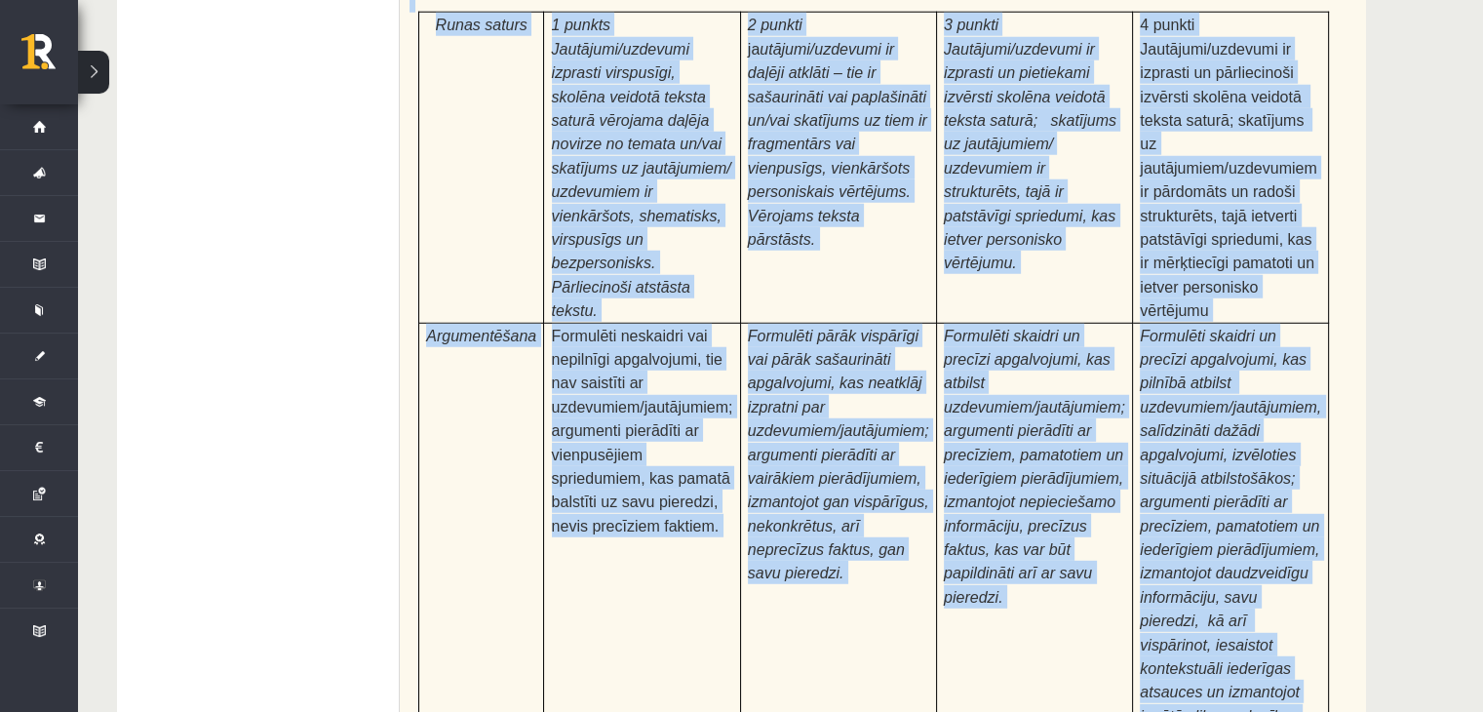
drag, startPoint x: 537, startPoint y: 64, endPoint x: 1240, endPoint y: 407, distance: 782.1
click at [1240, 407] on div "Pamatojoties uz izlasīto tekstu, izsaki viedokli par izlasīto, atbildot uz jaut…" at bounding box center [922, 234] width 1045 height 1058
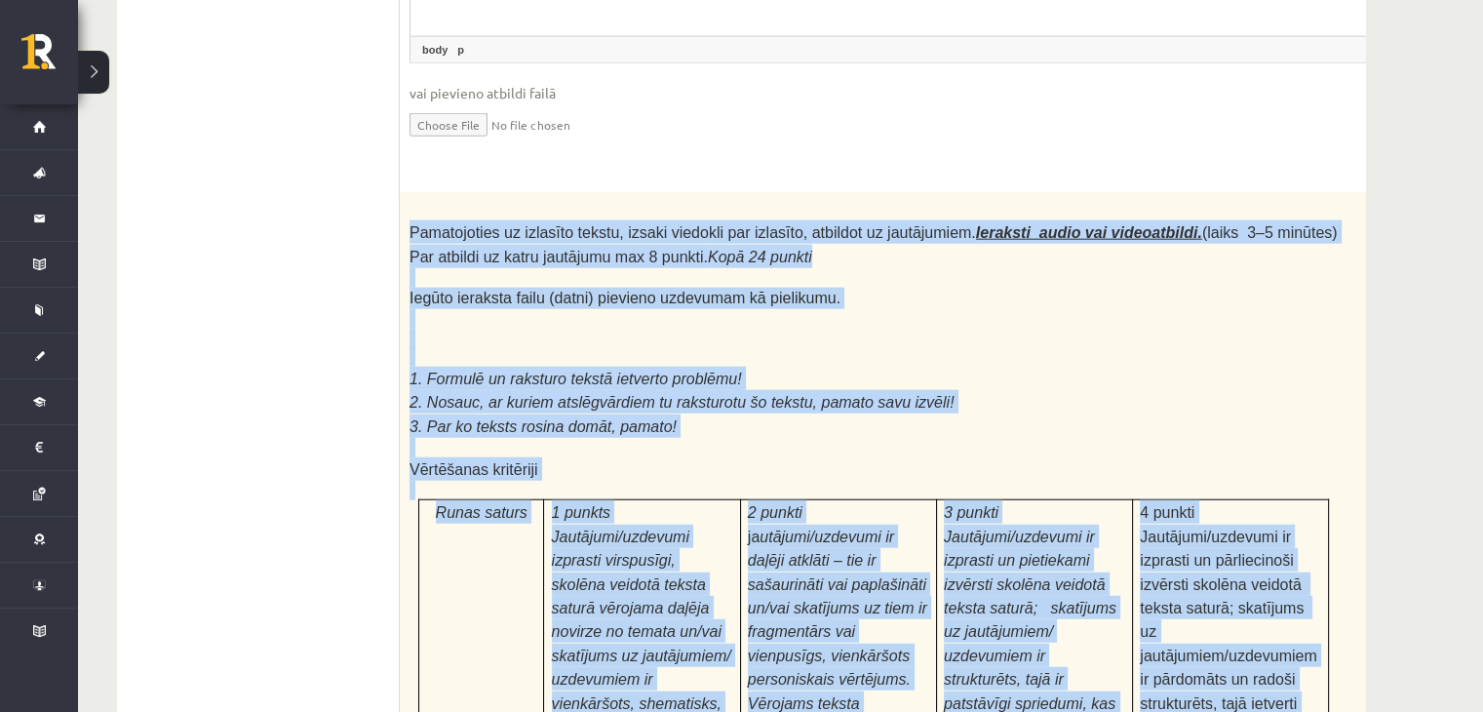
scroll to position [4815, 0]
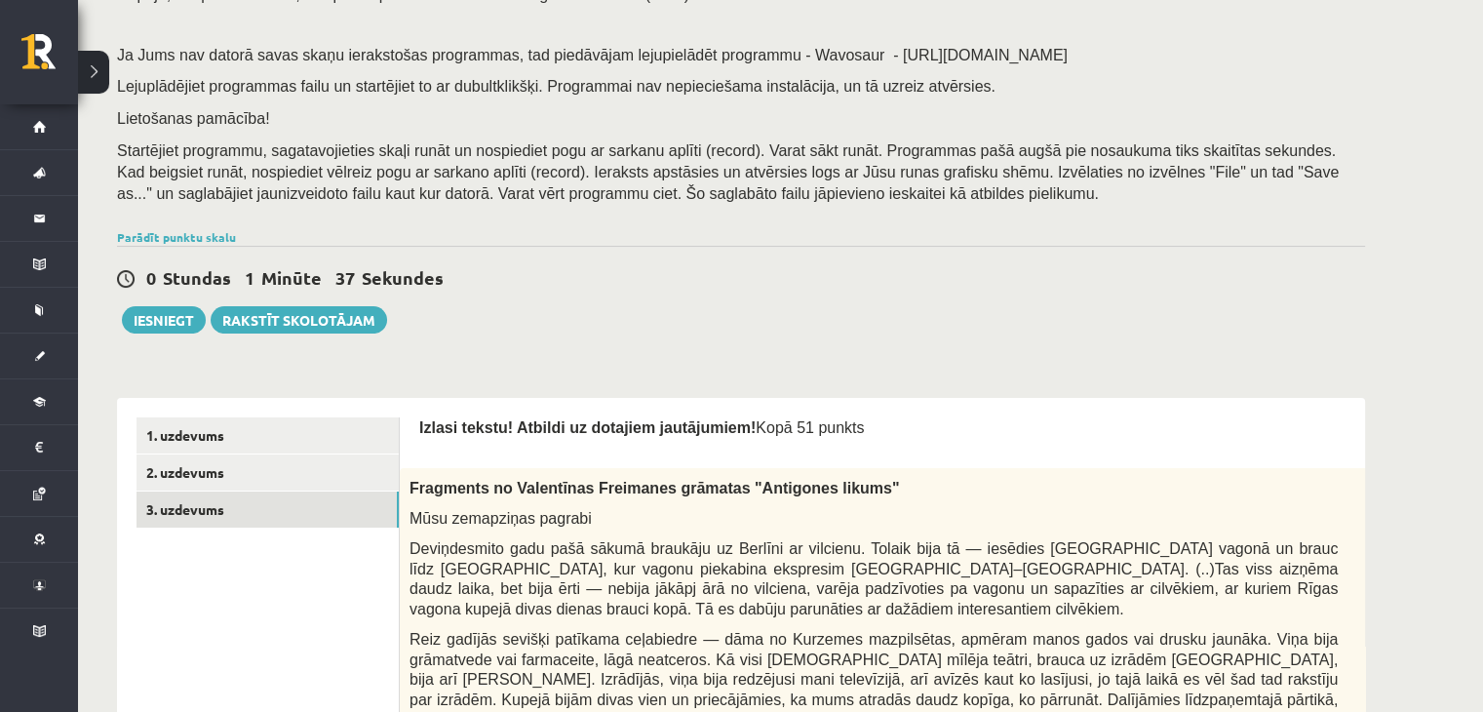
scroll to position [0, 0]
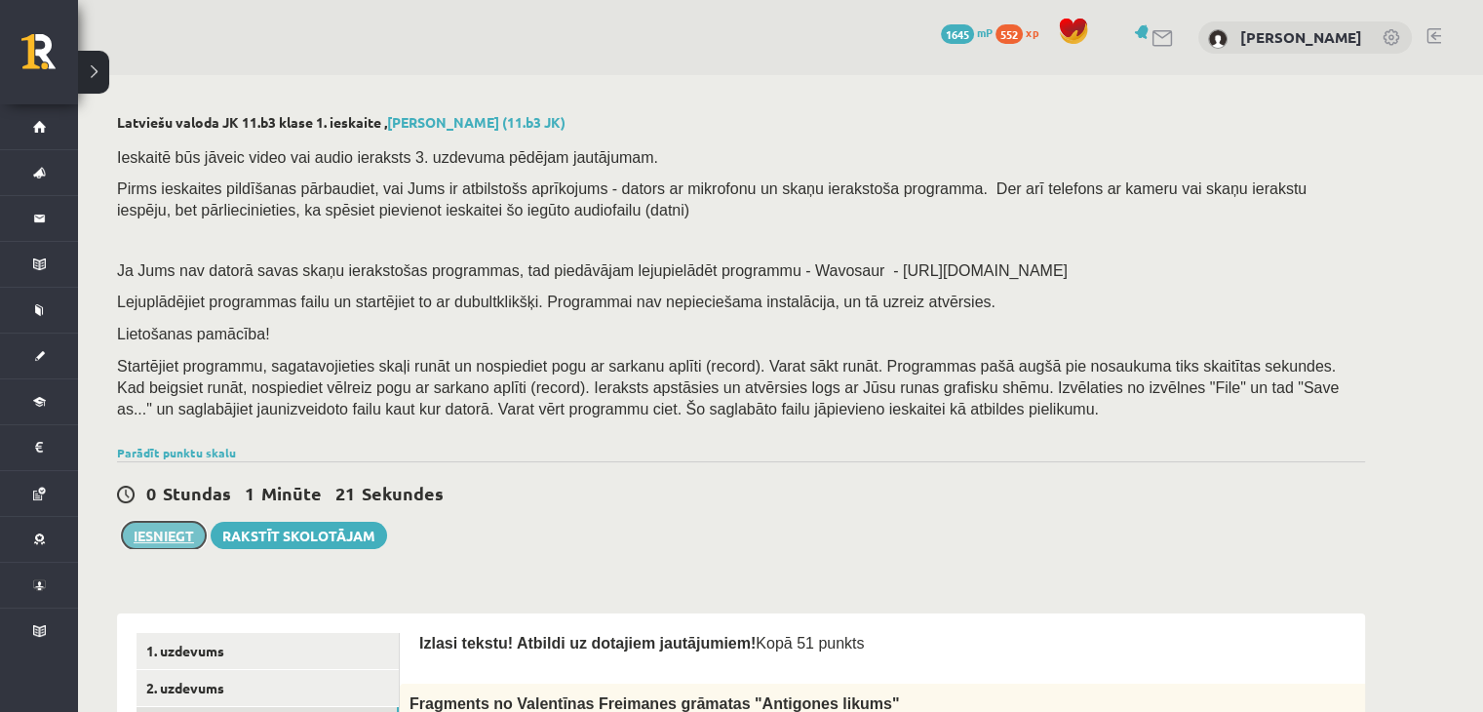
click at [180, 531] on button "Iesniegt" at bounding box center [164, 535] width 84 height 27
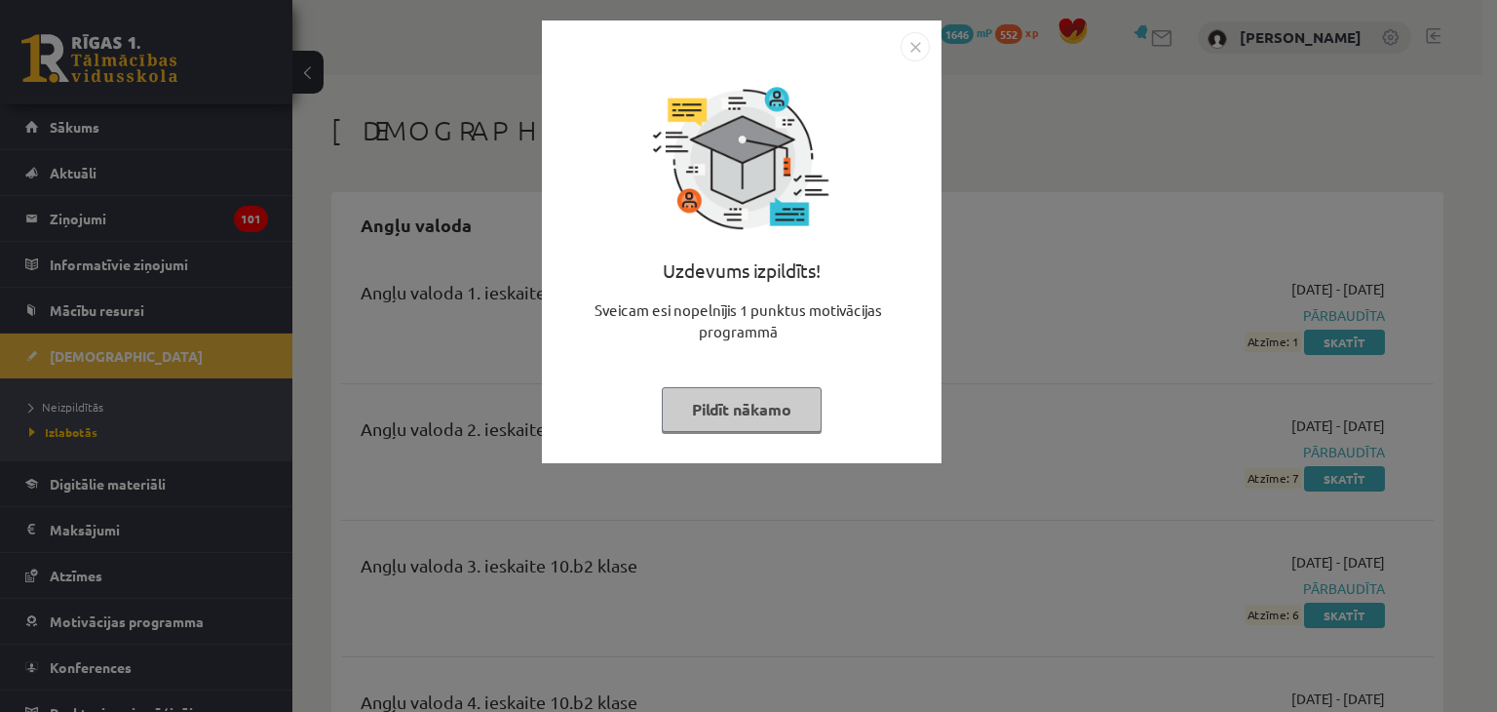
click at [754, 414] on button "Pildīt nākamo" at bounding box center [742, 409] width 160 height 45
